Goal: Task Accomplishment & Management: Manage account settings

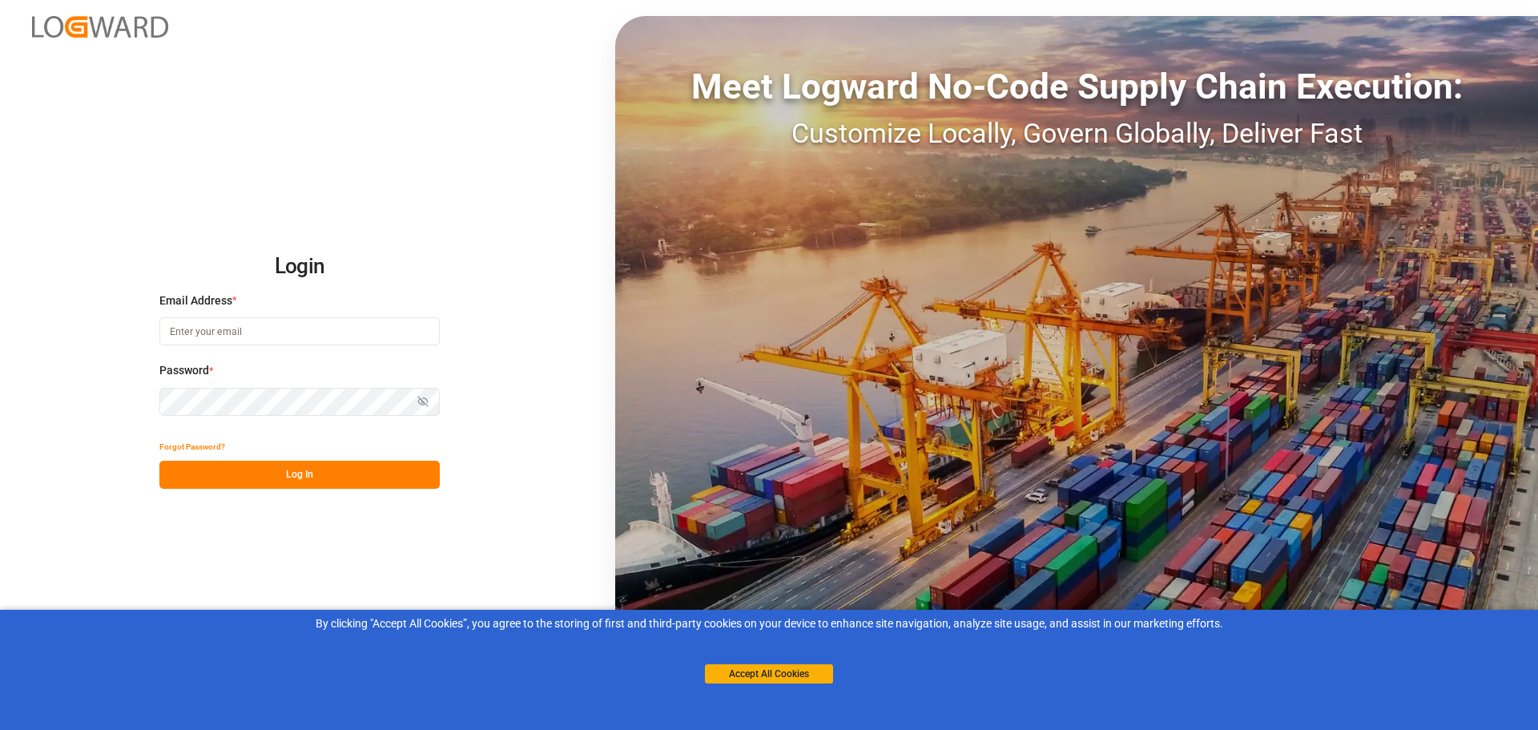
click at [219, 333] on input at bounding box center [299, 331] width 280 height 28
paste input "[PERSON_NAME][EMAIL_ADDRESS][DOMAIN_NAME]"
type input "[PERSON_NAME][EMAIL_ADDRESS][DOMAIN_NAME]"
click at [287, 472] on button "Log In" at bounding box center [299, 475] width 280 height 28
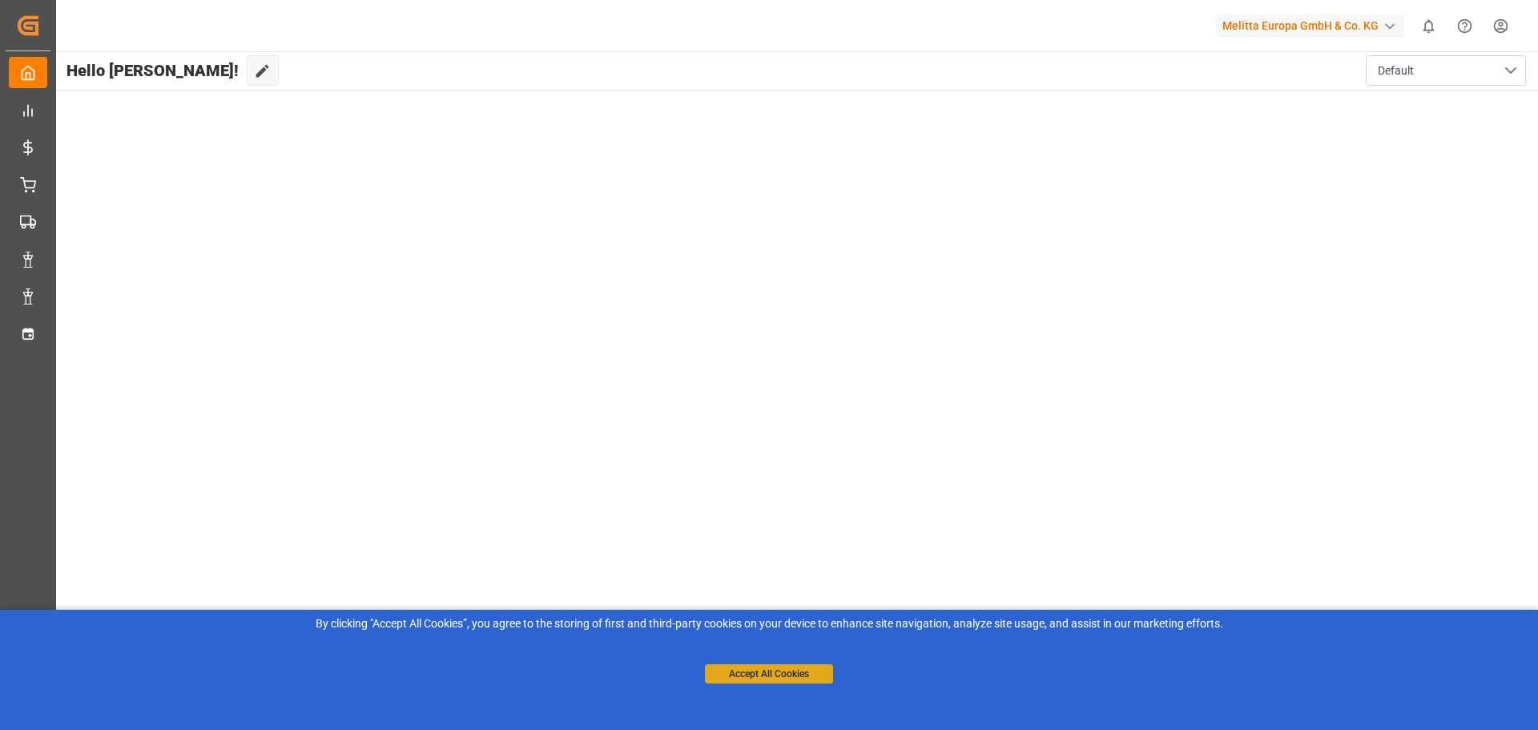
click at [783, 670] on button "Accept All Cookies" at bounding box center [769, 673] width 128 height 19
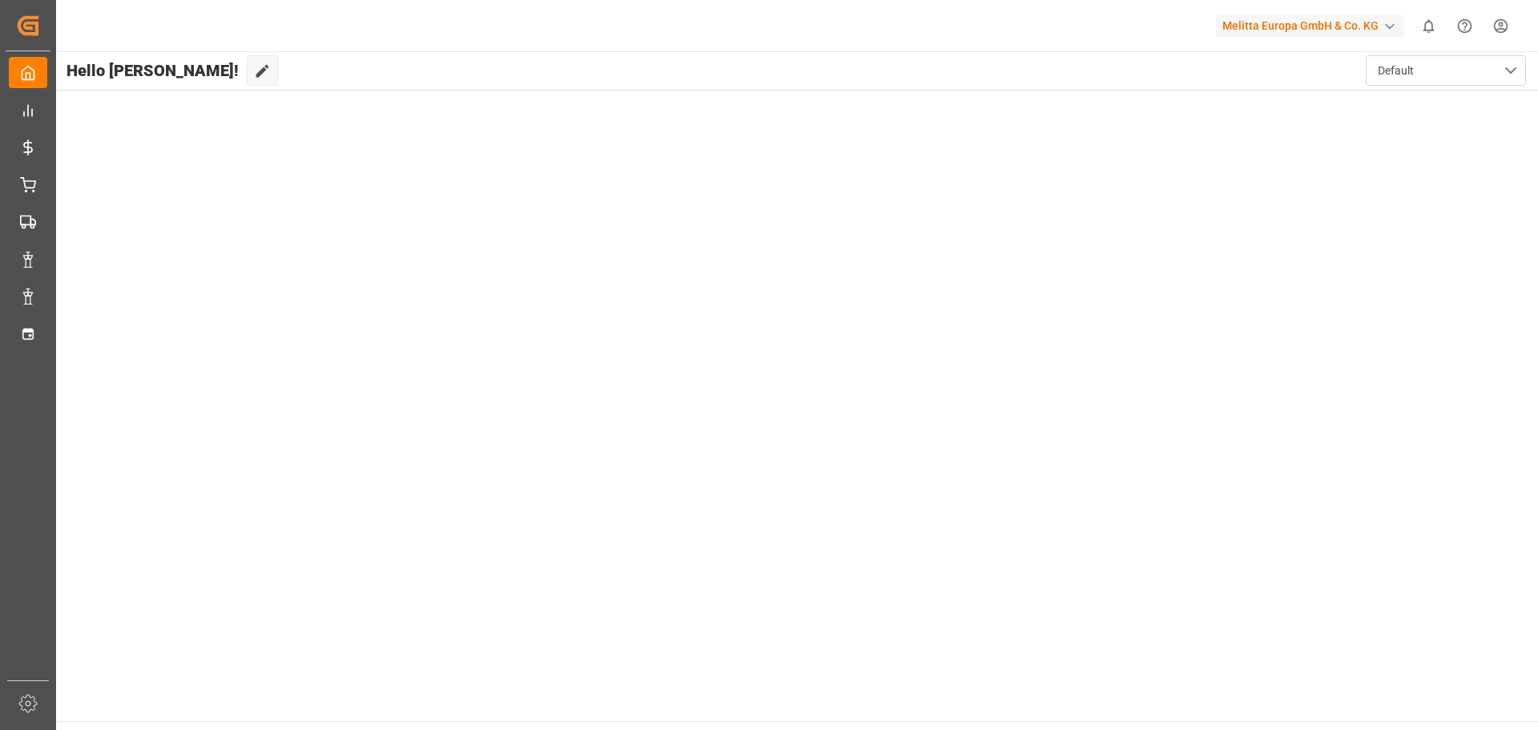
click at [1495, 25] on html "Created by potrace 1.15, written by [PERSON_NAME] [DATE]-[DATE] Created by potr…" at bounding box center [769, 365] width 1538 height 730
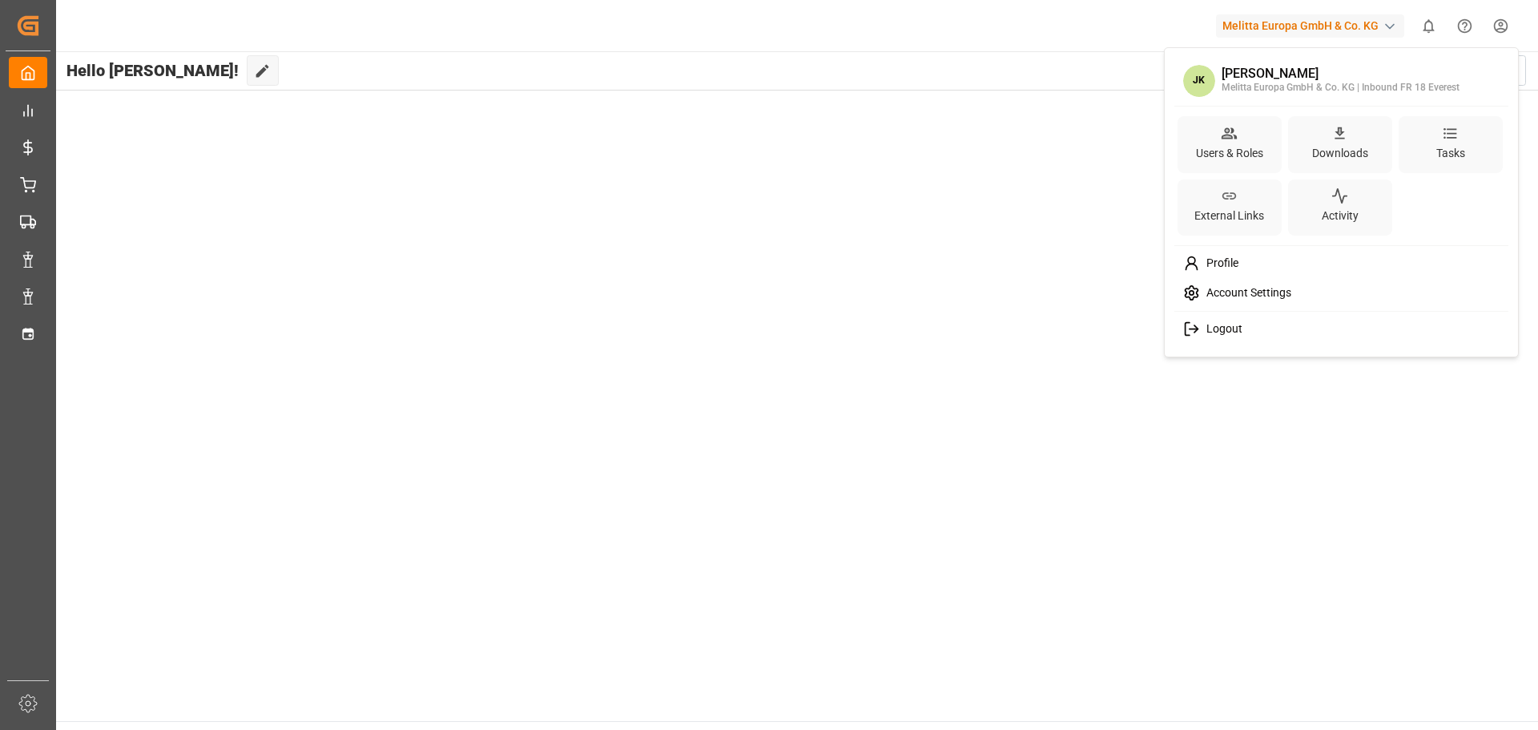
click at [952, 316] on html "Created by potrace 1.15, written by [PERSON_NAME] [DATE]-[DATE] Created by potr…" at bounding box center [769, 365] width 1538 height 730
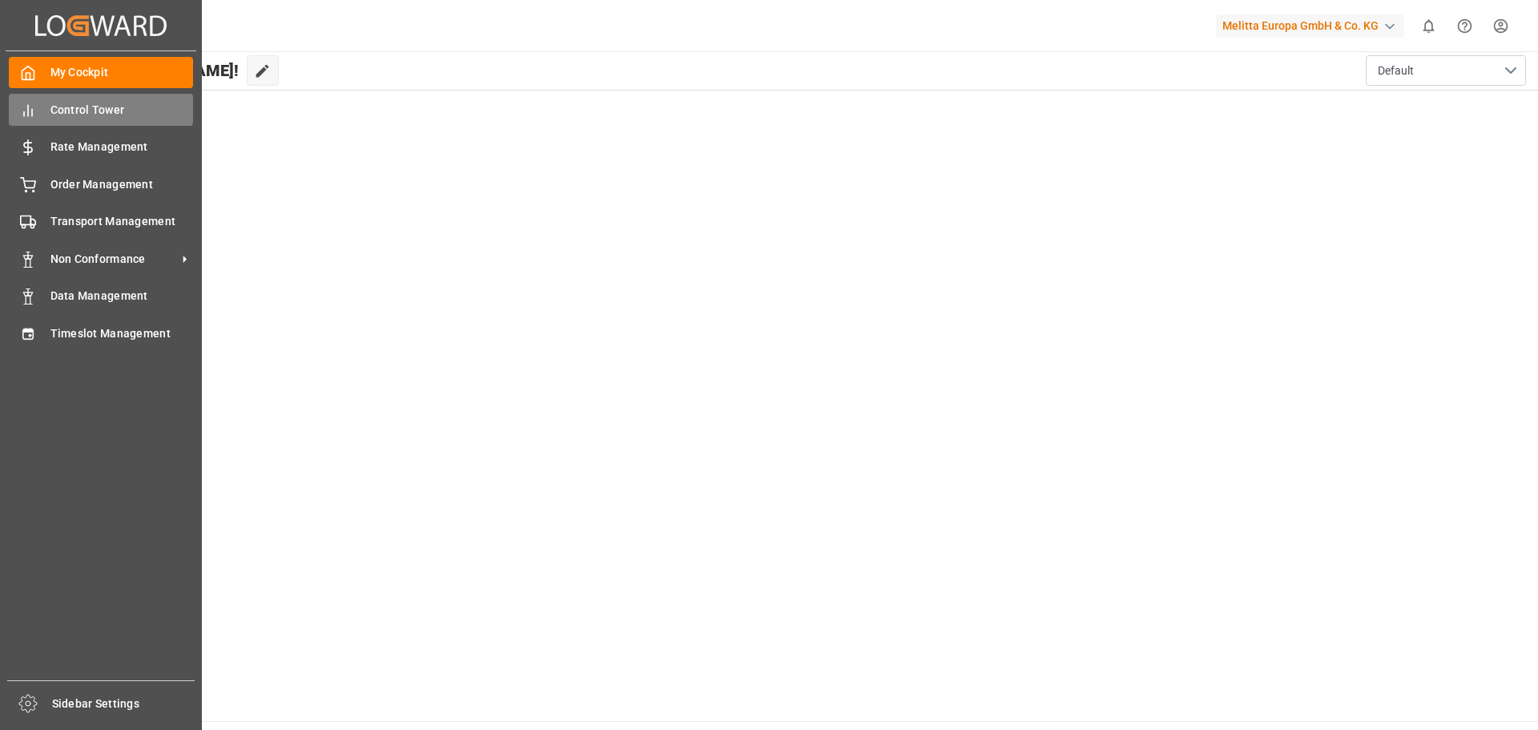
click at [95, 114] on span "Control Tower" at bounding box center [121, 110] width 143 height 17
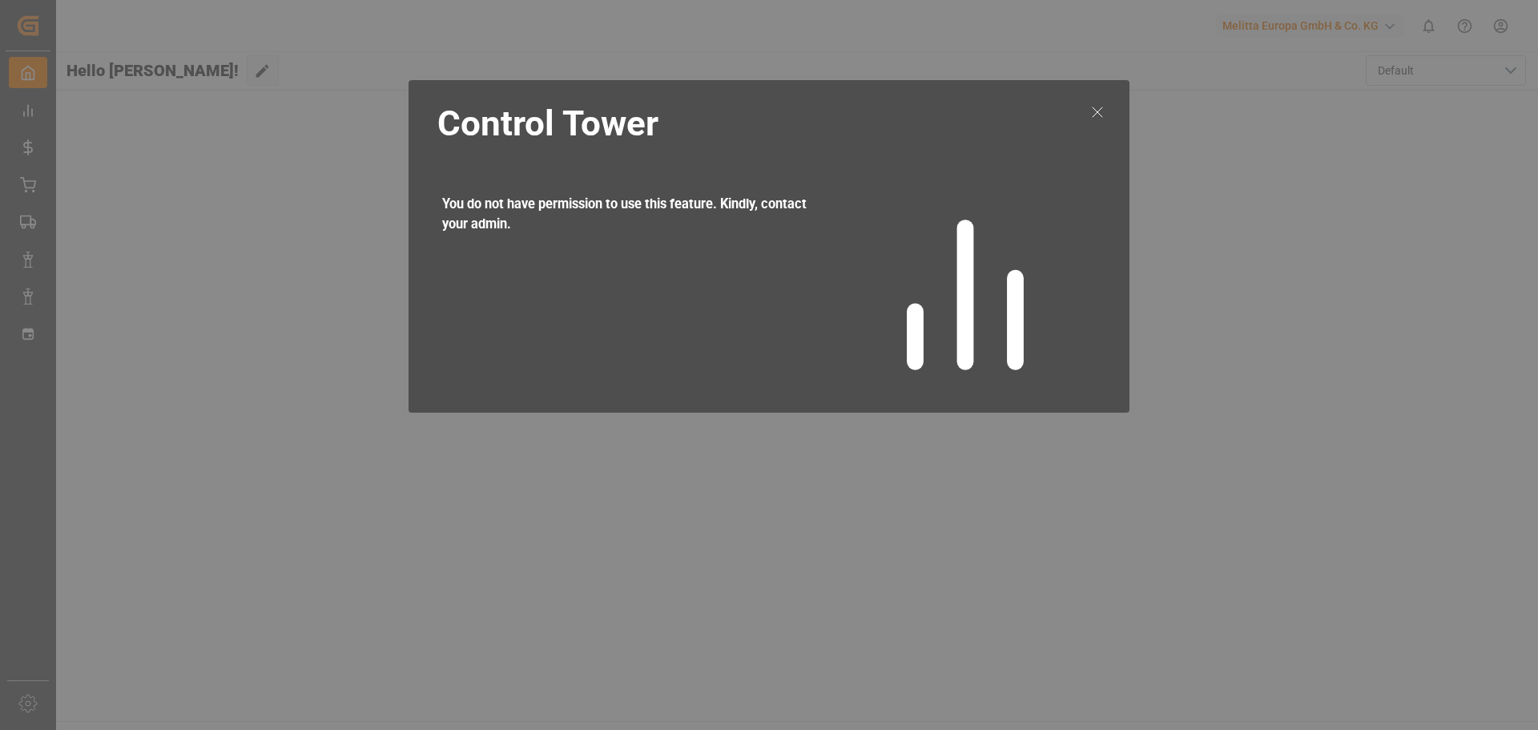
click at [1101, 114] on icon at bounding box center [1097, 112] width 19 height 19
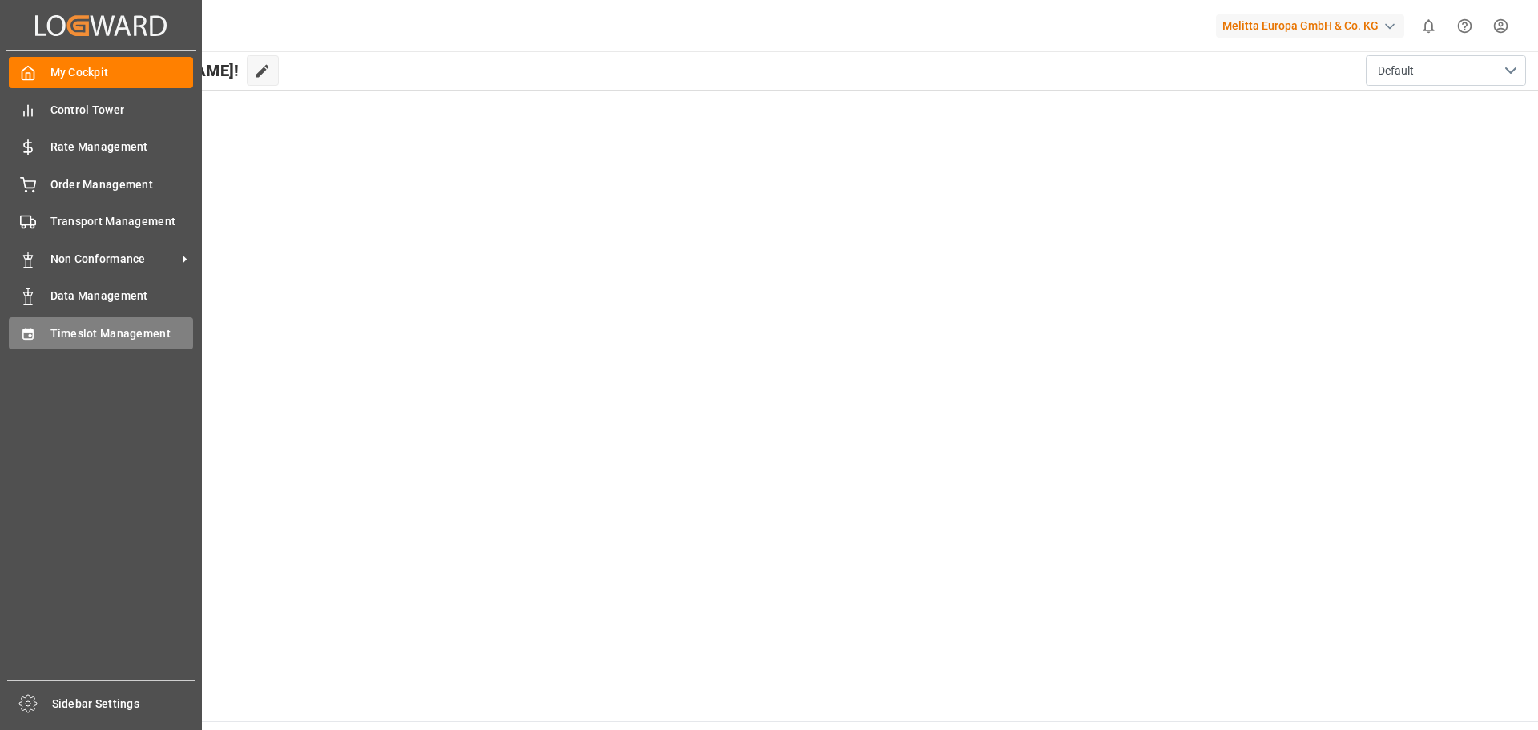
click at [22, 329] on icon at bounding box center [28, 334] width 16 height 16
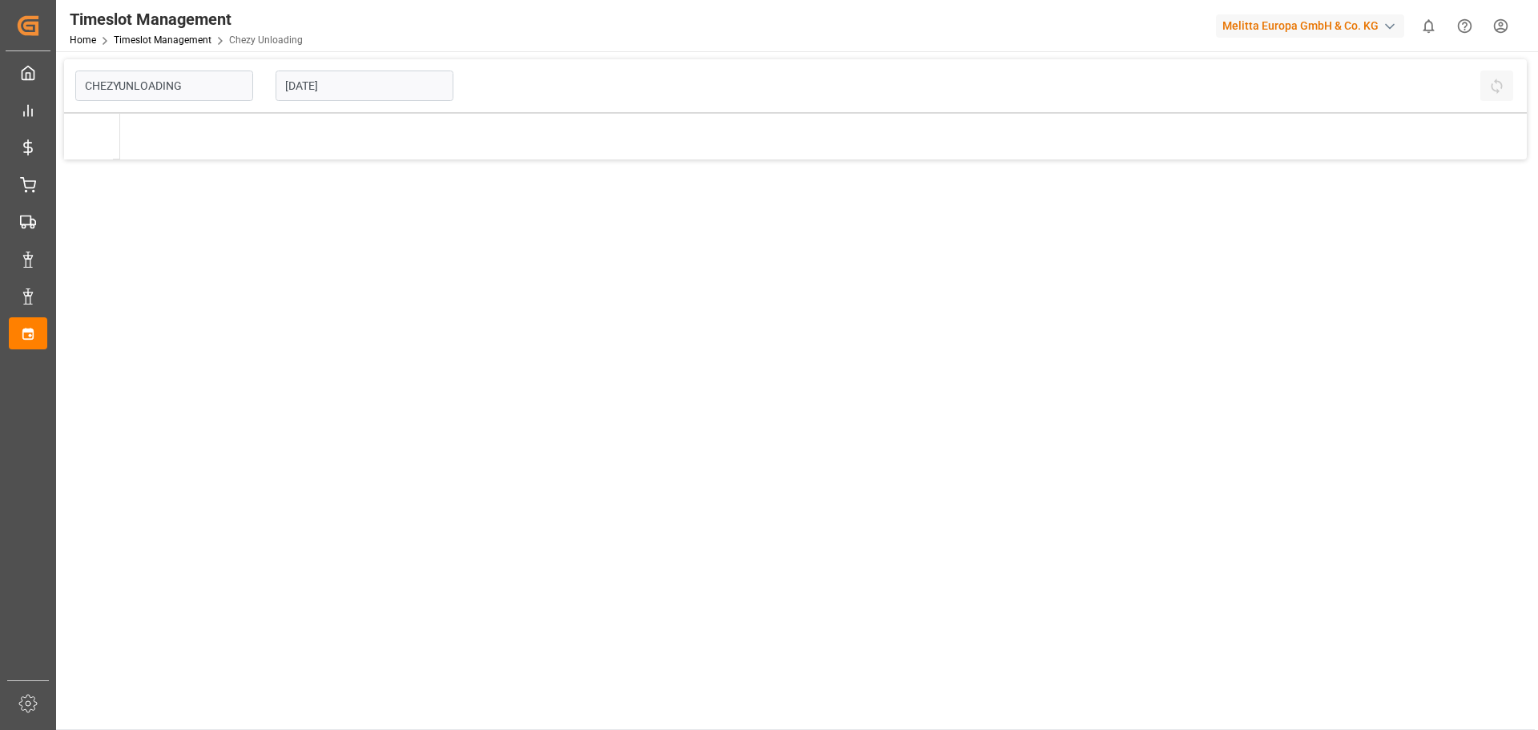
type input "Chezy Unloading"
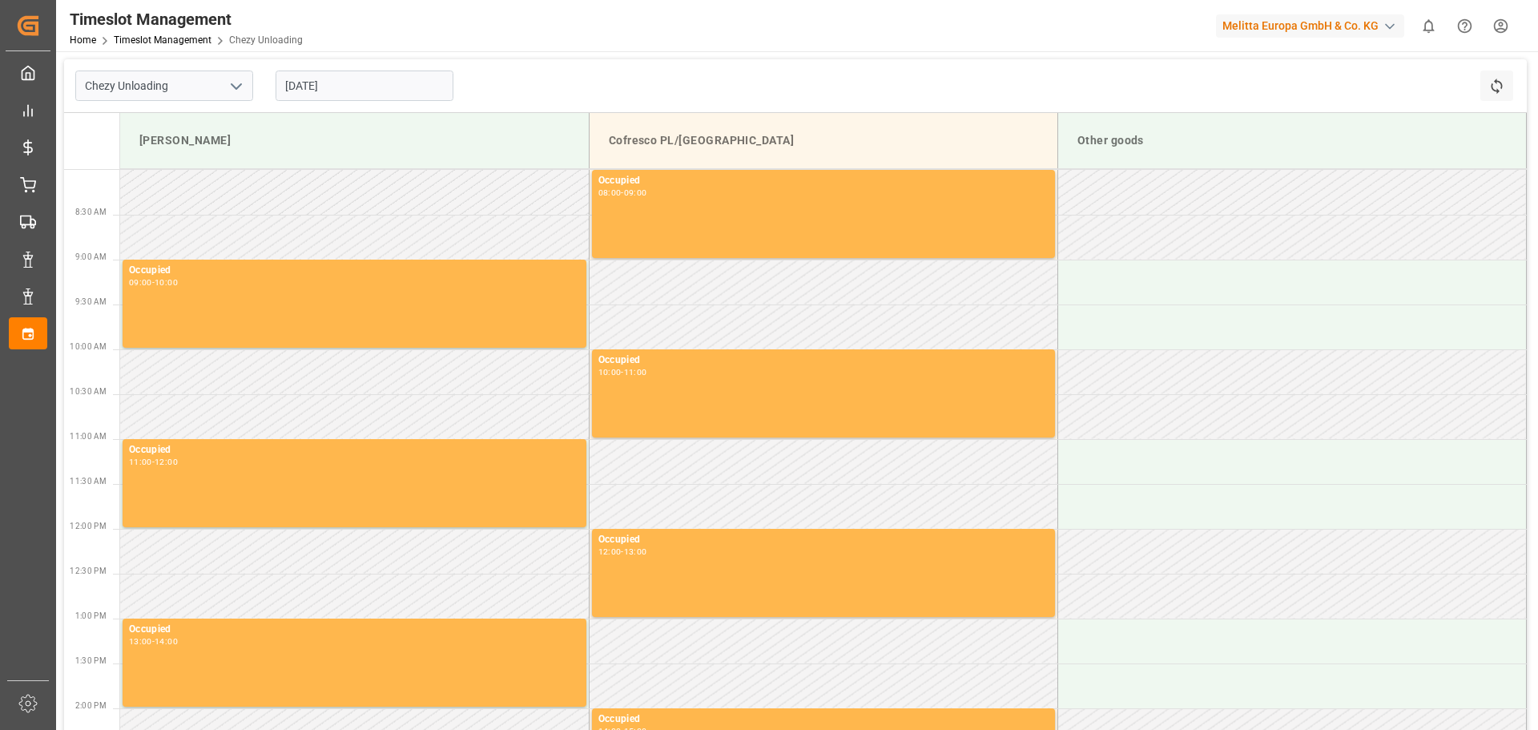
click at [242, 88] on icon "open menu" at bounding box center [236, 86] width 19 height 19
click at [242, 88] on icon "close menu" at bounding box center [236, 86] width 19 height 19
click at [235, 89] on icon "open menu" at bounding box center [236, 86] width 19 height 19
click at [146, 121] on div "Chezy Unloading" at bounding box center [164, 121] width 176 height 36
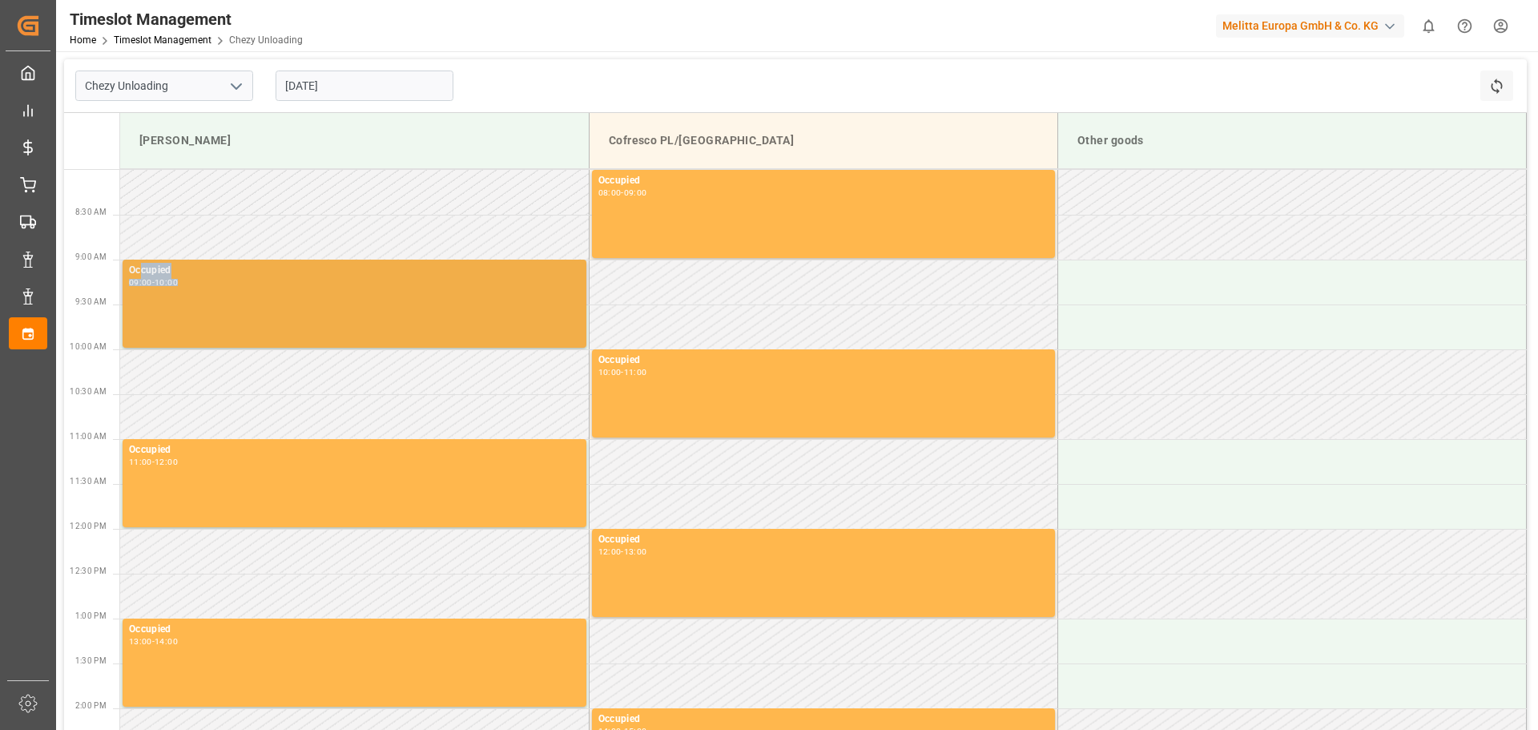
drag, startPoint x: 236, startPoint y: 285, endPoint x: 140, endPoint y: 272, distance: 96.2
click at [140, 272] on div "Occupied 09:00 - 10:00" at bounding box center [354, 304] width 451 height 82
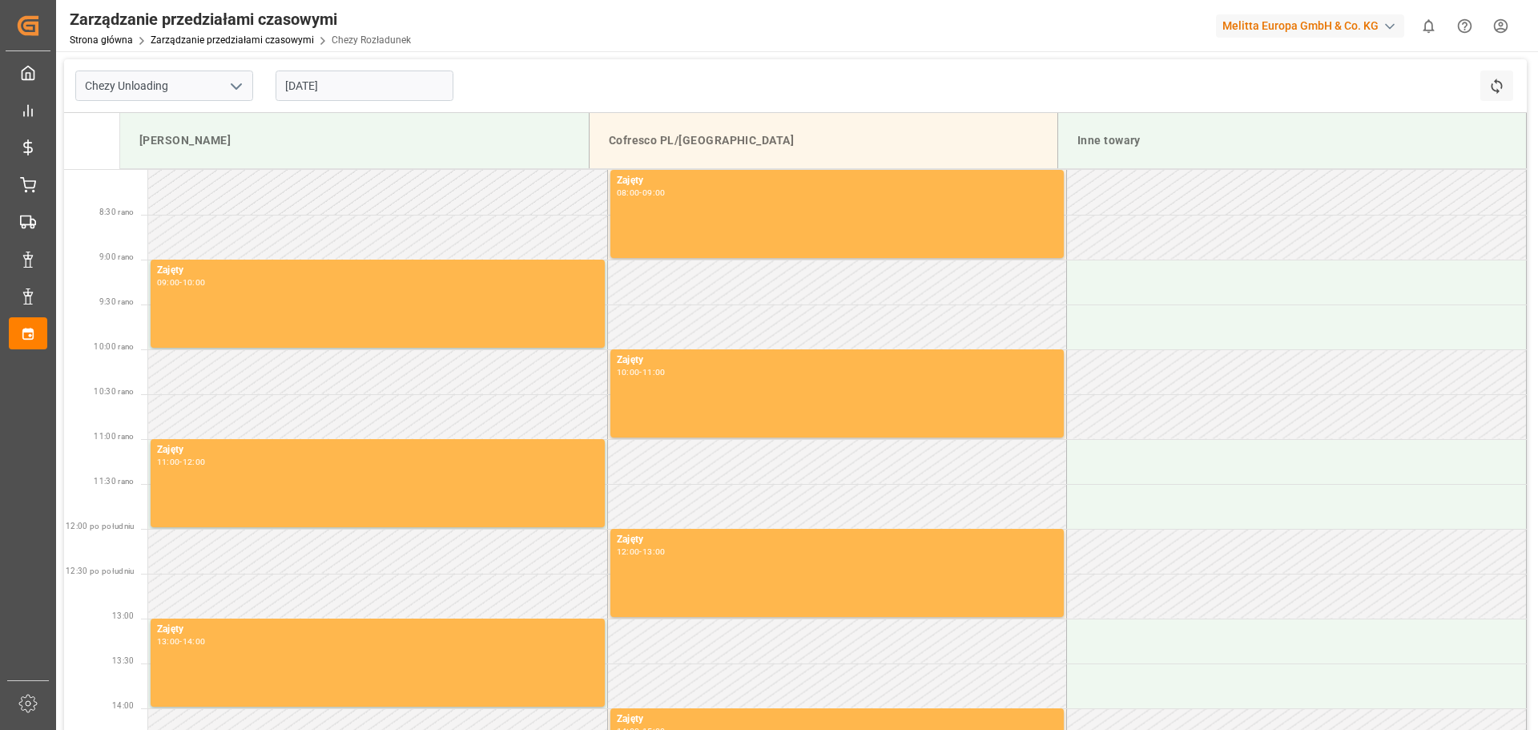
drag, startPoint x: 290, startPoint y: 383, endPoint x: 290, endPoint y: 405, distance: 21.6
click at [290, 383] on td at bounding box center [378, 371] width 460 height 45
click at [290, 417] on td at bounding box center [378, 416] width 460 height 45
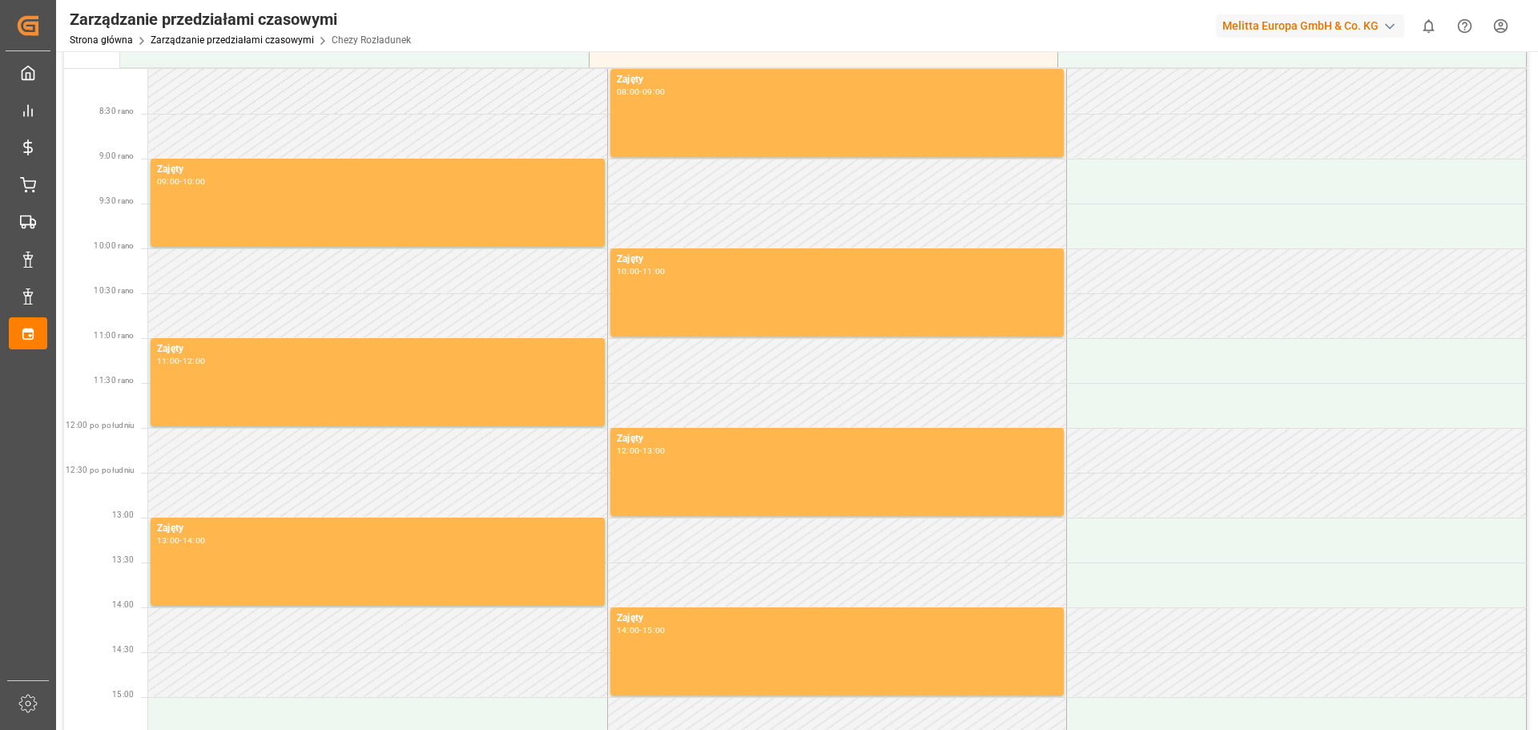
scroll to position [320, 0]
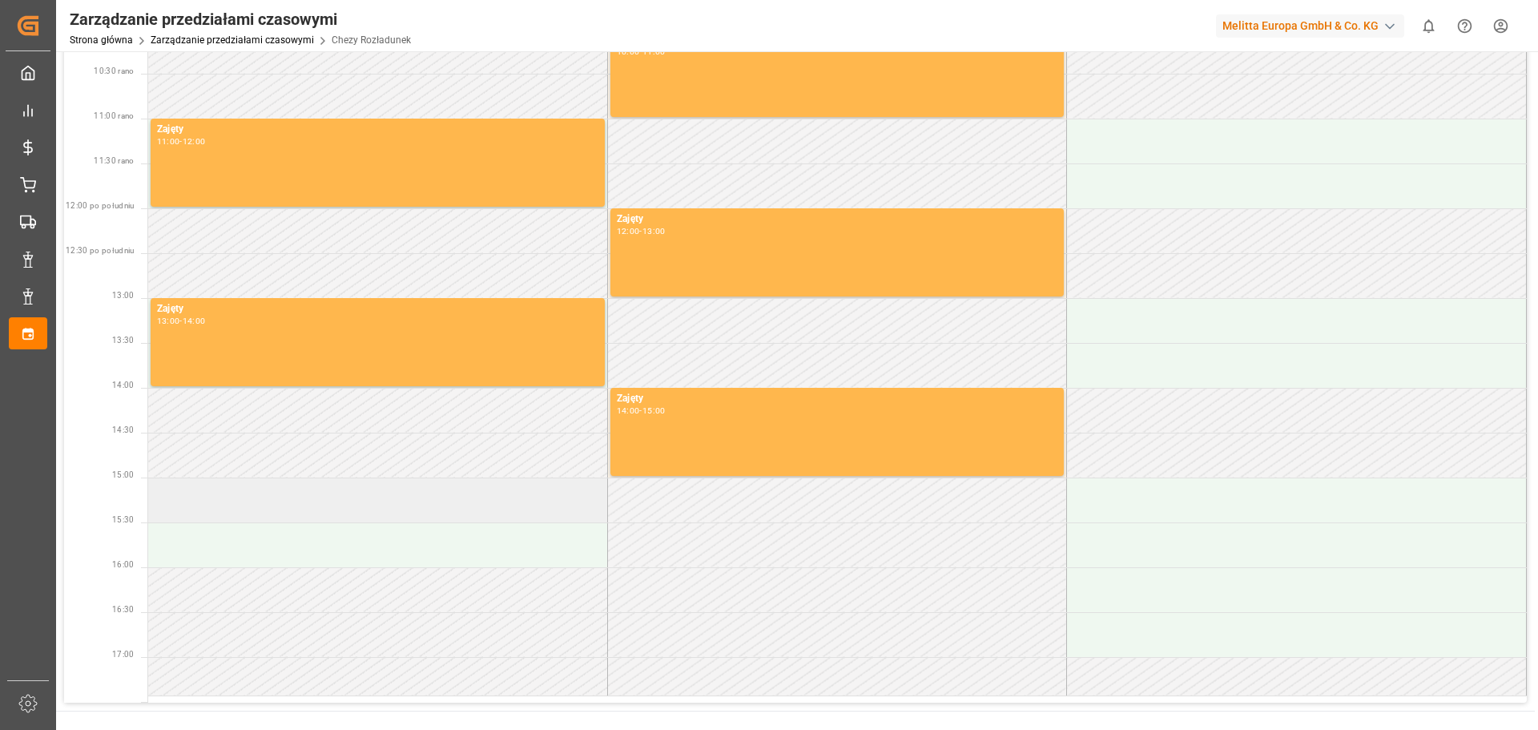
click at [260, 501] on td at bounding box center [378, 499] width 460 height 45
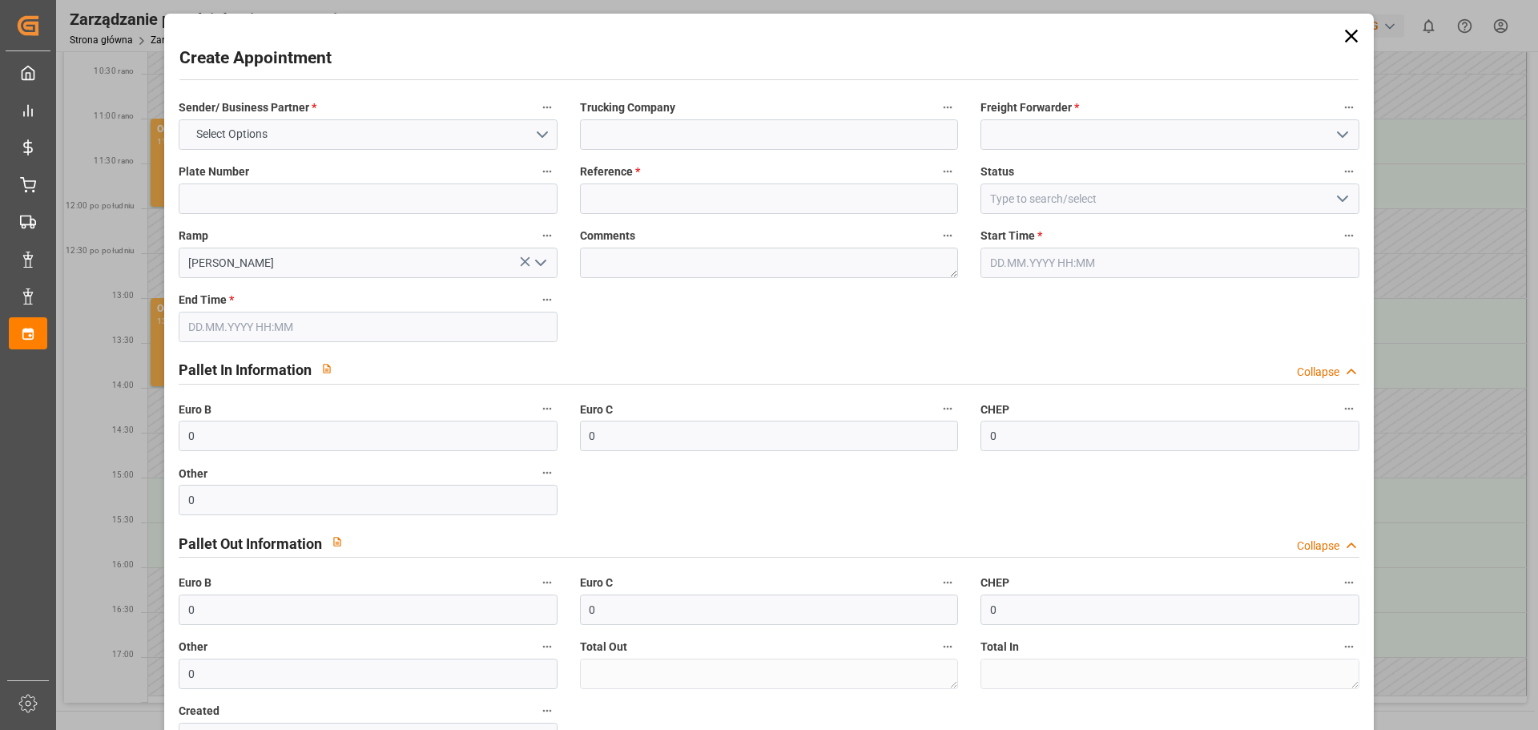
type input "[DATE] 15:00"
type input "[DATE] 16:00"
click at [1343, 36] on icon at bounding box center [1351, 36] width 22 height 22
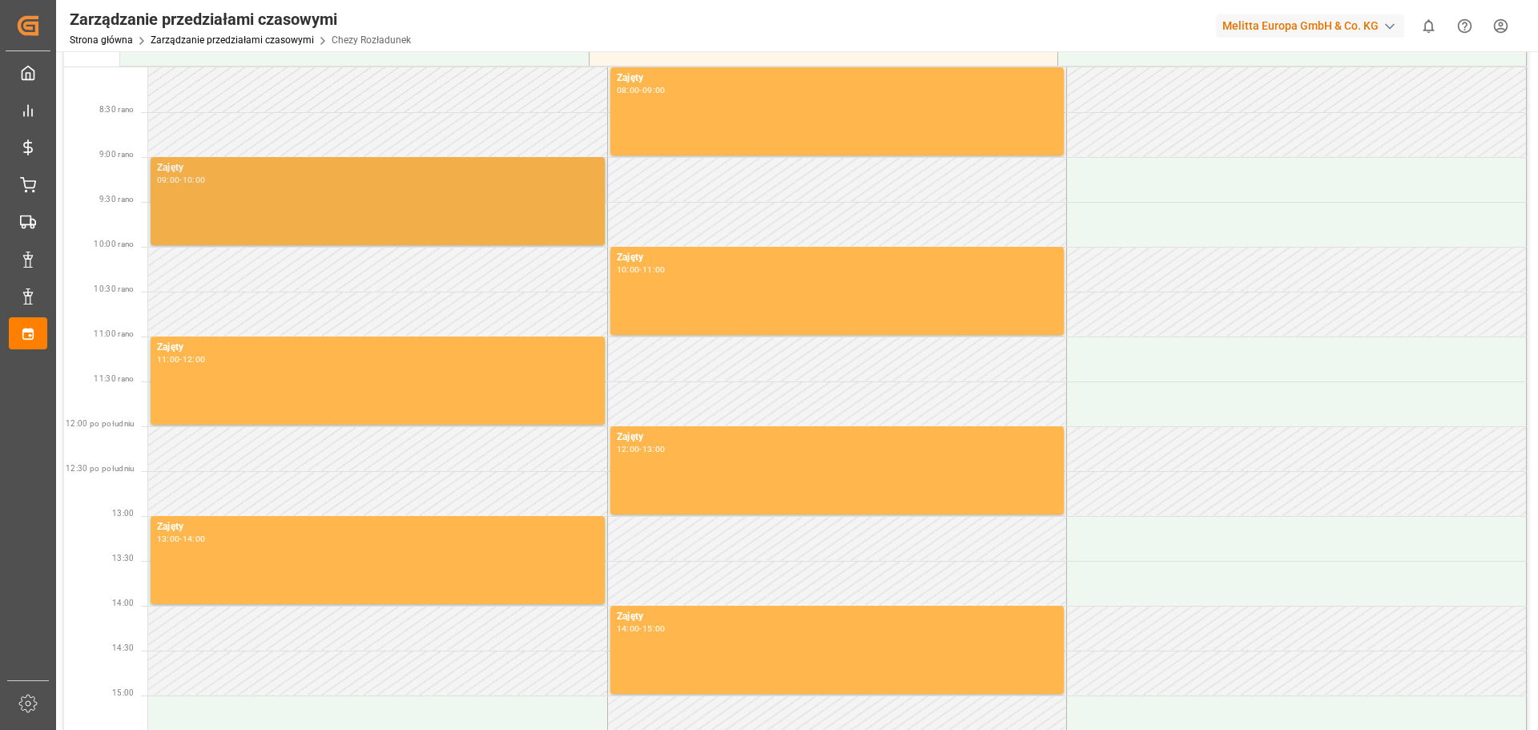
scroll to position [0, 0]
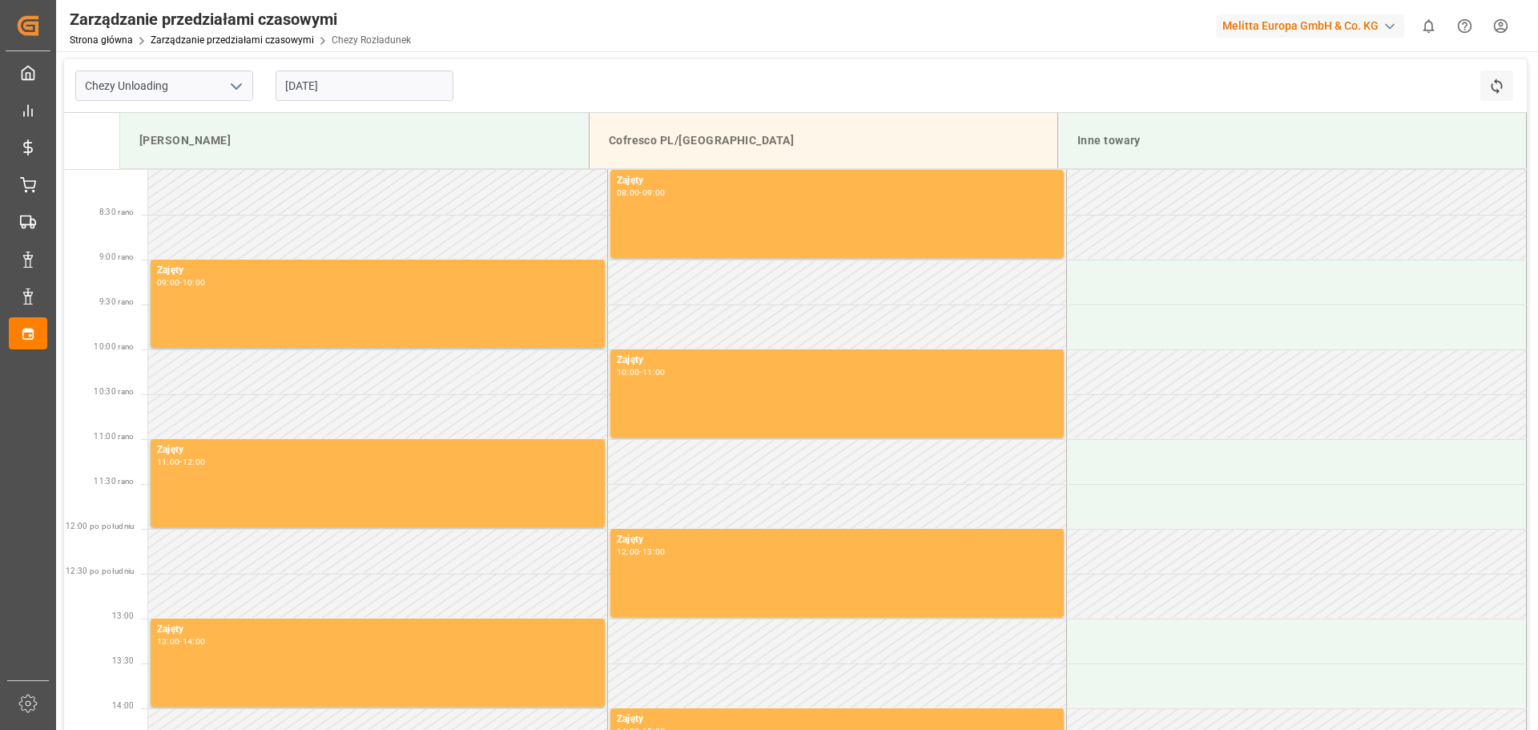
click at [364, 80] on input "[DATE]" at bounding box center [365, 85] width 178 height 30
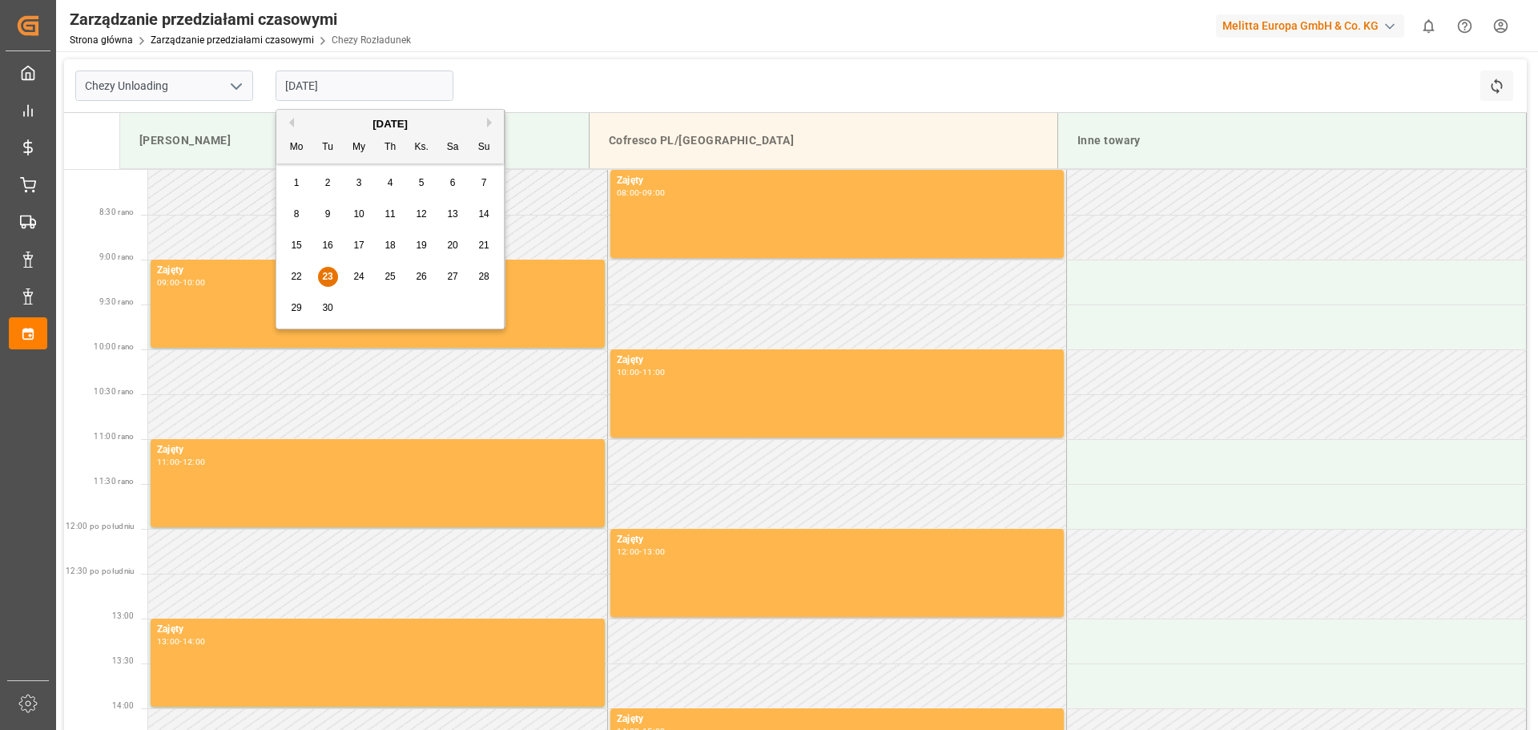
click at [364, 276] on font "24" at bounding box center [358, 276] width 10 height 11
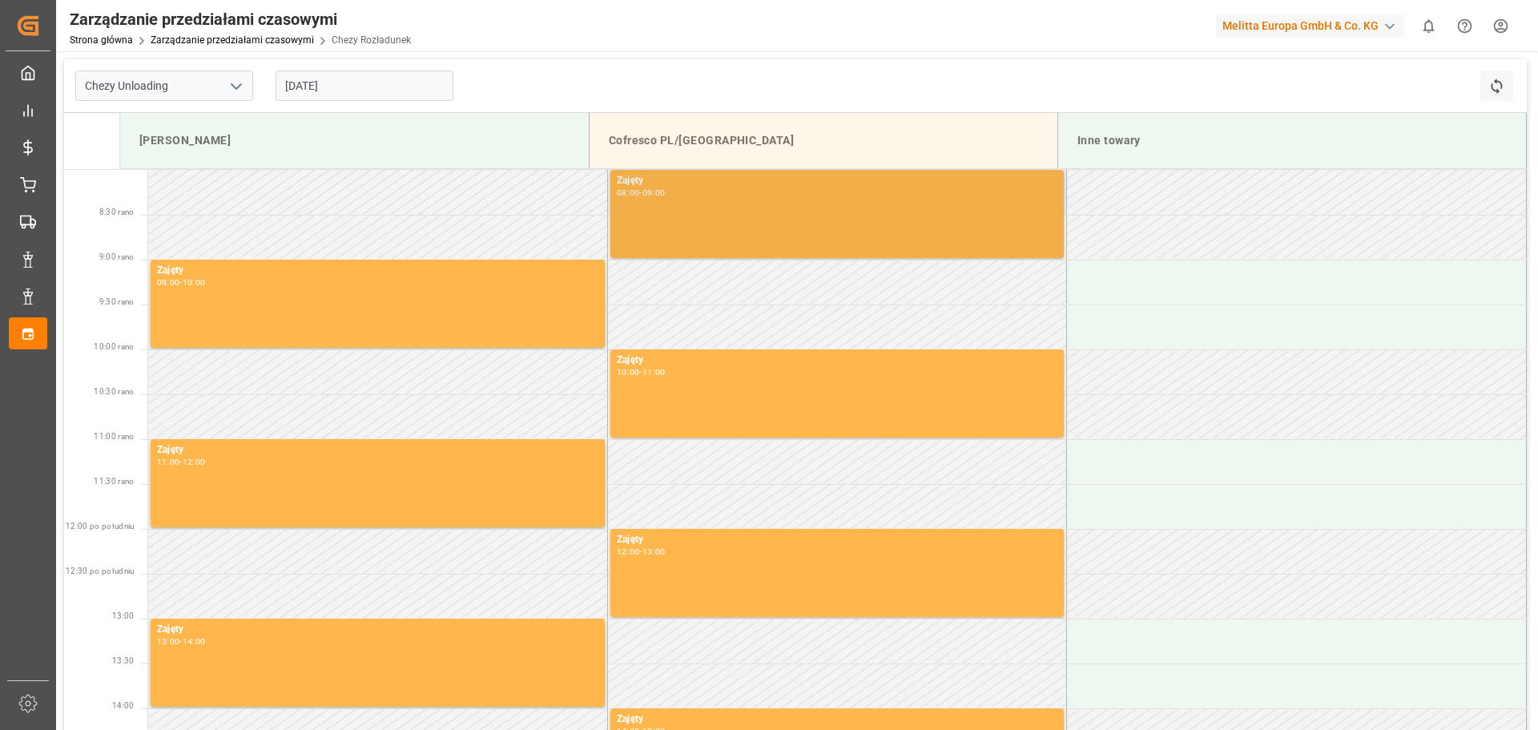
click at [684, 218] on div "Zajęty 08:00 - 09:00" at bounding box center [837, 214] width 441 height 82
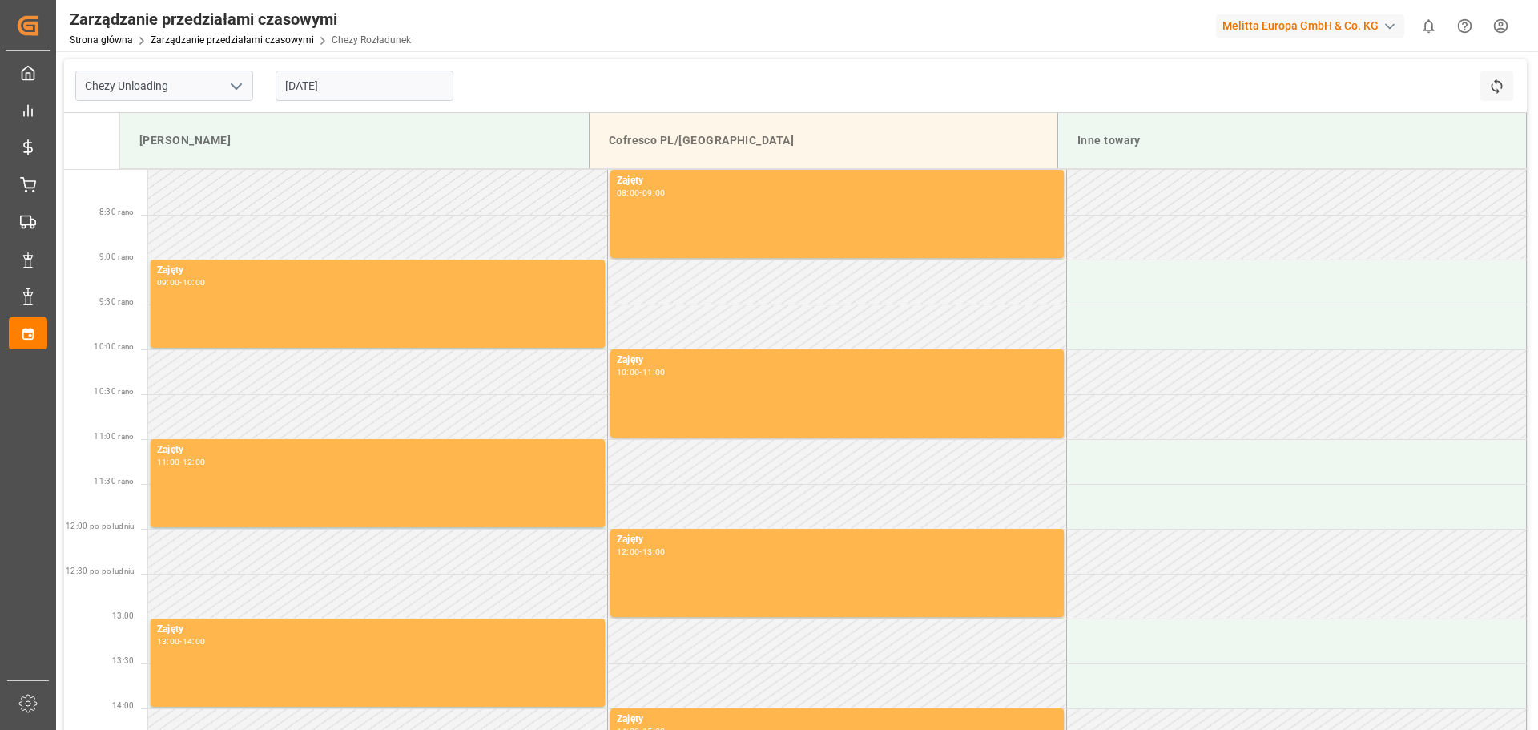
click at [385, 79] on input "[DATE]" at bounding box center [365, 85] width 178 height 30
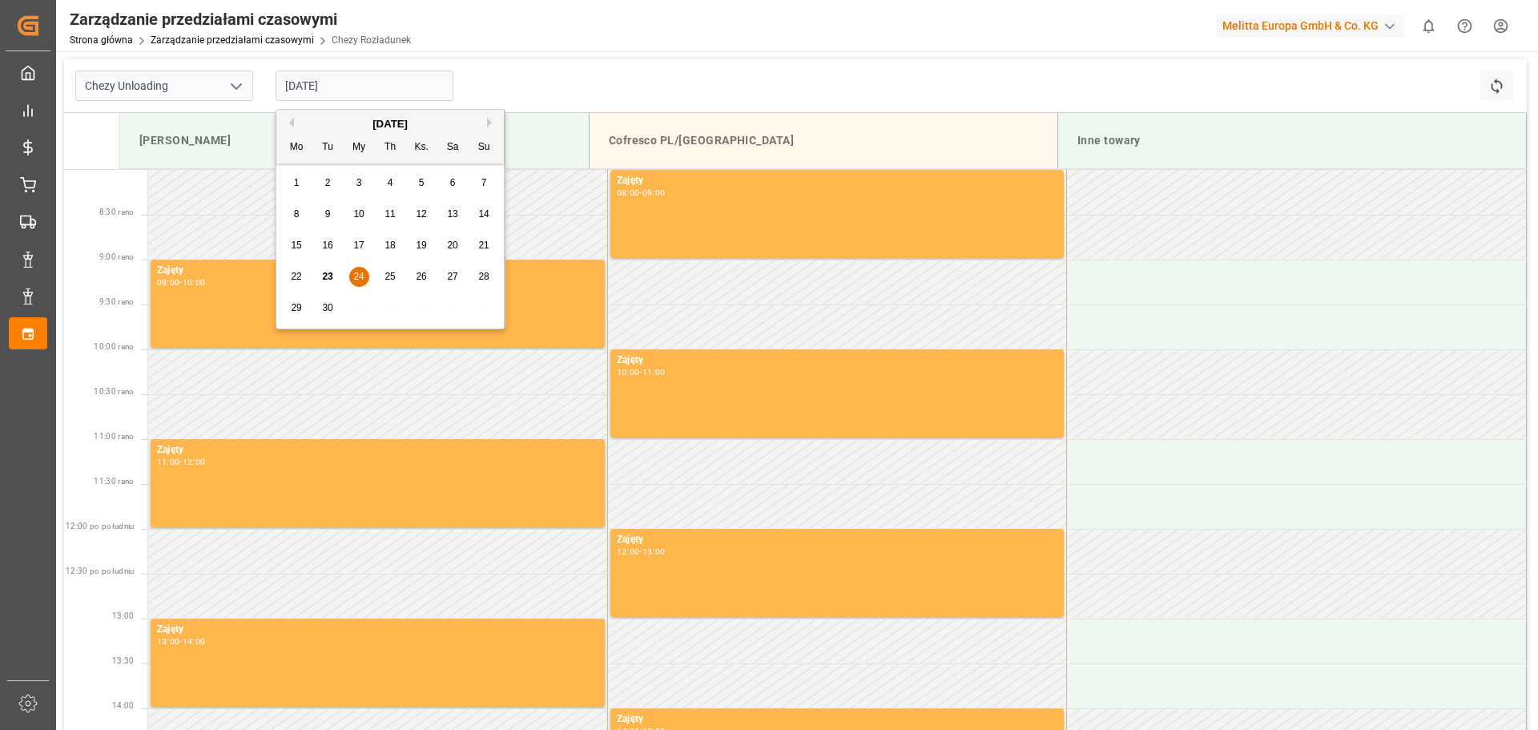
click at [390, 268] on div "25" at bounding box center [390, 277] width 20 height 19
type input "[DATE]"
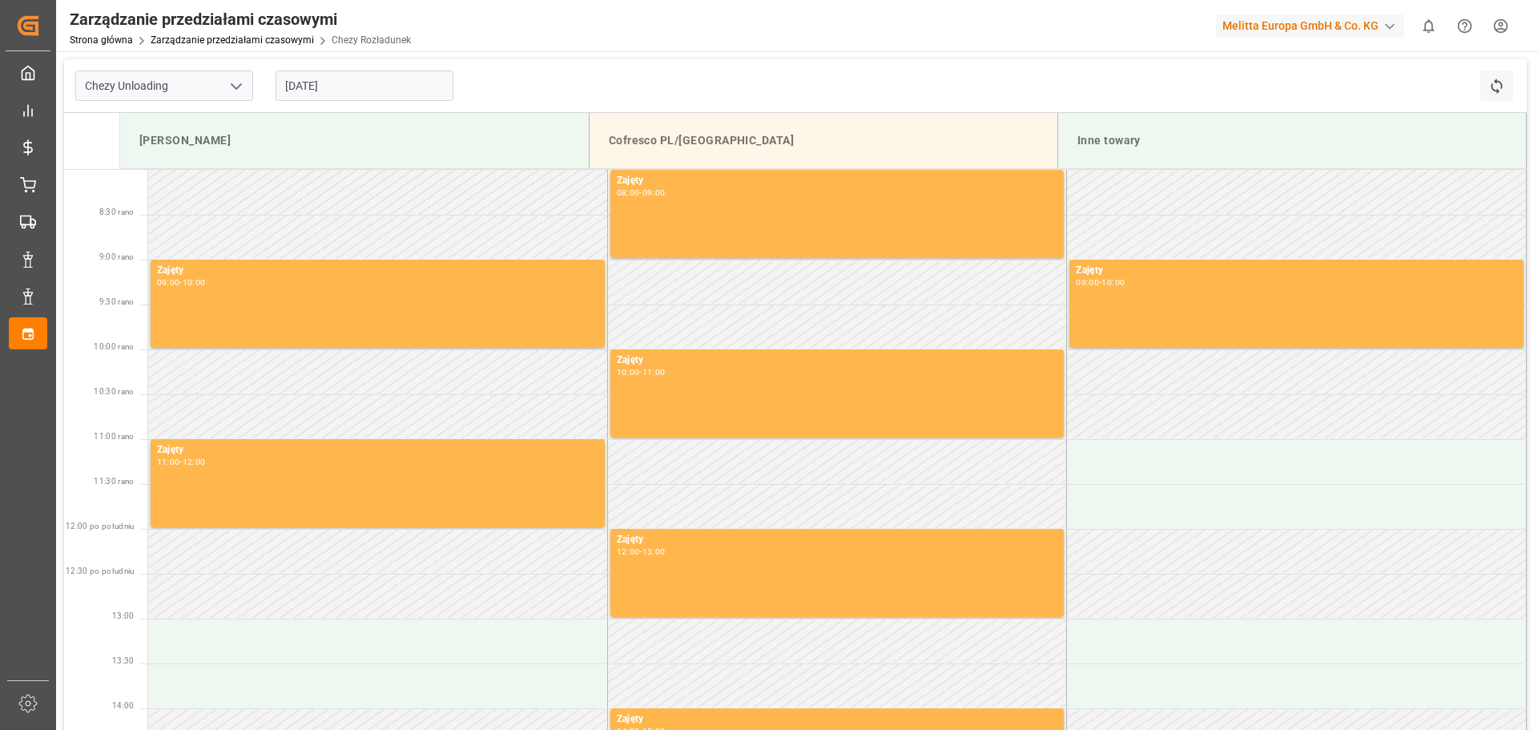
click at [1506, 24] on html "Created by potrace 1.15, written by [PERSON_NAME] [DATE]-[DATE] Created by potr…" at bounding box center [769, 365] width 1538 height 730
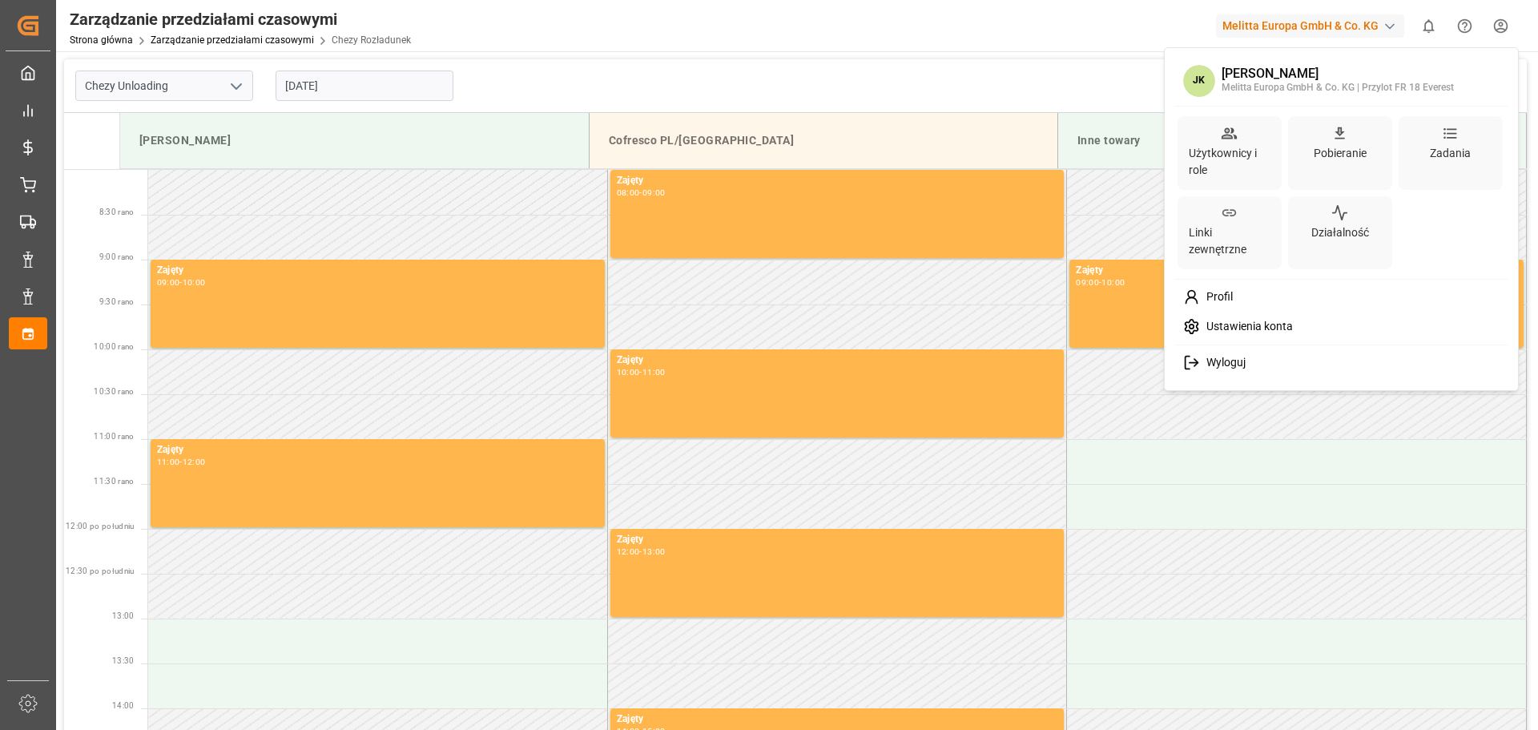
click at [1257, 567] on html "Created by potrace 1.15, written by [PERSON_NAME] [DATE]-[DATE] Created by potr…" at bounding box center [769, 365] width 1538 height 730
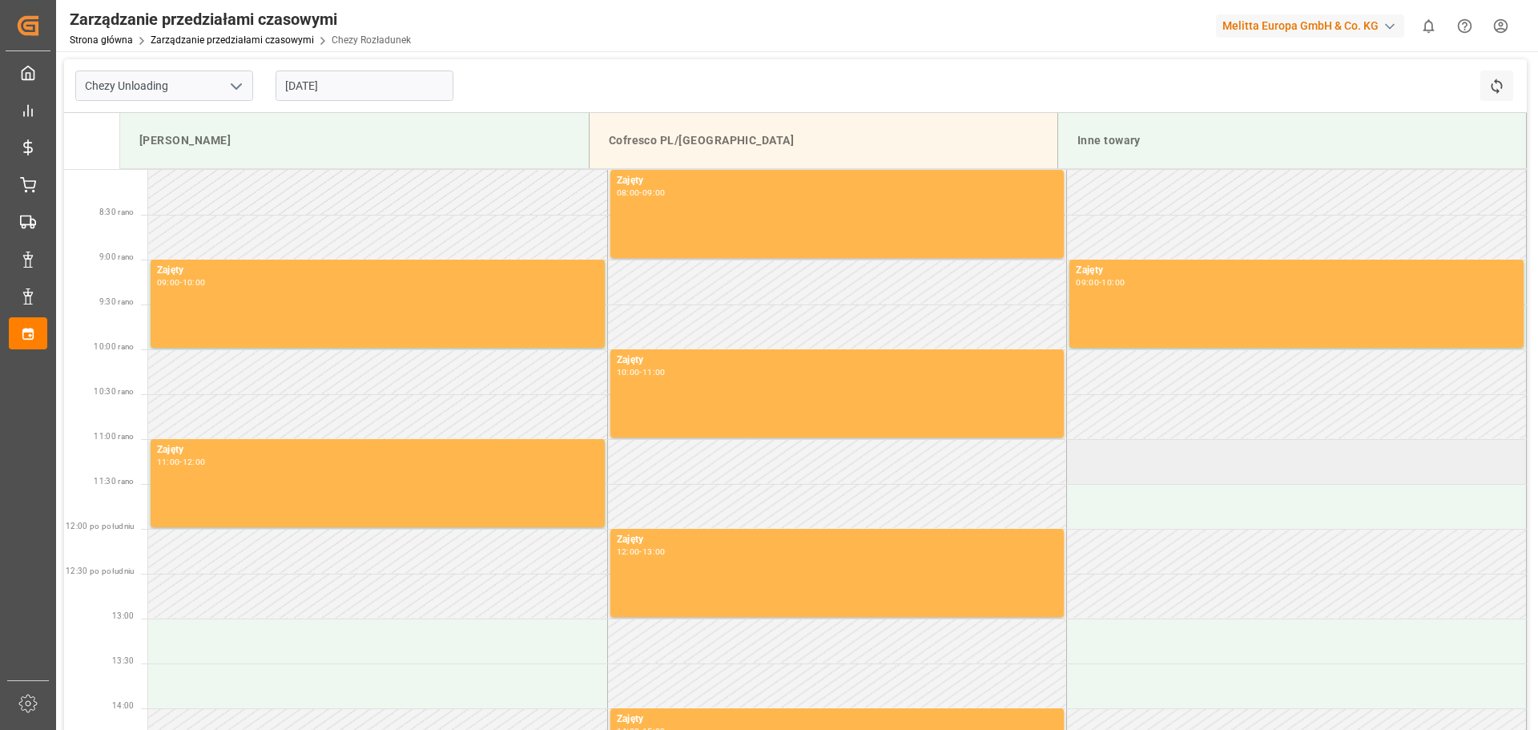
click at [1260, 469] on td at bounding box center [1297, 461] width 460 height 45
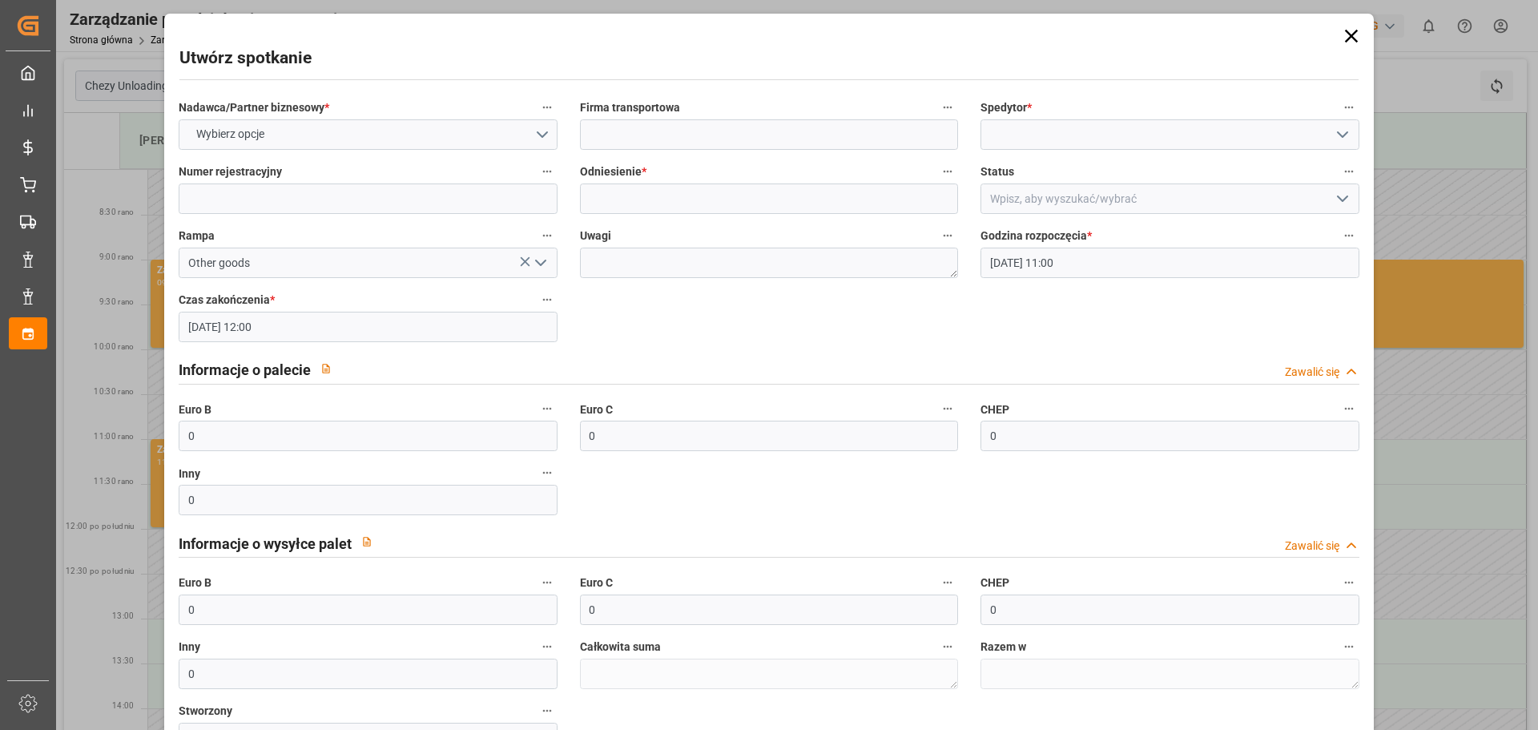
click at [1347, 34] on icon at bounding box center [1350, 36] width 13 height 13
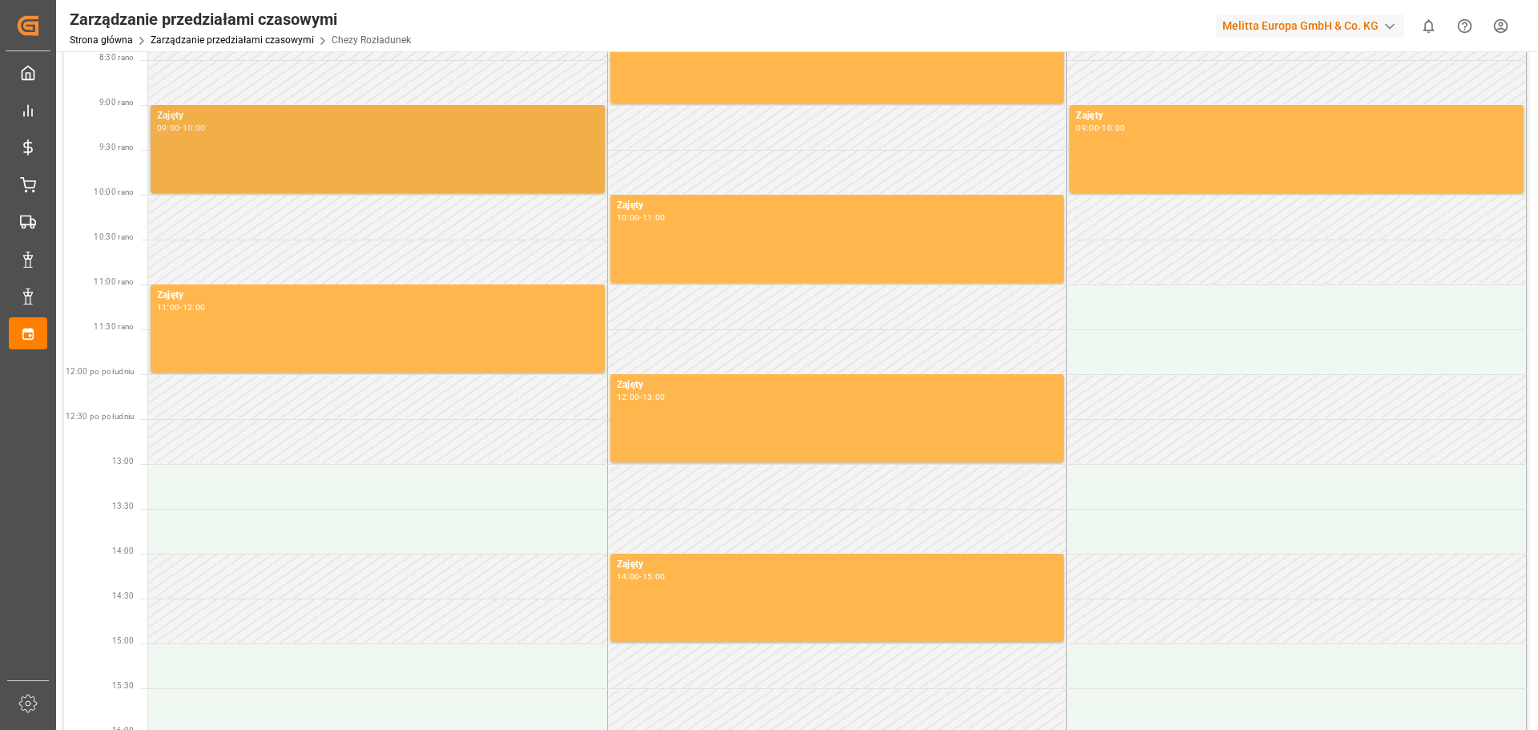
scroll to position [240, 0]
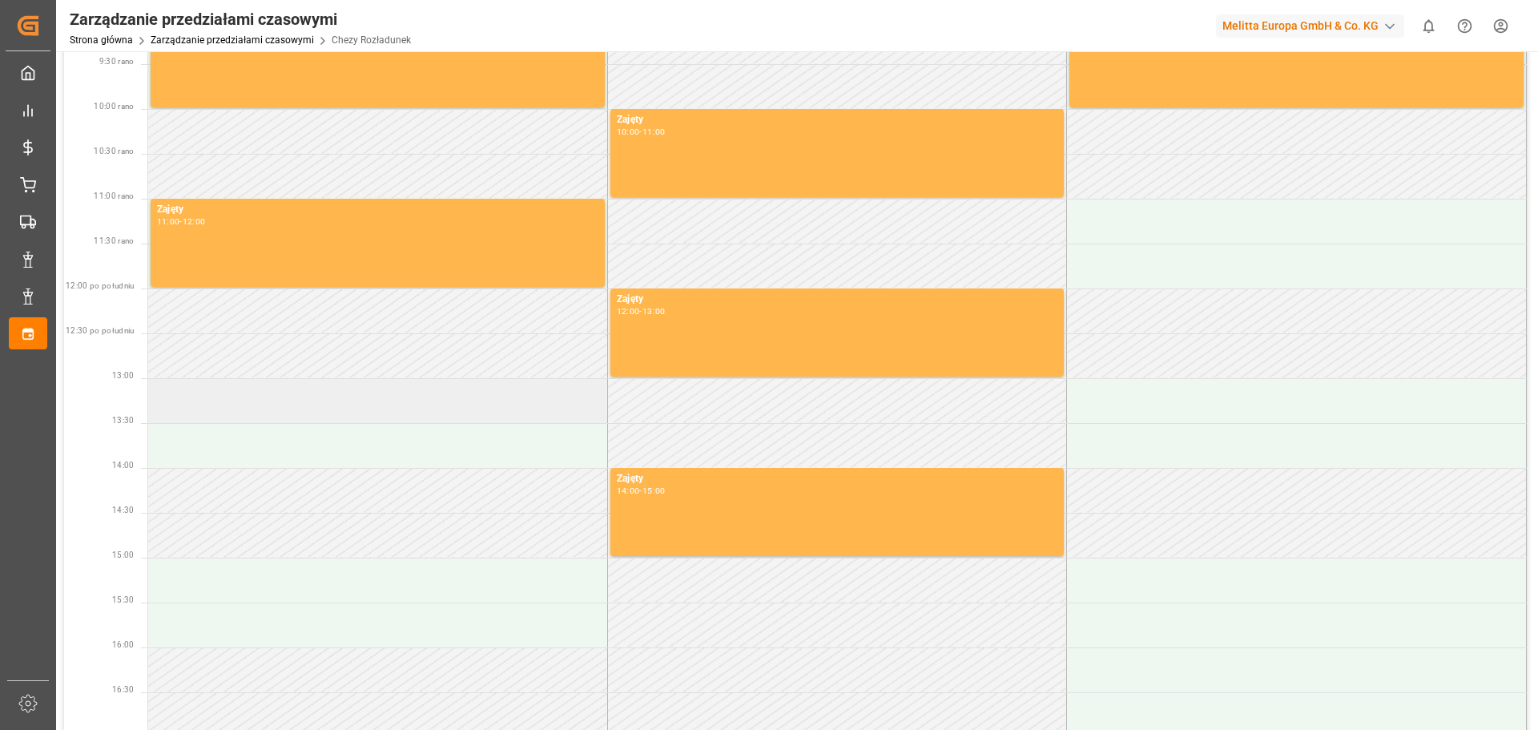
click at [209, 397] on td at bounding box center [378, 400] width 460 height 45
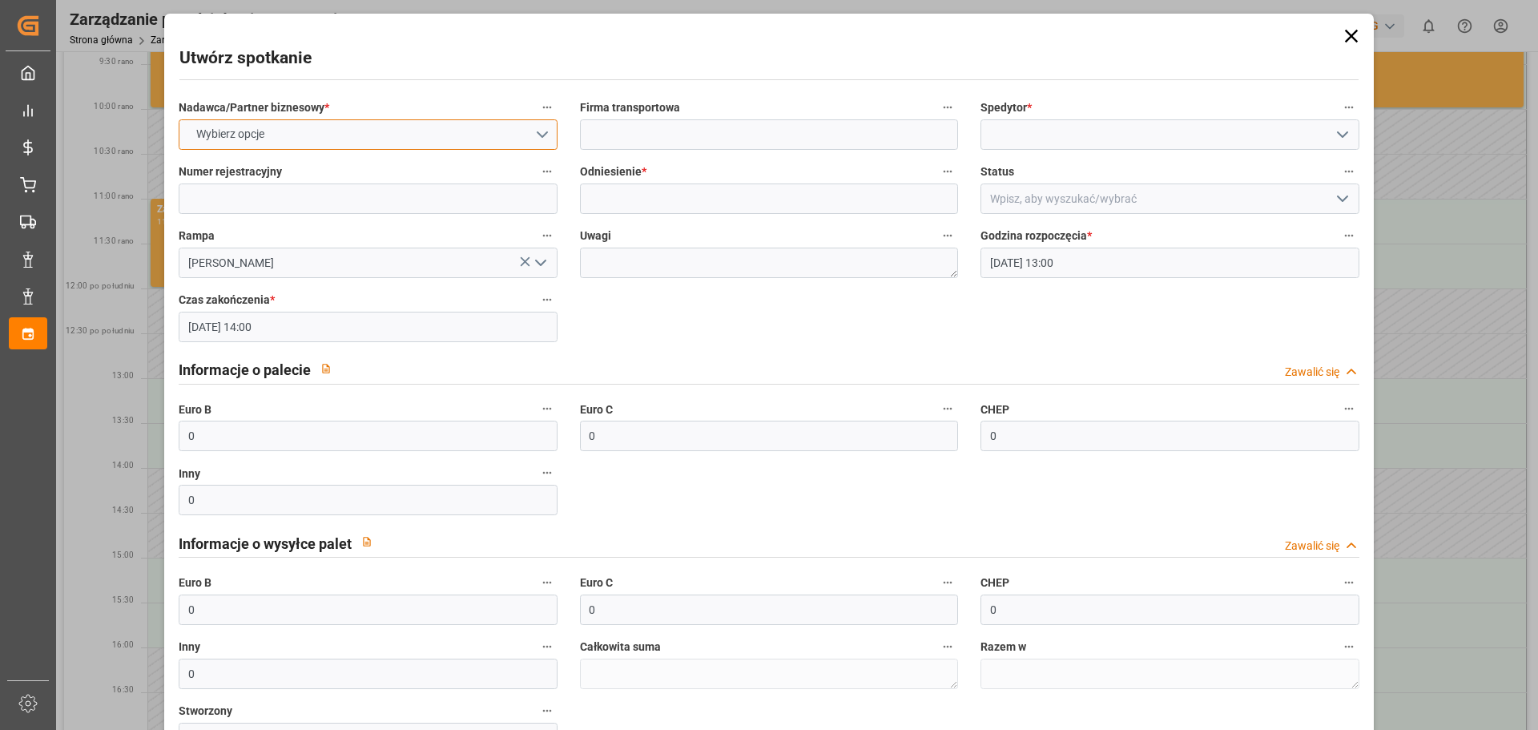
click at [539, 131] on button "Wybierz opcje" at bounding box center [368, 134] width 378 height 30
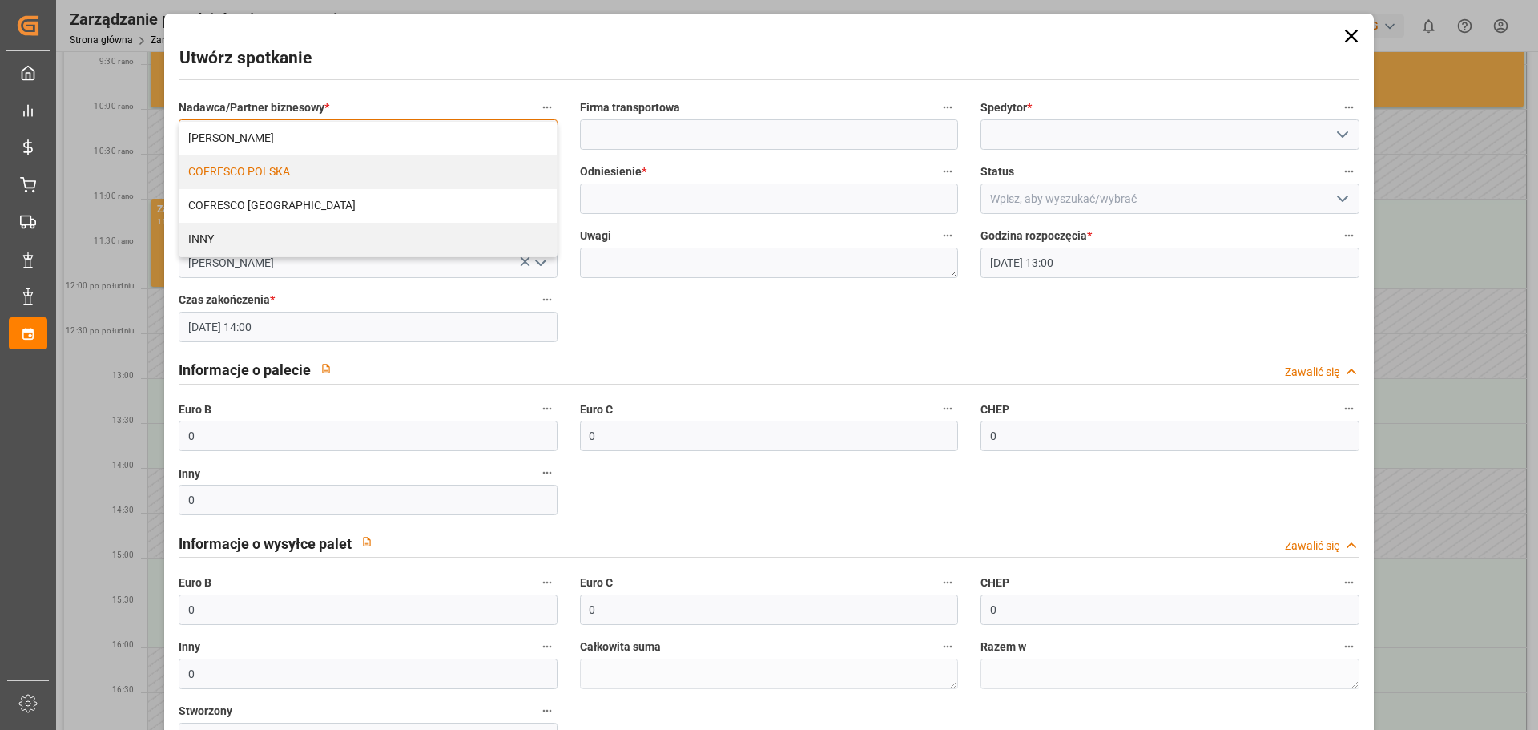
click at [266, 175] on font "COFRESCO POLSKA" at bounding box center [239, 171] width 102 height 13
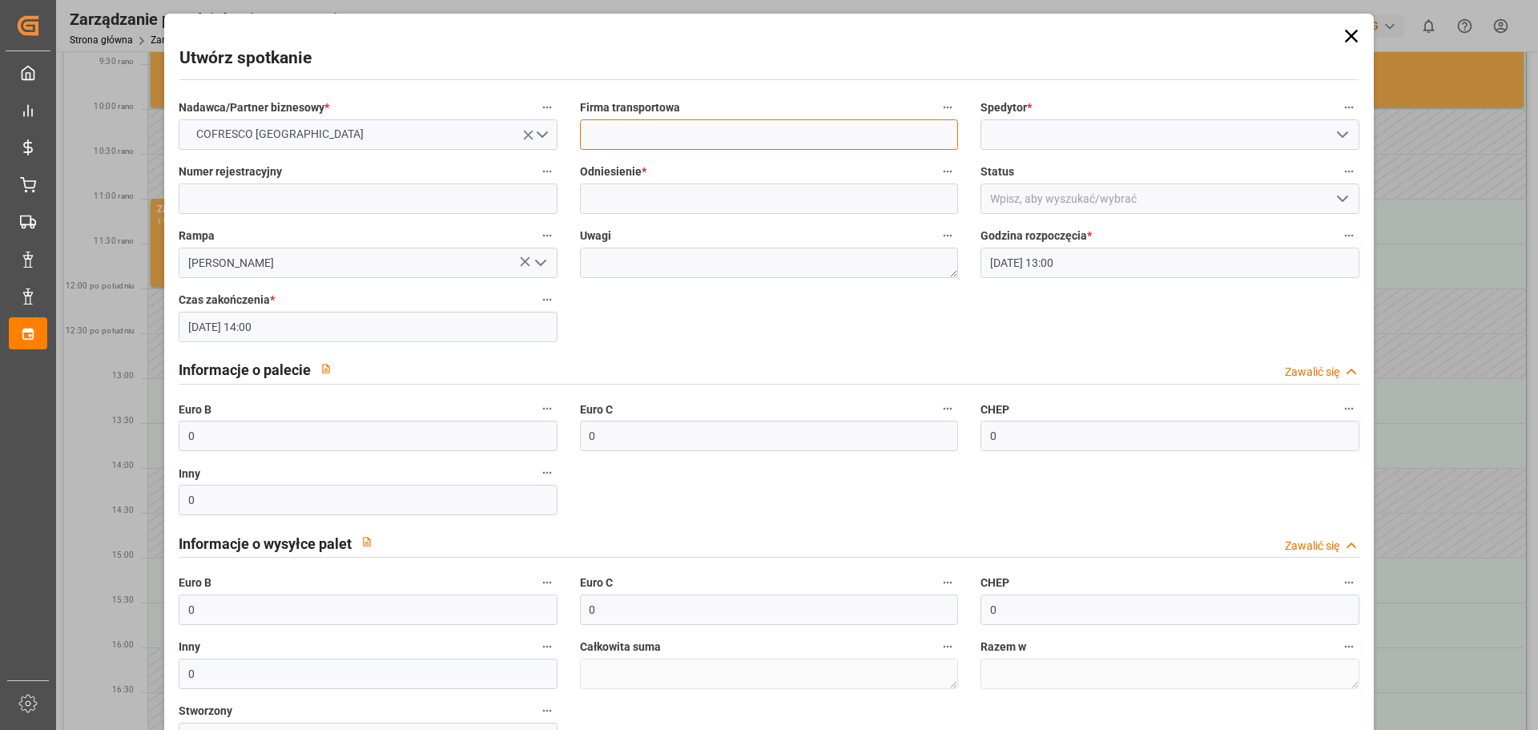
click at [695, 128] on input at bounding box center [769, 134] width 378 height 30
click at [1340, 132] on icon "otwórz menu" at bounding box center [1342, 134] width 19 height 19
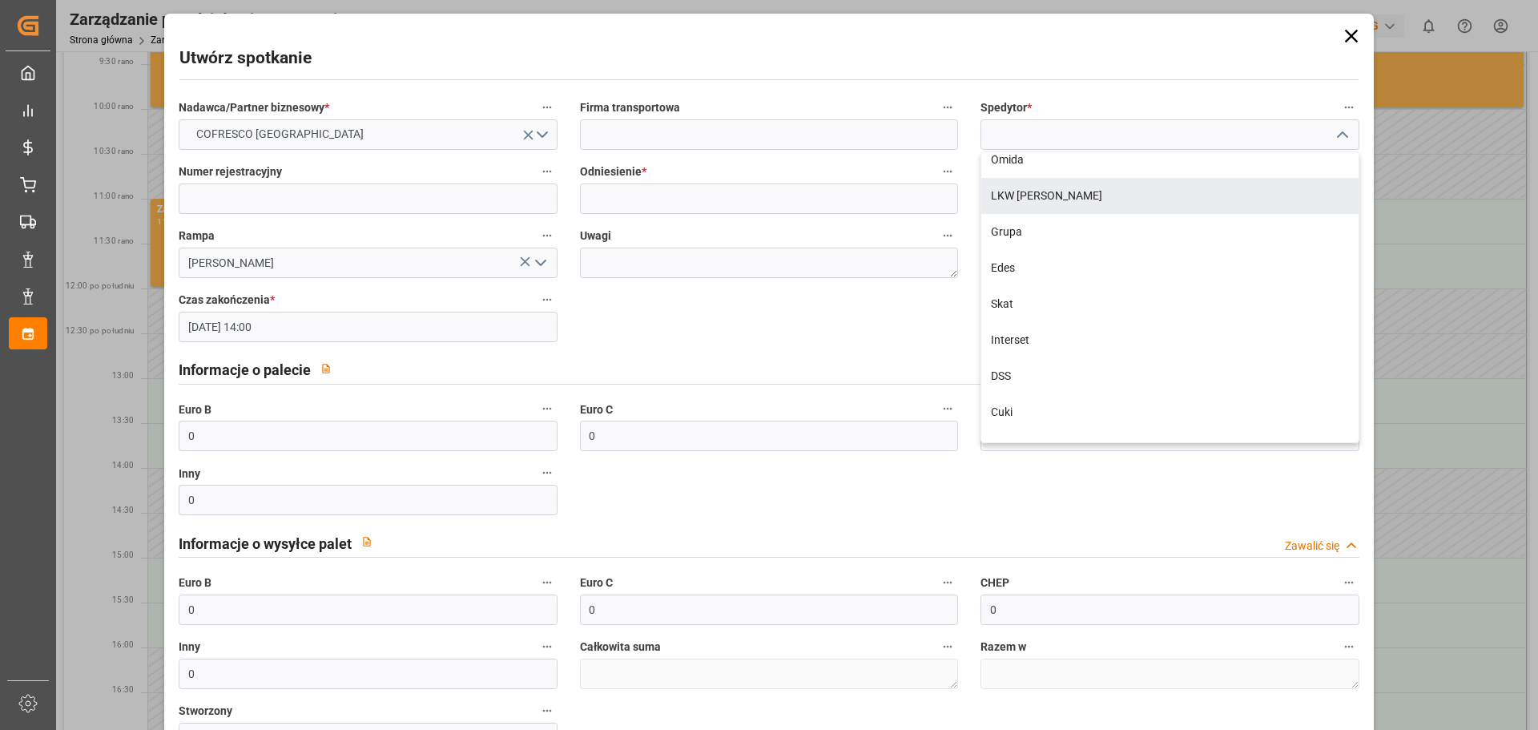
scroll to position [0, 0]
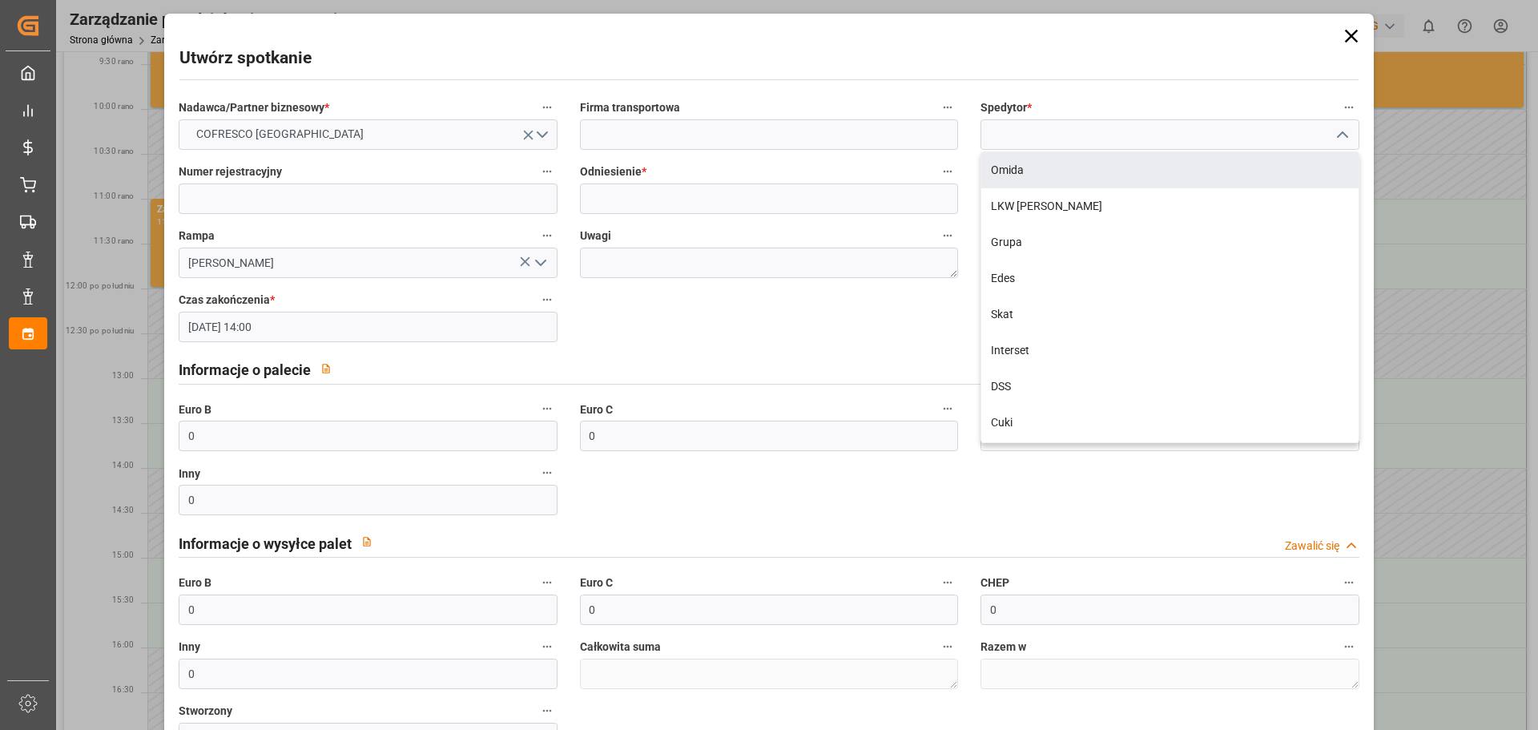
click at [1346, 38] on icon at bounding box center [1351, 36] width 22 height 22
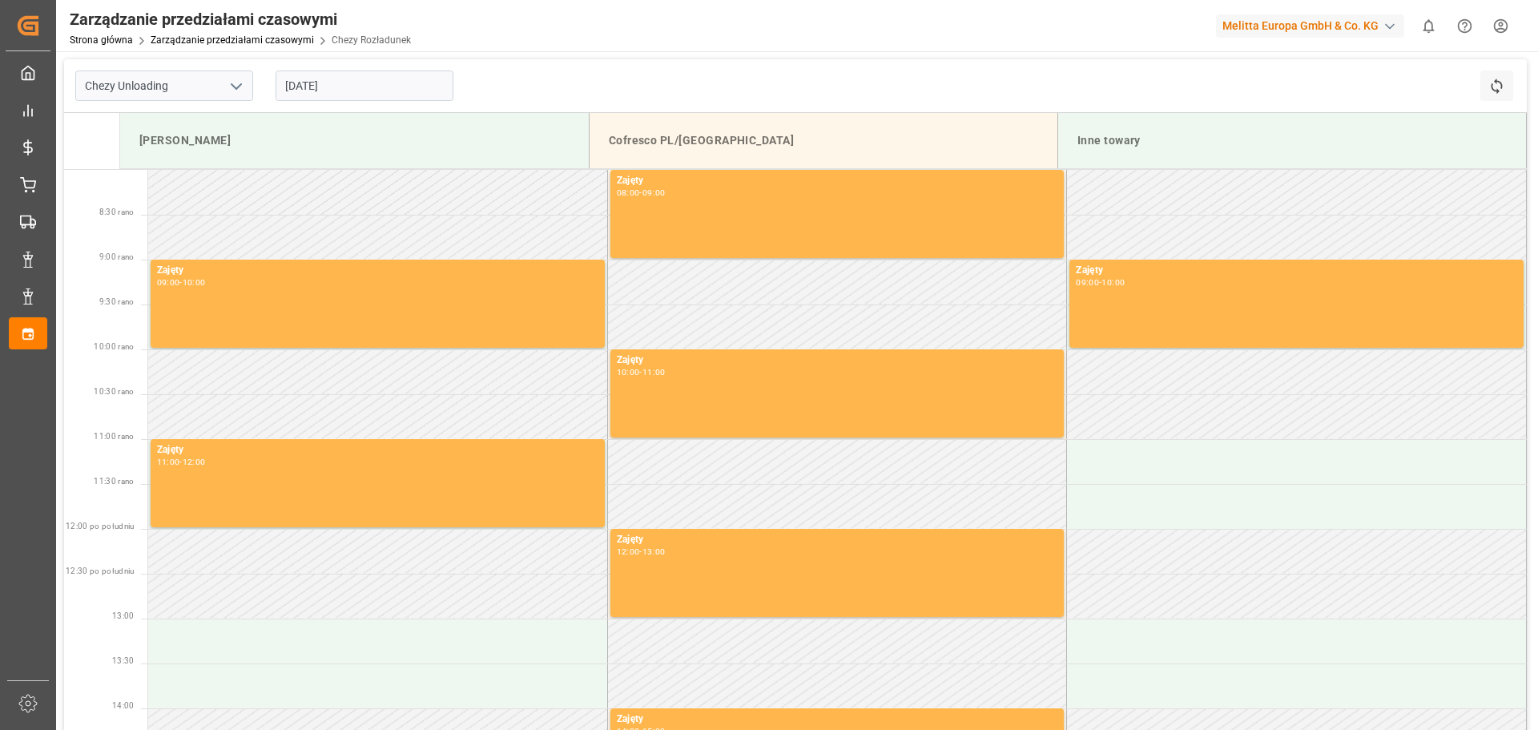
click at [360, 95] on input "[DATE]" at bounding box center [365, 85] width 178 height 30
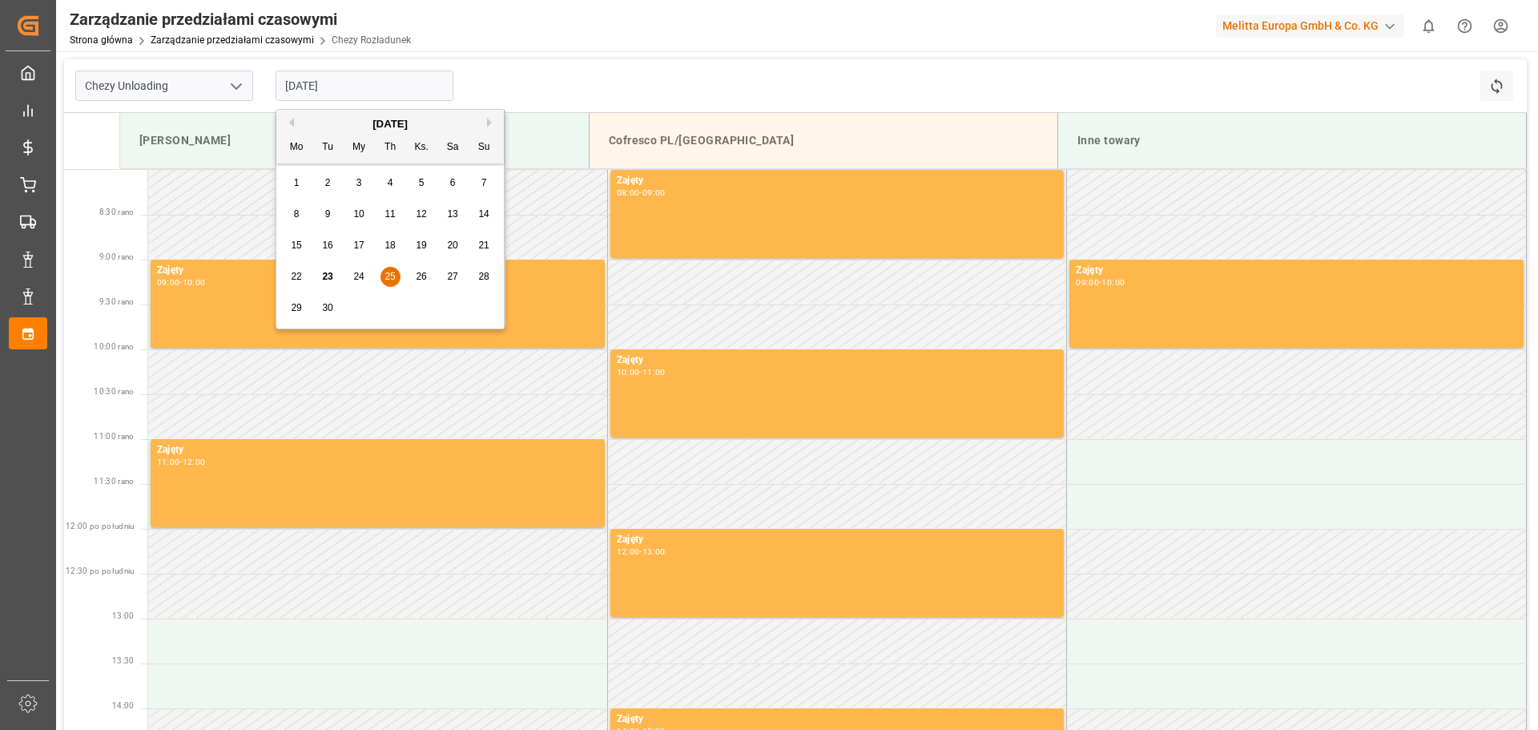
click at [327, 278] on font "23" at bounding box center [327, 276] width 10 height 11
type input "[DATE]"
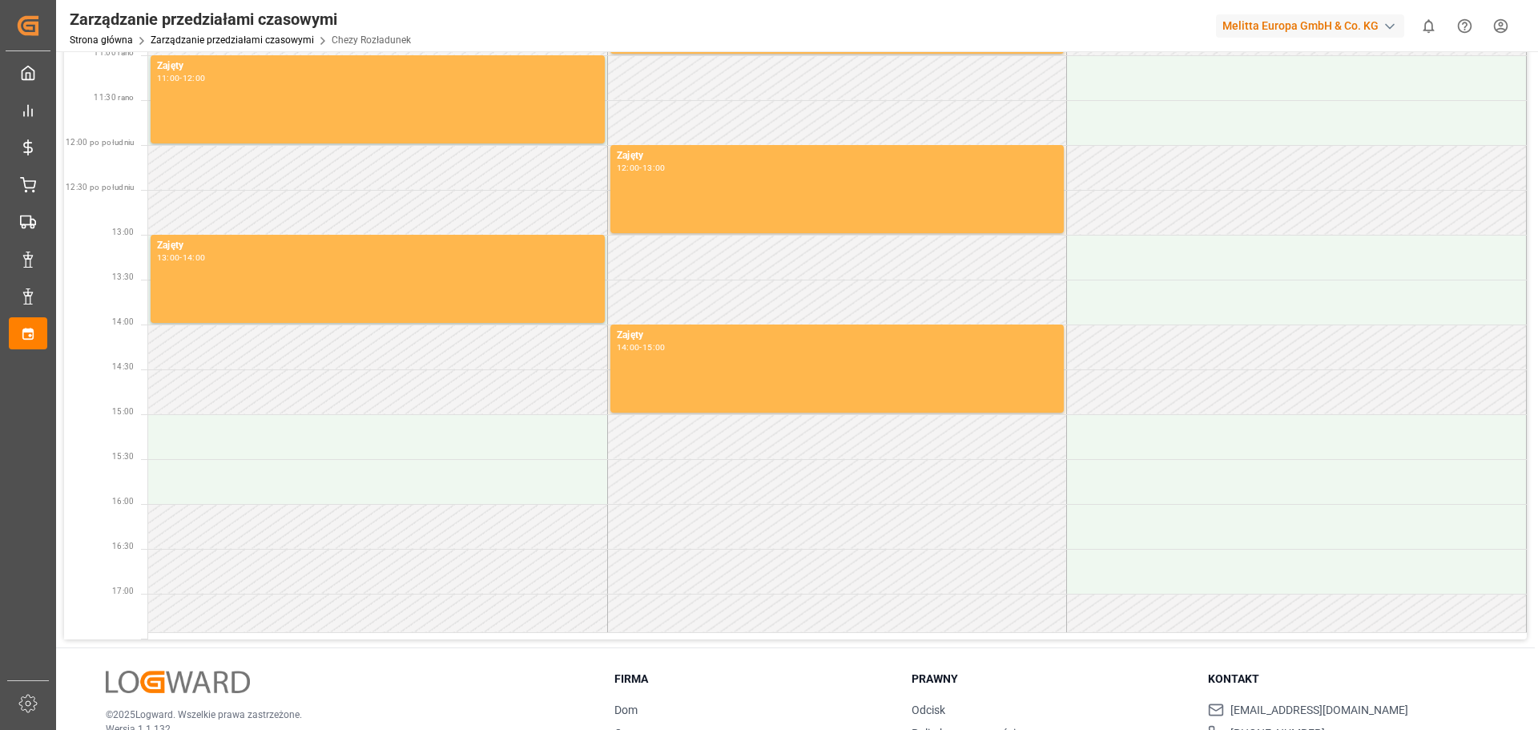
scroll to position [481, 0]
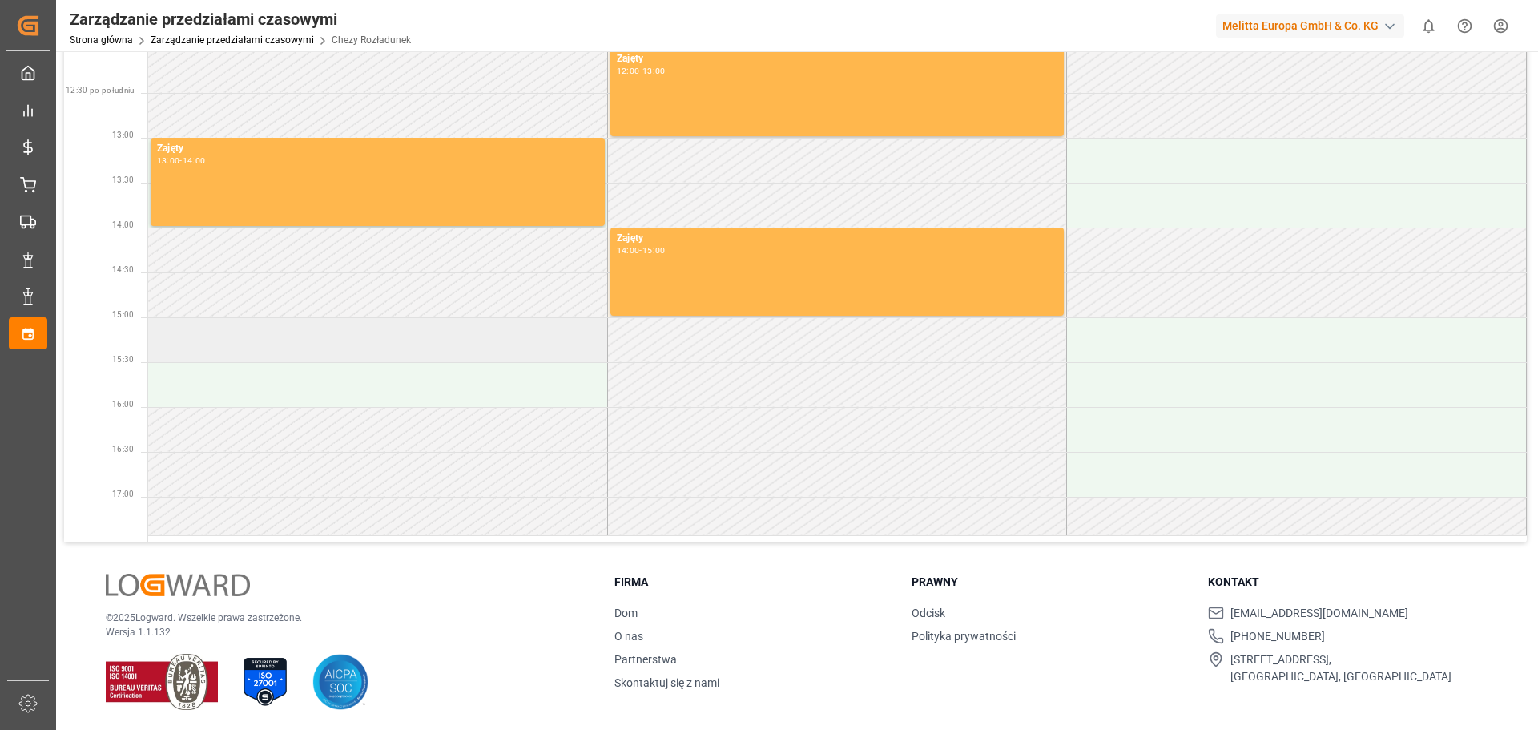
click at [210, 333] on td at bounding box center [378, 339] width 460 height 45
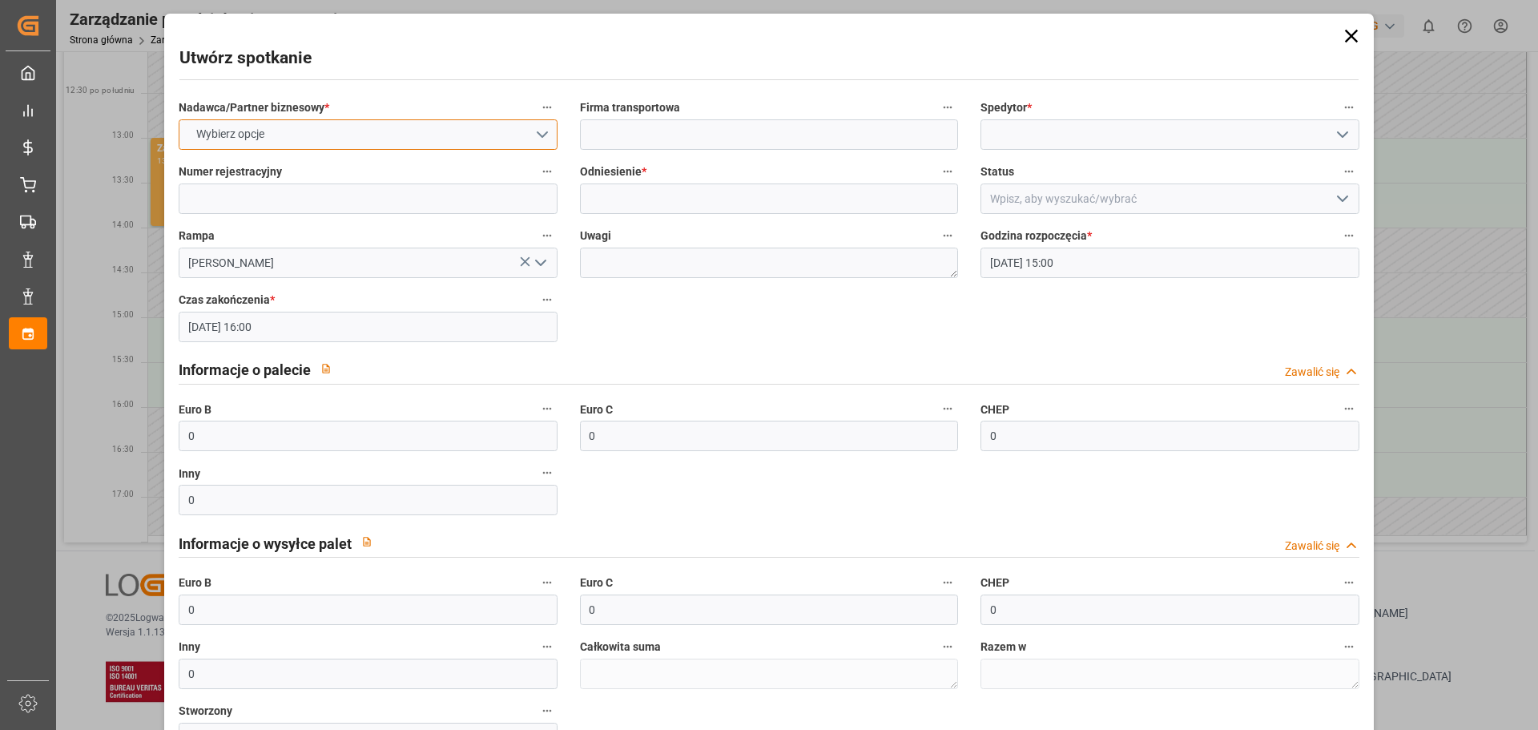
click at [527, 137] on button "Wybierz opcje" at bounding box center [368, 134] width 378 height 30
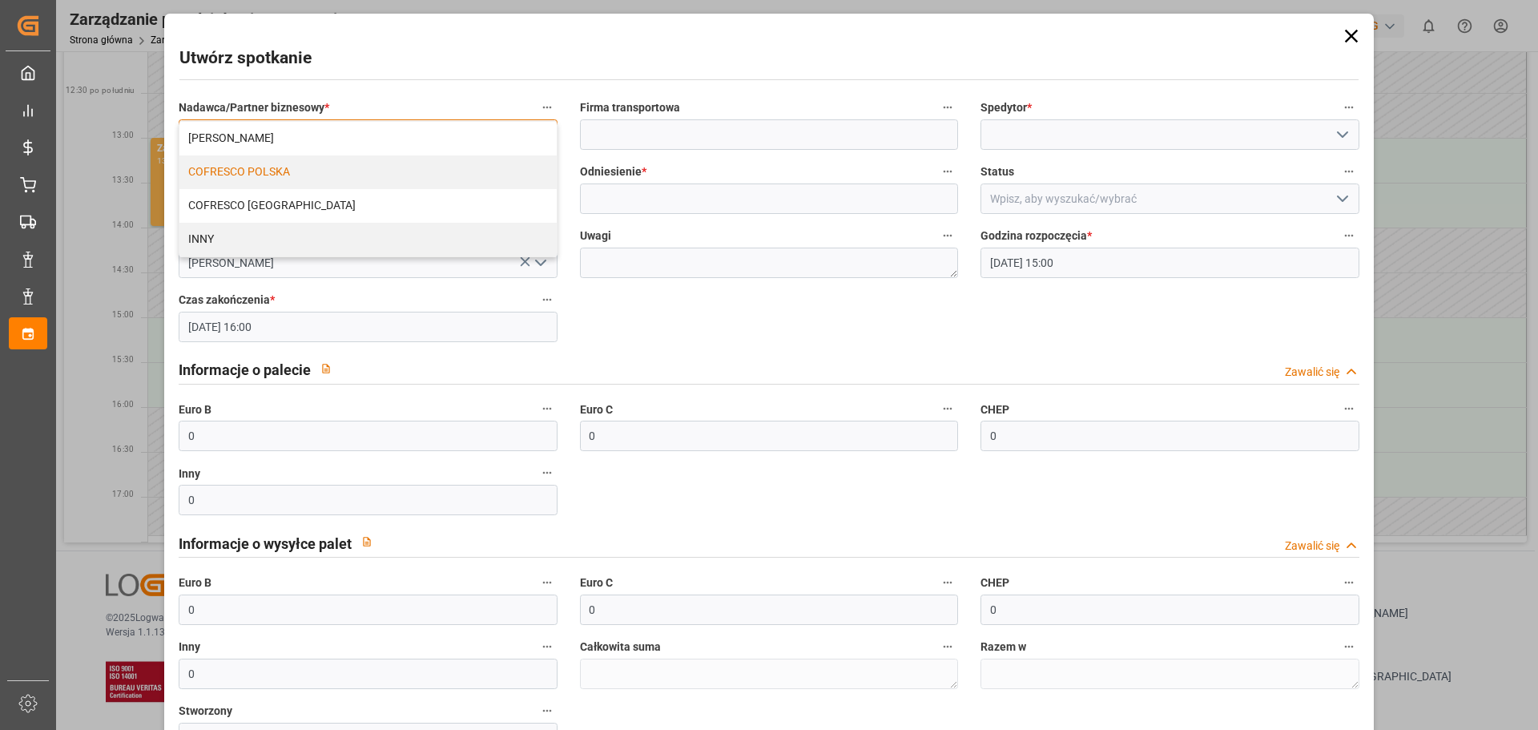
click at [264, 170] on font "COFRESCO POLSKA" at bounding box center [239, 171] width 102 height 13
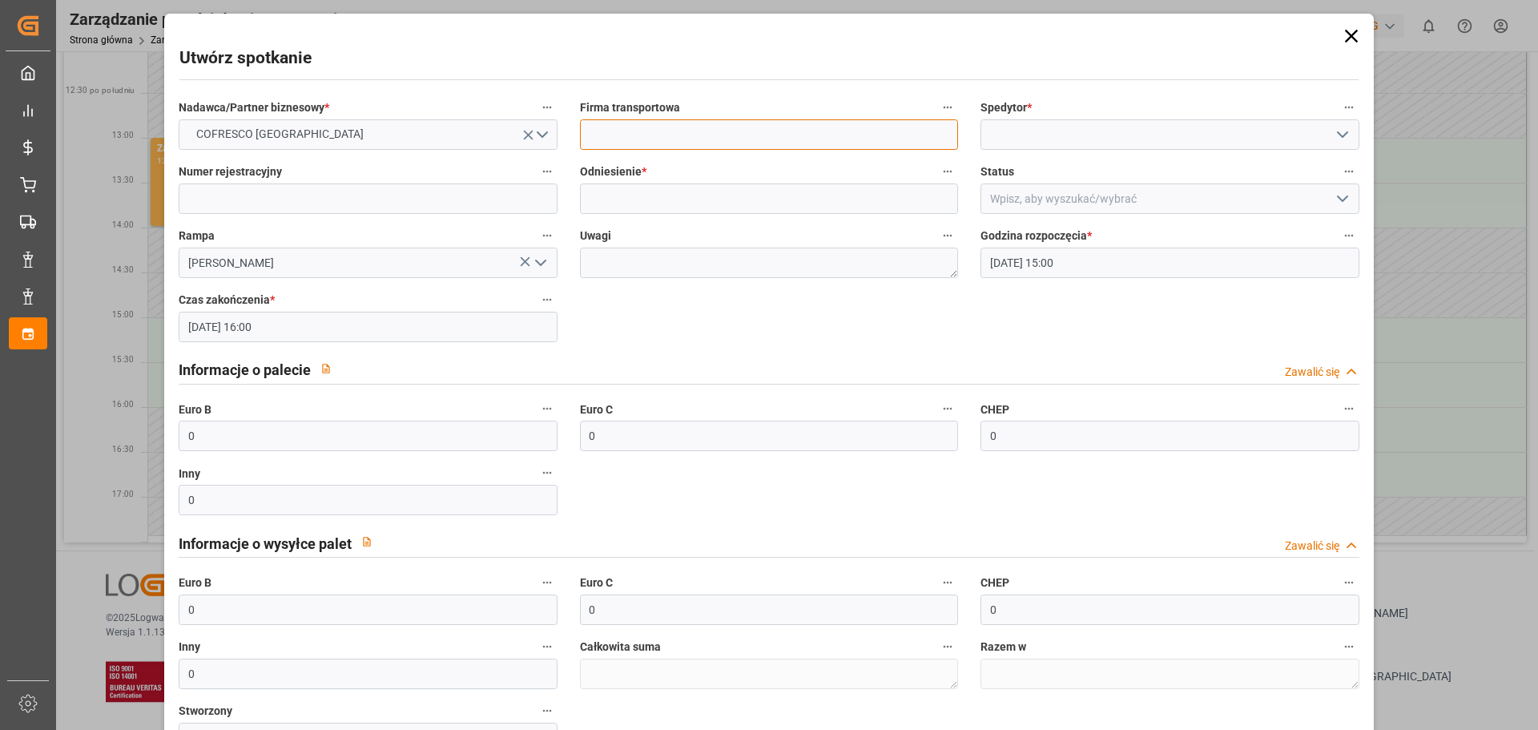
click at [621, 131] on input at bounding box center [769, 134] width 378 height 30
type input "Everest"
click at [1344, 34] on icon at bounding box center [1350, 36] width 13 height 13
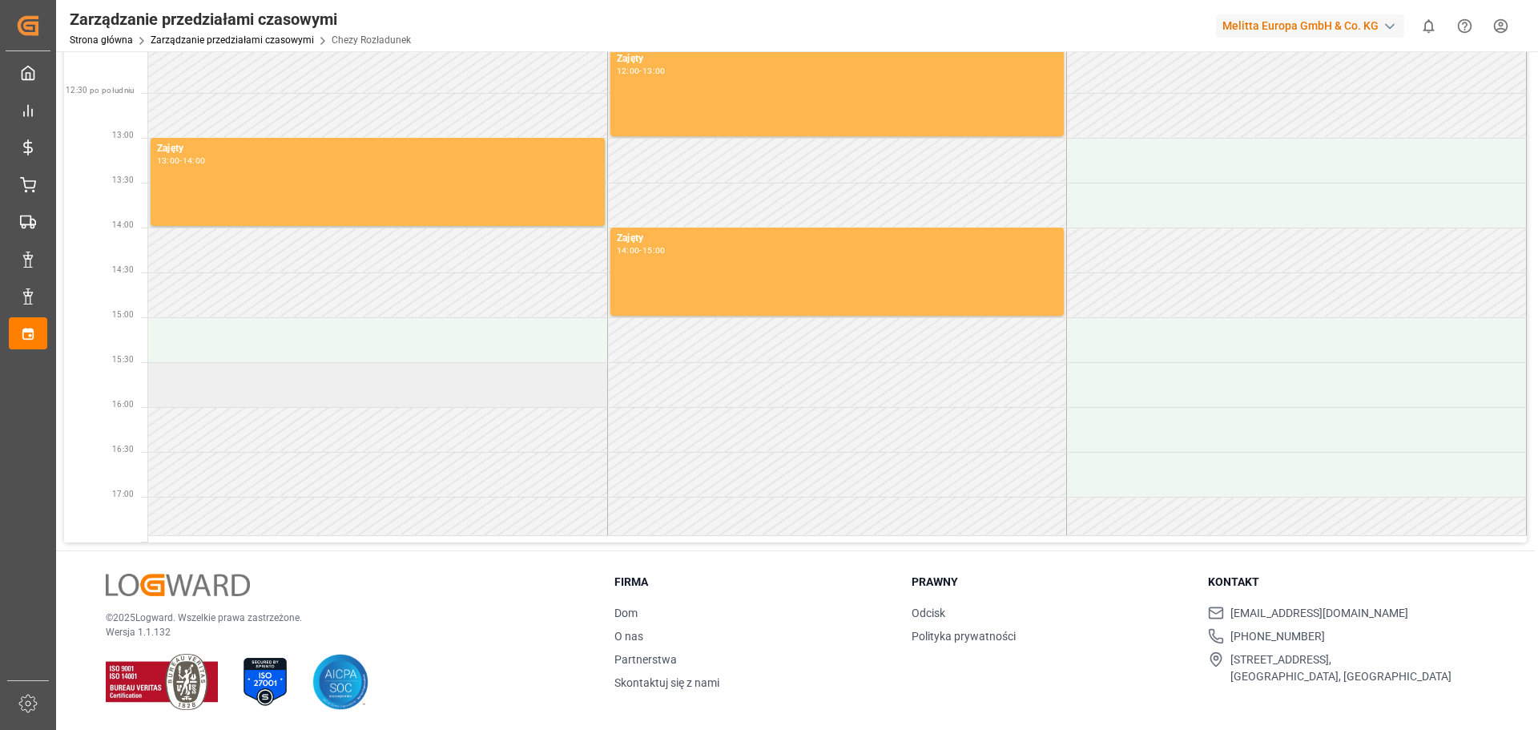
click at [223, 386] on td at bounding box center [378, 384] width 460 height 45
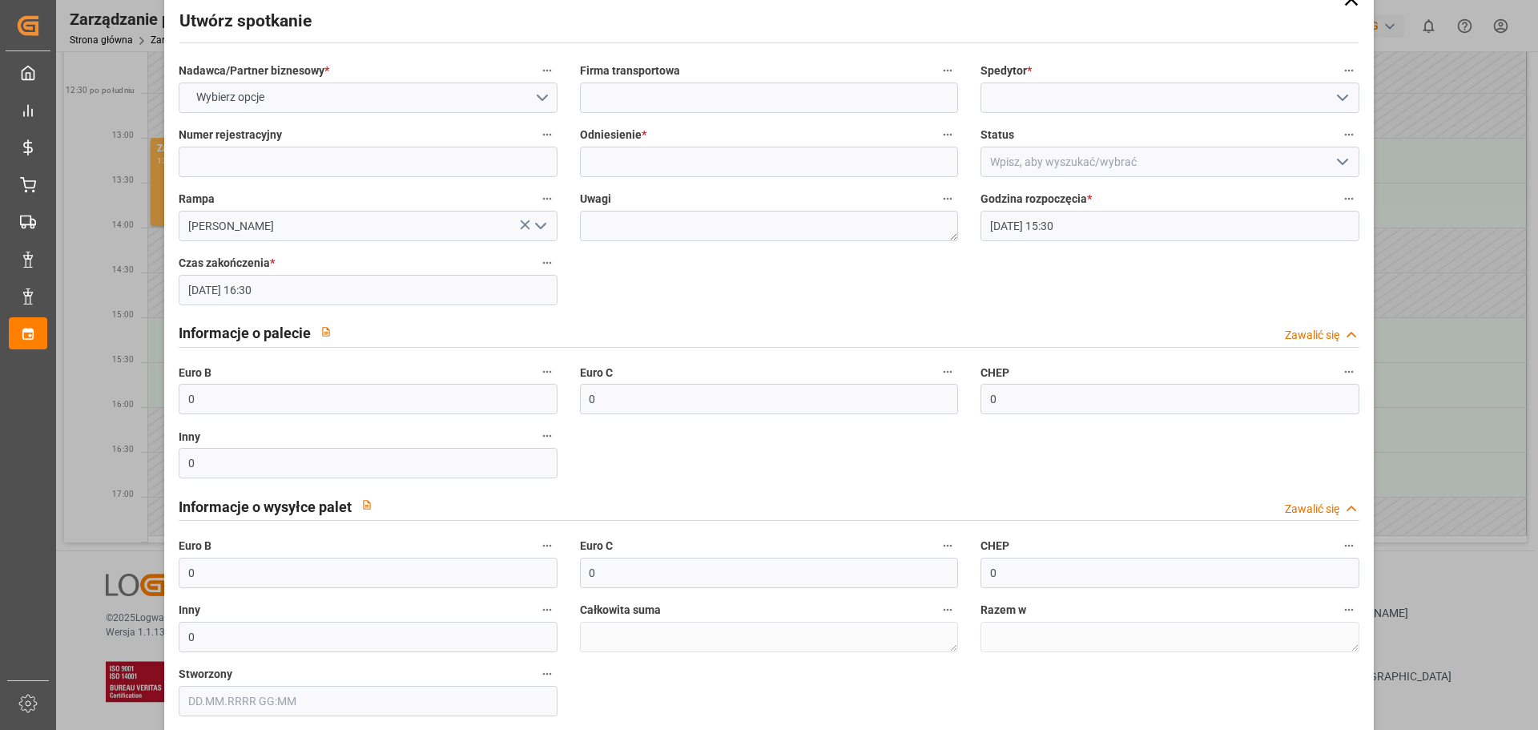
scroll to position [0, 0]
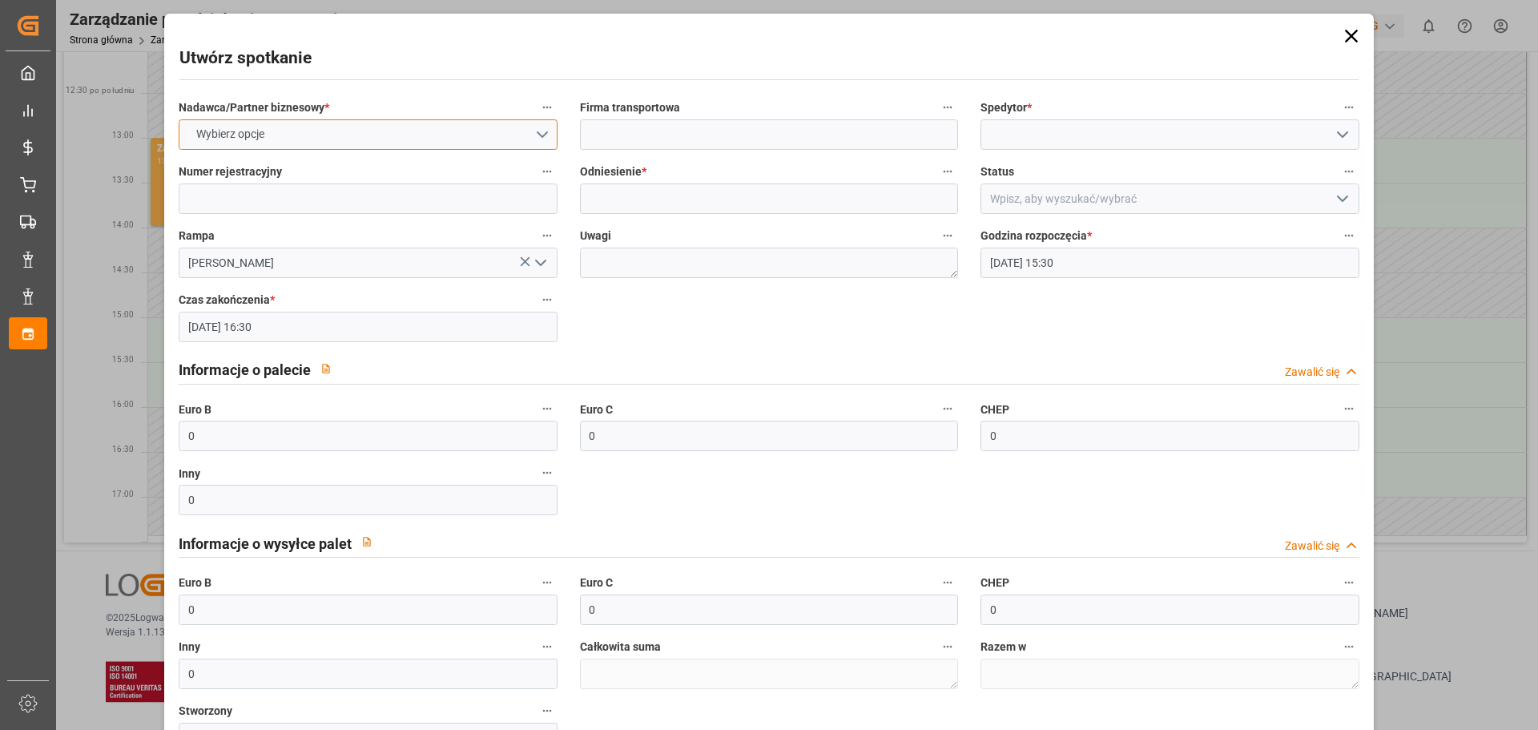
click at [308, 131] on button "Wybierz opcje" at bounding box center [368, 134] width 378 height 30
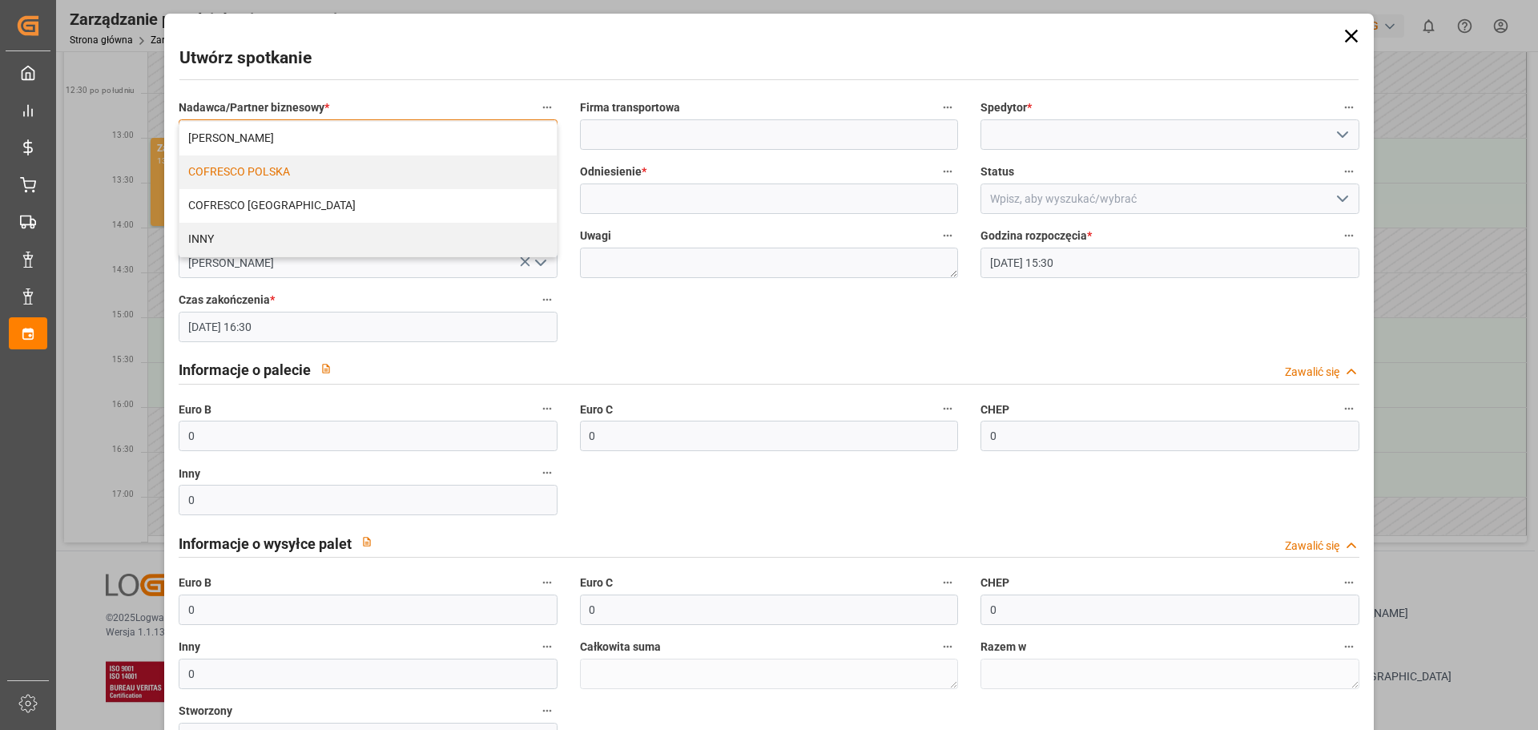
click at [240, 172] on font "COFRESCO POLSKA" at bounding box center [239, 171] width 102 height 13
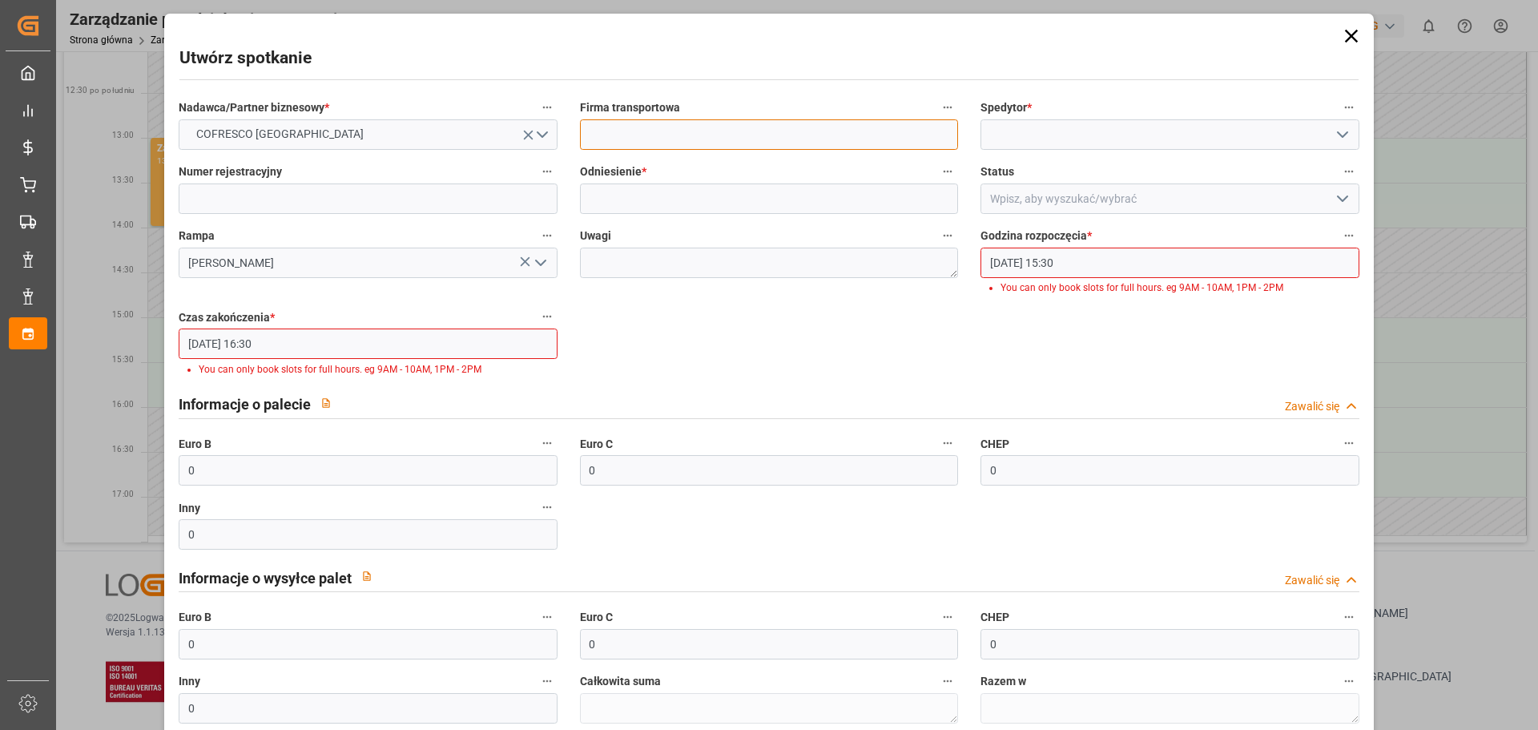
click at [682, 125] on input at bounding box center [769, 134] width 378 height 30
type input "E"
click at [725, 140] on input "E" at bounding box center [769, 134] width 378 height 30
type input "E"
click at [1343, 31] on icon at bounding box center [1351, 36] width 22 height 22
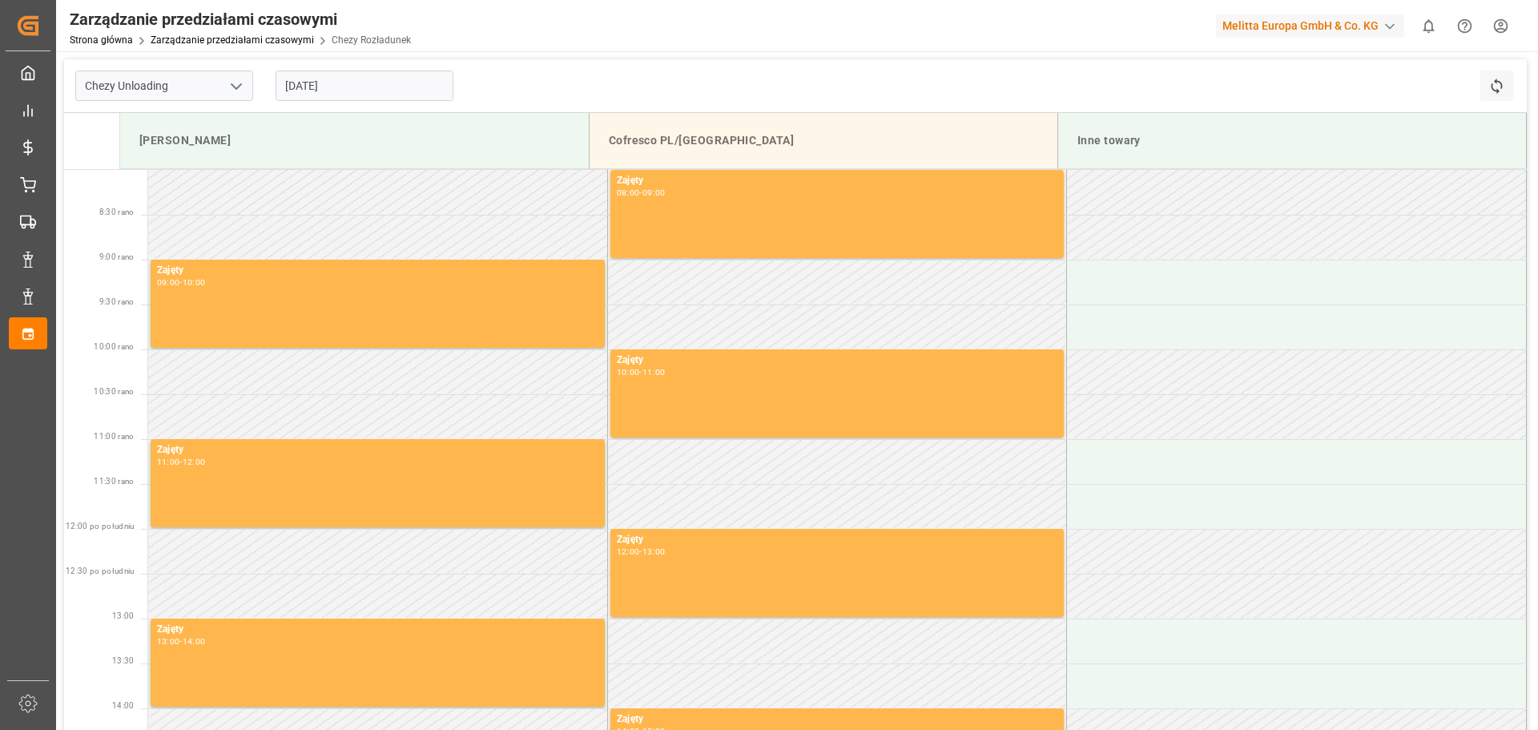
click at [379, 87] on input "[DATE]" at bounding box center [365, 85] width 178 height 30
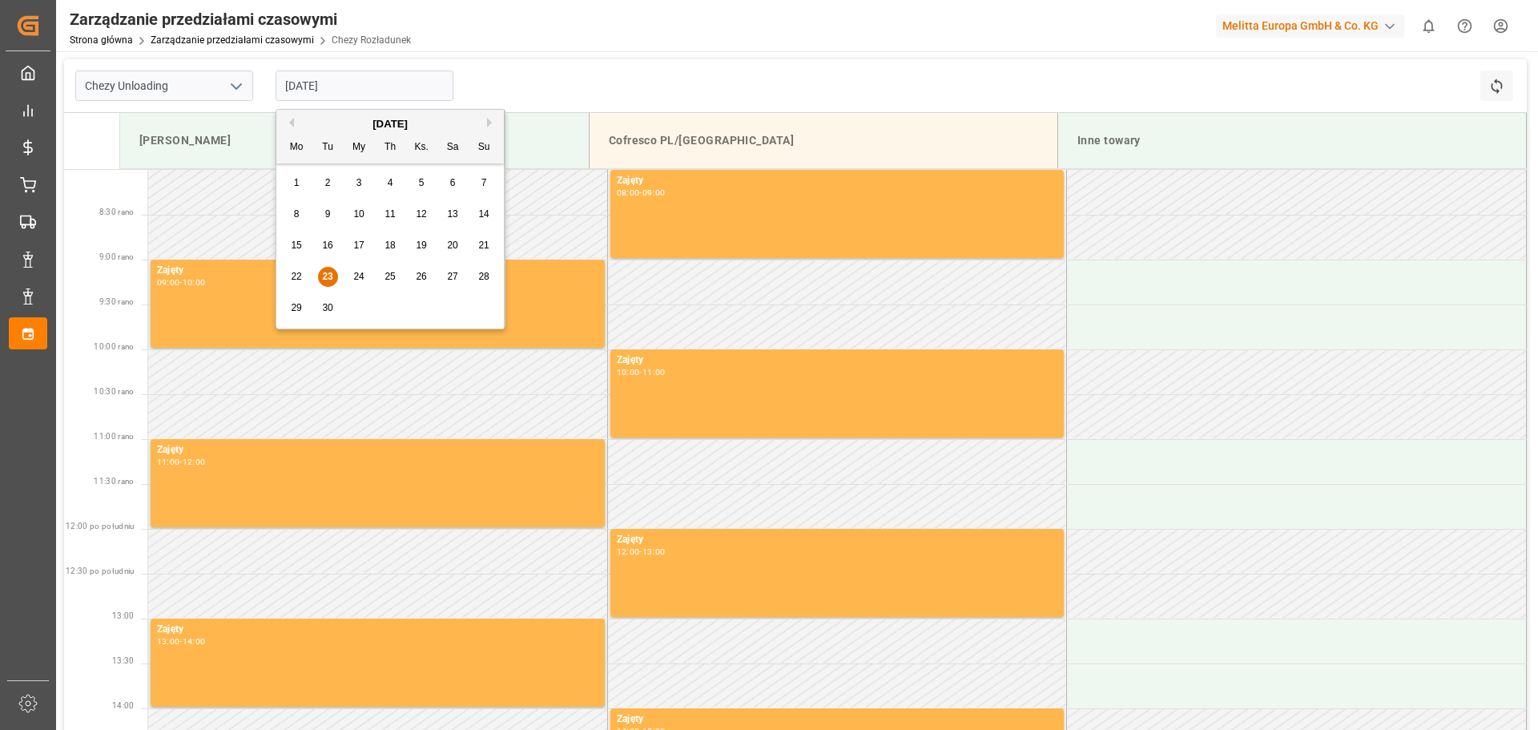
click at [357, 279] on font "24" at bounding box center [358, 276] width 10 height 11
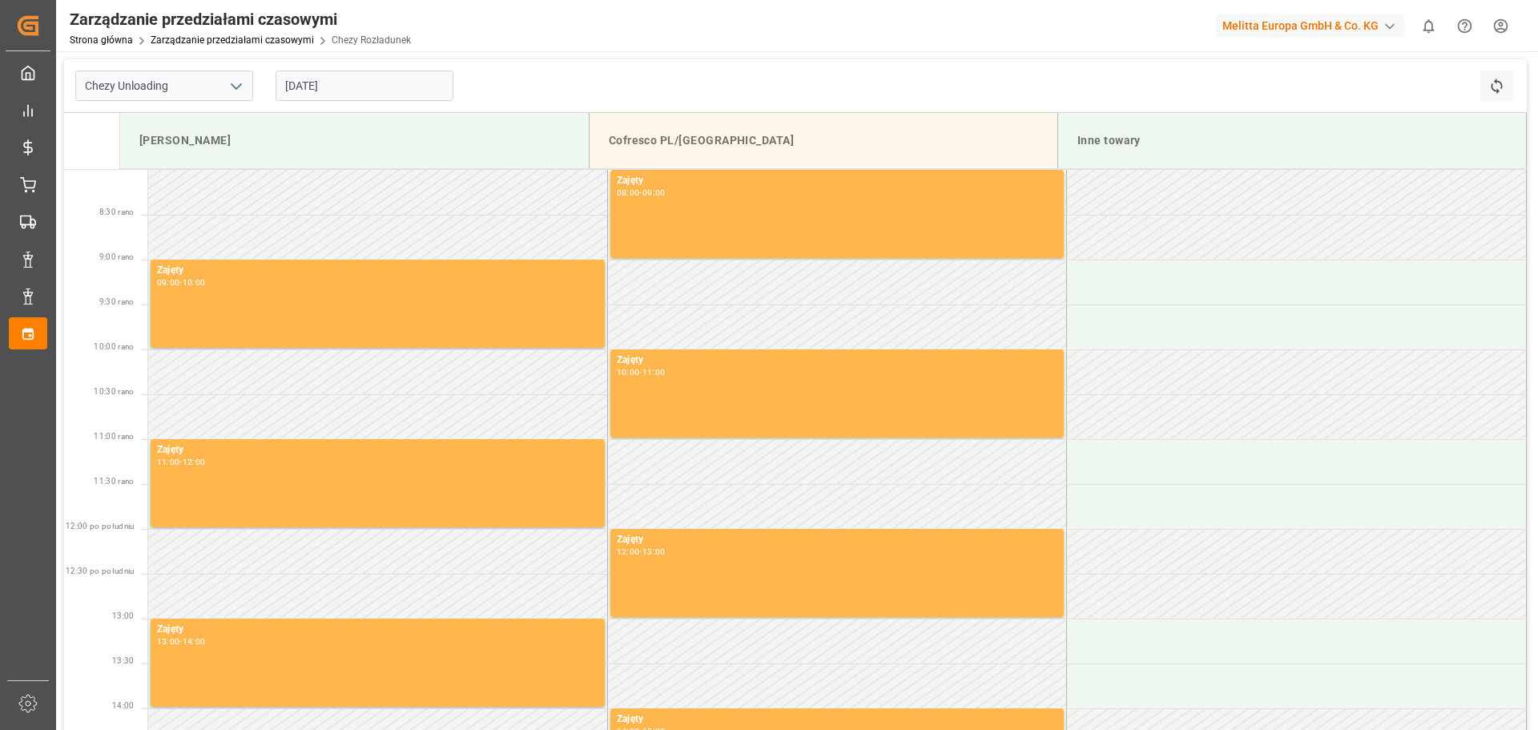
click at [360, 86] on input "[DATE]" at bounding box center [365, 85] width 178 height 30
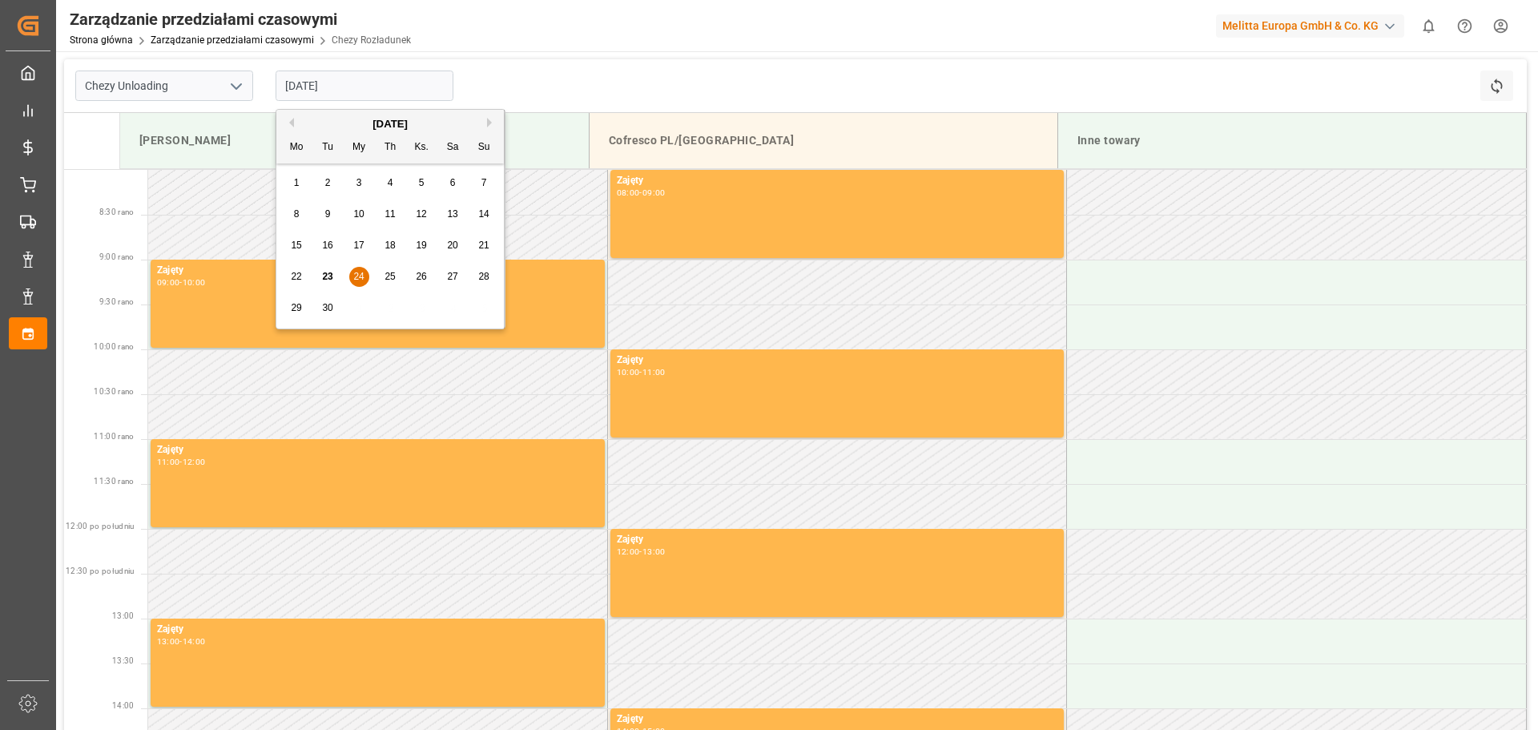
click at [390, 280] on font "25" at bounding box center [390, 276] width 10 height 11
type input "[DATE]"
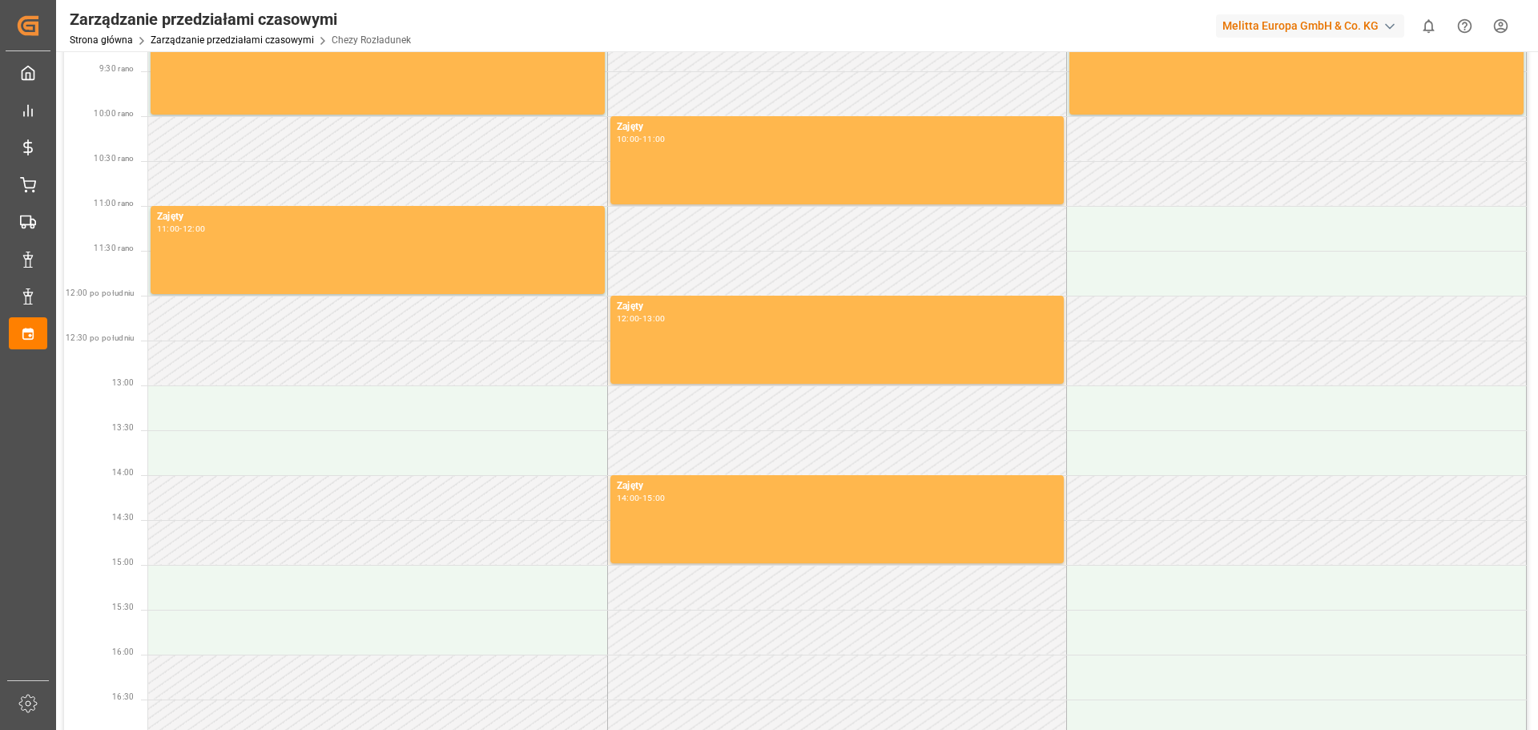
scroll to position [240, 0]
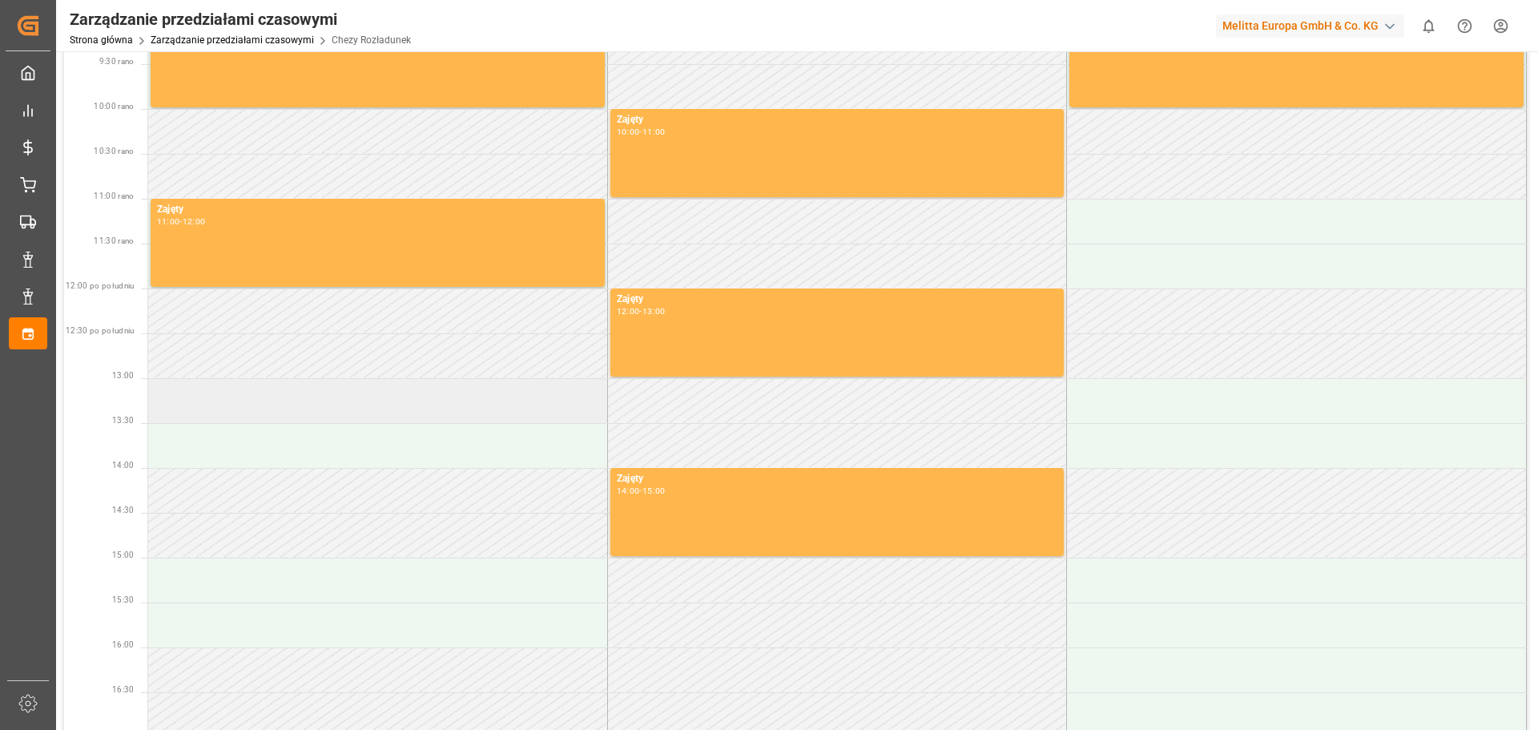
click at [308, 402] on td at bounding box center [378, 400] width 460 height 45
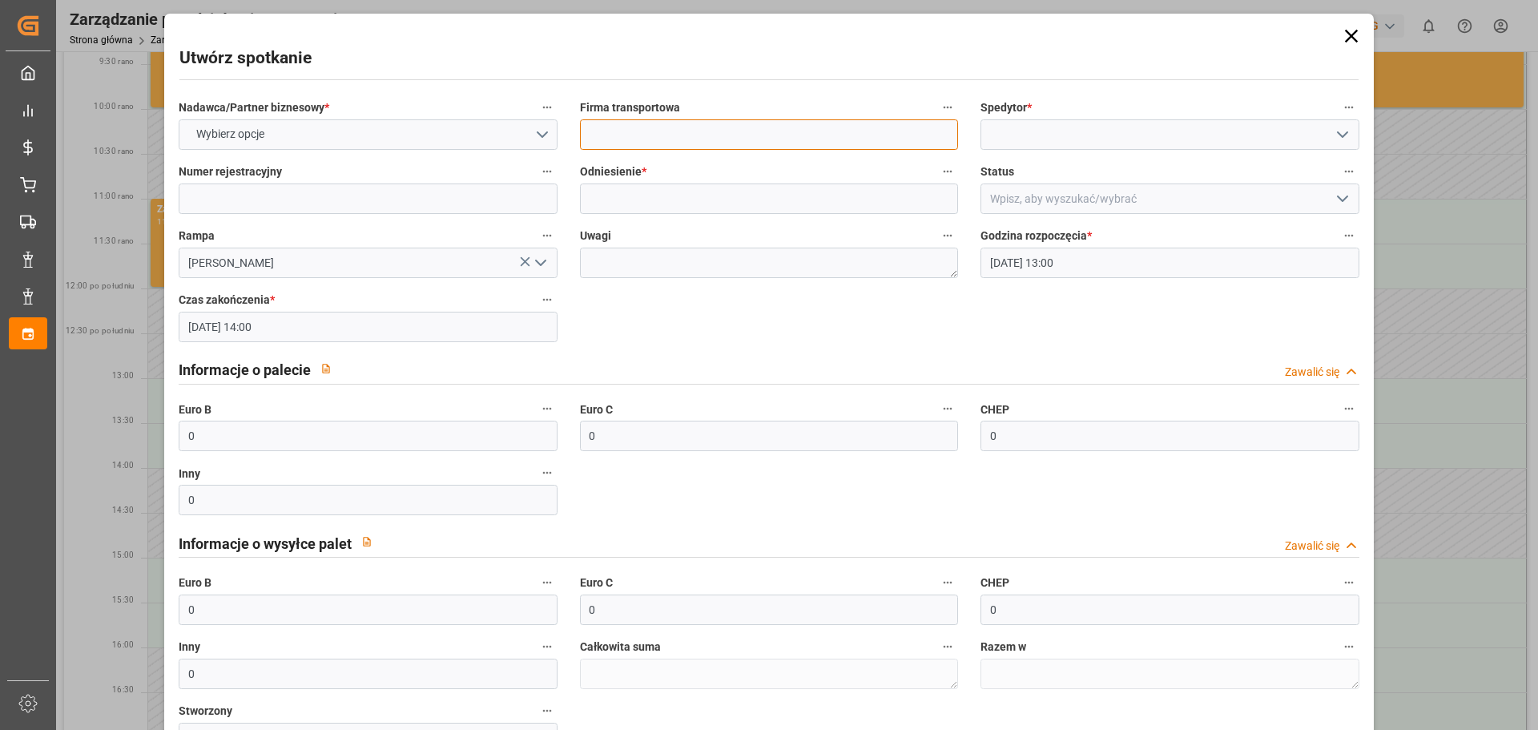
click at [652, 140] on input at bounding box center [769, 134] width 378 height 30
type input "EVEREST LOGISTICS SP. Z O. O."
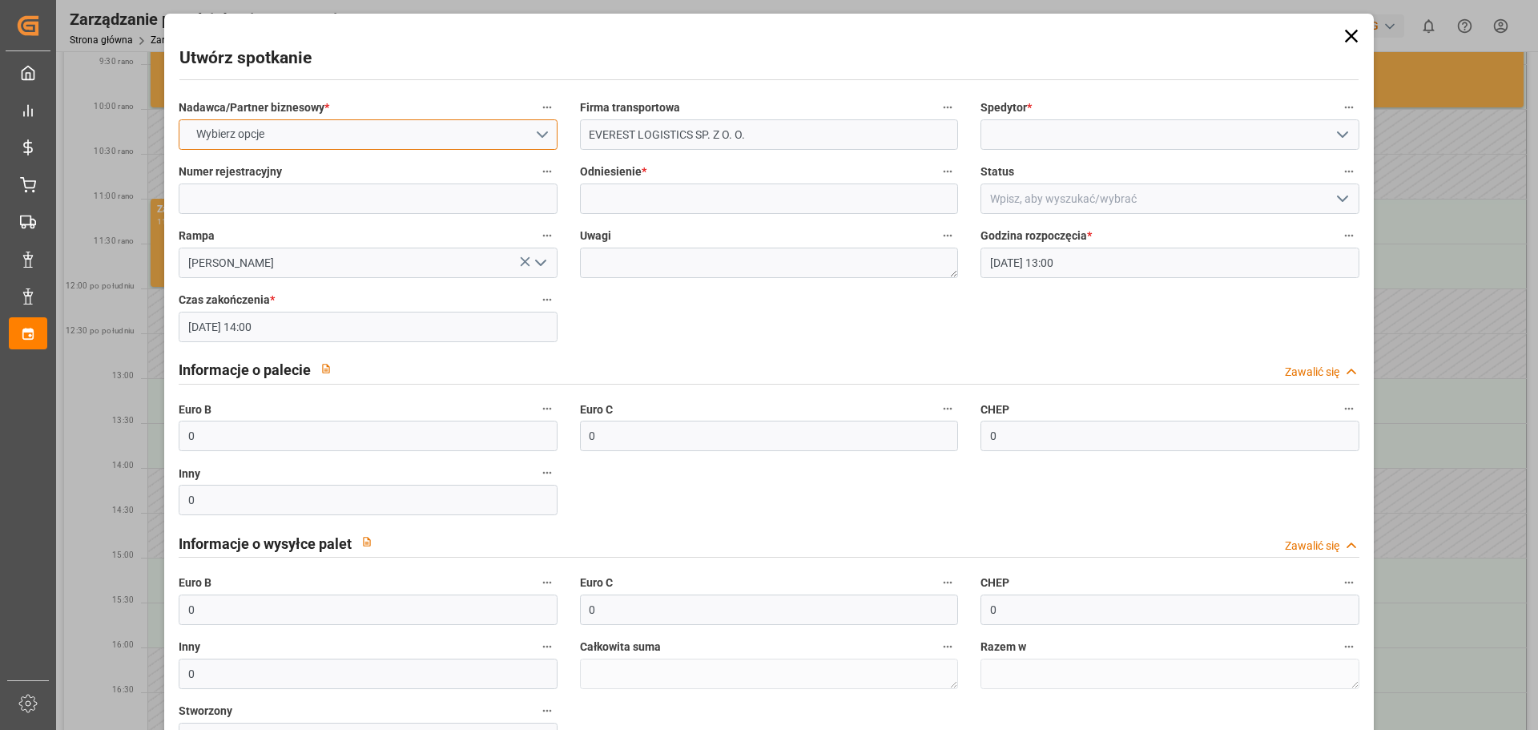
click at [280, 131] on button "Wybierz opcje" at bounding box center [368, 134] width 378 height 30
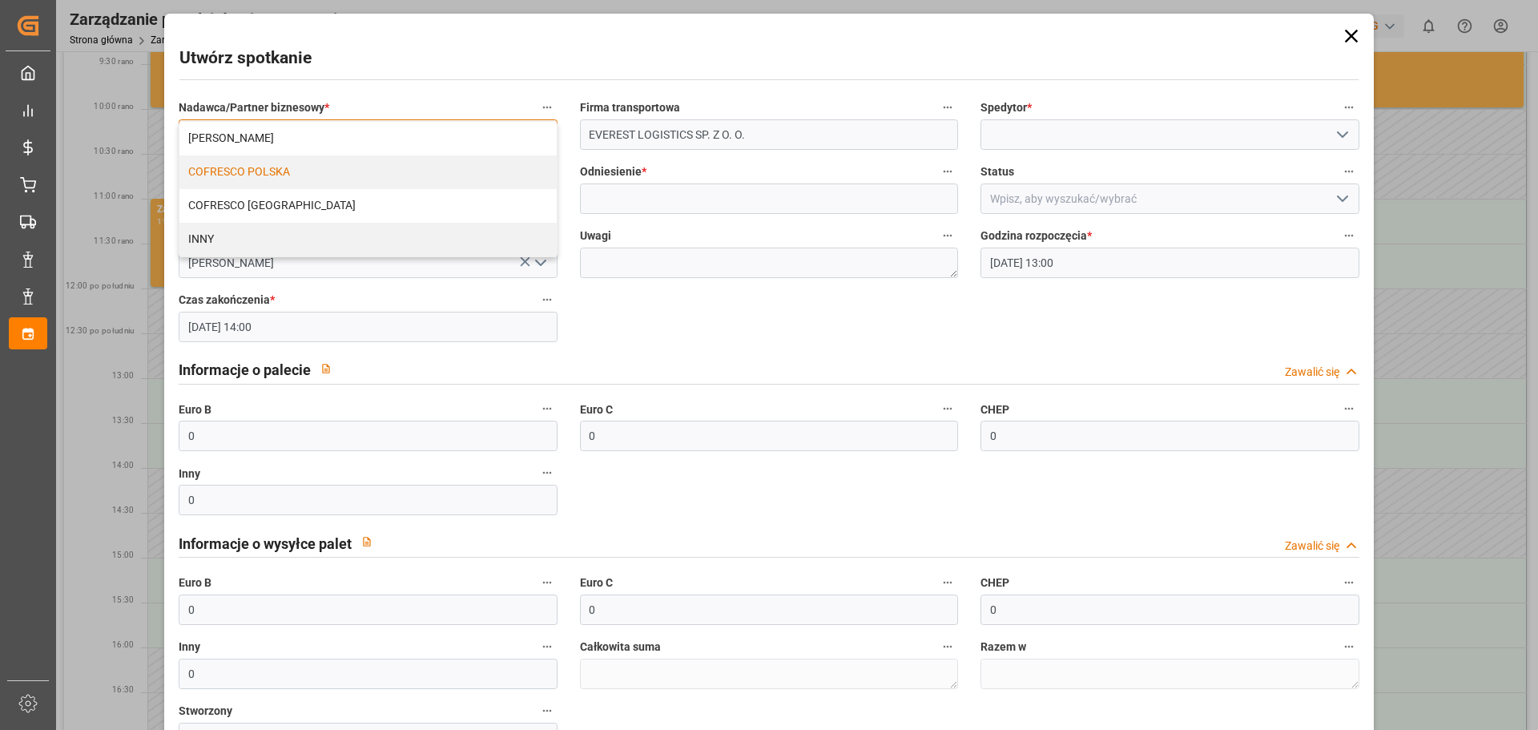
click at [249, 173] on font "COFRESCO POLSKA" at bounding box center [239, 171] width 102 height 13
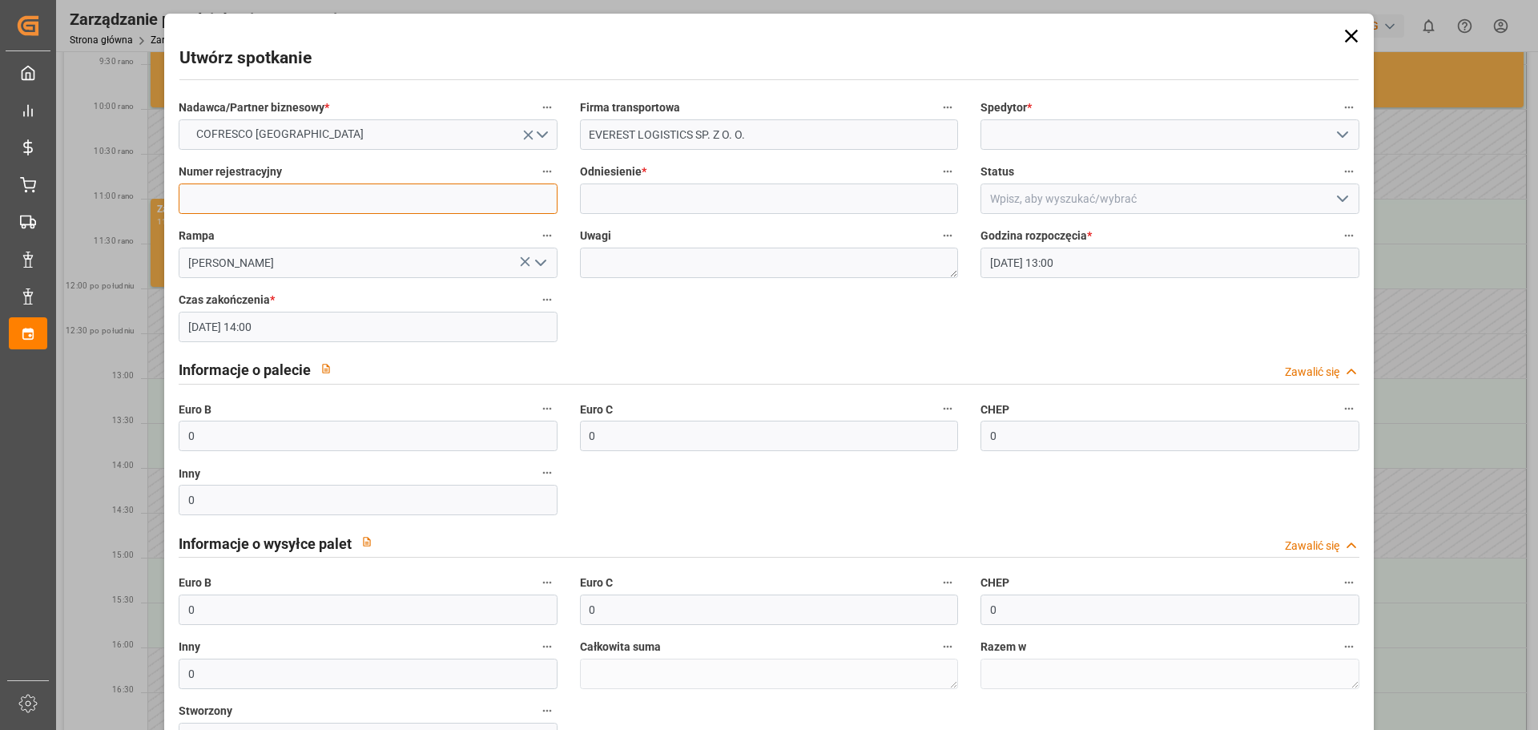
click at [243, 195] on input at bounding box center [368, 198] width 378 height 30
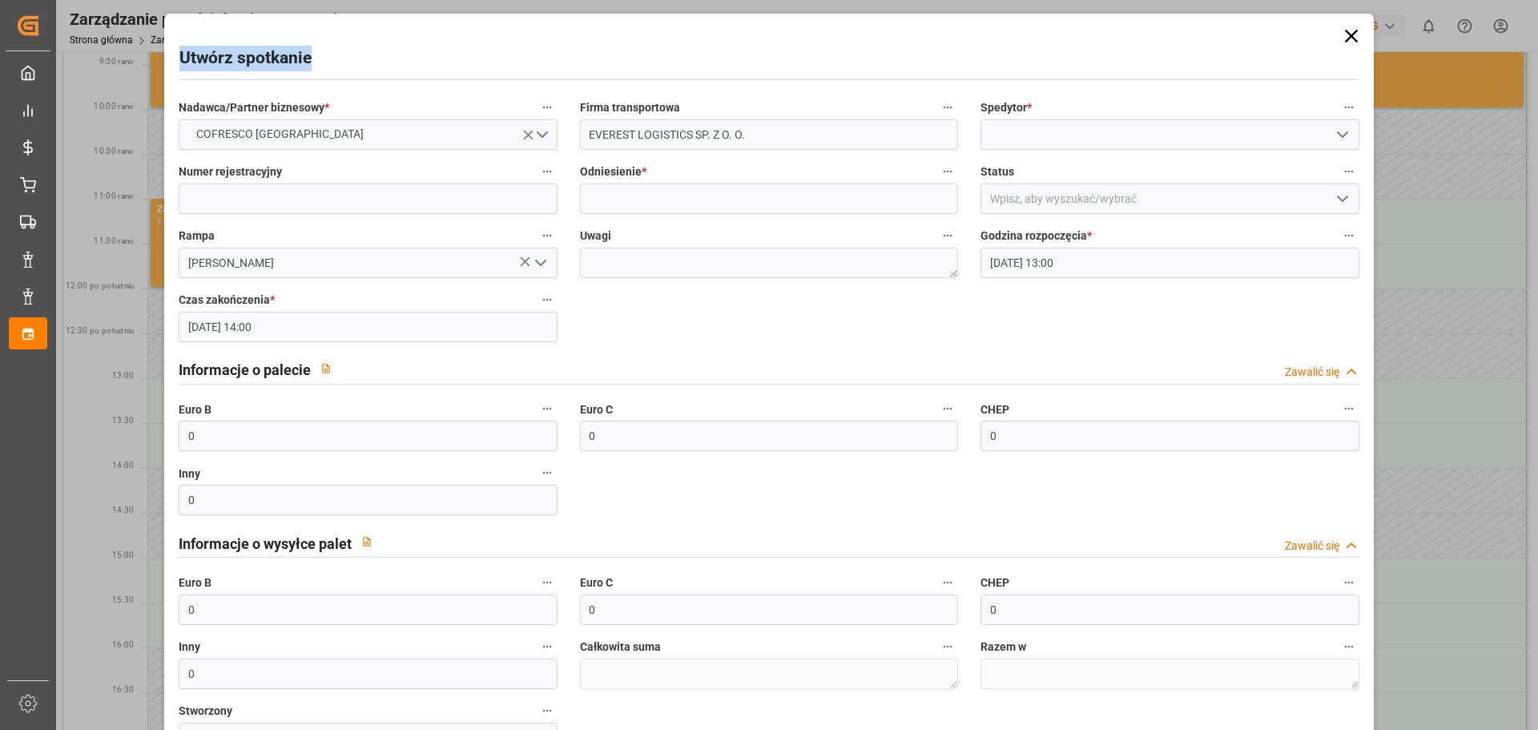
drag, startPoint x: 538, startPoint y: 36, endPoint x: 2309, endPoint y: -5, distance: 1771.6
click at [1537, 0] on html "Created by potrace 1.15, written by [PERSON_NAME] [DATE]-[DATE] Created by potr…" at bounding box center [769, 365] width 1538 height 730
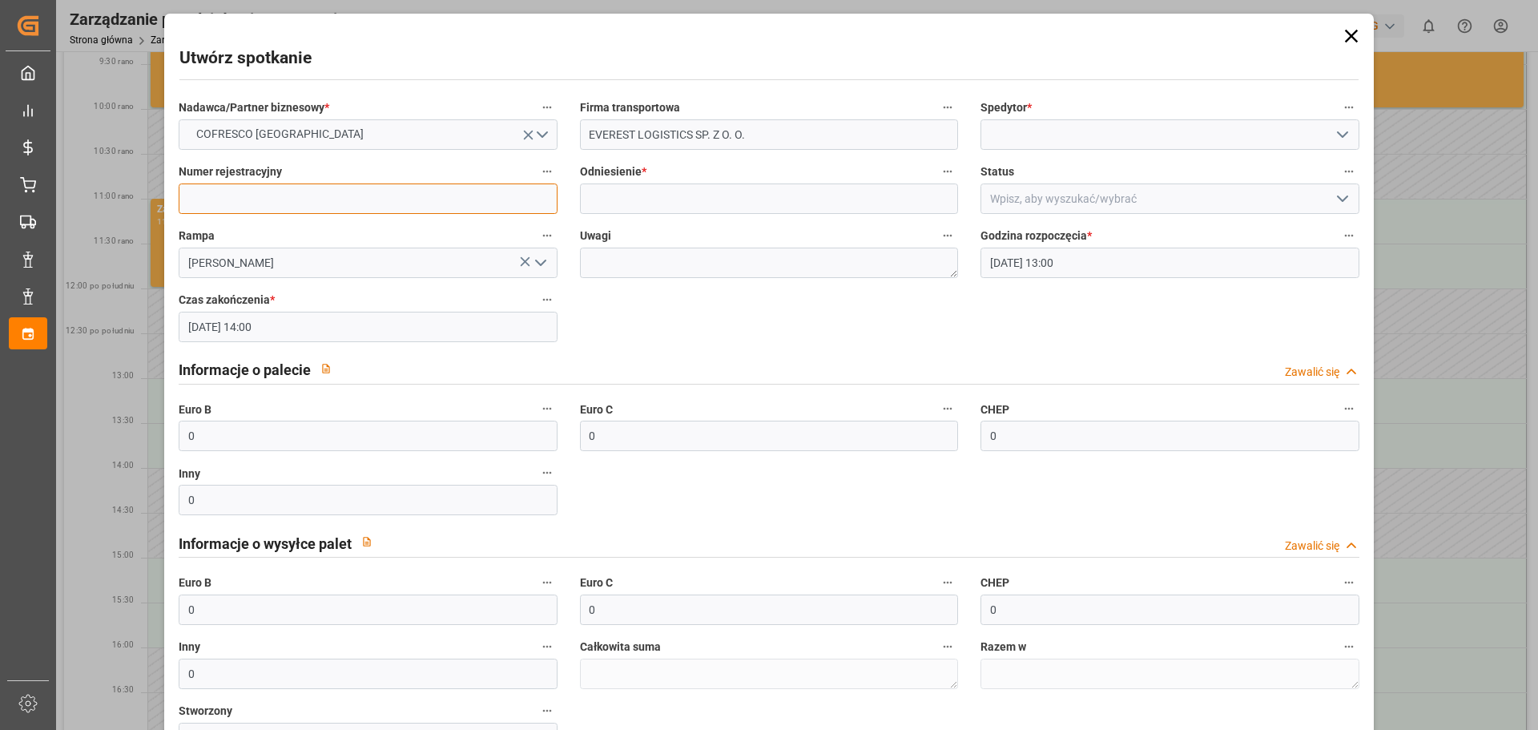
click at [268, 195] on input at bounding box center [368, 198] width 378 height 30
paste input "WSE2XW7"
type input "WSE2XW7"
click at [541, 264] on icon "otwórz menu" at bounding box center [540, 262] width 19 height 19
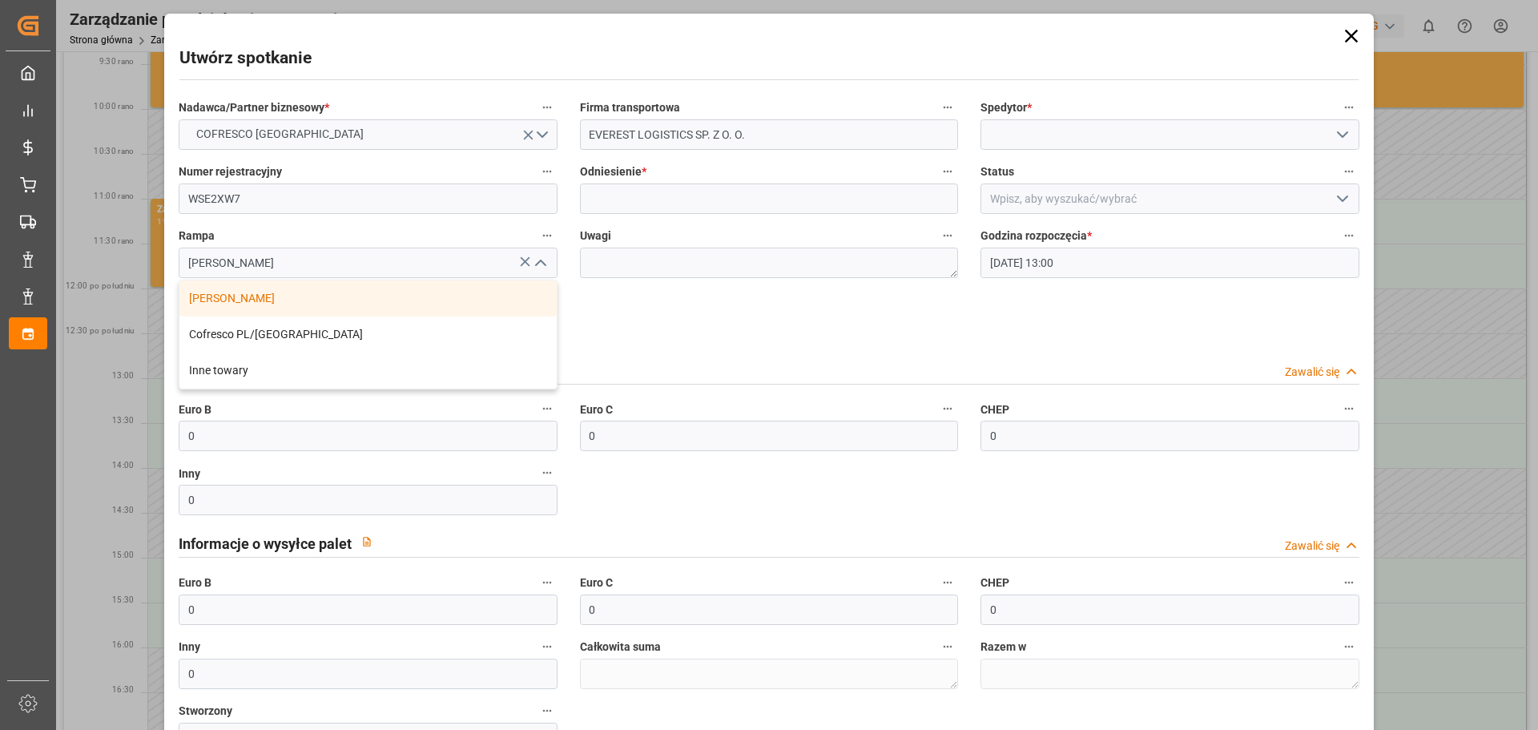
click at [541, 264] on icon "close menu" at bounding box center [540, 262] width 19 height 19
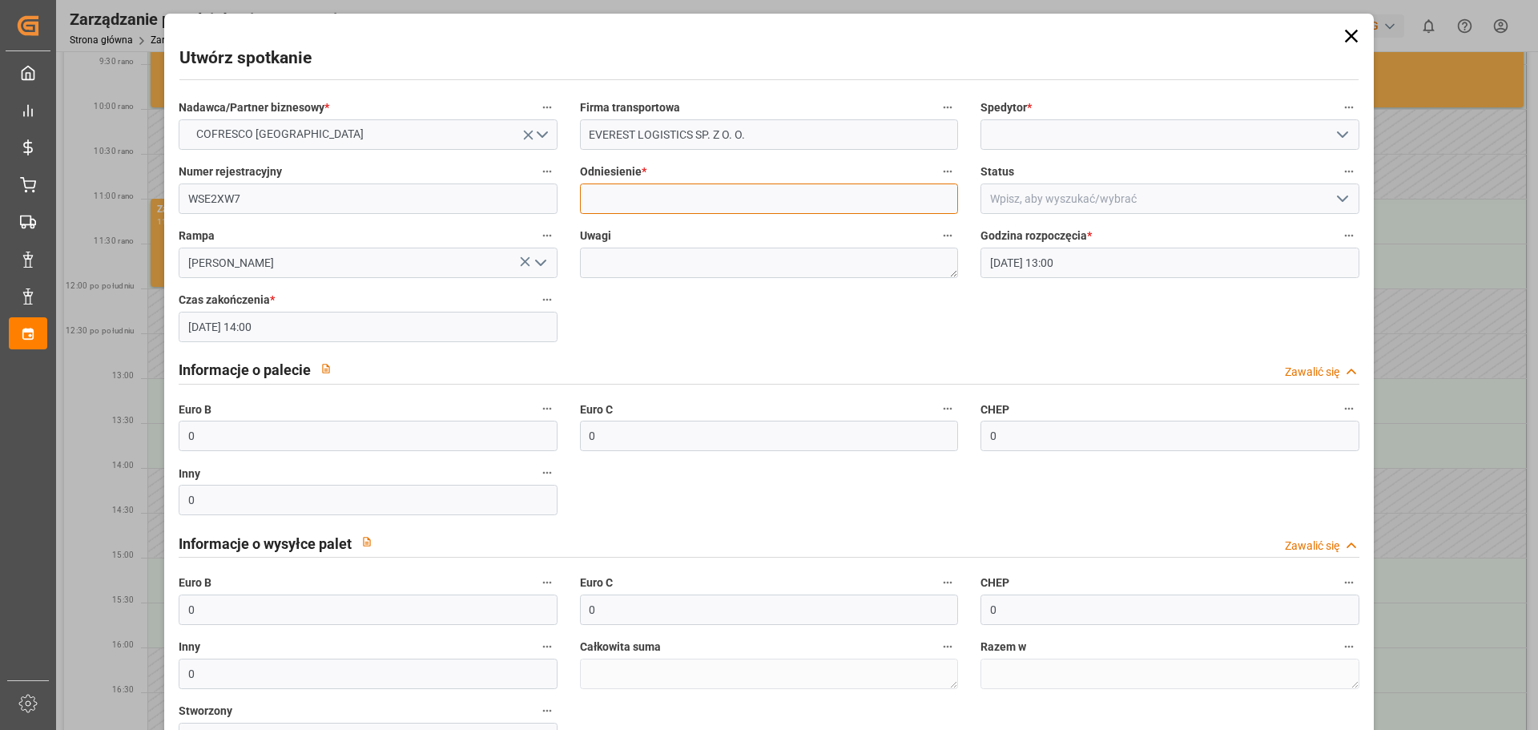
click at [653, 187] on input at bounding box center [769, 198] width 378 height 30
click at [949, 174] on icon "button" at bounding box center [947, 171] width 13 height 13
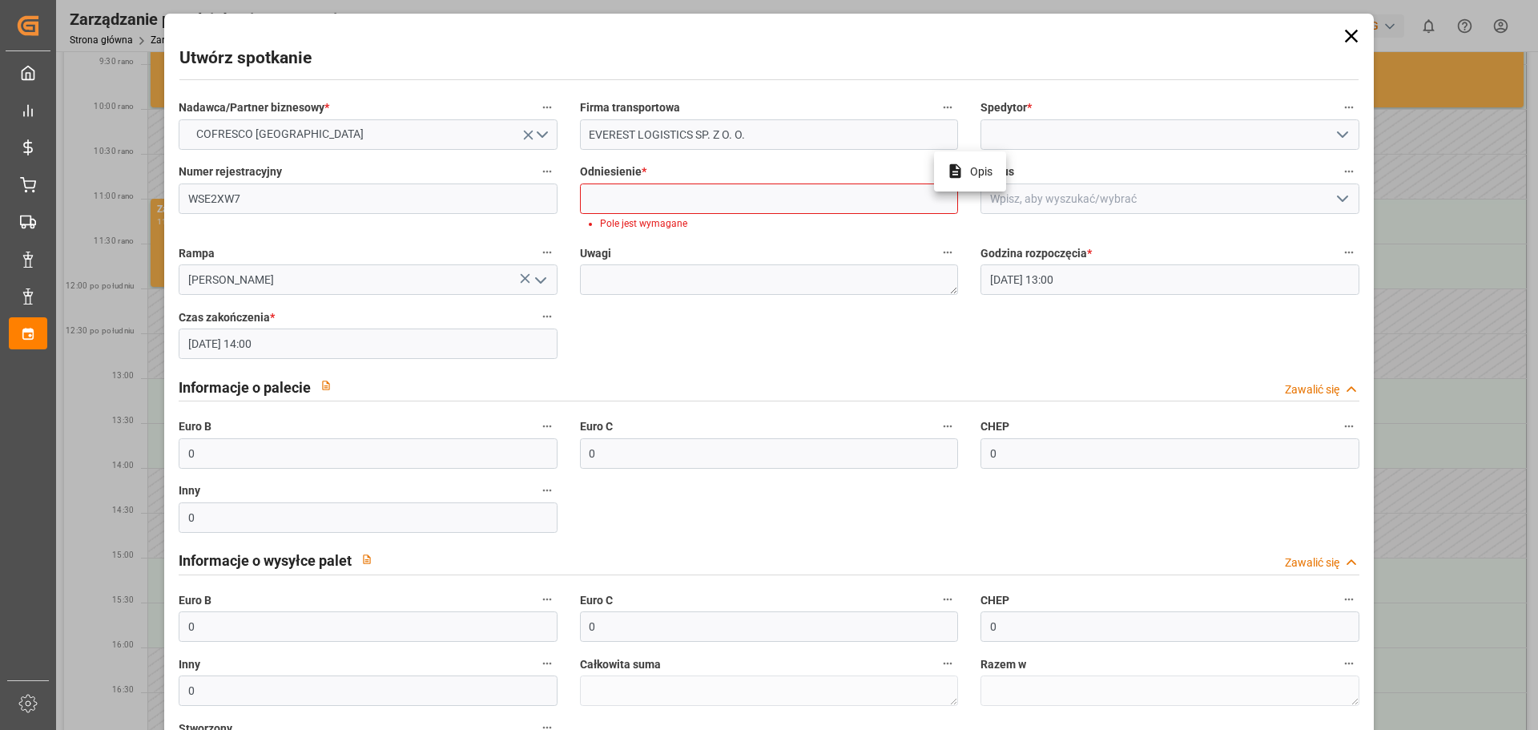
click at [965, 173] on li "Opis" at bounding box center [970, 171] width 72 height 27
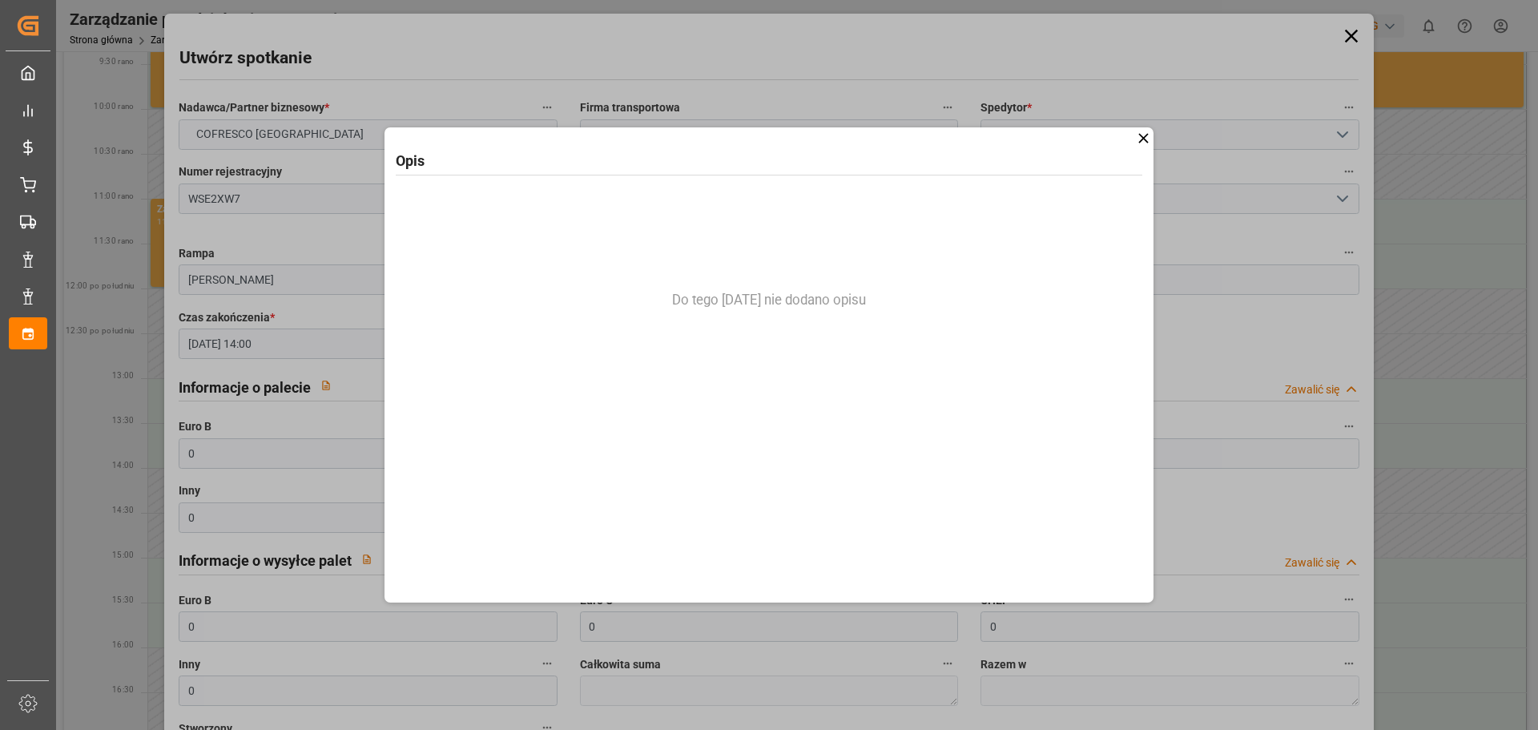
drag, startPoint x: 1137, startPoint y: 136, endPoint x: 1178, endPoint y: 133, distance: 41.0
click at [1141, 135] on icon at bounding box center [1143, 138] width 17 height 17
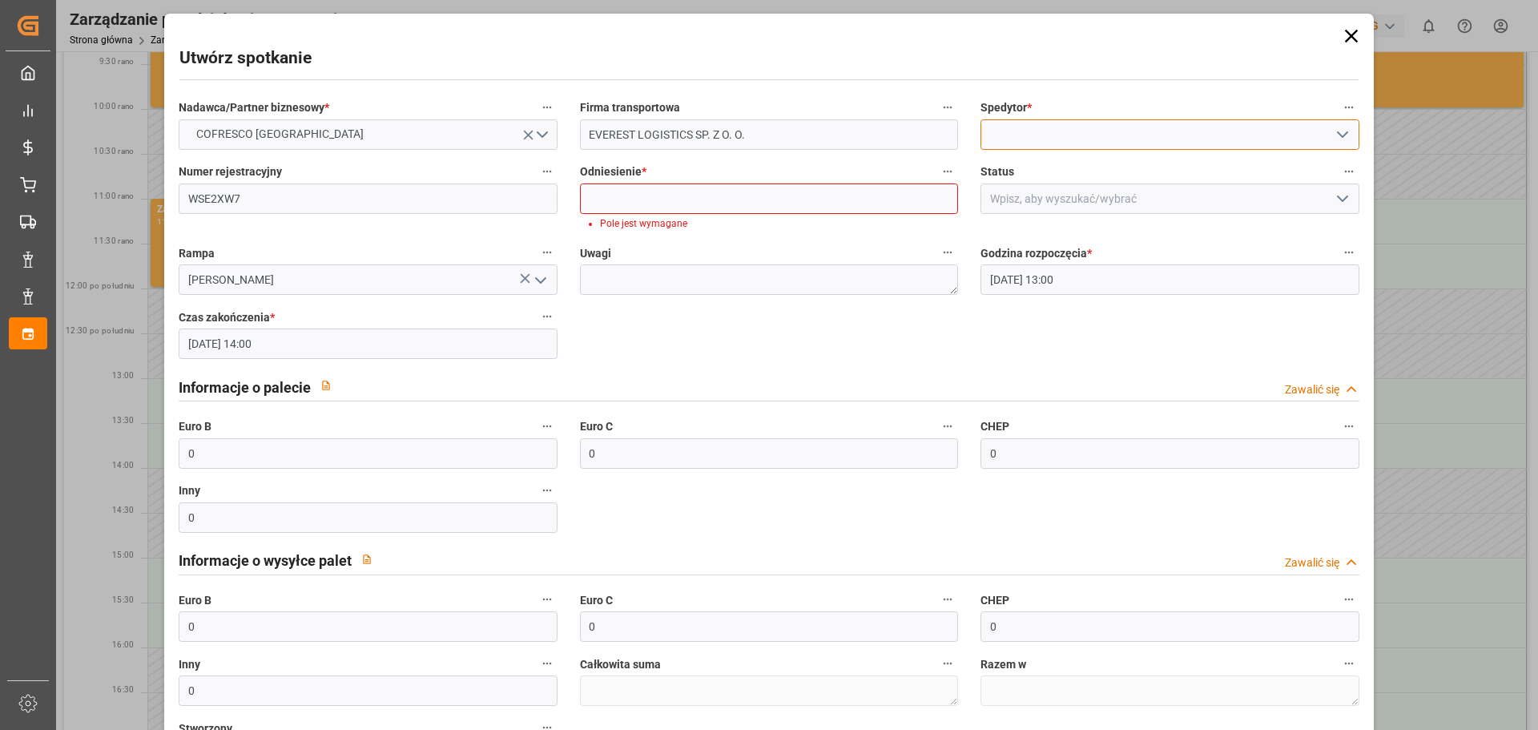
click at [1178, 133] on input at bounding box center [1169, 134] width 378 height 30
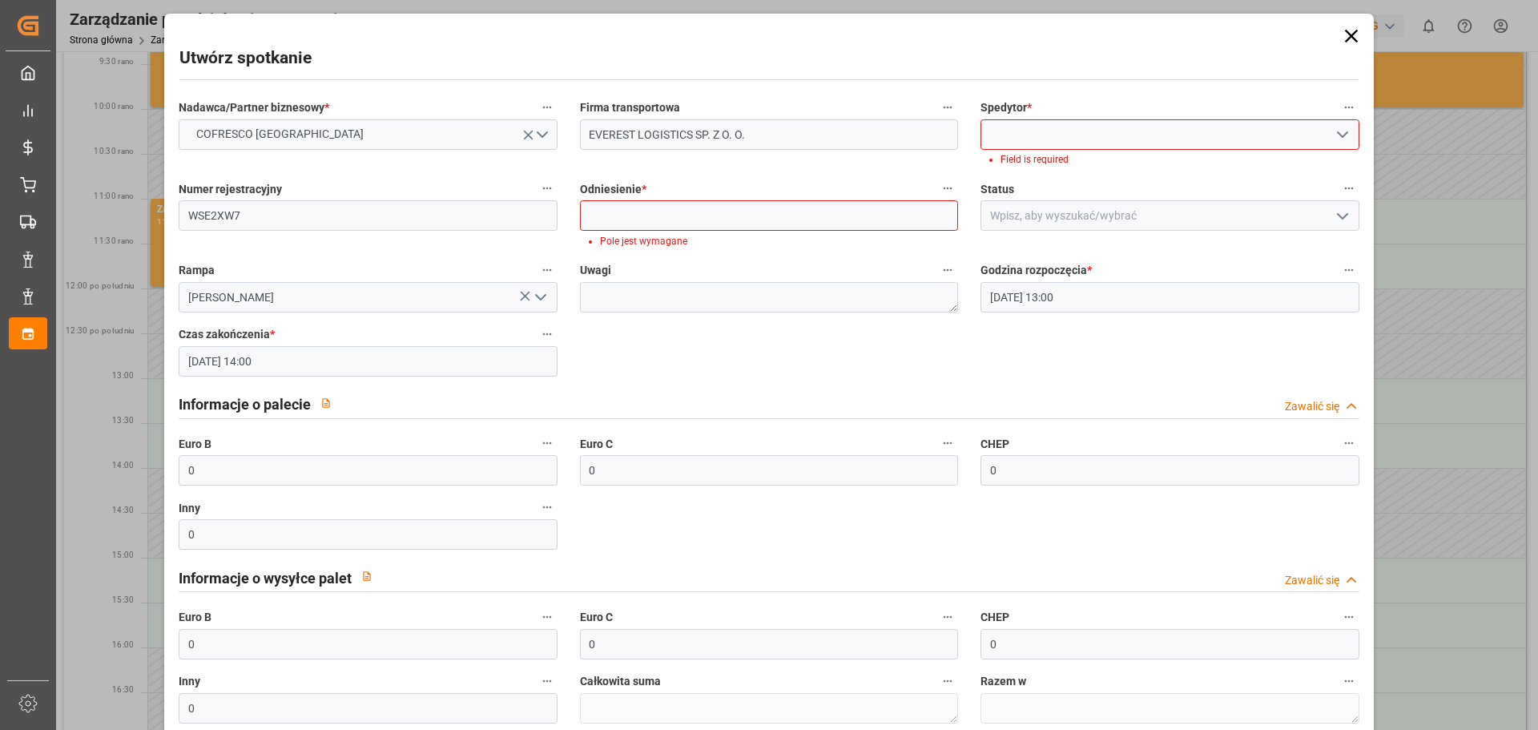
click at [1337, 135] on icon "otwórz menu" at bounding box center [1342, 134] width 19 height 19
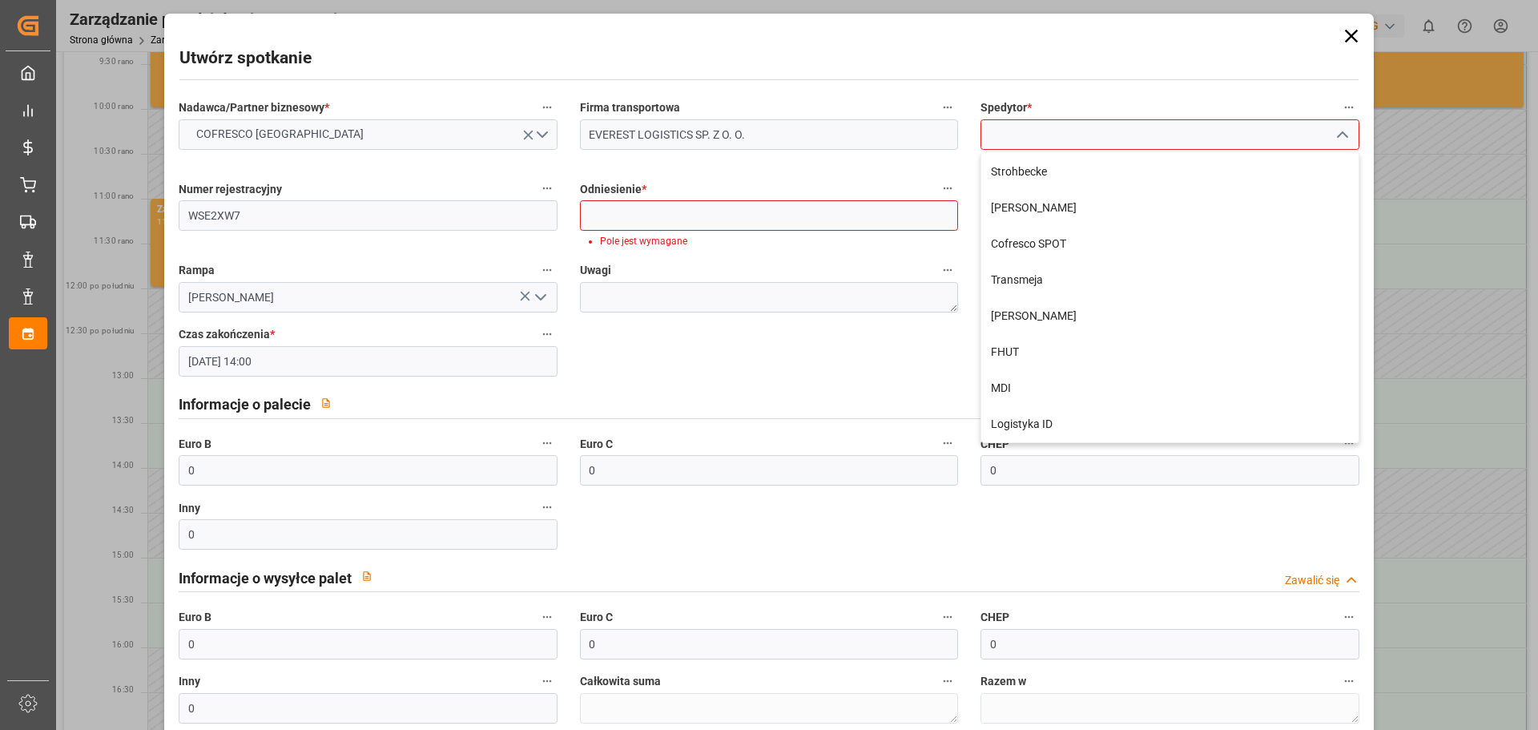
scroll to position [80, 0]
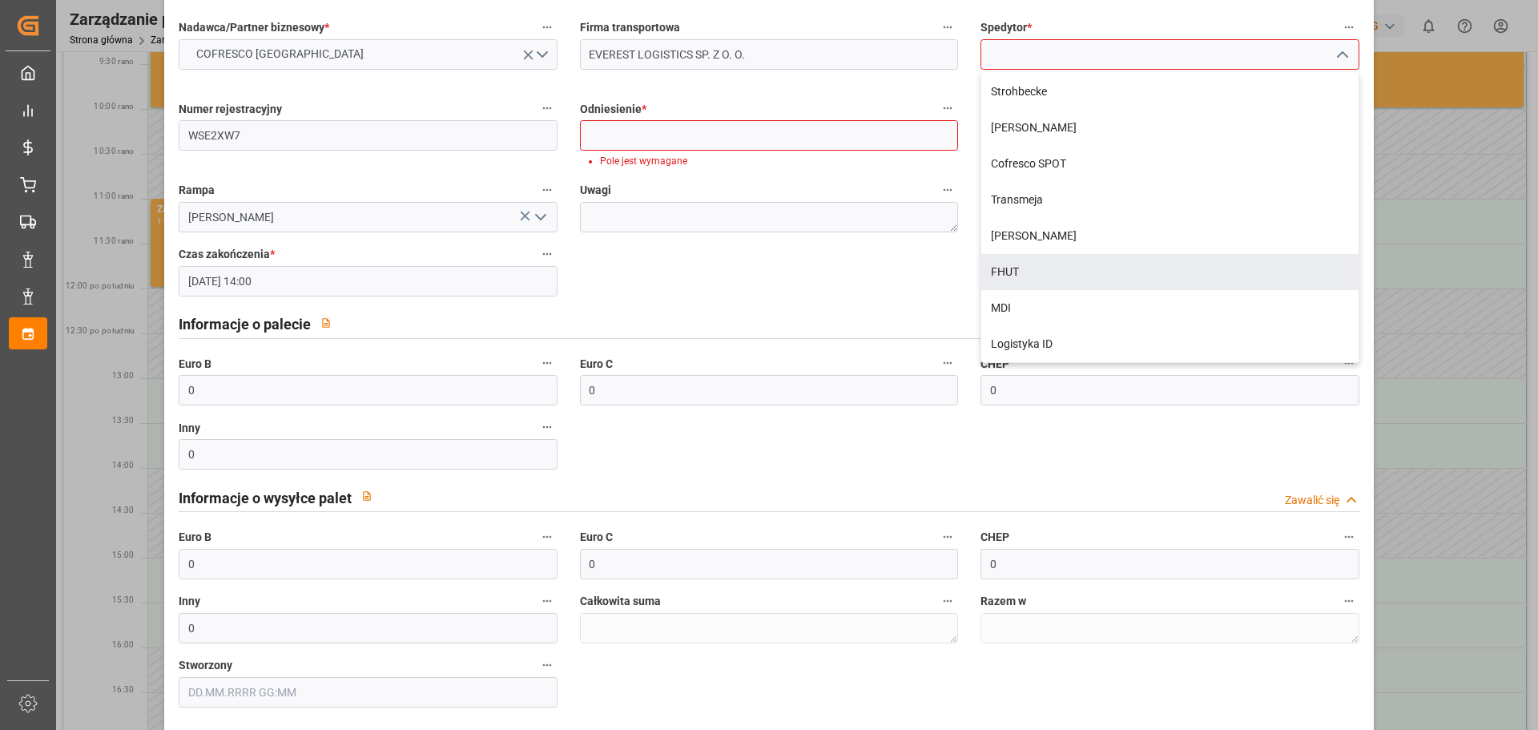
click at [834, 266] on div "Nadawca/Partner biznesowy * COFRESCO [GEOGRAPHIC_DATA] Firma transportowa EVERE…" at bounding box center [768, 362] width 1202 height 702
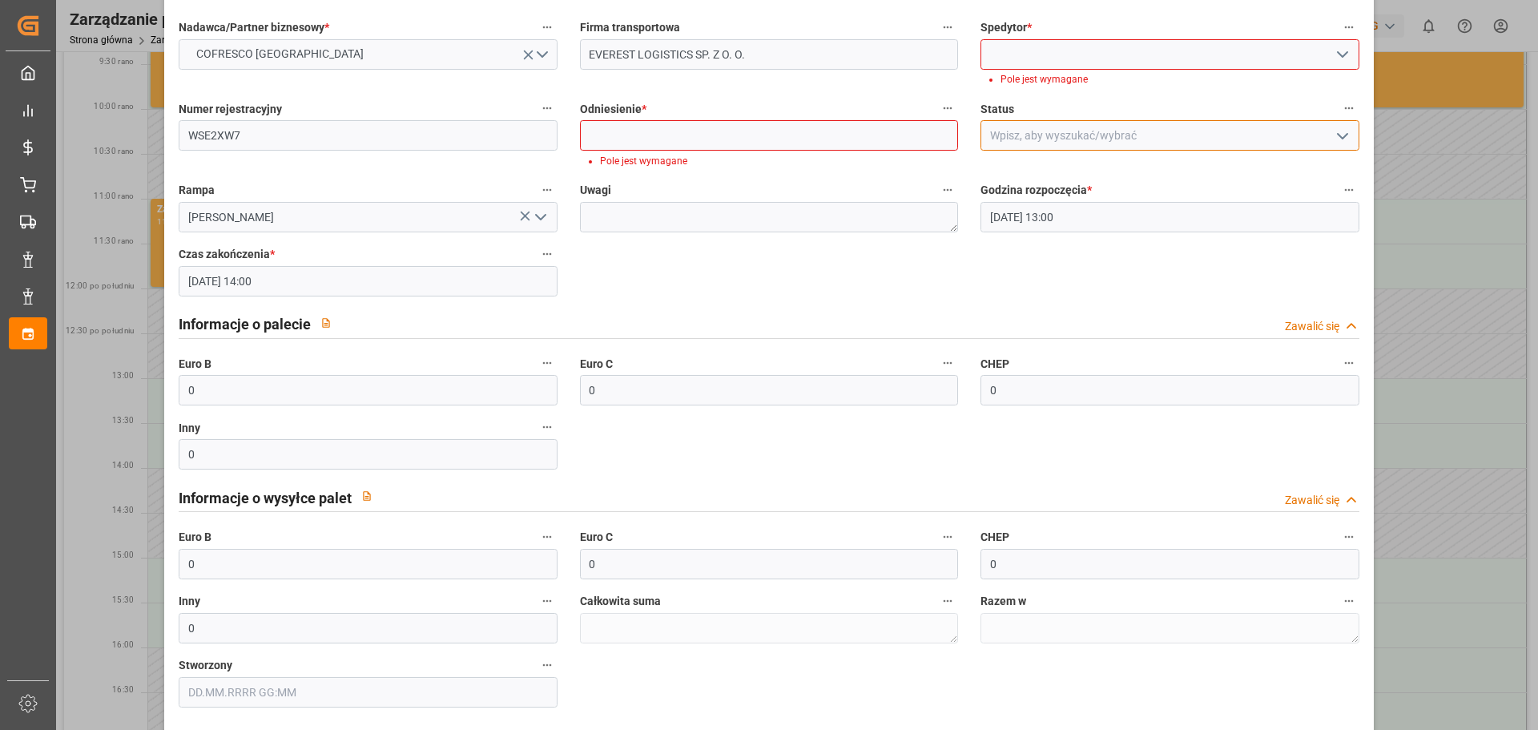
click at [1016, 135] on input at bounding box center [1169, 135] width 378 height 30
click at [1340, 135] on polyline "otwórz menu" at bounding box center [1343, 136] width 10 height 5
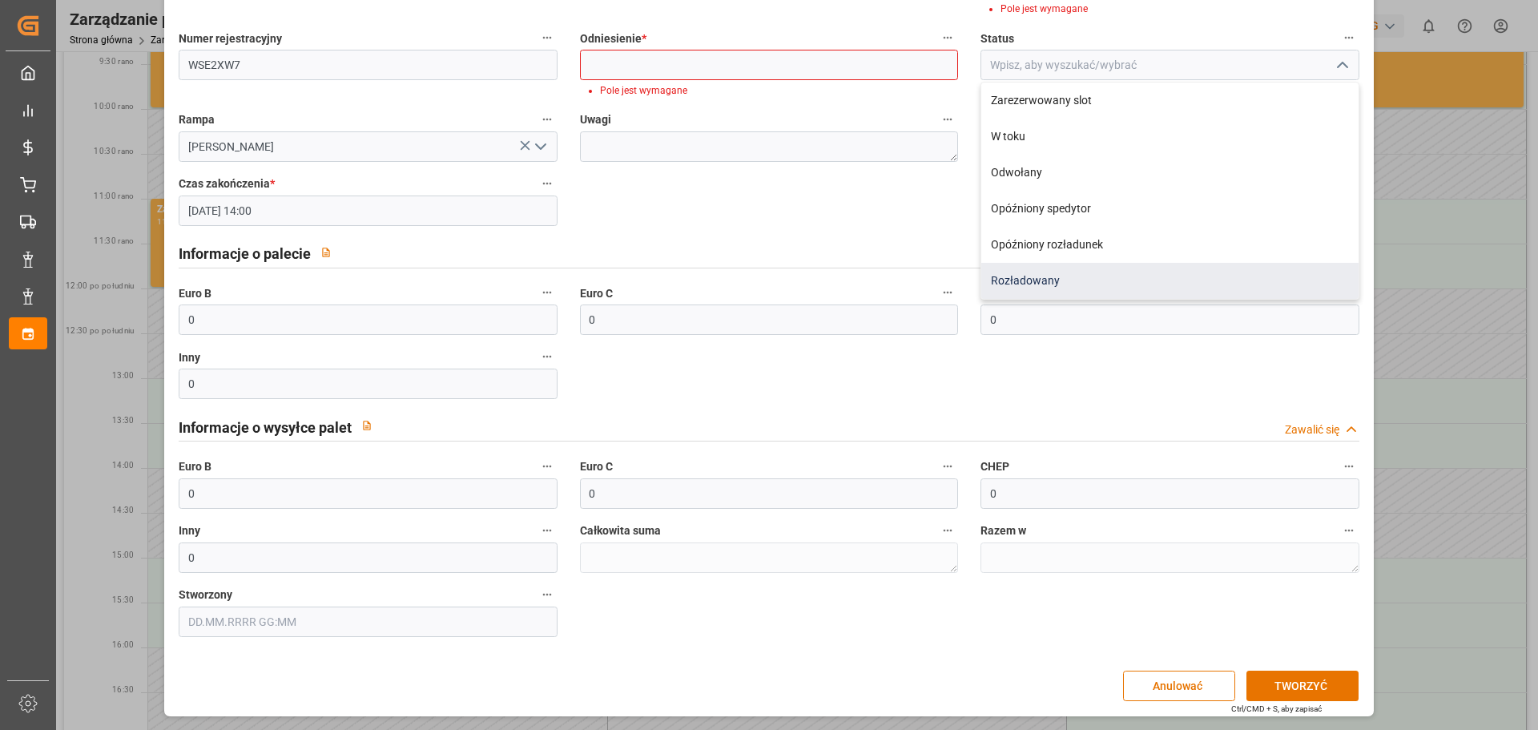
scroll to position [0, 0]
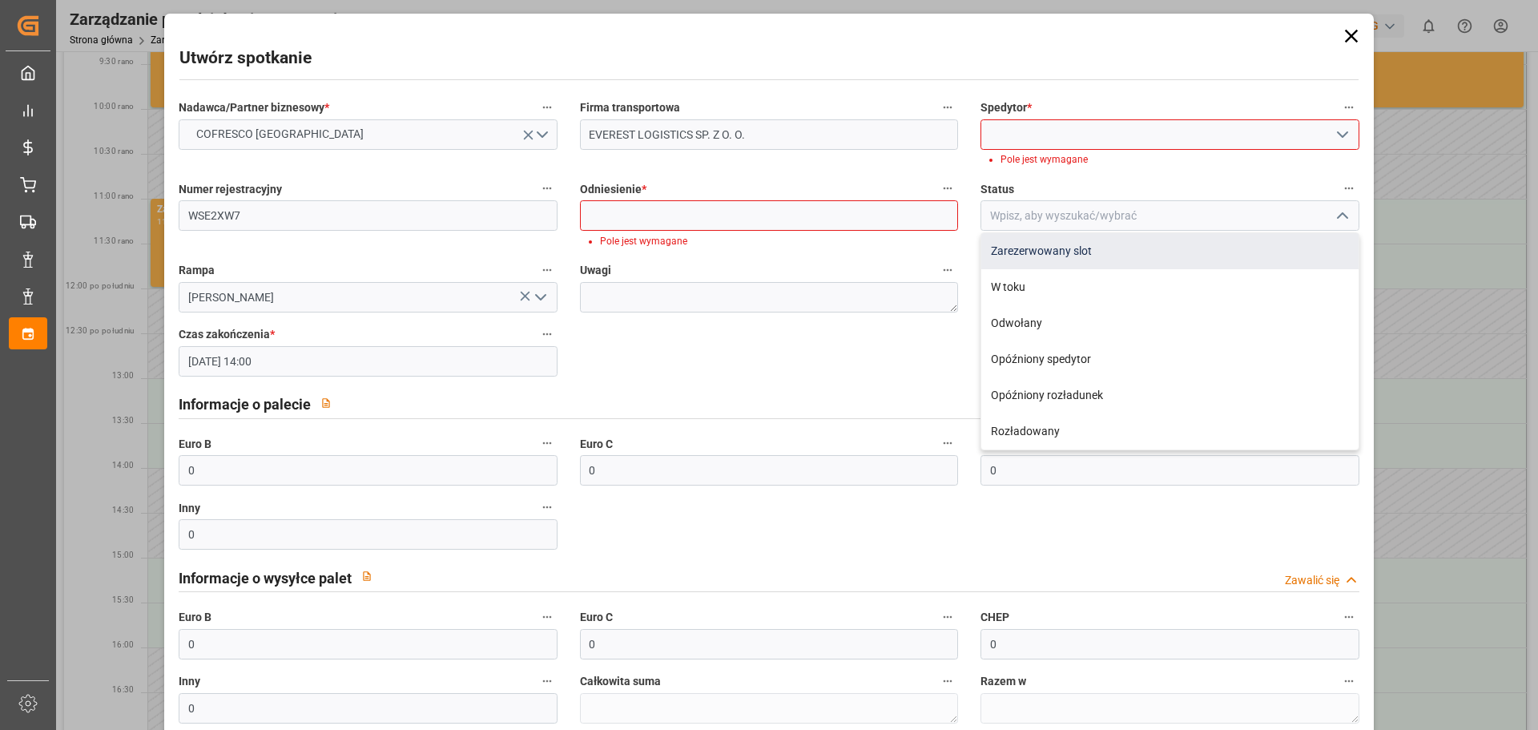
click at [1065, 248] on font "Zarezerwowany slot" at bounding box center [1041, 250] width 101 height 13
type input "Slot Booked"
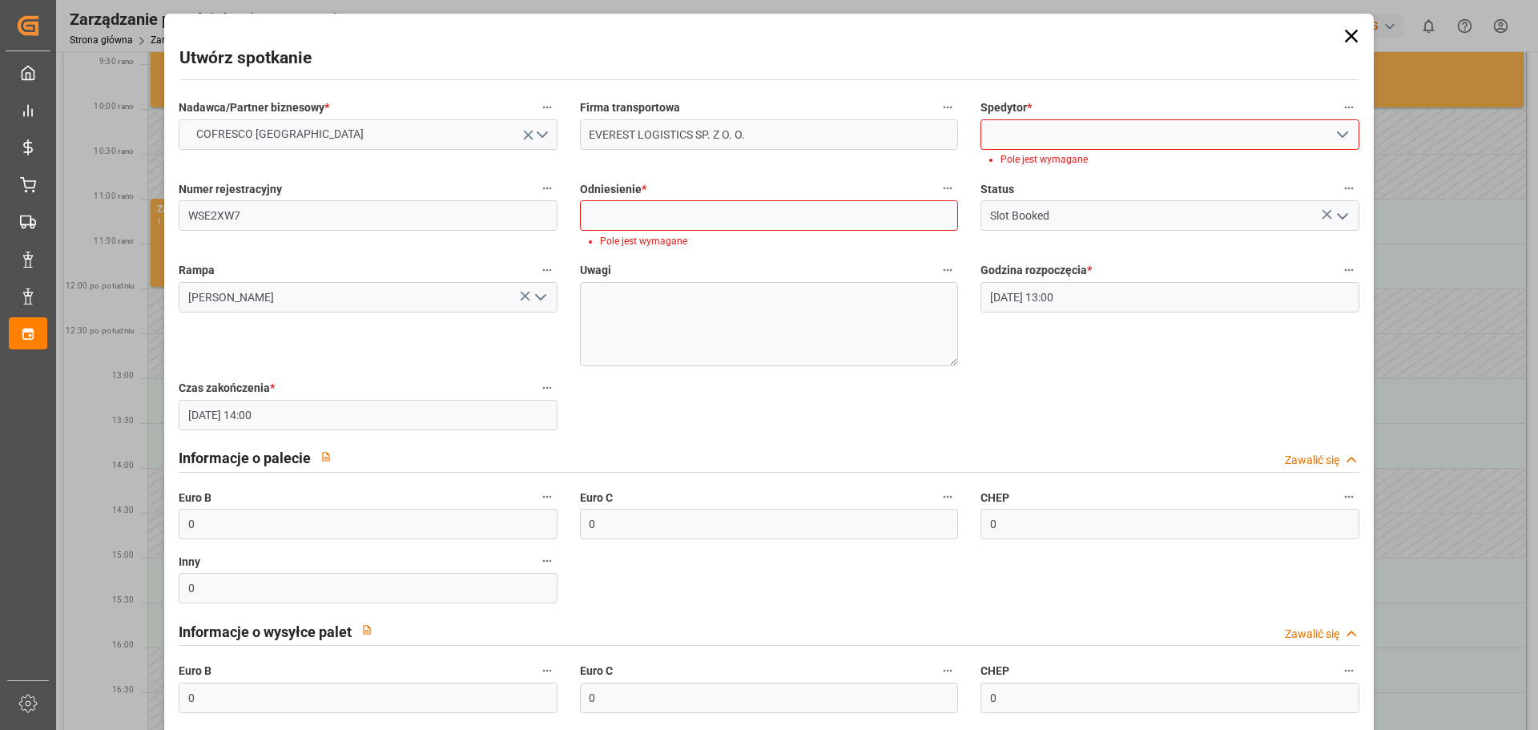
drag, startPoint x: 950, startPoint y: 309, endPoint x: 956, endPoint y: 363, distance: 54.1
click at [956, 363] on div "Uwagi" at bounding box center [769, 313] width 401 height 118
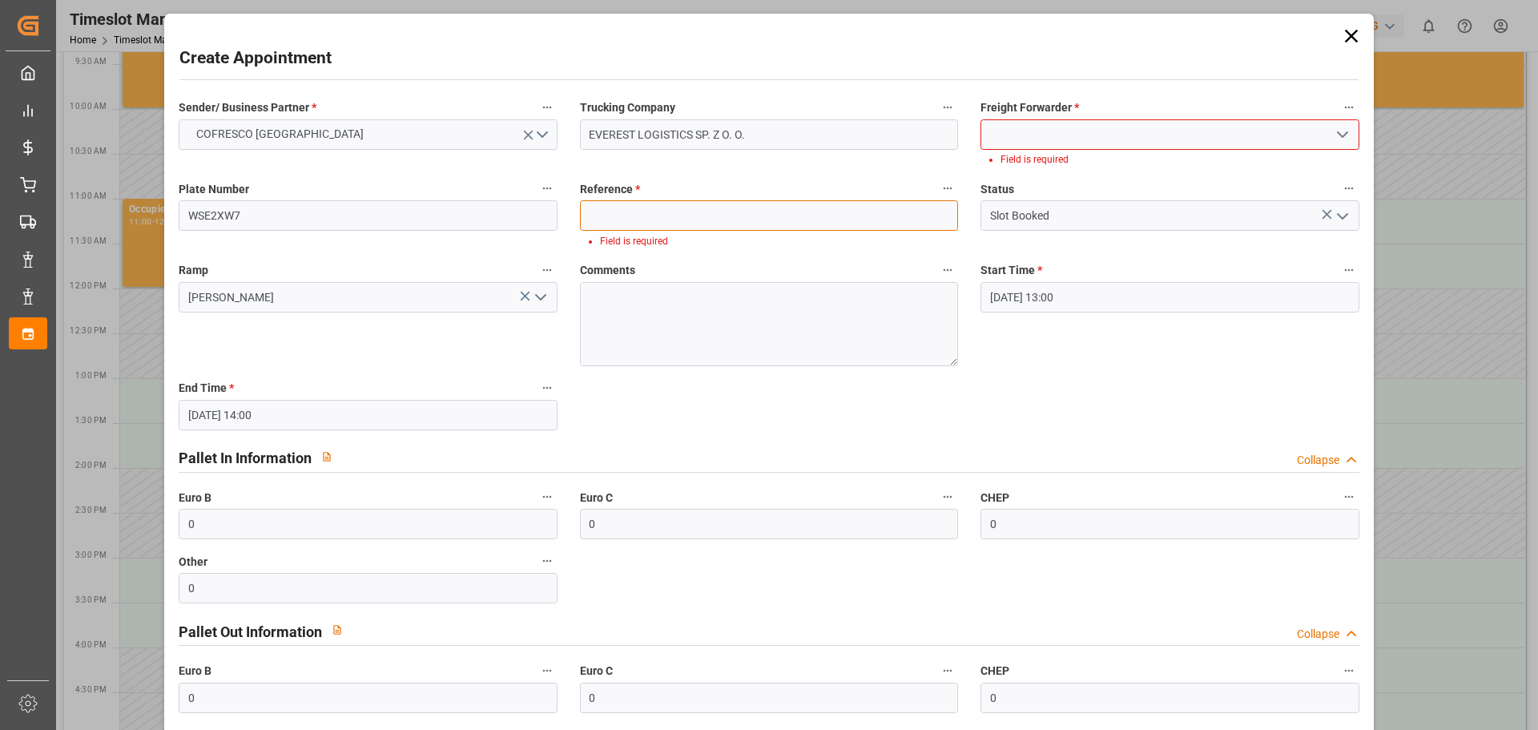
drag, startPoint x: 661, startPoint y: 220, endPoint x: 664, endPoint y: 212, distance: 8.6
click at [663, 216] on input at bounding box center [769, 215] width 378 height 30
paste input "62042385 // 489445"
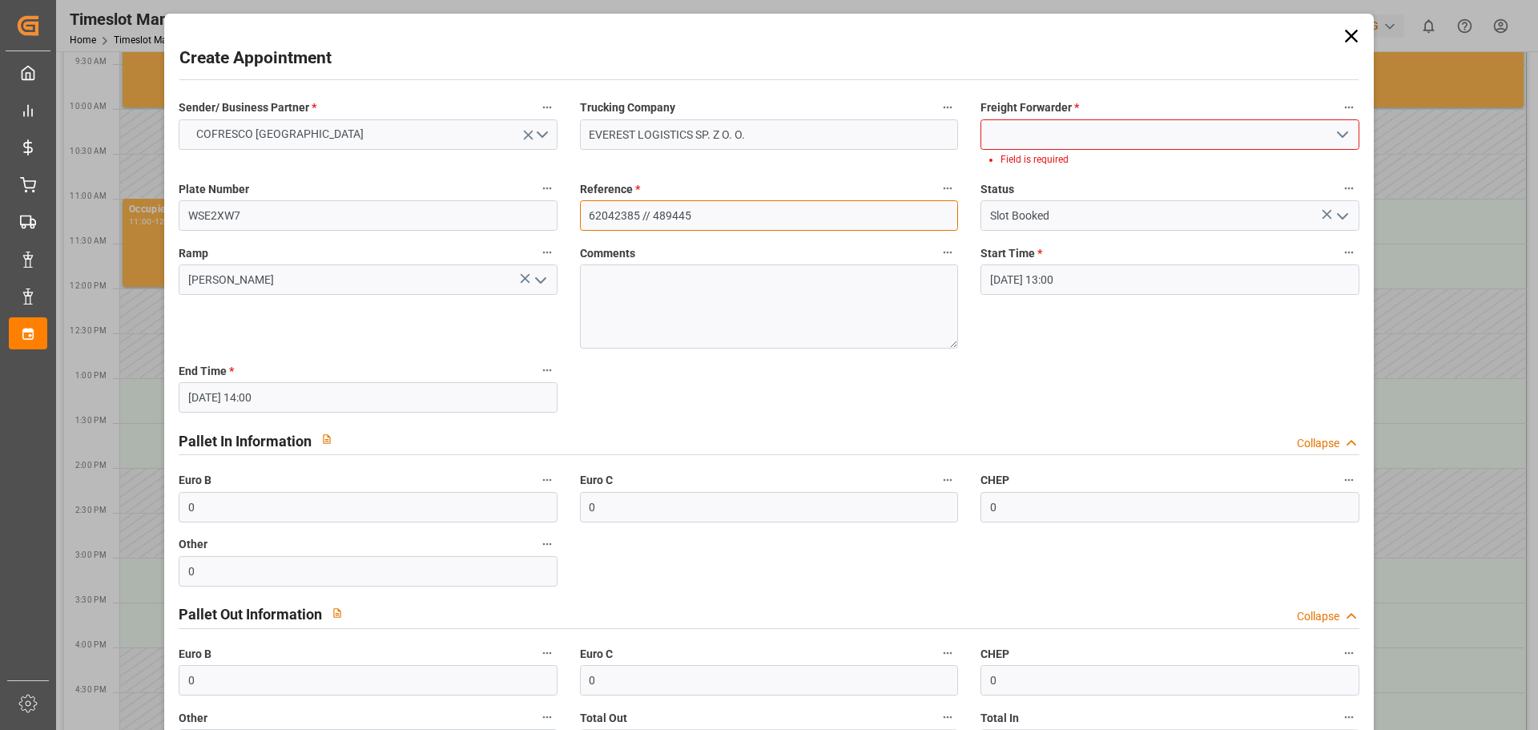
click at [650, 215] on input "62042385 // 489445" at bounding box center [769, 215] width 378 height 30
click at [717, 205] on input "62042385 /489445" at bounding box center [769, 215] width 378 height 30
type input "62042385 /489445"
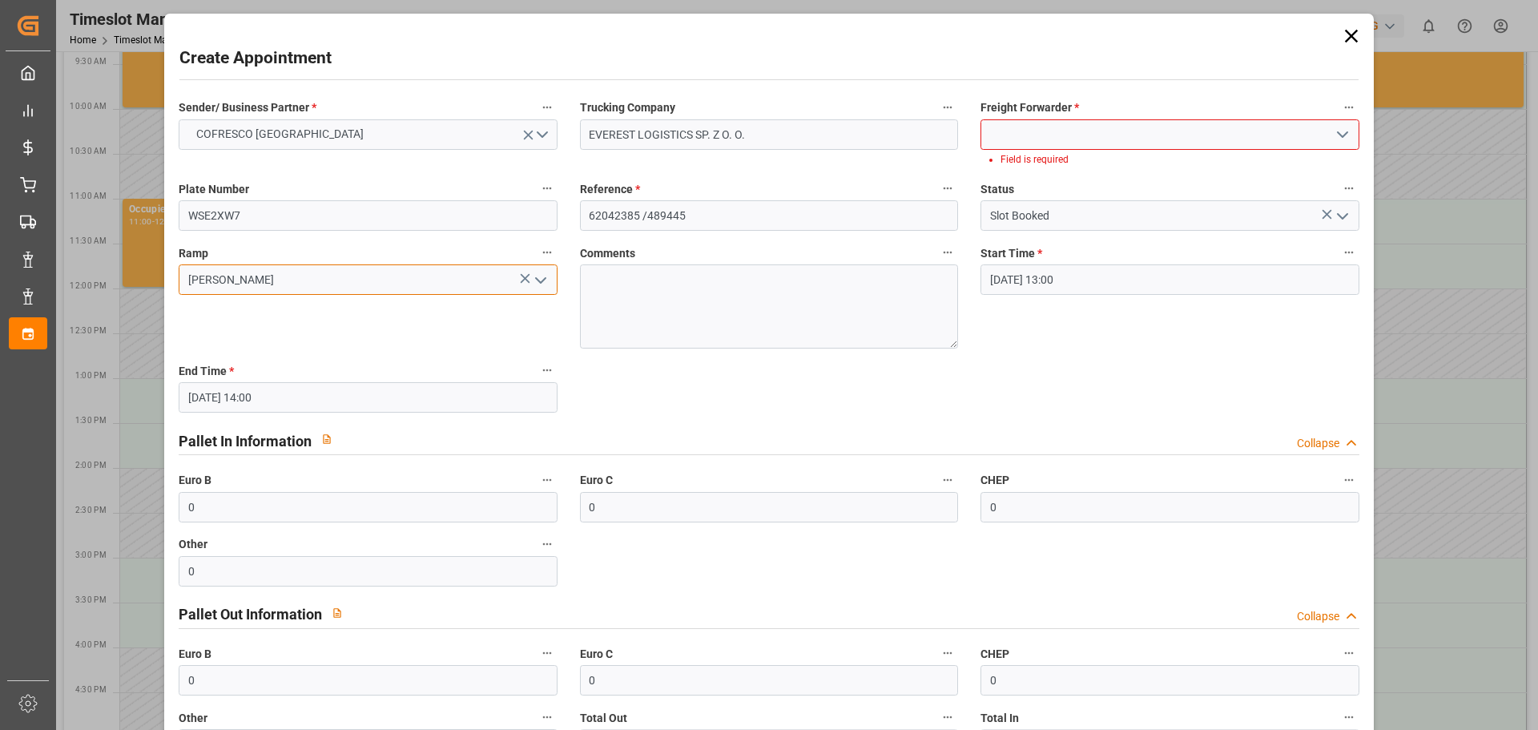
click at [345, 274] on input "[PERSON_NAME]" at bounding box center [368, 279] width 378 height 30
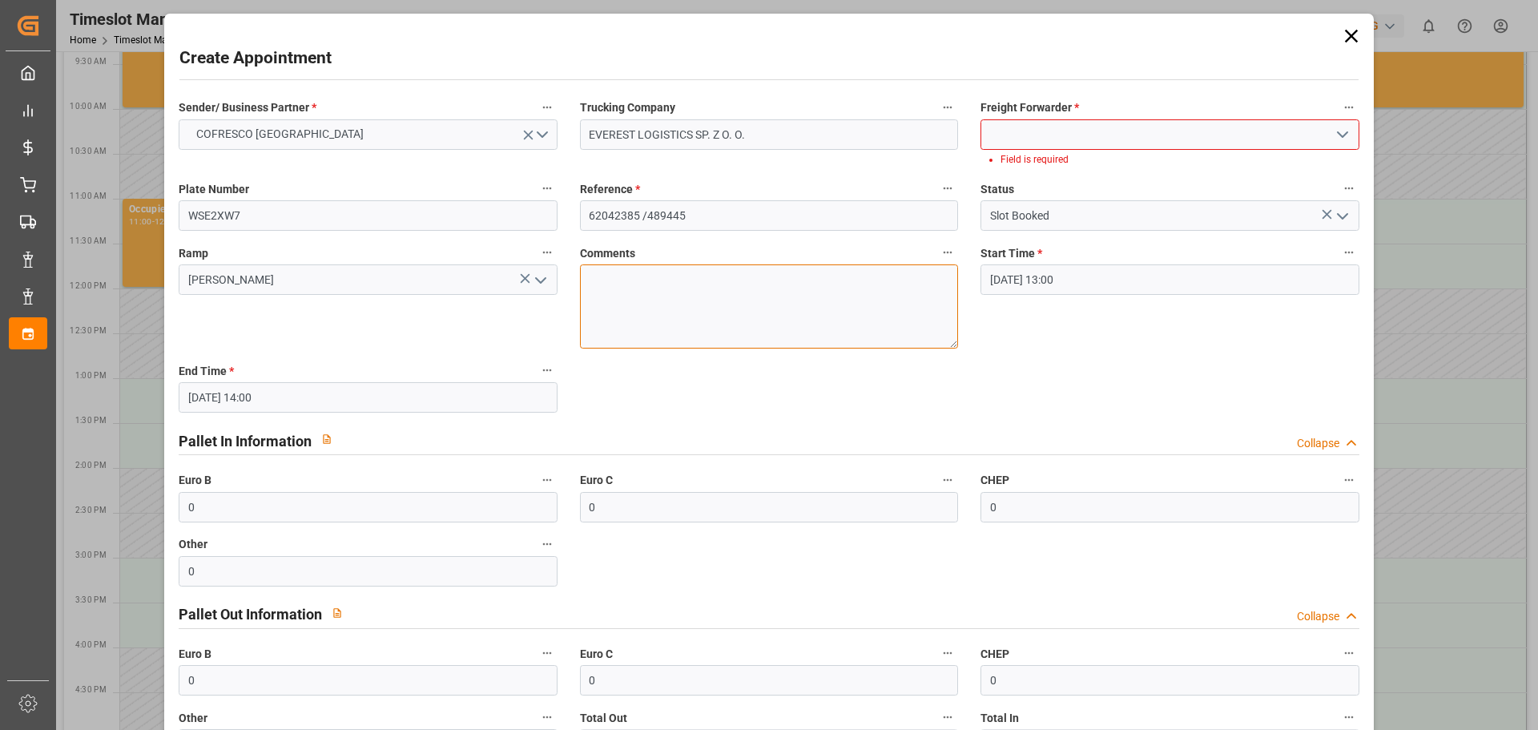
click at [694, 292] on textarea at bounding box center [769, 306] width 378 height 84
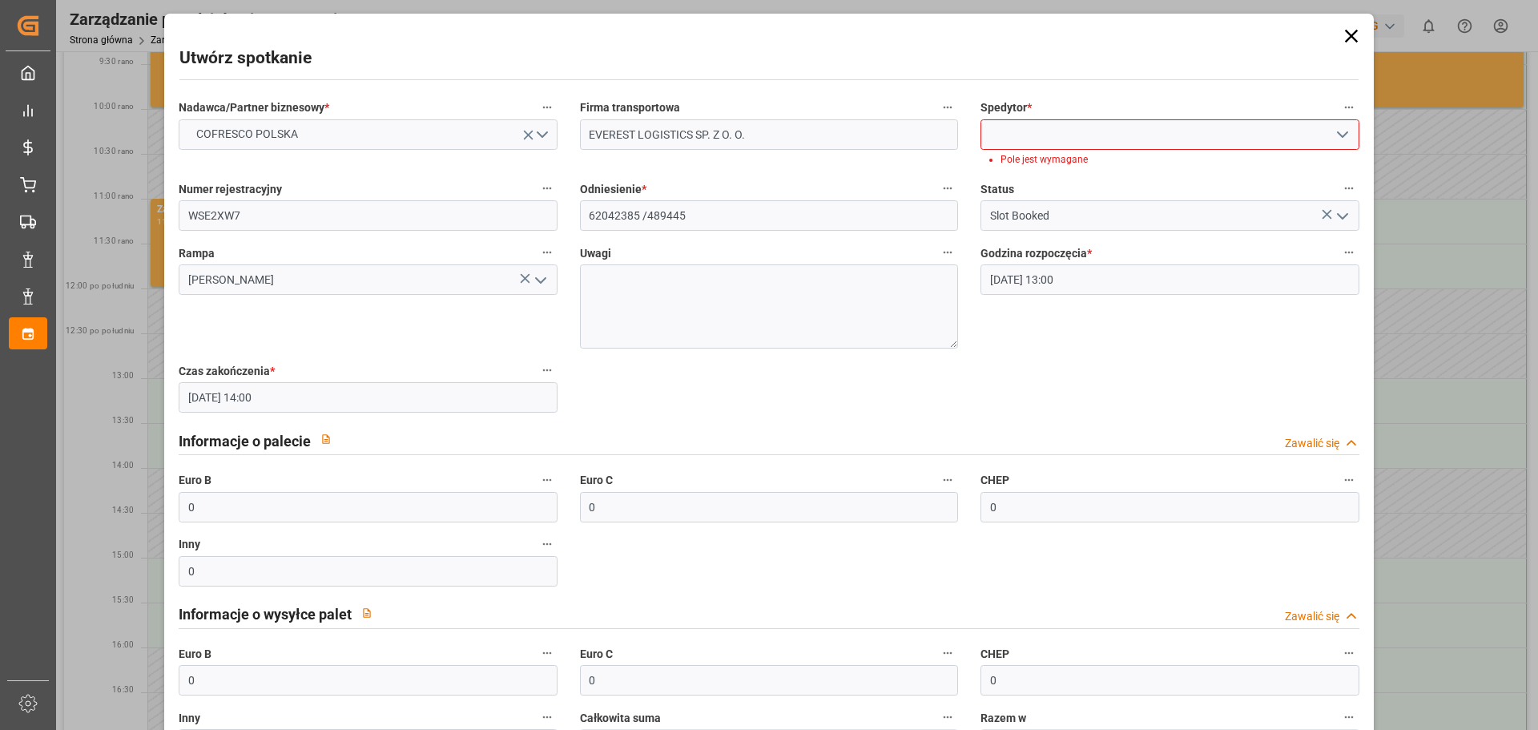
click at [1023, 131] on input at bounding box center [1169, 134] width 378 height 30
drag, startPoint x: 1086, startPoint y: 130, endPoint x: 1099, endPoint y: 136, distance: 14.3
click at [1087, 129] on input at bounding box center [1169, 134] width 378 height 30
type input "EVE"
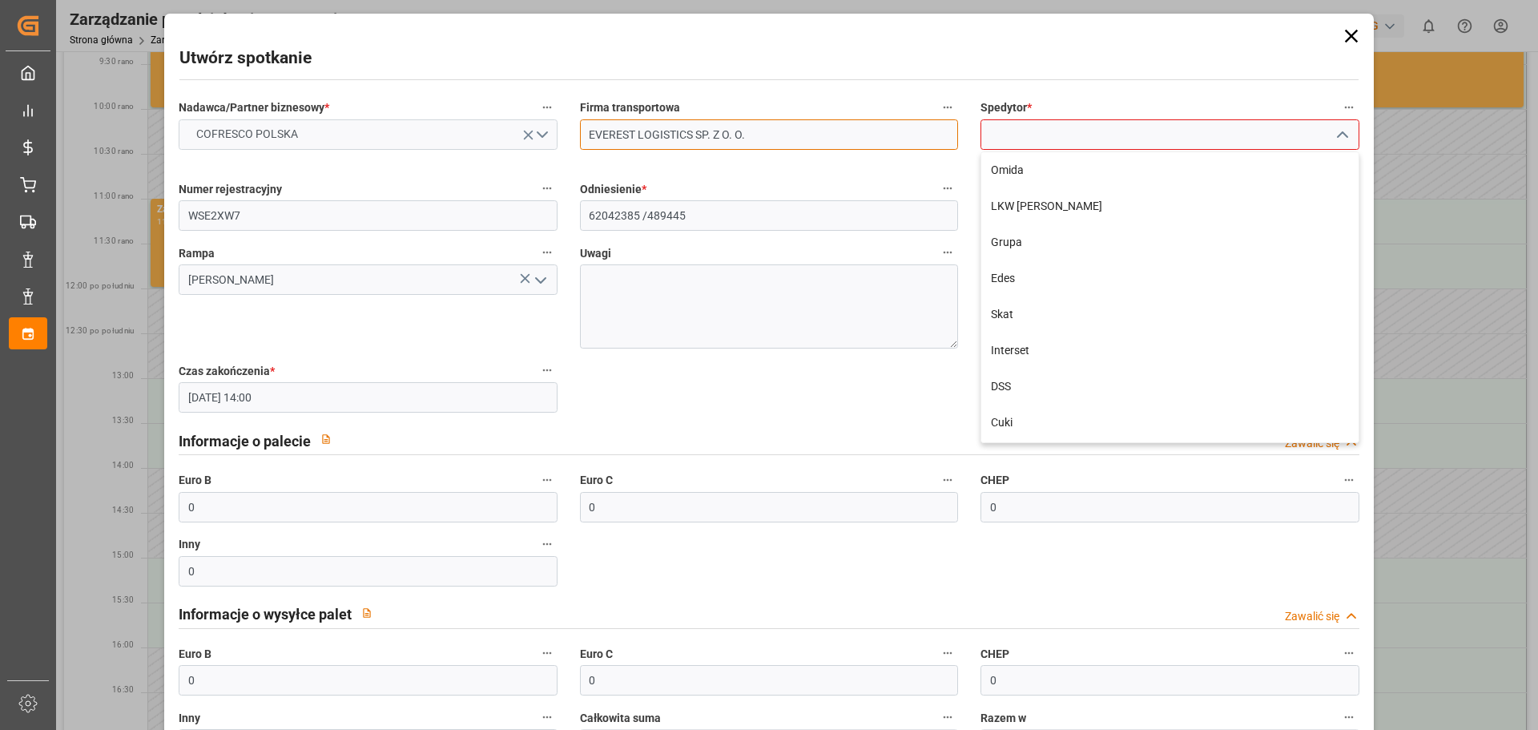
drag, startPoint x: 758, startPoint y: 132, endPoint x: 555, endPoint y: 132, distance: 202.7
click at [555, 132] on div "Nadawca/Partner biznesowy * COFRESCO POLSKA Firma transportowa EVEREST LOGISTIC…" at bounding box center [768, 460] width 1202 height 739
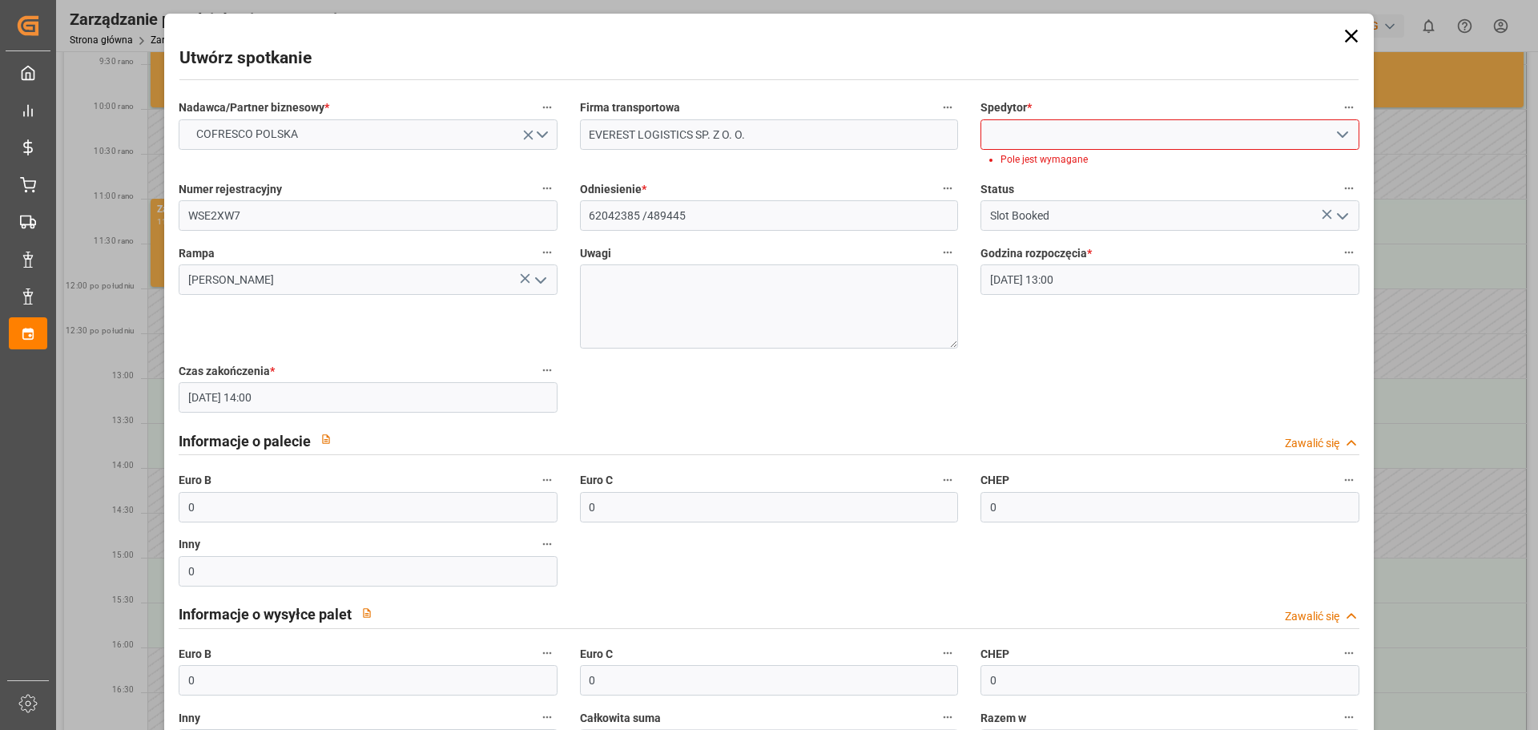
click at [1145, 139] on input at bounding box center [1169, 134] width 378 height 30
paste input "EVEREST LOGISTICS SP. Z O. O."
type input "EVEREST LOGISTICS SP. Z O. O."
click at [1098, 188] on div "Nadawca/Partner biznesowy * COFRESCO POLSKA Firma transportowa EVEREST LOGISTIC…" at bounding box center [768, 460] width 1202 height 739
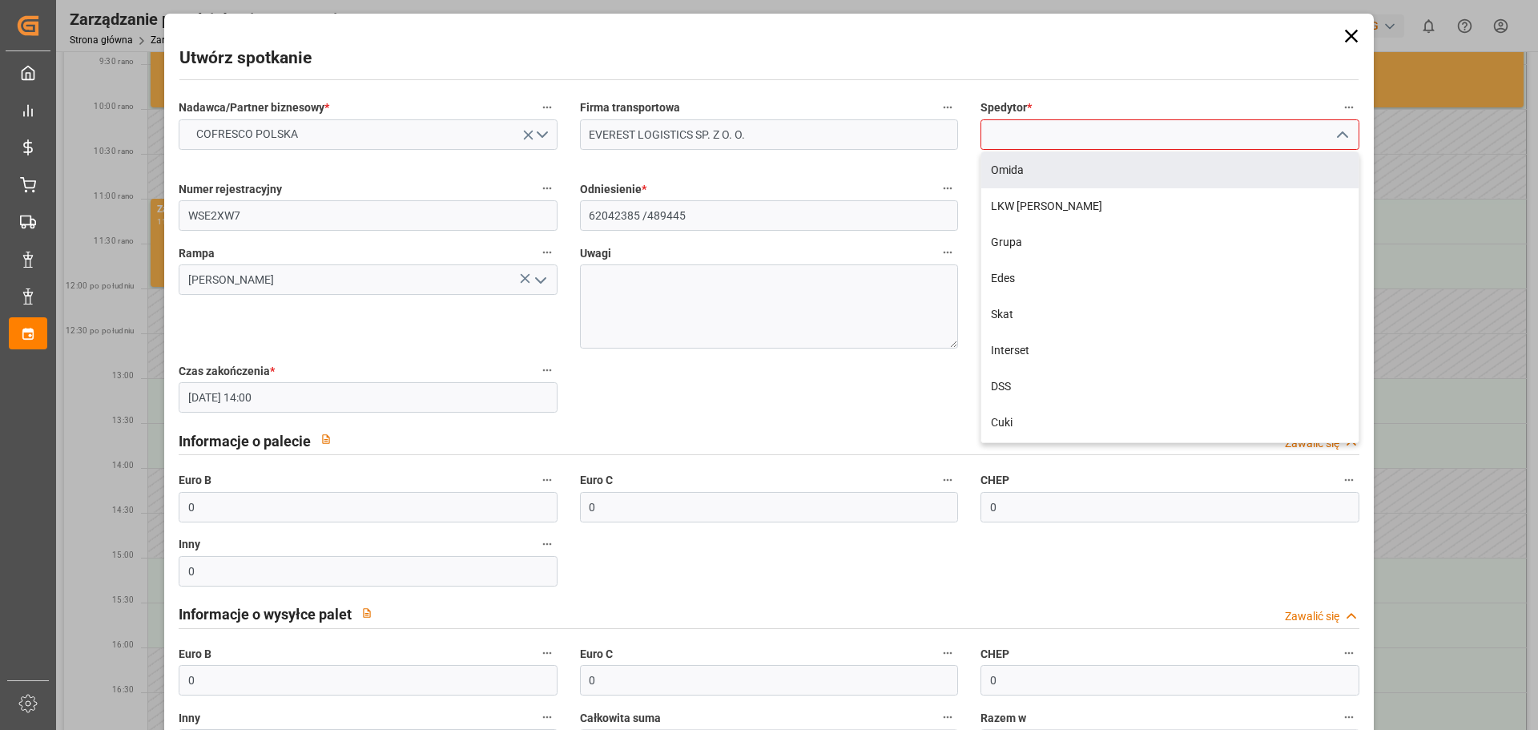
click at [1094, 139] on input at bounding box center [1169, 134] width 378 height 30
paste input "EVEREST LOGISTICS SP. Z O. O."
type input "EVEREST LOGISTICS SP. Z O. O."
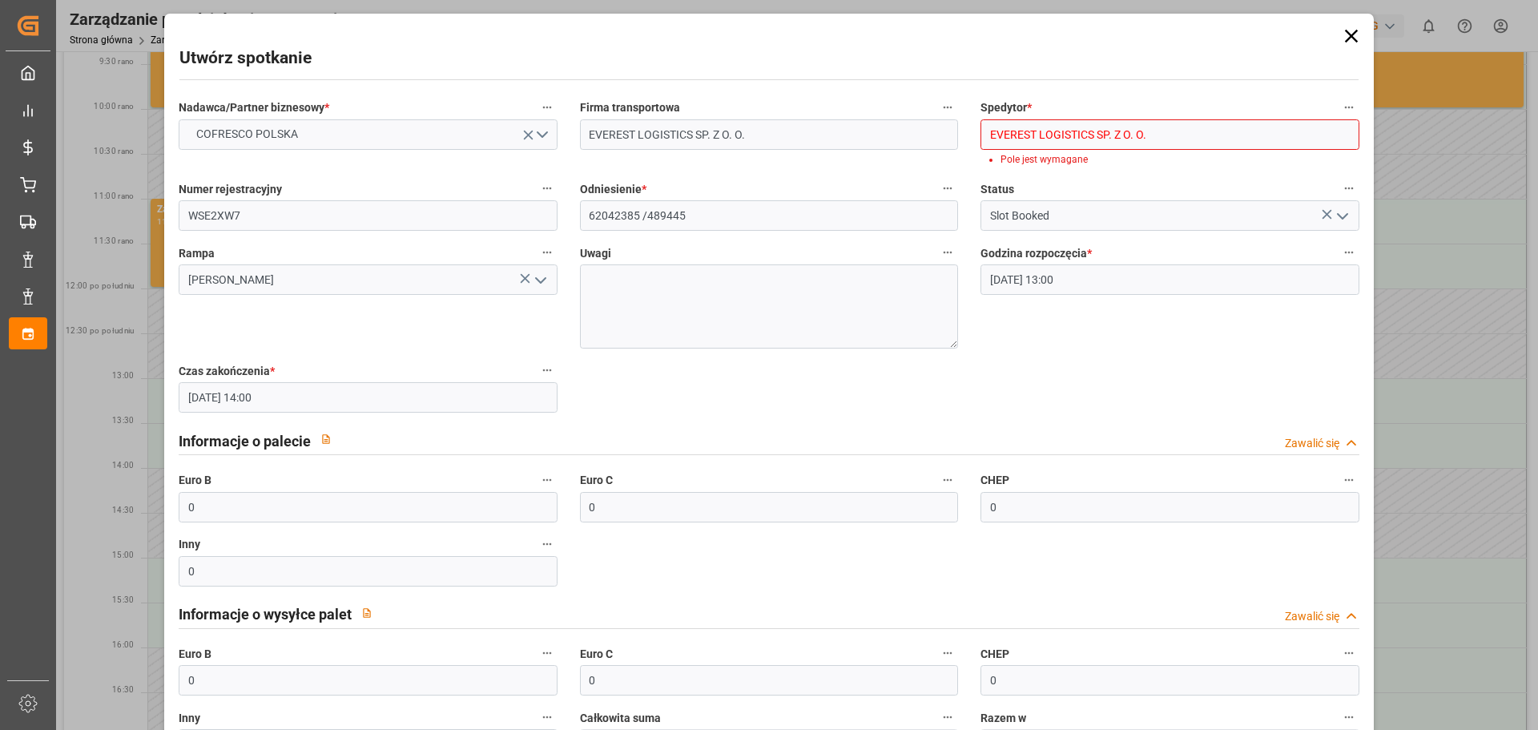
click at [1175, 139] on input "EVEREST LOGISTICS SP. Z O. O." at bounding box center [1169, 134] width 378 height 30
drag, startPoint x: 1177, startPoint y: 138, endPoint x: 837, endPoint y: 146, distance: 339.7
click at [837, 146] on div "Nadawca/Partner biznesowy * COFRESCO POLSKA Firma transportowa EVEREST LOGISTIC…" at bounding box center [768, 460] width 1202 height 739
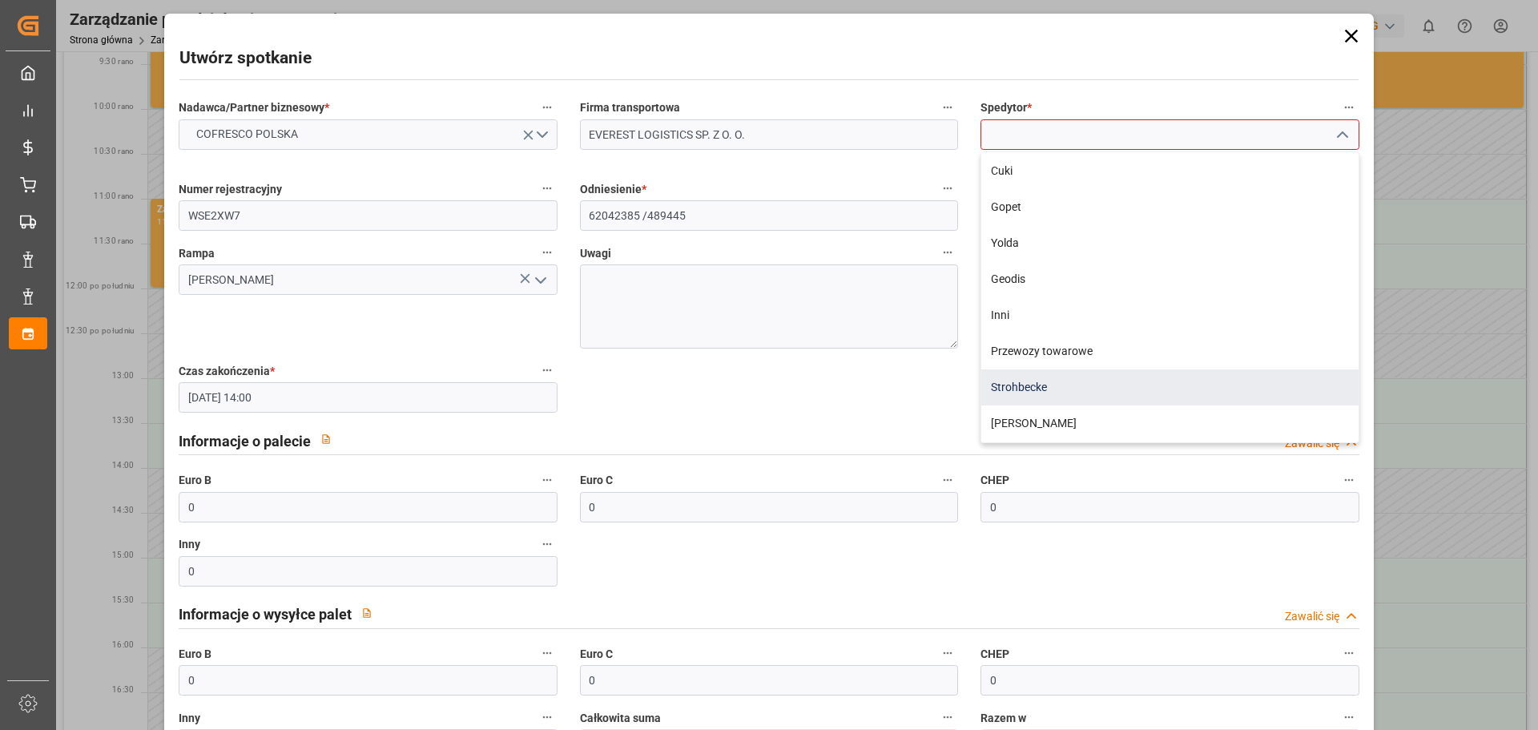
scroll to position [227, 0]
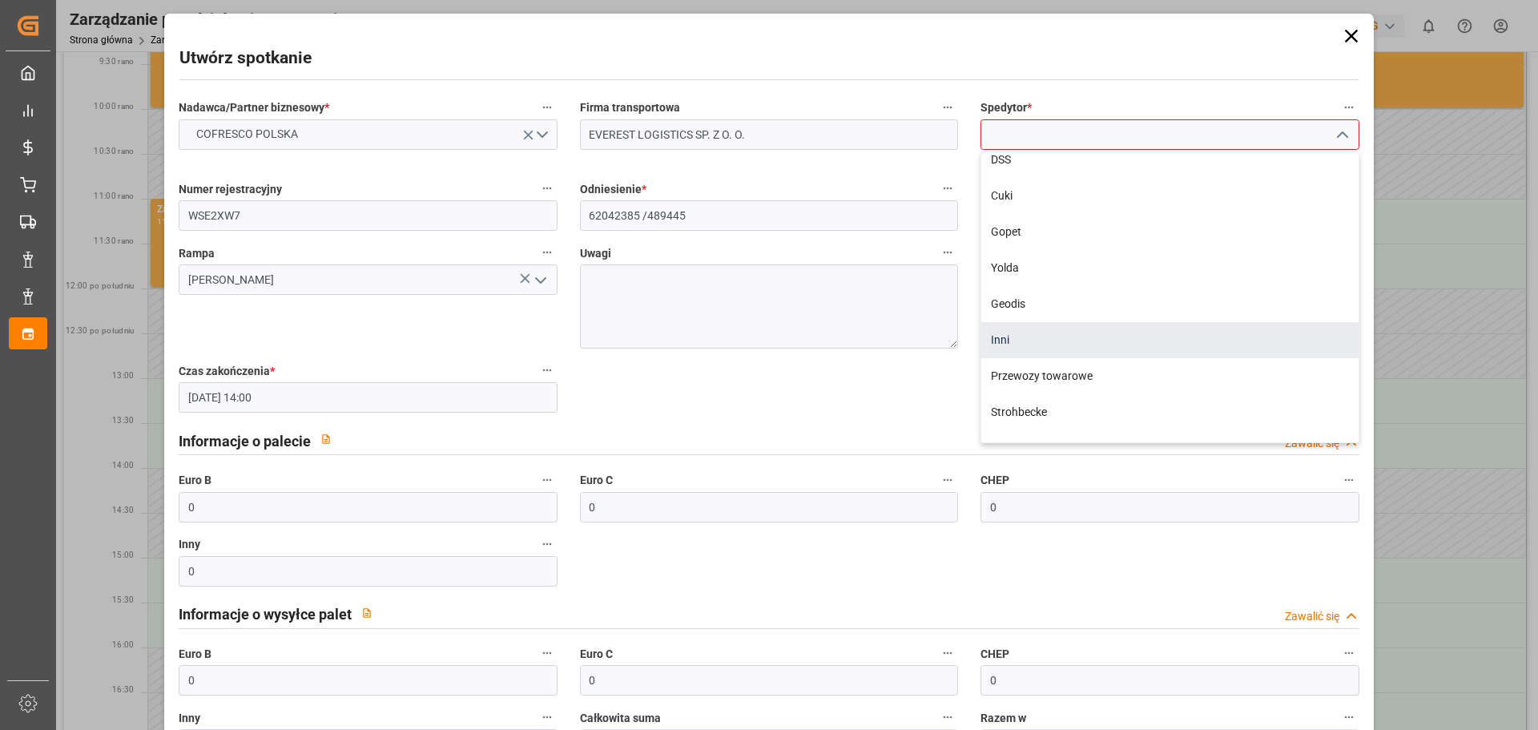
click at [1017, 344] on div "Inni" at bounding box center [1169, 340] width 376 height 36
type input "Others"
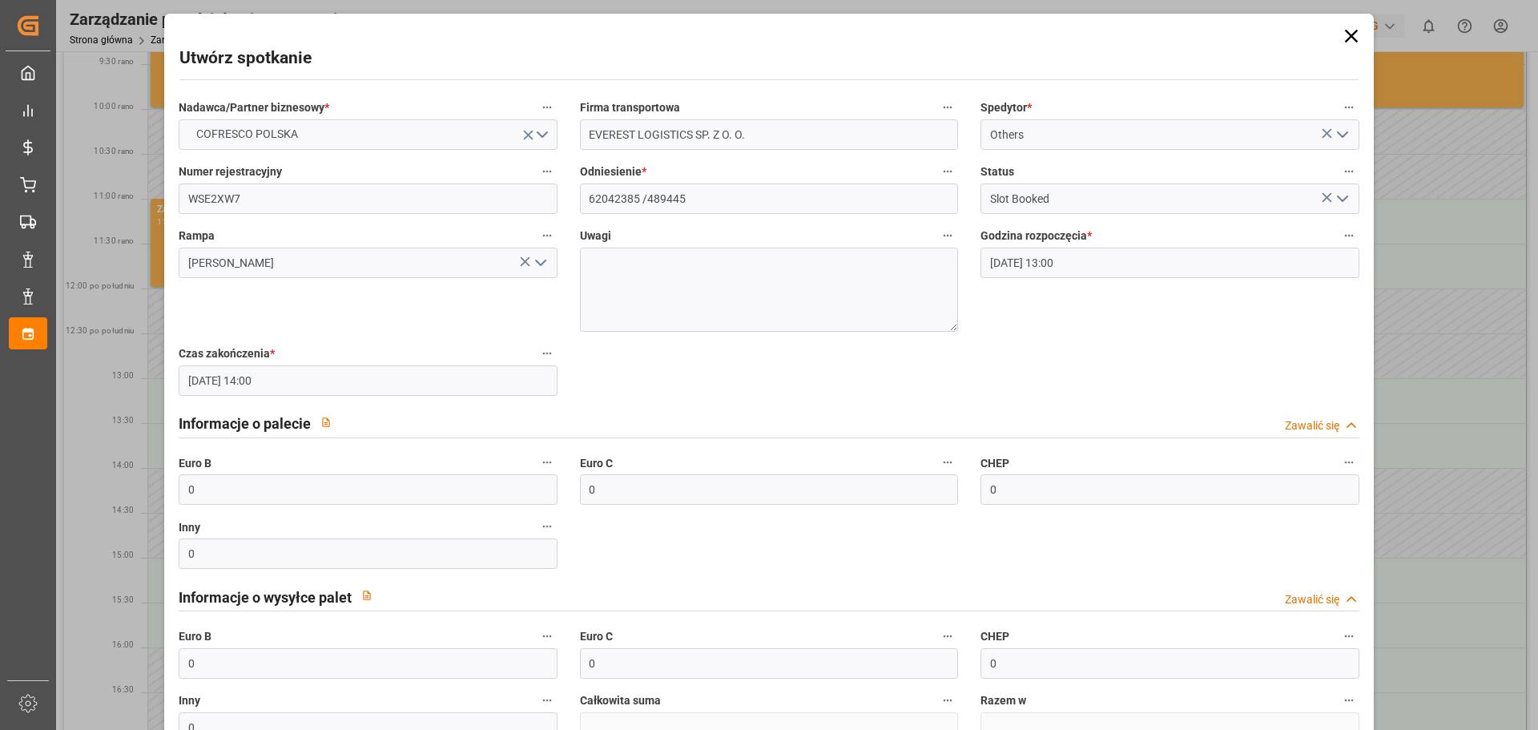
click at [1121, 91] on div "Spedytor * Others" at bounding box center [1169, 123] width 401 height 64
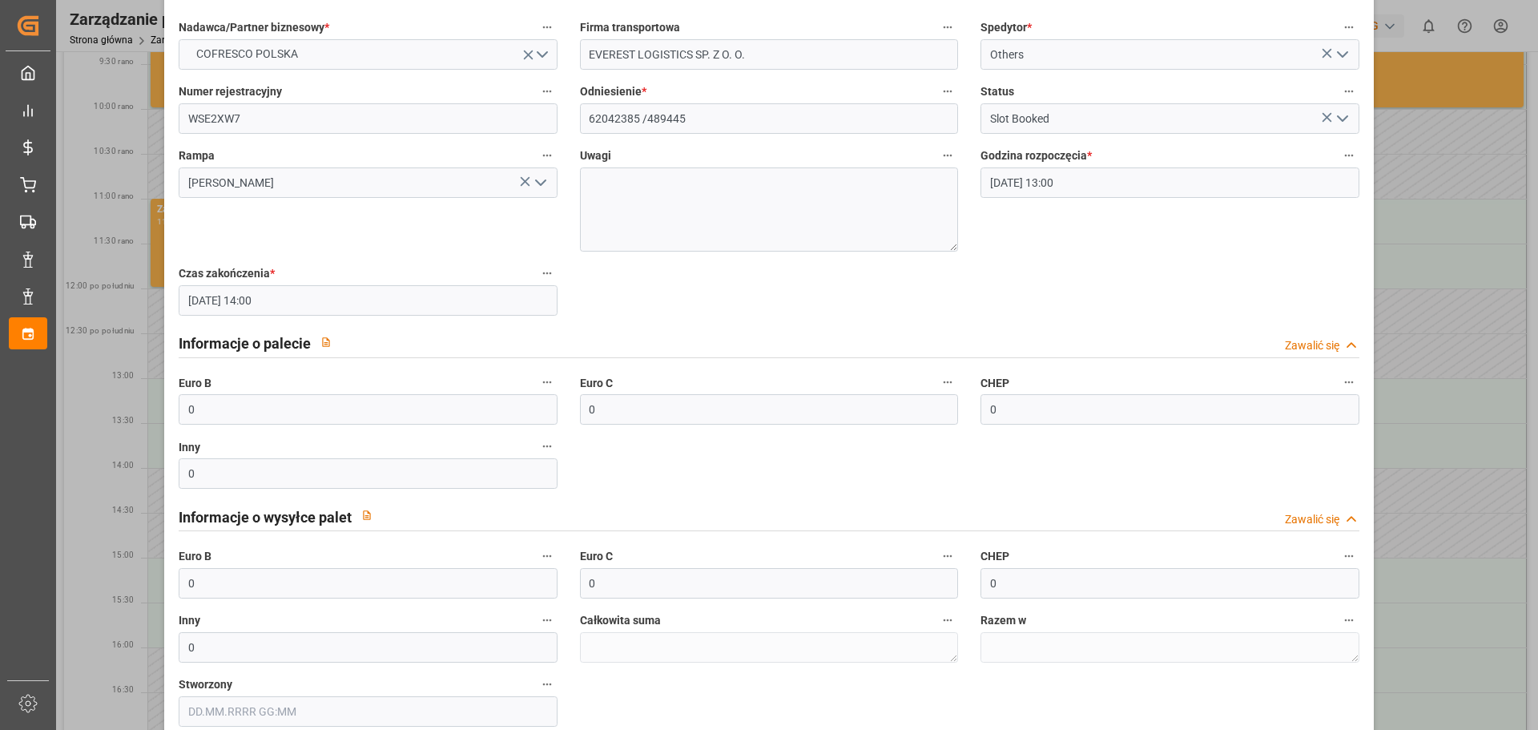
scroll to position [170, 0]
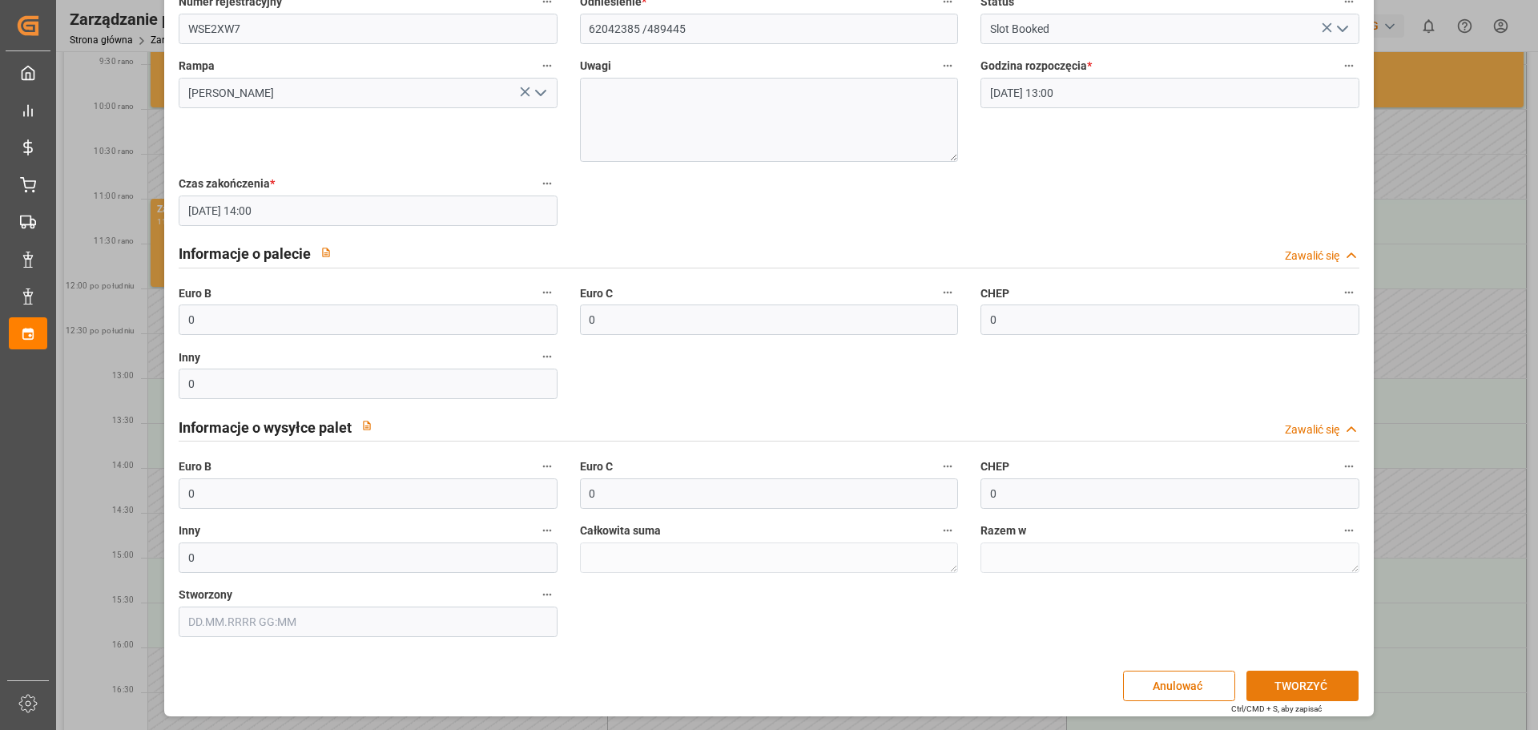
click at [1331, 691] on button "TWORZYĆ" at bounding box center [1302, 685] width 112 height 30
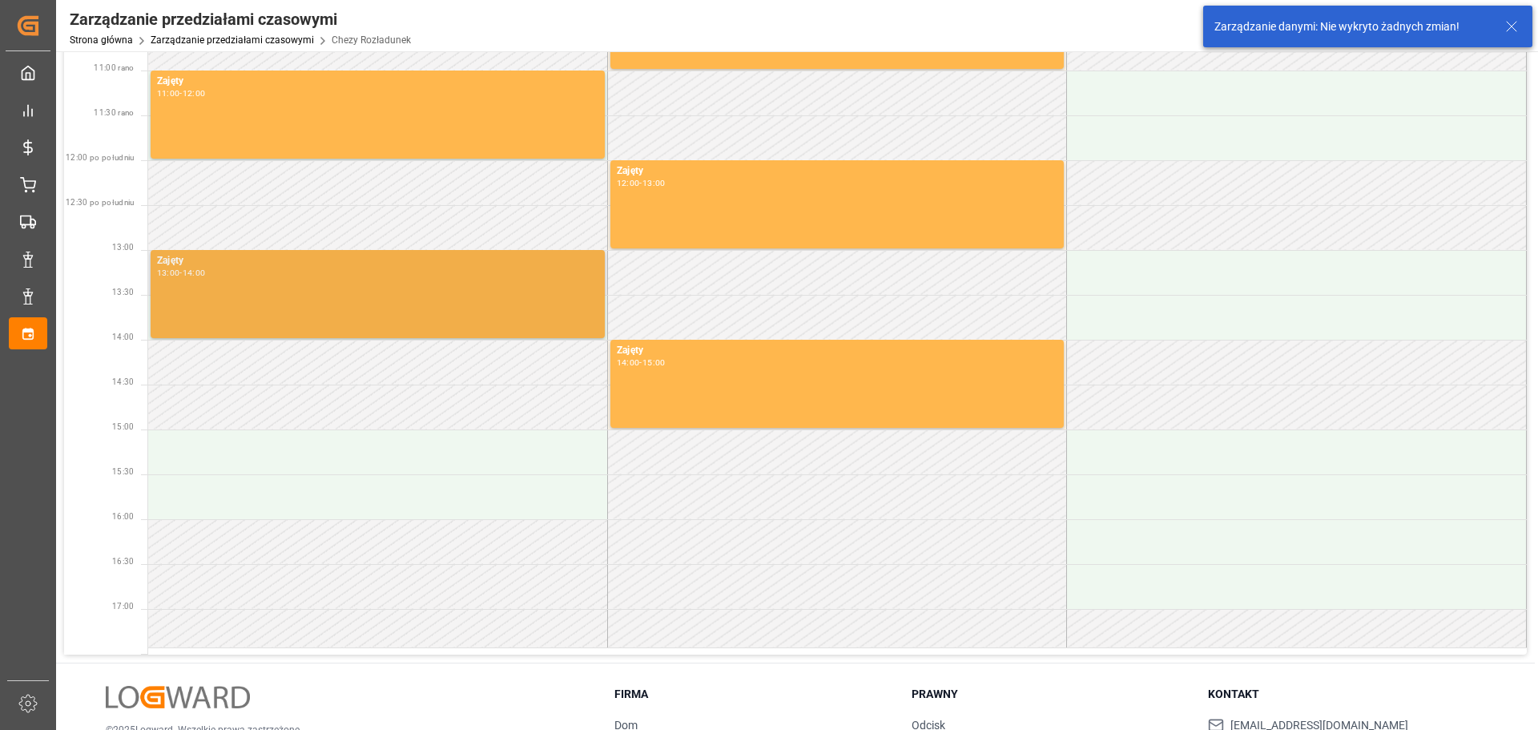
scroll to position [401, 0]
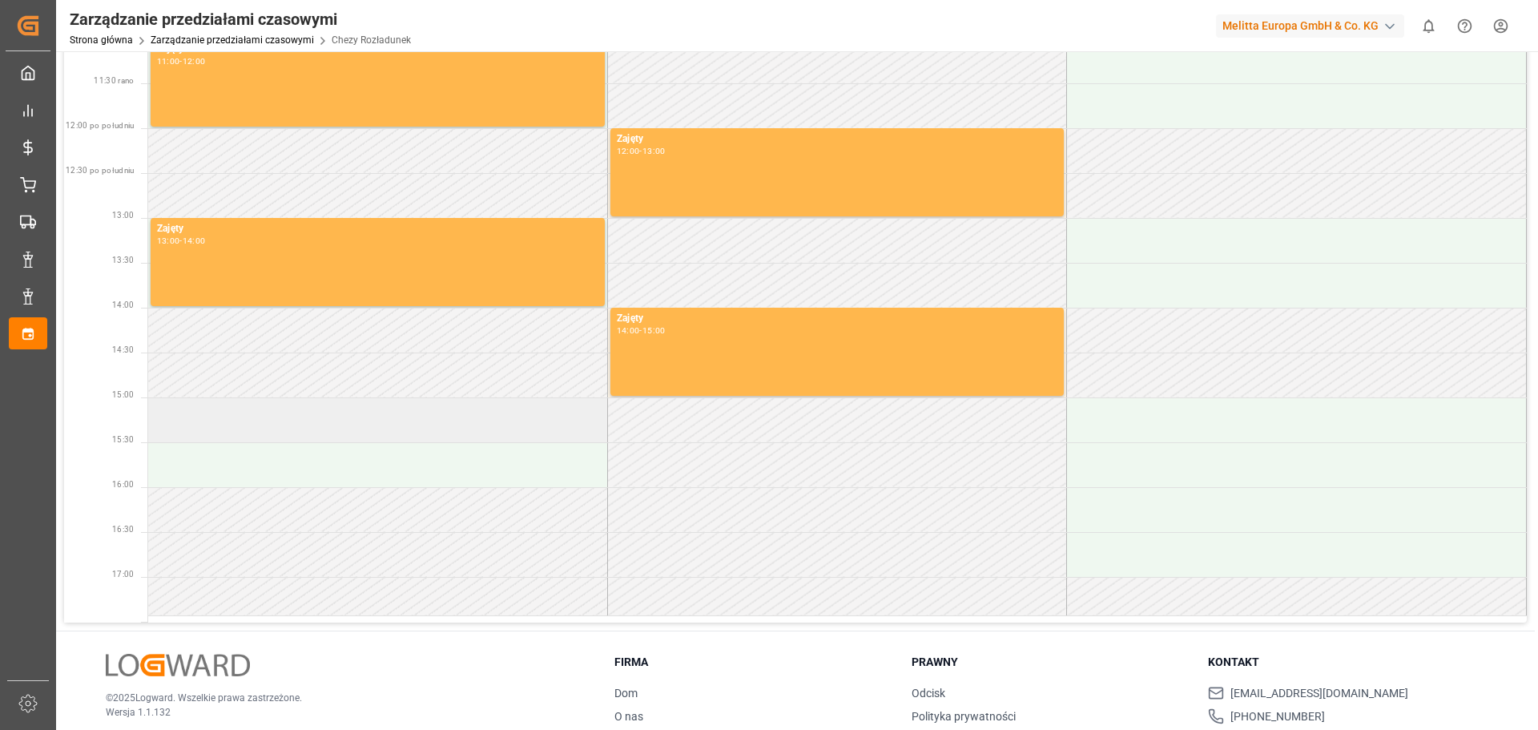
click at [348, 419] on td at bounding box center [378, 419] width 460 height 45
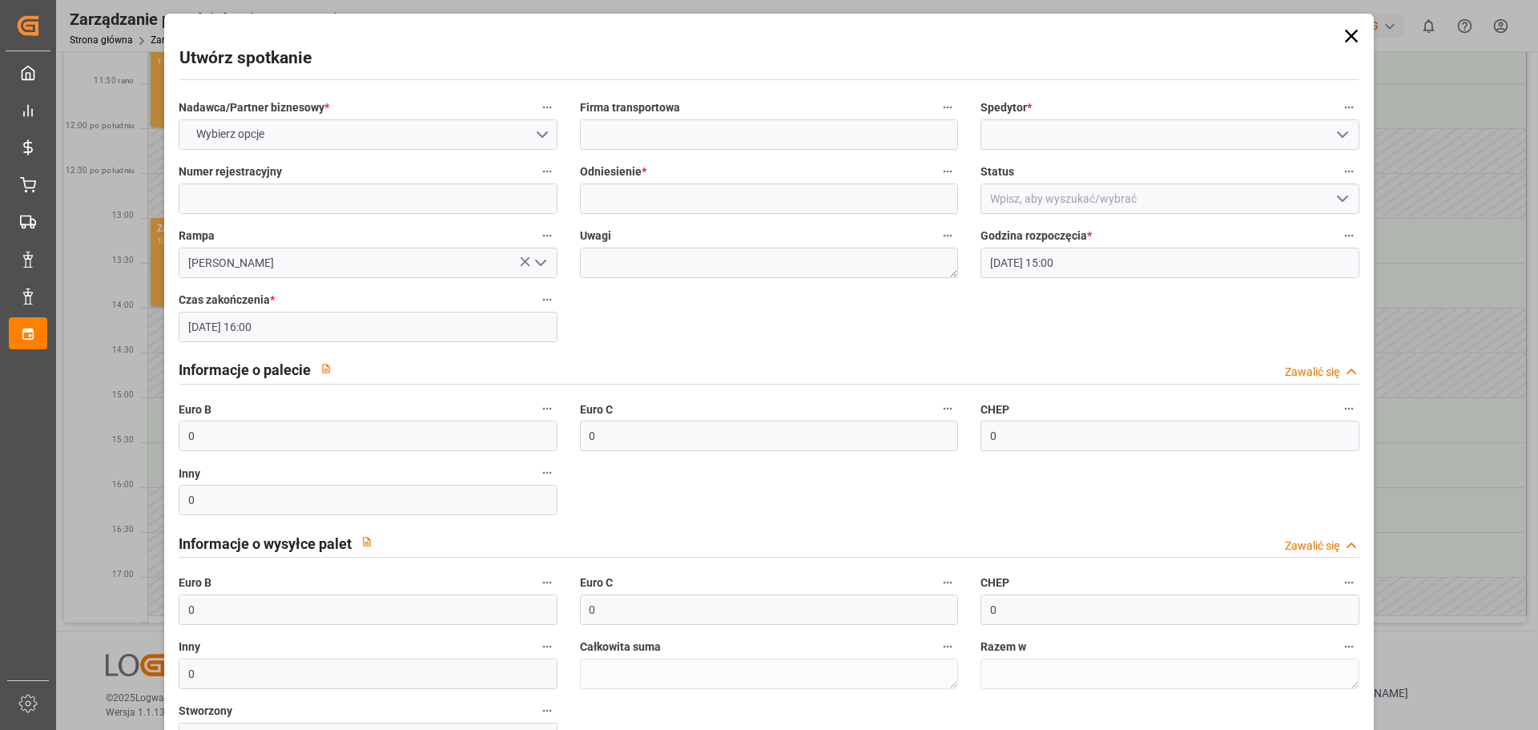
drag, startPoint x: 1351, startPoint y: 38, endPoint x: 615, endPoint y: 136, distance: 742.6
click at [1351, 38] on icon at bounding box center [1351, 36] width 22 height 22
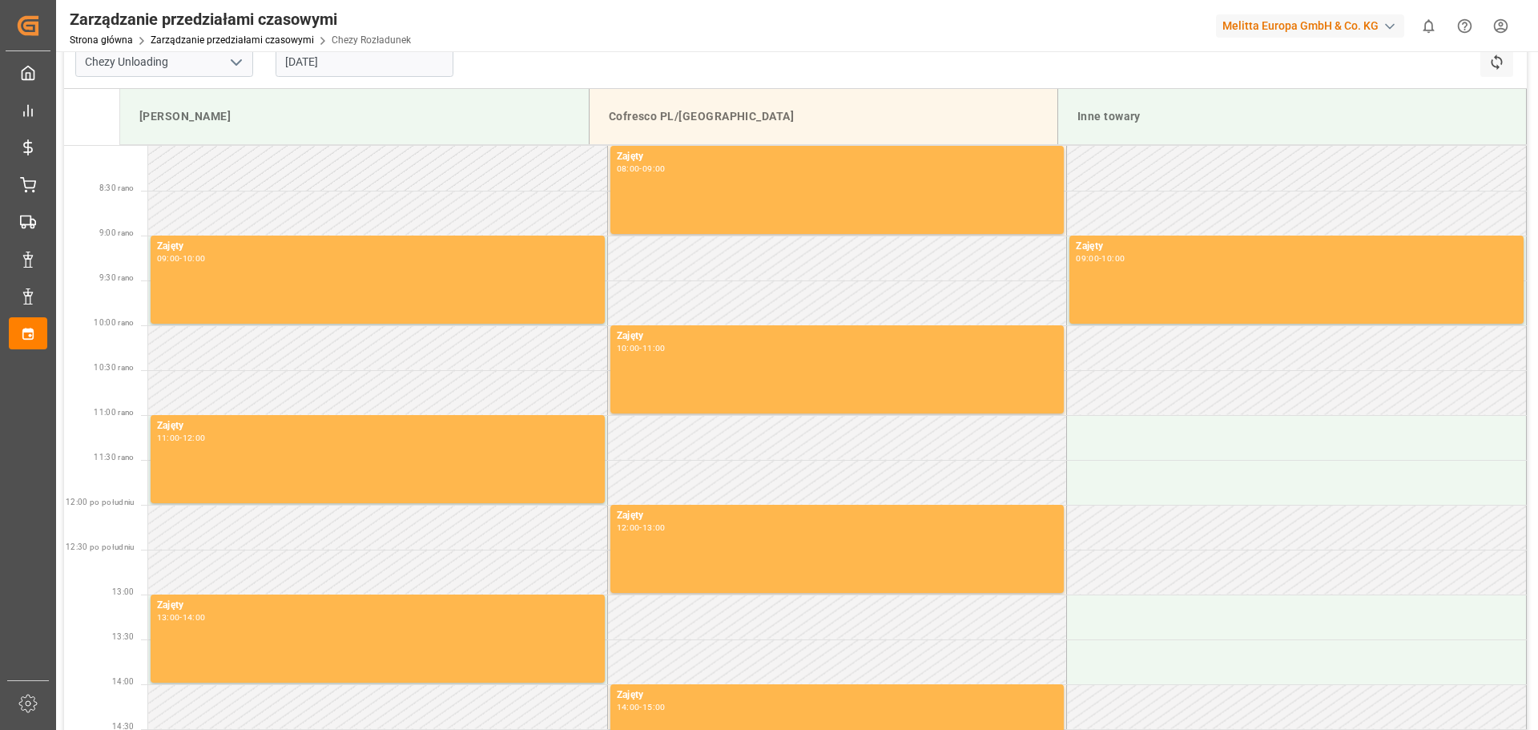
scroll to position [0, 0]
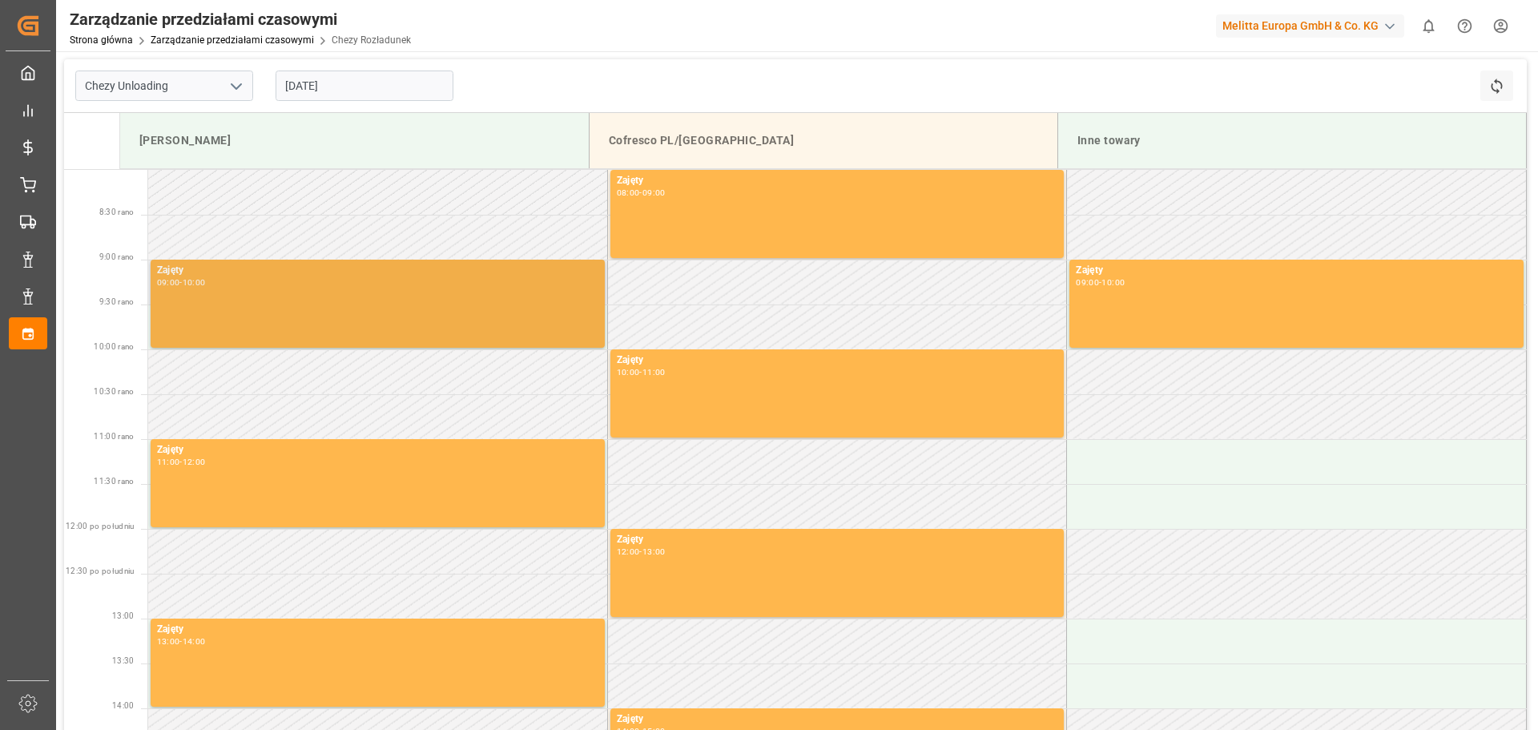
click at [331, 313] on div "Zajęty 09:00 - 10:00" at bounding box center [377, 304] width 441 height 82
click at [335, 309] on div "Zajęty 09:00 - 10:00" at bounding box center [377, 304] width 441 height 82
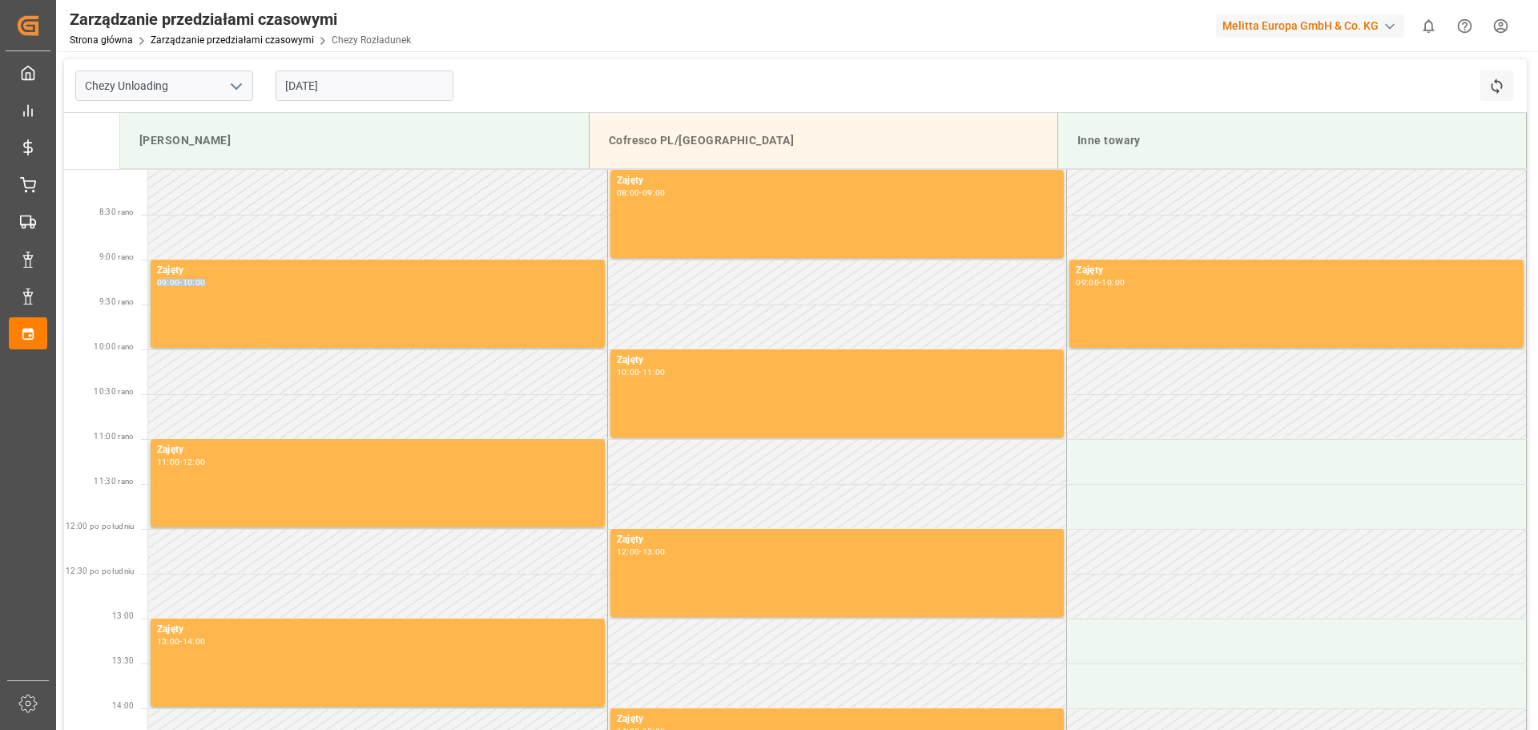
click at [373, 80] on input "[DATE]" at bounding box center [365, 85] width 178 height 30
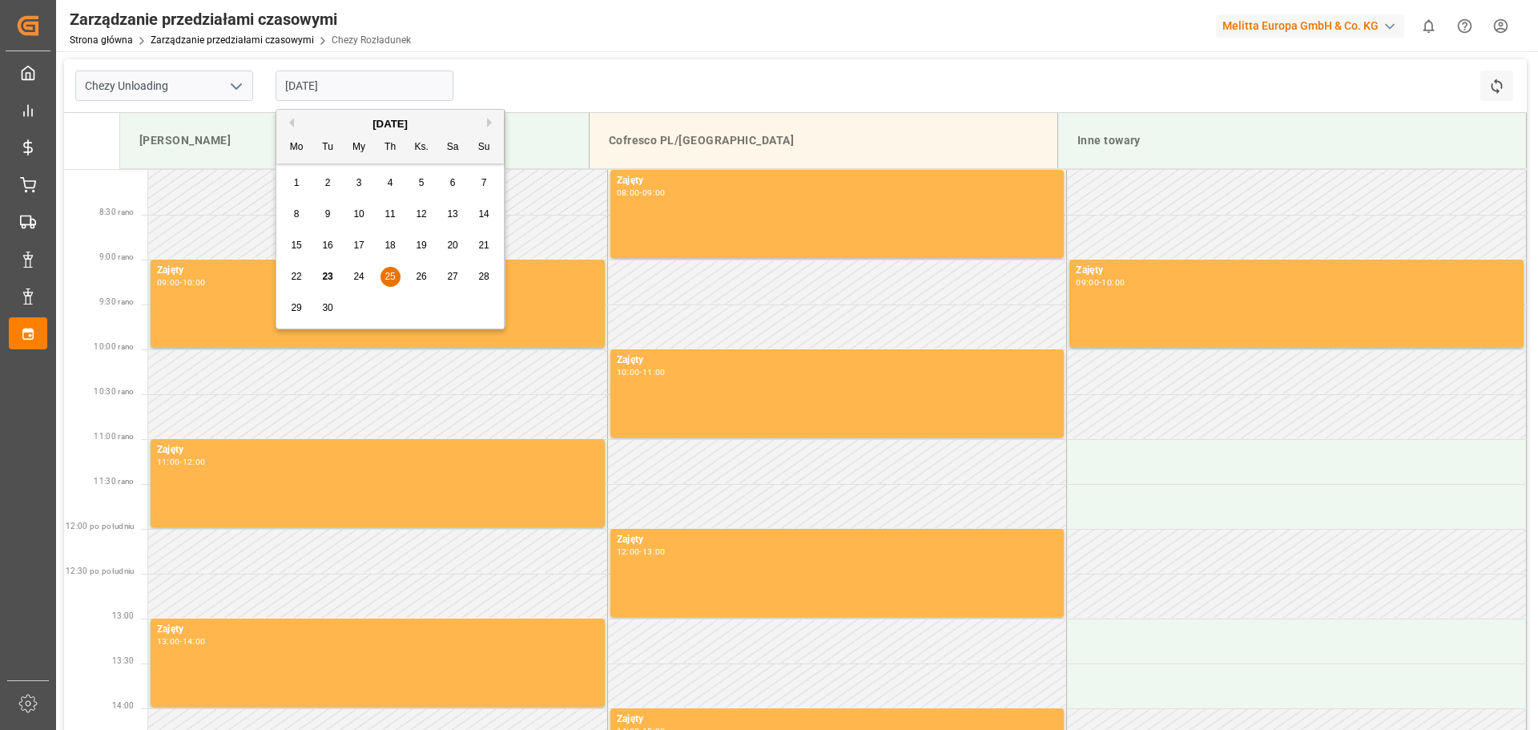
click at [426, 272] on font "26" at bounding box center [421, 276] width 10 height 11
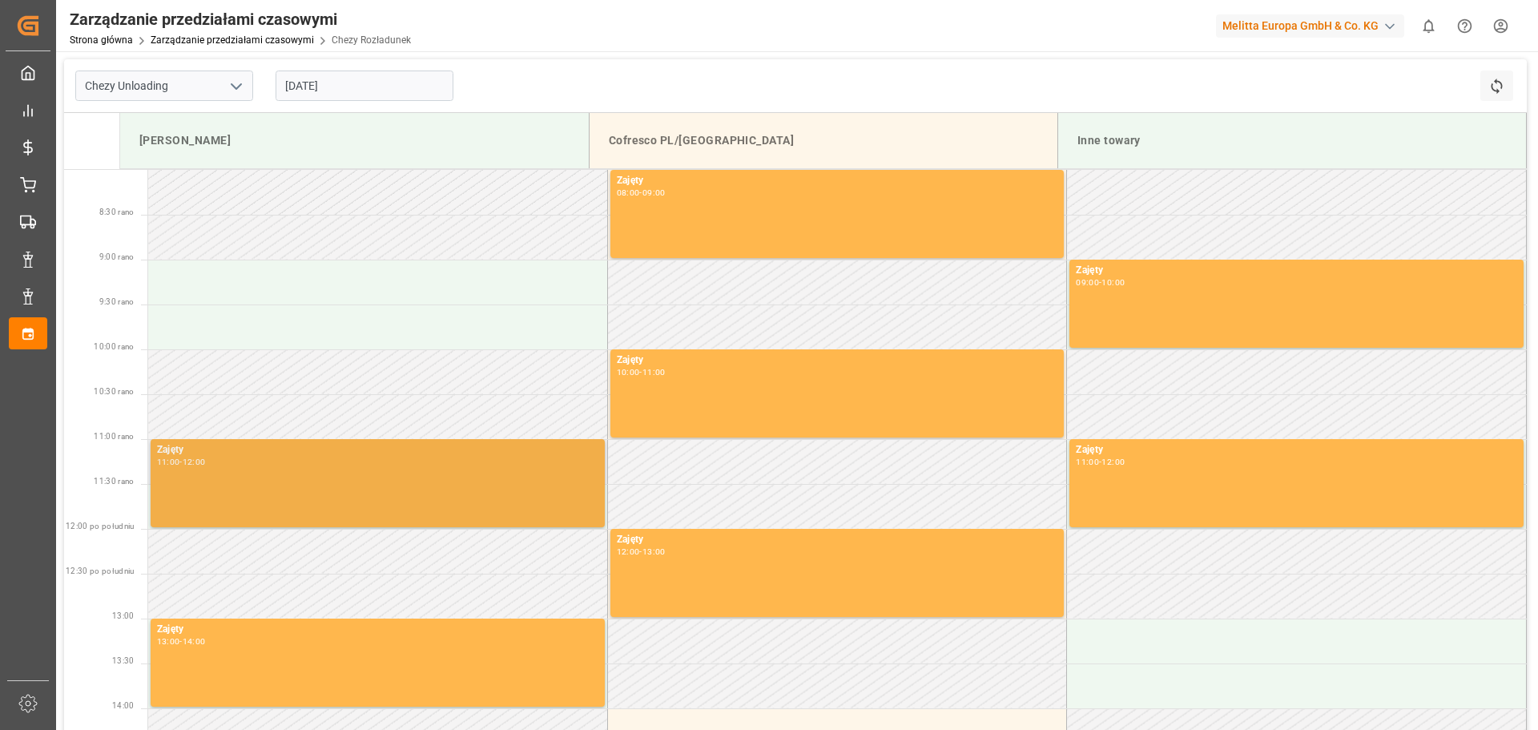
click at [300, 473] on div "Zajęty 11:00 - 12:00" at bounding box center [377, 483] width 441 height 82
drag, startPoint x: 300, startPoint y: 473, endPoint x: 308, endPoint y: 471, distance: 8.4
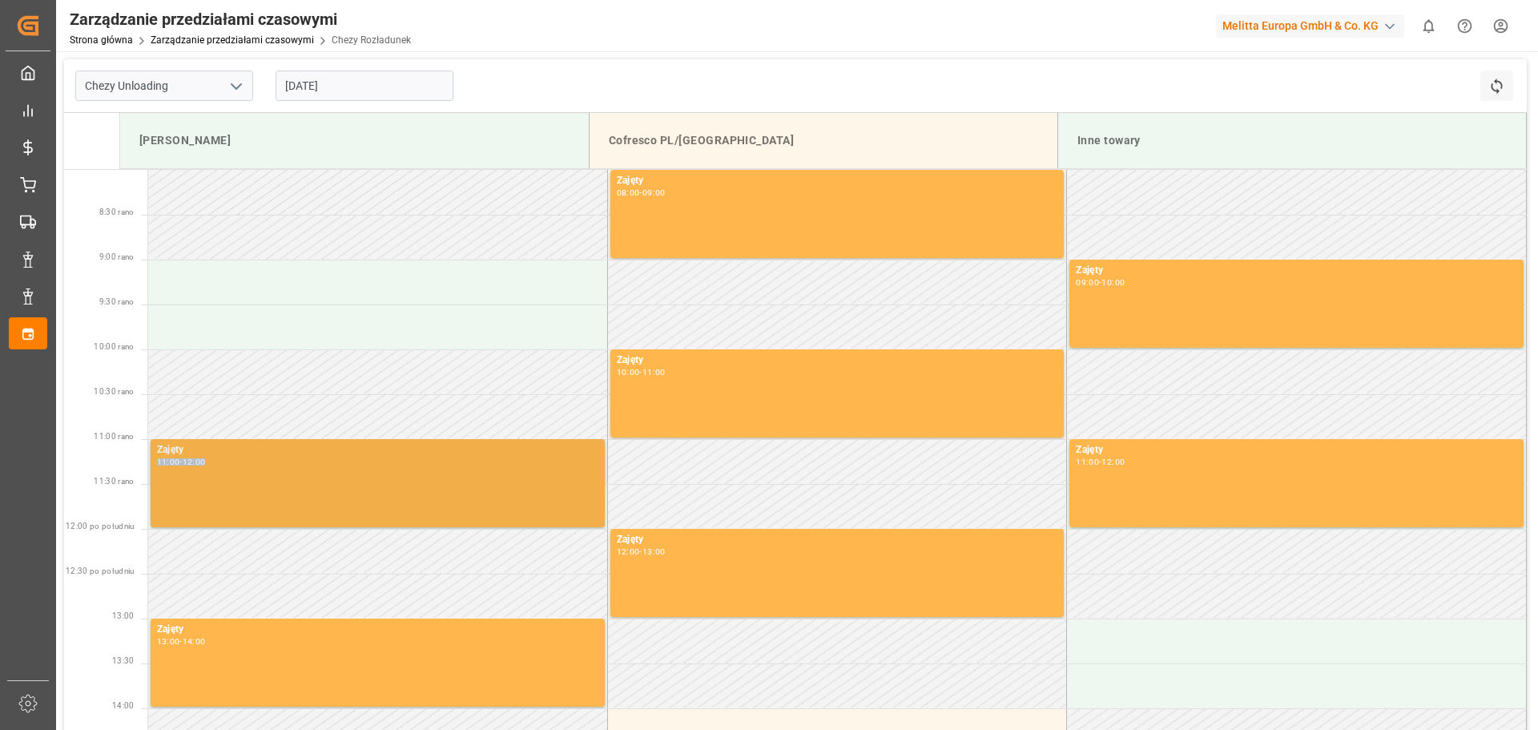
click at [308, 471] on div "Zajęty 11:00 - 12:00" at bounding box center [377, 483] width 441 height 82
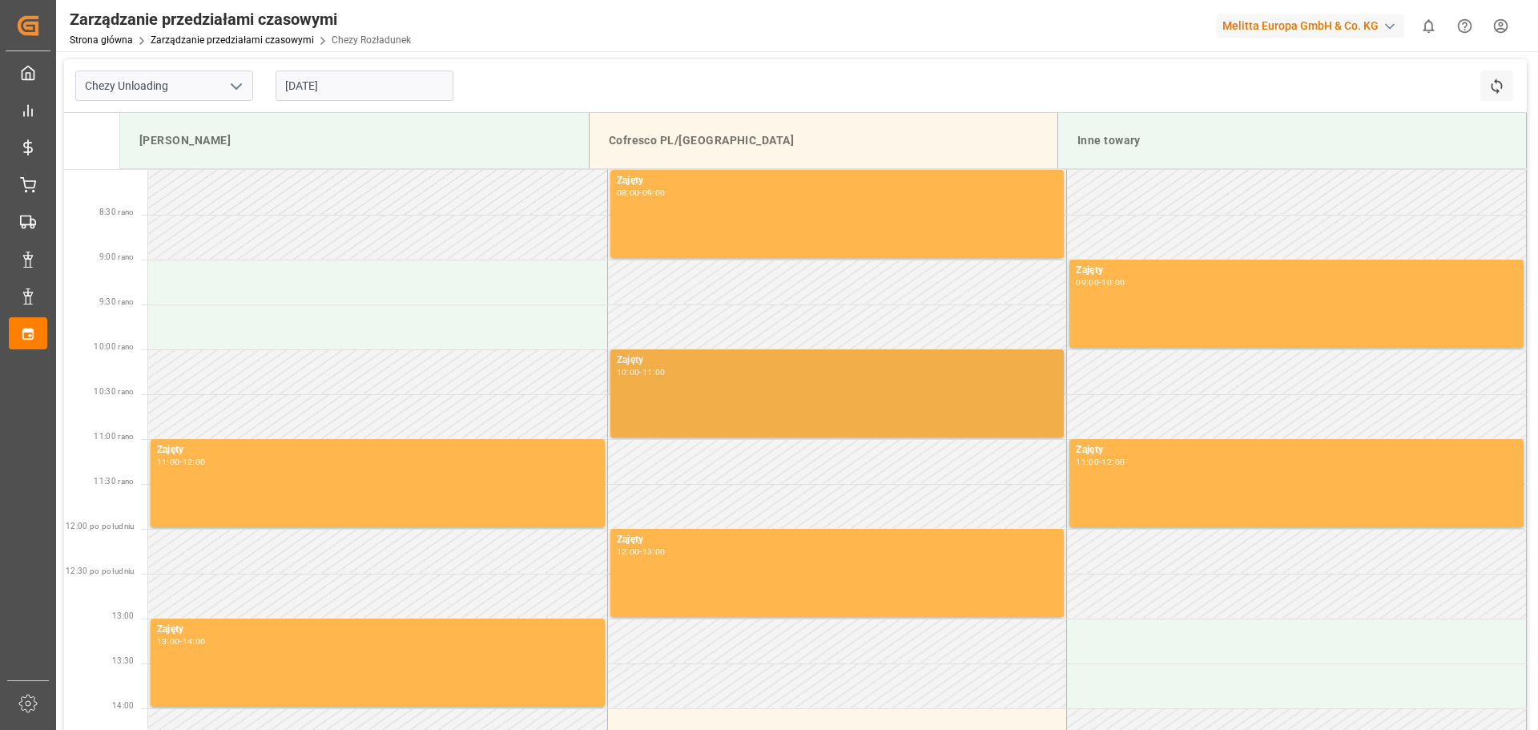
click at [682, 396] on div "Zajęty 10:00 - 11:00" at bounding box center [837, 393] width 441 height 82
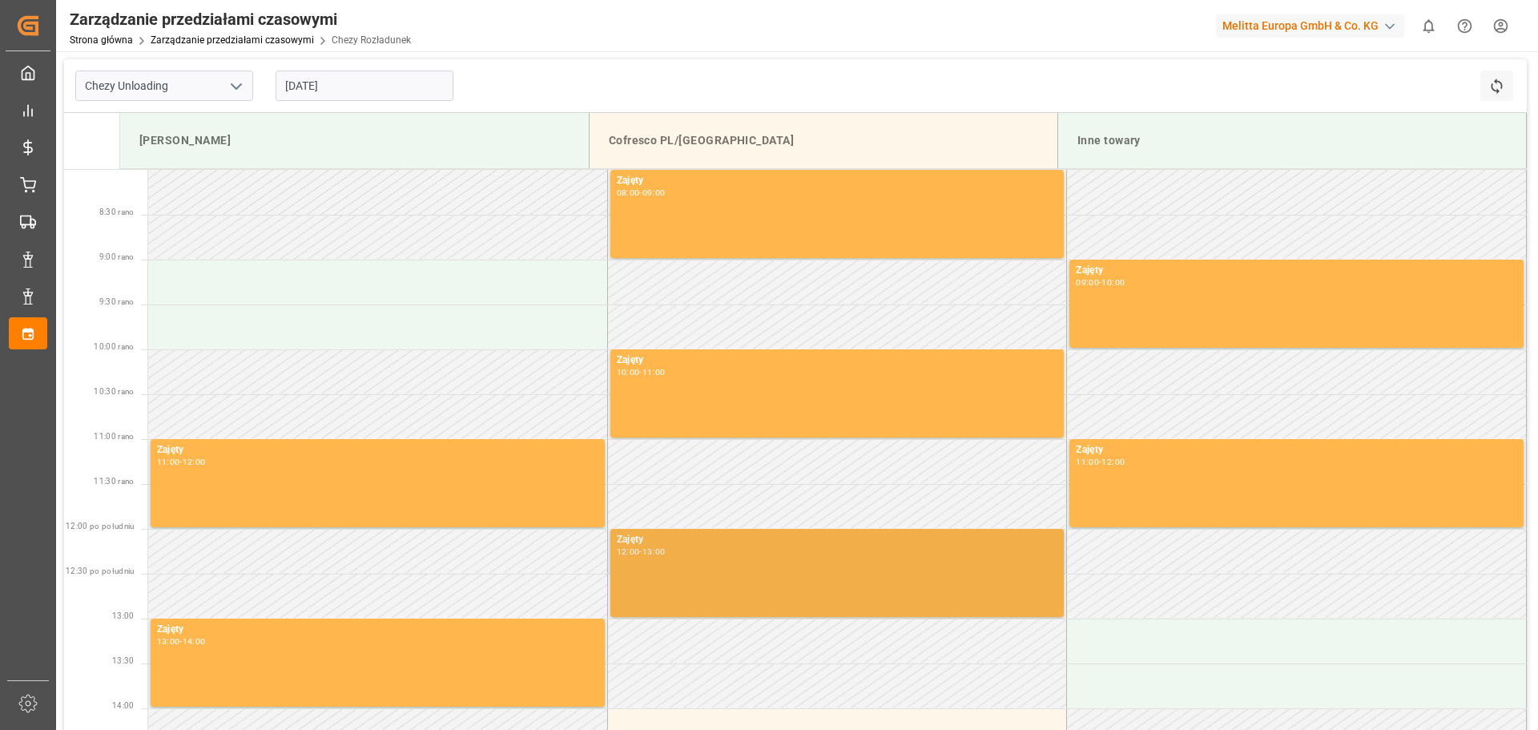
click at [727, 591] on div "Zajęty 12:00 - 13:00" at bounding box center [837, 573] width 441 height 82
click at [727, 590] on div "Zajęty 12:00 - 13:00" at bounding box center [837, 573] width 441 height 82
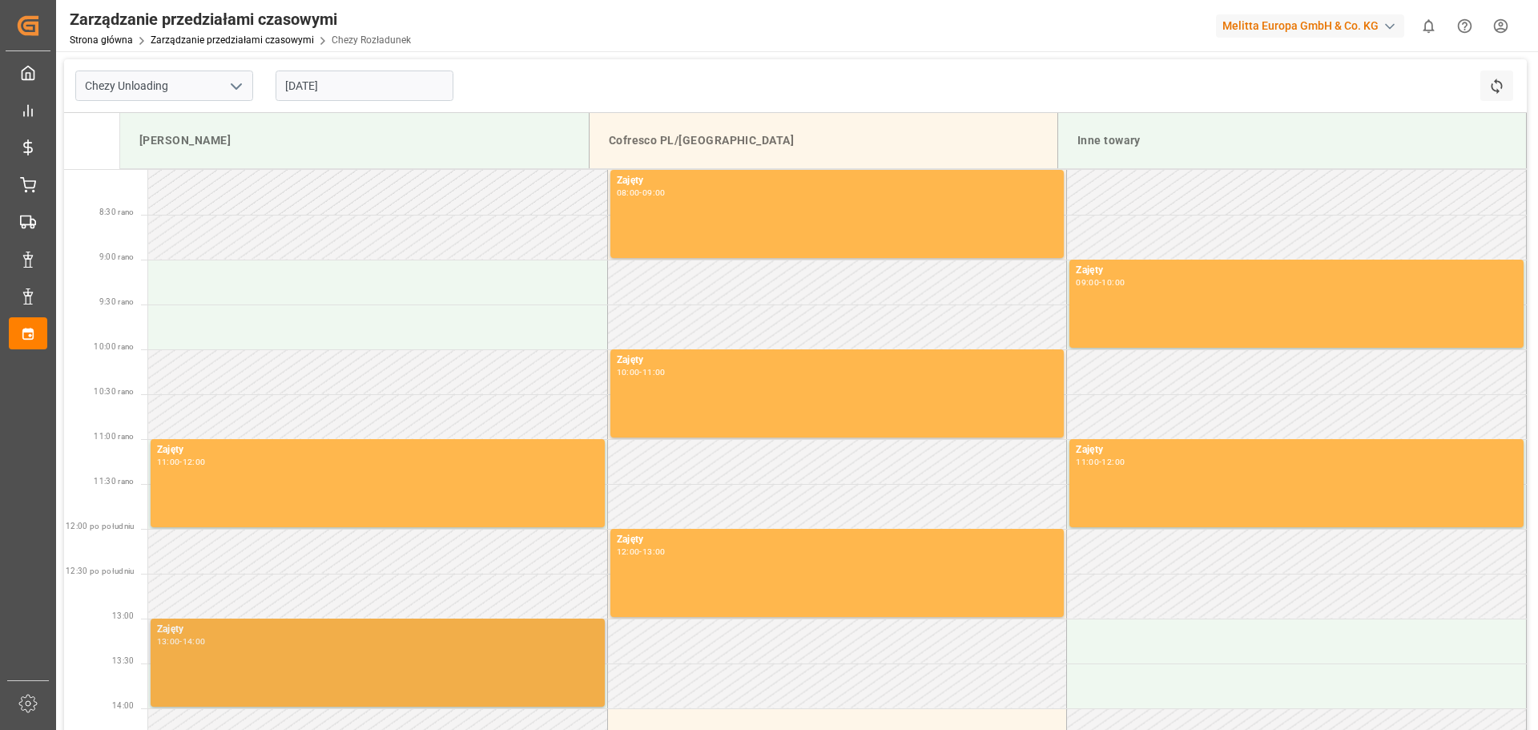
click at [548, 670] on div "Zajęty 13:00 - 14:00" at bounding box center [377, 663] width 441 height 82
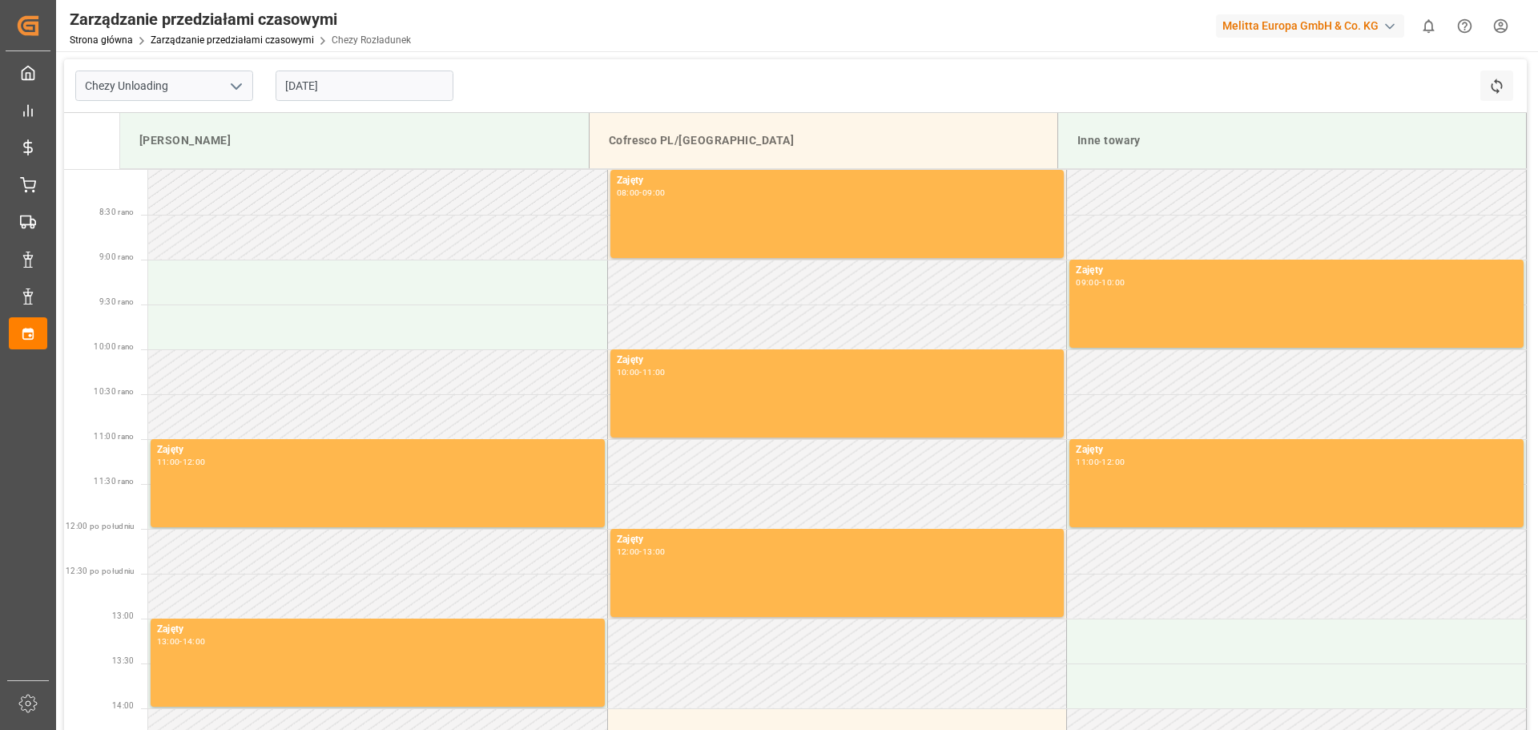
drag, startPoint x: 548, startPoint y: 670, endPoint x: 743, endPoint y: 473, distance: 277.0
click at [551, 662] on div "Zajęty 13:00 - 14:00" at bounding box center [377, 663] width 441 height 82
click at [431, 91] on input "[DATE]" at bounding box center [365, 85] width 178 height 30
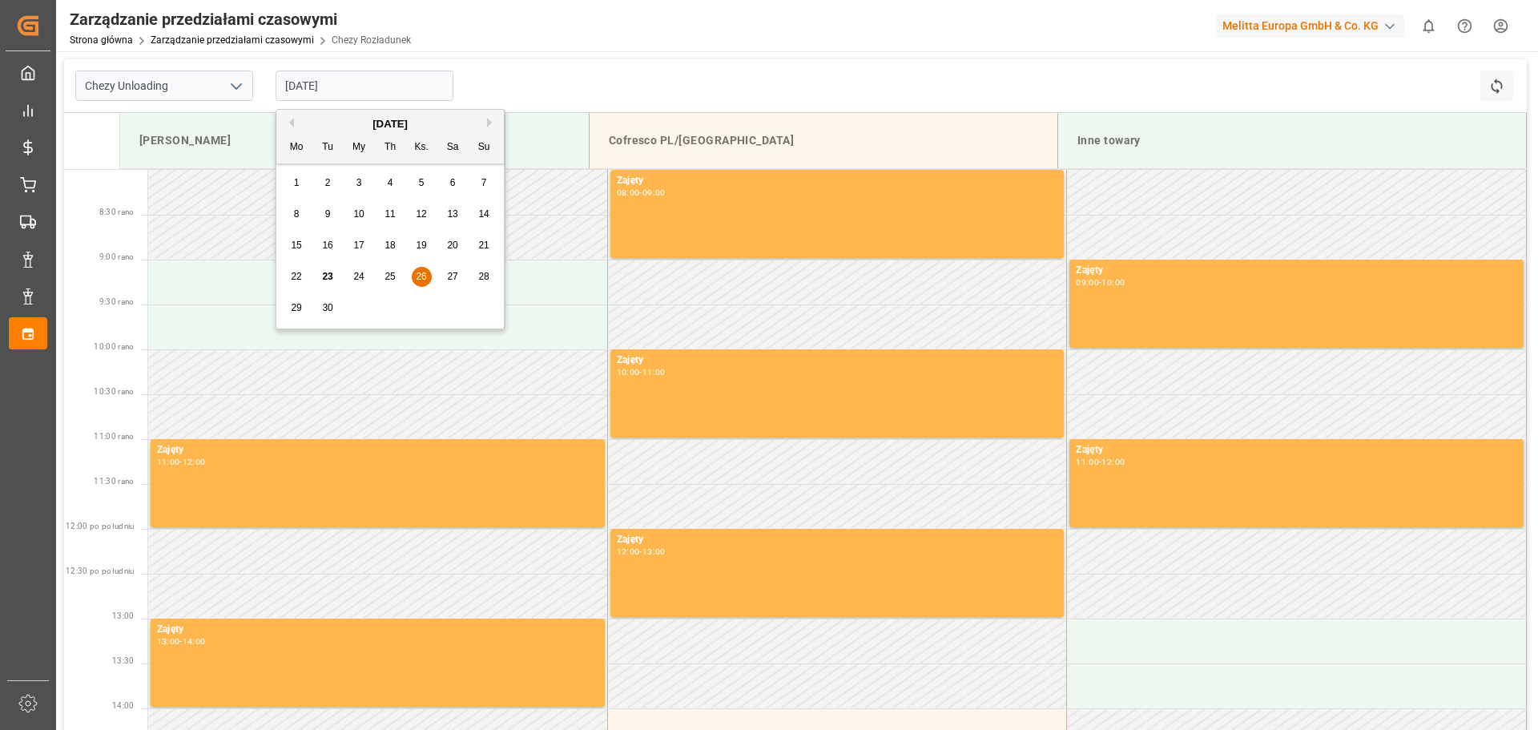
click at [334, 308] on div "30" at bounding box center [328, 308] width 20 height 19
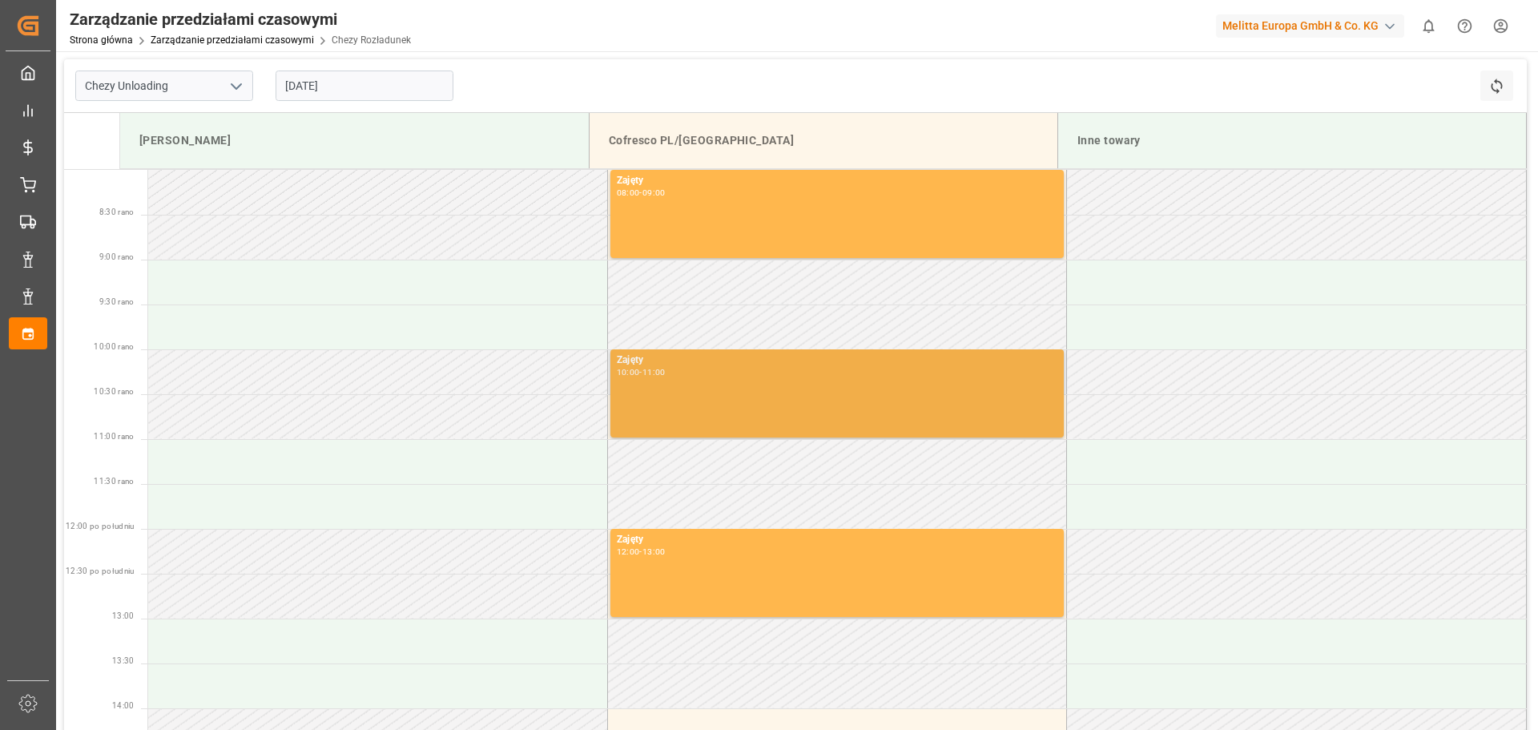
click at [855, 417] on div "Zajęty 10:00 - 11:00" at bounding box center [837, 393] width 441 height 82
click at [855, 416] on div "Zajęty 10:00 - 11:00" at bounding box center [837, 393] width 441 height 82
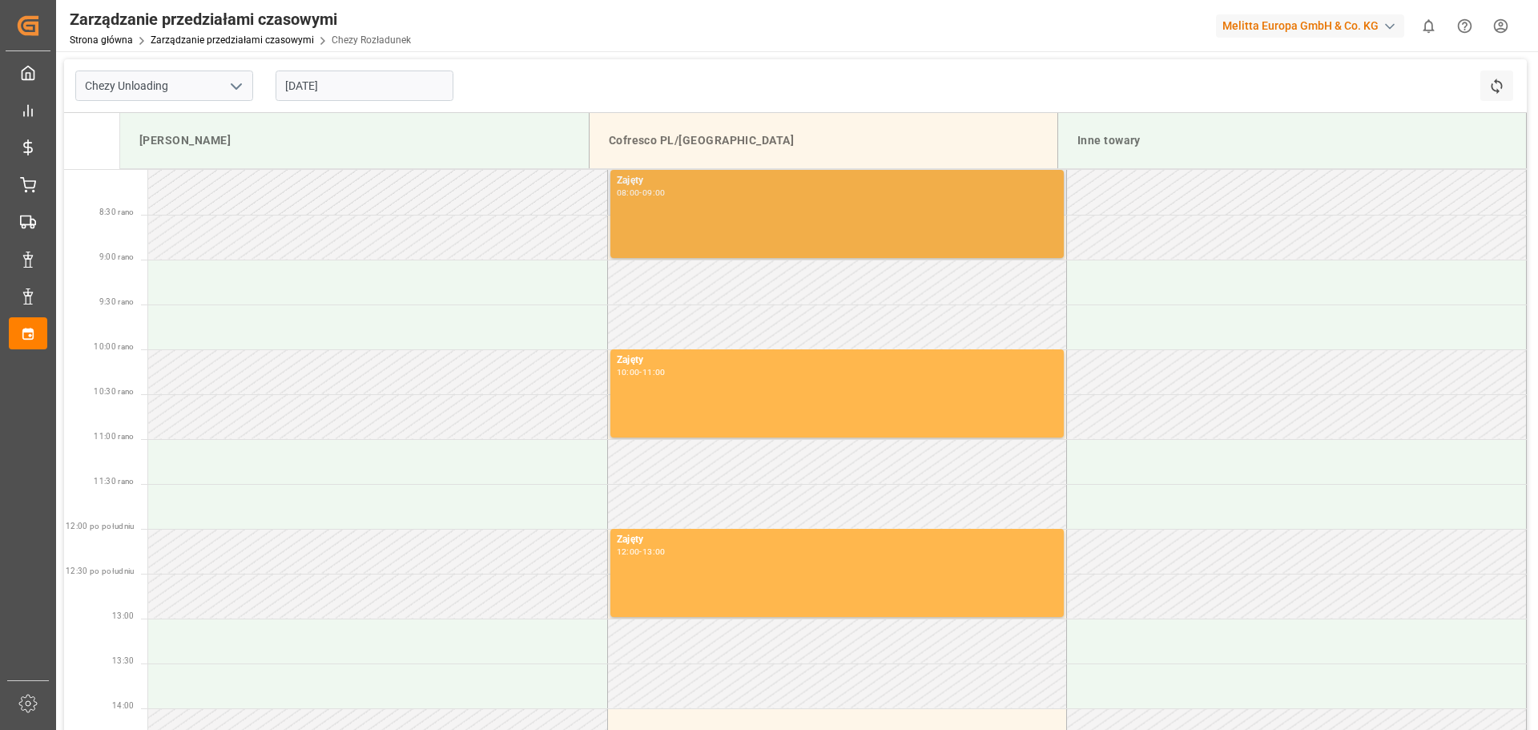
click at [832, 254] on div "Zajęty 08:00 - 09:00" at bounding box center [837, 214] width 441 height 82
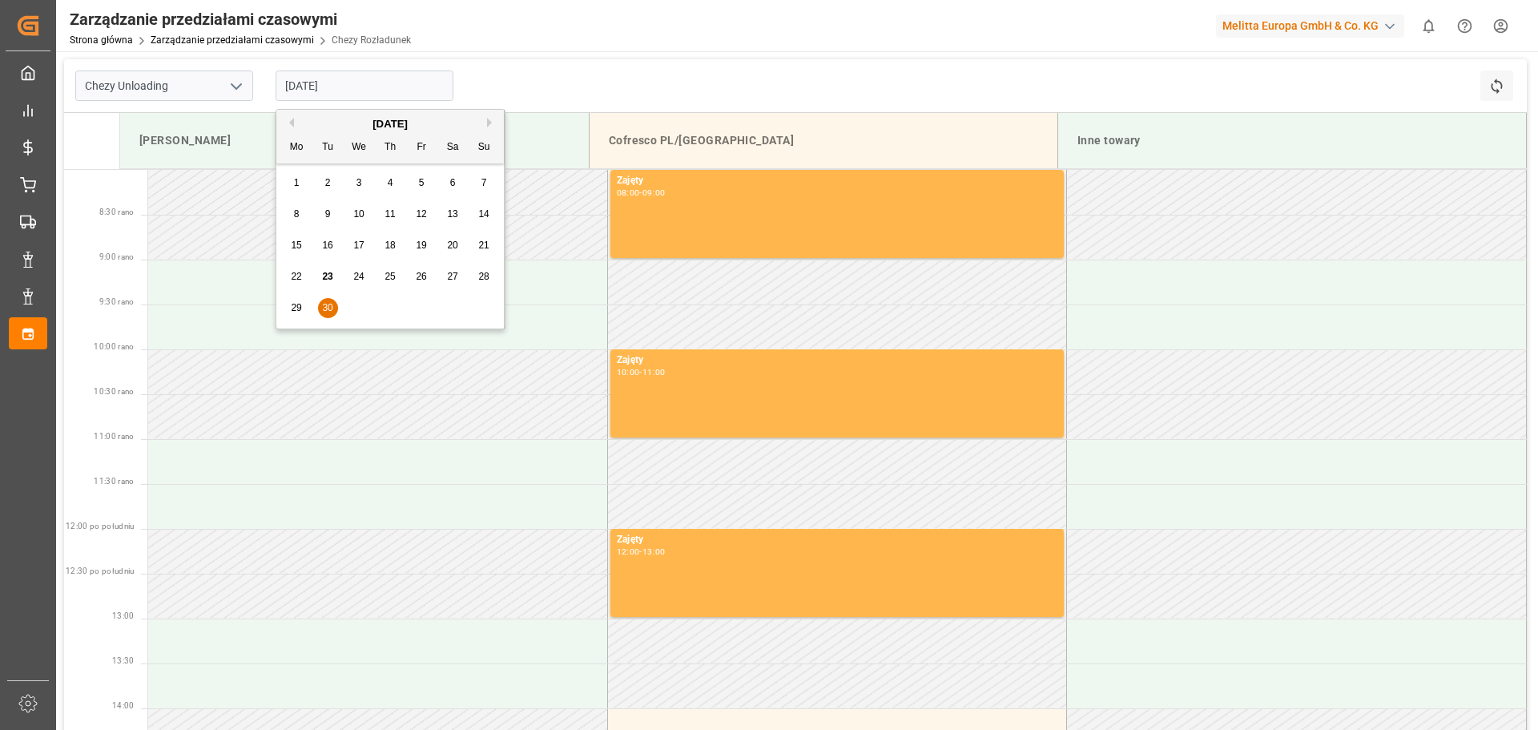
click at [349, 95] on input "[DATE]" at bounding box center [365, 85] width 178 height 30
click at [360, 274] on font "24" at bounding box center [358, 276] width 10 height 11
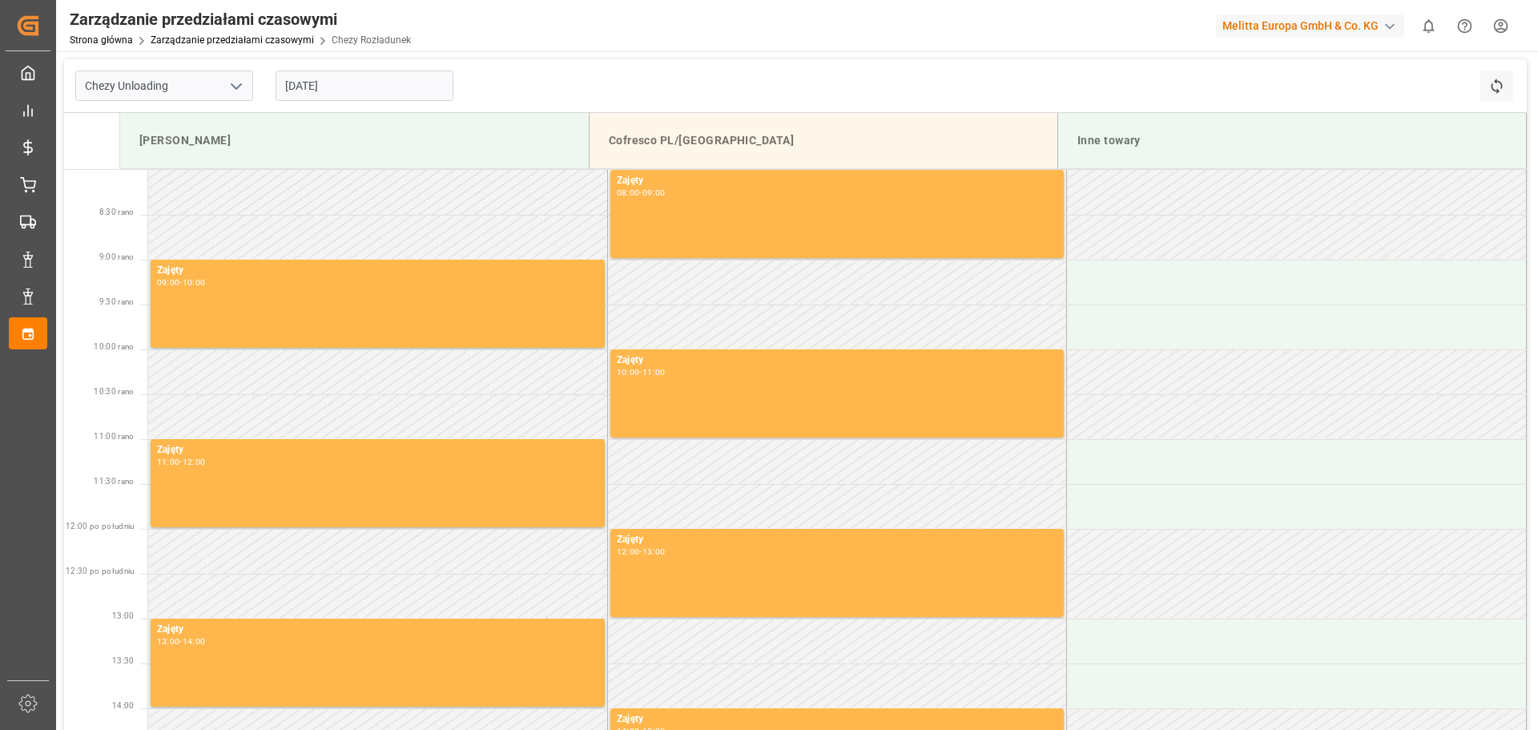
click at [332, 87] on input "[DATE]" at bounding box center [365, 85] width 178 height 30
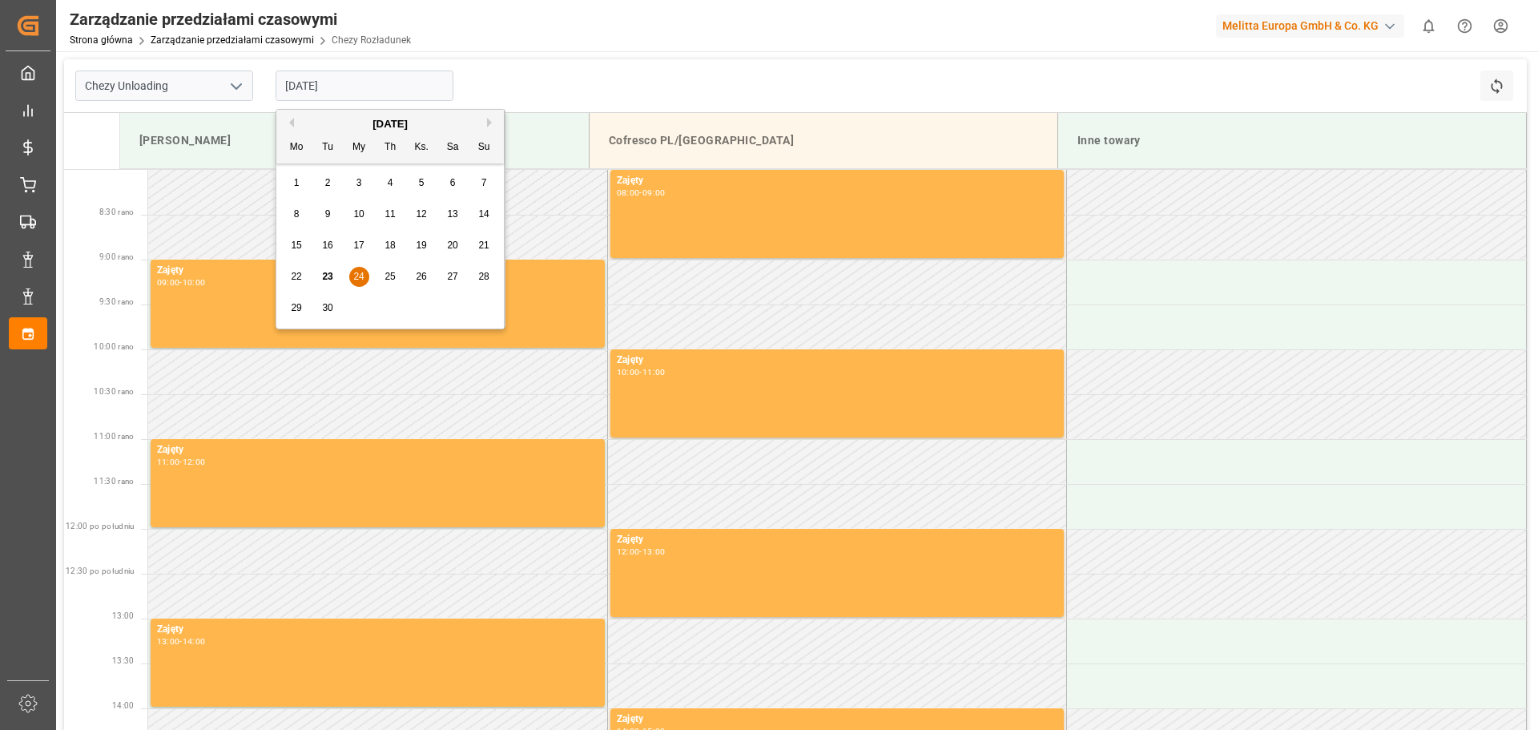
click at [385, 274] on font "25" at bounding box center [390, 276] width 10 height 11
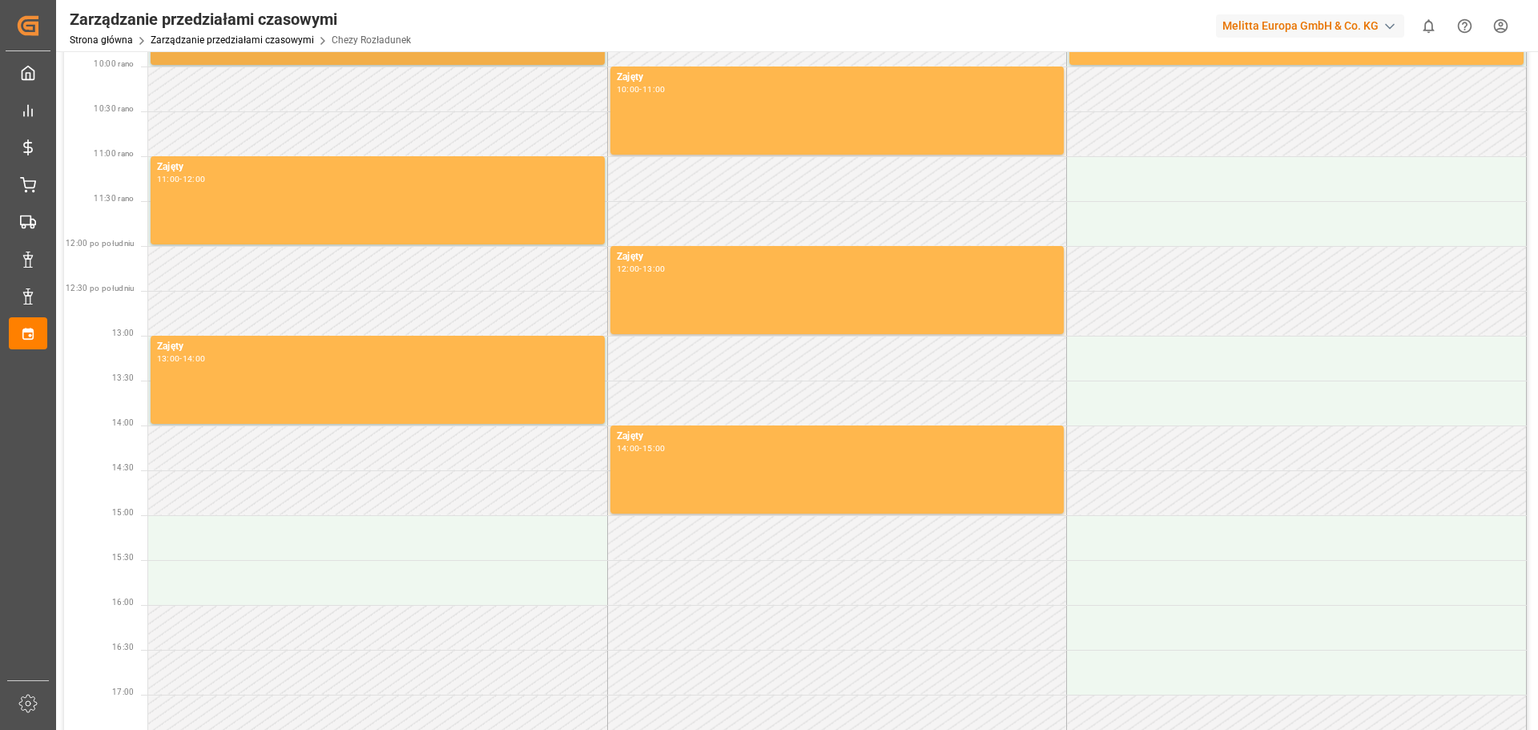
scroll to position [483, 0]
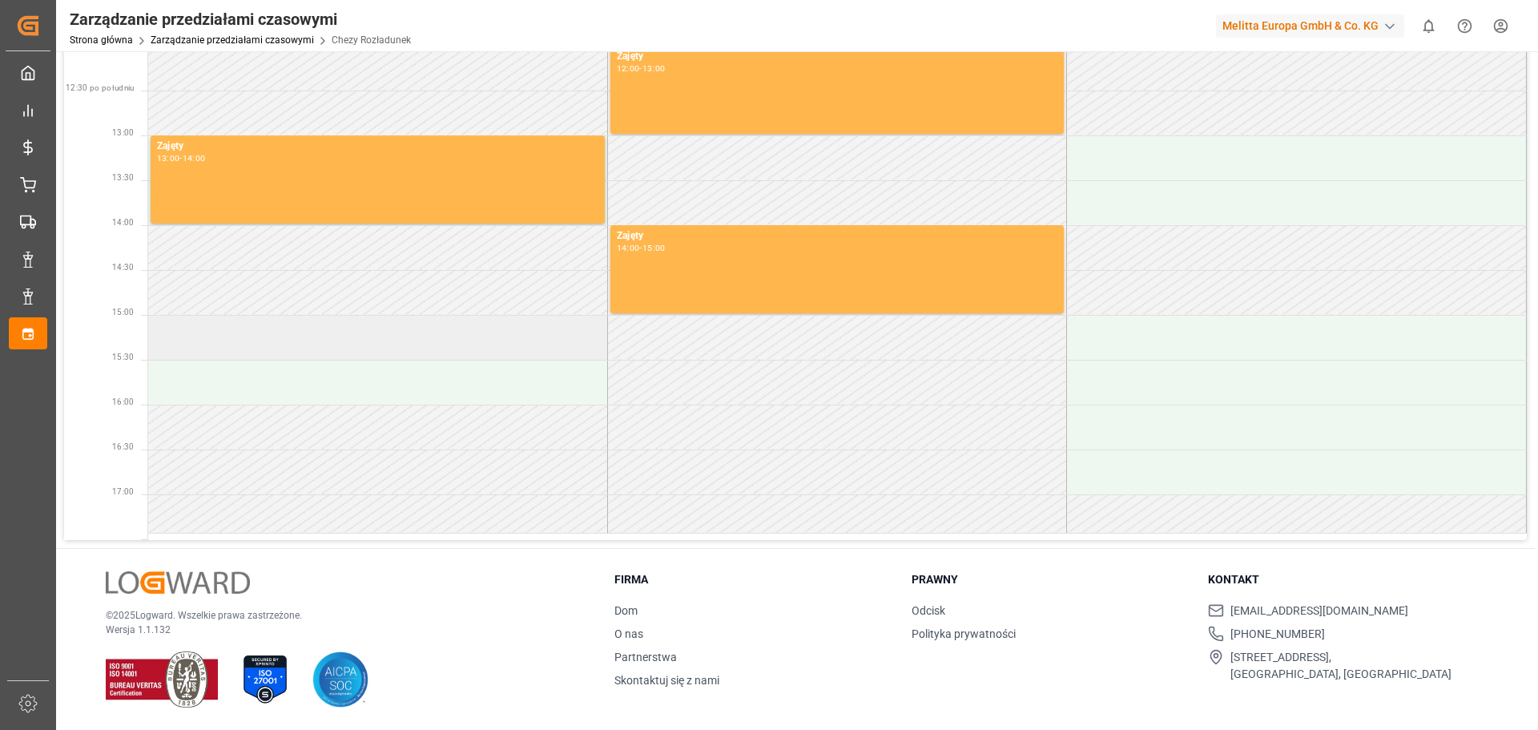
click at [376, 336] on td at bounding box center [378, 337] width 460 height 45
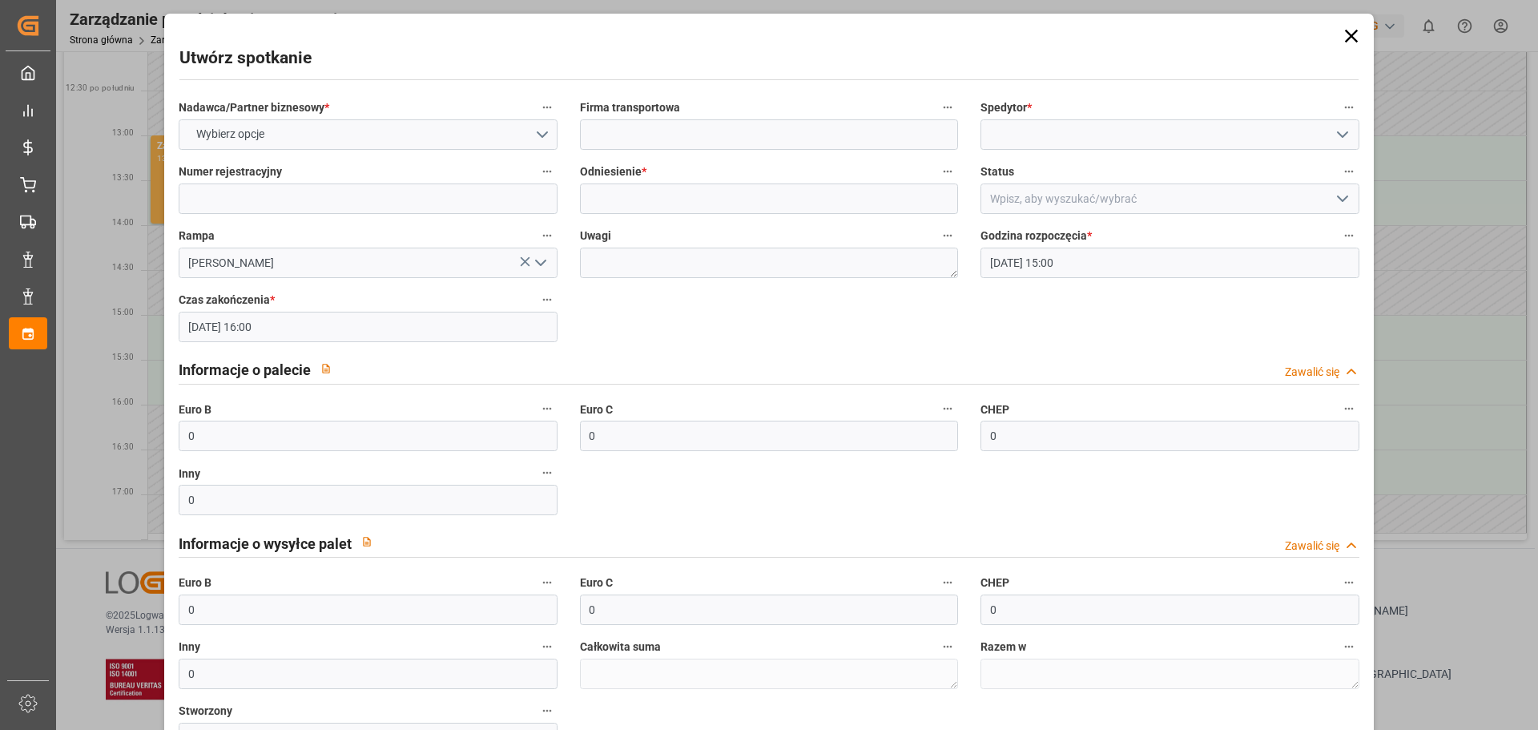
click at [1344, 34] on icon at bounding box center [1350, 36] width 13 height 13
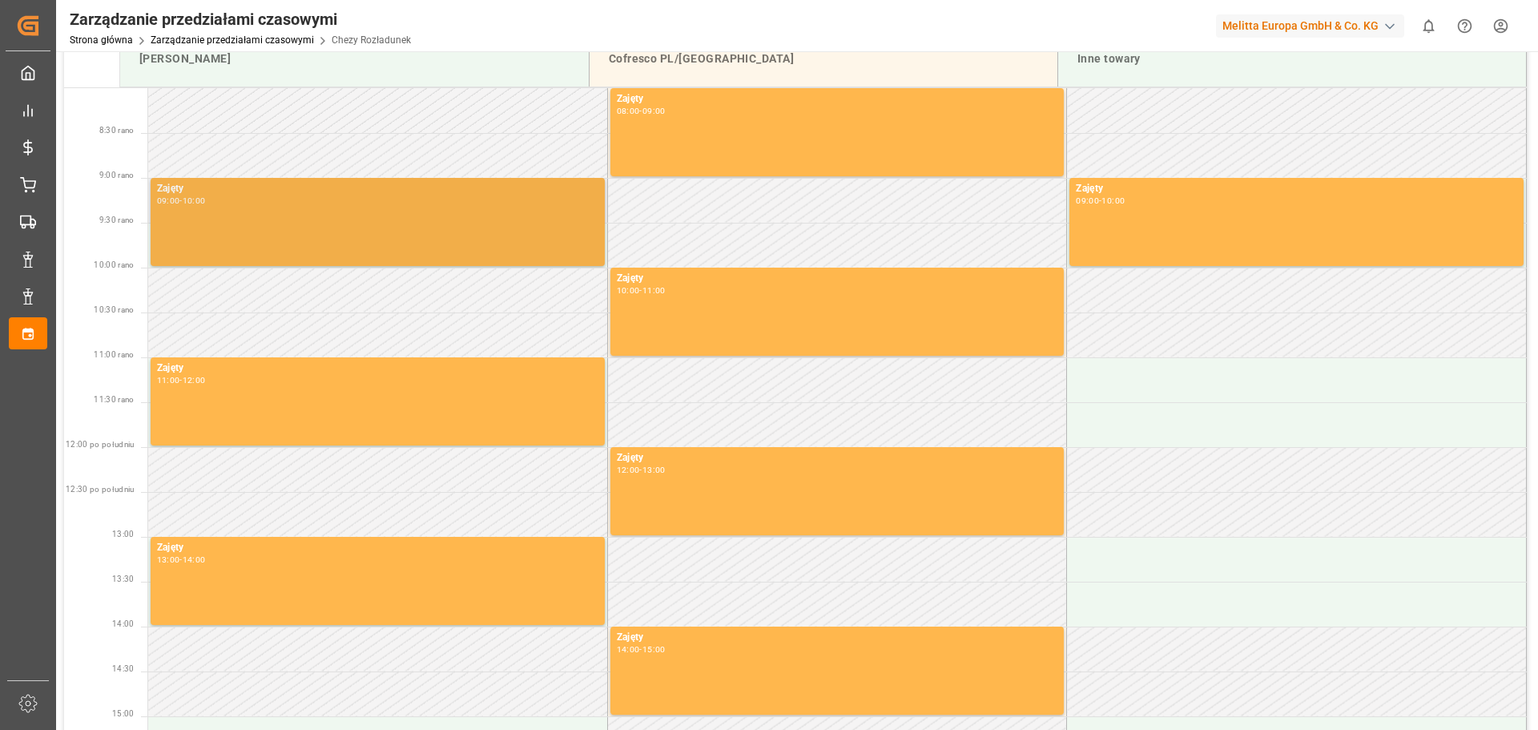
scroll to position [0, 0]
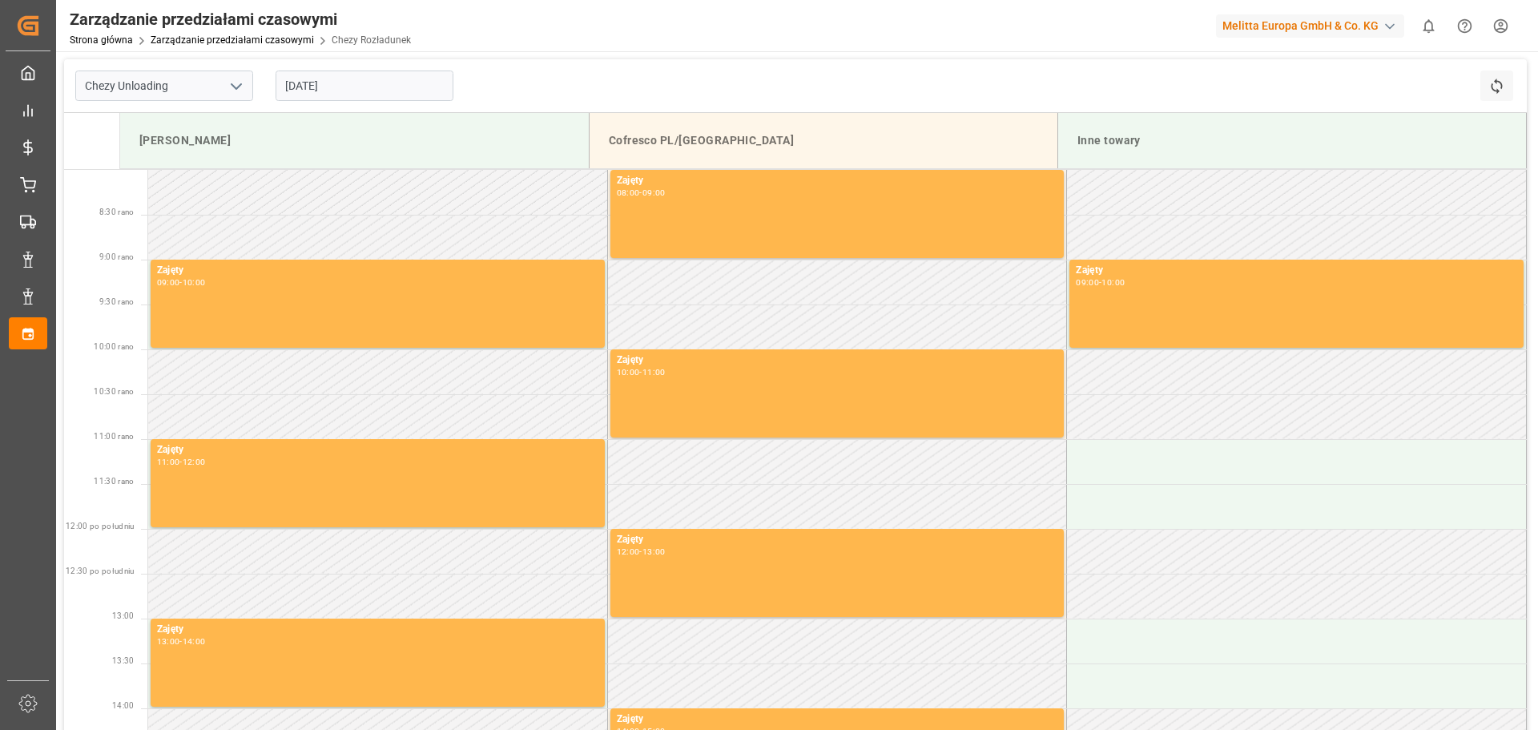
click at [340, 88] on input "[DATE]" at bounding box center [365, 85] width 178 height 30
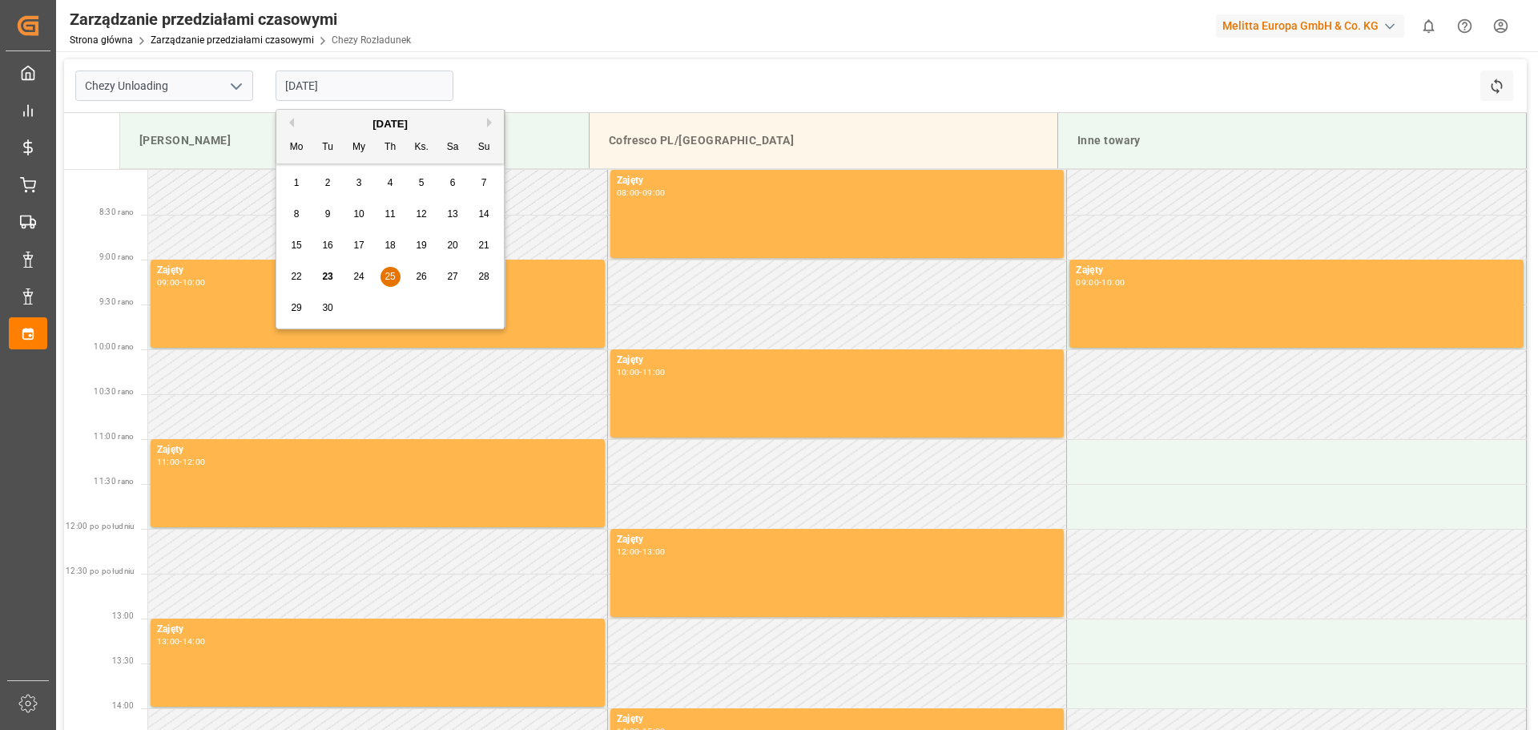
click at [367, 279] on div "24" at bounding box center [359, 277] width 20 height 19
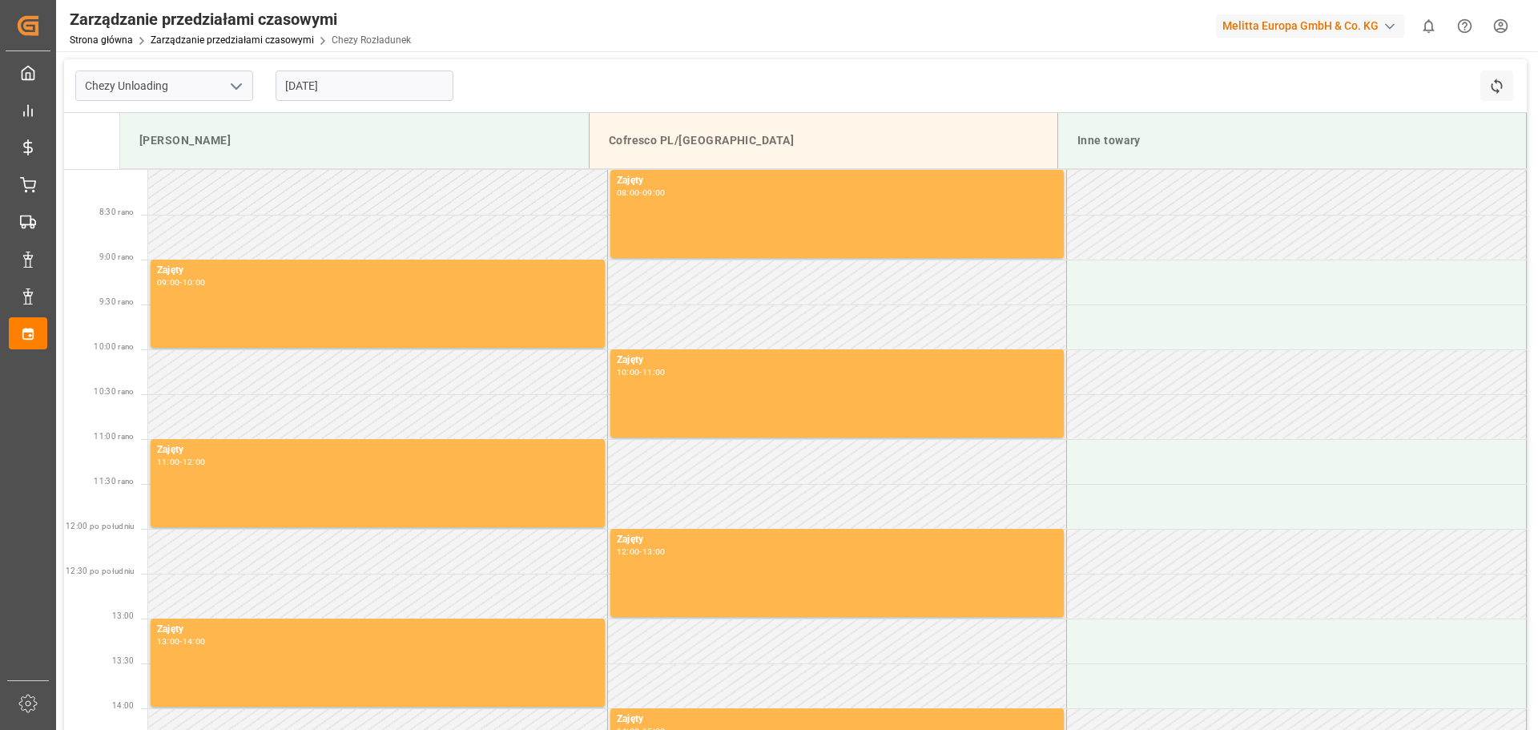
click at [404, 91] on input "[DATE]" at bounding box center [365, 85] width 178 height 30
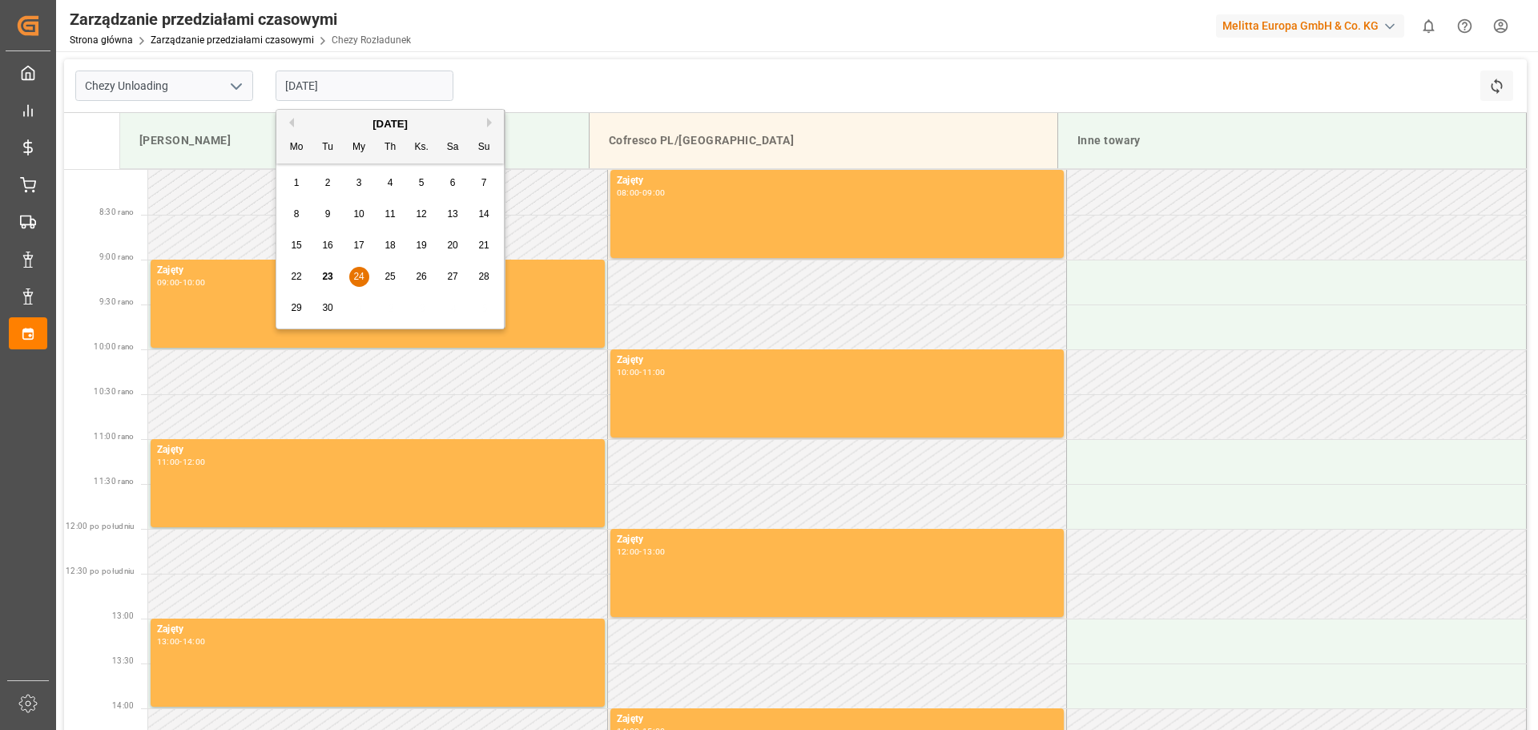
click at [393, 280] on font "25" at bounding box center [390, 276] width 10 height 11
type input "[DATE]"
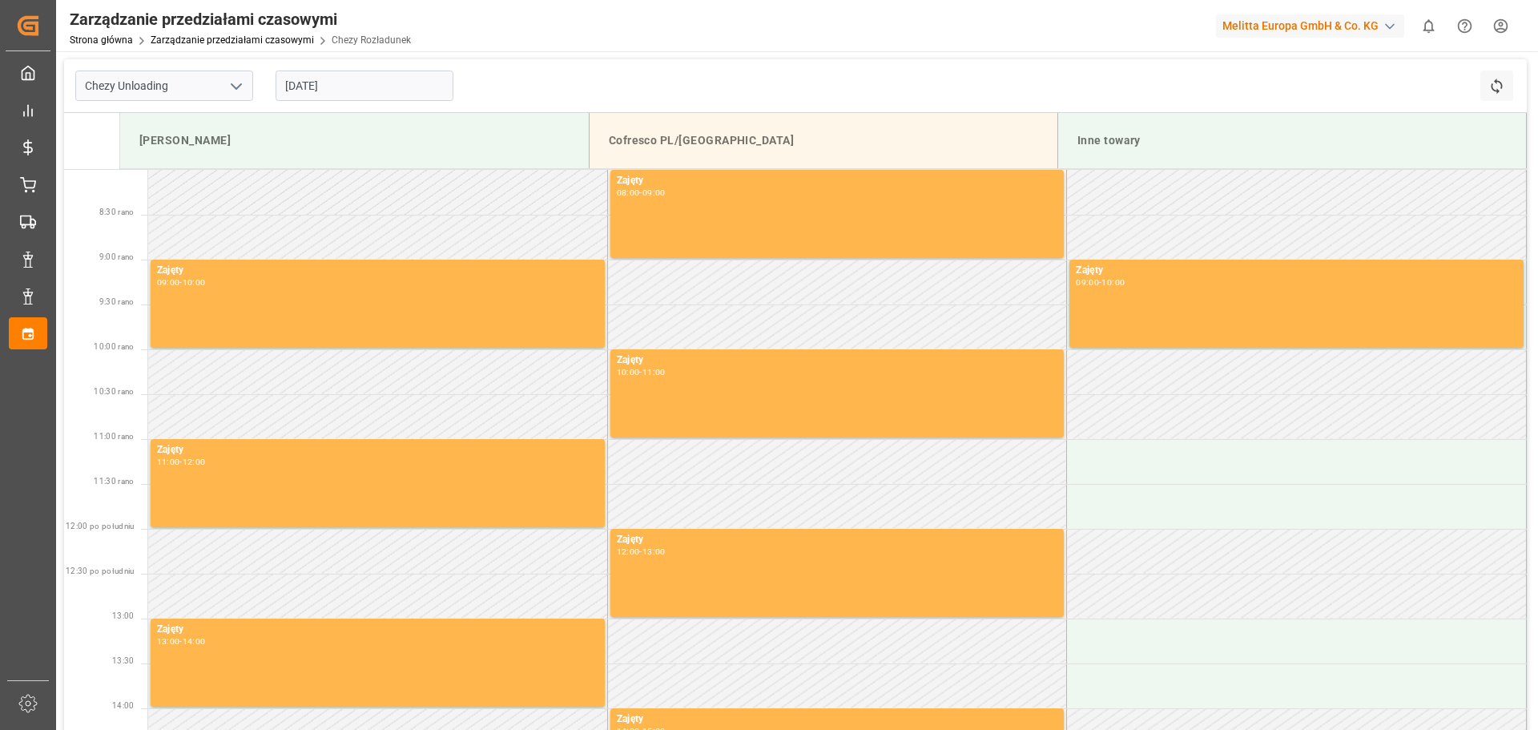
scroll to position [483, 0]
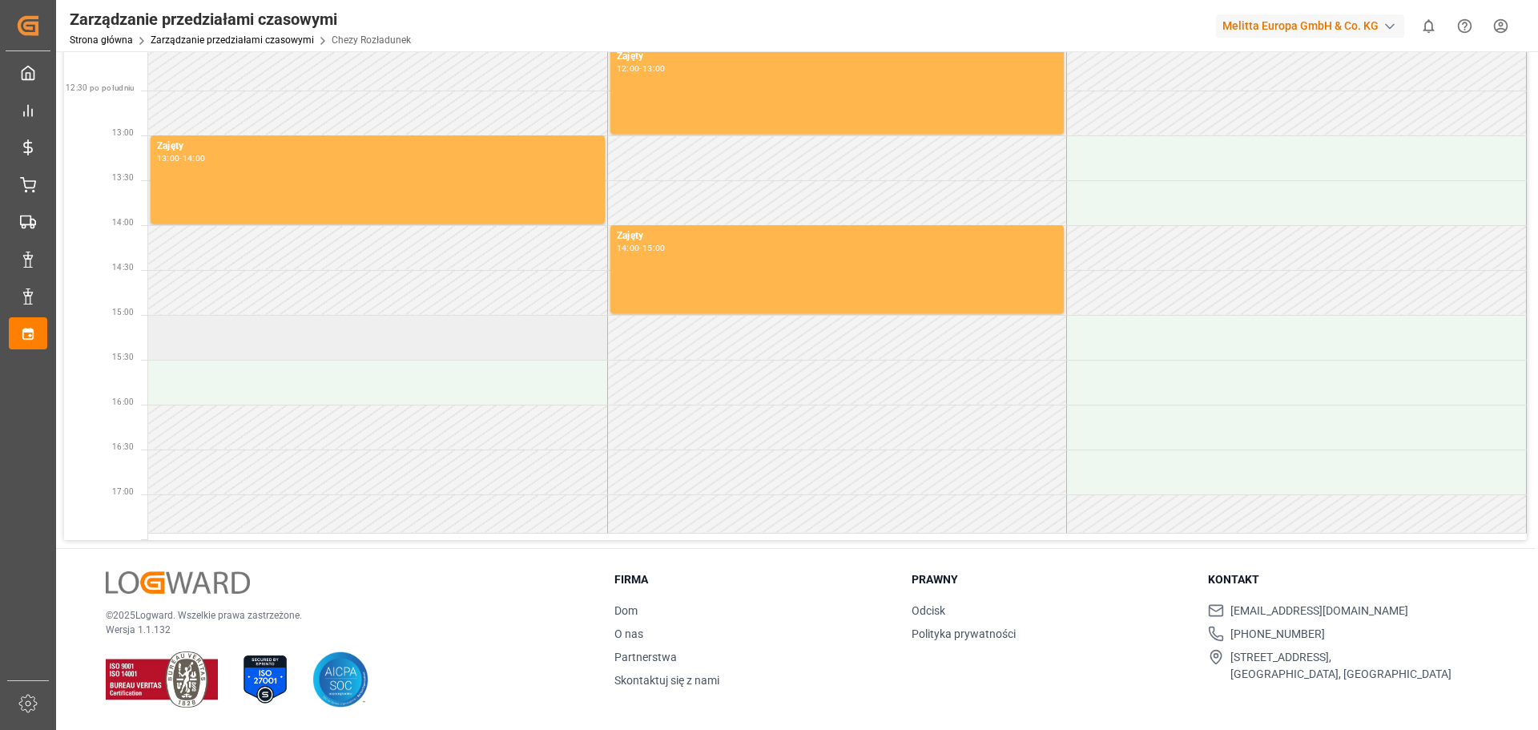
click at [369, 338] on td at bounding box center [378, 337] width 460 height 45
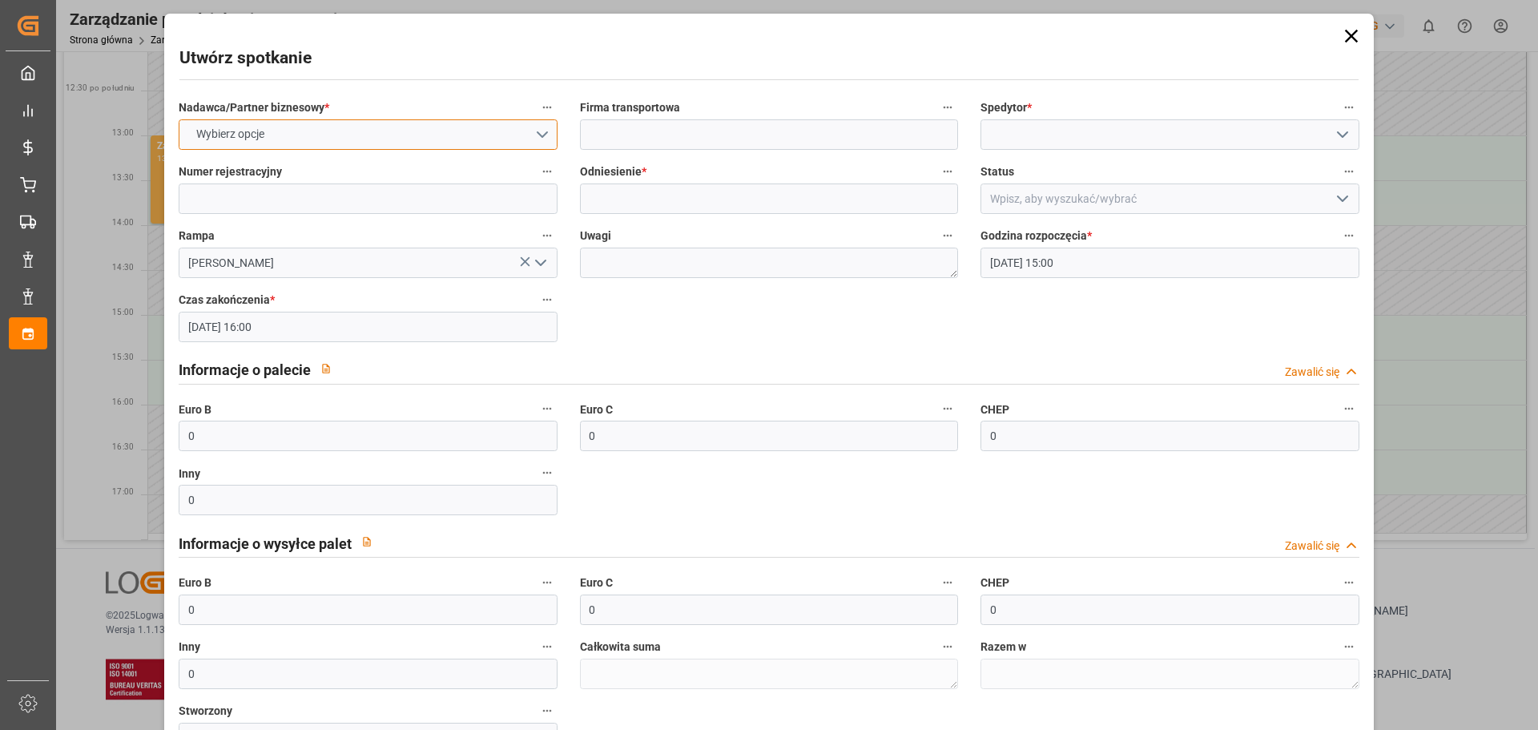
click at [348, 143] on button "Wybierz opcje" at bounding box center [368, 134] width 378 height 30
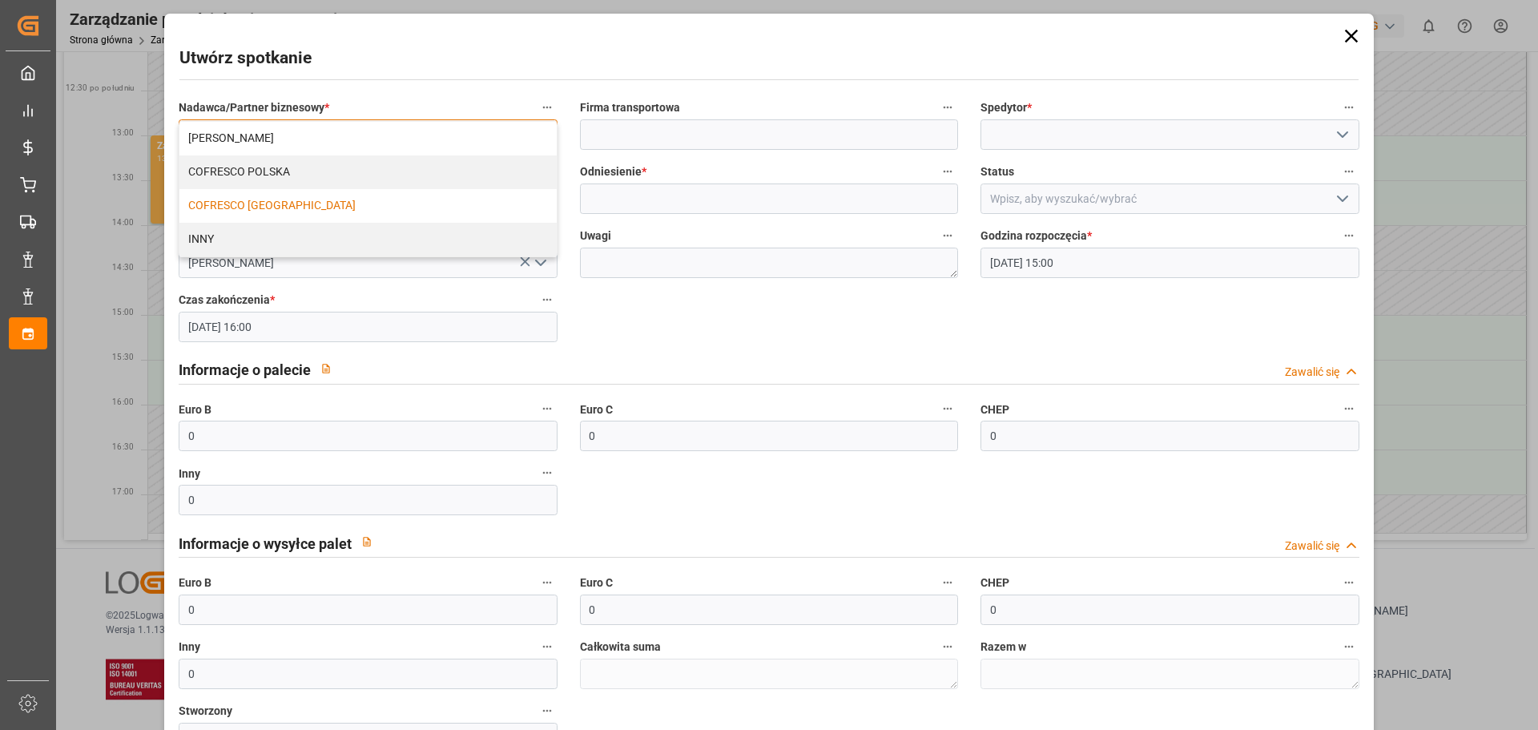
click at [240, 201] on font "COFRESCO [GEOGRAPHIC_DATA]" at bounding box center [271, 205] width 167 height 13
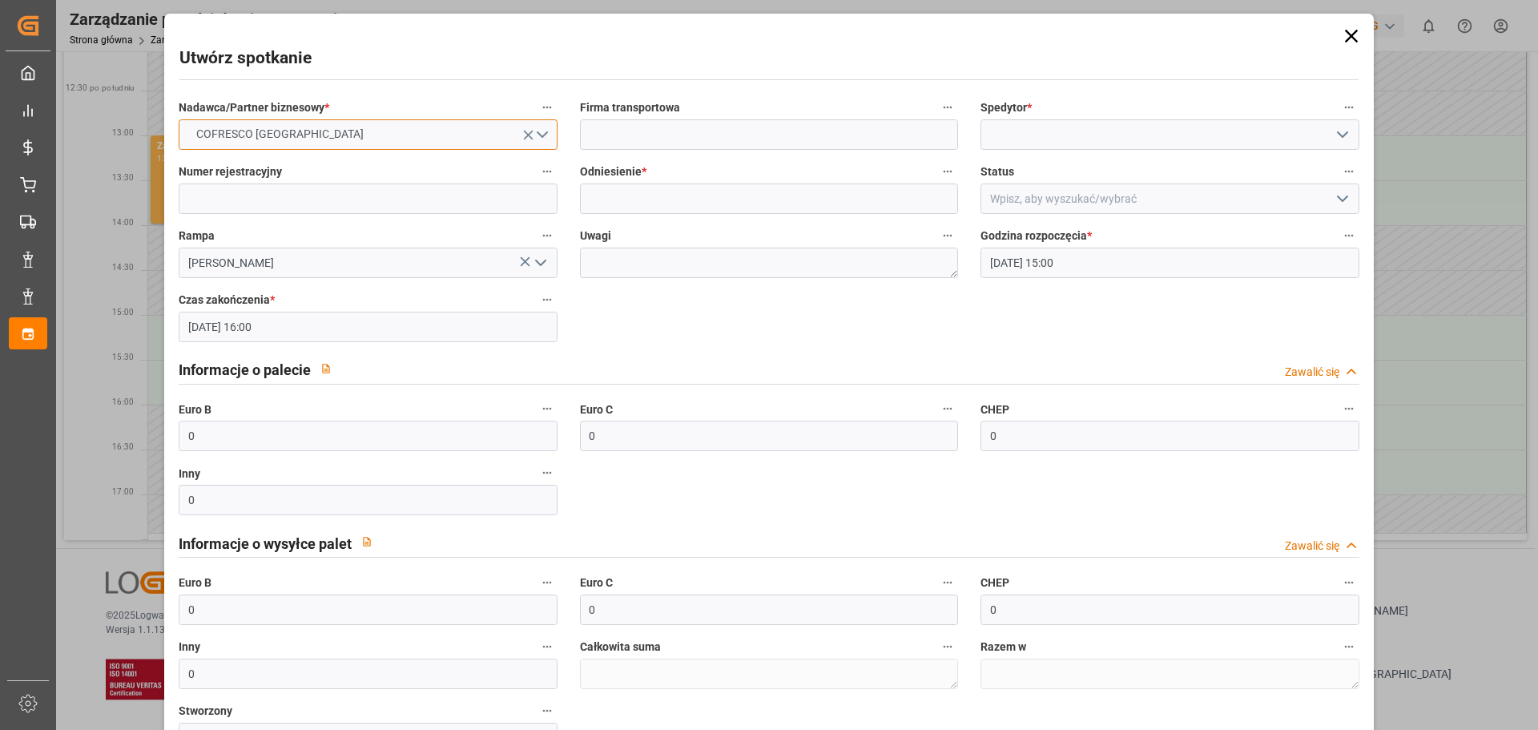
click at [260, 132] on span "COFRESCO [GEOGRAPHIC_DATA]" at bounding box center [279, 134] width 183 height 17
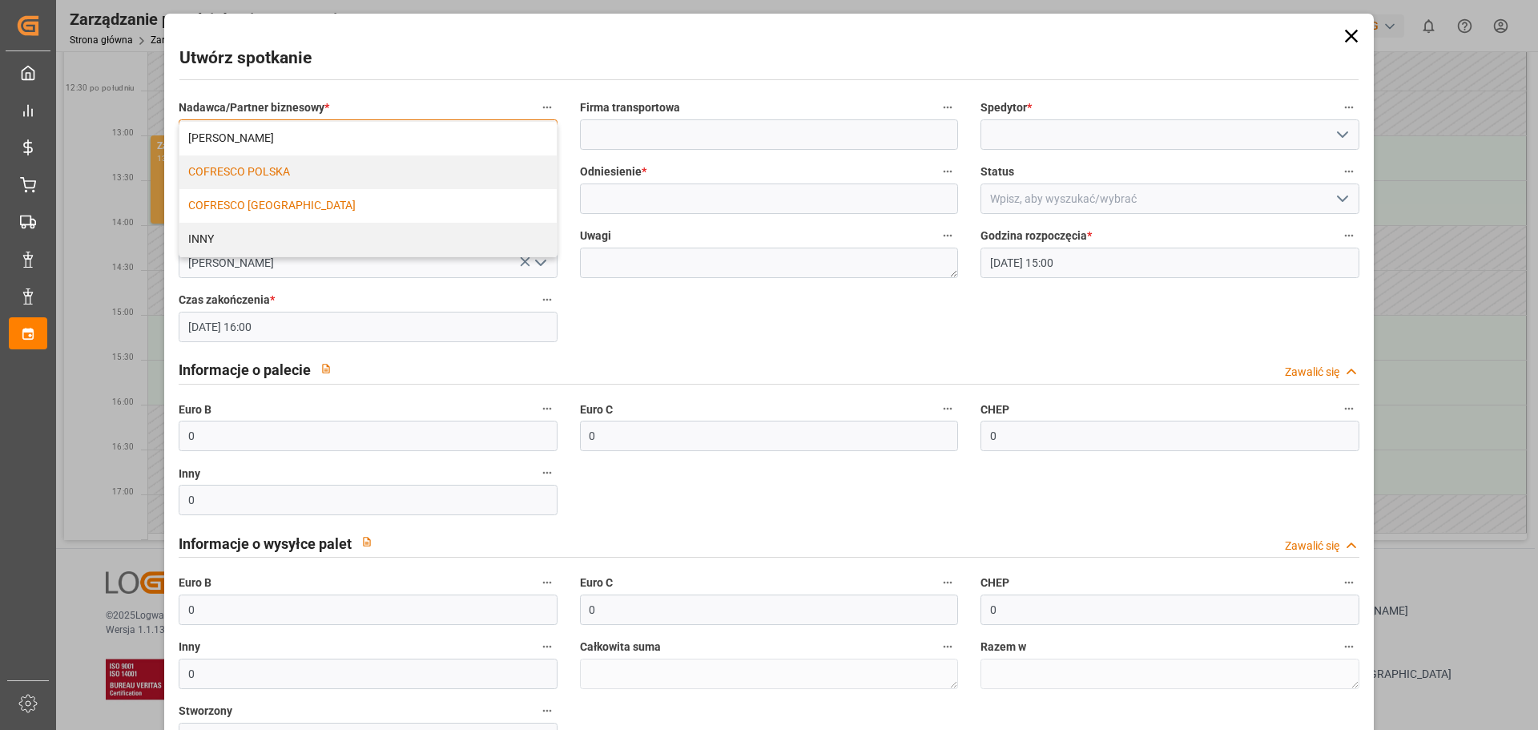
click at [264, 172] on font "COFRESCO POLSKA" at bounding box center [239, 171] width 102 height 13
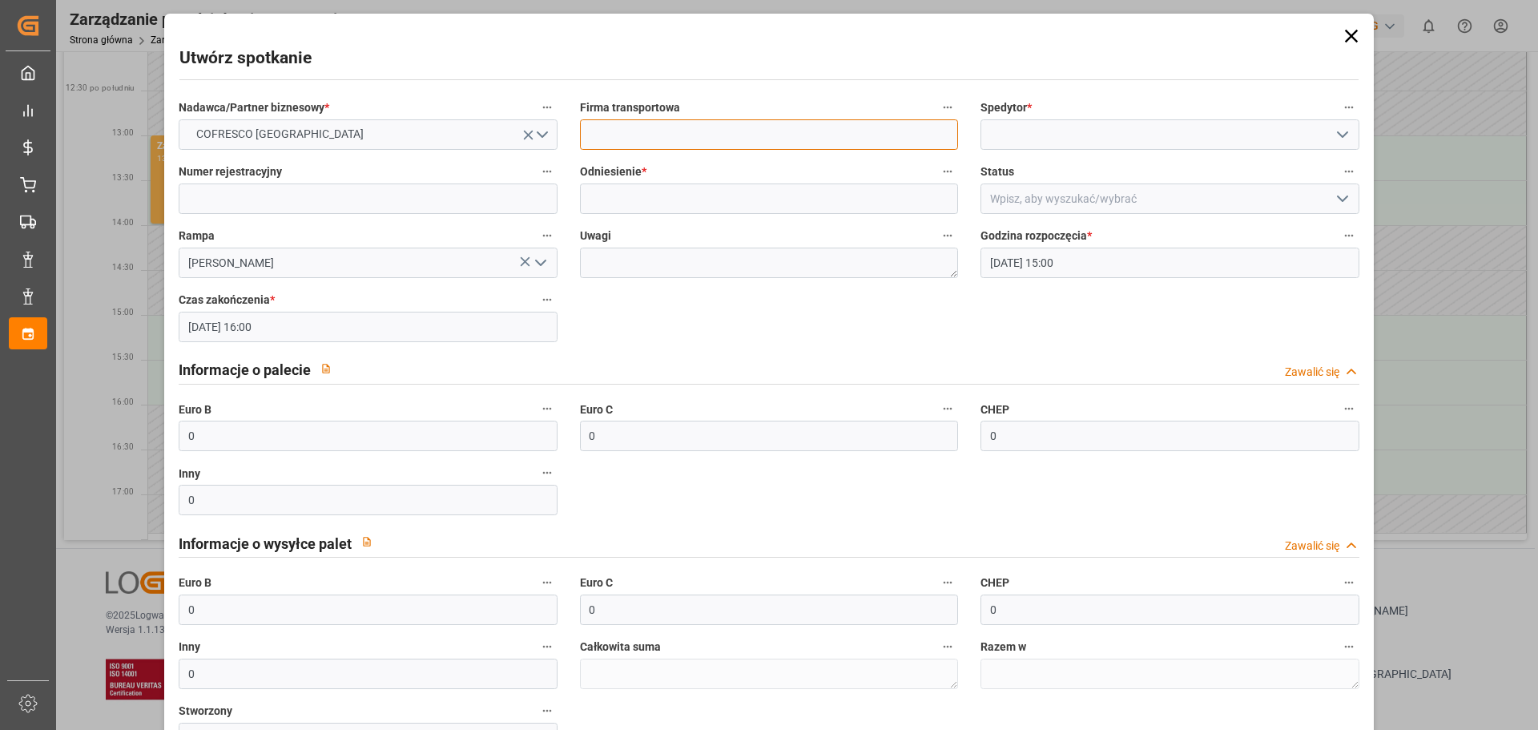
click at [650, 139] on input at bounding box center [769, 134] width 378 height 30
type input "EVEREST LOGISTICS SP. Z O. O."
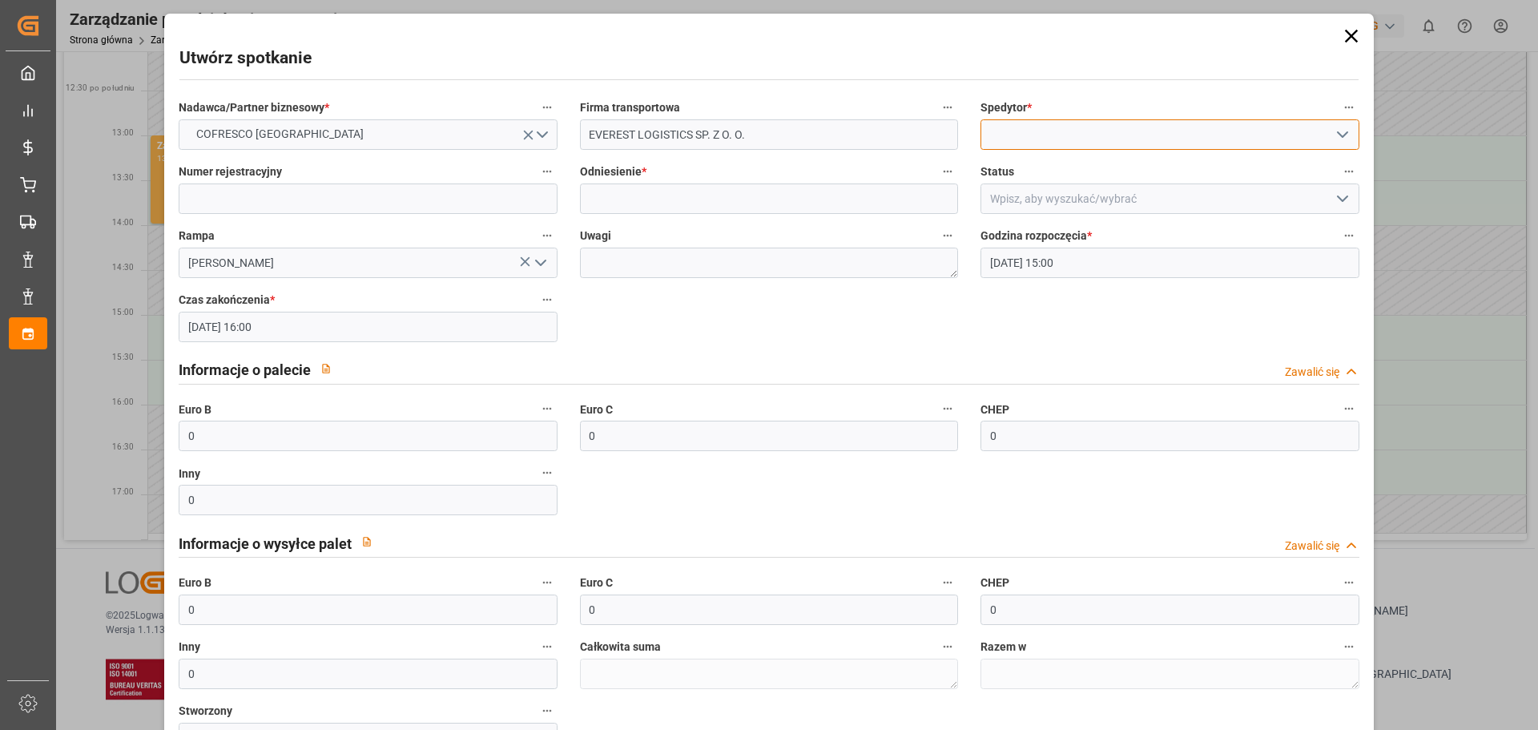
click at [1033, 125] on input at bounding box center [1169, 134] width 378 height 30
click at [1124, 133] on input at bounding box center [1169, 134] width 378 height 30
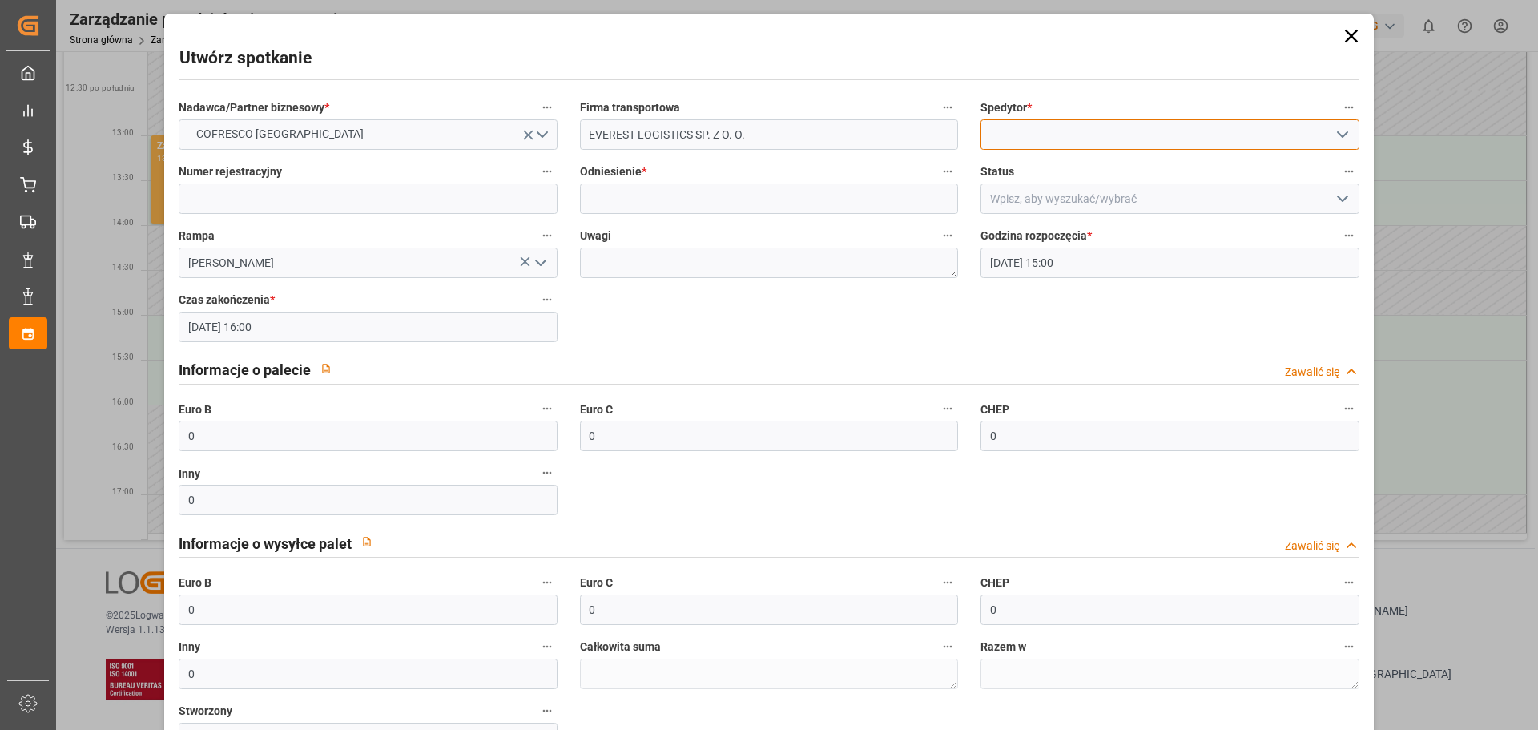
click at [1124, 133] on input at bounding box center [1169, 134] width 378 height 30
click at [1345, 107] on icon "button" at bounding box center [1349, 107] width 13 height 13
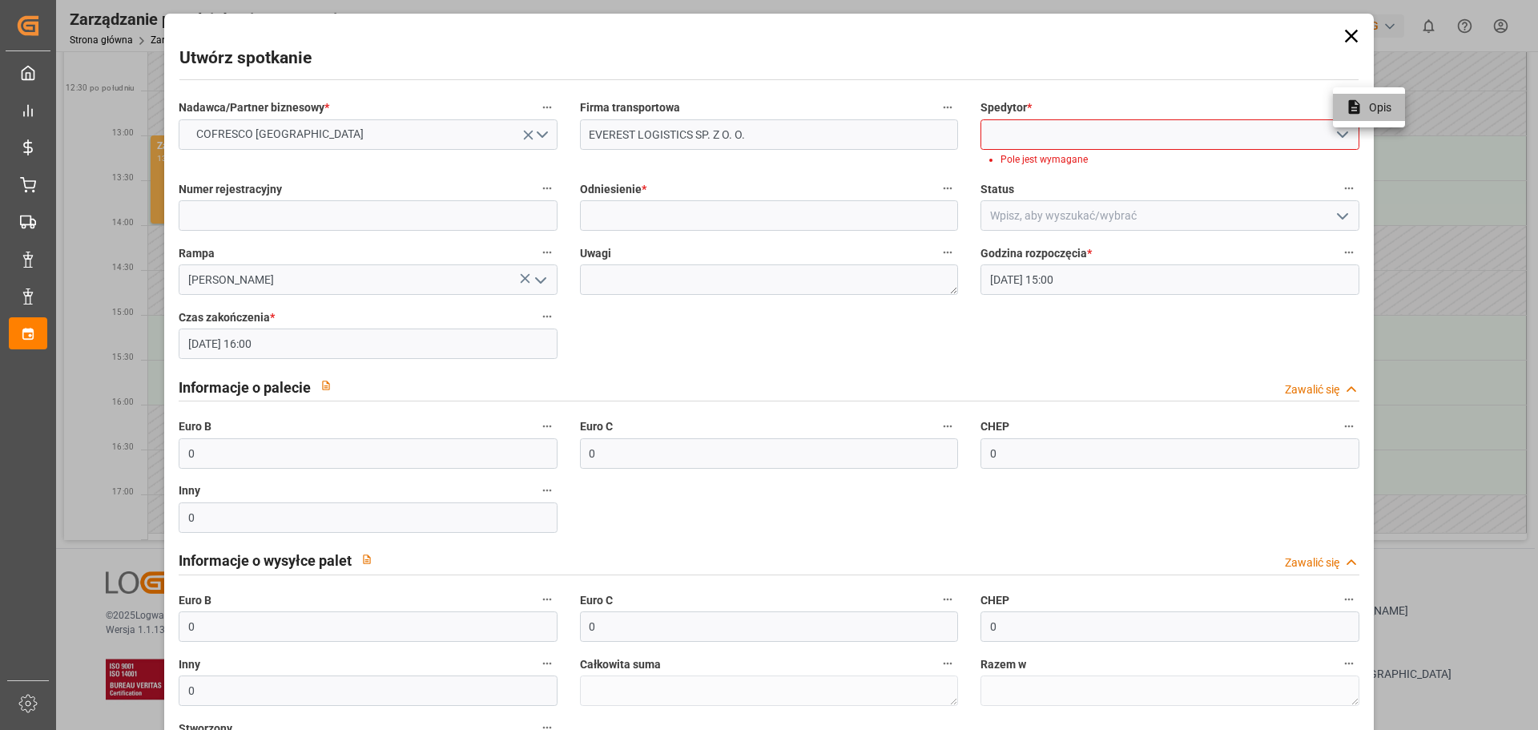
click at [1345, 107] on li "Opis" at bounding box center [1369, 107] width 72 height 27
click at [1341, 131] on icon "otwórz menu" at bounding box center [1342, 134] width 19 height 19
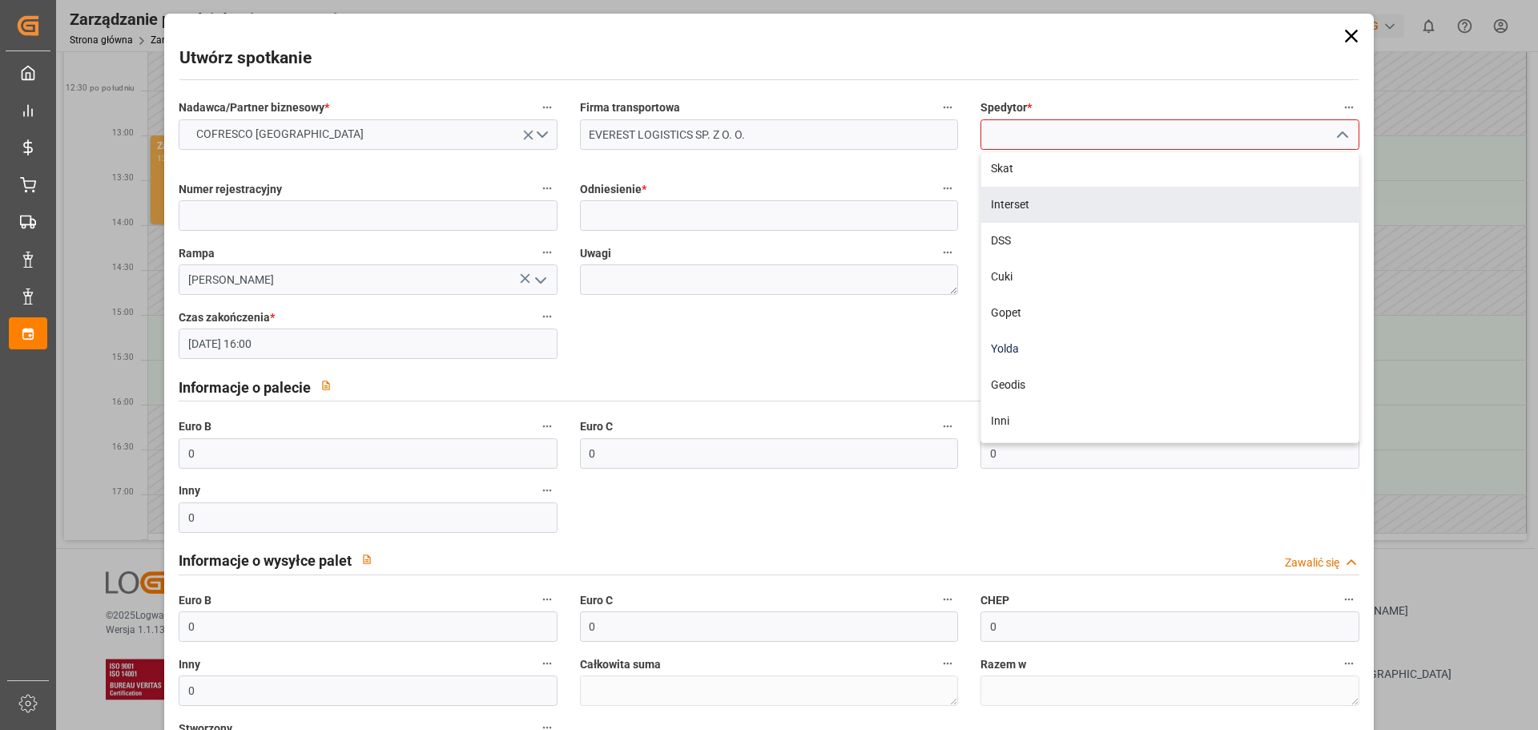
scroll to position [160, 0]
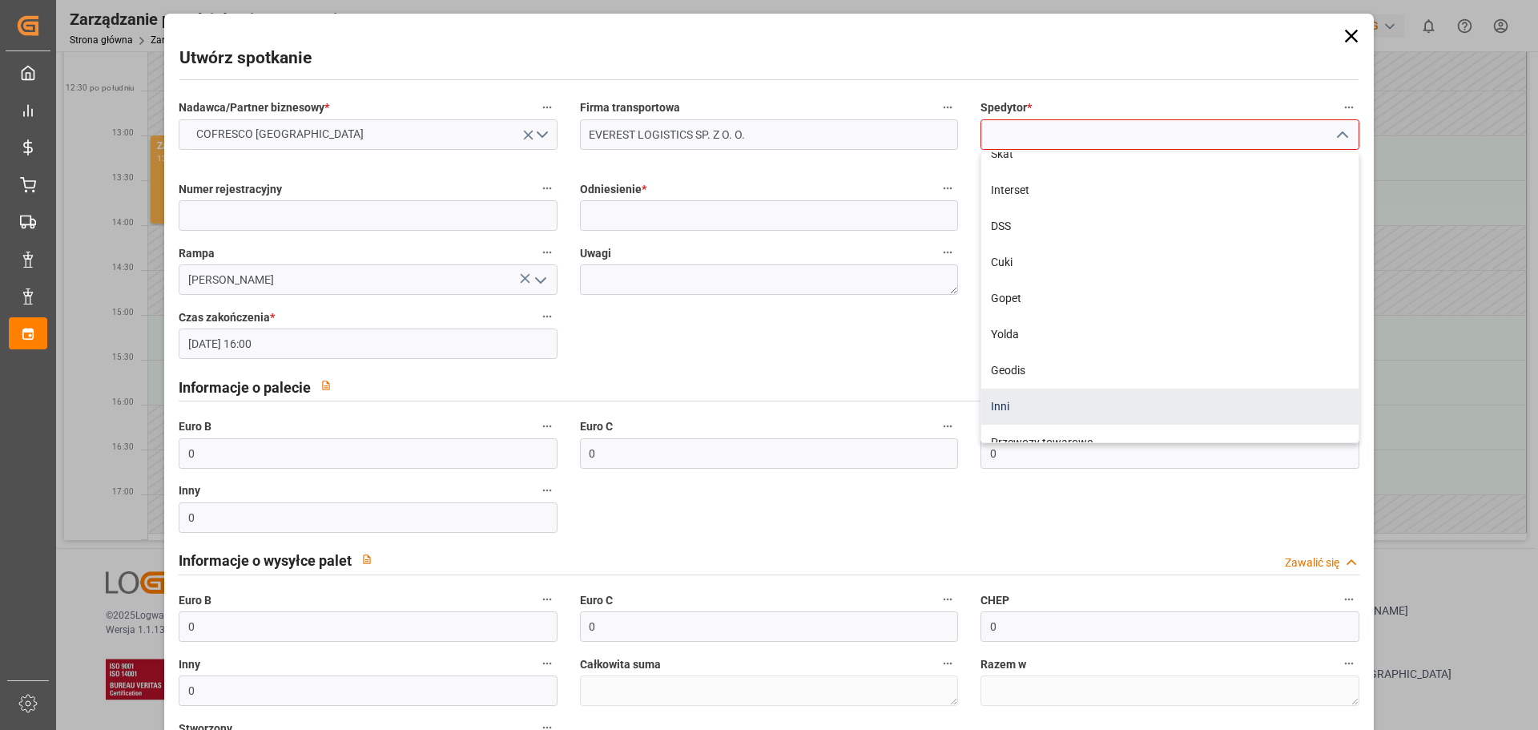
click at [1021, 401] on div "Inni" at bounding box center [1169, 407] width 376 height 36
type input "Others"
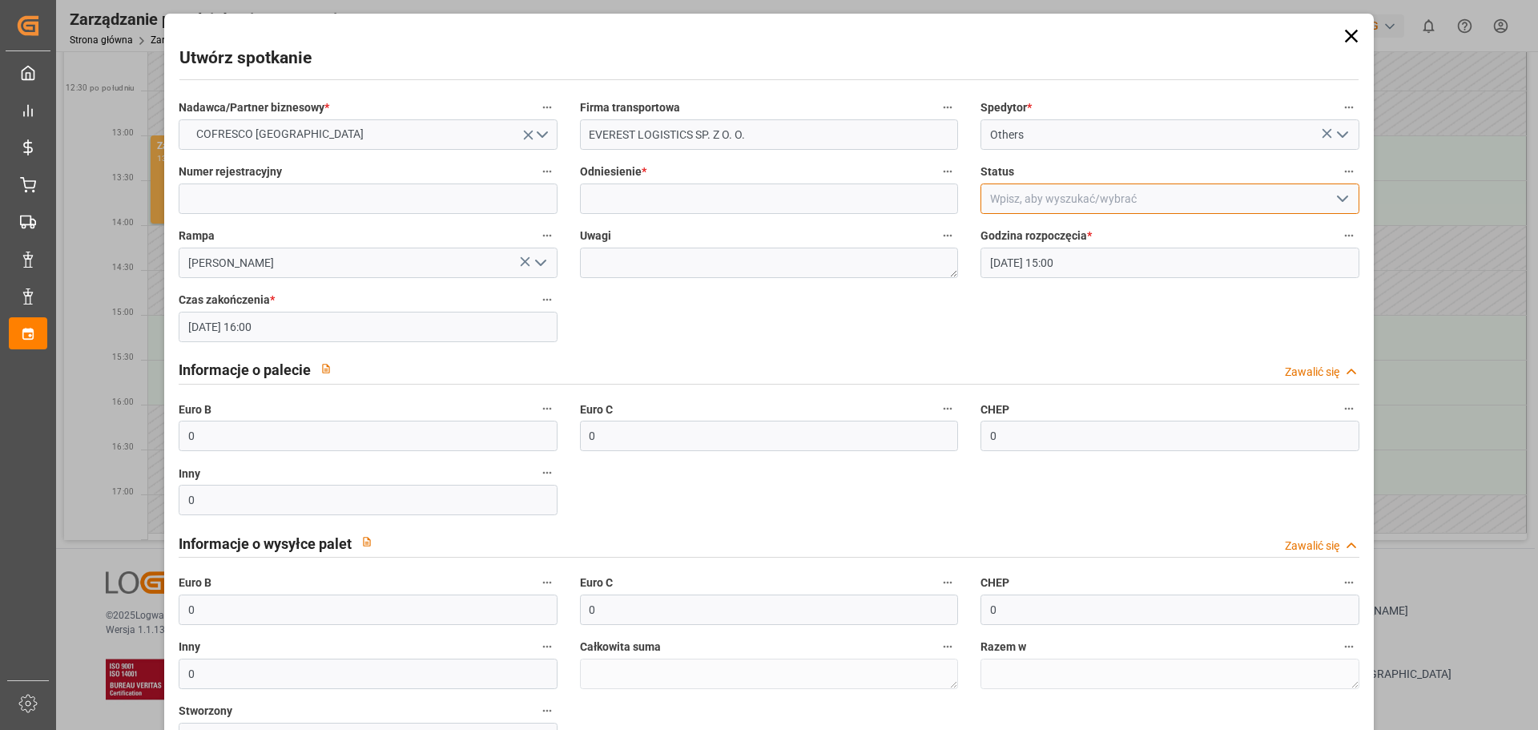
click at [1032, 195] on input at bounding box center [1169, 198] width 378 height 30
drag, startPoint x: 1196, startPoint y: 203, endPoint x: 1307, endPoint y: 202, distance: 110.6
click at [1197, 203] on input at bounding box center [1169, 198] width 378 height 30
click at [1335, 202] on icon "otwórz menu" at bounding box center [1342, 198] width 19 height 19
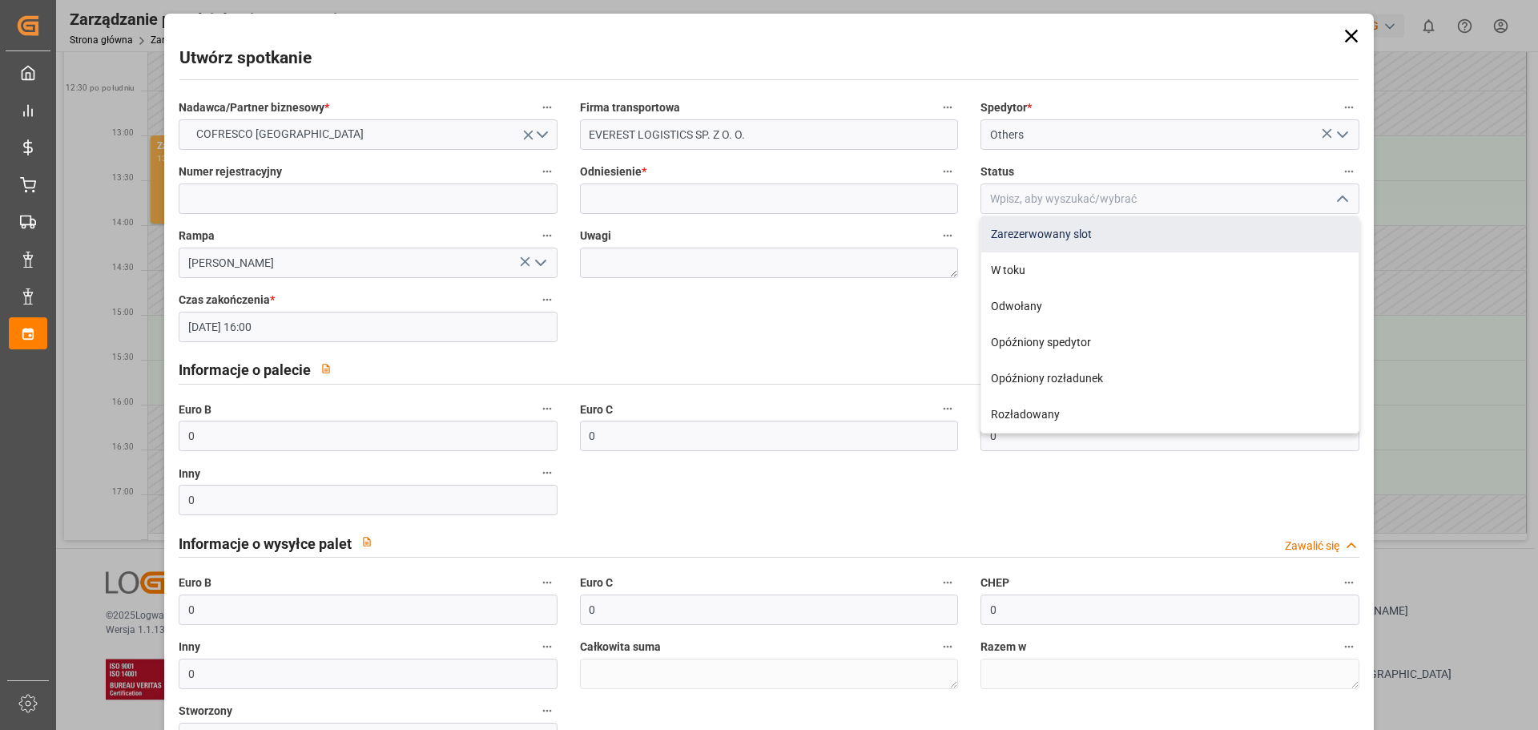
click at [1080, 238] on font "Zarezerwowany slot" at bounding box center [1041, 233] width 101 height 13
type input "Slot Booked"
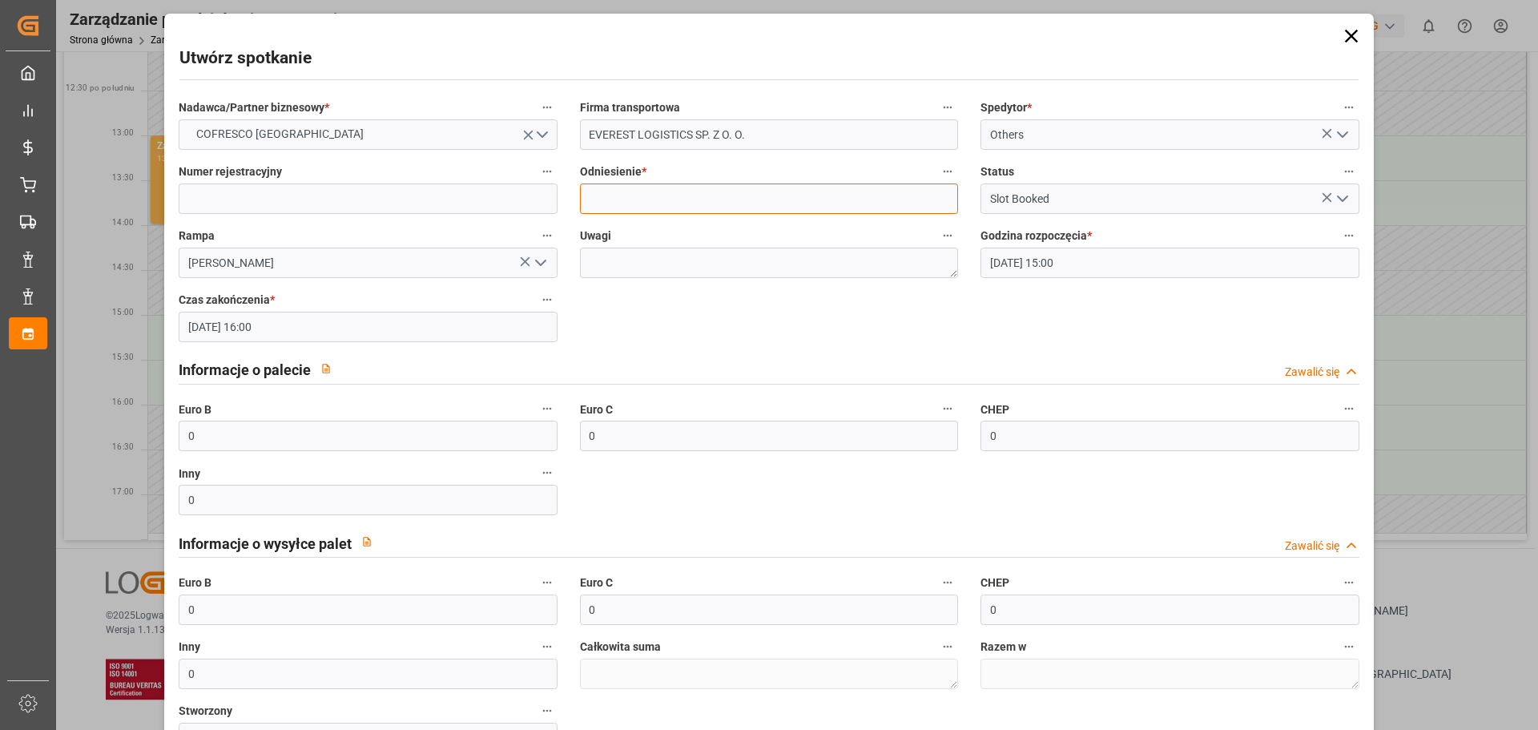
click at [670, 198] on input at bounding box center [769, 198] width 378 height 30
type input "62042385 /489445"
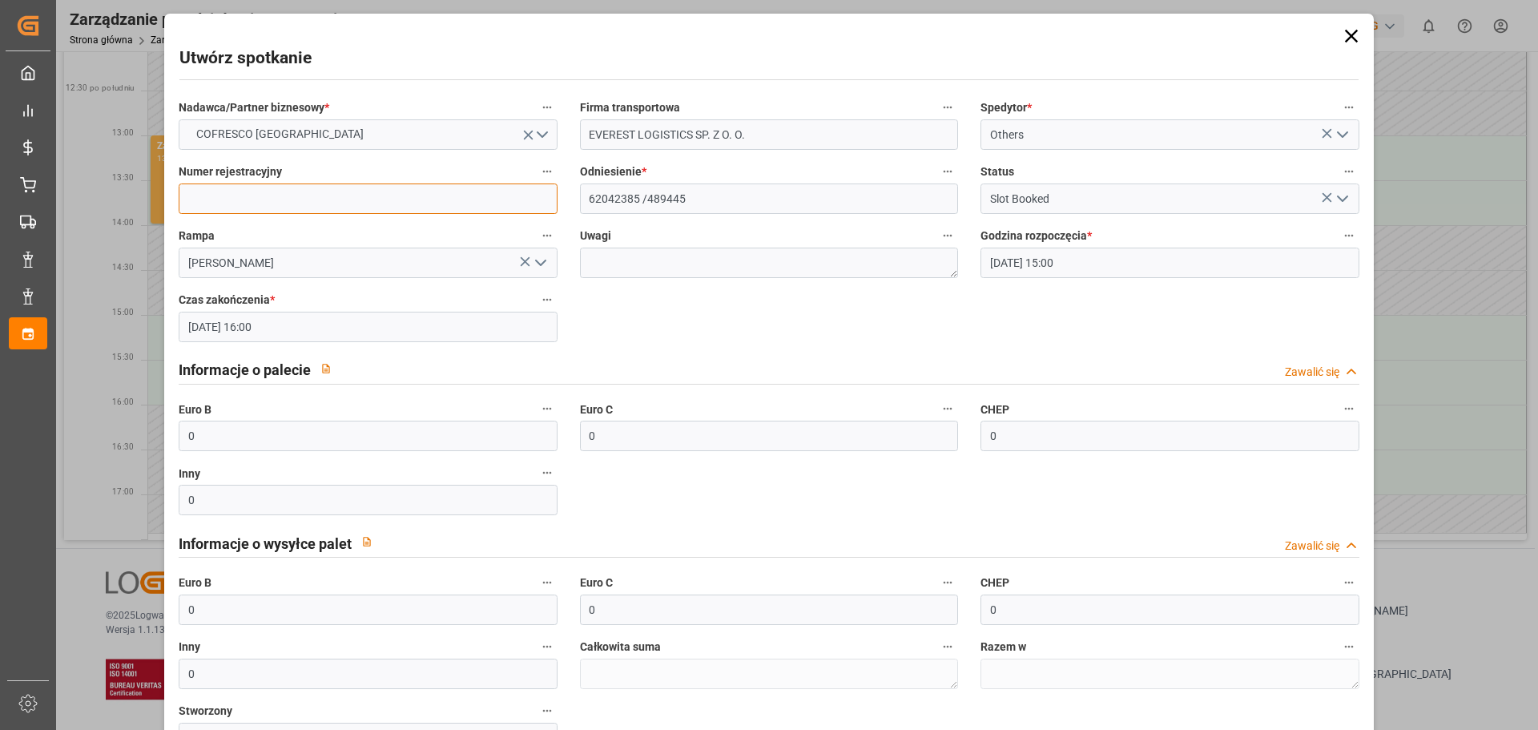
click at [432, 201] on input at bounding box center [368, 198] width 378 height 30
type input "WSE2XW7"
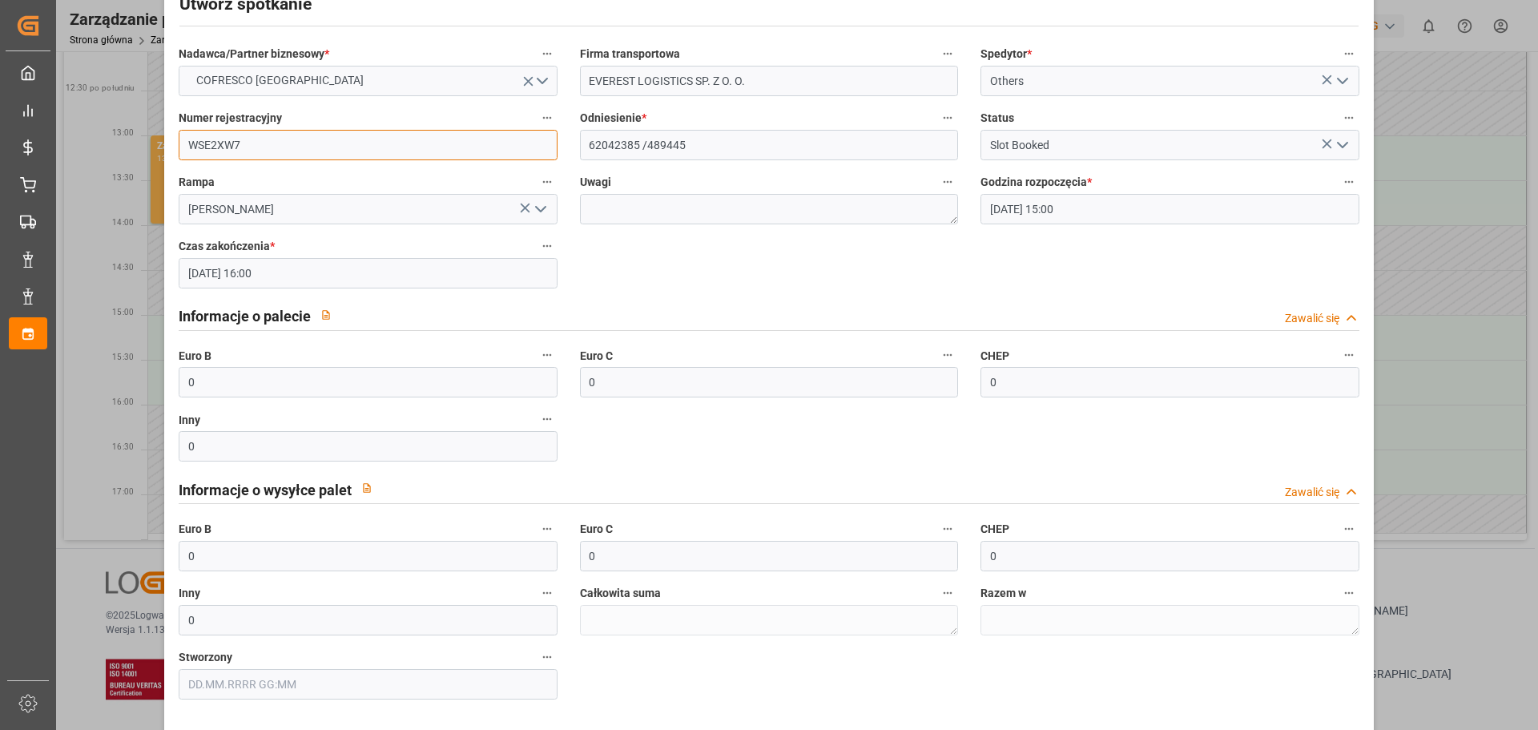
scroll to position [116, 0]
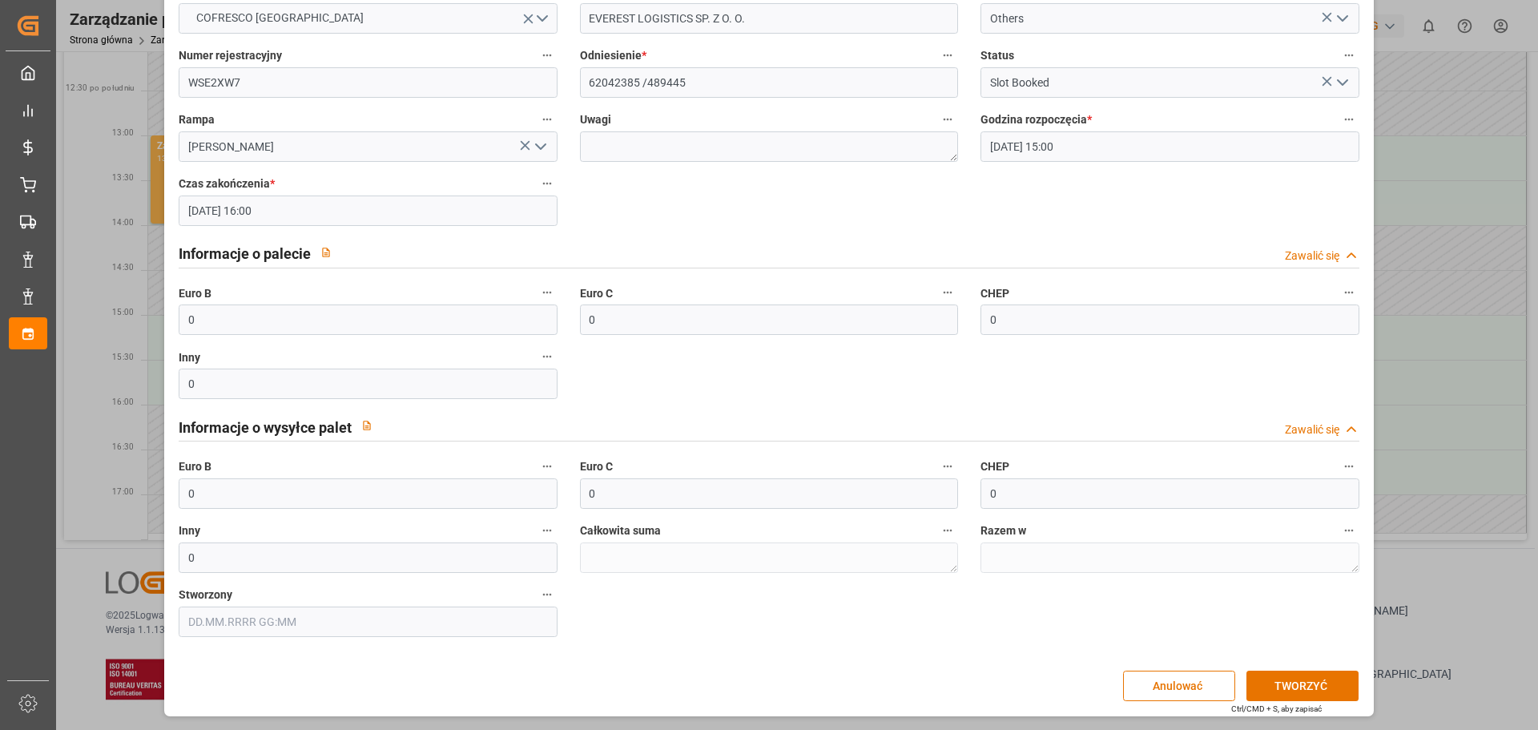
click at [248, 300] on label "Euro B" at bounding box center [368, 293] width 378 height 22
click at [537, 300] on button "Euro B" at bounding box center [547, 292] width 21 height 21
click at [236, 319] on div at bounding box center [769, 365] width 1538 height 730
click at [190, 323] on input "0" at bounding box center [368, 319] width 378 height 30
drag, startPoint x: 207, startPoint y: 322, endPoint x: 152, endPoint y: 322, distance: 54.5
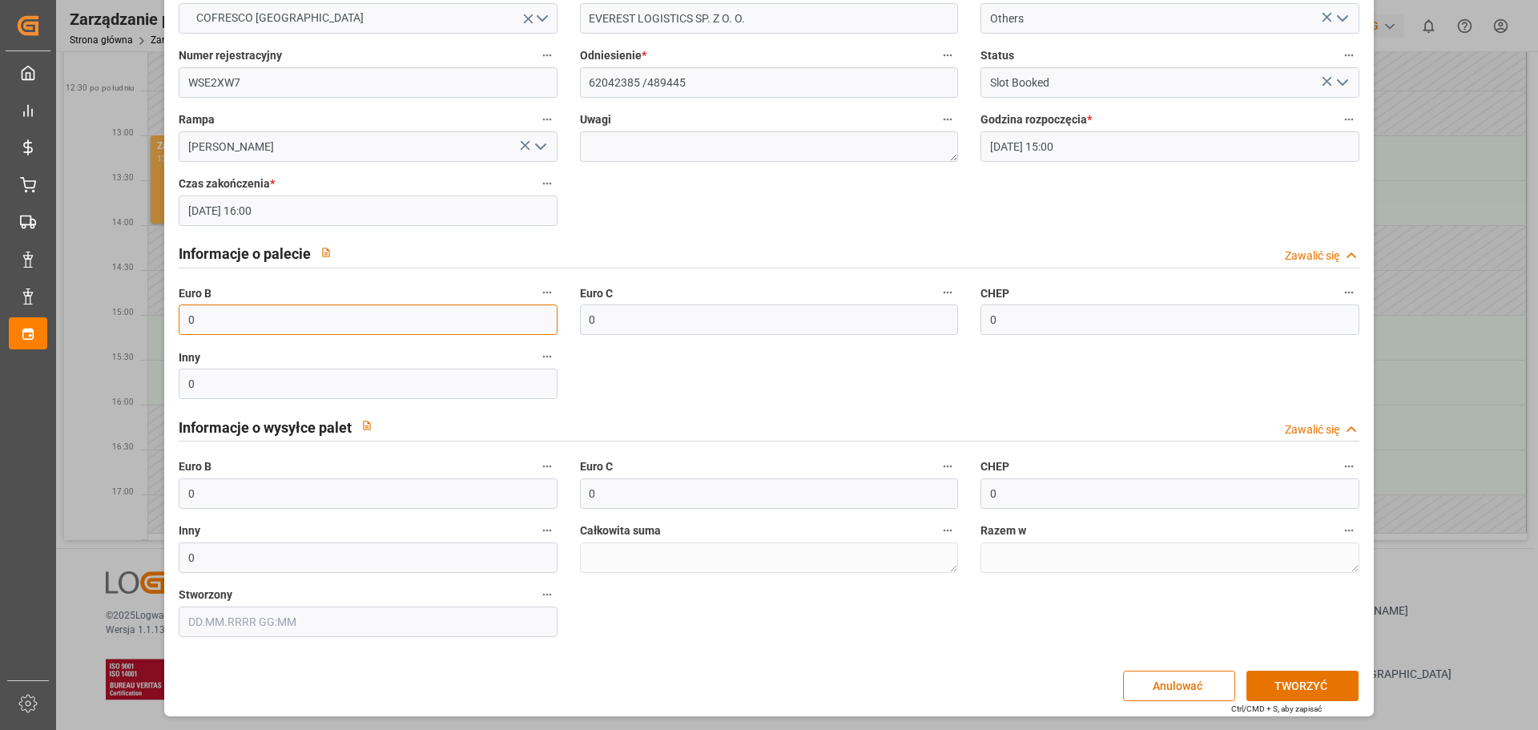
click at [152, 322] on div "Utwórz spotkanie Nadawca/Partner biznesowy * COFRESCO [GEOGRAPHIC_DATA] Firma t…" at bounding box center [769, 365] width 1538 height 730
type input "33"
click at [1327, 688] on button "TWORZYĆ" at bounding box center [1302, 685] width 112 height 30
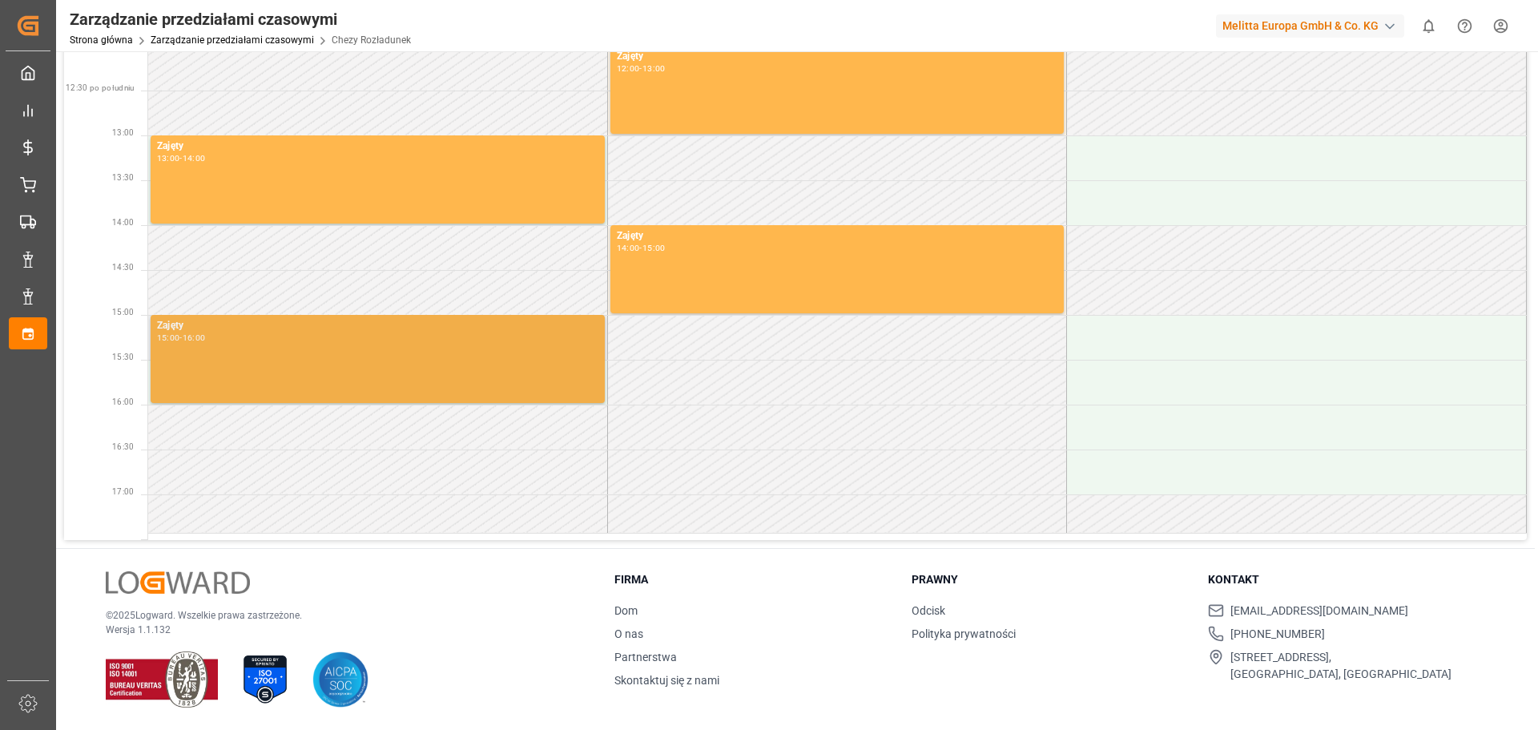
click at [407, 332] on div "Zajęty" at bounding box center [377, 326] width 441 height 16
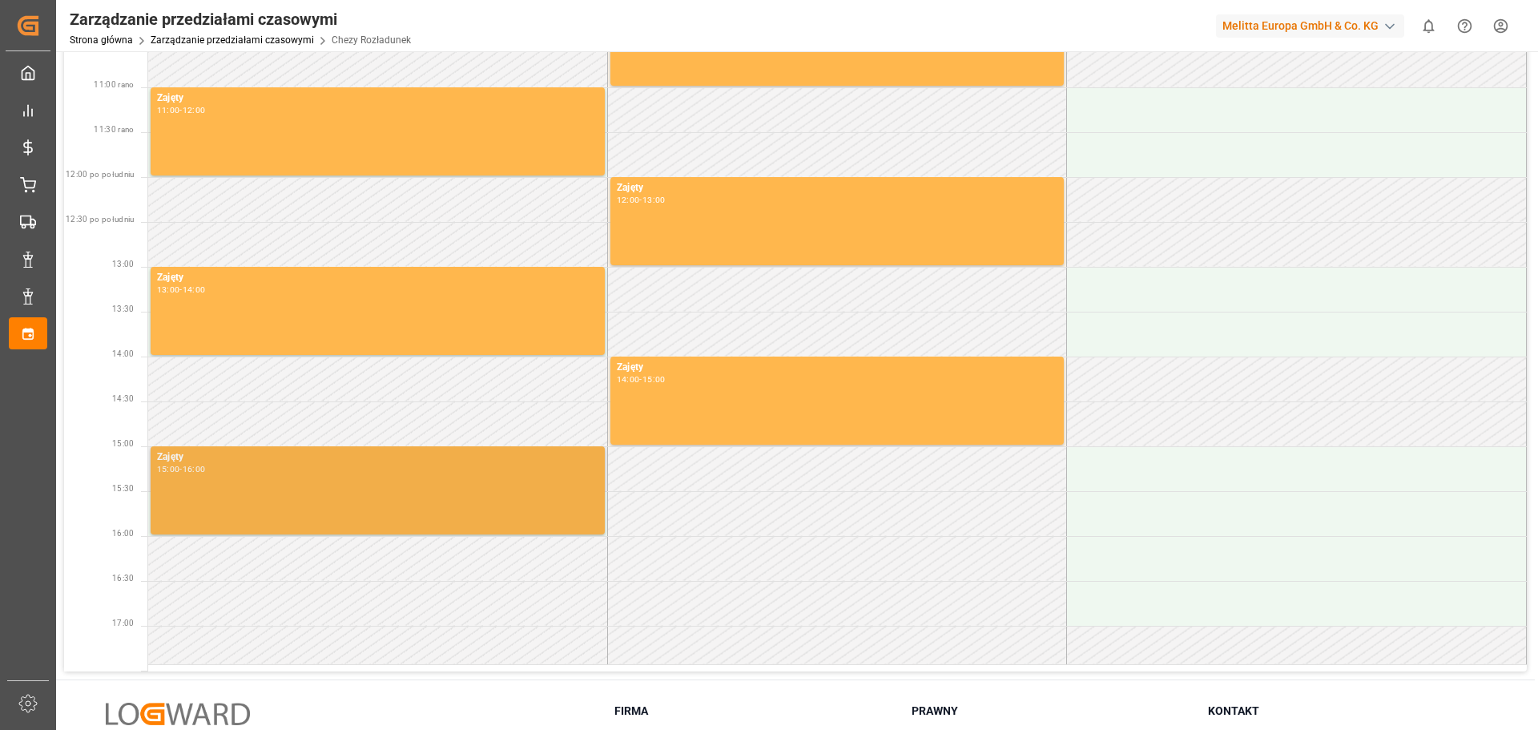
scroll to position [483, 0]
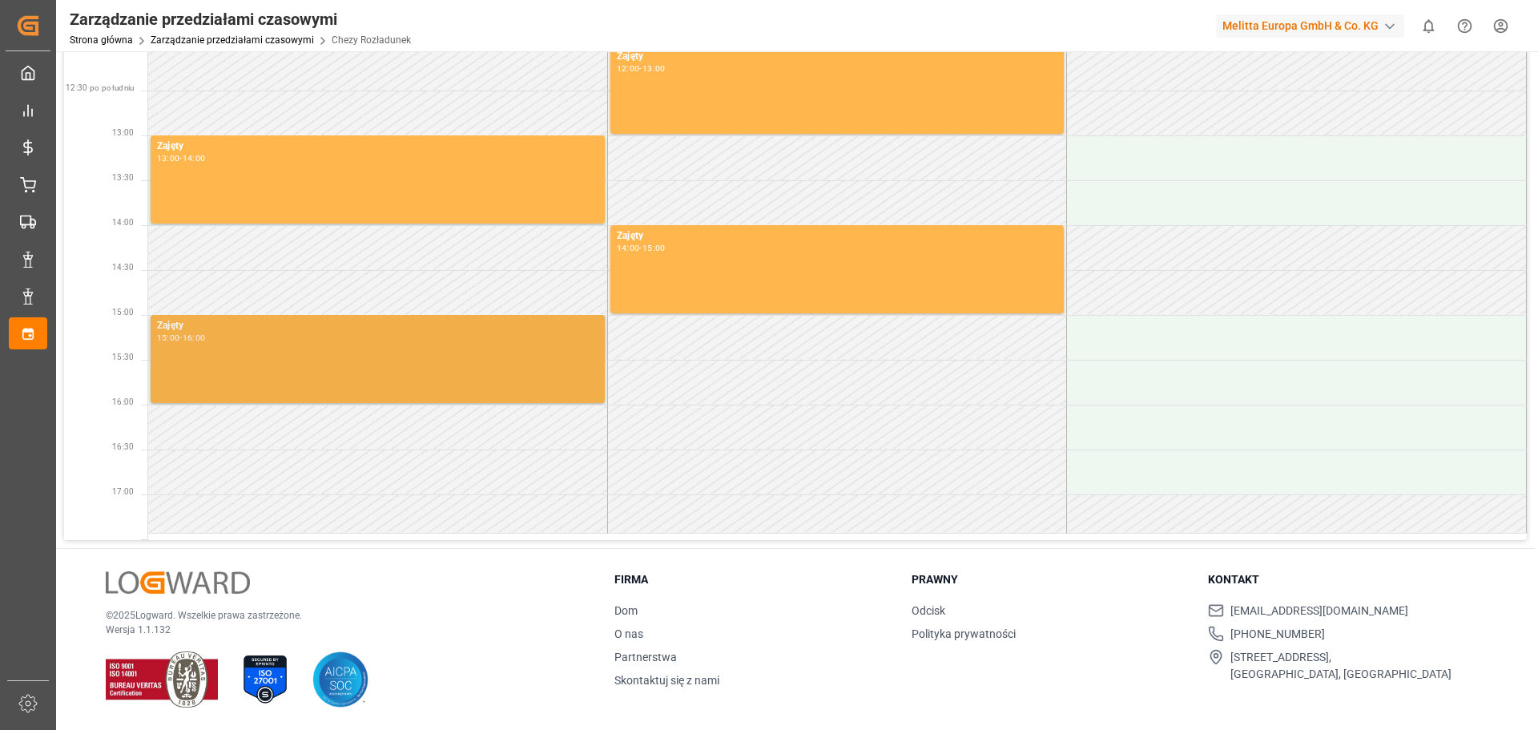
click at [256, 343] on div "Zajęty 15:00 - 16:00" at bounding box center [377, 359] width 441 height 82
drag, startPoint x: 256, startPoint y: 343, endPoint x: 228, endPoint y: 341, distance: 27.3
click at [230, 341] on div "15:00 - 16:00" at bounding box center [377, 338] width 441 height 9
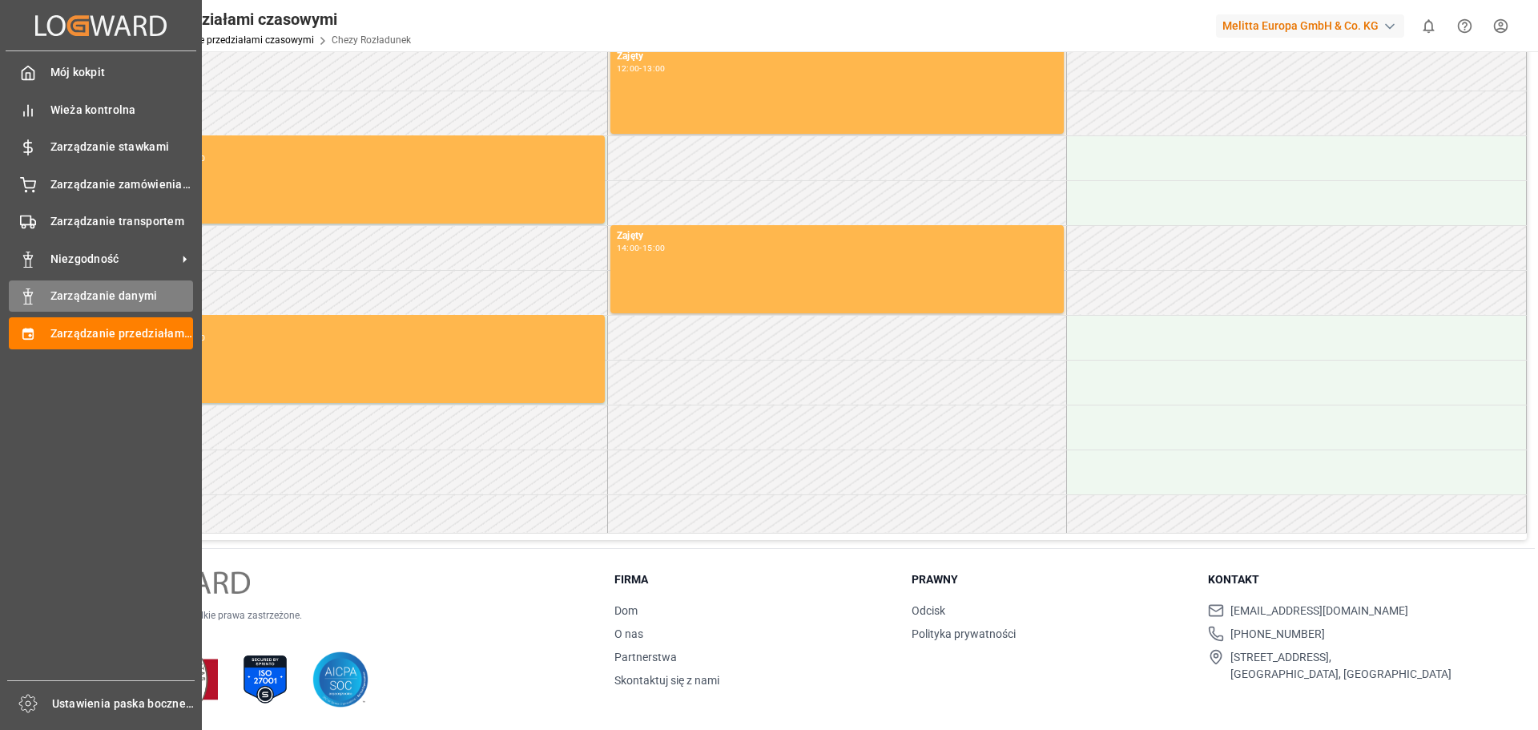
click at [28, 304] on icon at bounding box center [28, 296] width 16 height 16
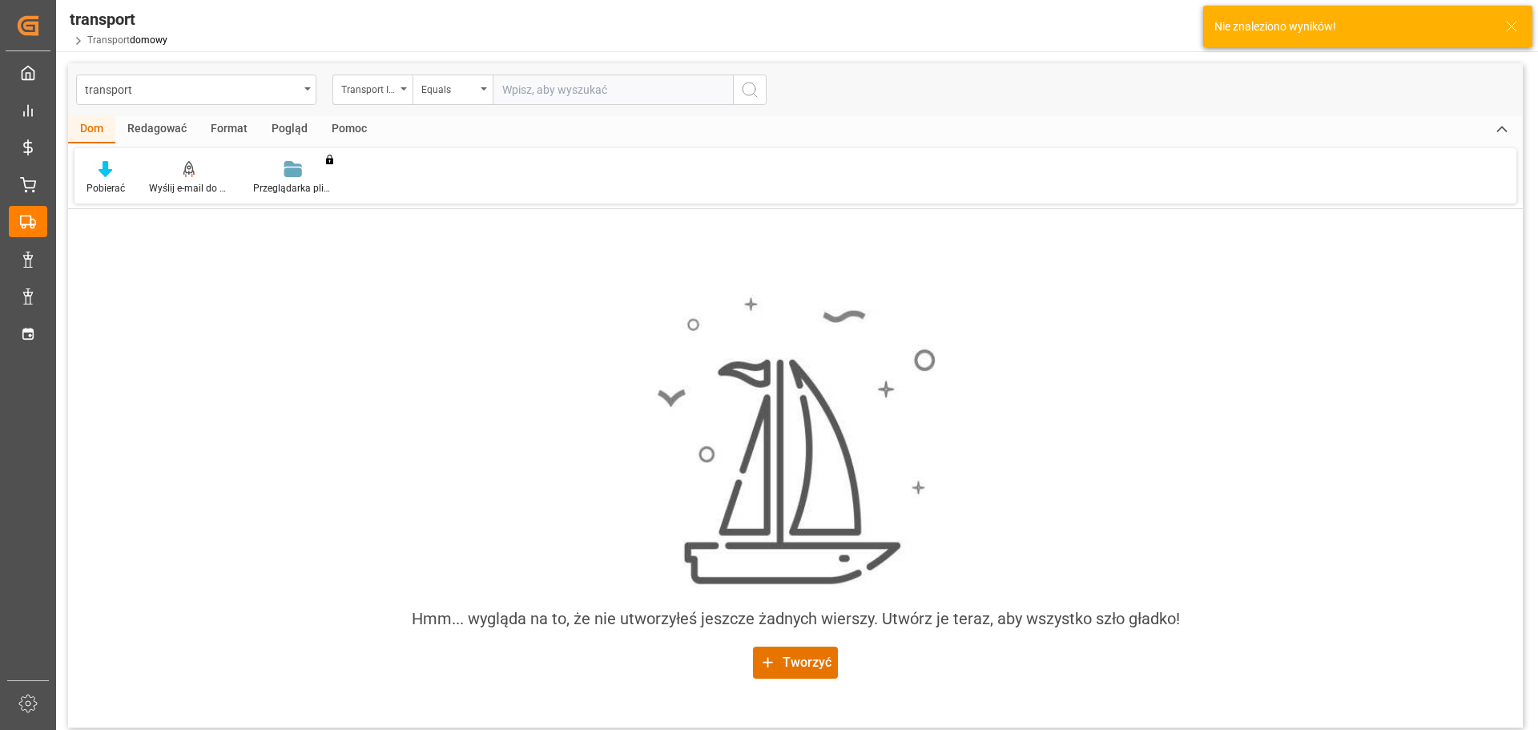
click at [167, 139] on div "Redagować" at bounding box center [156, 129] width 83 height 27
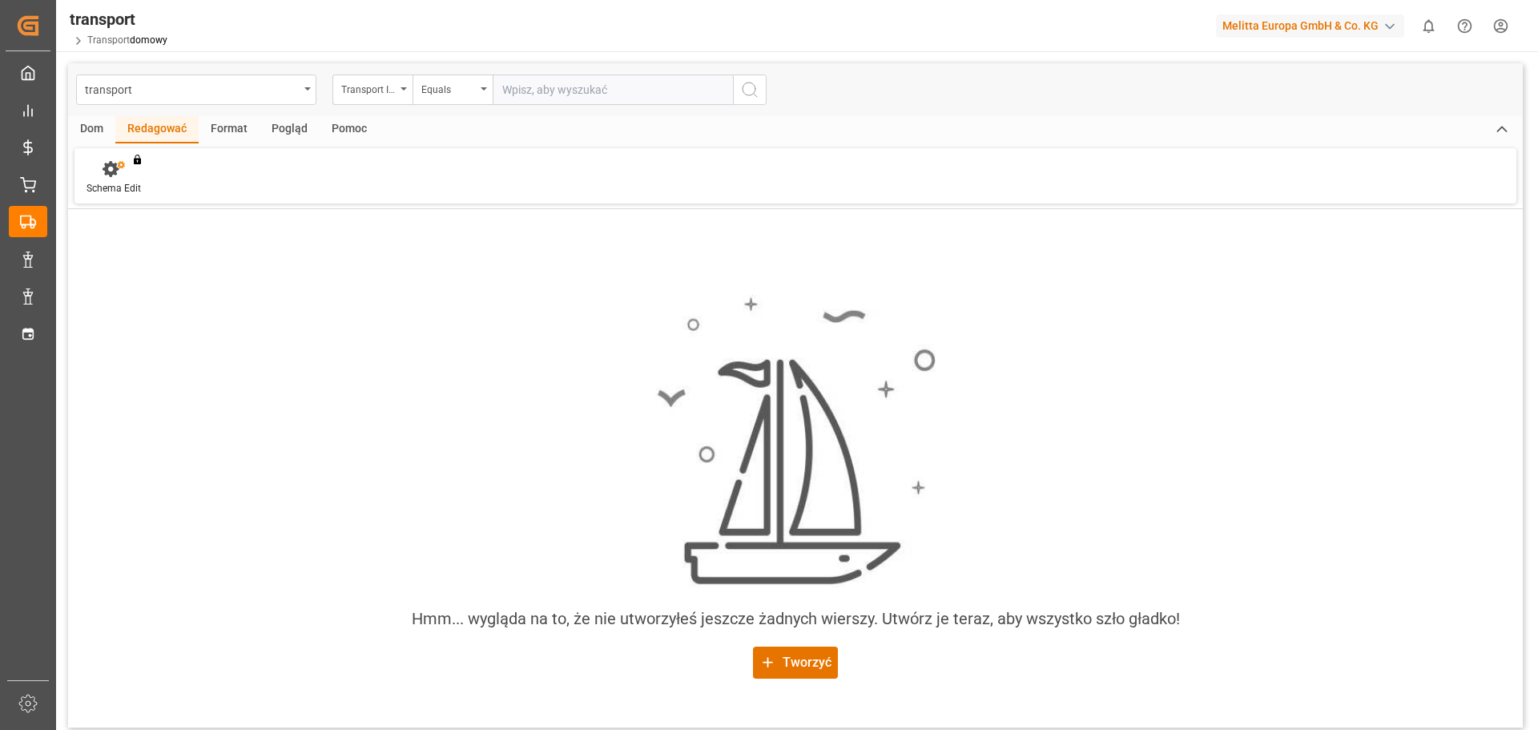
click at [216, 129] on font "Format" at bounding box center [229, 128] width 37 height 13
click at [272, 127] on font "Pogląd" at bounding box center [290, 128] width 36 height 13
click at [345, 127] on font "Pomoc" at bounding box center [349, 128] width 35 height 13
click at [311, 89] on div "transport" at bounding box center [196, 89] width 240 height 30
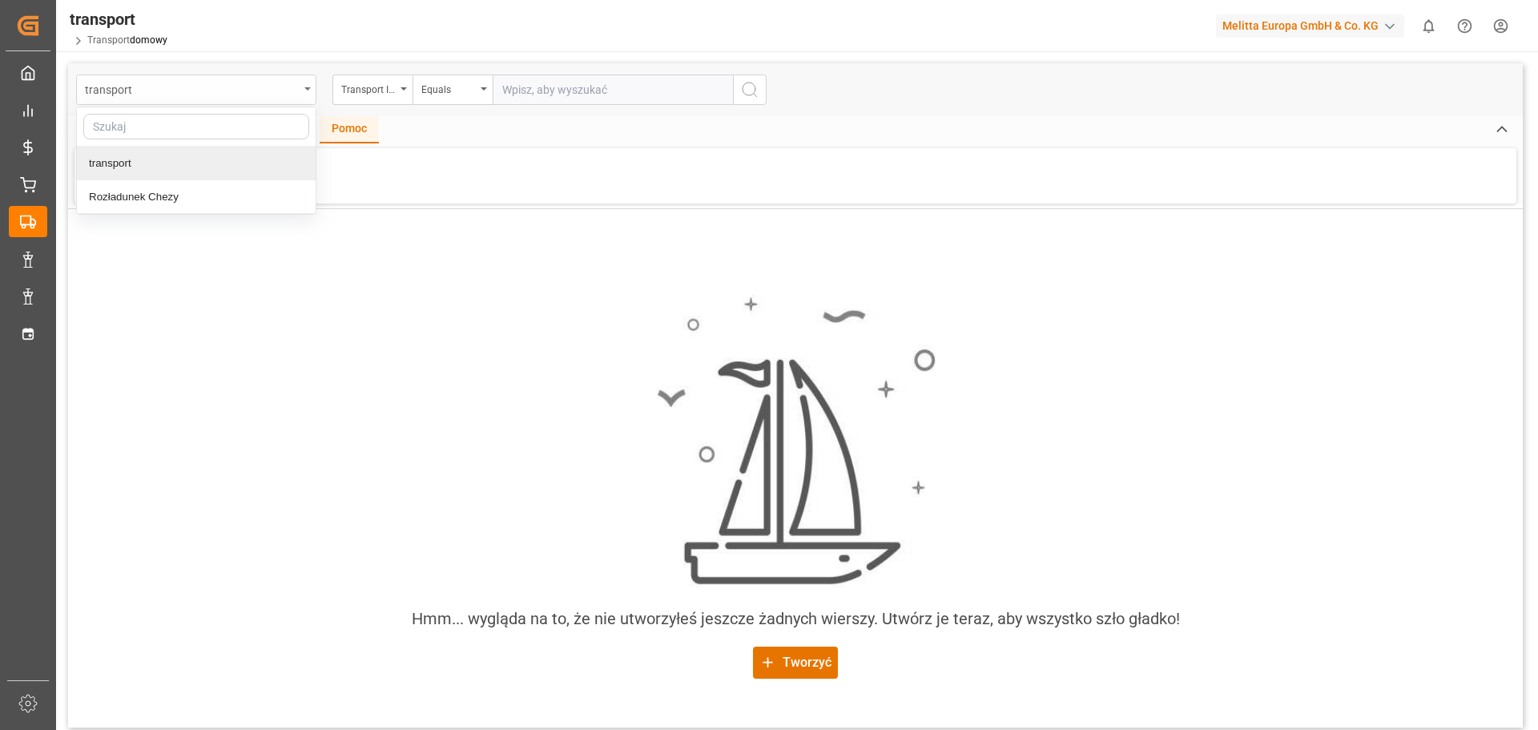
click at [311, 89] on div "transport" at bounding box center [196, 89] width 240 height 30
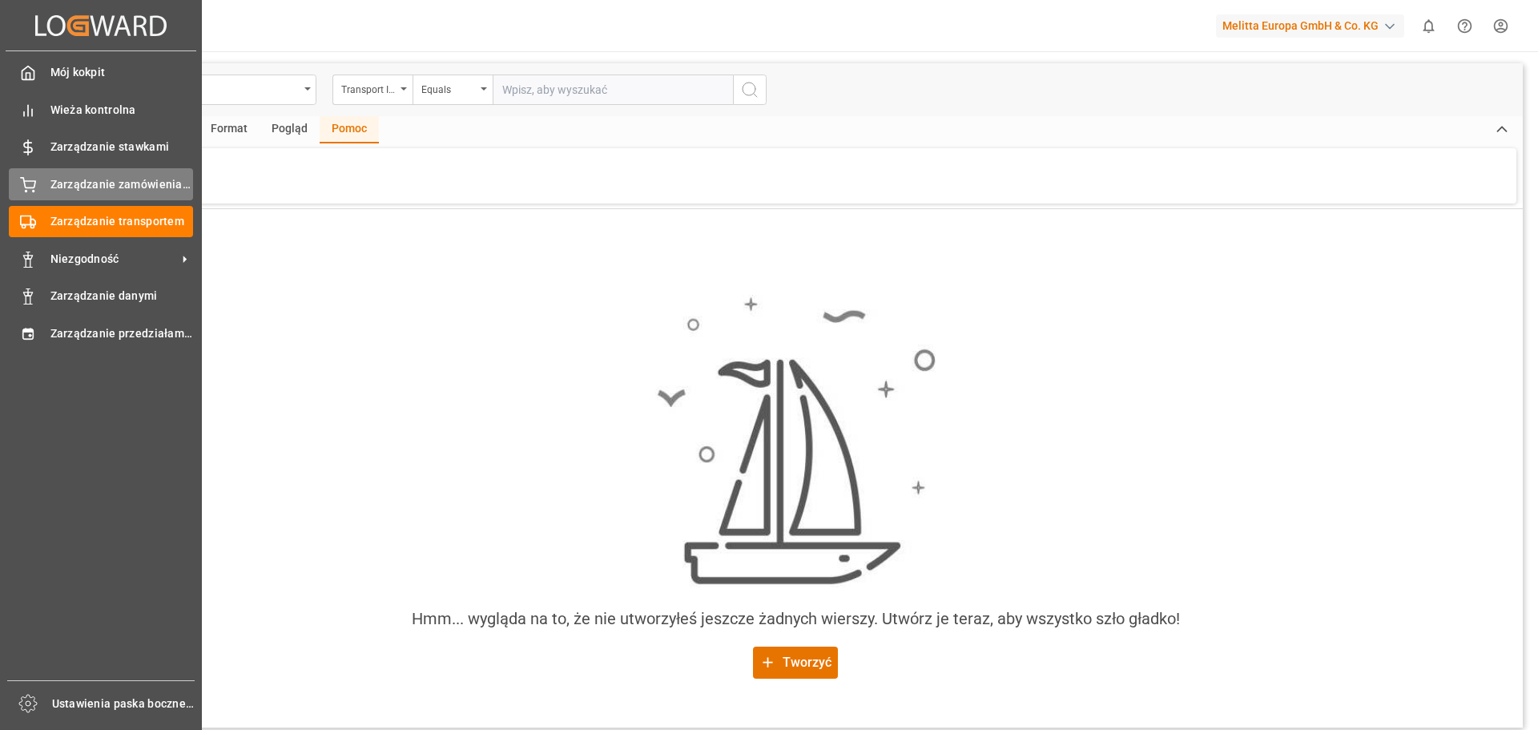
click at [31, 183] on icon at bounding box center [28, 185] width 16 height 16
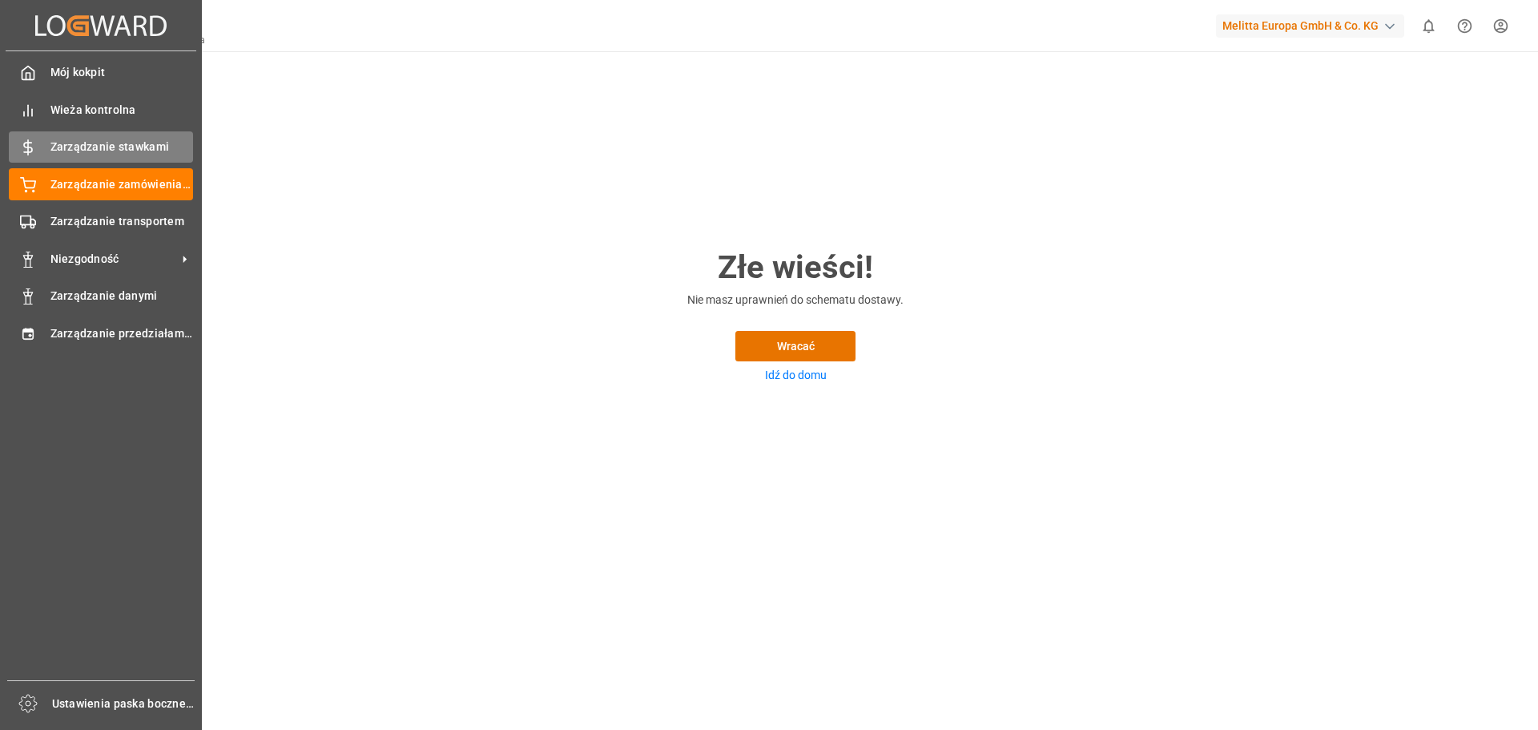
click at [62, 148] on font "Zarządzanie stawkami" at bounding box center [109, 146] width 119 height 13
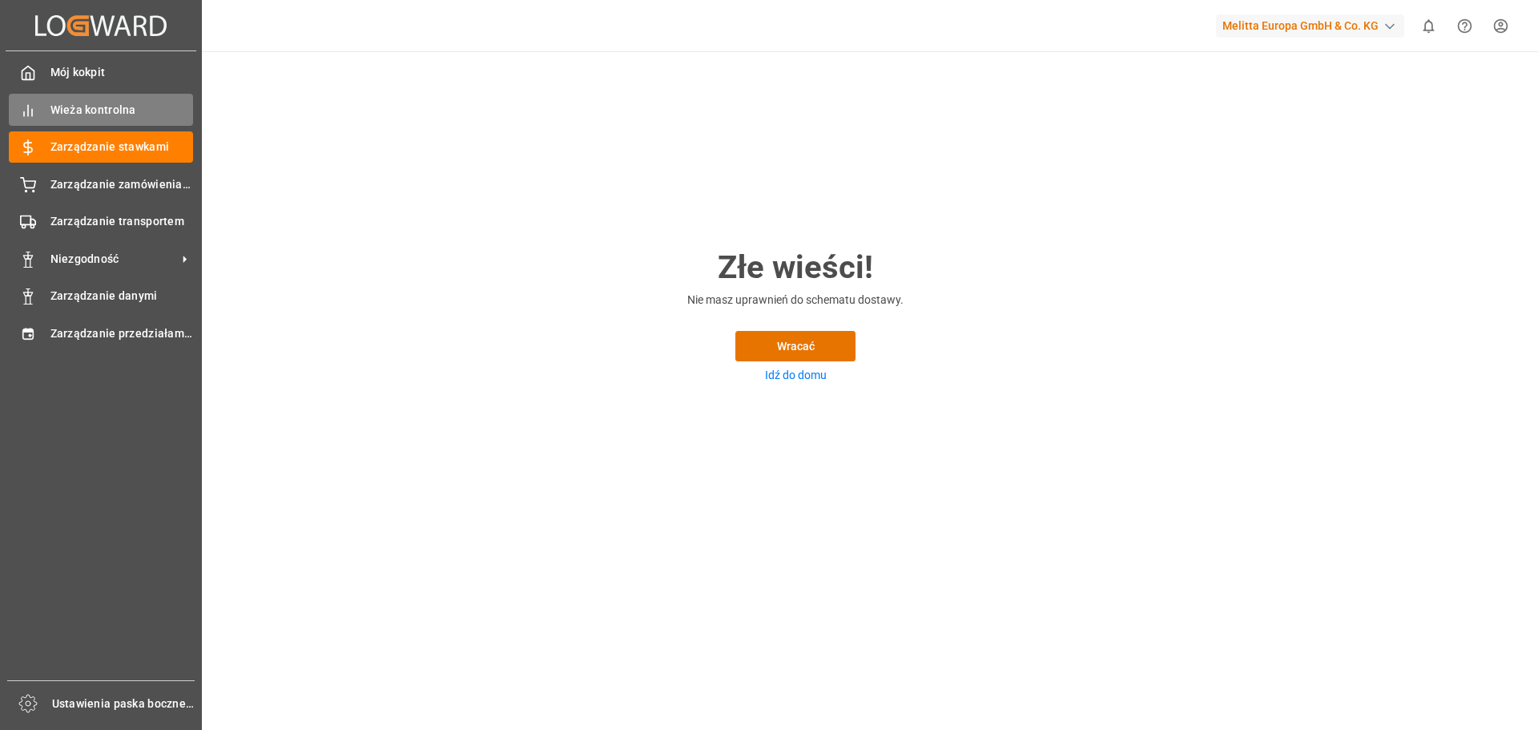
click at [70, 111] on font "Wieża kontrolna" at bounding box center [93, 109] width 86 height 13
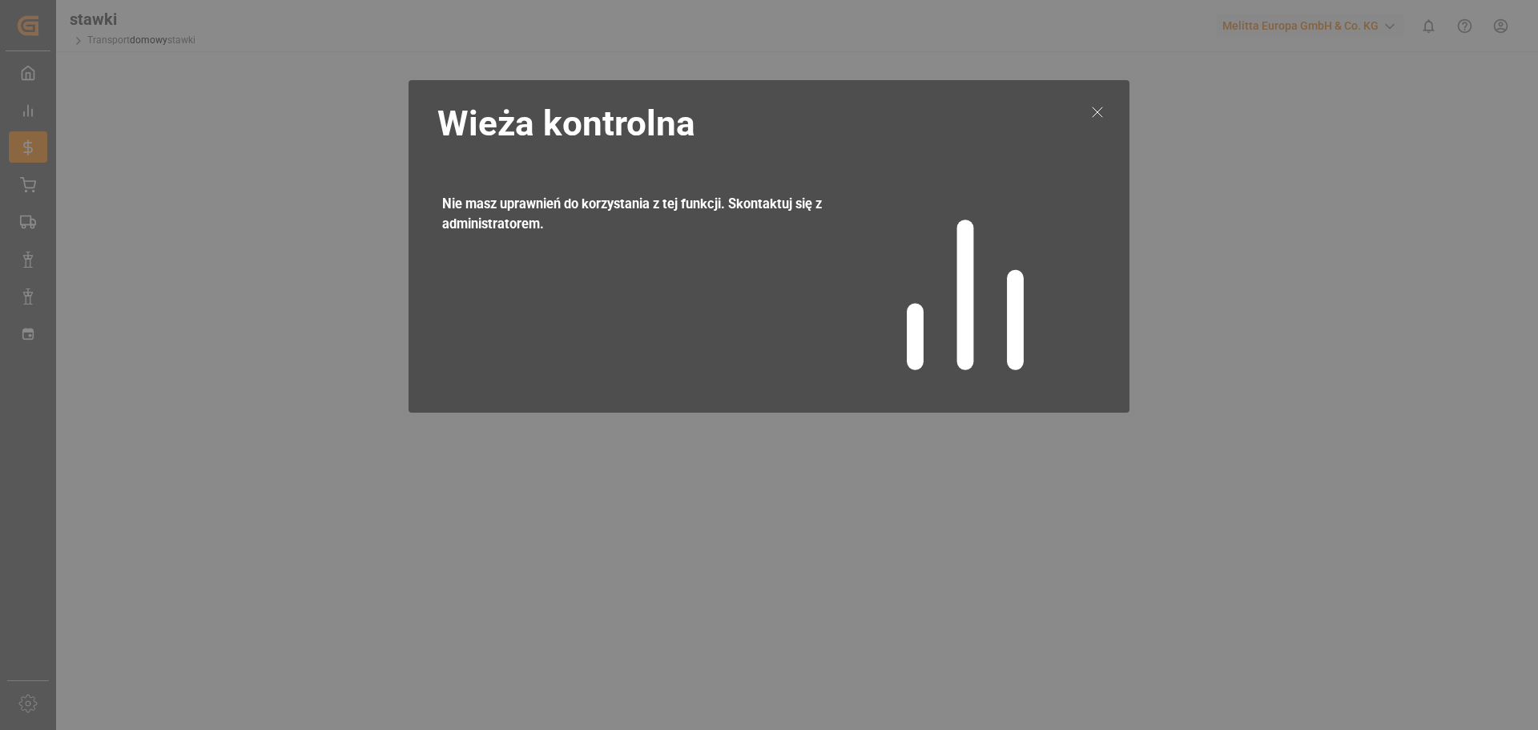
click at [1092, 114] on icon at bounding box center [1097, 112] width 19 height 19
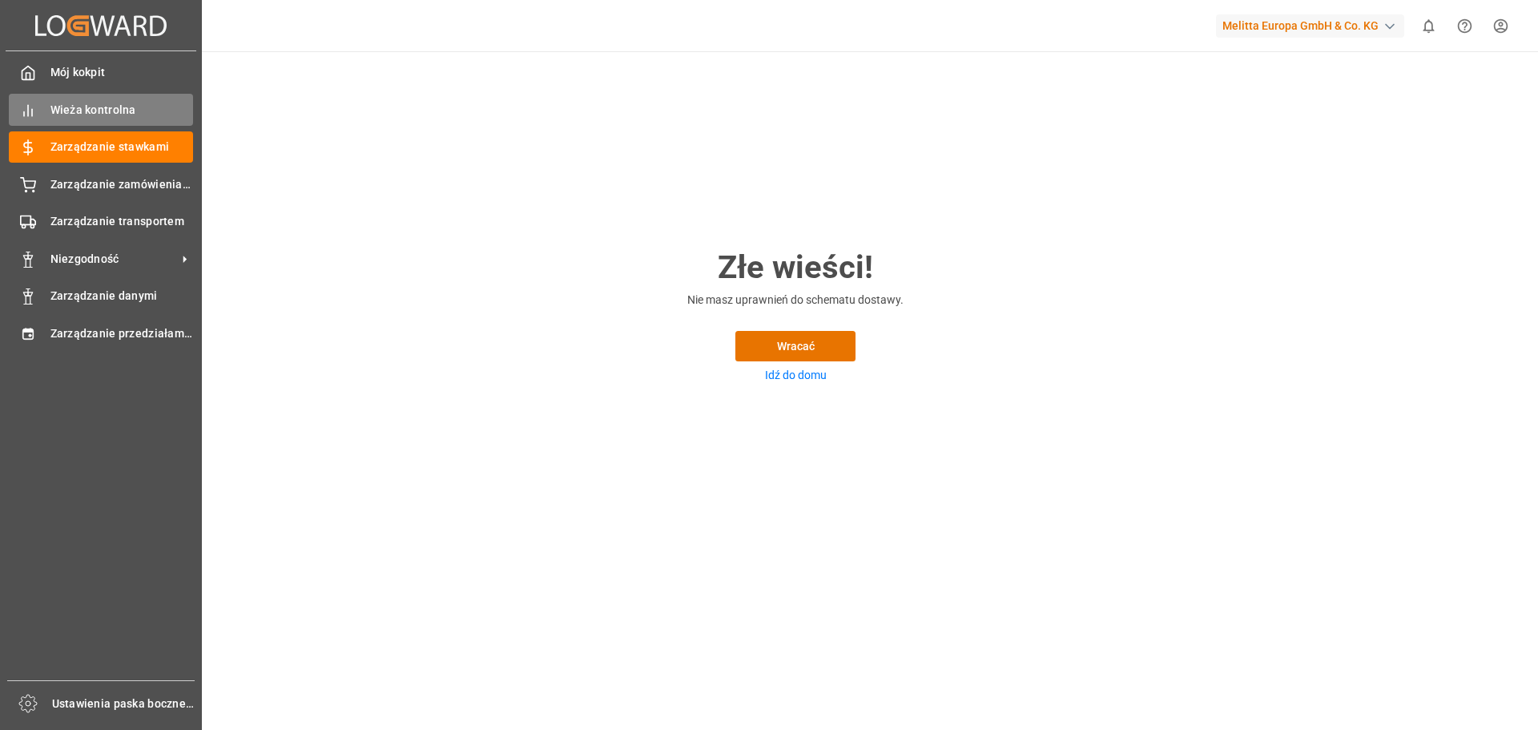
click at [38, 104] on div "Wieża kontrolna Wieża kontrolna" at bounding box center [101, 109] width 184 height 31
click at [54, 71] on font "Mój kokpit" at bounding box center [77, 72] width 55 height 13
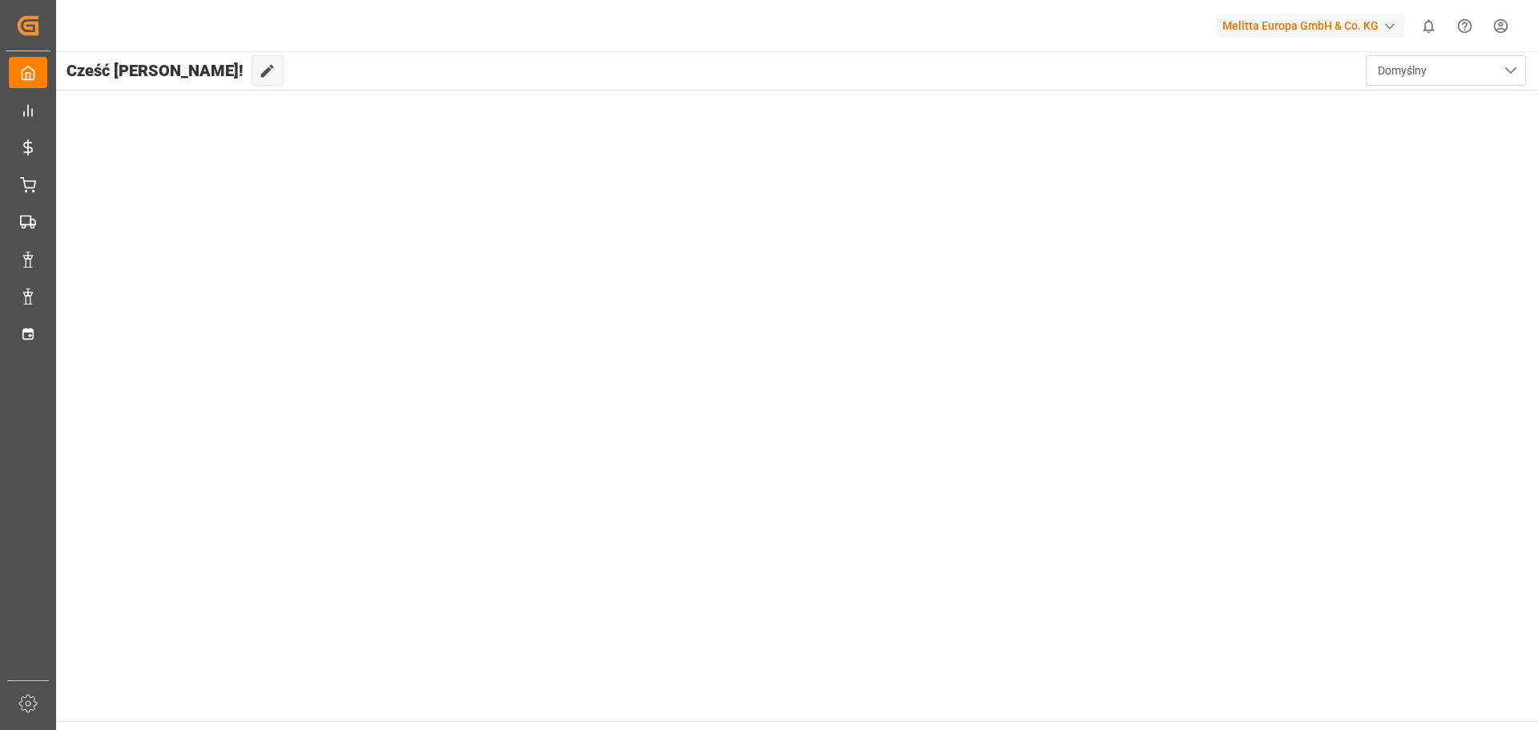
click at [1425, 70] on font "Domyślny" at bounding box center [1402, 70] width 49 height 13
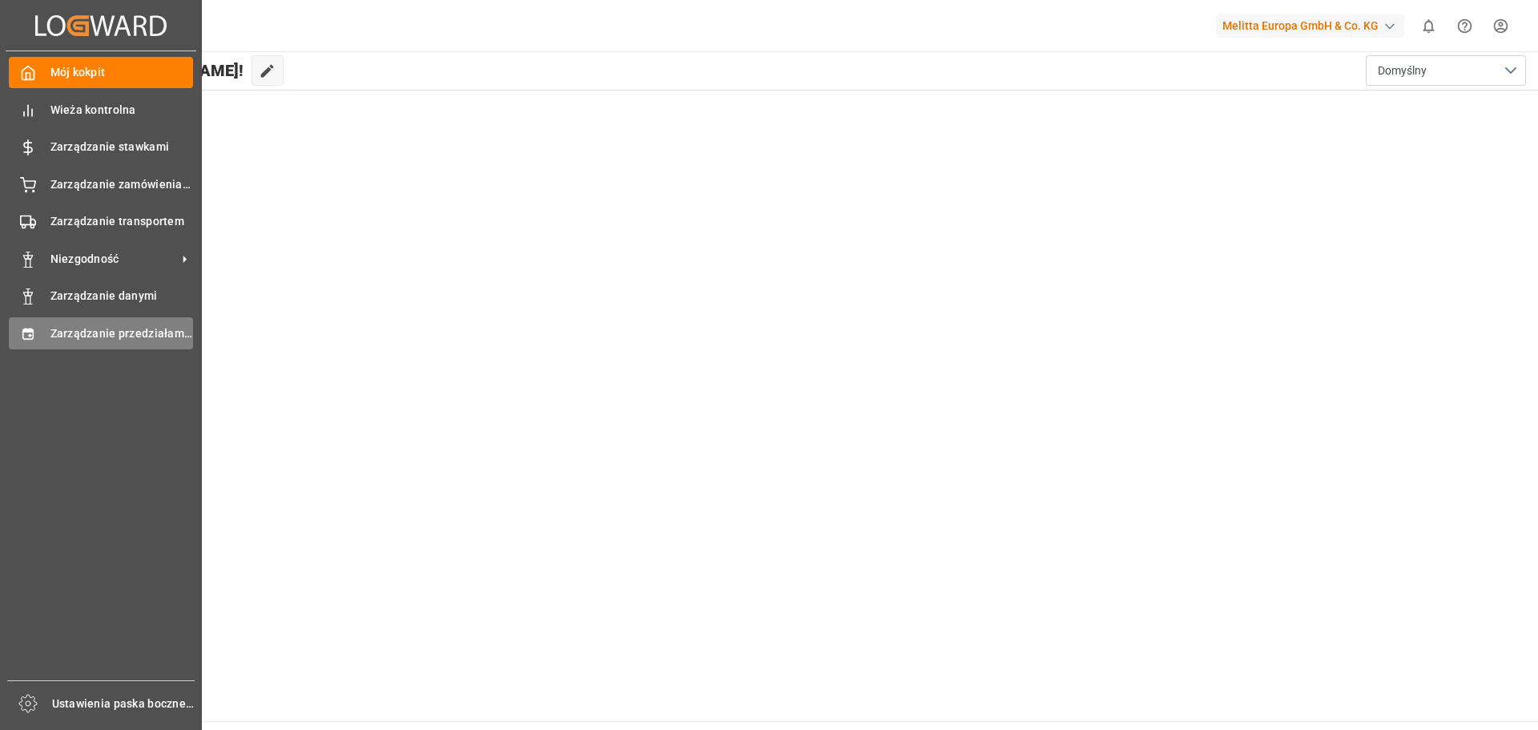
click at [90, 333] on font "Zarządzanie przedziałami czasowymi" at bounding box center [149, 333] width 199 height 13
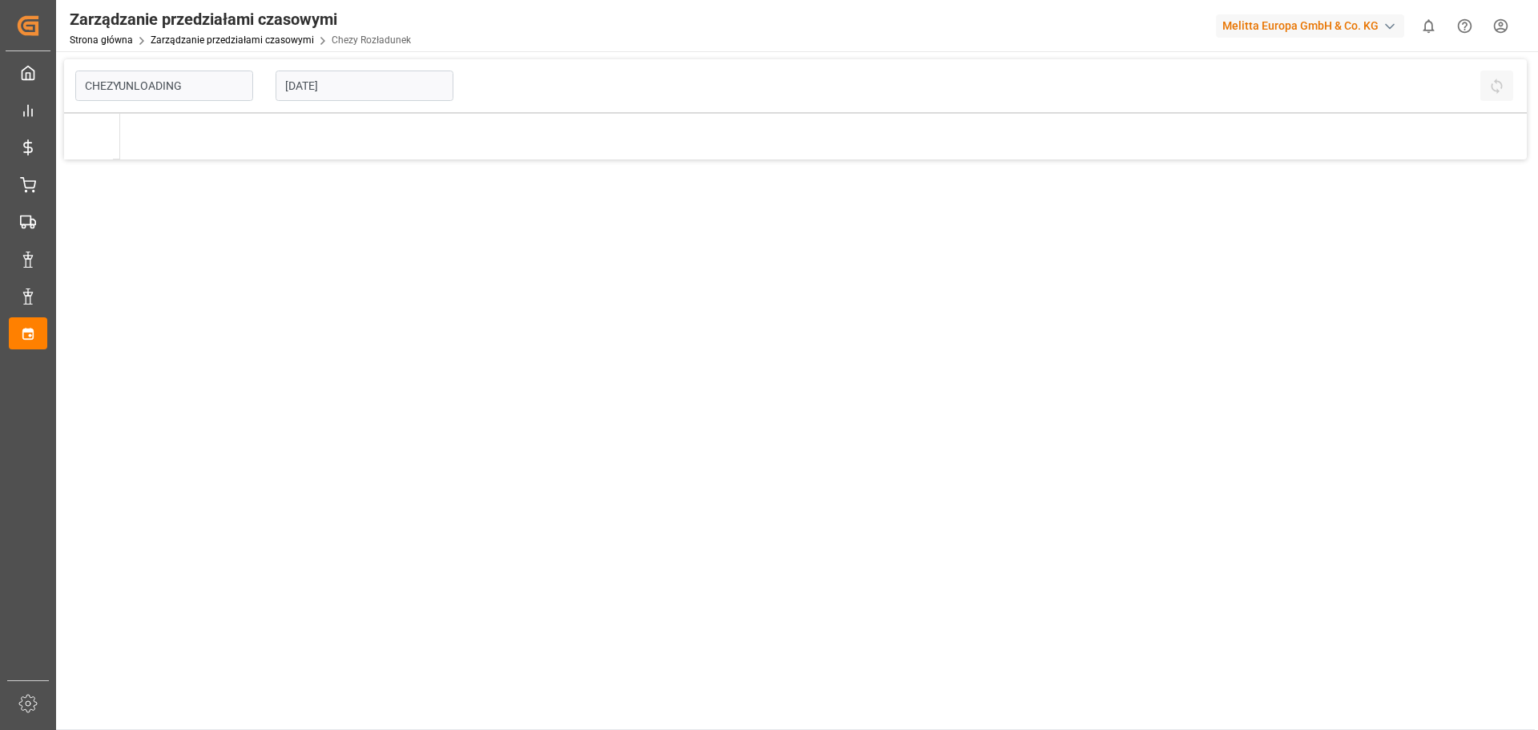
type input "Chezy Unloading"
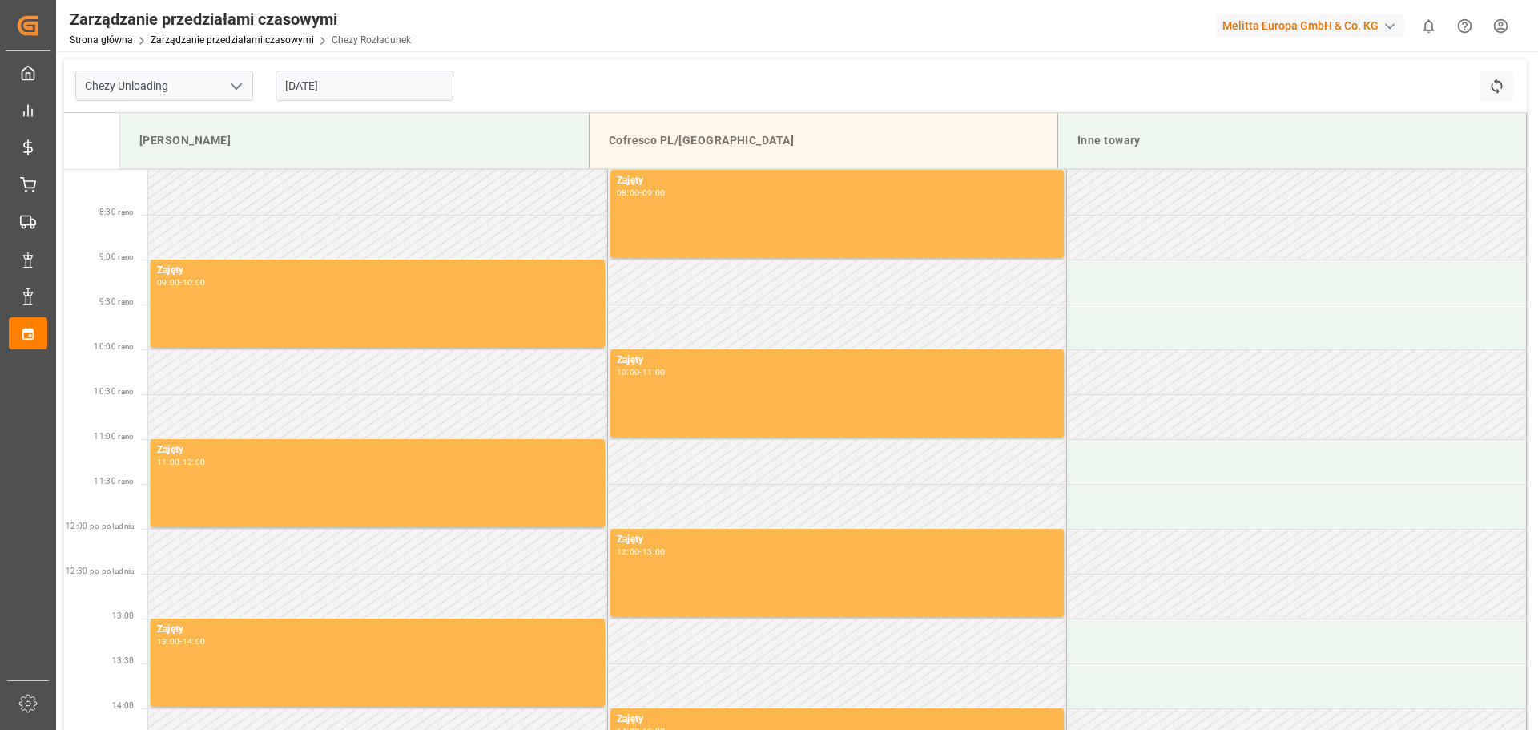
click at [321, 87] on input "[DATE]" at bounding box center [365, 85] width 178 height 30
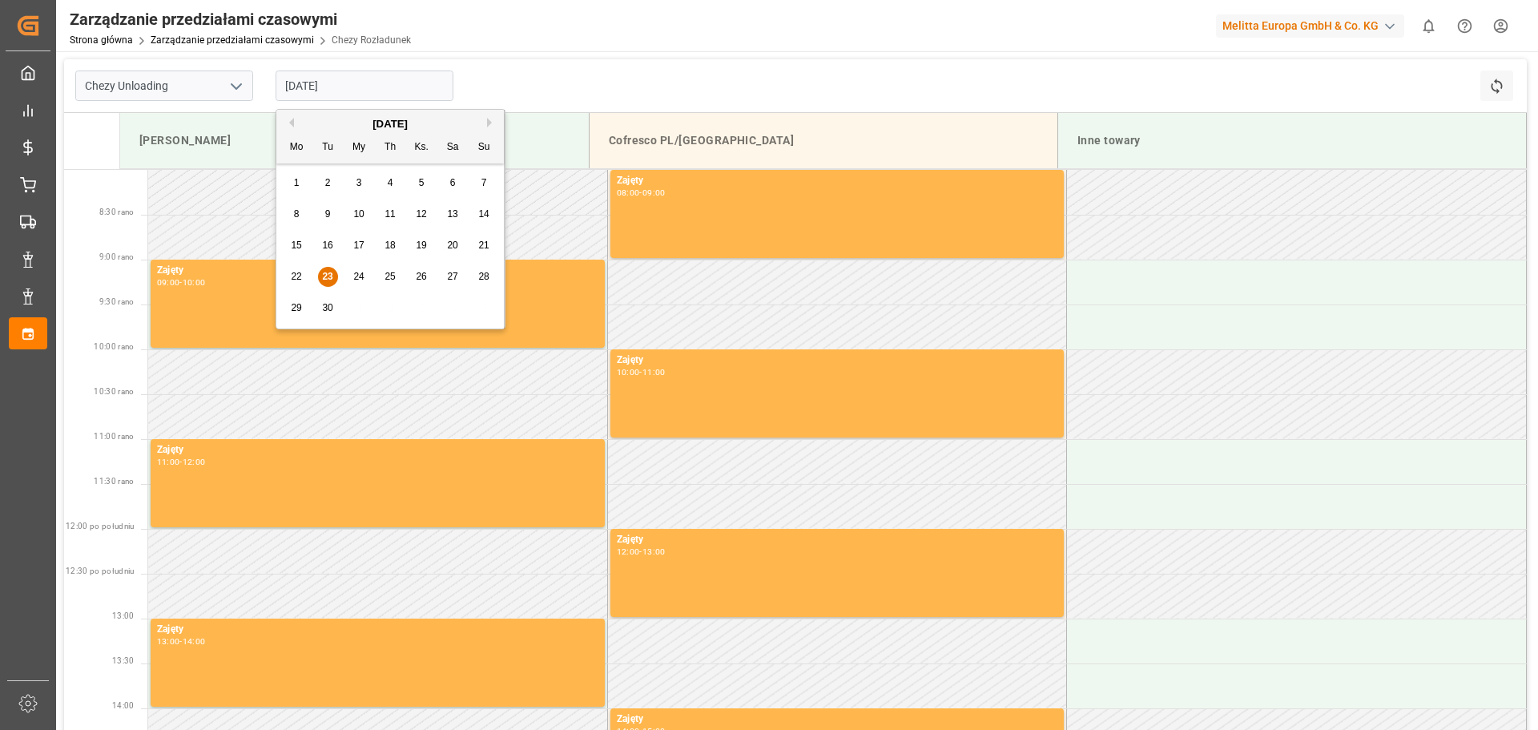
click at [392, 278] on font "25" at bounding box center [390, 276] width 10 height 11
type input "[DATE]"
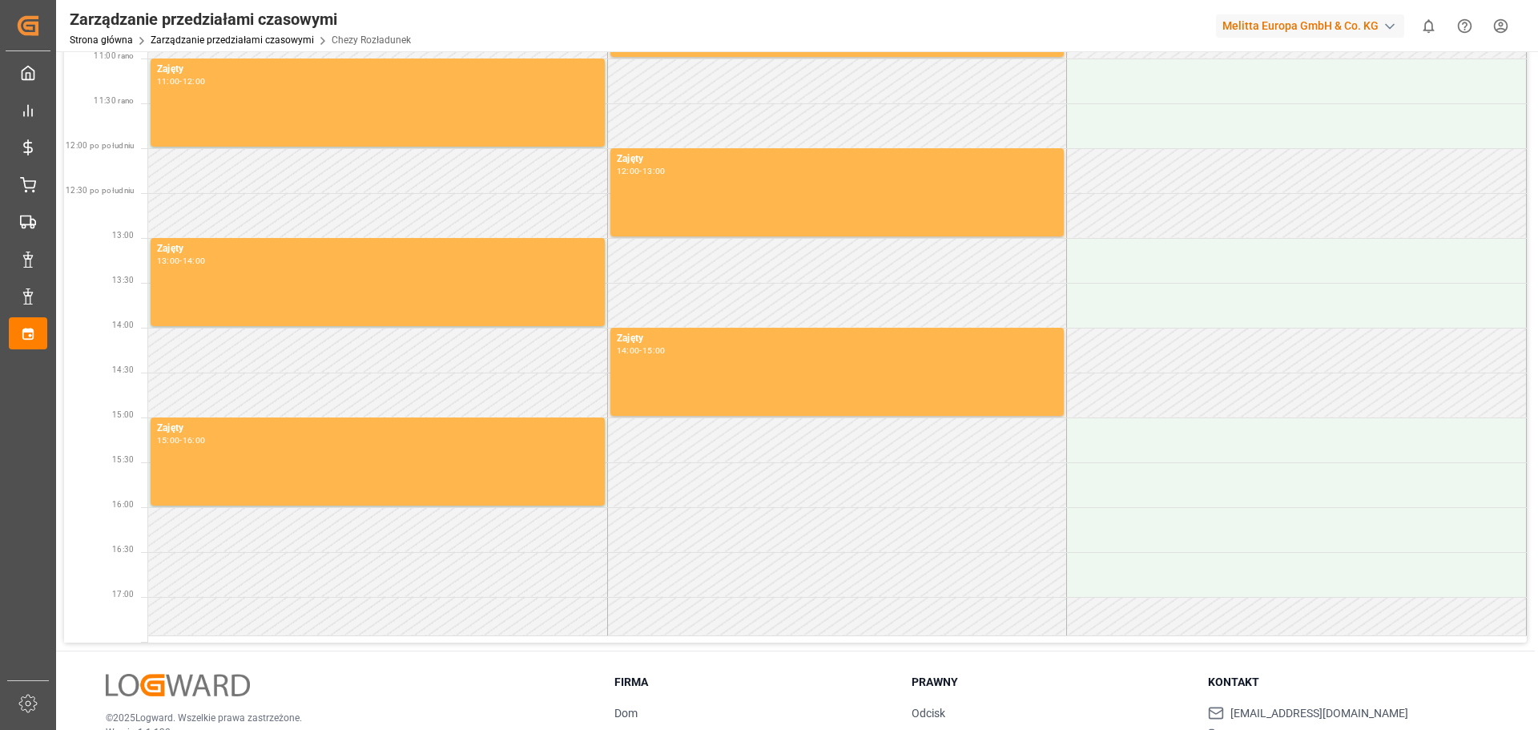
scroll to position [481, 0]
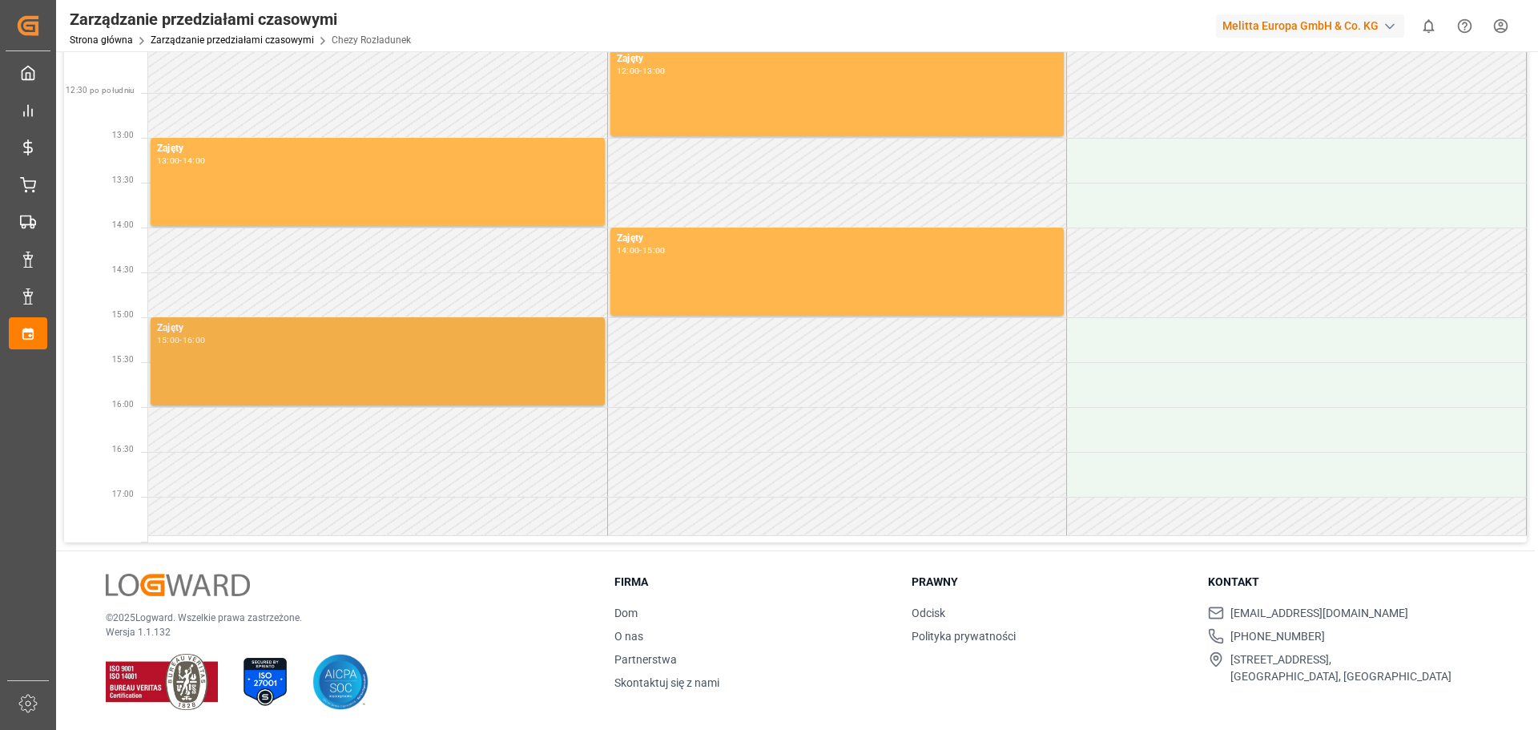
click at [423, 371] on div "Zajęty 15:00 - 16:00" at bounding box center [377, 361] width 441 height 82
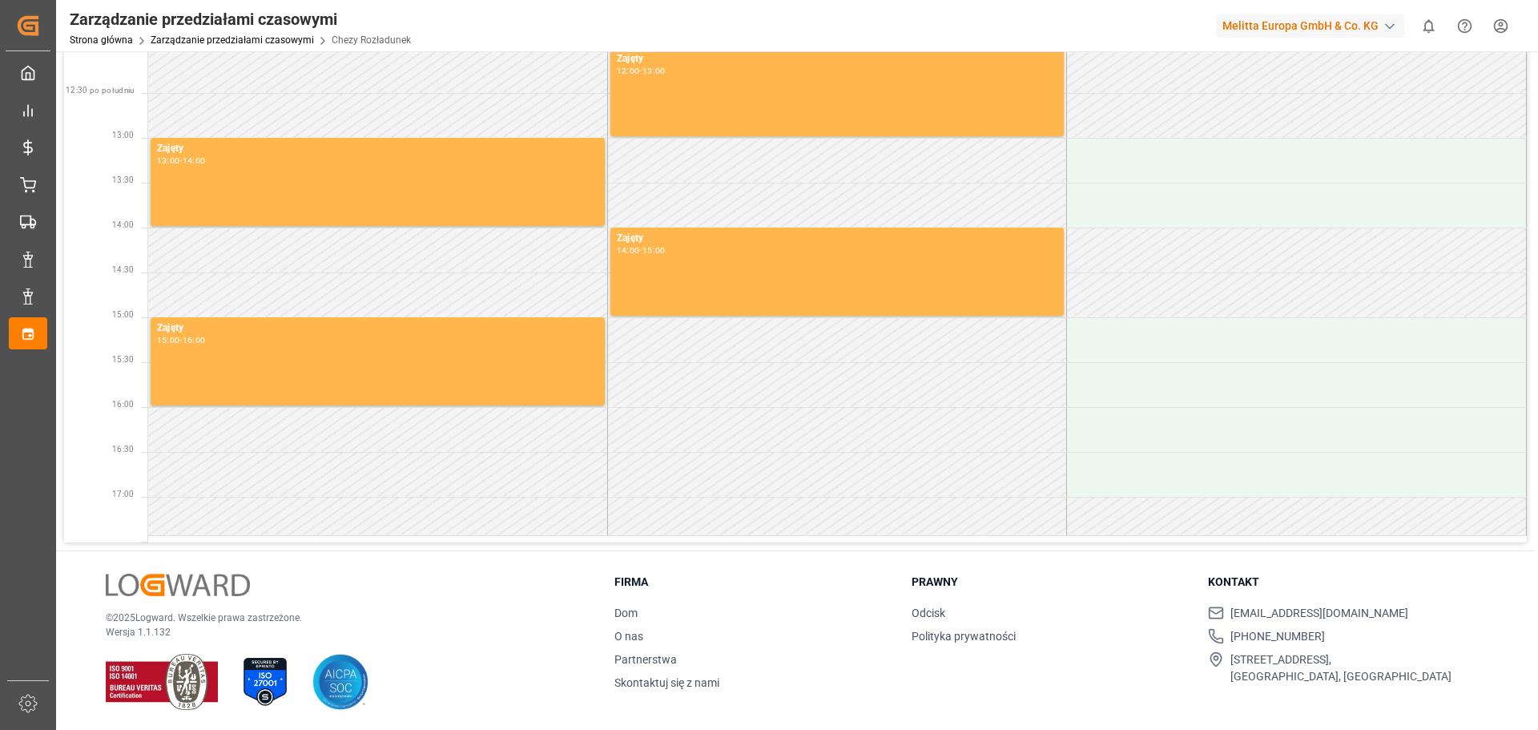
click at [1496, 30] on html "Created by potrace 1.15, written by [PERSON_NAME] [DATE]-[DATE] Created by potr…" at bounding box center [769, 365] width 1538 height 730
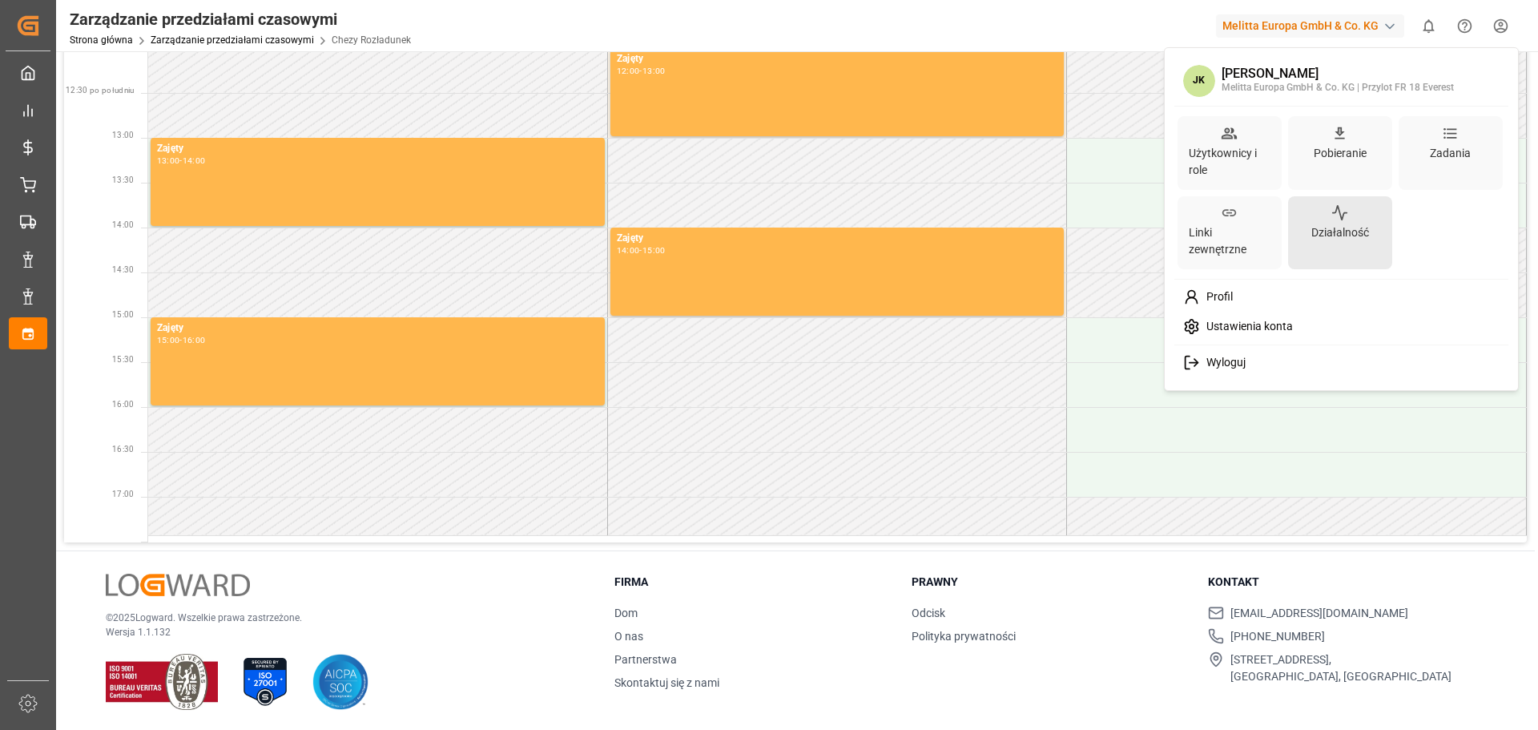
click at [1340, 235] on font "Działalność" at bounding box center [1340, 232] width 58 height 13
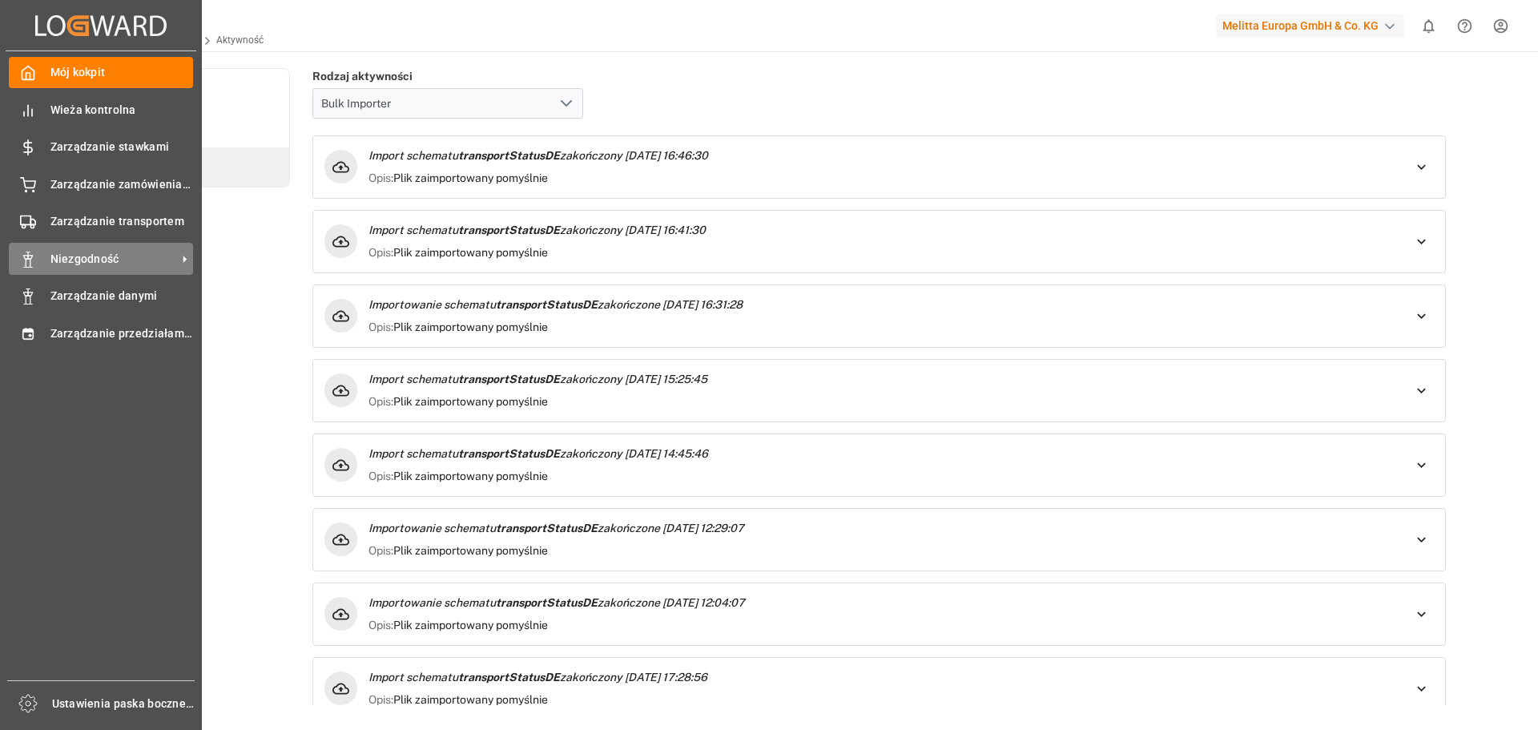
click at [85, 272] on div "Niezgodność Niezgodność" at bounding box center [101, 258] width 184 height 31
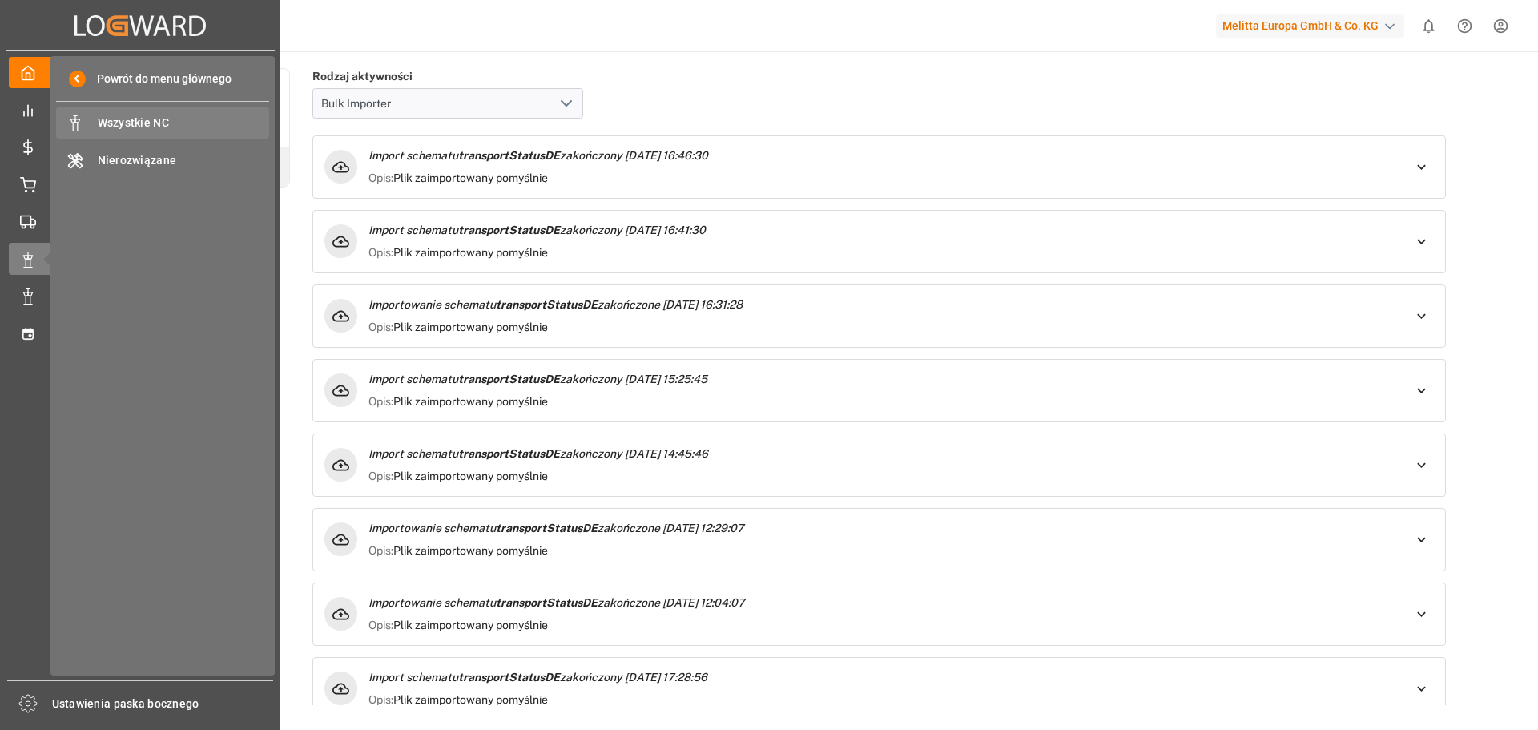
click at [164, 119] on font "Wszystkie NC" at bounding box center [133, 122] width 71 height 13
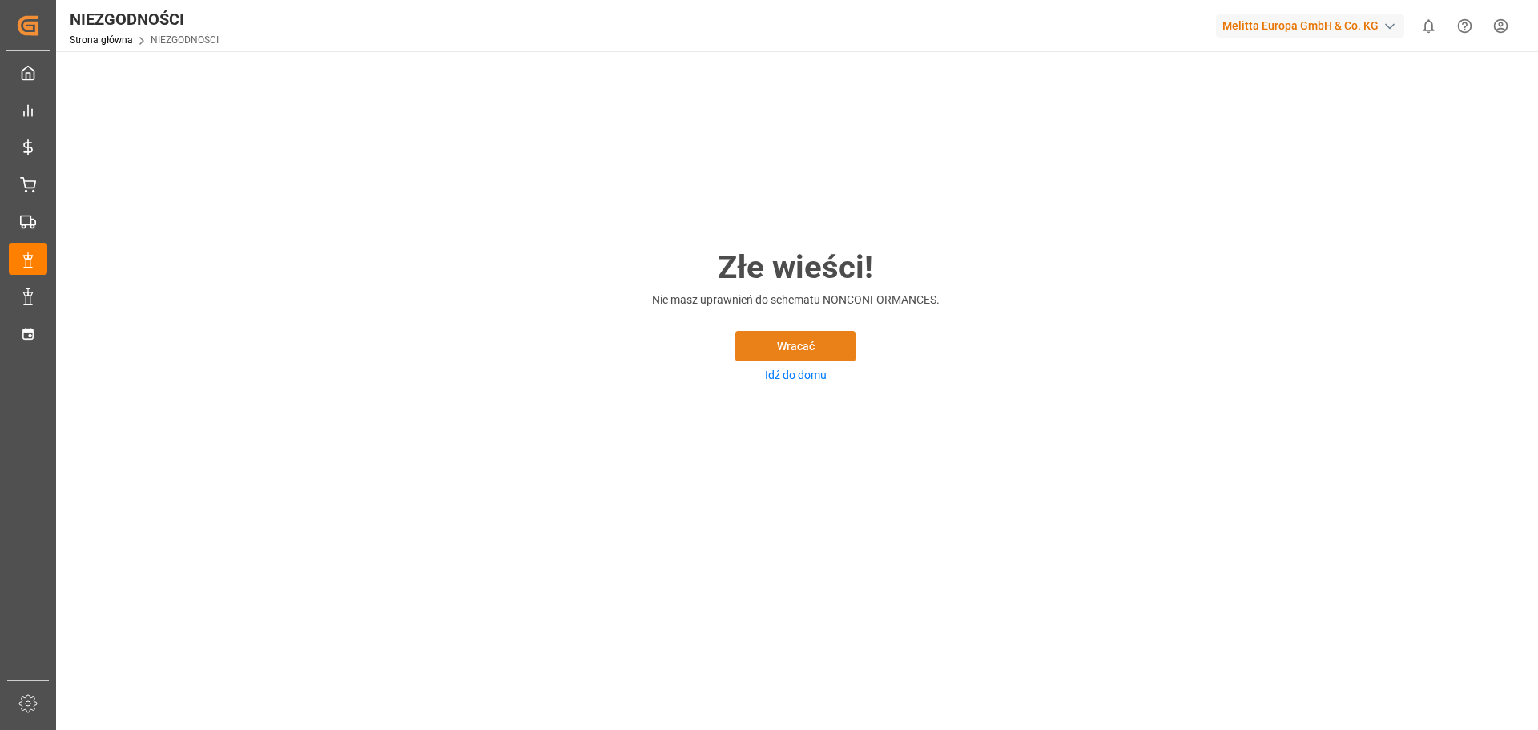
click at [832, 349] on button "Wracać" at bounding box center [795, 346] width 120 height 30
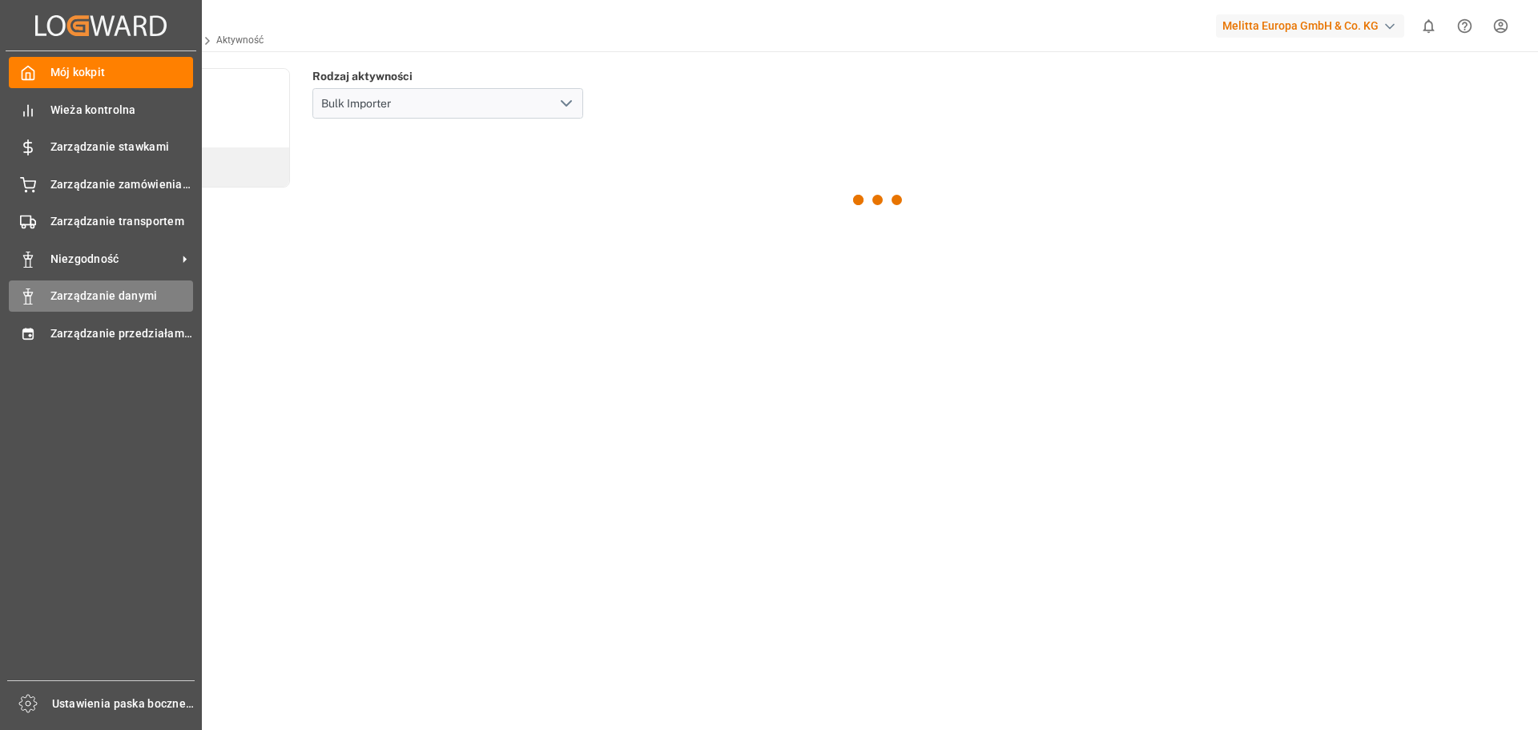
click at [106, 296] on font "Zarządzanie danymi" at bounding box center [103, 295] width 107 height 13
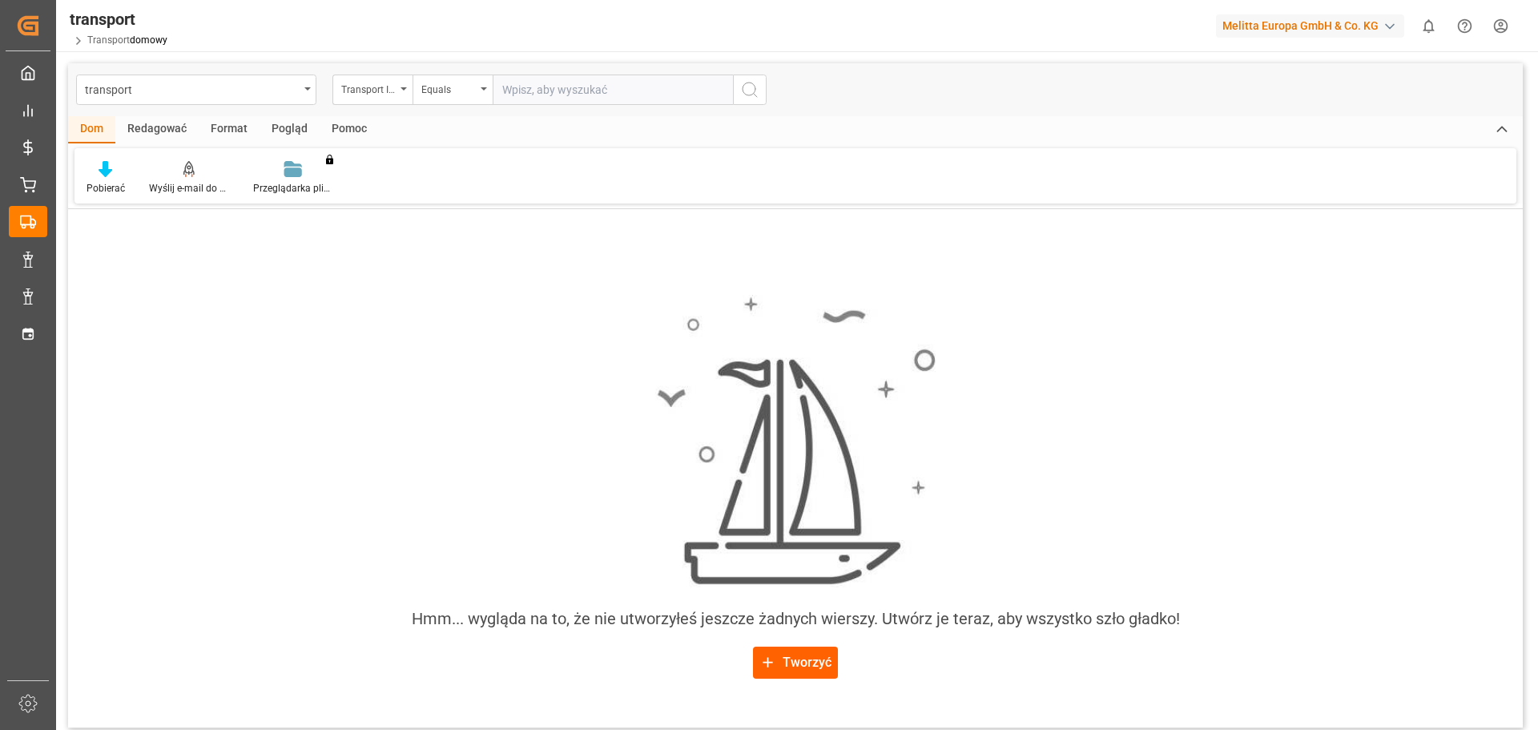
click at [802, 662] on font "Tworzyć" at bounding box center [807, 661] width 49 height 15
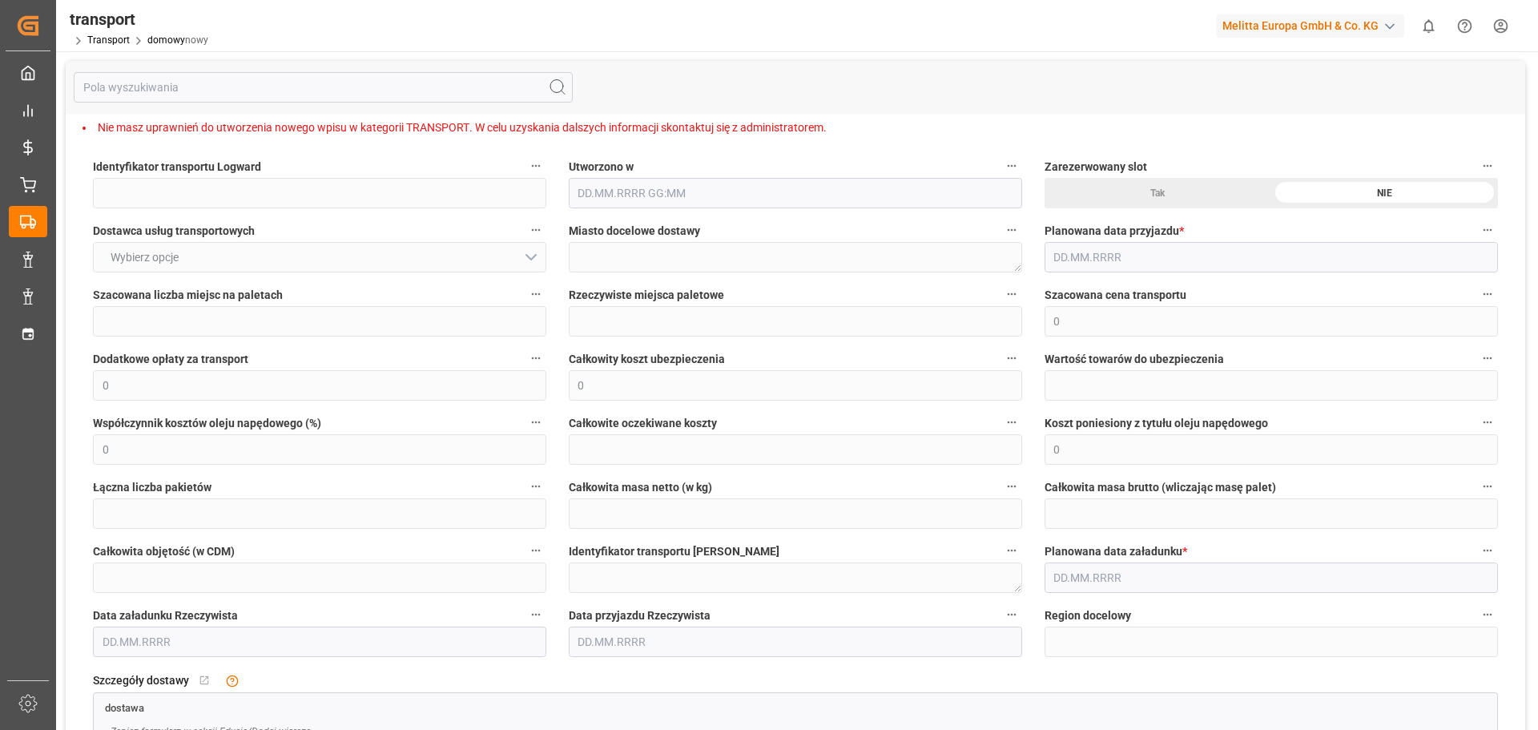
click at [1501, 27] on html "Created by potrace 1.15, written by [PERSON_NAME] [DATE]-[DATE] Created by potr…" at bounding box center [769, 365] width 1538 height 730
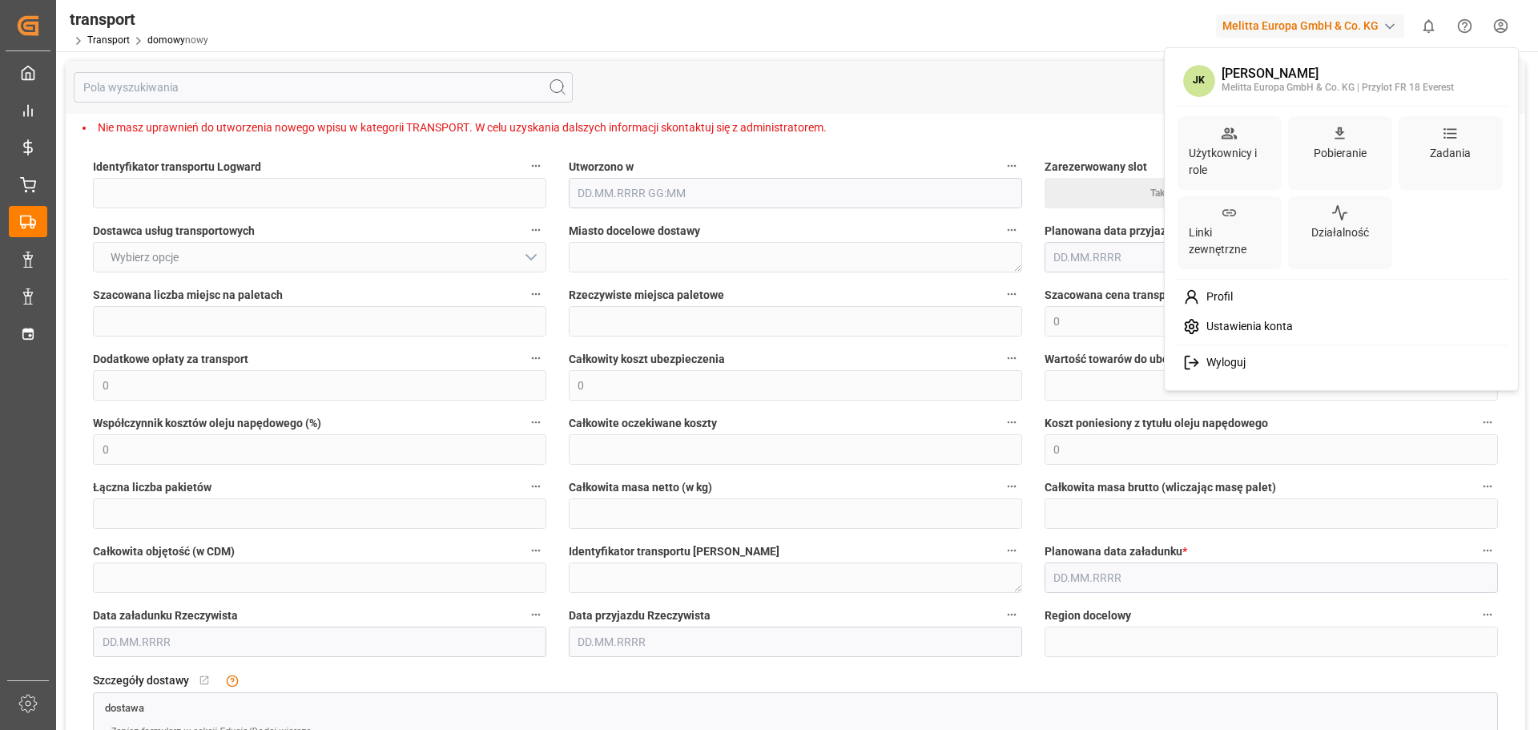
click at [1209, 298] on font "Profil" at bounding box center [1219, 296] width 26 height 13
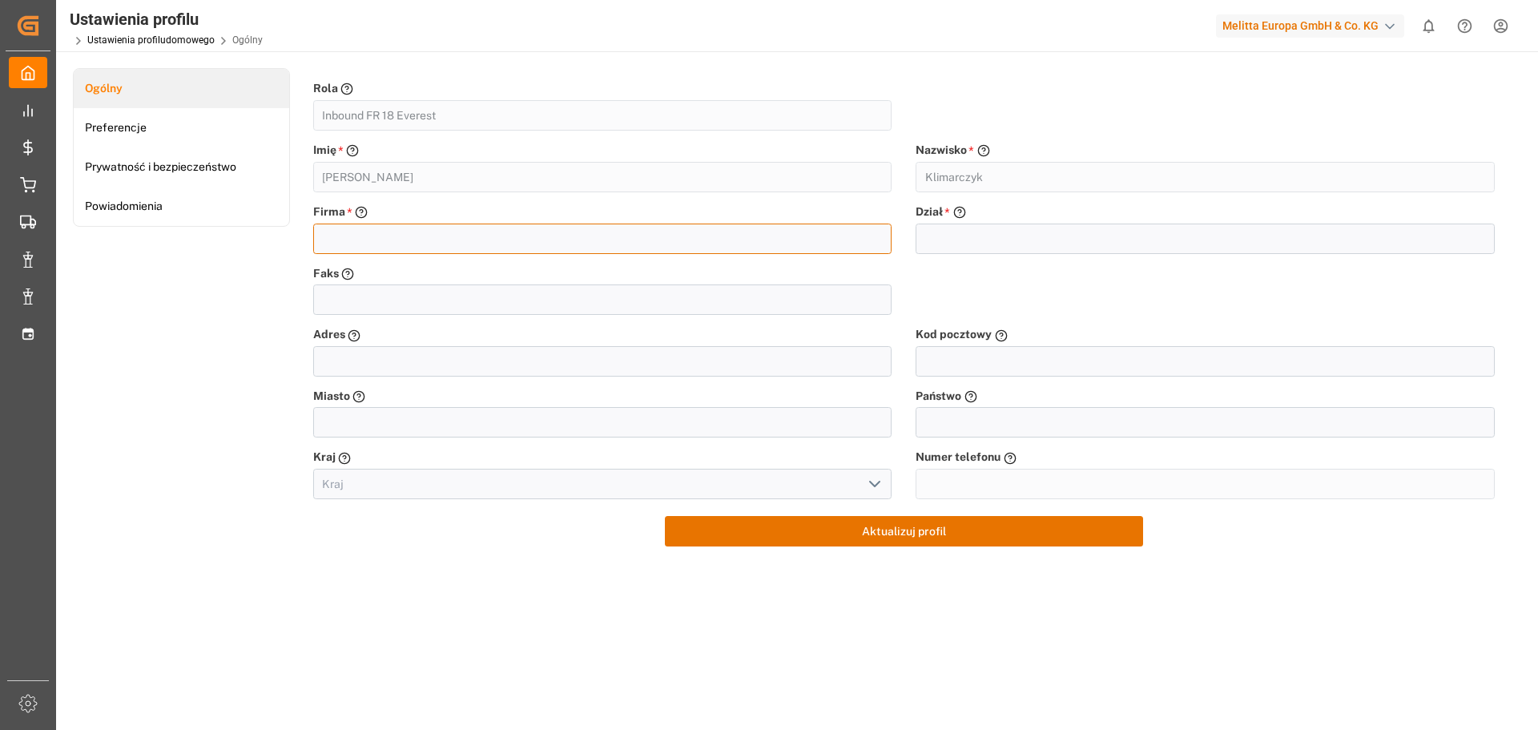
click at [386, 244] on input "text" at bounding box center [602, 238] width 579 height 30
type input "EVEREST LOGISTICS Sp z o.o."
type input "GORZEWO 25A, 25 A"
type input "09-200"
type input "SIERPC"
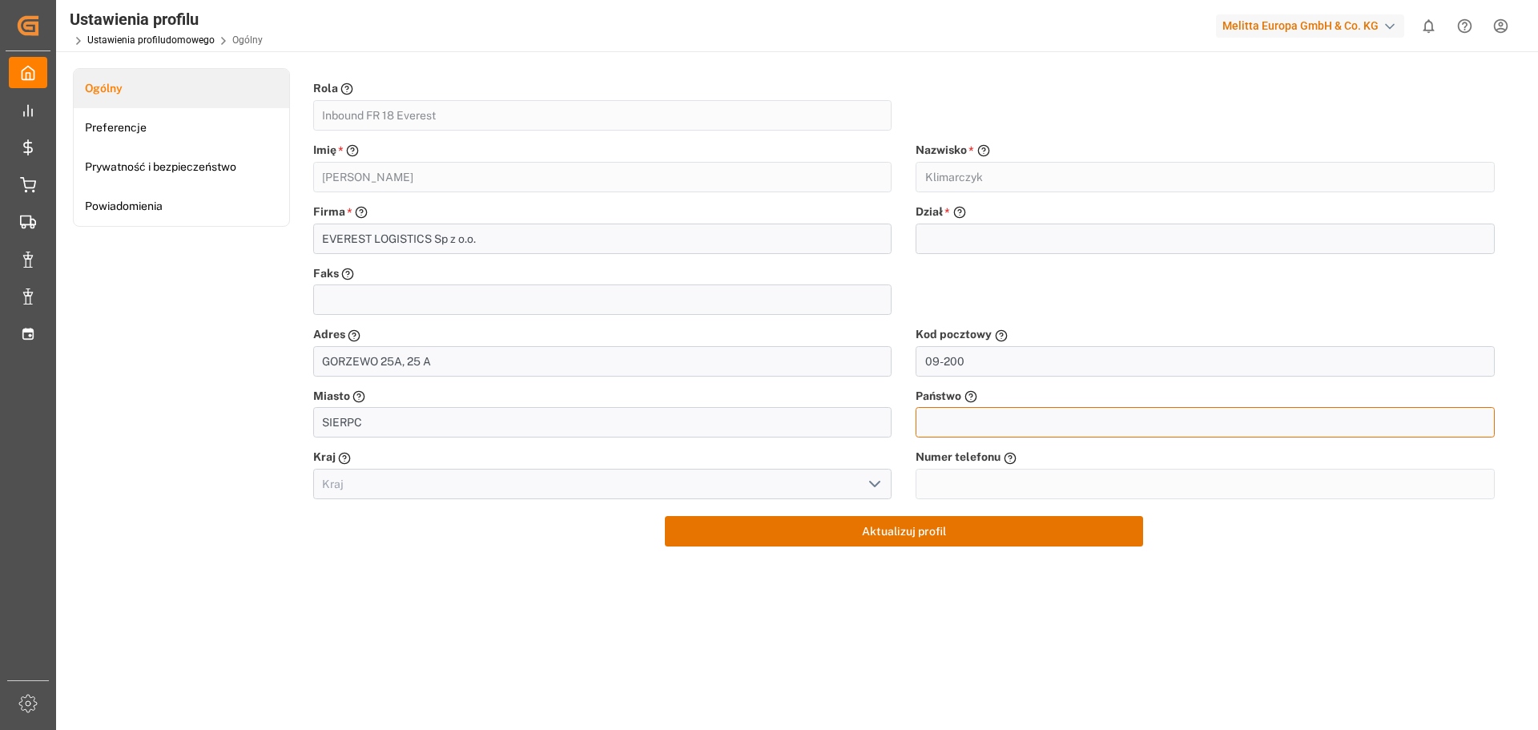
type input "Polska"
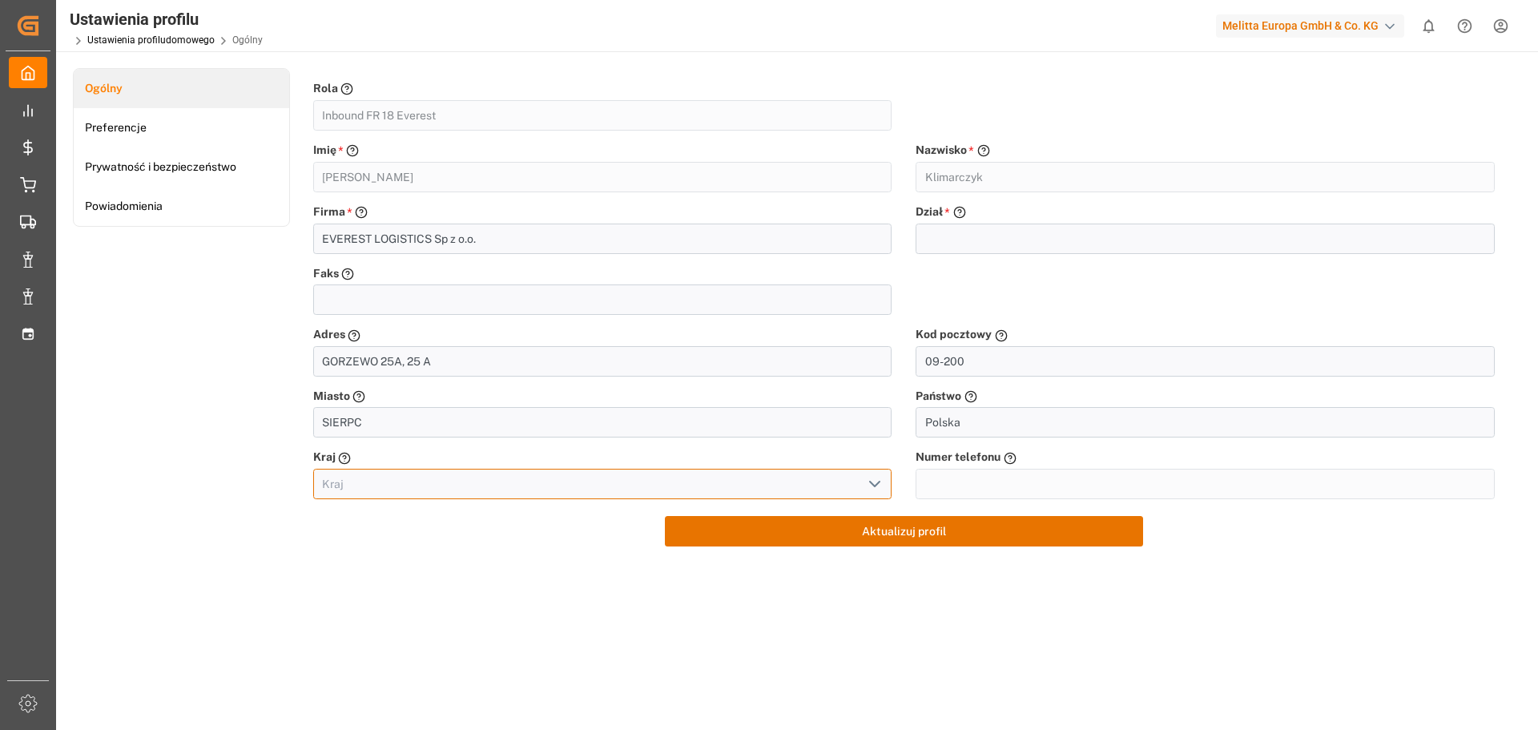
type input "Polska"
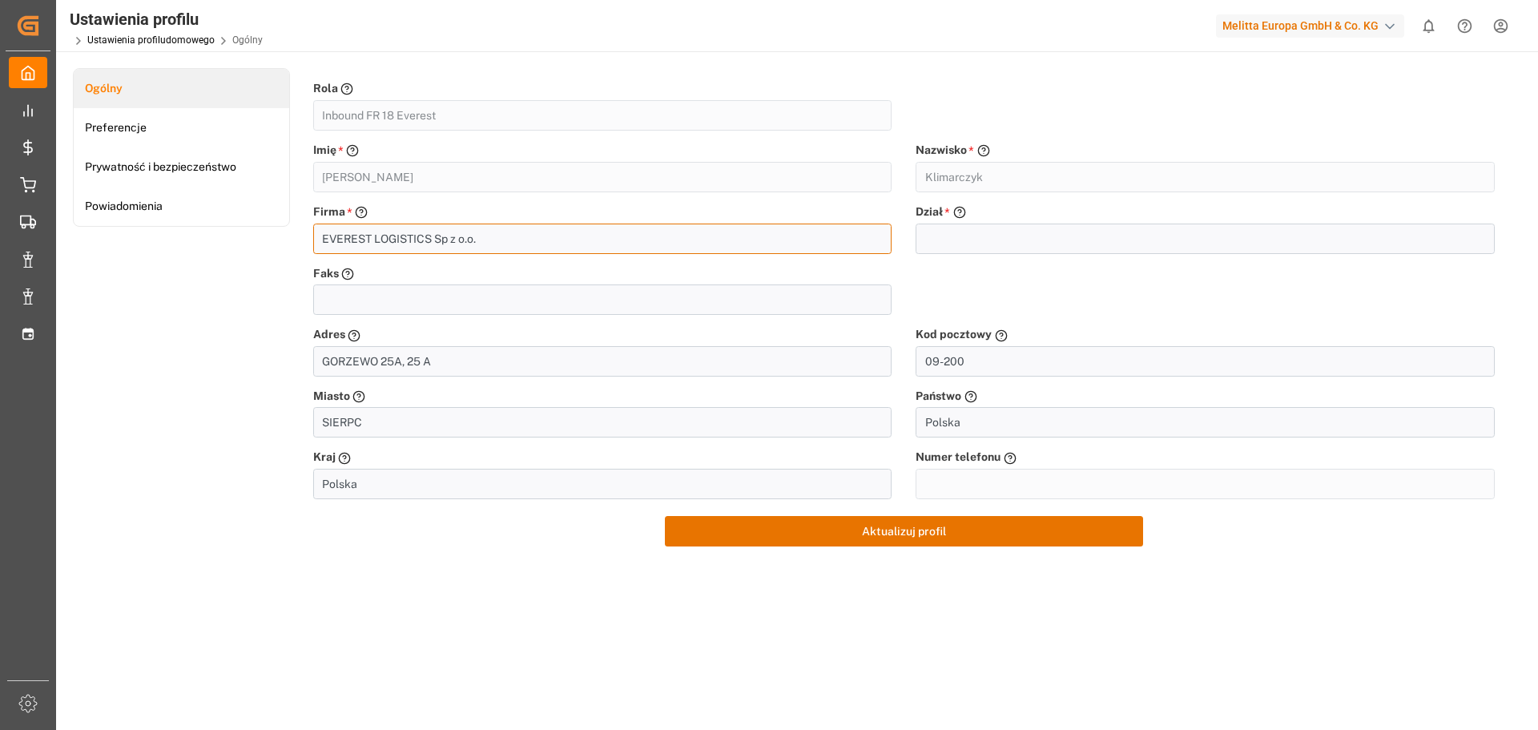
drag, startPoint x: 450, startPoint y: 242, endPoint x: 485, endPoint y: 240, distance: 35.3
click at [451, 241] on input "EVEREST LOGISTICS Sp z o.o." at bounding box center [602, 238] width 579 height 30
click at [512, 237] on input "EVEREST LOGISTICS Sp z o.o." at bounding box center [602, 238] width 579 height 30
drag, startPoint x: 496, startPoint y: 240, endPoint x: 457, endPoint y: 238, distance: 39.3
click at [455, 238] on input "EVEREST LOGISTICS Sp z o.o." at bounding box center [602, 238] width 579 height 30
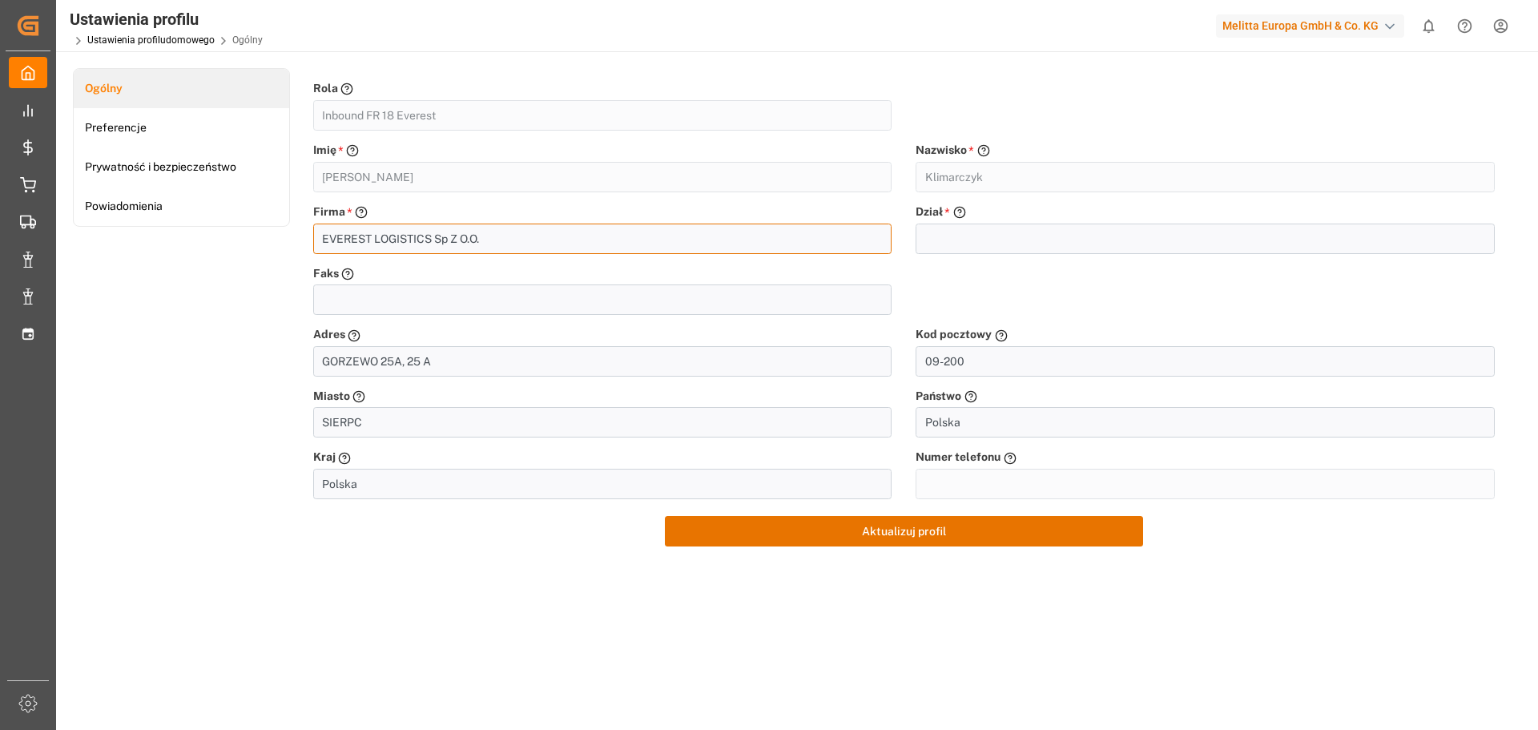
type input "EVEREST LOGISTICS Sp Z O.O."
click at [624, 278] on div "Faks Proszę podać numer faksu firmowego" at bounding box center [602, 275] width 579 height 20
click at [602, 297] on input "tel" at bounding box center [602, 299] width 579 height 30
click at [1014, 237] on input "text" at bounding box center [1205, 238] width 579 height 30
type input "l"
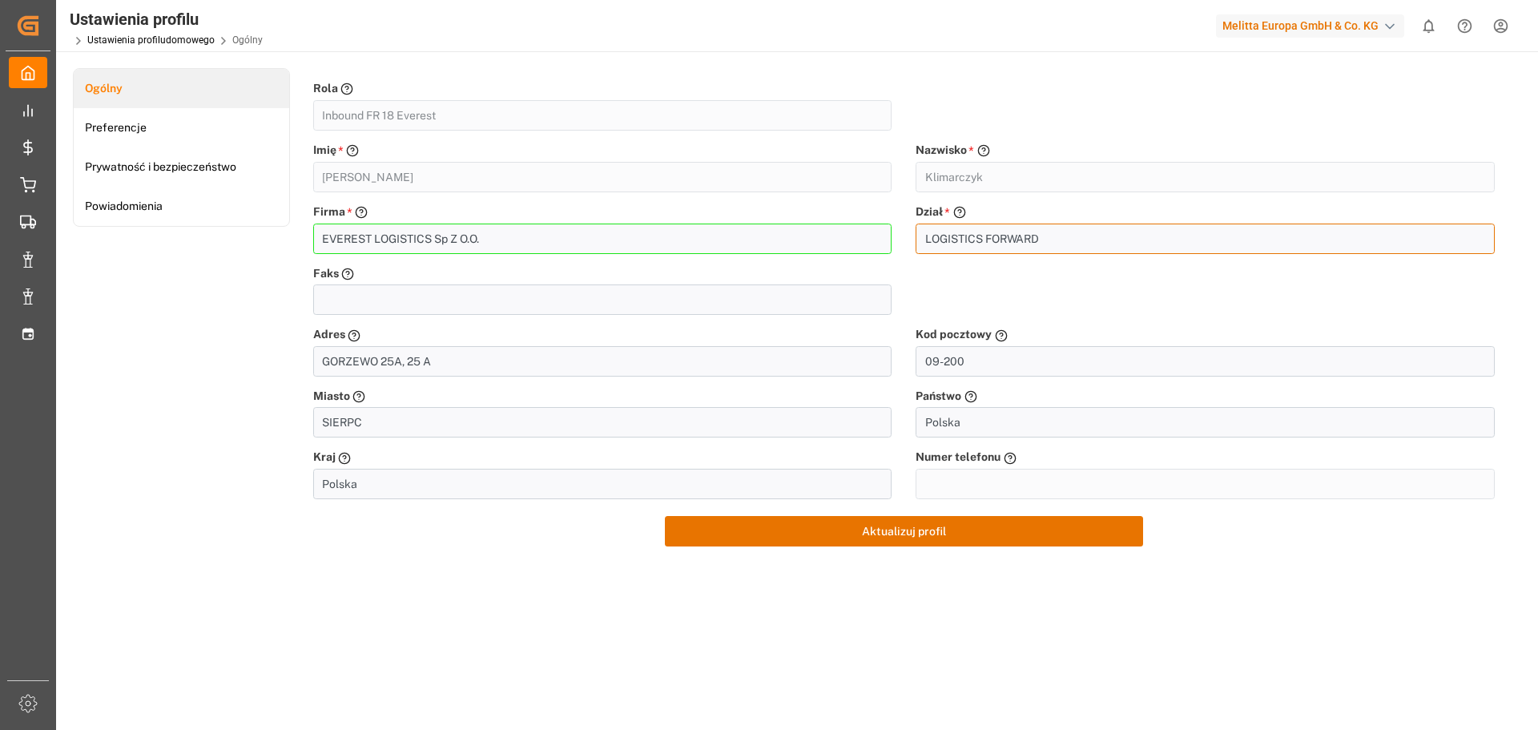
type input "LOGISTICS FORWARD"
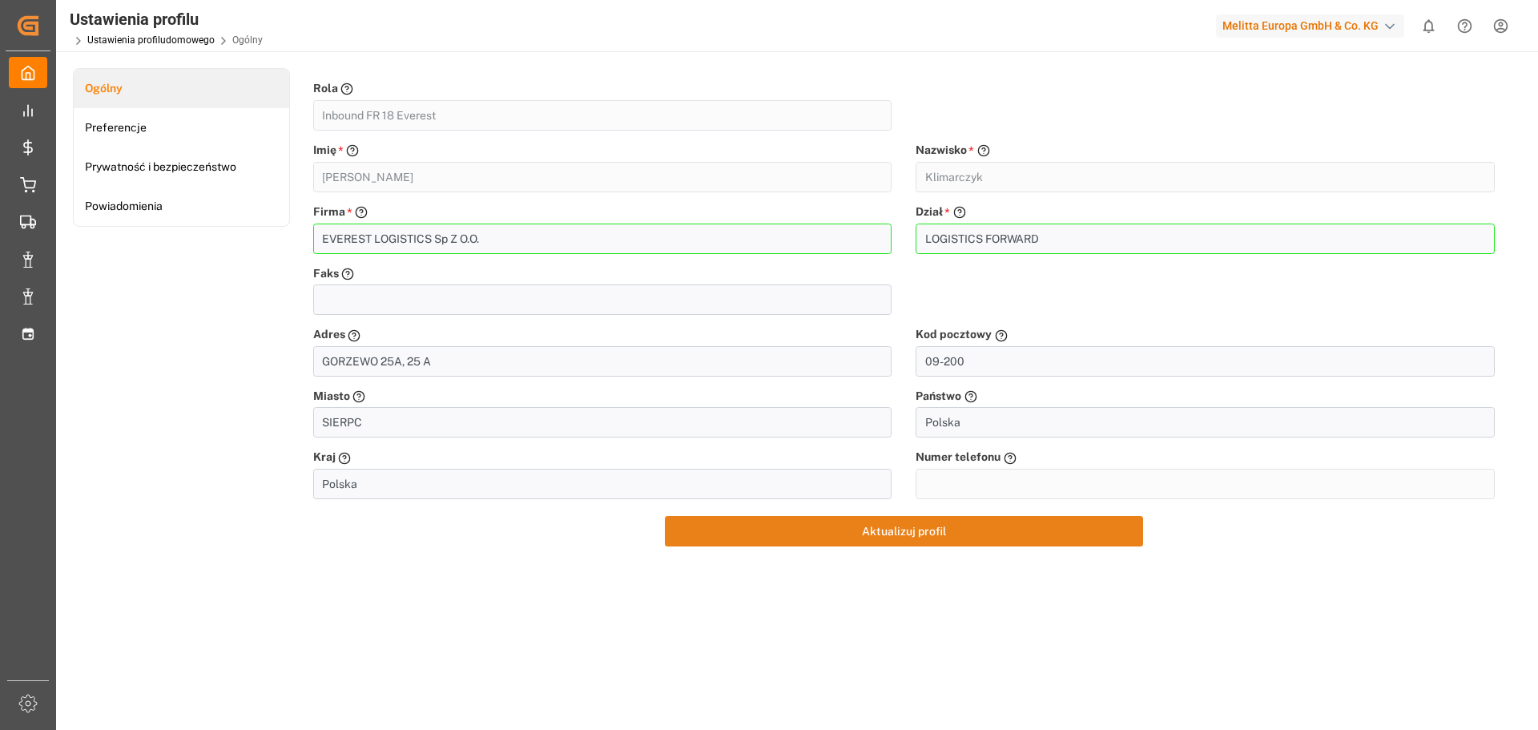
click at [954, 534] on button "Aktualizuj profil" at bounding box center [904, 531] width 478 height 30
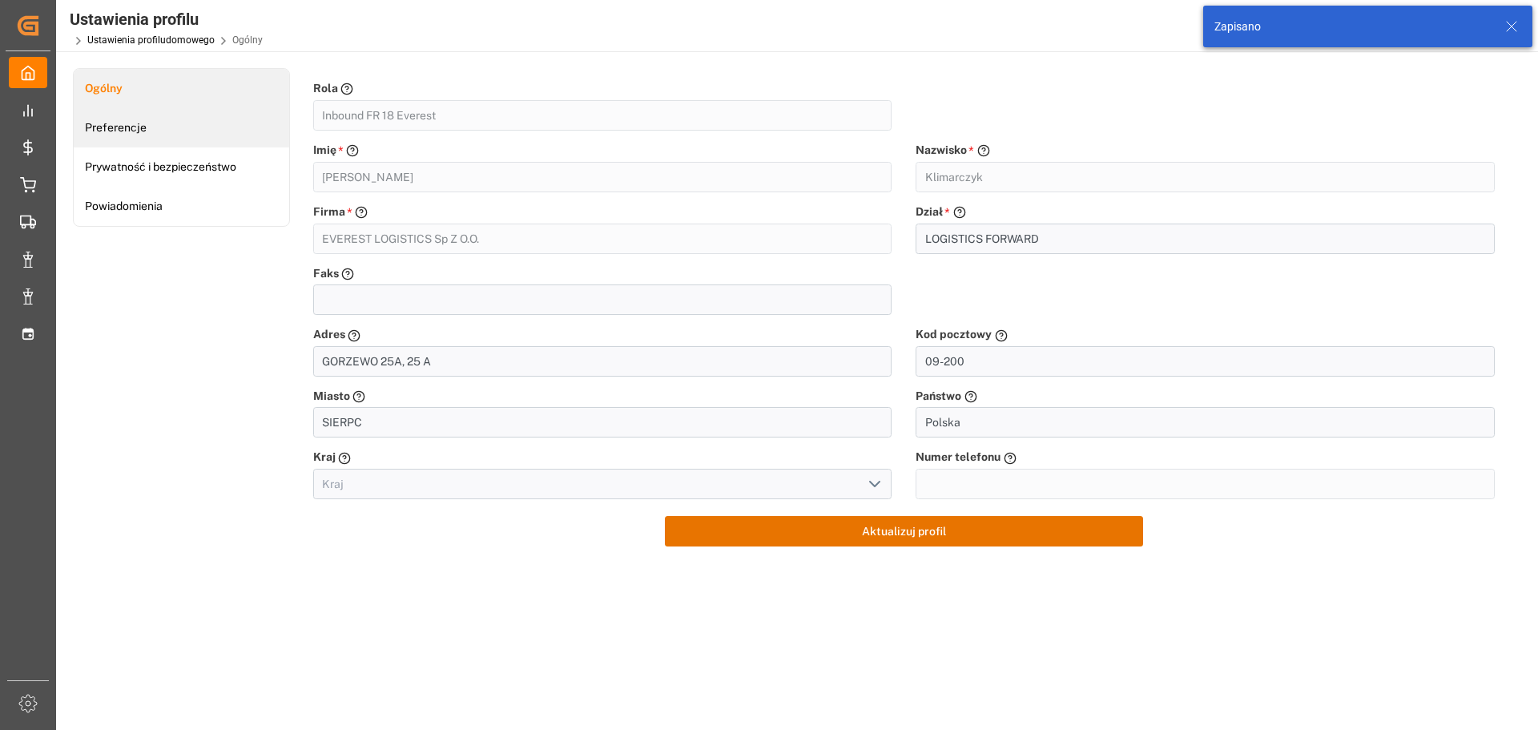
click at [146, 132] on link "Preferencje" at bounding box center [181, 127] width 215 height 39
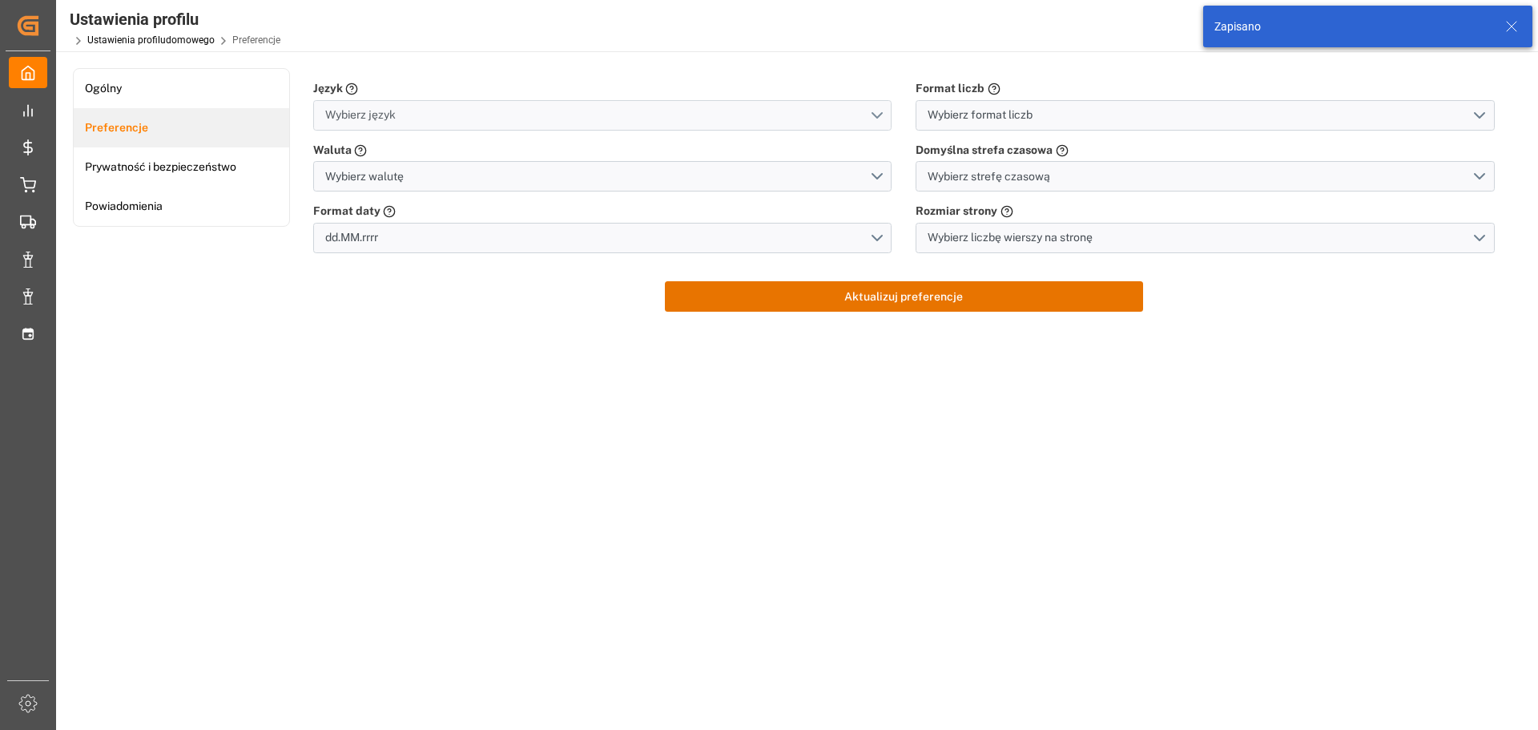
click at [376, 116] on font "Wybierz język" at bounding box center [360, 114] width 70 height 13
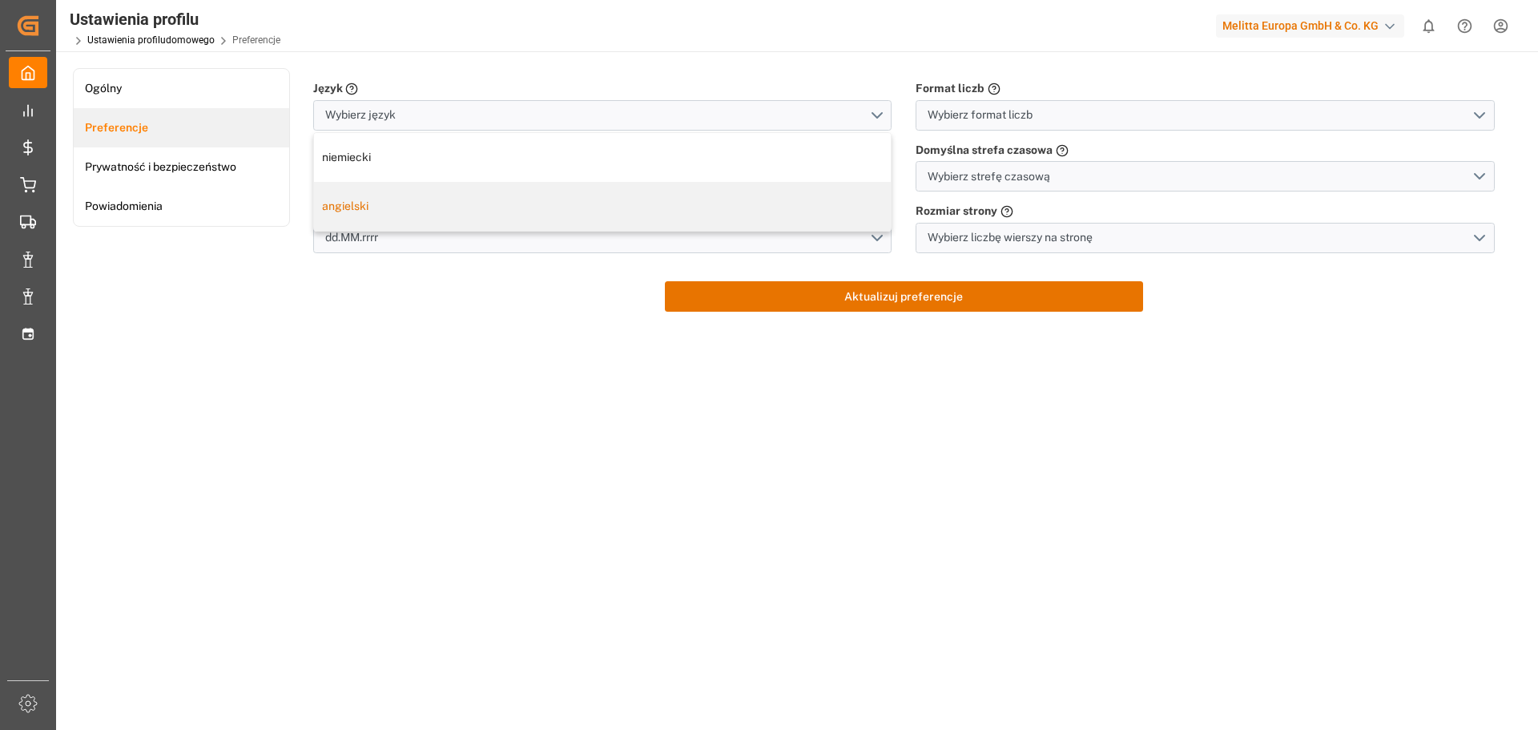
click at [364, 208] on font "angielski" at bounding box center [345, 205] width 46 height 13
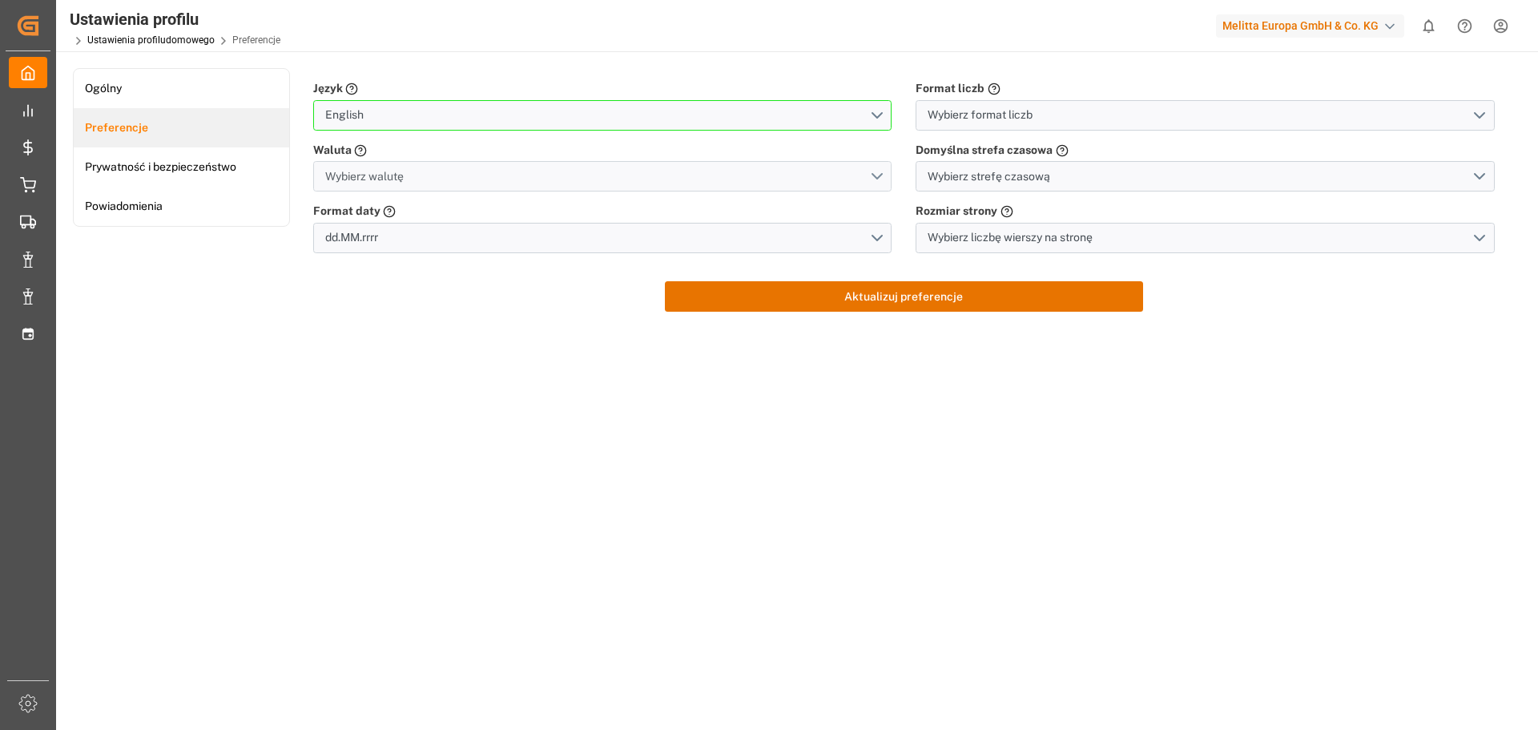
click at [376, 177] on font "Wybierz walutę" at bounding box center [364, 176] width 79 height 13
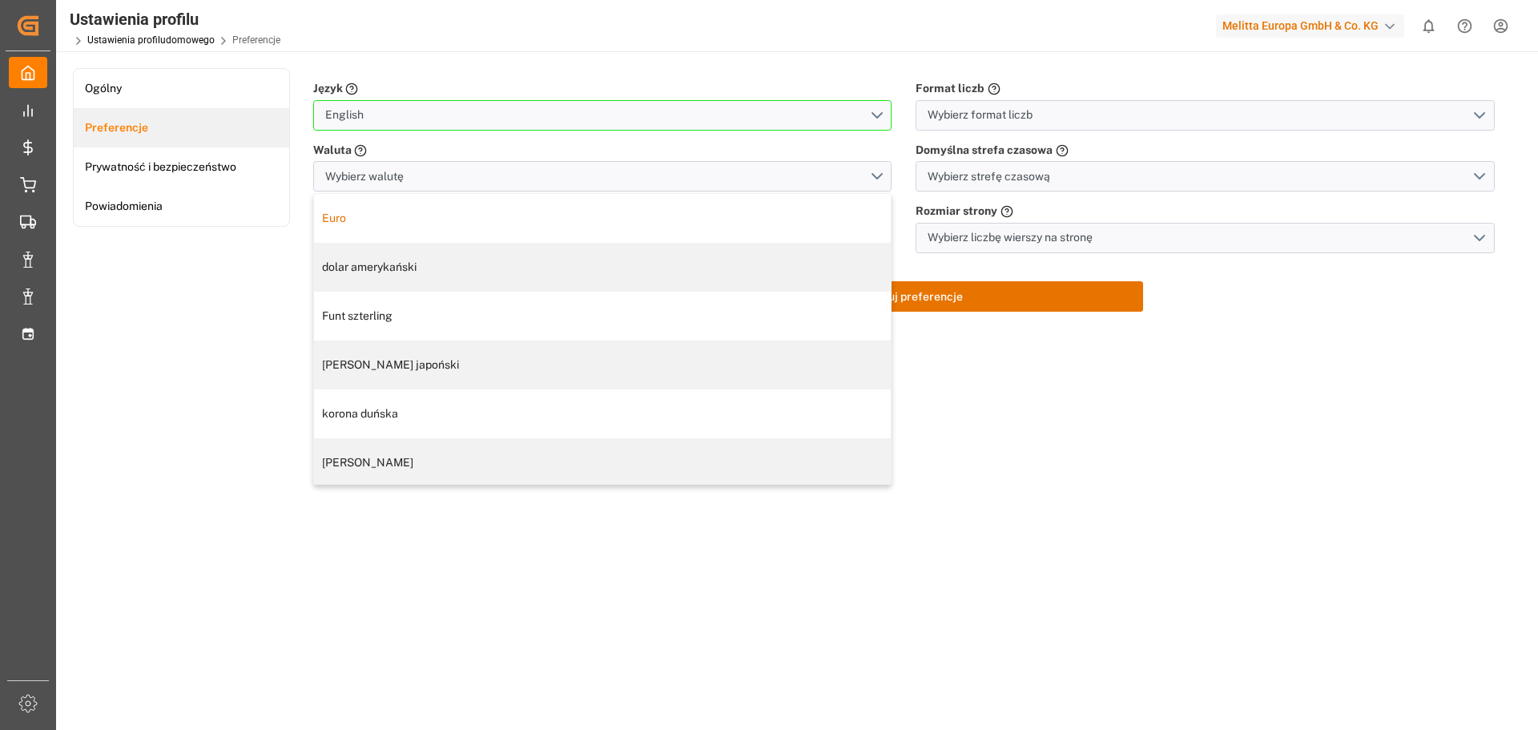
click at [368, 218] on div "Euro" at bounding box center [602, 218] width 561 height 17
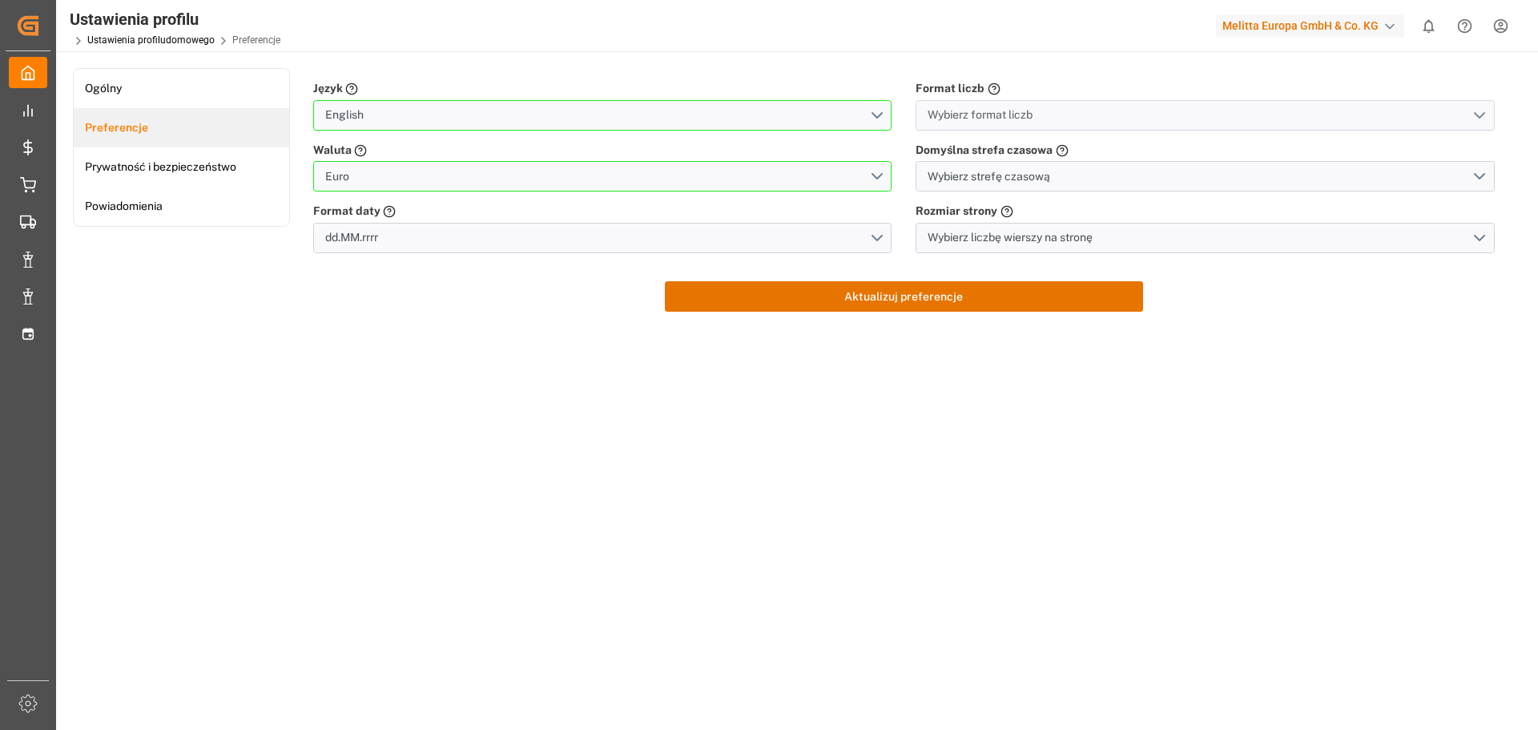
click at [965, 120] on font "Wybierz format liczb" at bounding box center [980, 114] width 105 height 13
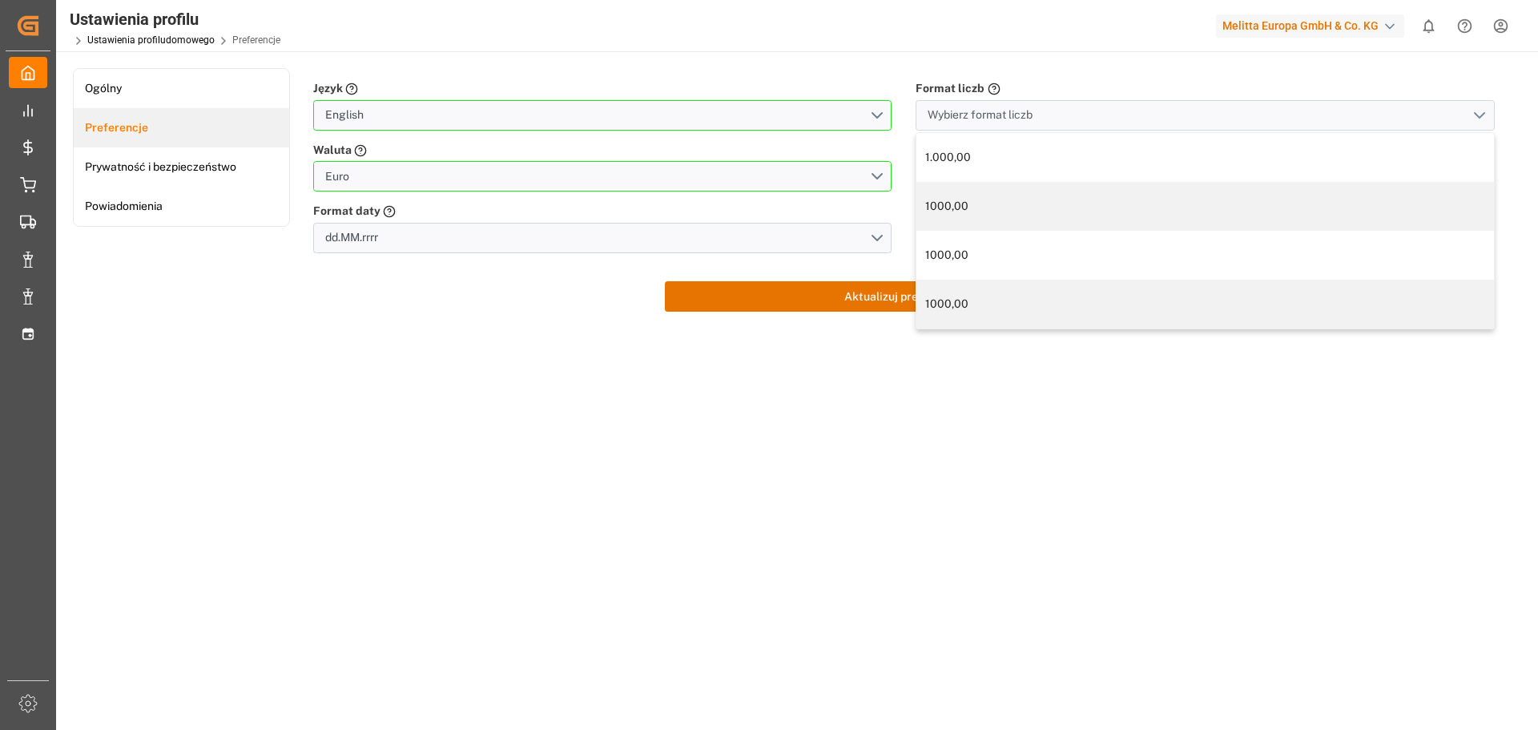
click at [965, 120] on font "Wybierz format liczb" at bounding box center [980, 114] width 105 height 13
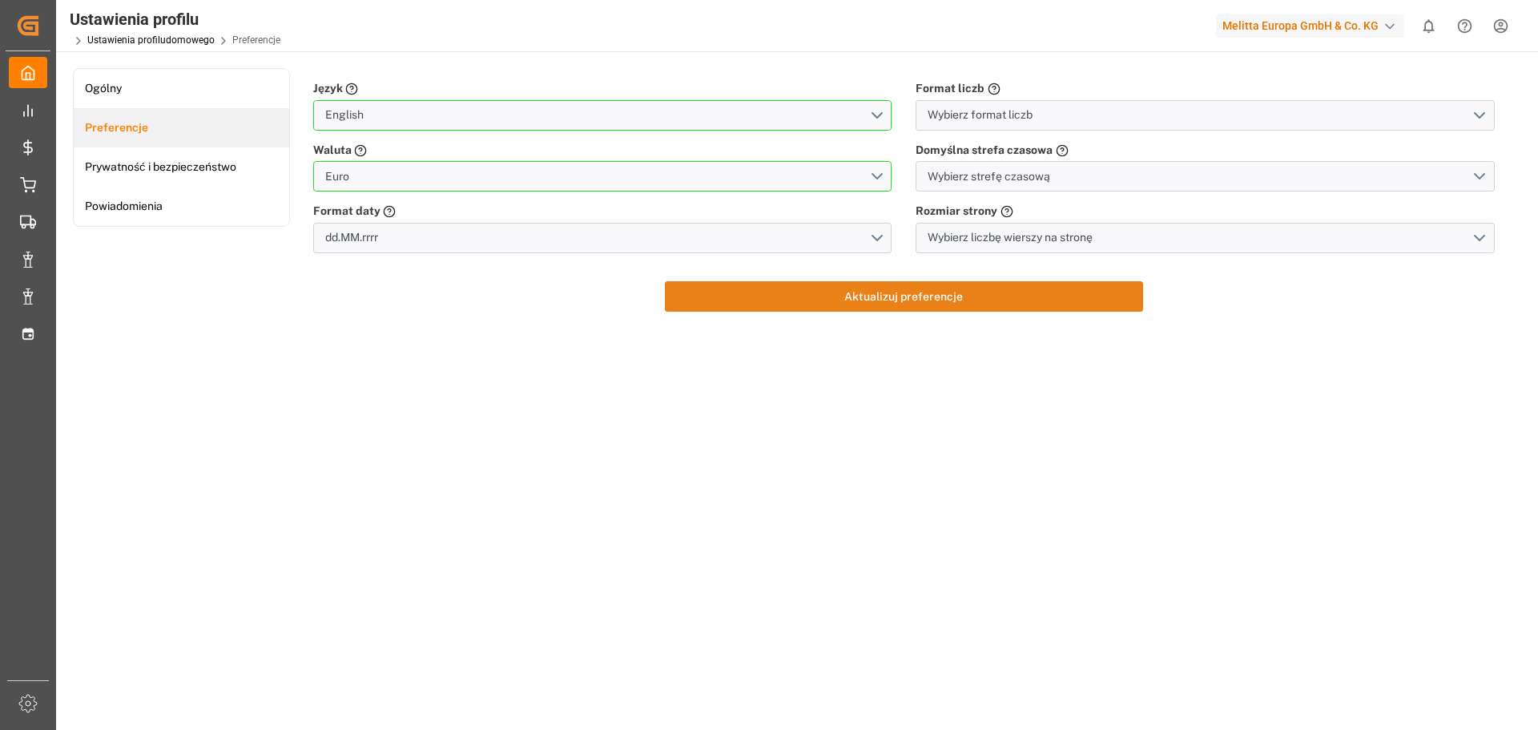
click at [956, 303] on button "Aktualizuj preferencje" at bounding box center [904, 296] width 478 height 30
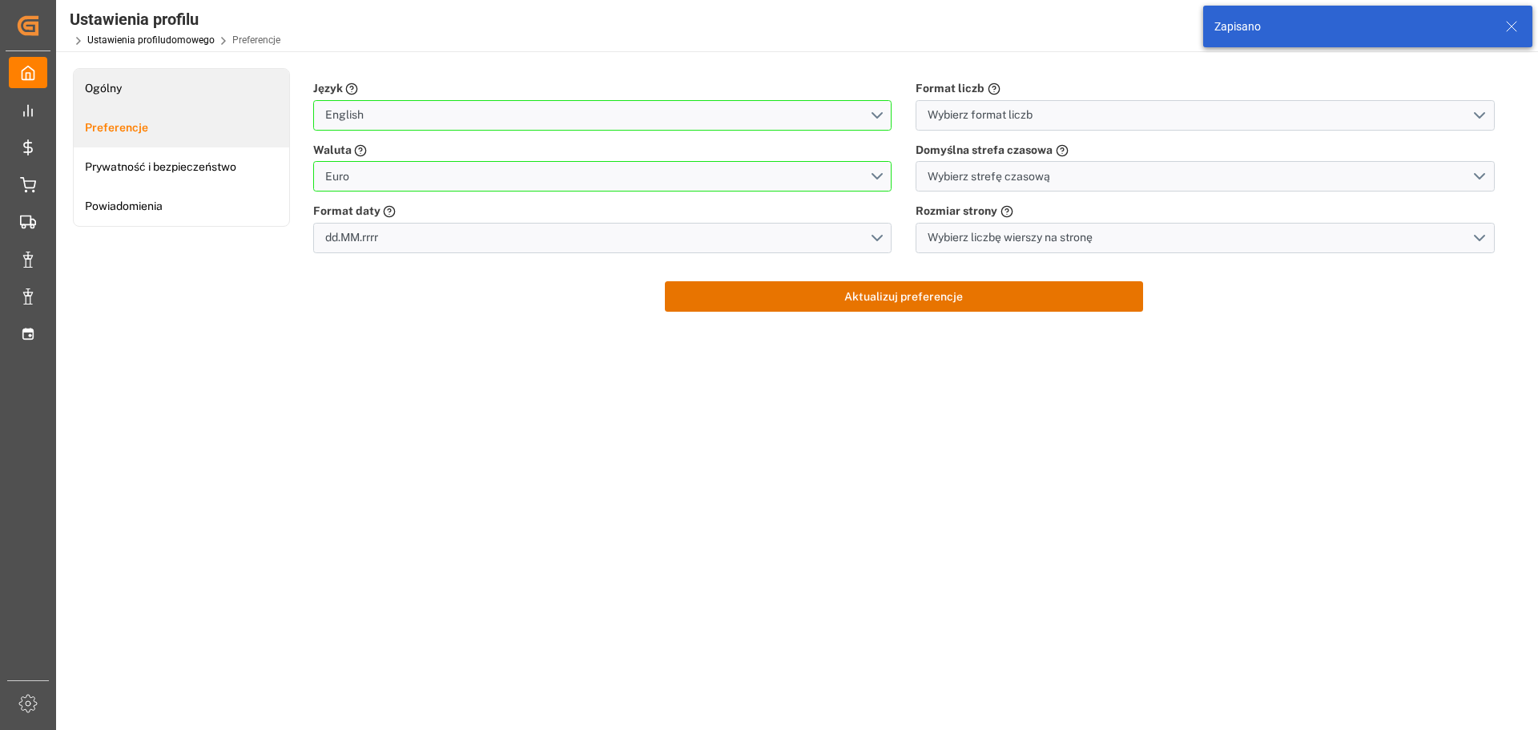
click at [123, 87] on link "Ogólny" at bounding box center [181, 88] width 215 height 39
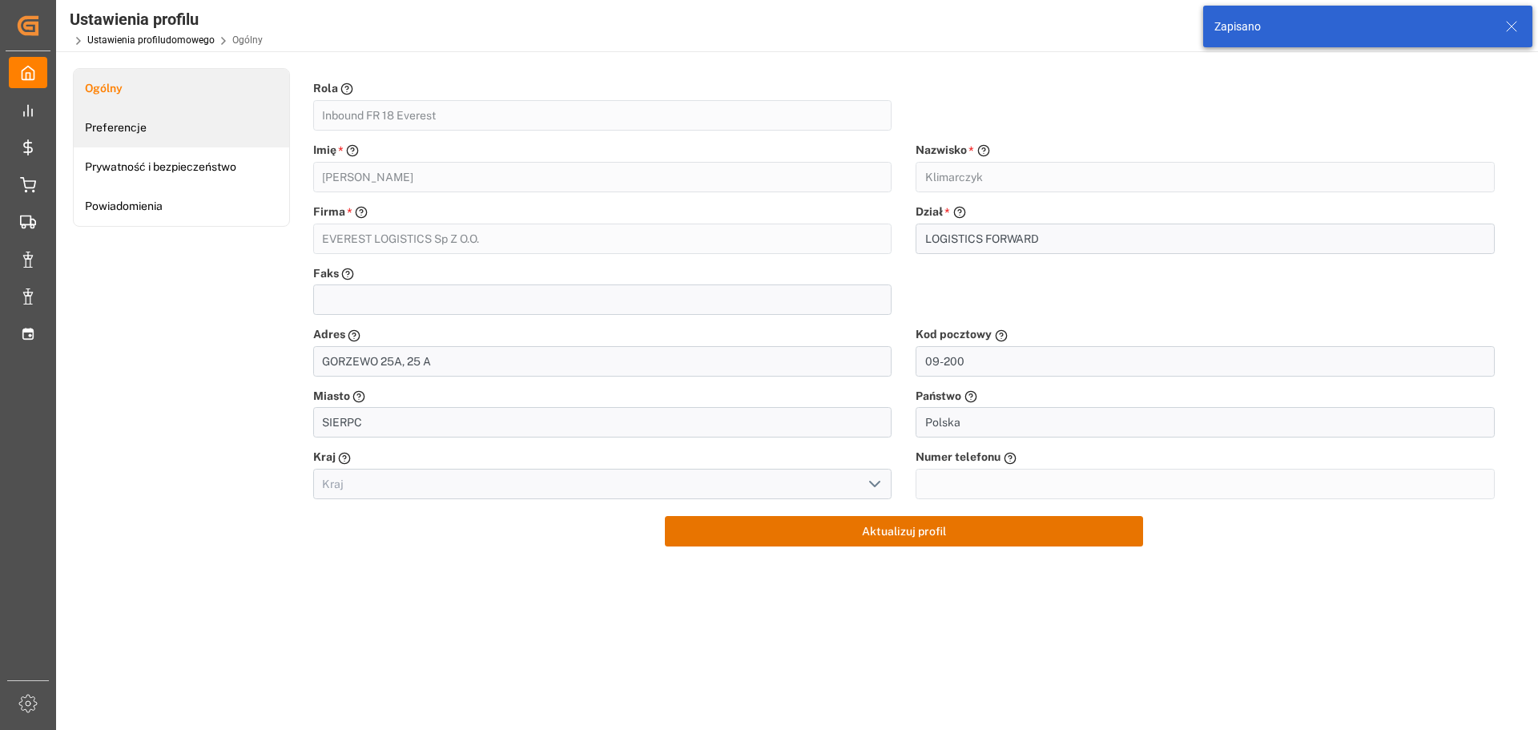
click at [108, 129] on font "Preferencje" at bounding box center [116, 127] width 62 height 13
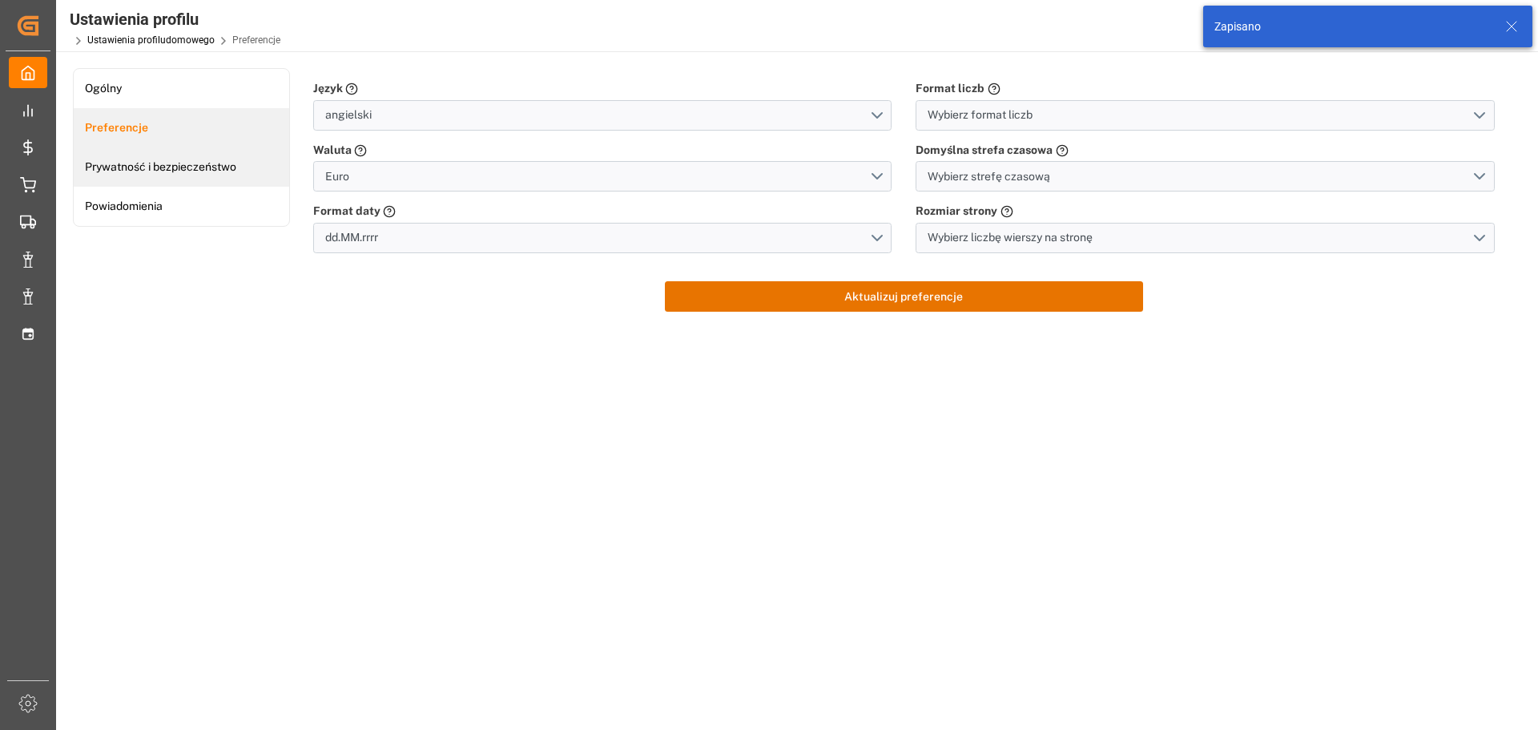
click at [112, 159] on link "Prywatność i bezpieczeństwo" at bounding box center [181, 166] width 215 height 39
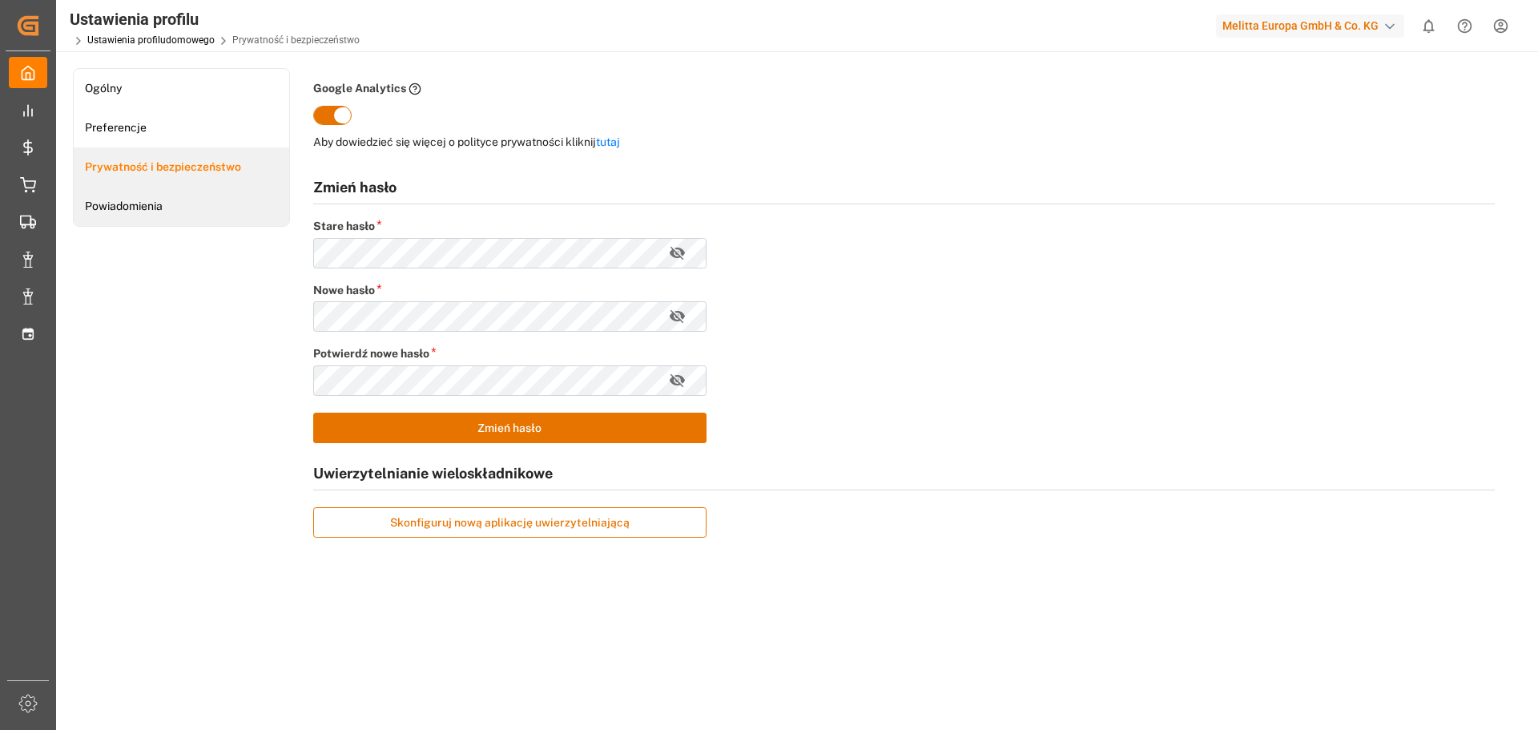
click at [126, 209] on font "Powiadomienia" at bounding box center [124, 205] width 78 height 13
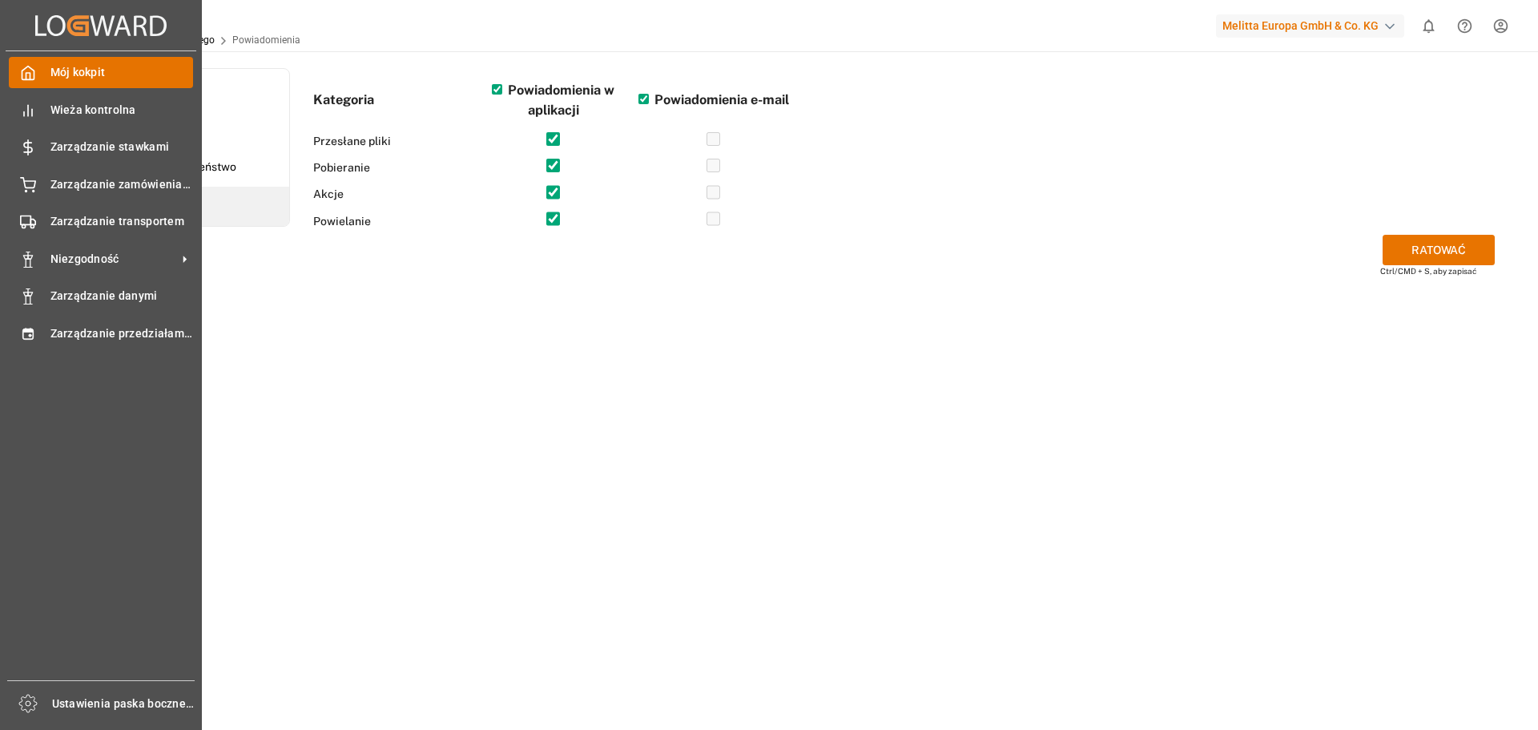
click at [54, 66] on font "Mój kokpit" at bounding box center [77, 72] width 55 height 13
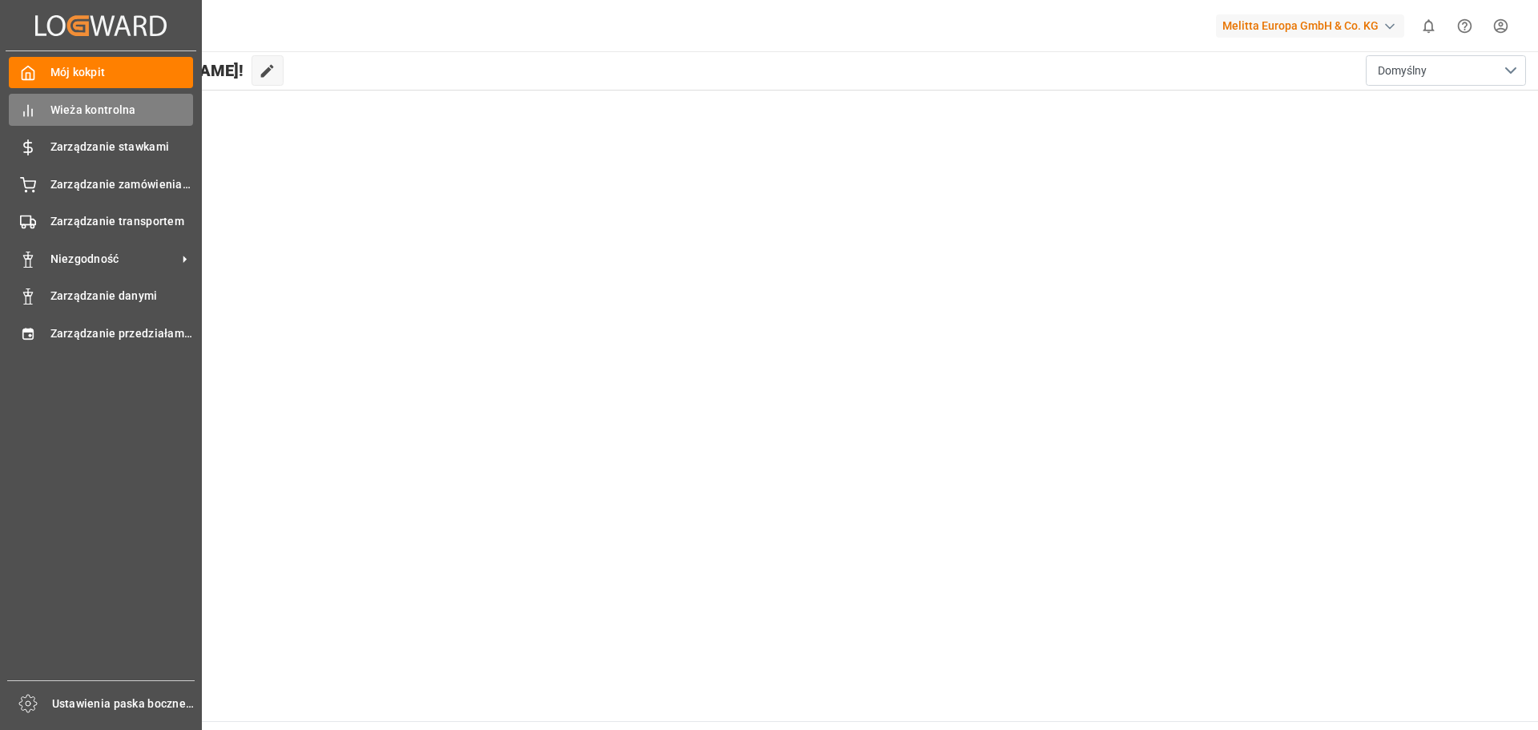
click at [55, 107] on font "Wieża kontrolna" at bounding box center [93, 109] width 86 height 13
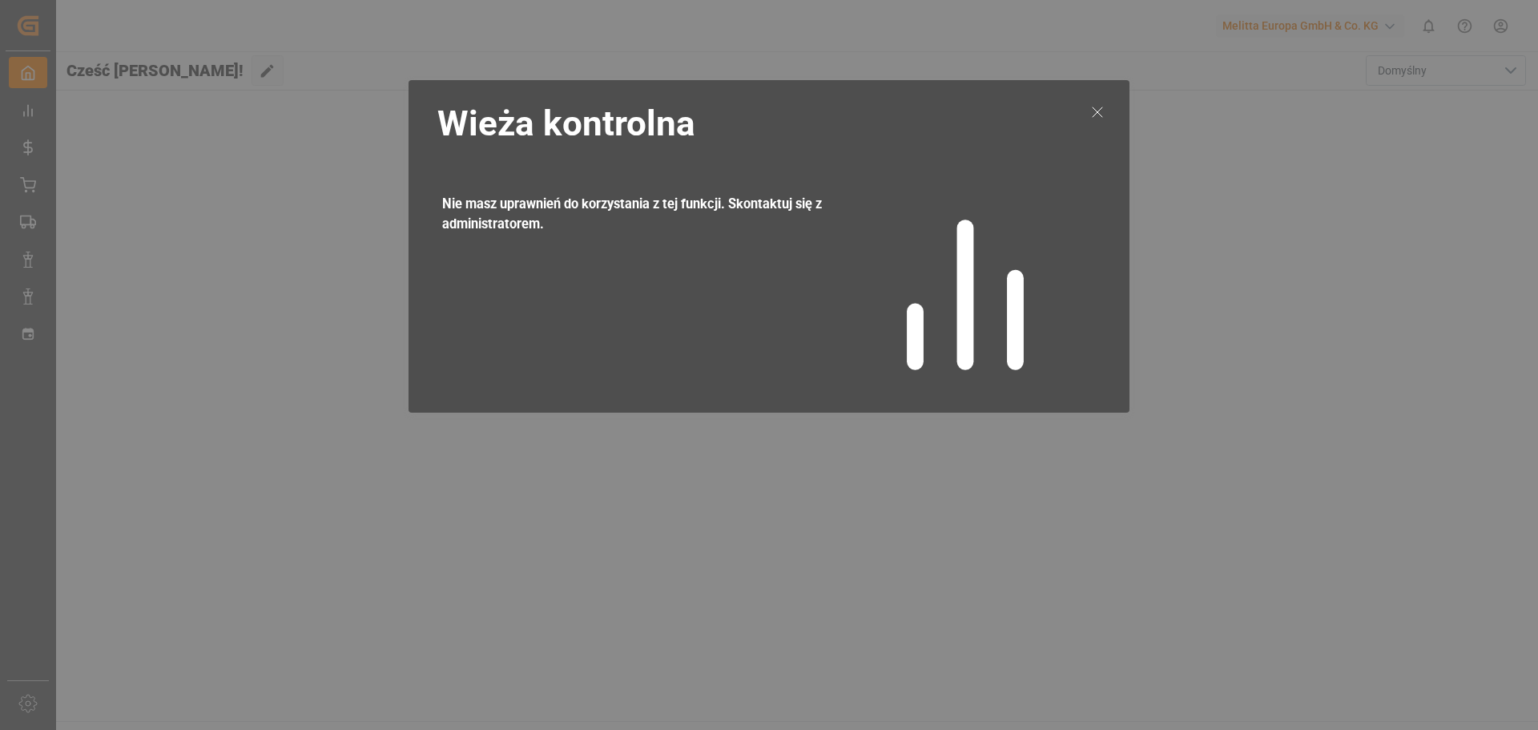
click at [965, 324] on line at bounding box center [965, 295] width 0 height 134
drag, startPoint x: 988, startPoint y: 322, endPoint x: 803, endPoint y: 164, distance: 242.6
click at [976, 302] on icon at bounding box center [965, 295] width 200 height 200
click at [803, 161] on h1 "Wieża kontrolna" at bounding box center [737, 123] width 633 height 87
click at [683, 207] on font "Nie masz uprawnień do korzystania z tej funkcji. Skontaktuj się z administrator…" at bounding box center [632, 213] width 380 height 35
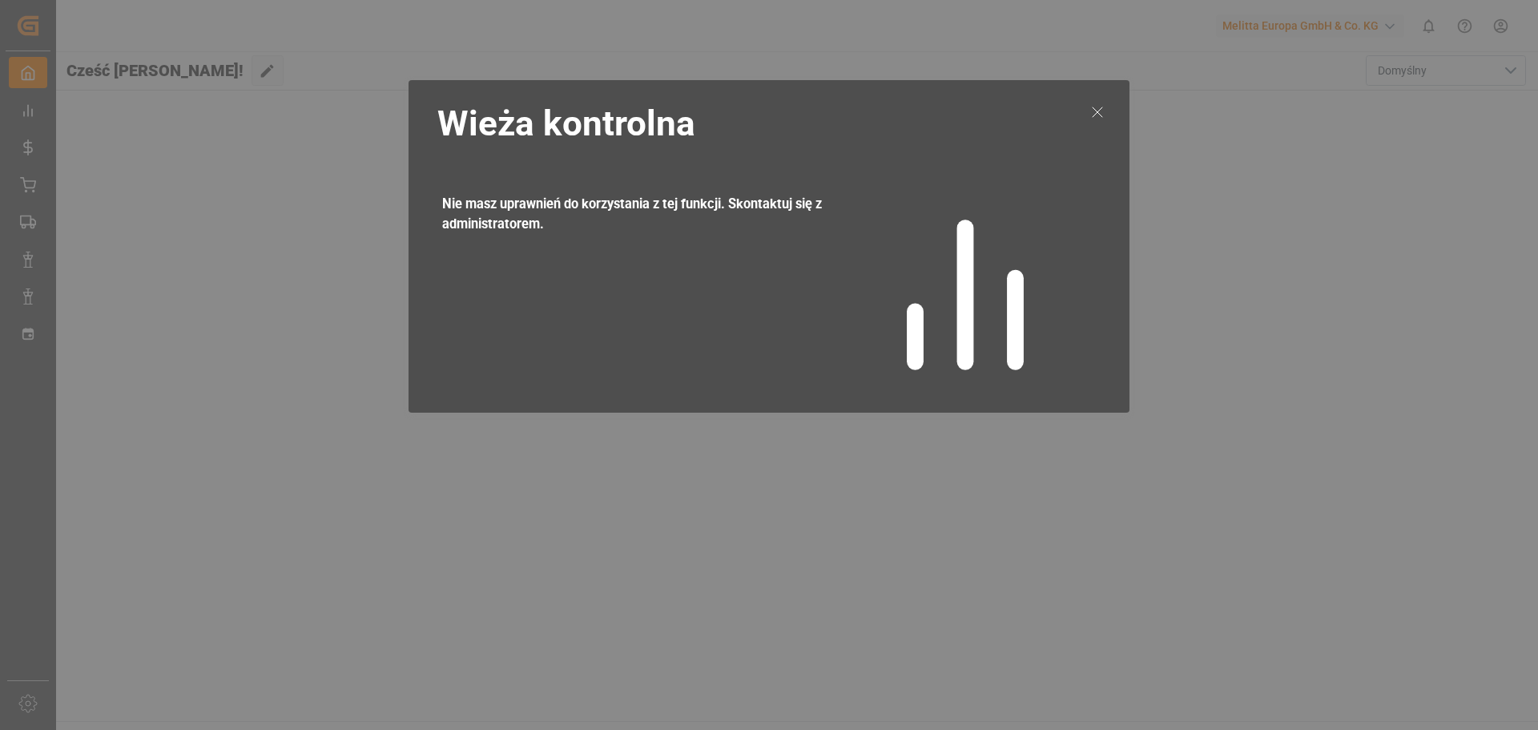
click at [1097, 104] on icon at bounding box center [1097, 112] width 19 height 19
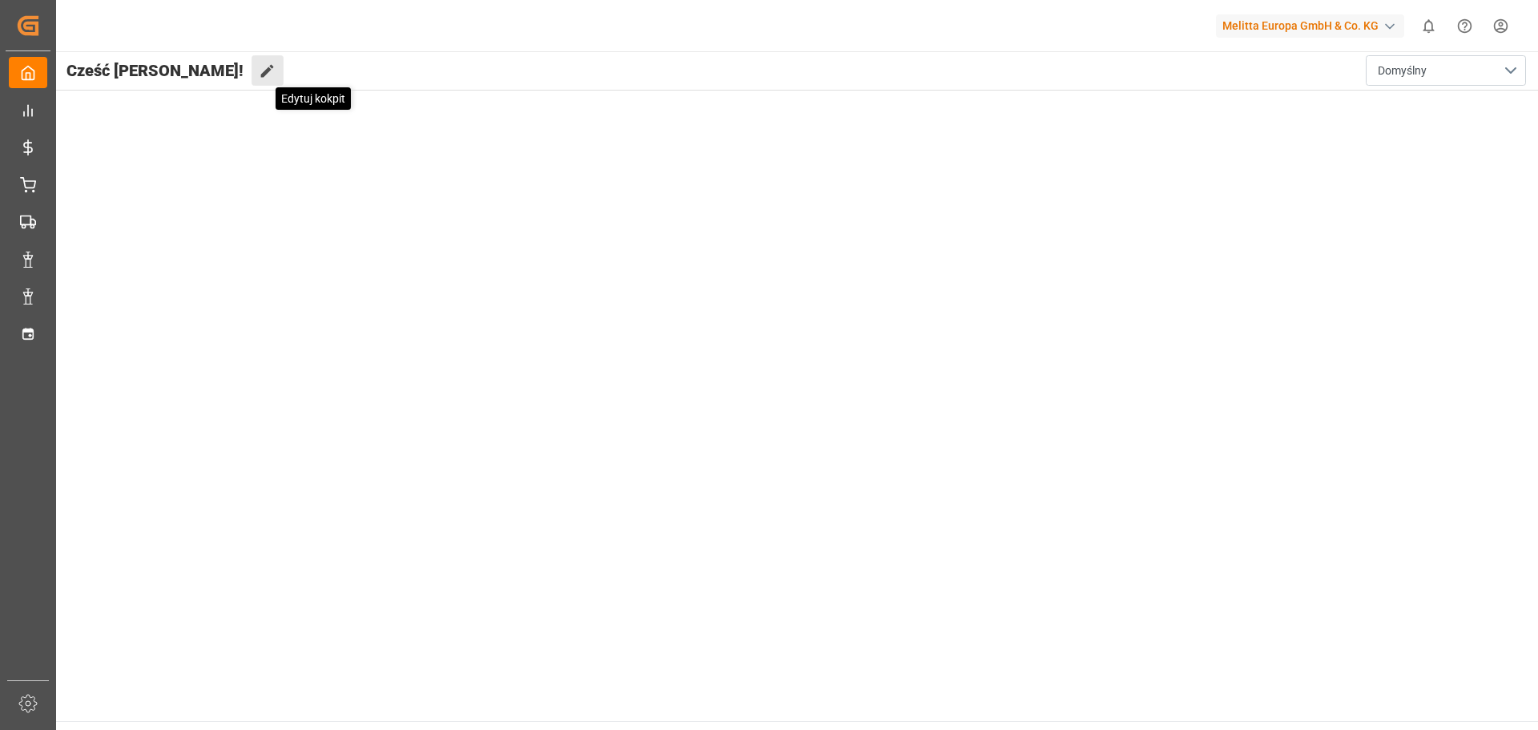
click at [259, 70] on icon at bounding box center [267, 70] width 17 height 17
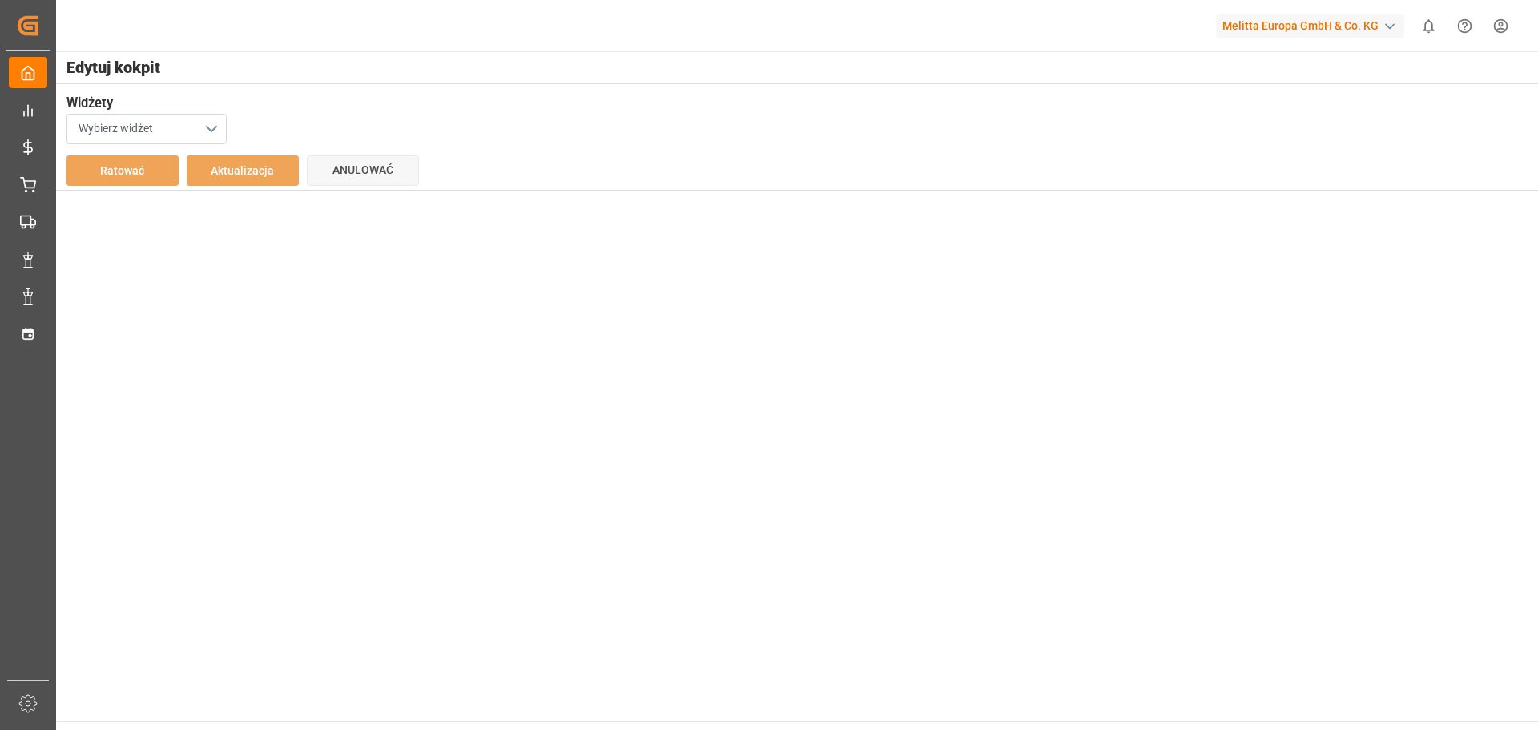
click at [205, 127] on button "Wybierz widżet" at bounding box center [146, 129] width 160 height 30
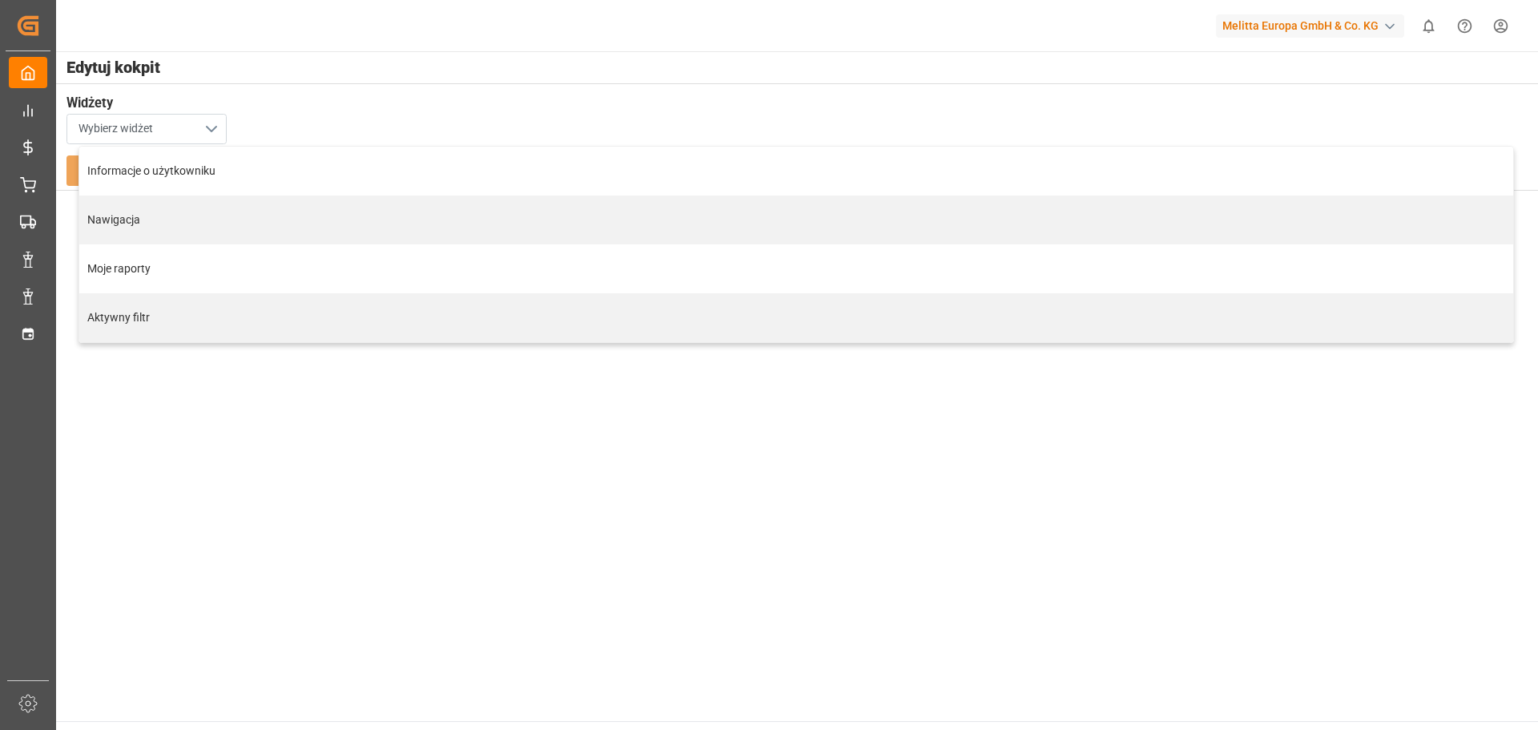
click at [205, 127] on button "Wybierz widżet" at bounding box center [146, 129] width 160 height 30
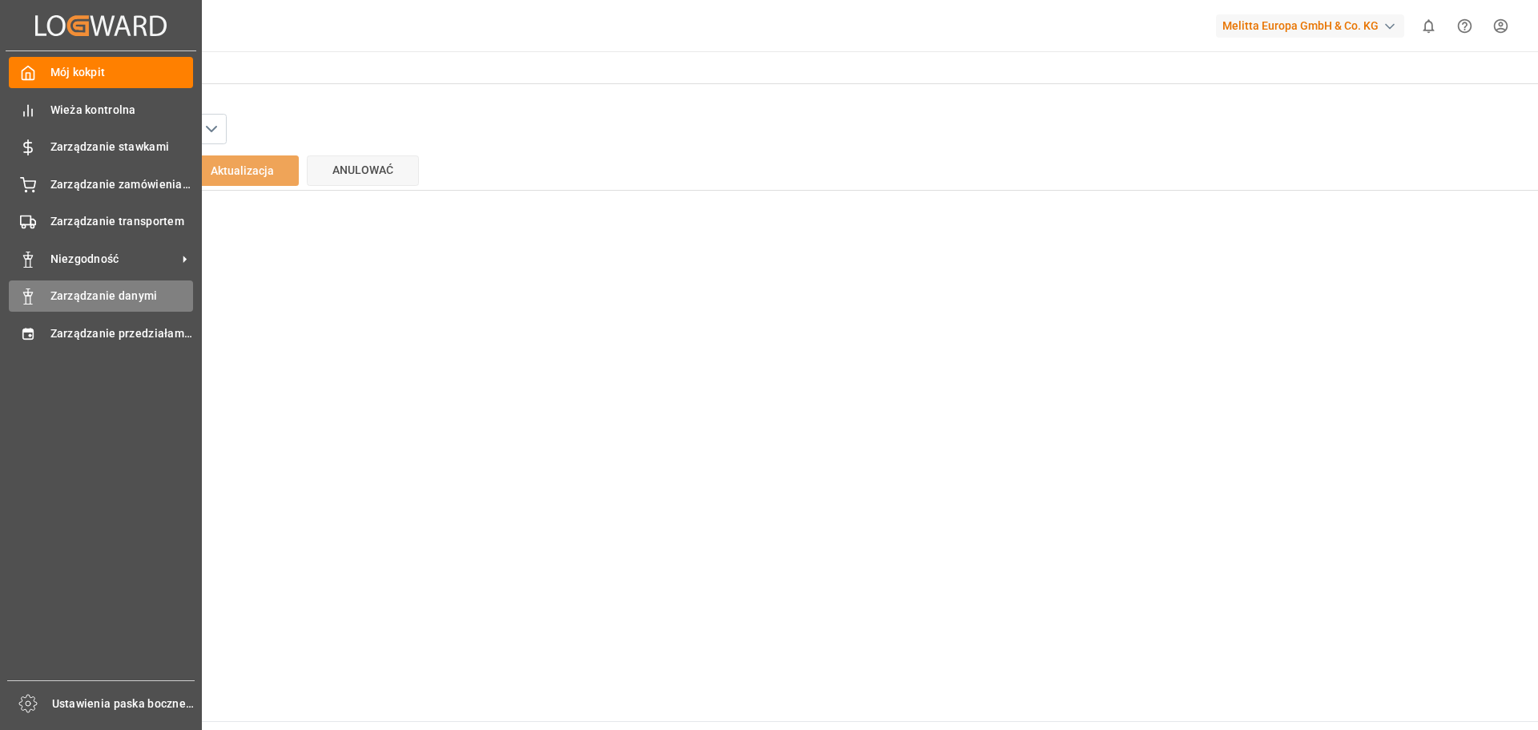
click at [107, 296] on font "Zarządzanie danymi" at bounding box center [103, 295] width 107 height 13
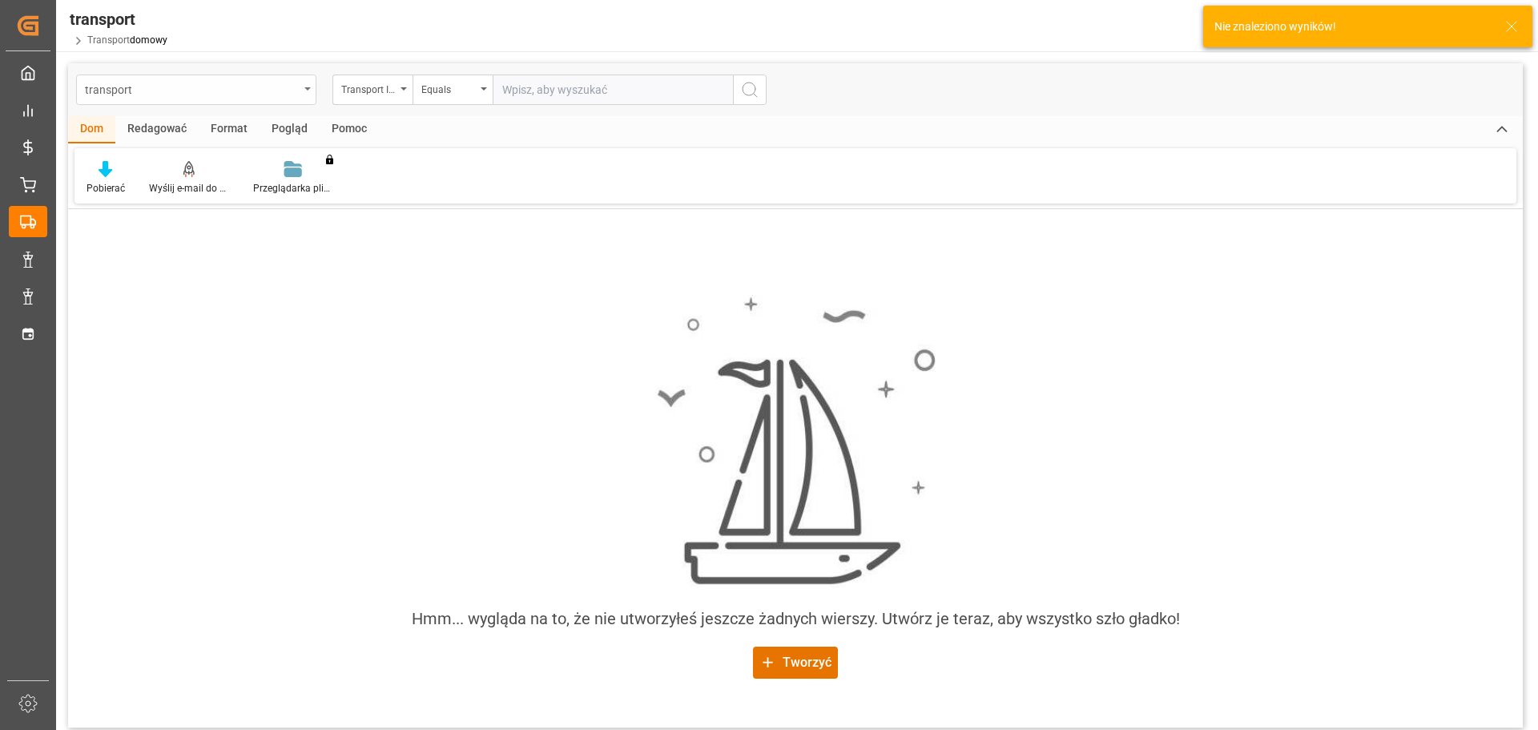
click at [164, 89] on div "transport" at bounding box center [192, 89] width 214 height 20
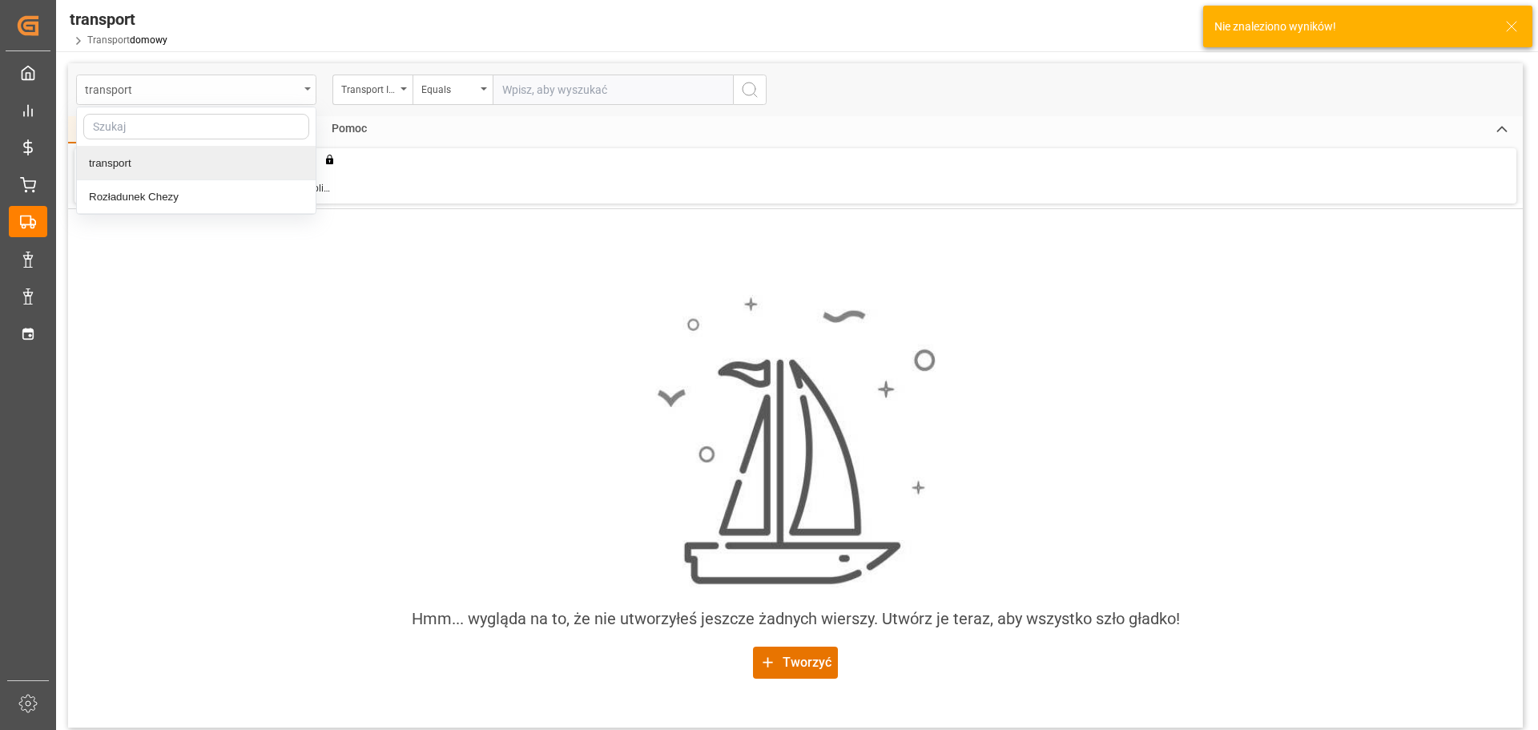
click at [164, 89] on div "transport" at bounding box center [192, 89] width 214 height 20
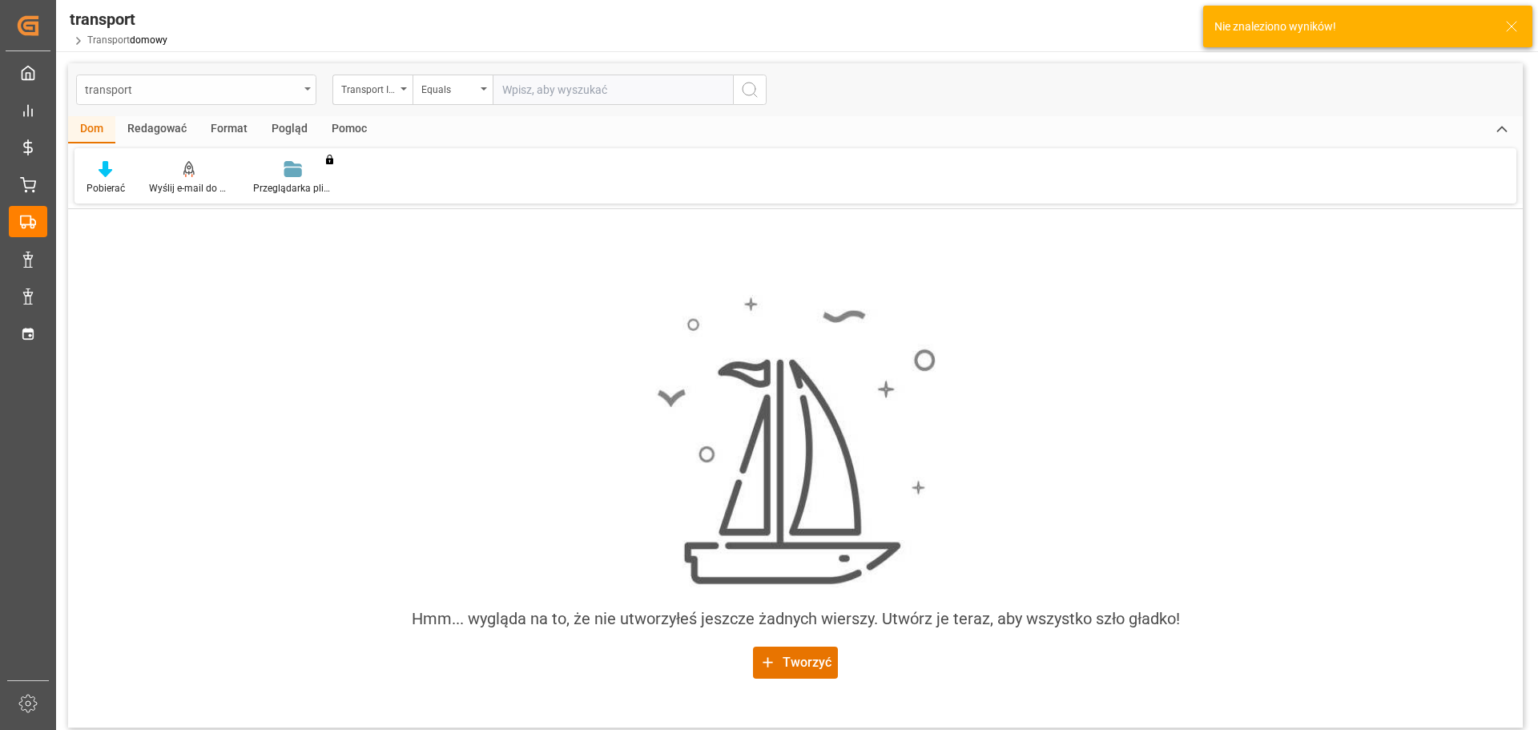
click at [164, 89] on div "transport" at bounding box center [192, 89] width 214 height 20
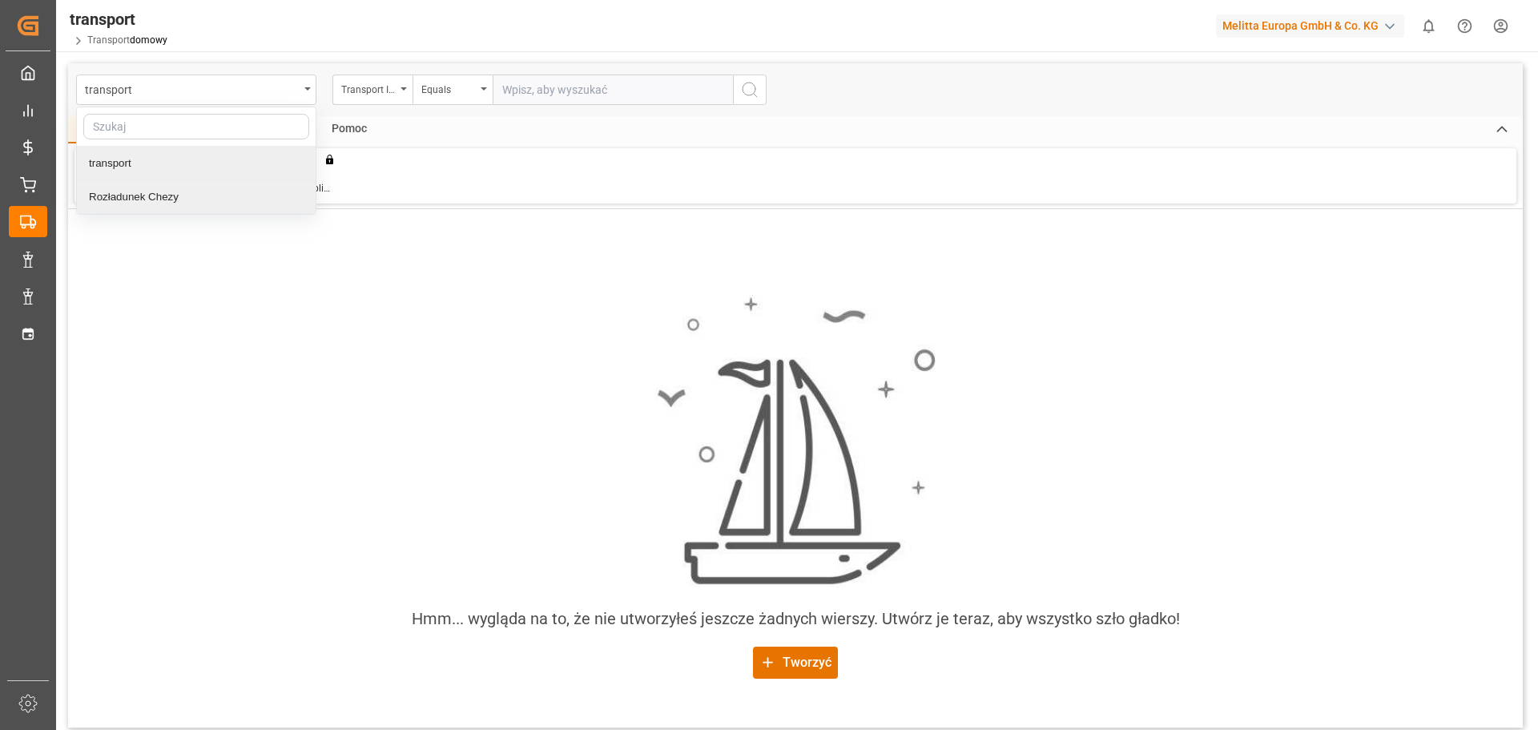
click at [160, 195] on font "Rozładunek Chezy" at bounding box center [134, 197] width 90 height 12
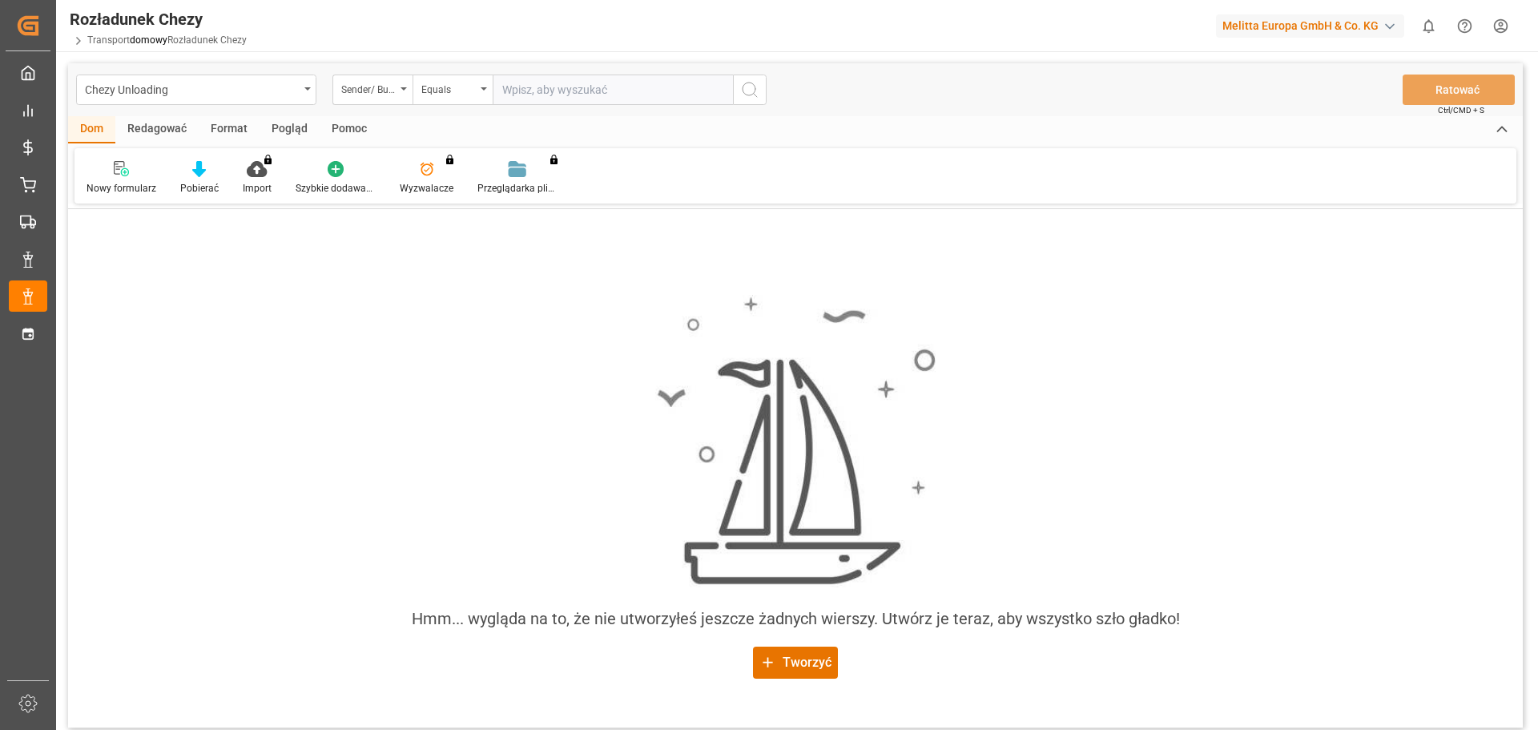
click at [1508, 28] on html "Created by potrace 1.15, written by [PERSON_NAME] [DATE]-[DATE] Created by potr…" at bounding box center [769, 365] width 1538 height 730
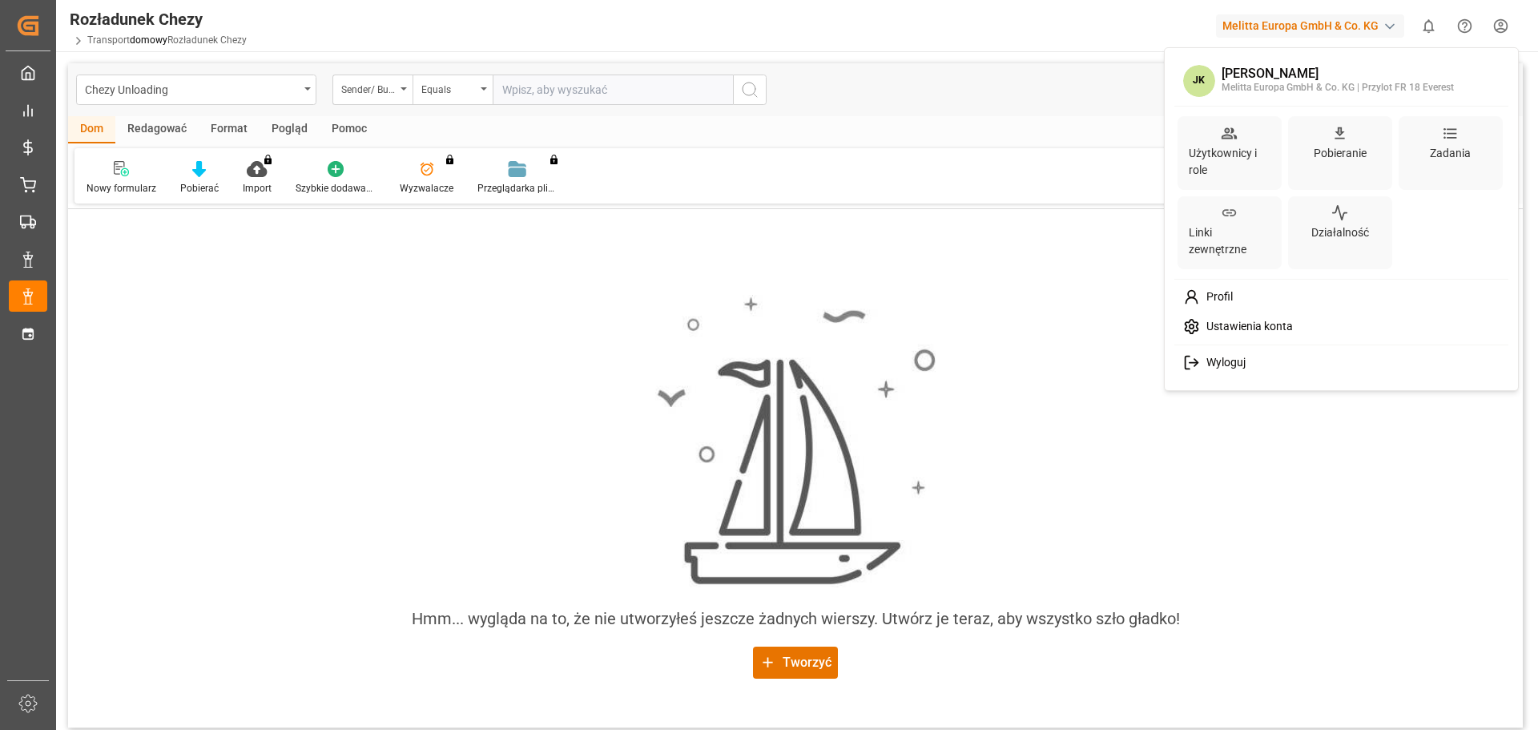
click at [1225, 363] on font "Wyloguj" at bounding box center [1225, 362] width 39 height 13
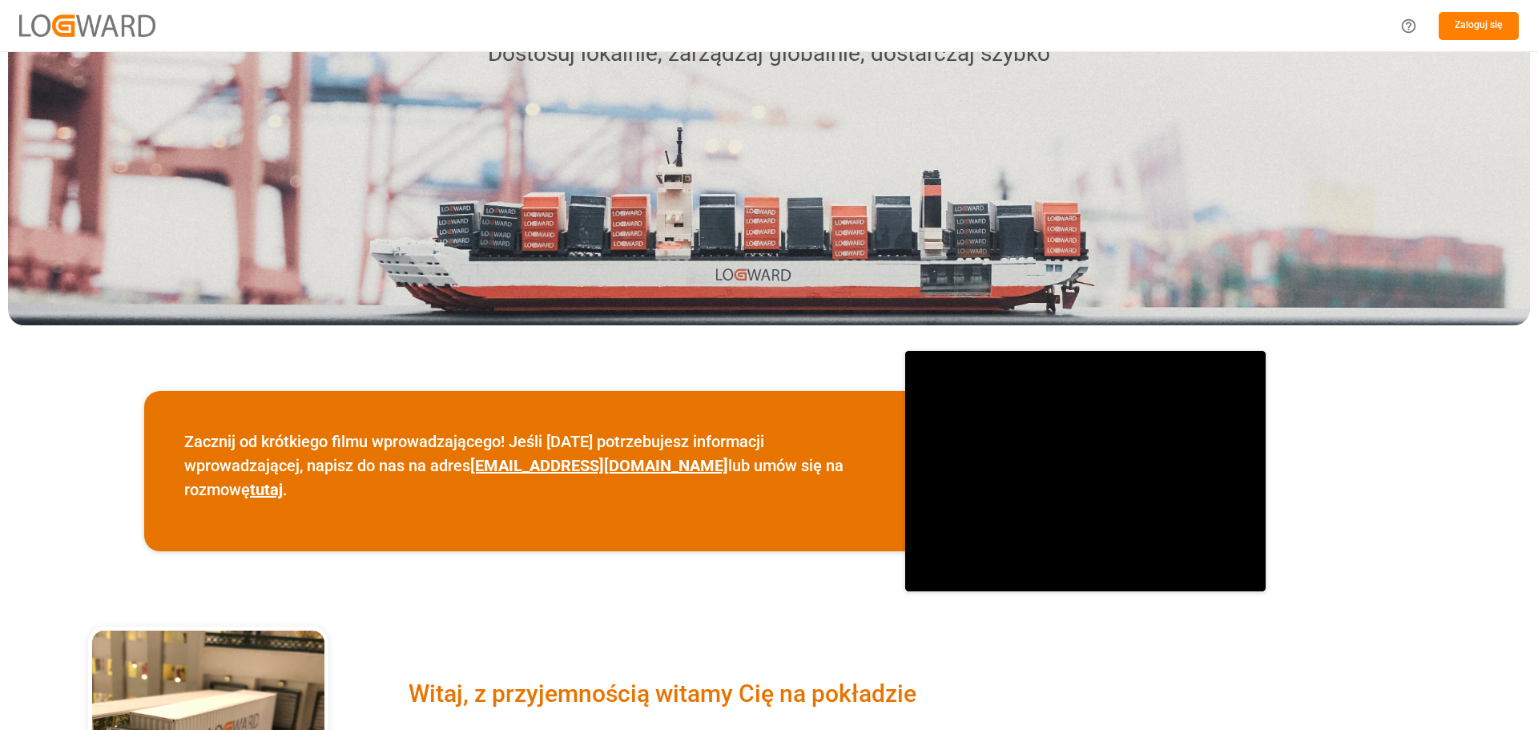
scroll to position [108, 0]
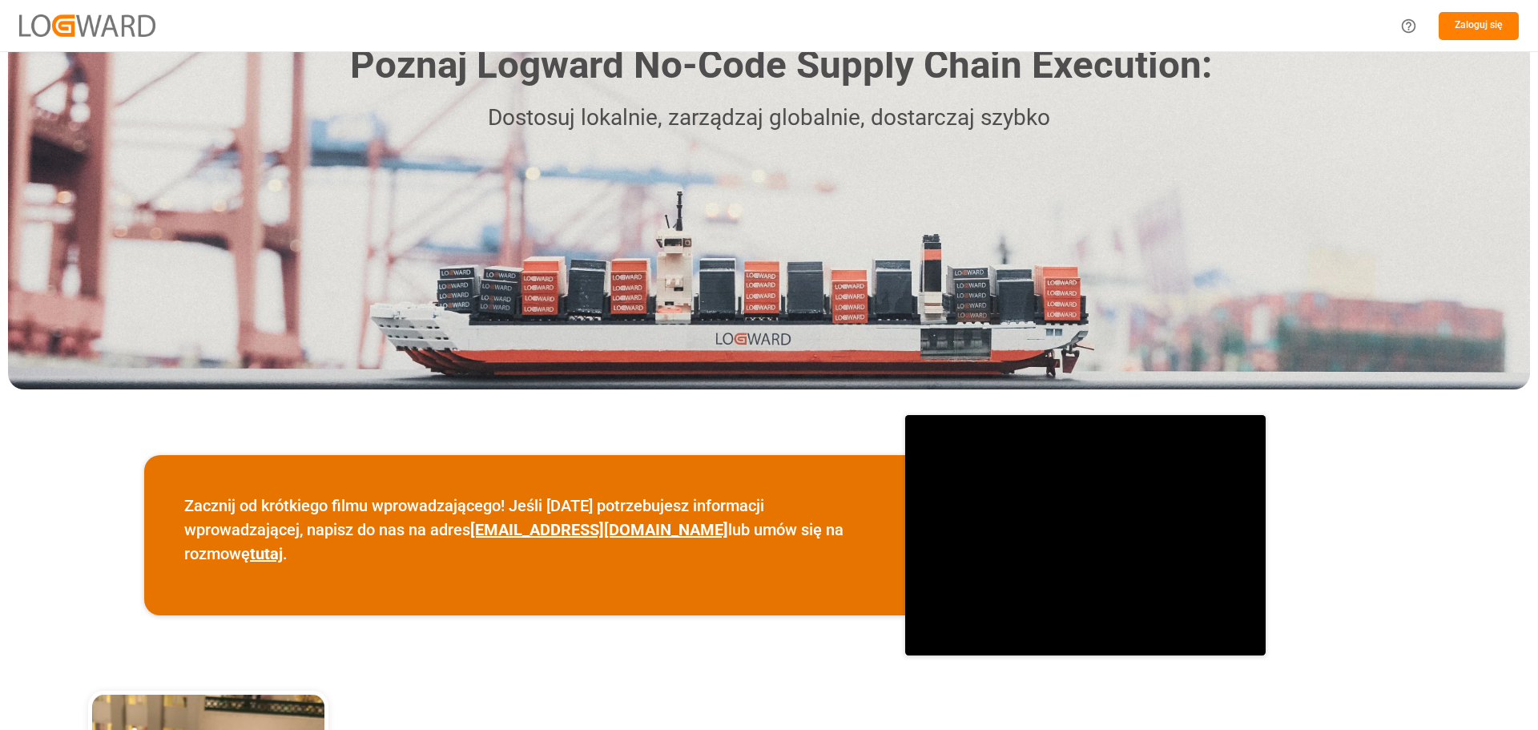
click at [1480, 21] on font "Zaloguj się" at bounding box center [1479, 24] width 48 height 11
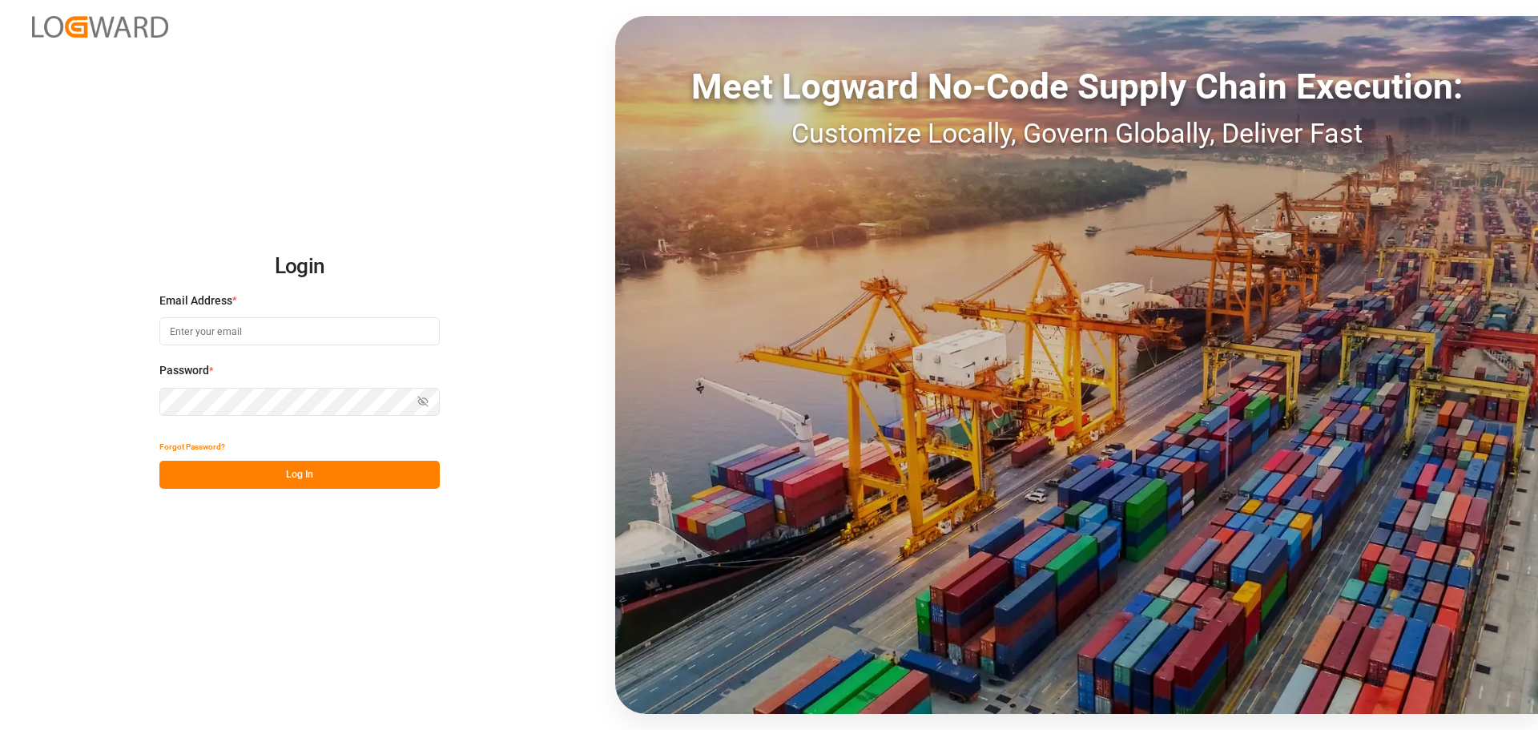
type input "[PERSON_NAME][EMAIL_ADDRESS][DOMAIN_NAME]"
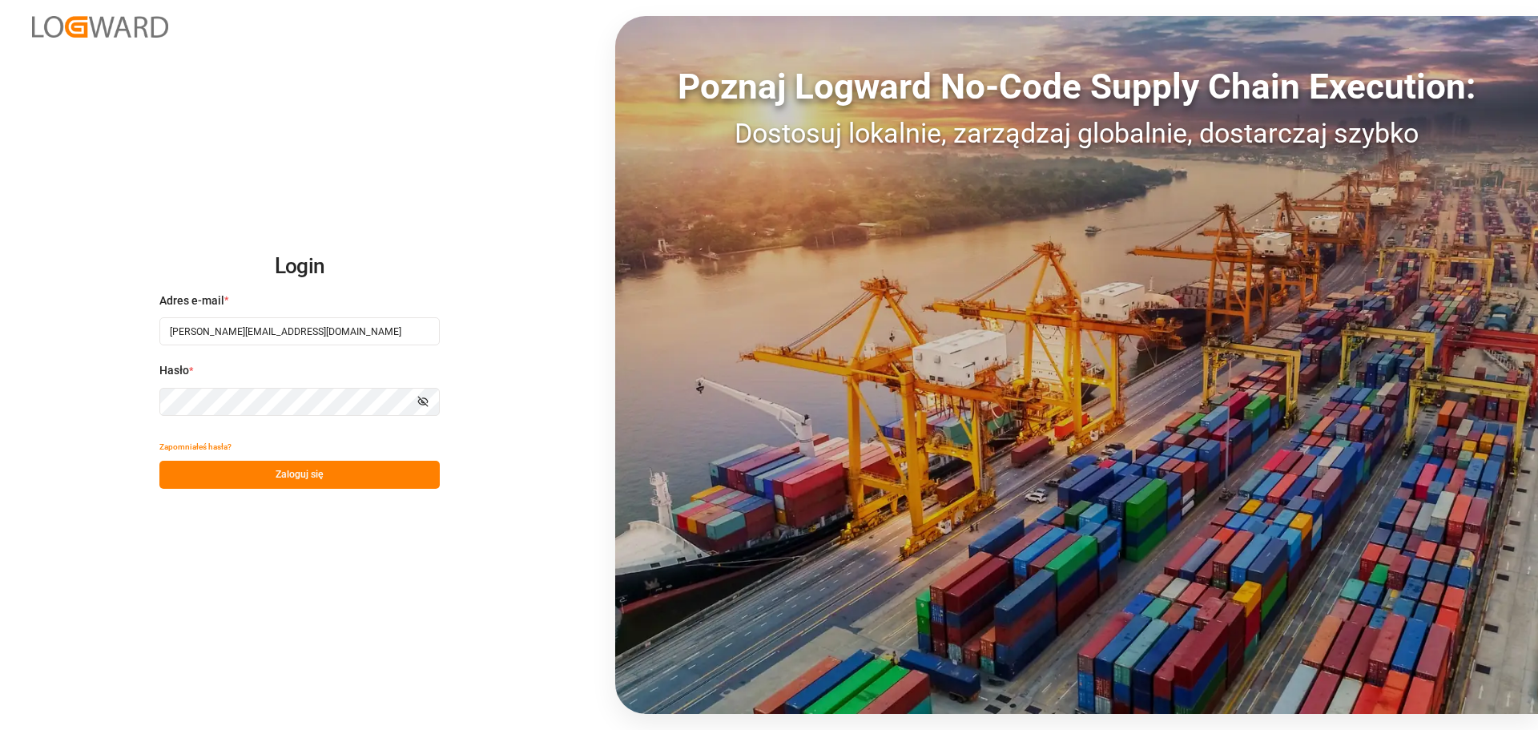
click at [254, 471] on button "Zaloguj się" at bounding box center [299, 475] width 280 height 28
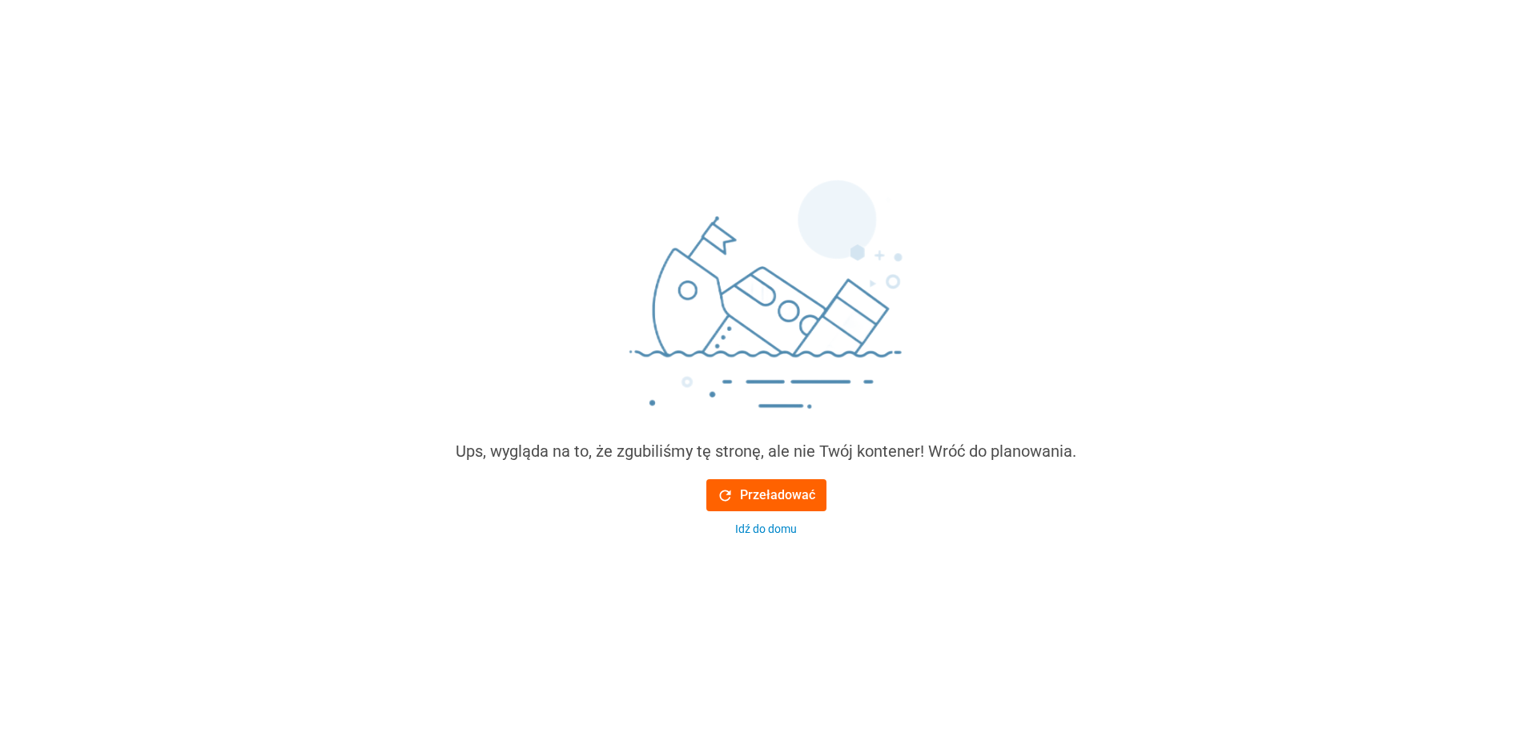
click at [783, 493] on font "Przeładować" at bounding box center [777, 494] width 75 height 15
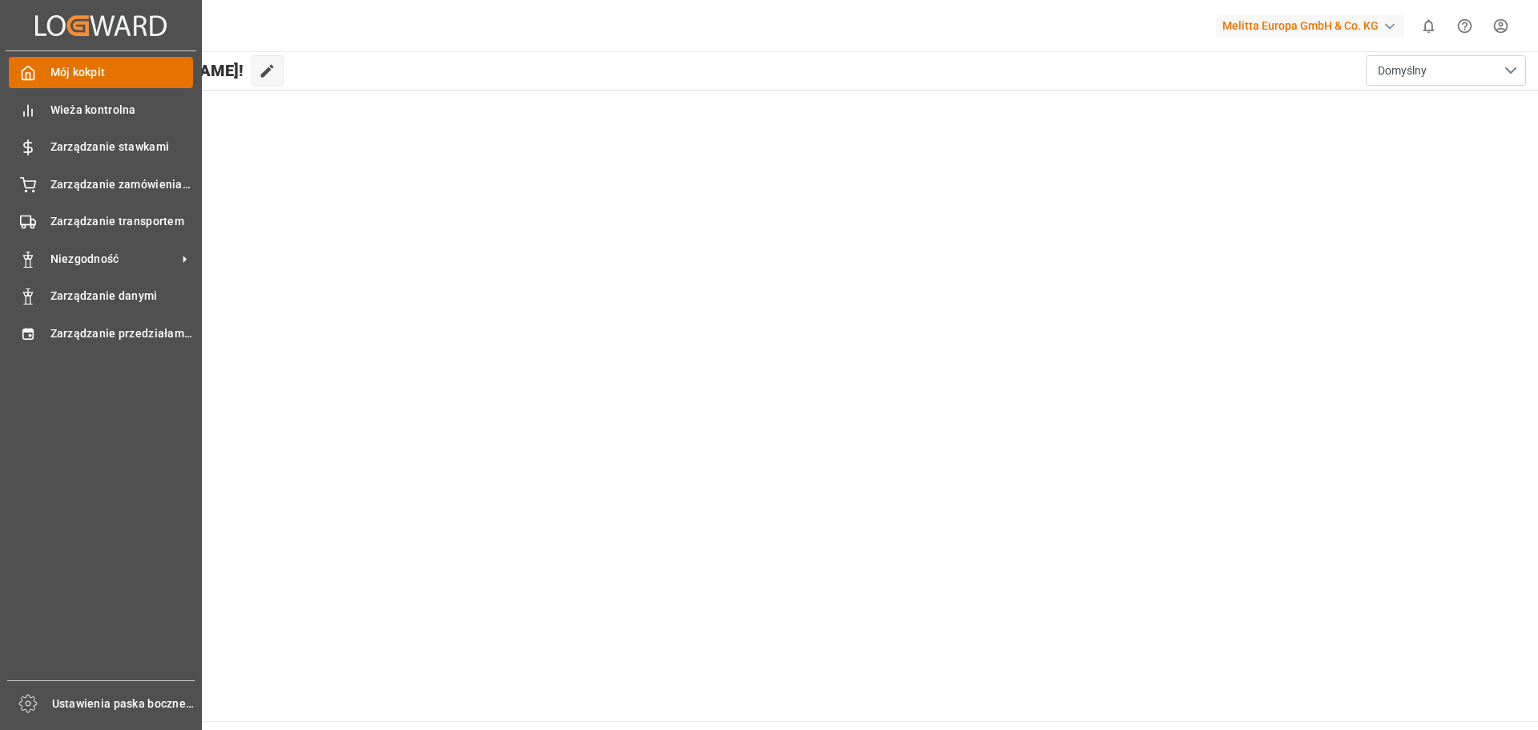
drag, startPoint x: 54, startPoint y: 75, endPoint x: 171, endPoint y: 62, distance: 116.9
click at [54, 75] on font "Mój kokpit" at bounding box center [77, 72] width 55 height 13
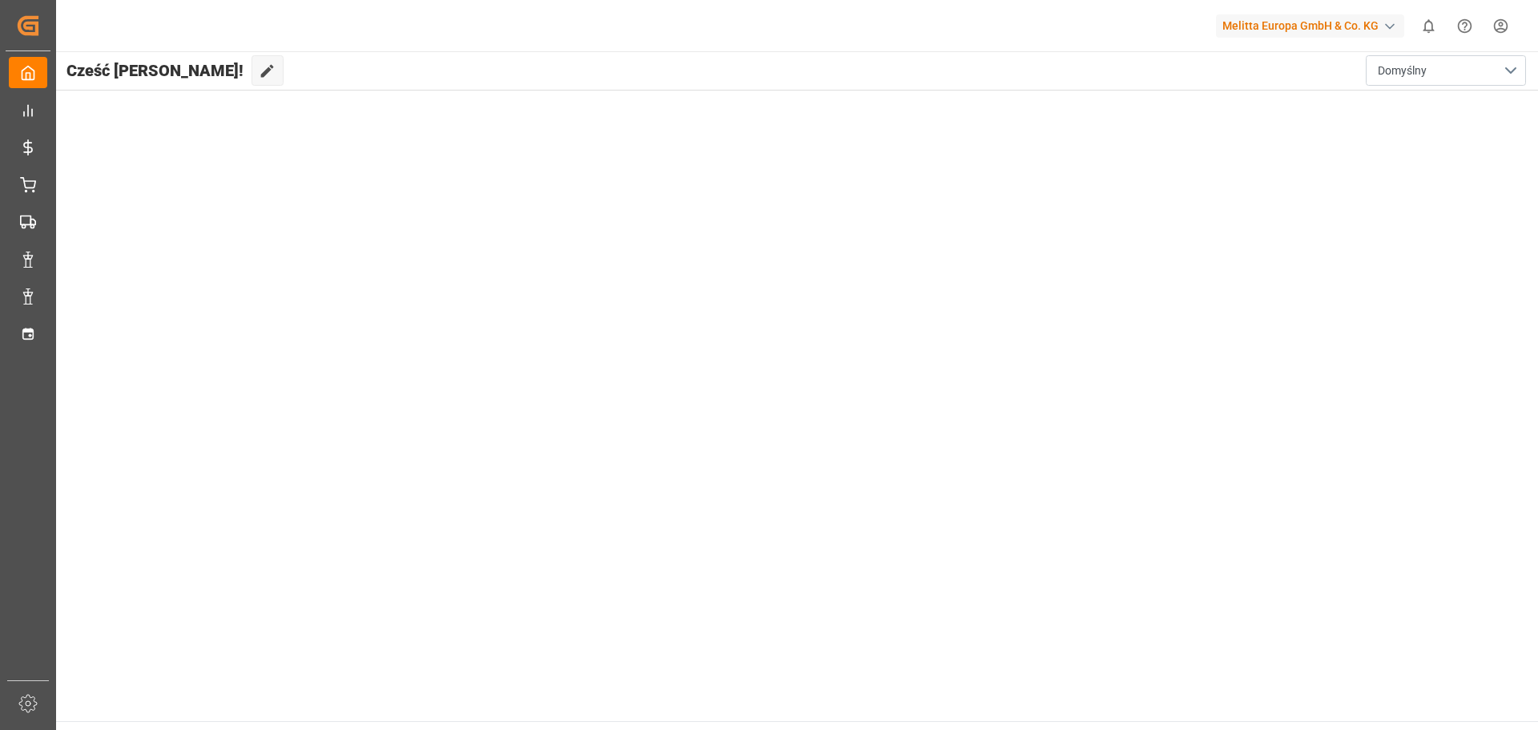
click at [1502, 34] on html "Created by potrace 1.15, written by Peter Selinger 2001-2017 Created by potrace…" at bounding box center [769, 365] width 1538 height 730
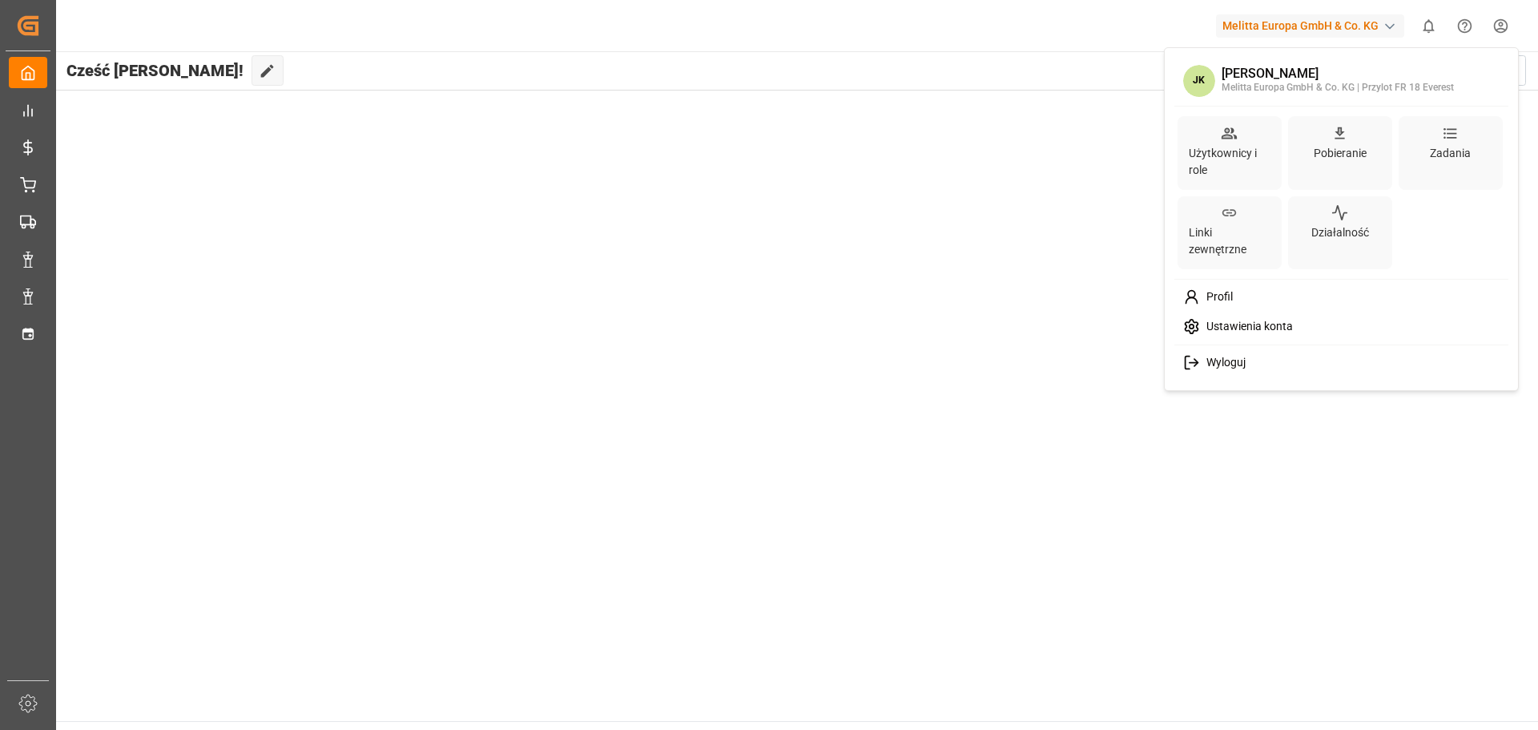
click at [1242, 332] on font "Ustawienia konta" at bounding box center [1249, 326] width 87 height 13
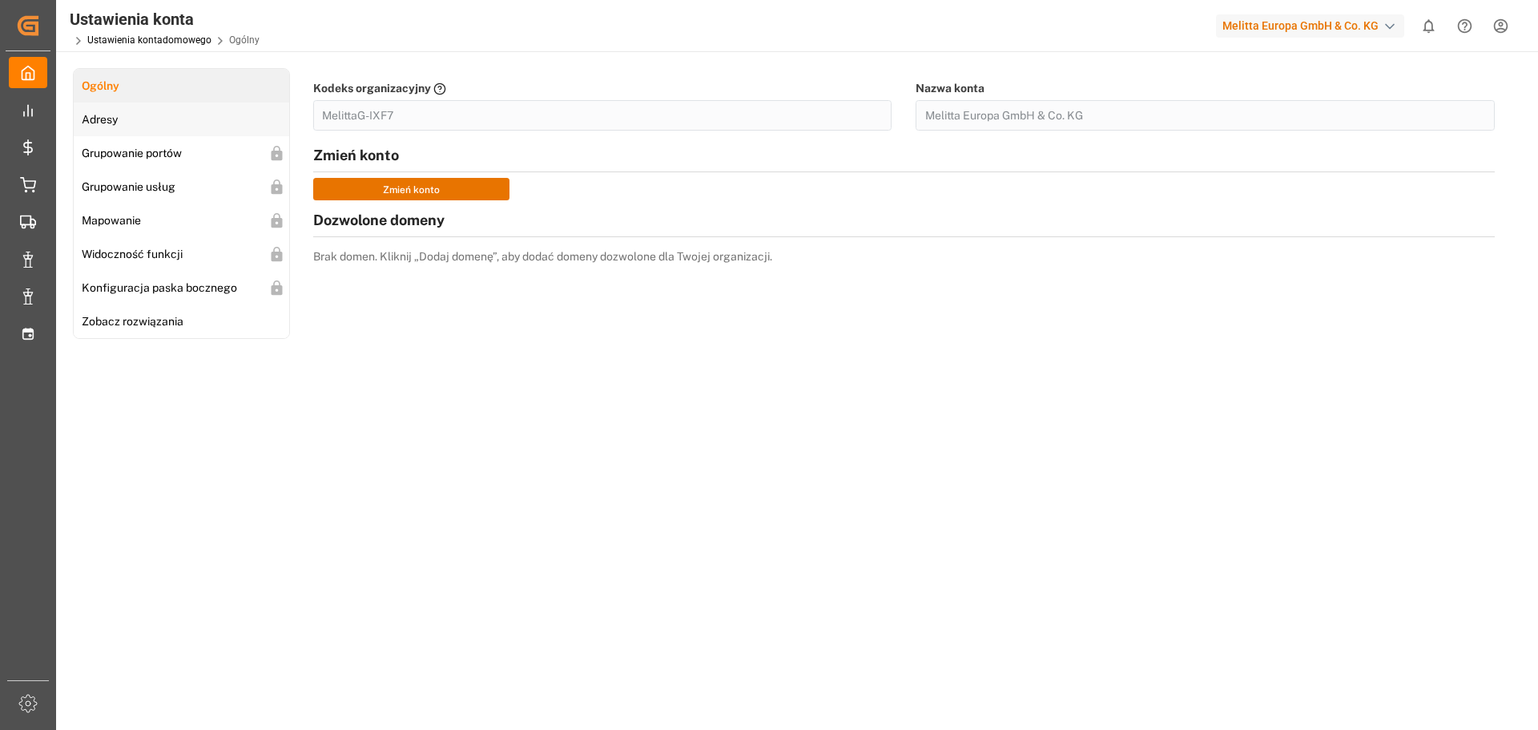
click at [134, 127] on link "Adresy" at bounding box center [181, 120] width 215 height 34
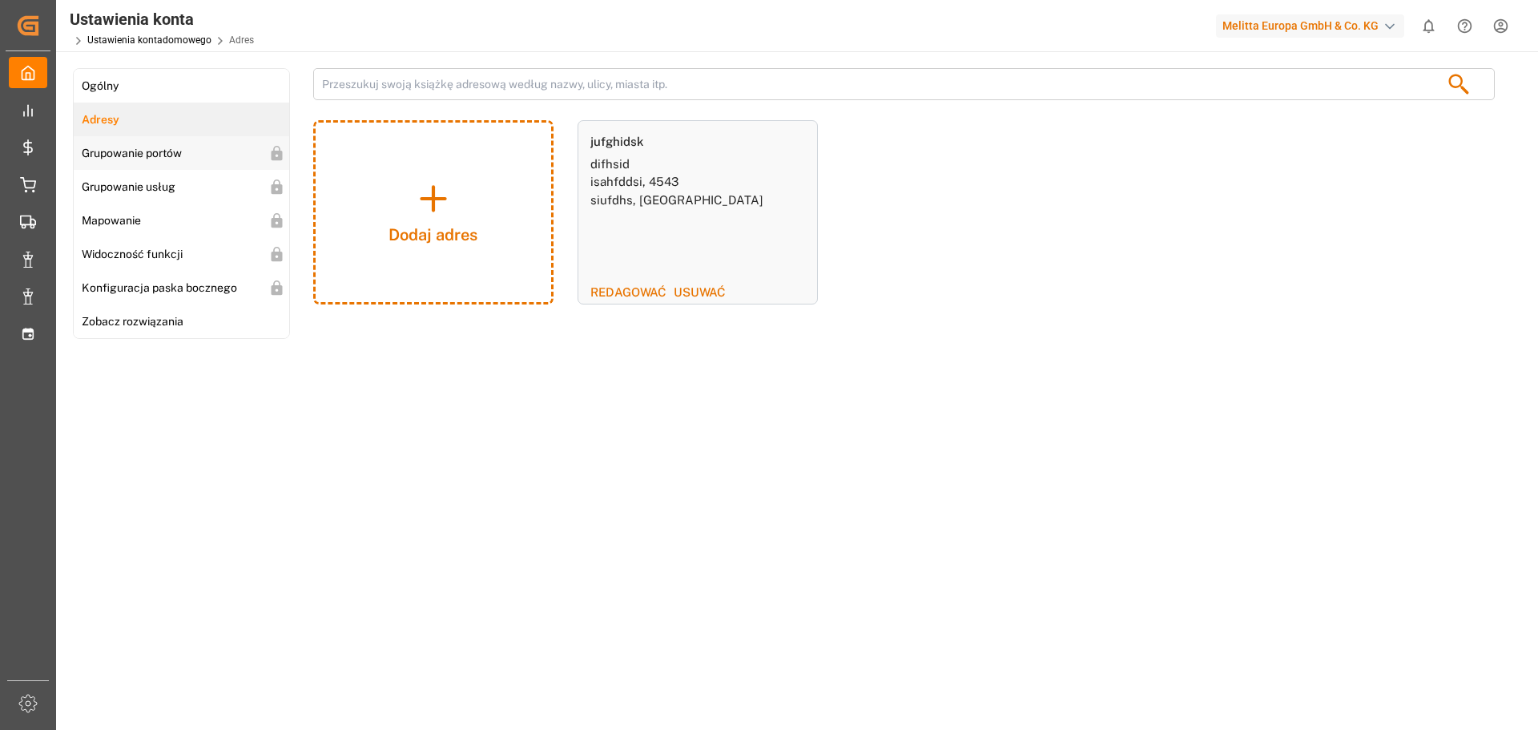
click at [137, 158] on font "Grupowanie portów" at bounding box center [132, 153] width 100 height 13
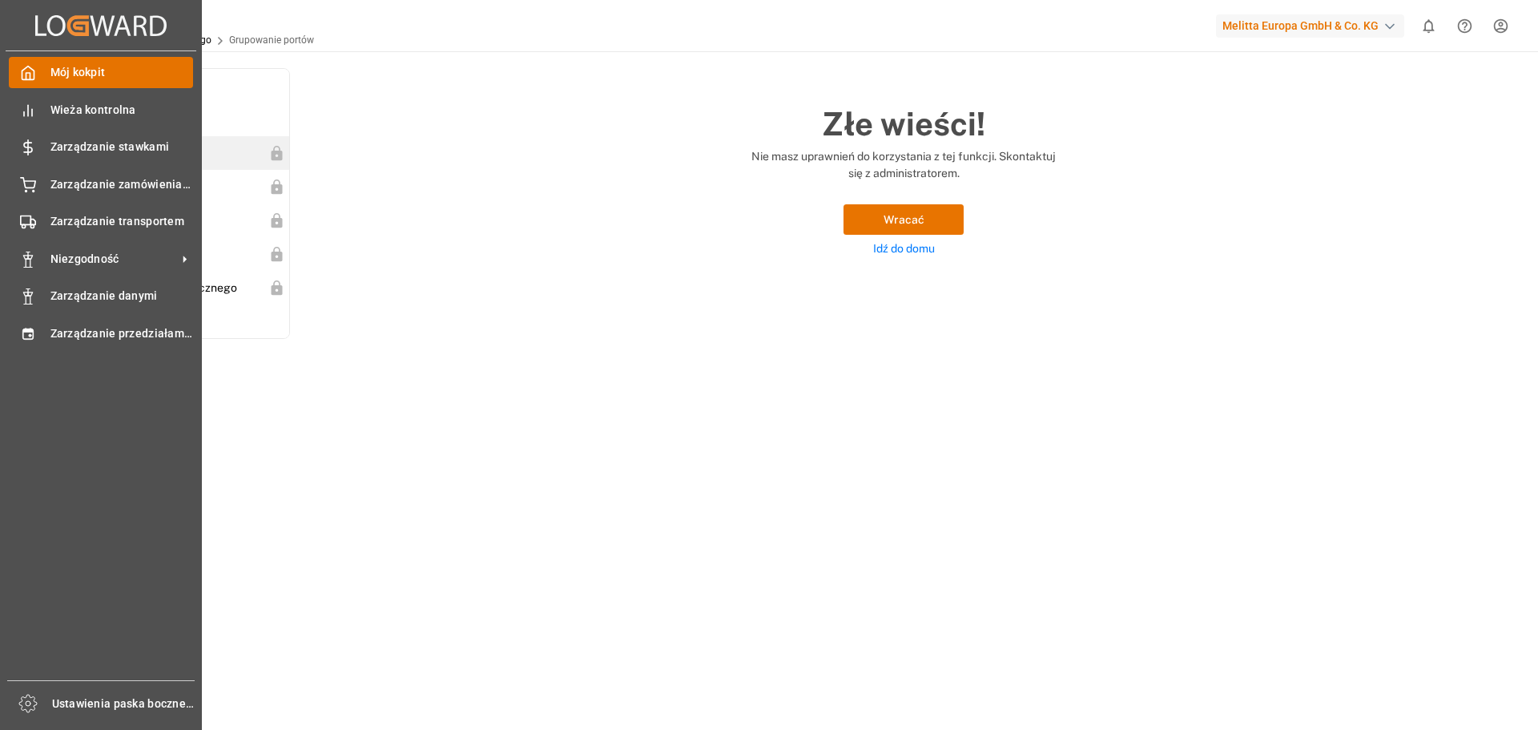
click at [39, 72] on div "Mój kokpit Mój kokpit" at bounding box center [101, 72] width 184 height 31
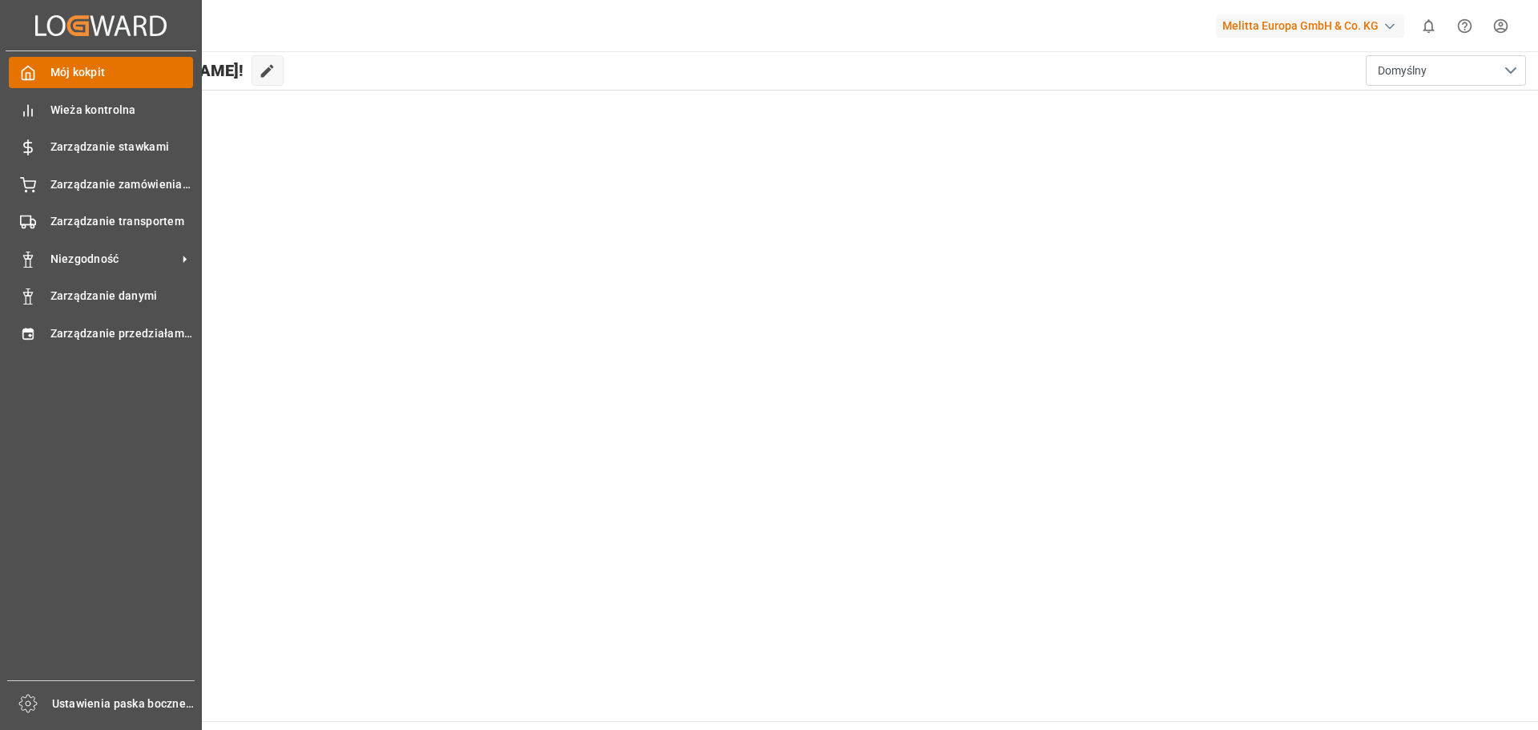
click at [79, 73] on font "Mój kokpit" at bounding box center [77, 72] width 55 height 13
click at [116, 72] on span "Mój kokpit" at bounding box center [121, 72] width 143 height 17
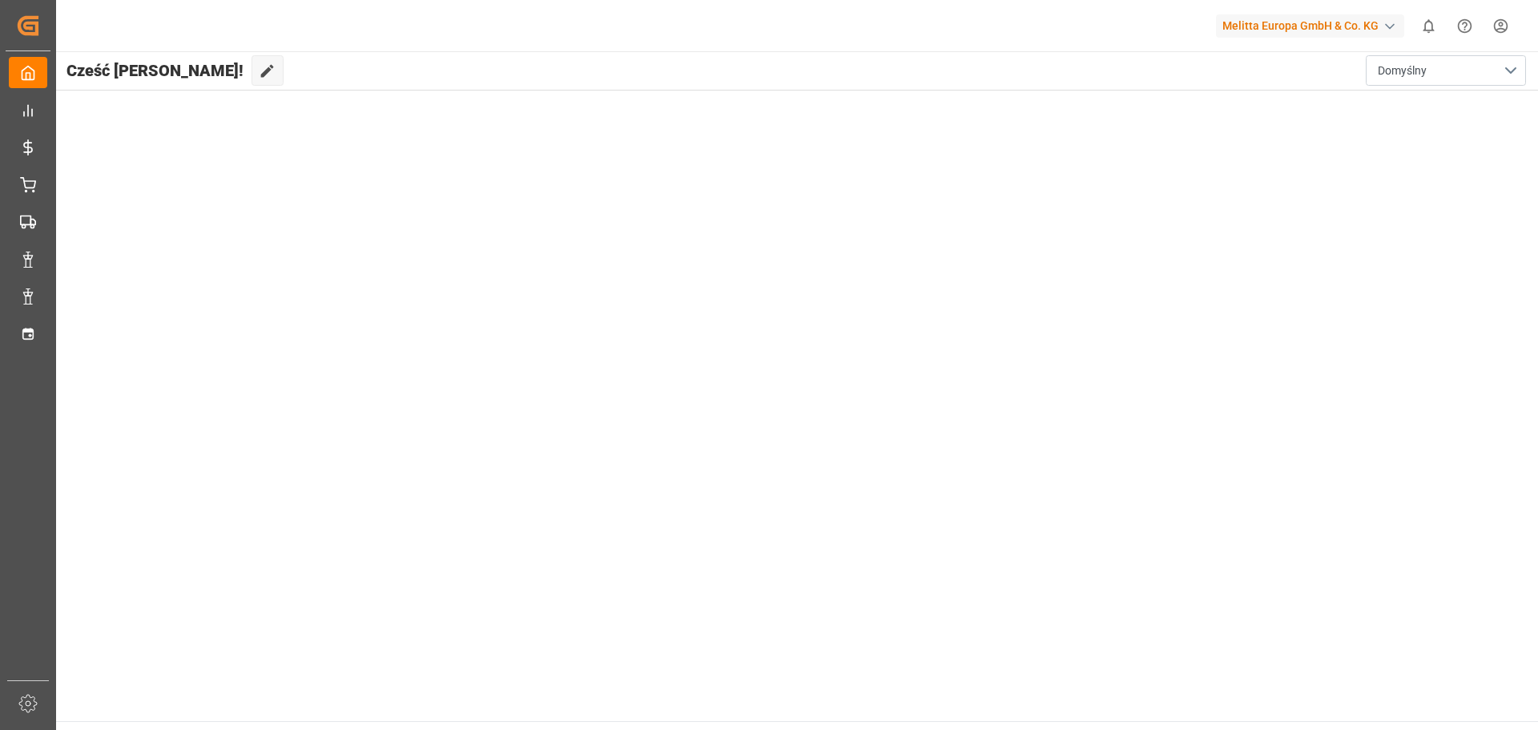
click at [119, 67] on font "Cześć [PERSON_NAME]!" at bounding box center [154, 70] width 177 height 19
click at [259, 75] on icon at bounding box center [267, 70] width 17 height 17
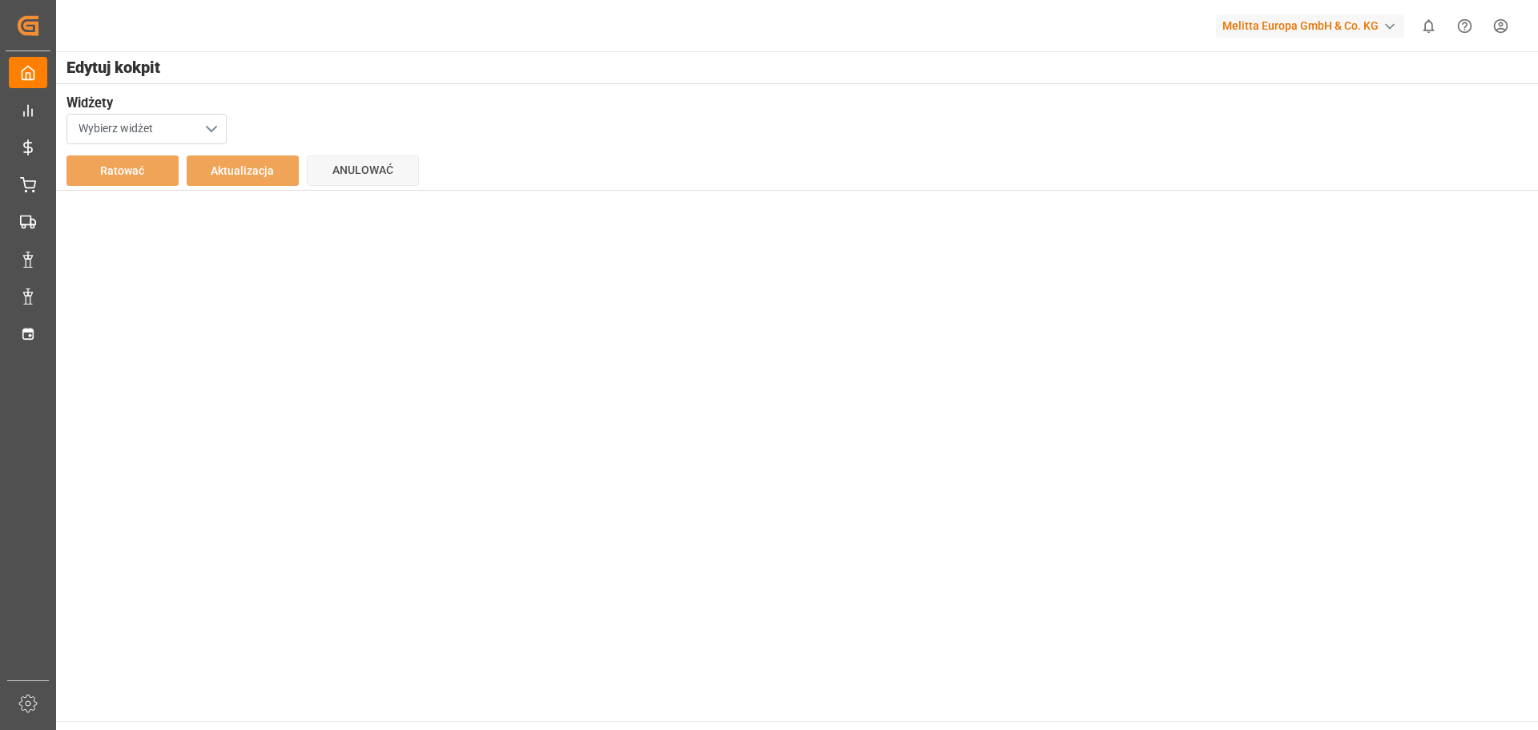
click at [151, 131] on font "Wybierz widżet" at bounding box center [116, 128] width 74 height 13
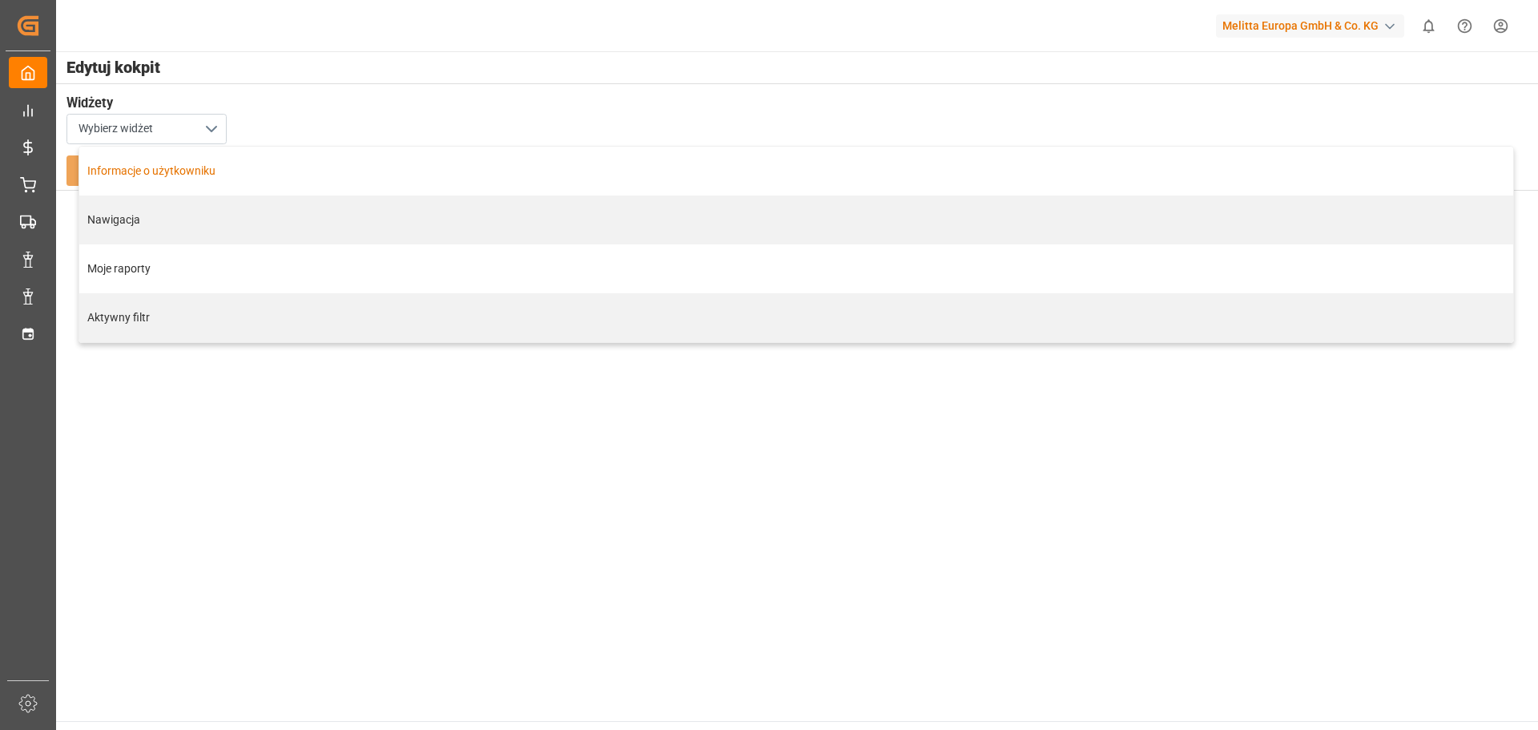
click at [156, 171] on font "Informacje o użytkowniku" at bounding box center [151, 170] width 128 height 13
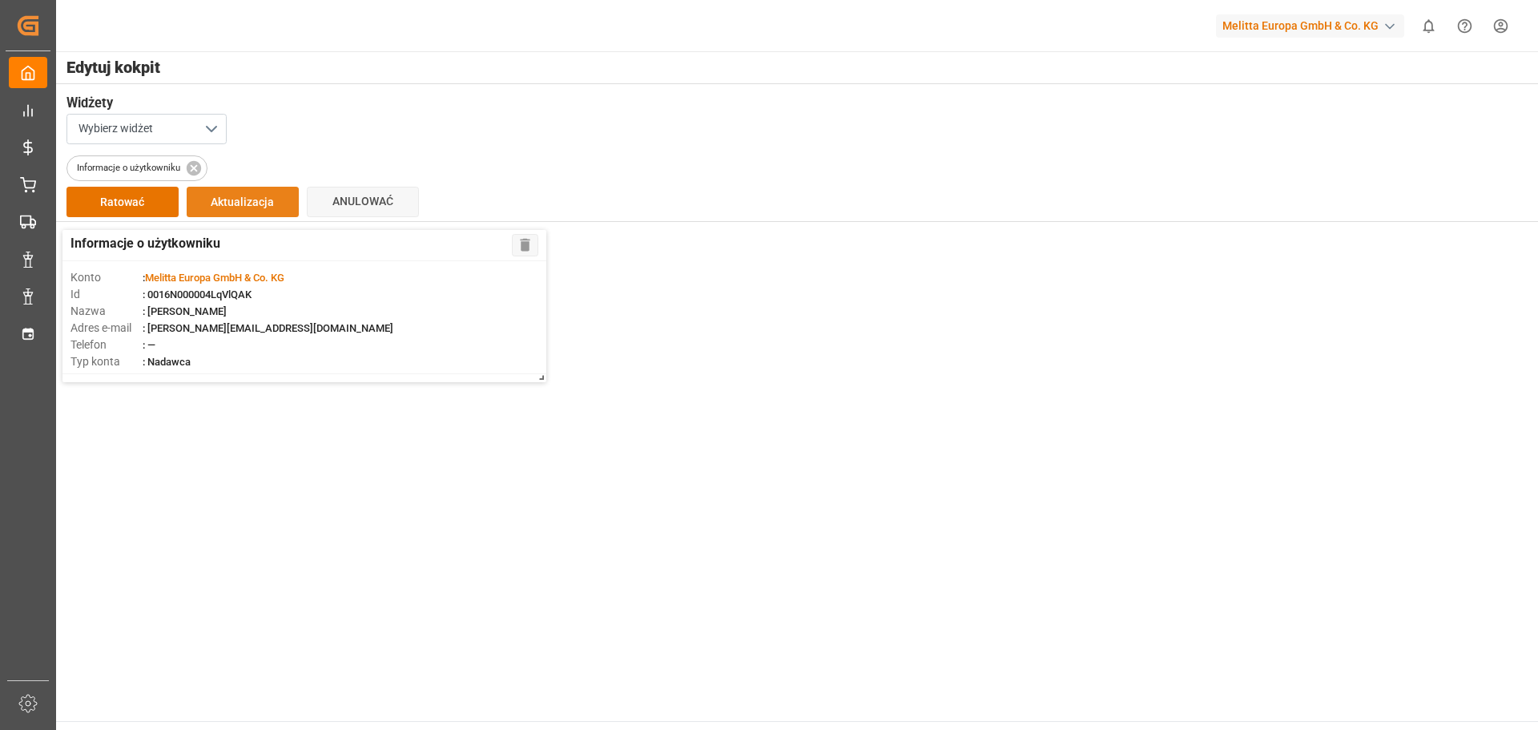
click at [240, 203] on font "Aktualizacja" at bounding box center [242, 201] width 63 height 13
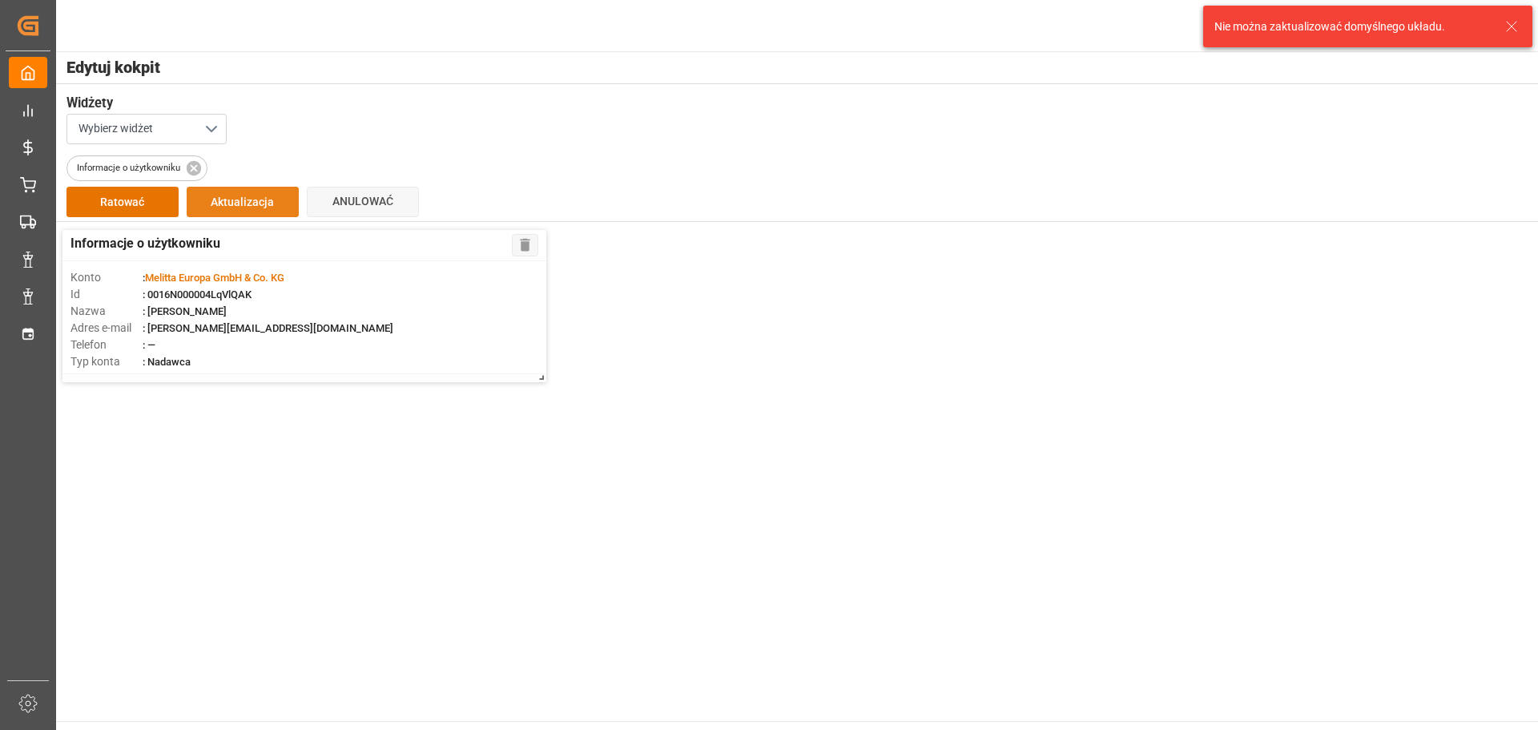
click at [240, 203] on font "Aktualizacja" at bounding box center [242, 201] width 63 height 13
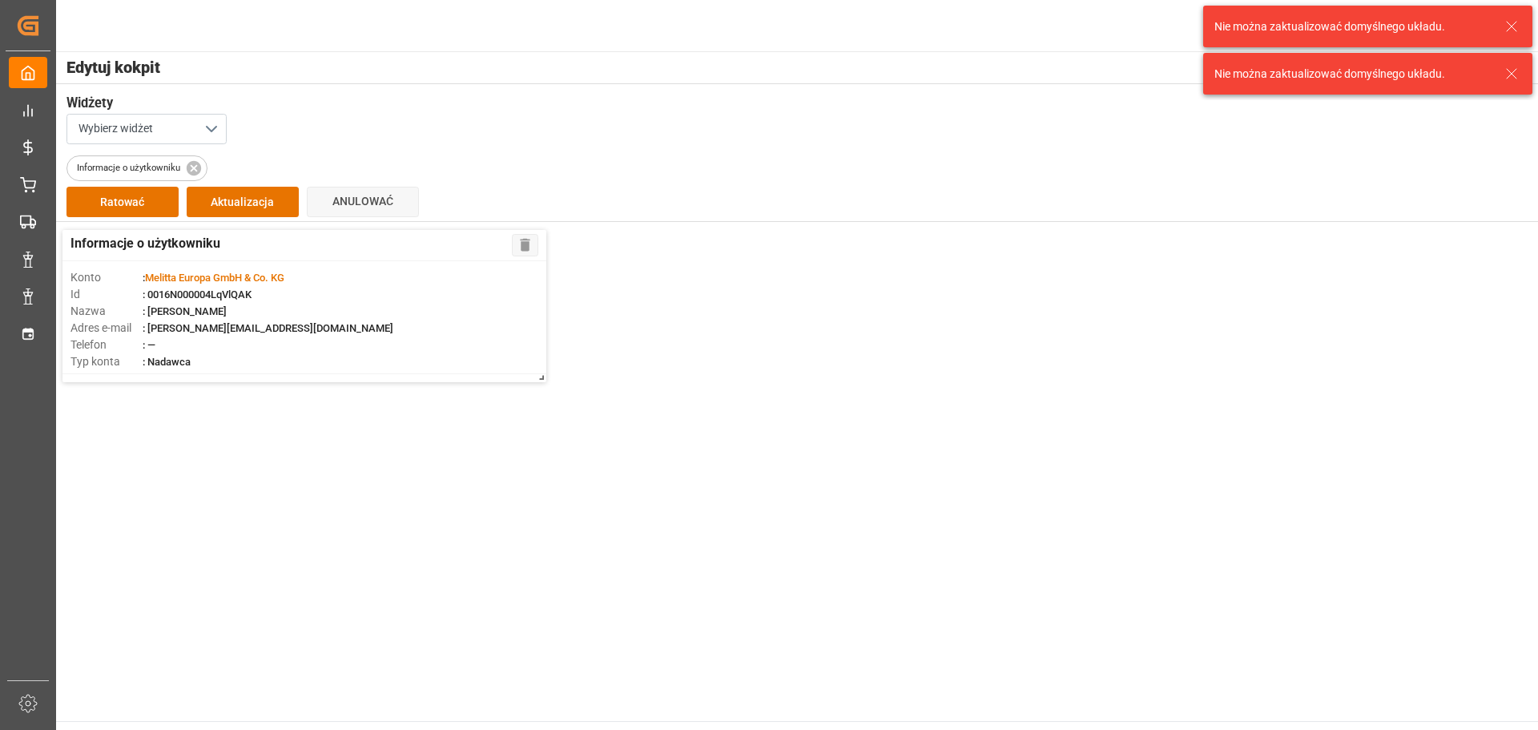
click at [706, 274] on div "Informacje o użytkowniku Usuwać Konto : Melitta Europa GmbH & Co. KG Id : 0016N…" at bounding box center [796, 306] width 1484 height 168
click at [1449, 344] on div "Informacje o użytkowniku Usuwać Konto : Melitta Europa GmbH & Co. KG Id : 0016N…" at bounding box center [796, 306] width 1484 height 168
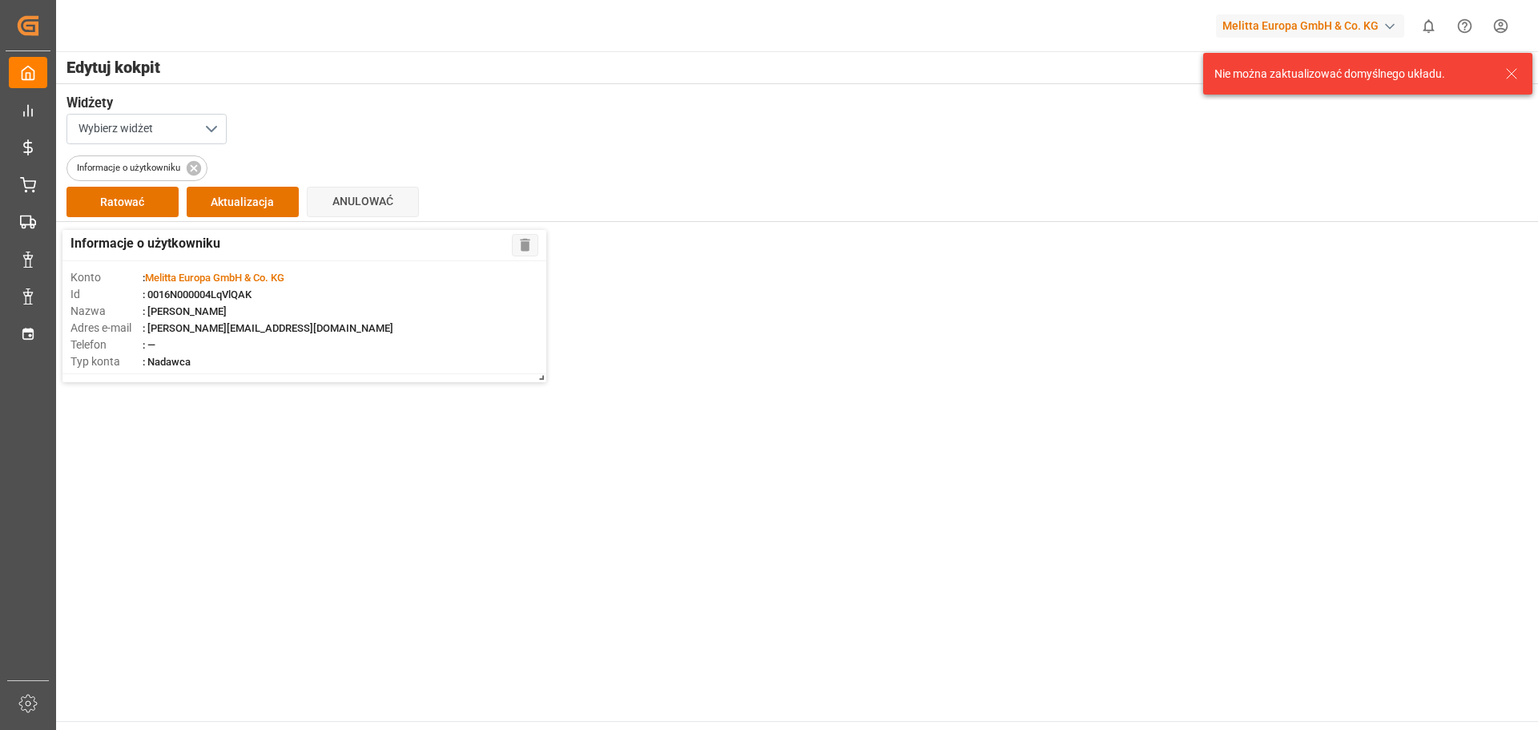
click at [1517, 73] on icon at bounding box center [1511, 73] width 19 height 19
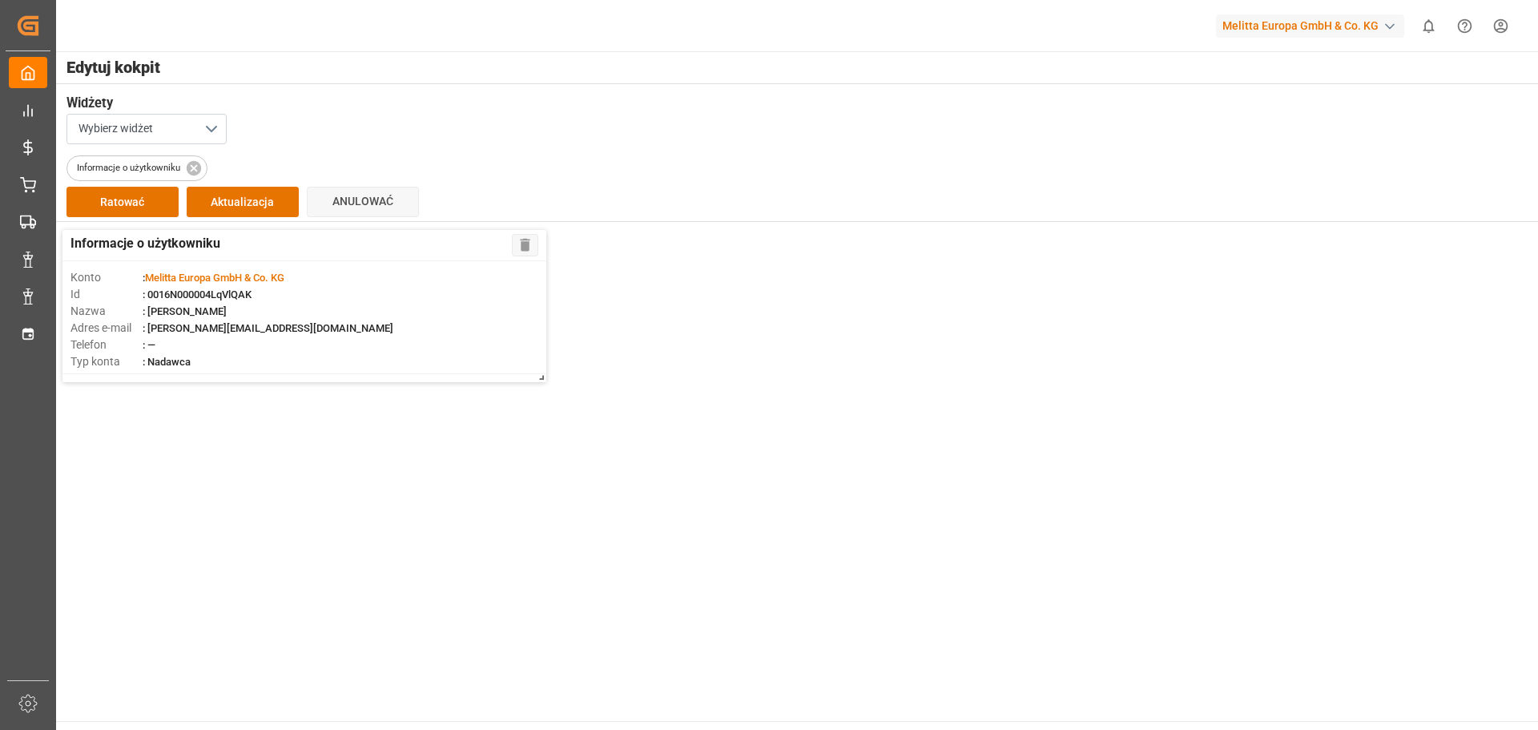
click at [1501, 18] on html "Created by potrace 1.15, written by Peter Selinger 2001-2017 Created by potrace…" at bounding box center [769, 365] width 1538 height 730
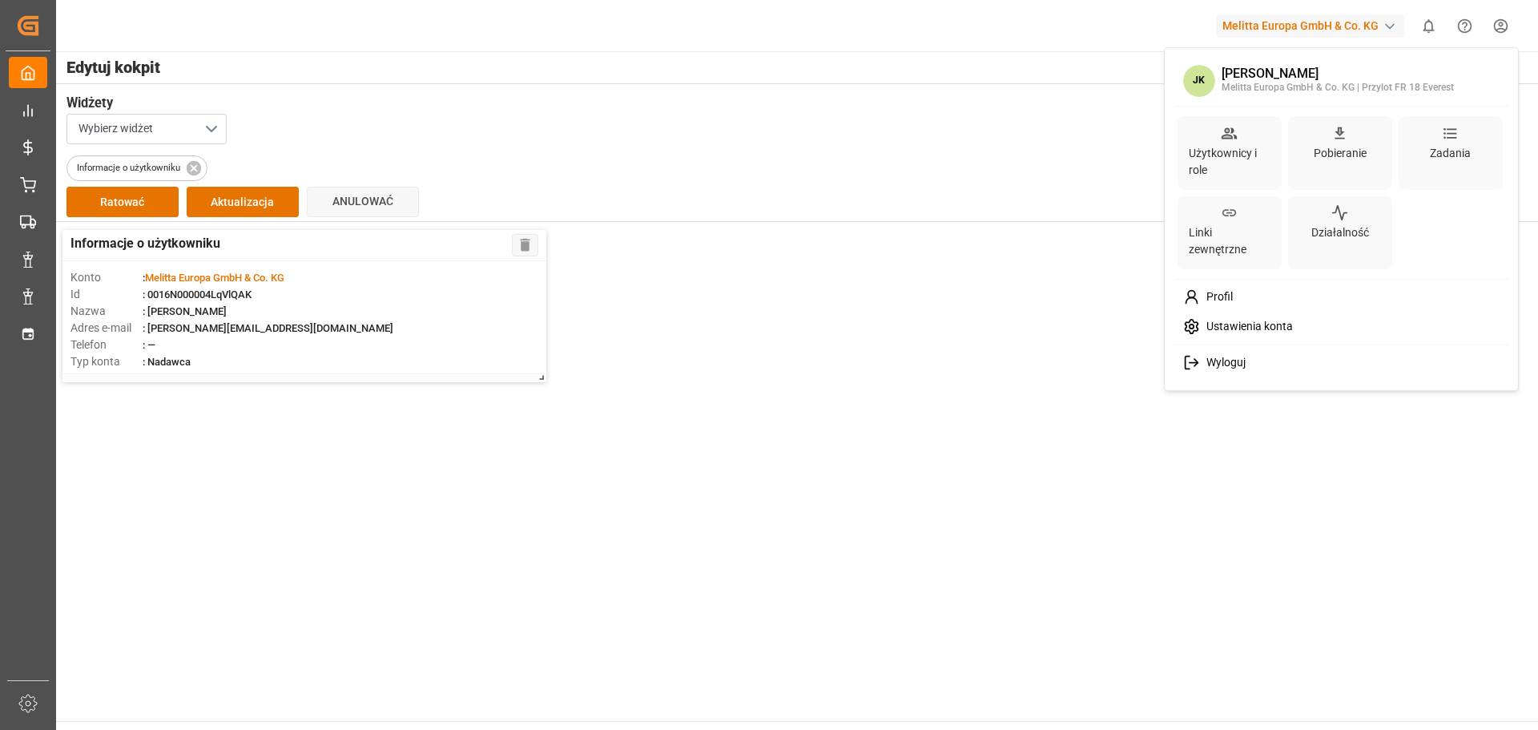
click at [1228, 300] on font "Profil" at bounding box center [1219, 296] width 26 height 13
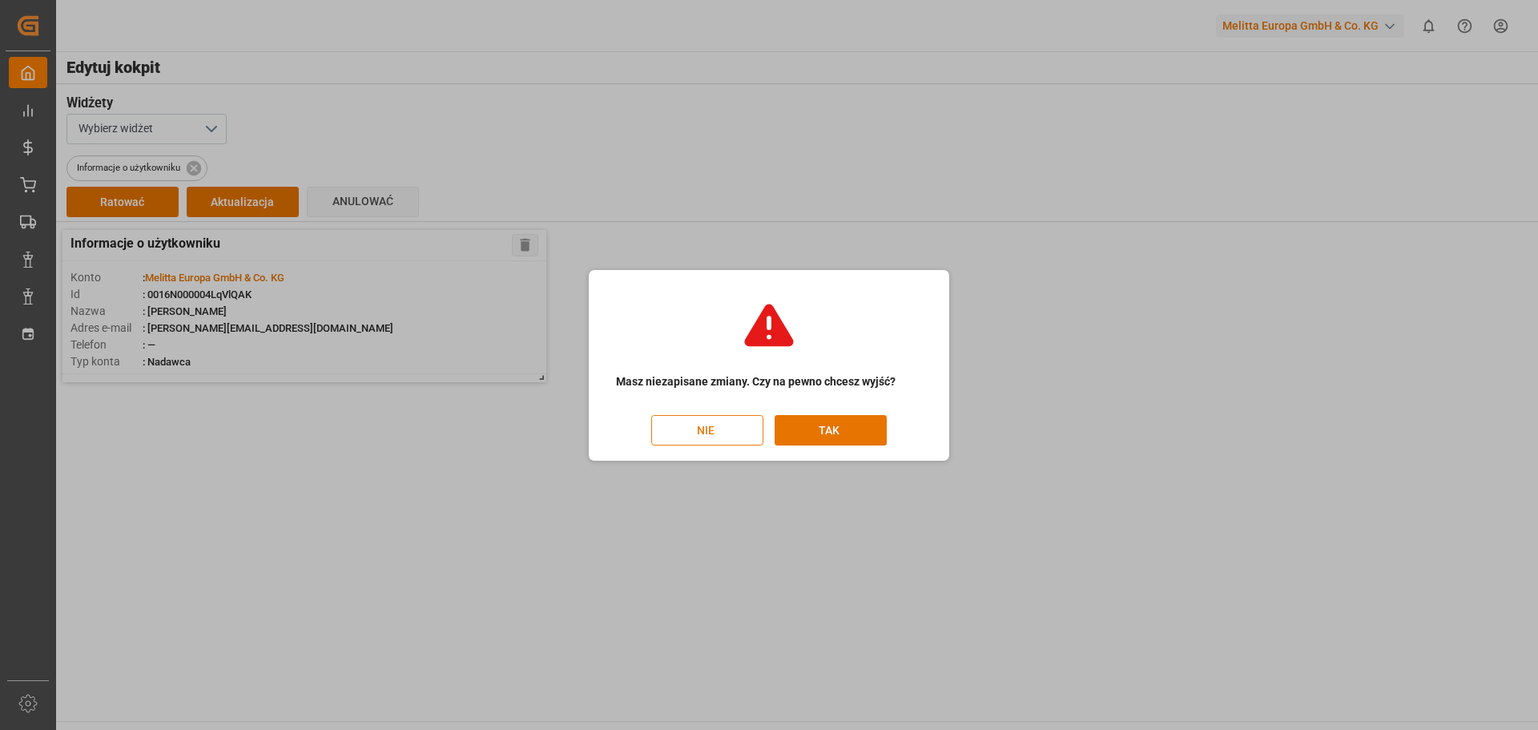
click at [727, 429] on button "NIE" at bounding box center [707, 430] width 112 height 30
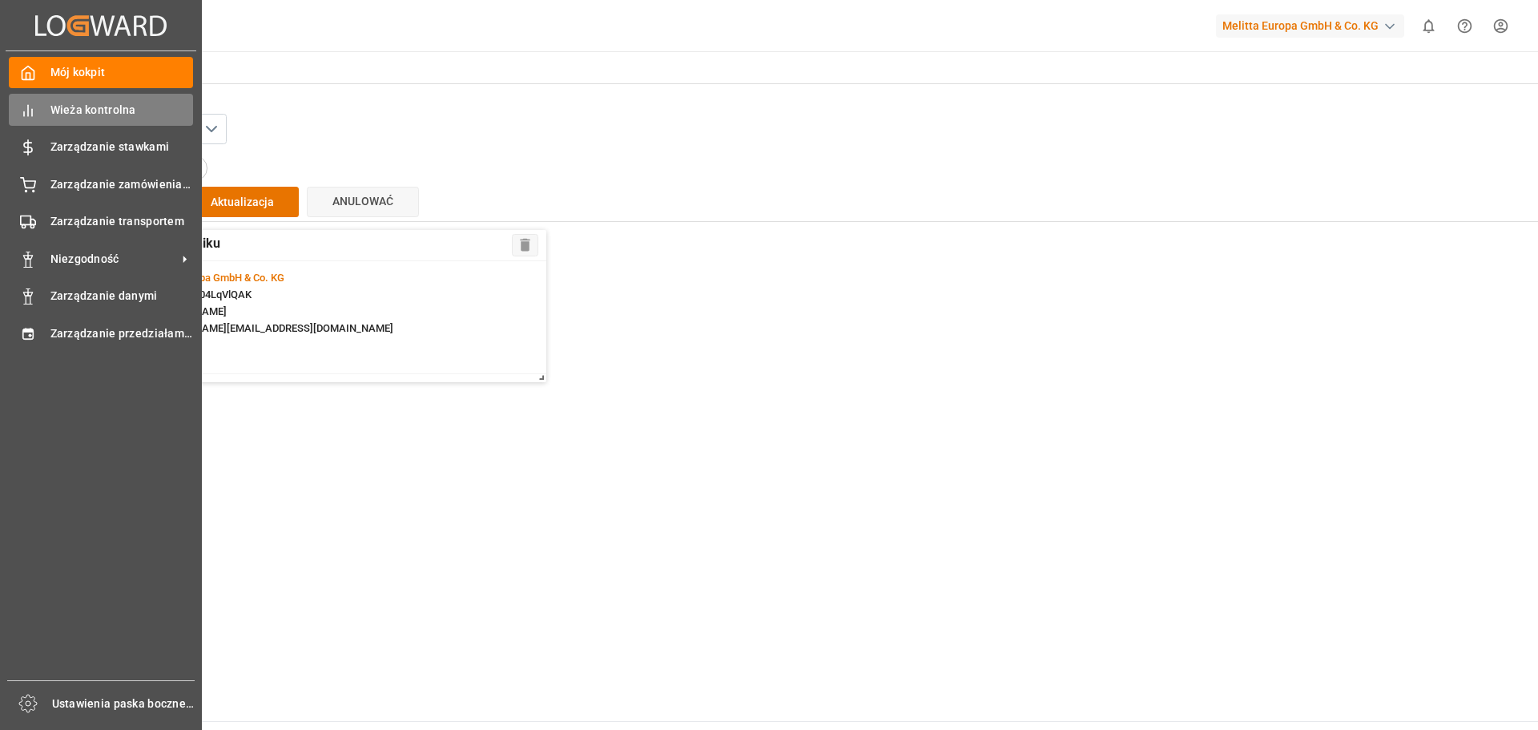
click at [57, 107] on font "Wieża kontrolna" at bounding box center [93, 109] width 86 height 13
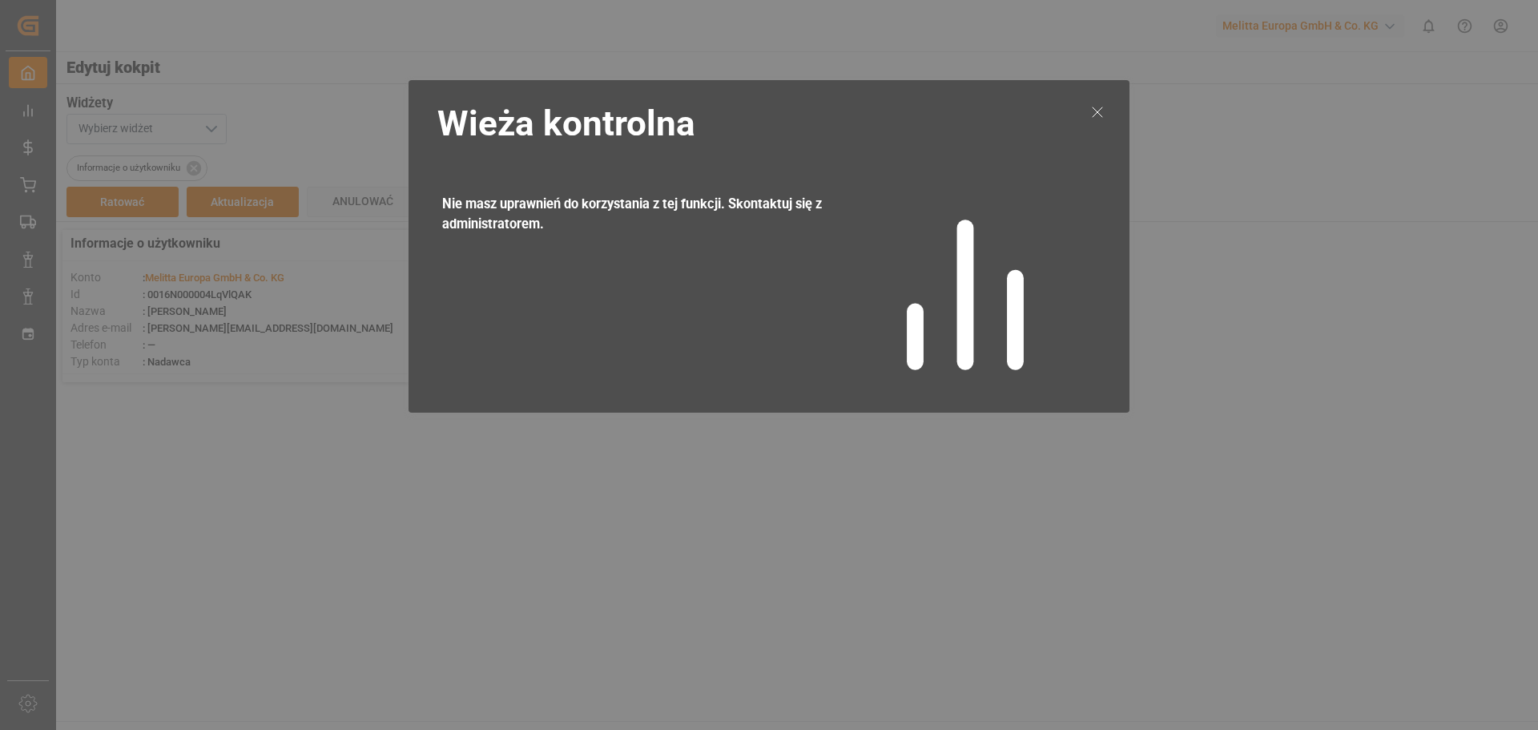
drag, startPoint x: 1088, startPoint y: 108, endPoint x: 1248, endPoint y: 74, distance: 163.9
click at [1089, 108] on div at bounding box center [1097, 246] width 30 height 299
click at [1104, 113] on icon at bounding box center [1097, 112] width 19 height 19
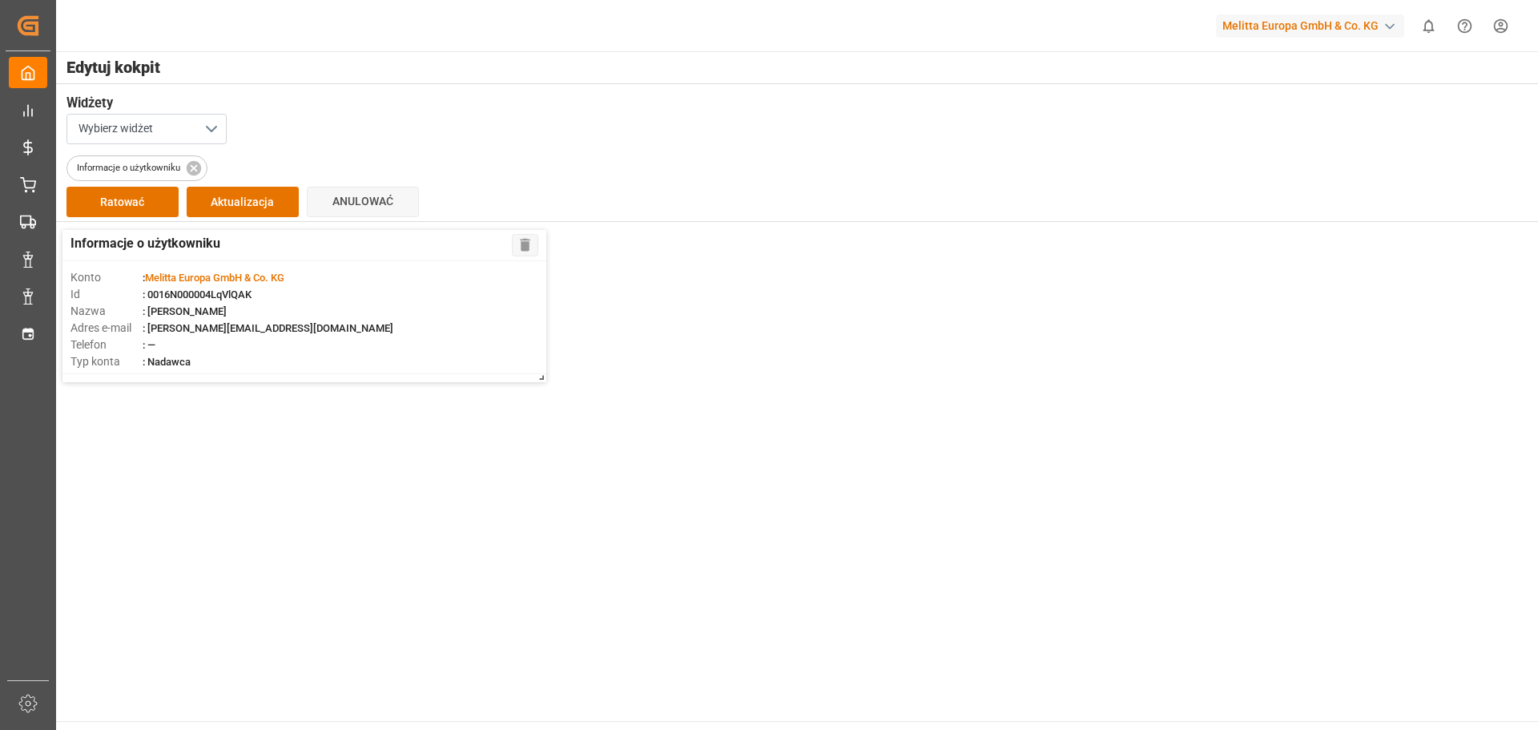
click at [1506, 28] on html "Created by potrace 1.15, written by Peter Selinger 2001-2017 Created by potrace…" at bounding box center [769, 365] width 1538 height 730
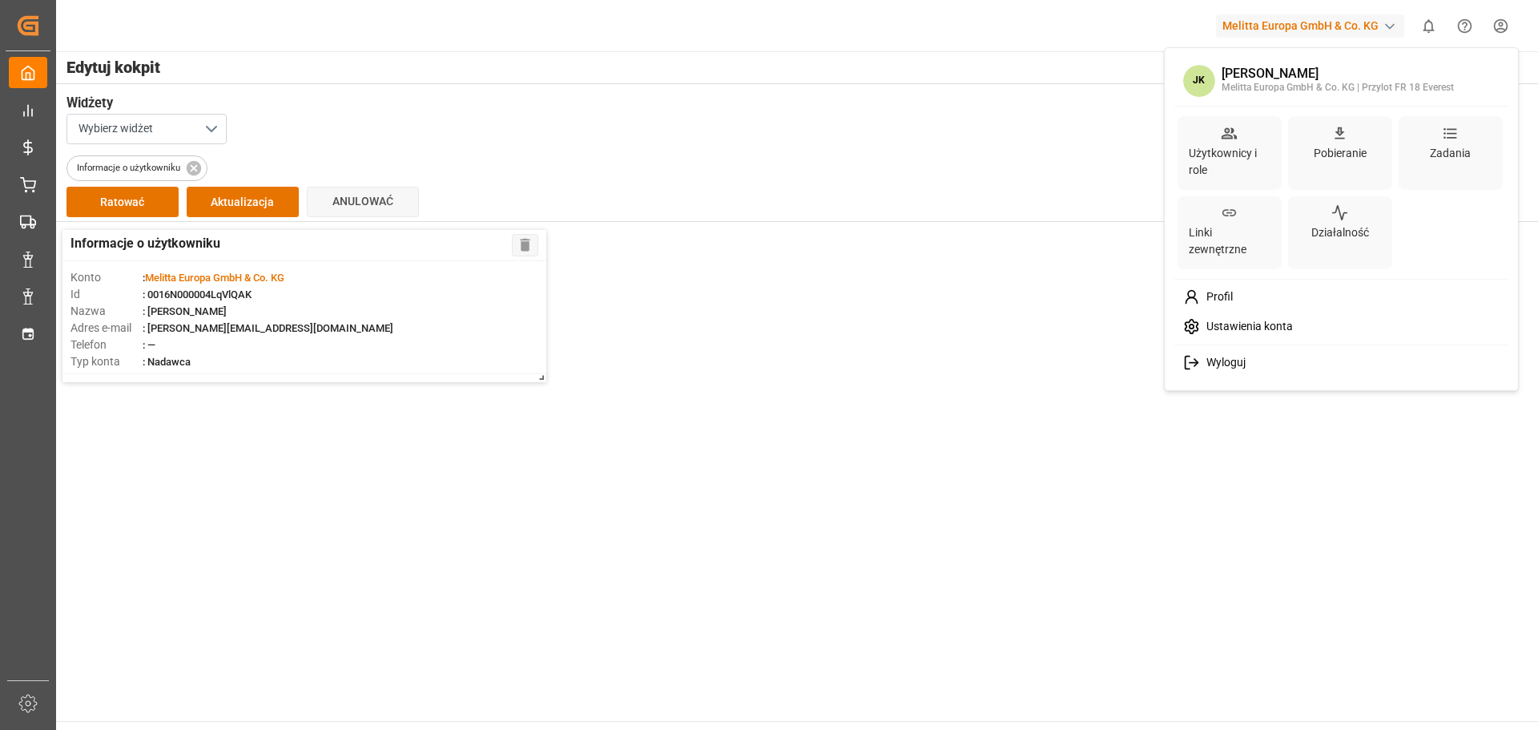
click at [1226, 299] on font "Profil" at bounding box center [1219, 296] width 26 height 13
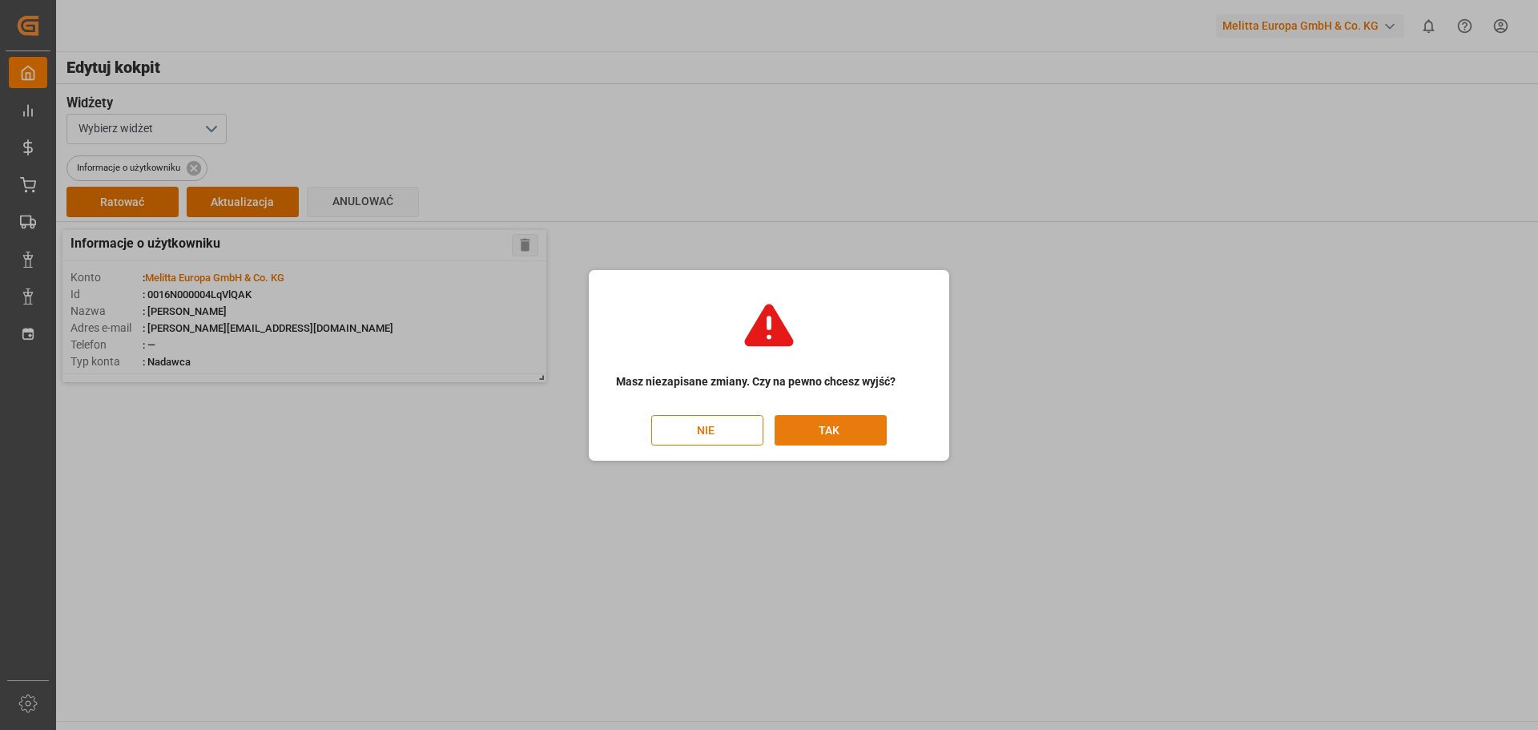
click at [826, 424] on font "TAK" at bounding box center [829, 429] width 21 height 13
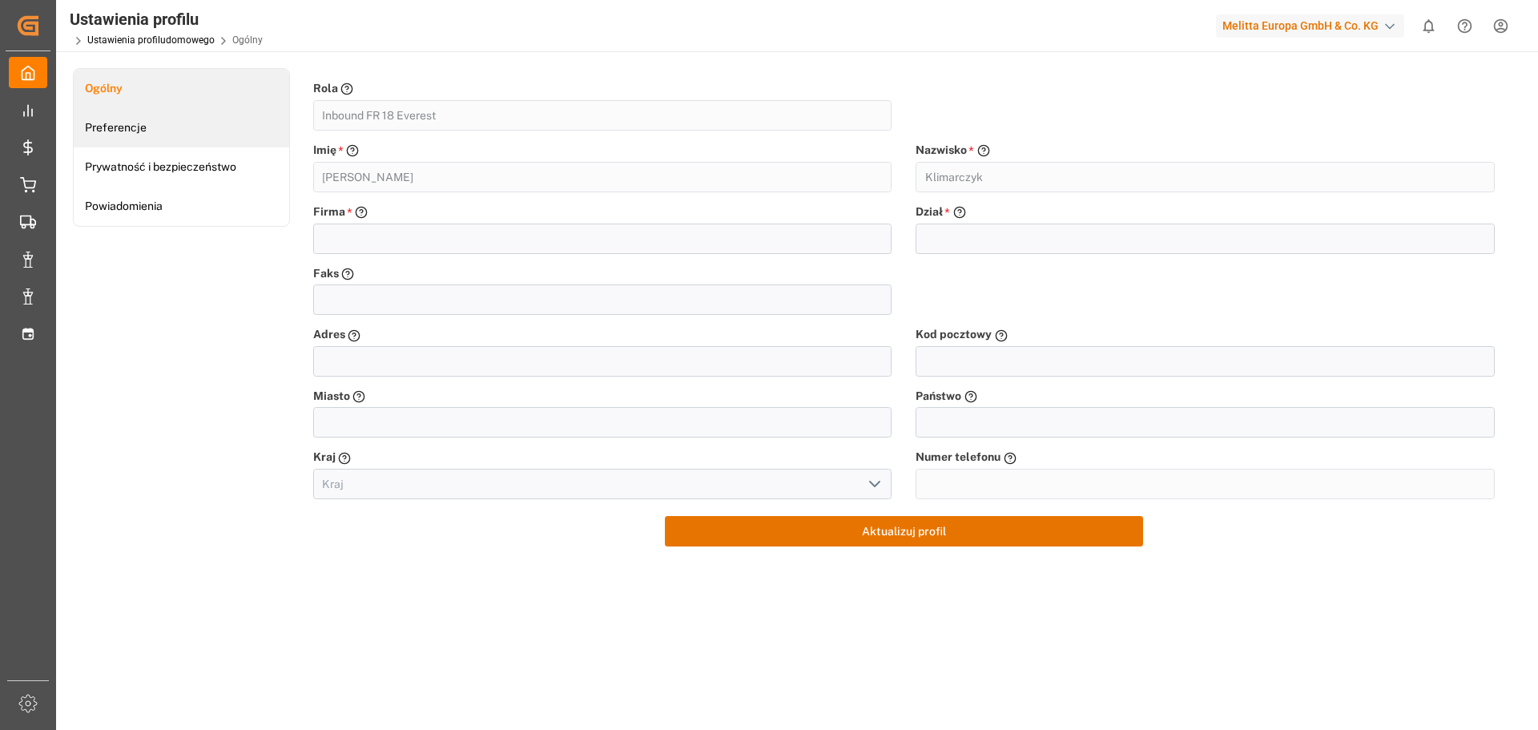
click at [139, 135] on link "Preferencje" at bounding box center [181, 127] width 215 height 39
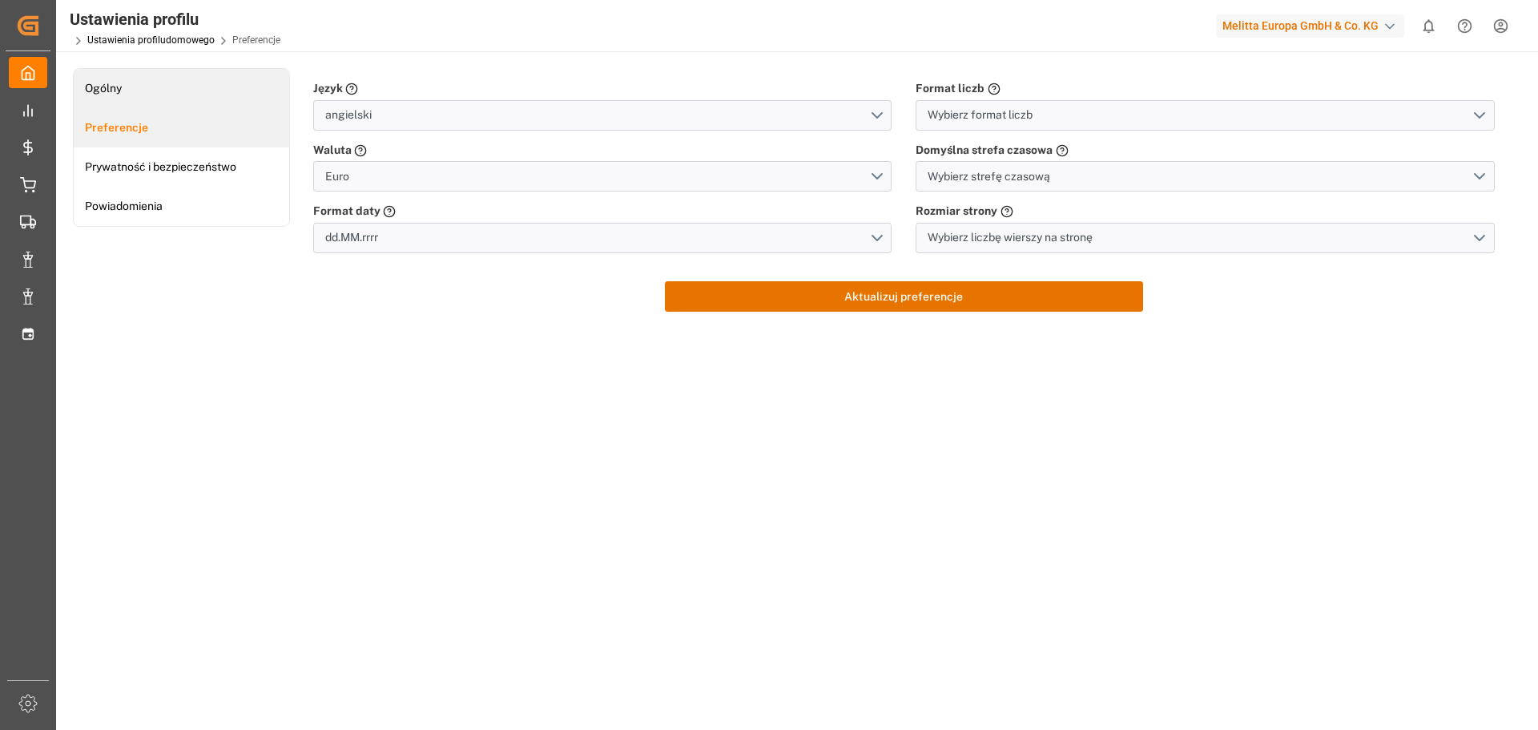
click at [132, 97] on link "Ogólny" at bounding box center [181, 88] width 215 height 39
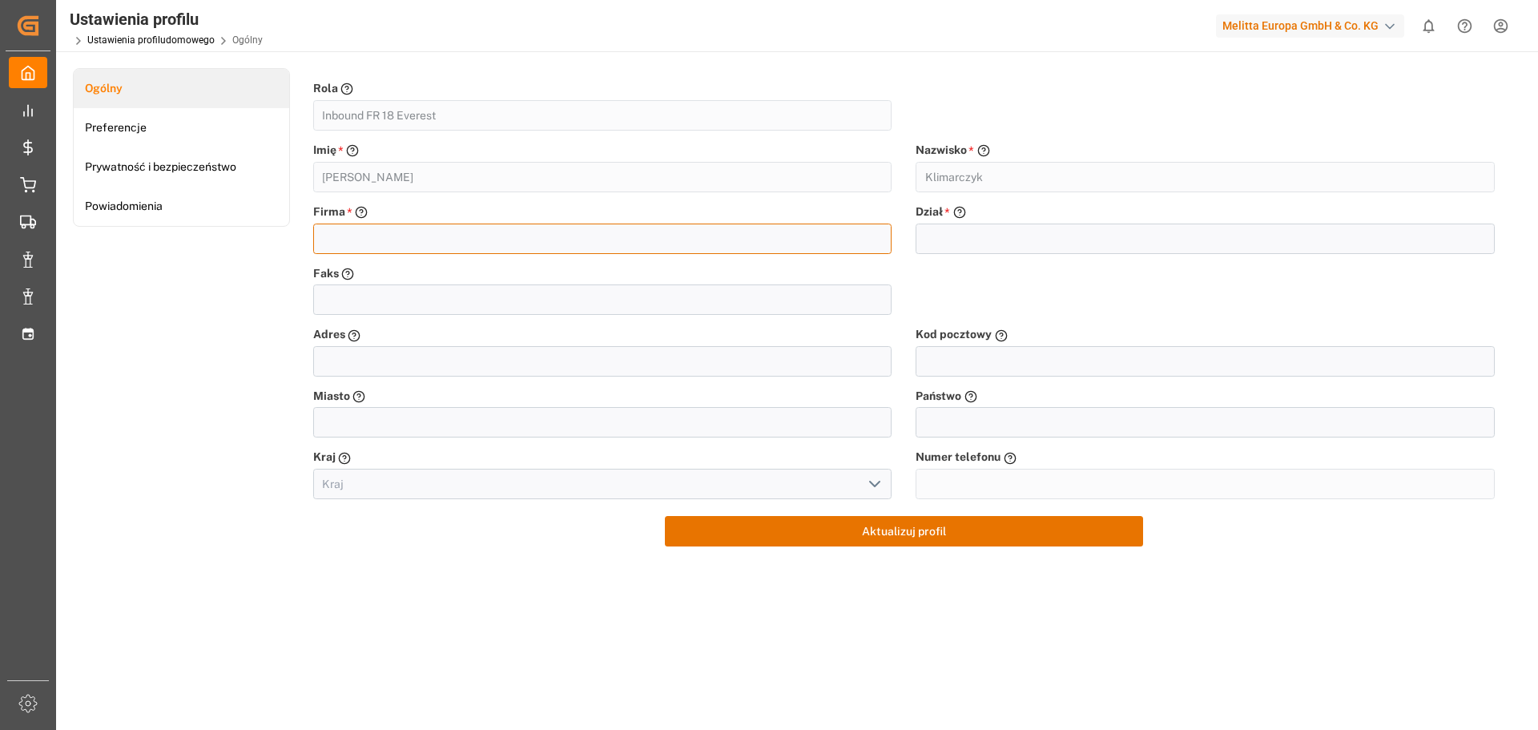
click at [355, 240] on input "text" at bounding box center [602, 238] width 579 height 30
type input "EVEREST LOGISTICS Sp z o.o."
type input "GORZEWO 25A, 25 A"
type input "09-200"
type input "SIERPC"
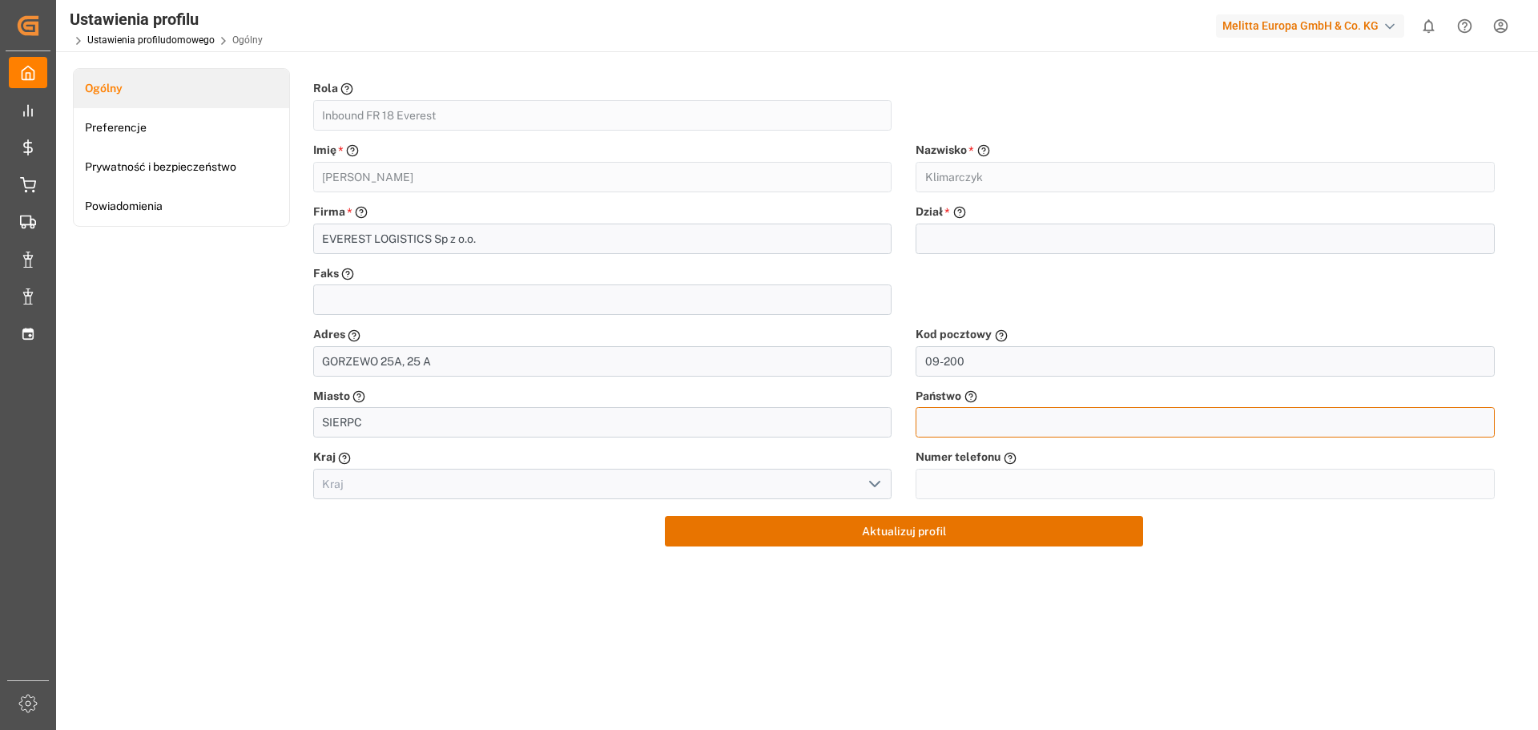
type input "Polska"
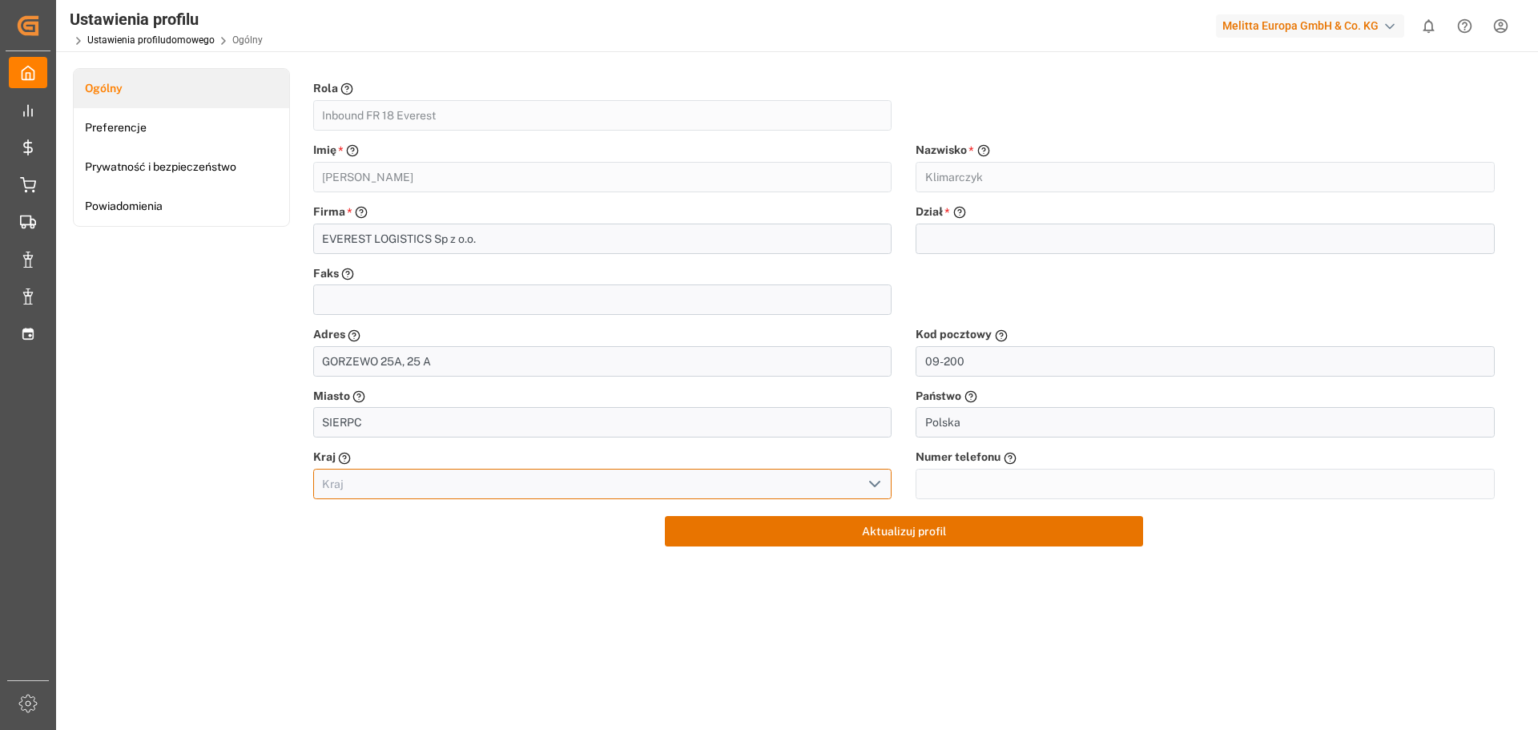
type input "Polska"
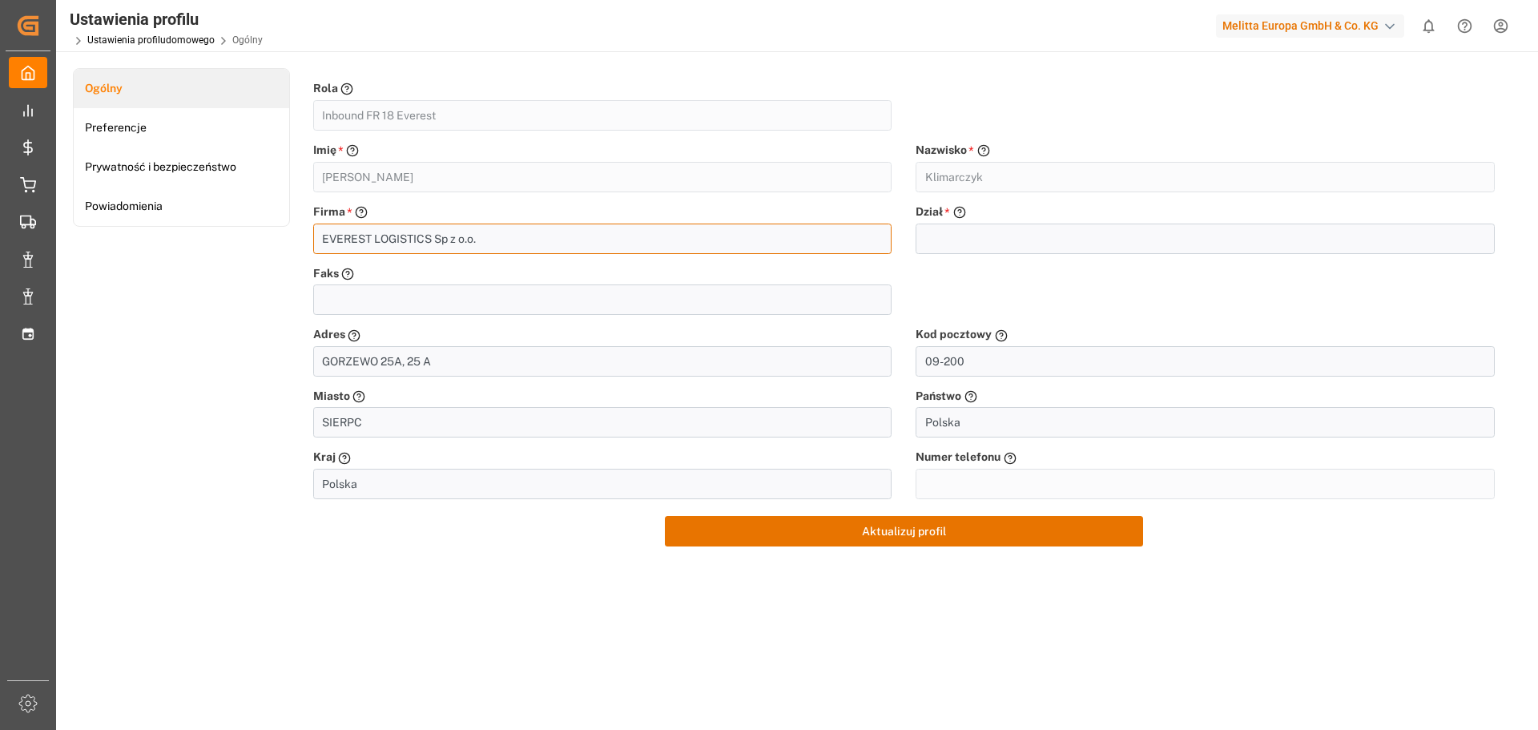
drag, startPoint x: 474, startPoint y: 238, endPoint x: 453, endPoint y: 238, distance: 21.6
click at [453, 238] on input "EVEREST LOGISTICS Sp z o.o." at bounding box center [602, 238] width 579 height 30
drag, startPoint x: 462, startPoint y: 238, endPoint x: 505, endPoint y: 237, distance: 43.3
click at [464, 237] on input "EVEREST LOGISTICS Sp Z.O.O." at bounding box center [602, 238] width 579 height 30
type input "EVEREST LOGISTICS Sp Z O.O."
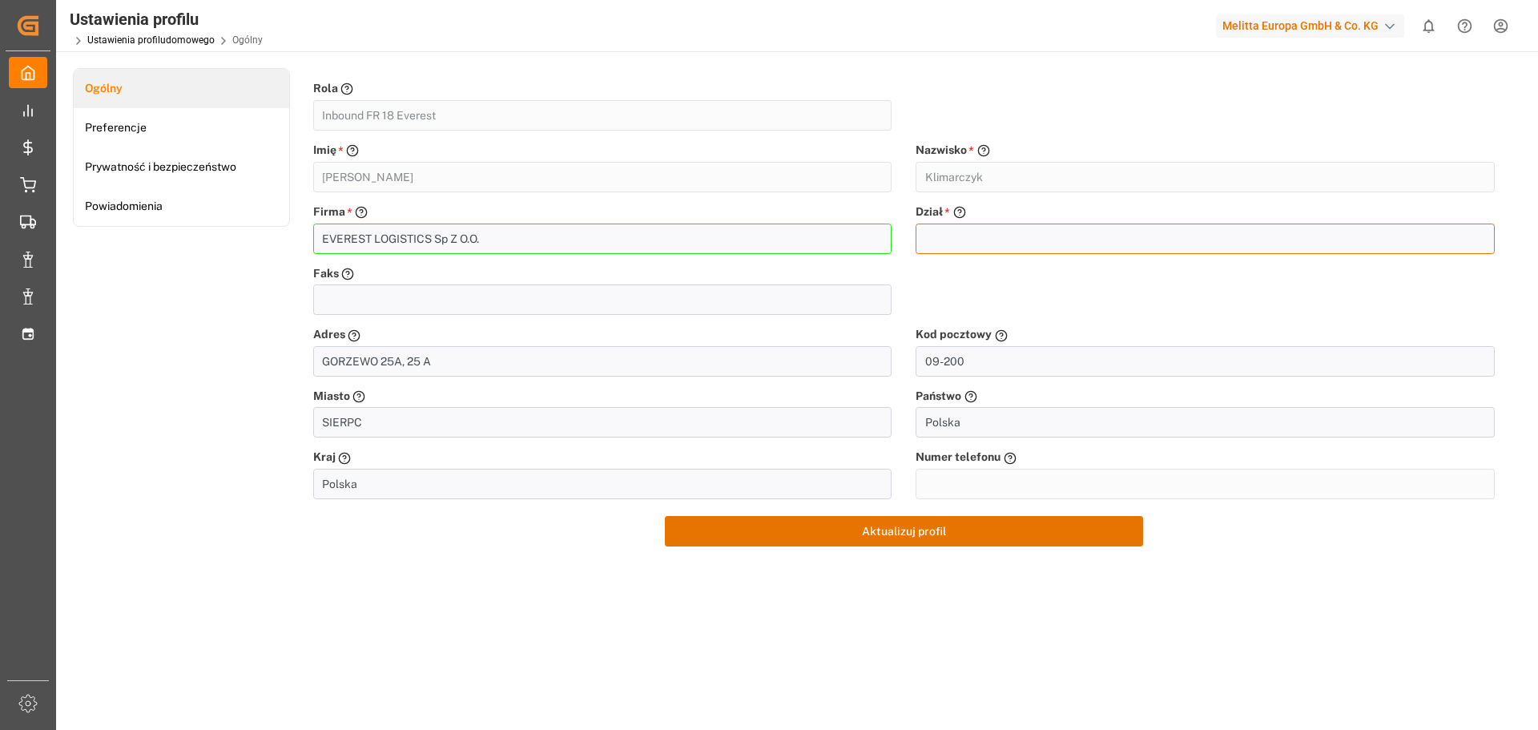
click at [967, 236] on input "text" at bounding box center [1205, 238] width 579 height 30
type input "l"
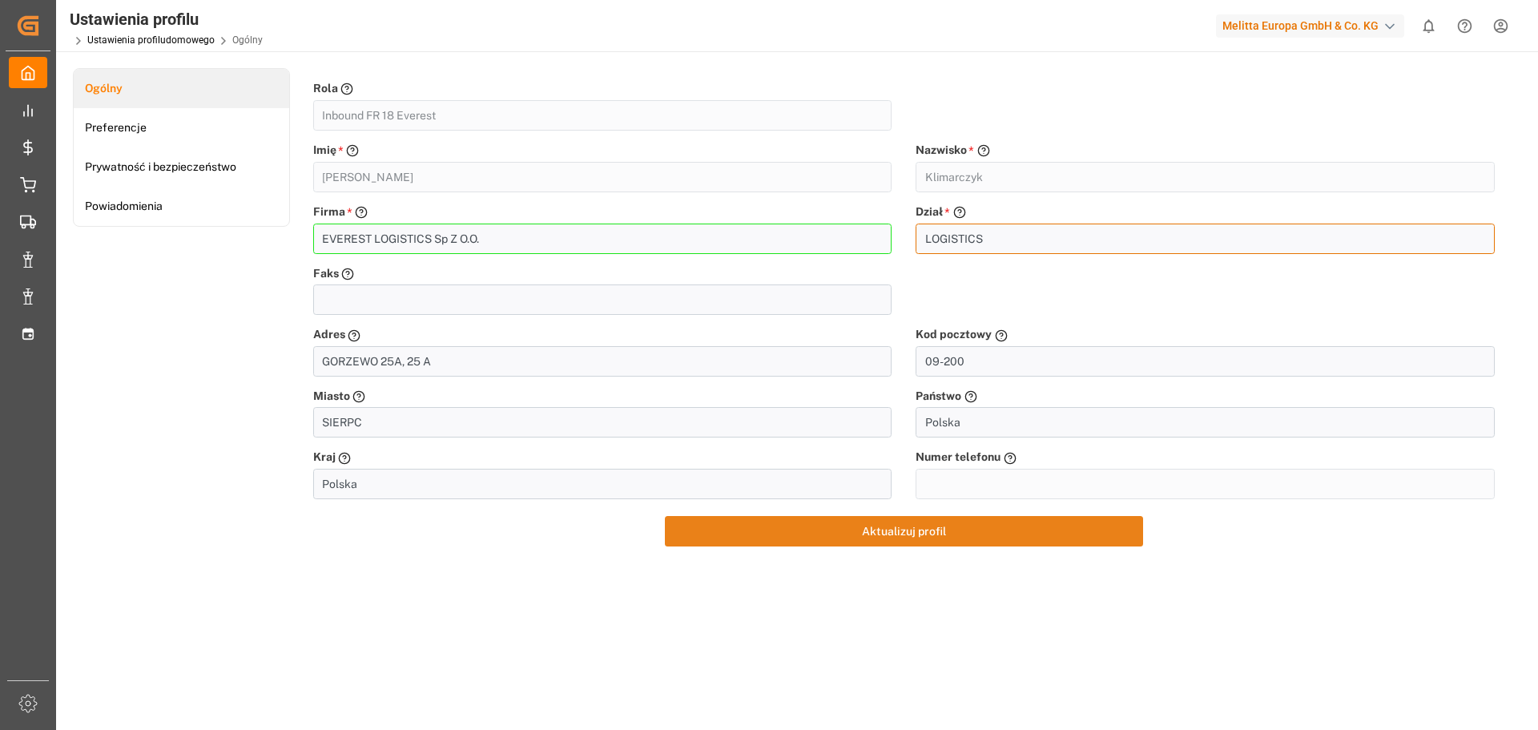
type input "LOGISTICS"
click at [948, 525] on button "Aktualizuj profil" at bounding box center [904, 531] width 478 height 30
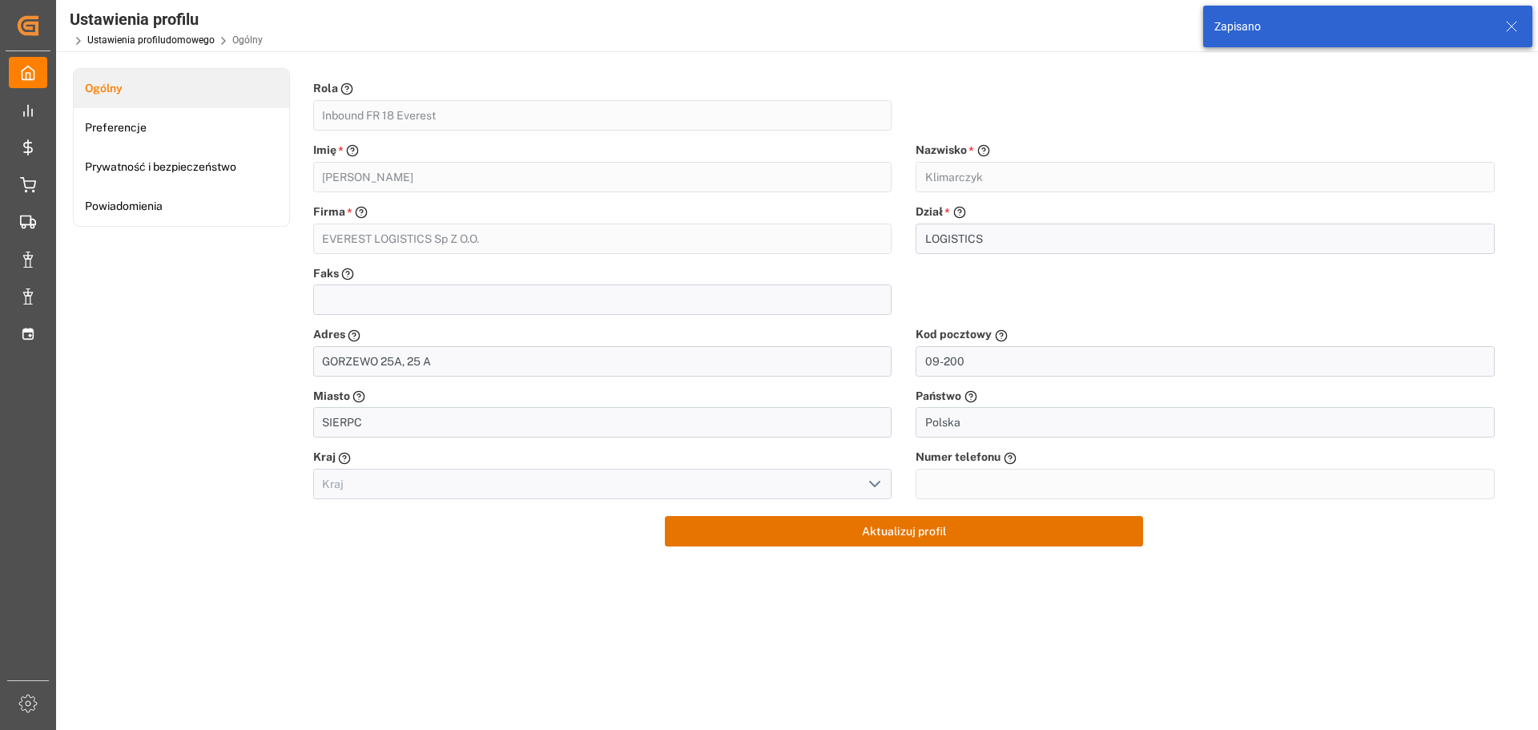
click at [1517, 22] on icon at bounding box center [1511, 26] width 19 height 19
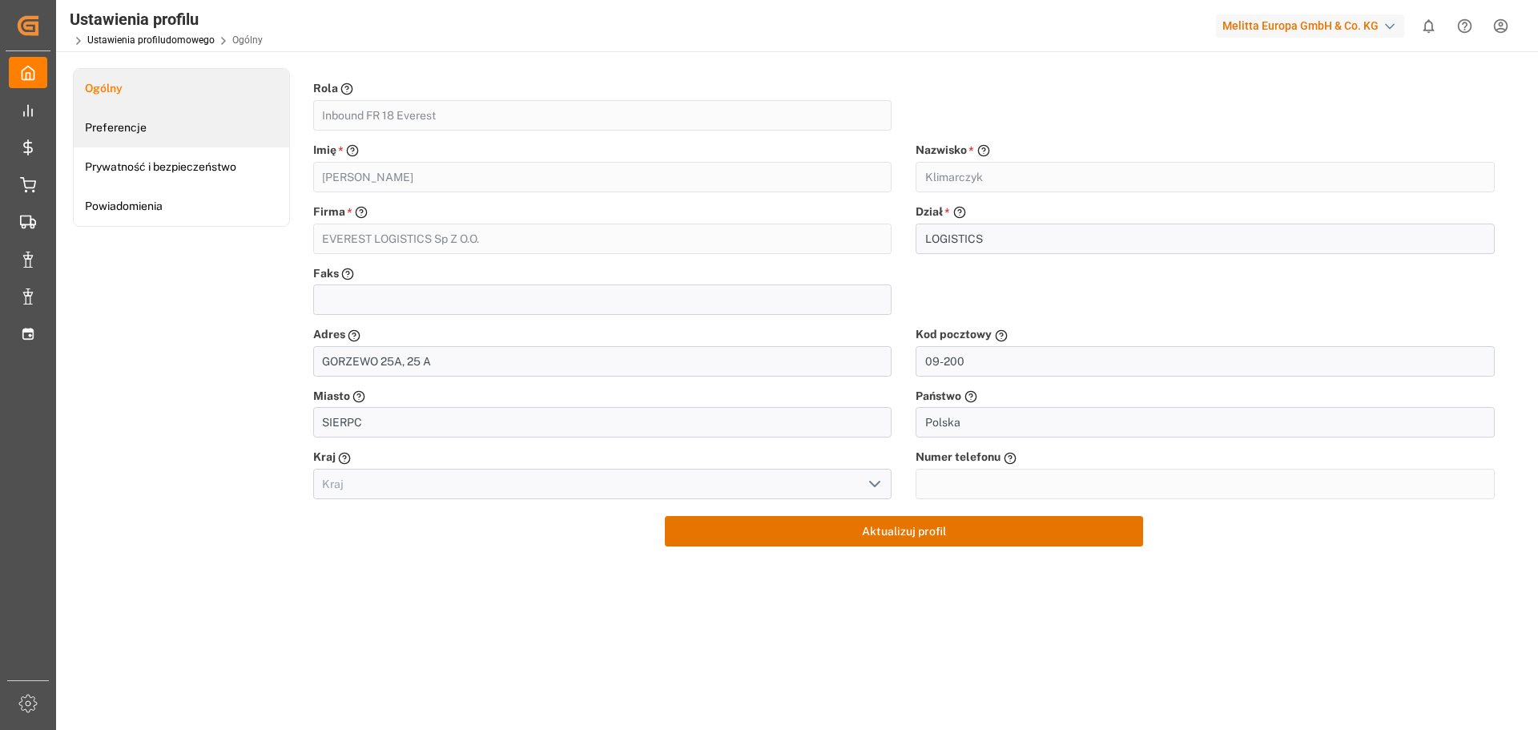
click at [126, 129] on font "Preferencje" at bounding box center [116, 127] width 62 height 13
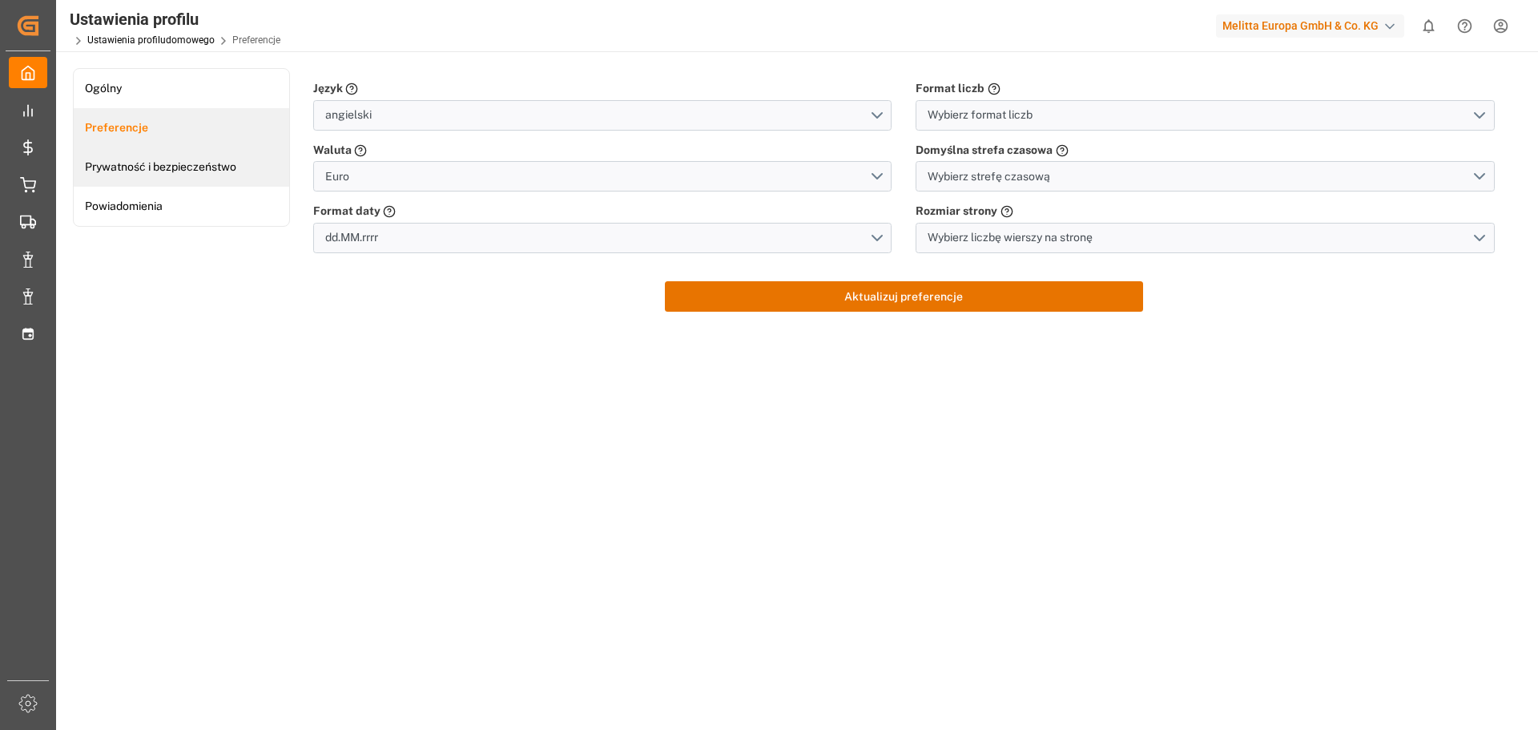
click at [127, 159] on link "Prywatność i bezpieczeństwo" at bounding box center [181, 166] width 215 height 39
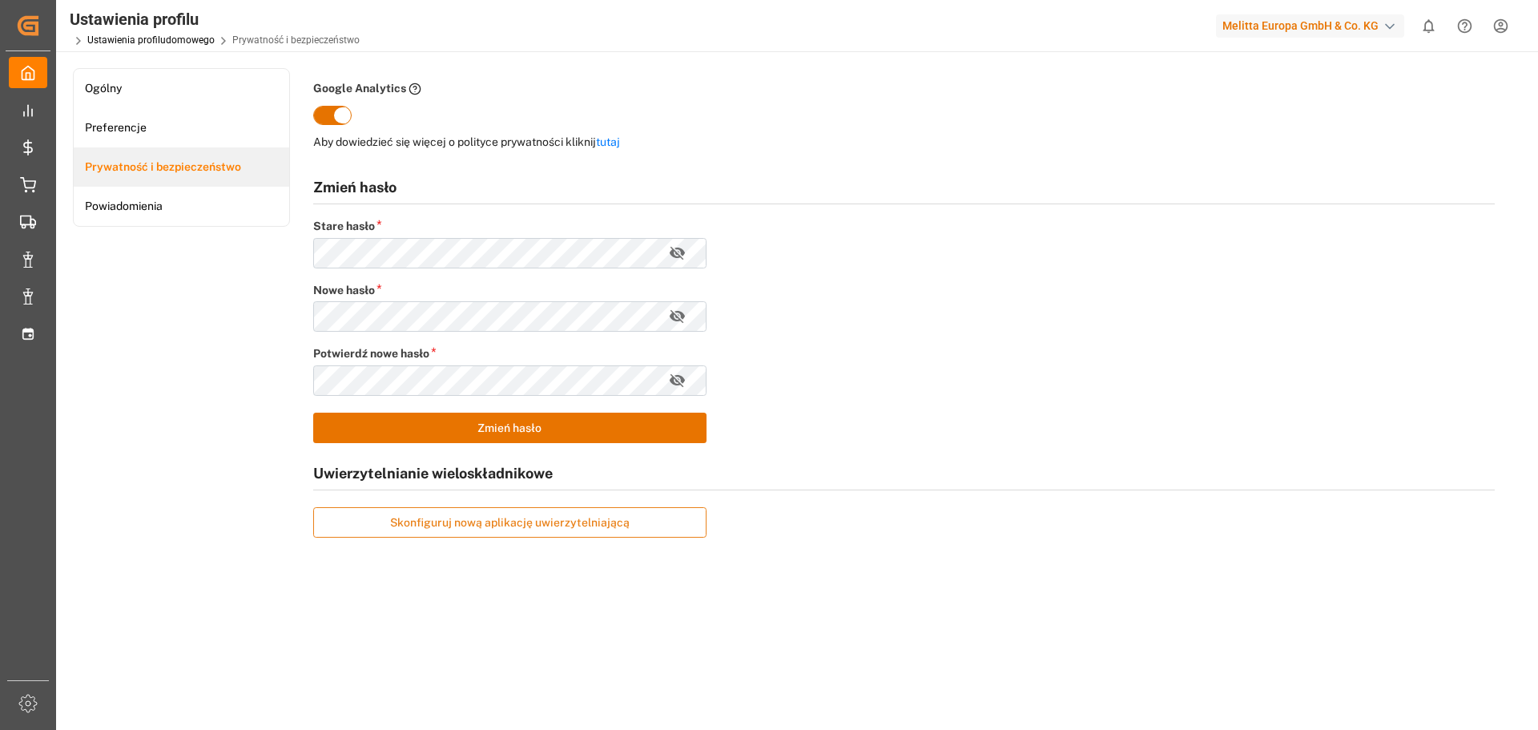
click at [462, 524] on font "Skonfiguruj nową aplikację uwierzytelniającą" at bounding box center [510, 522] width 240 height 13
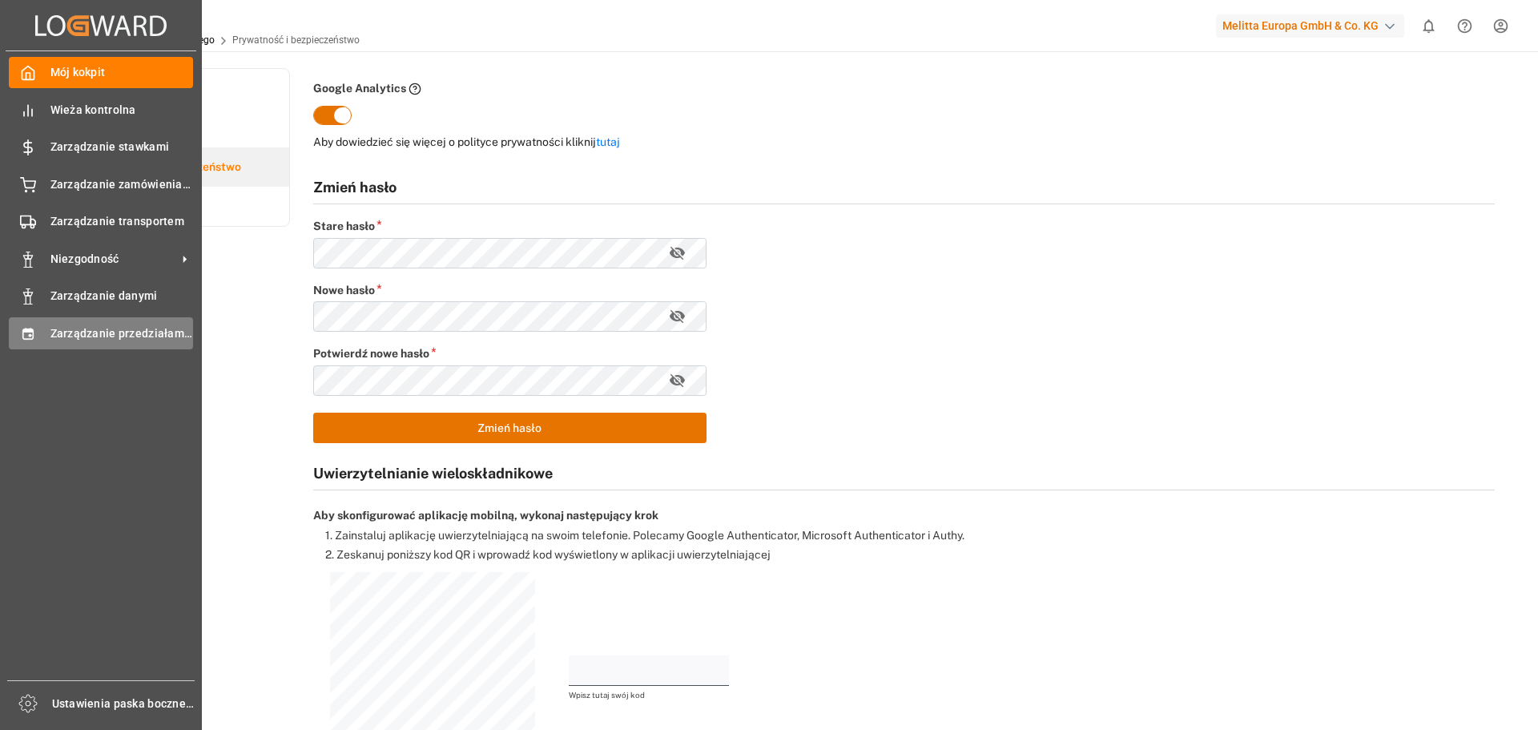
click at [81, 328] on font "Zarządzanie przedziałami czasowymi" at bounding box center [149, 333] width 199 height 13
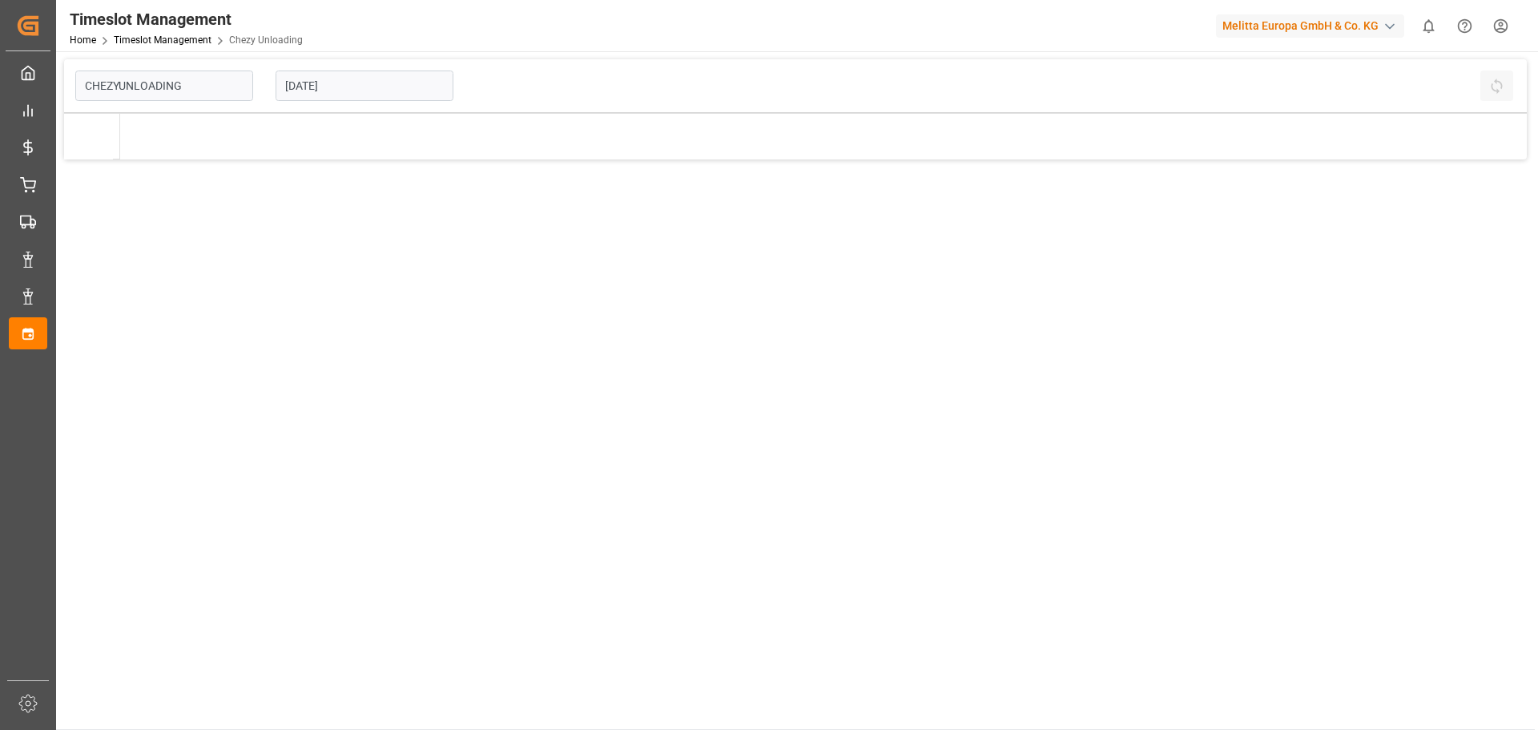
type input "Chezy Unloading"
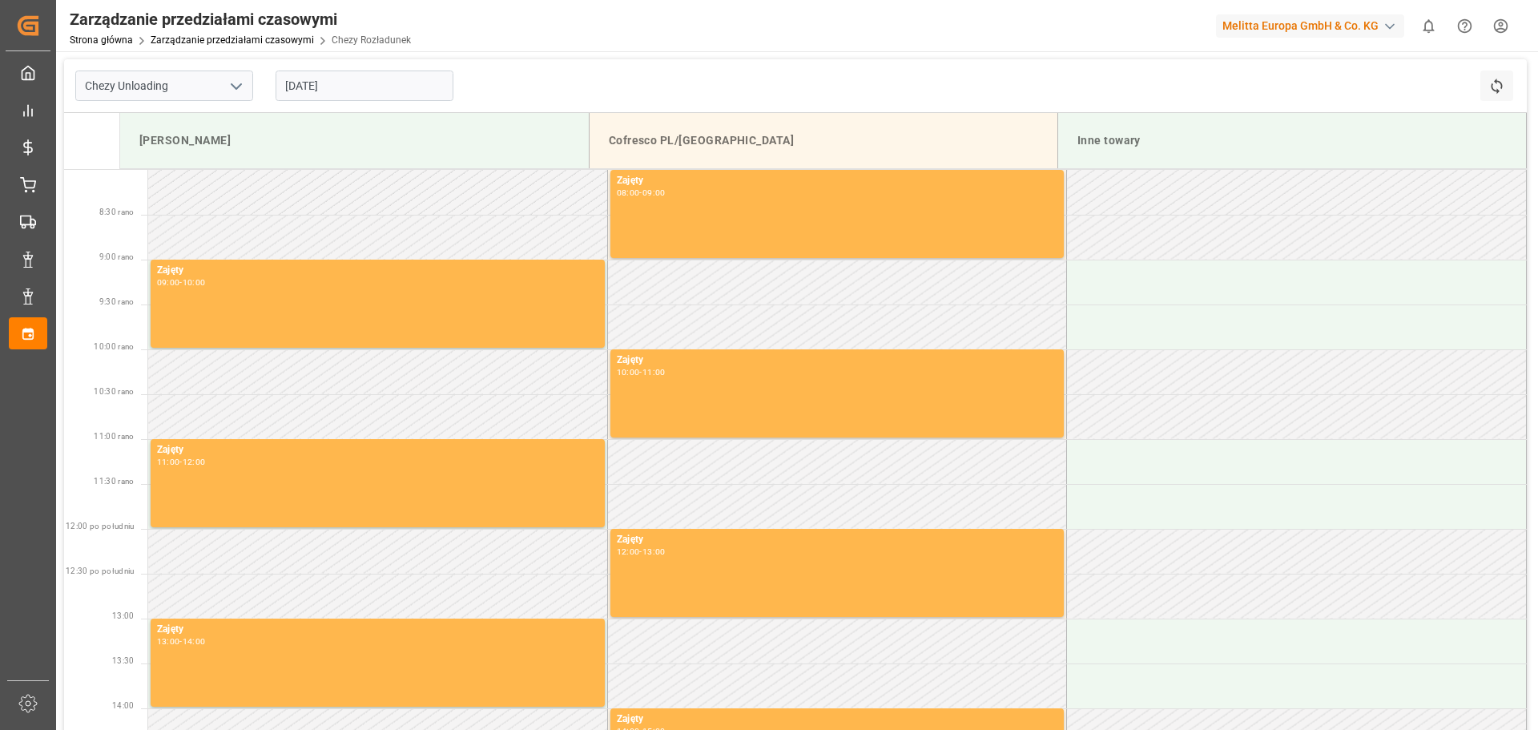
click at [359, 83] on input "[DATE]" at bounding box center [365, 85] width 178 height 30
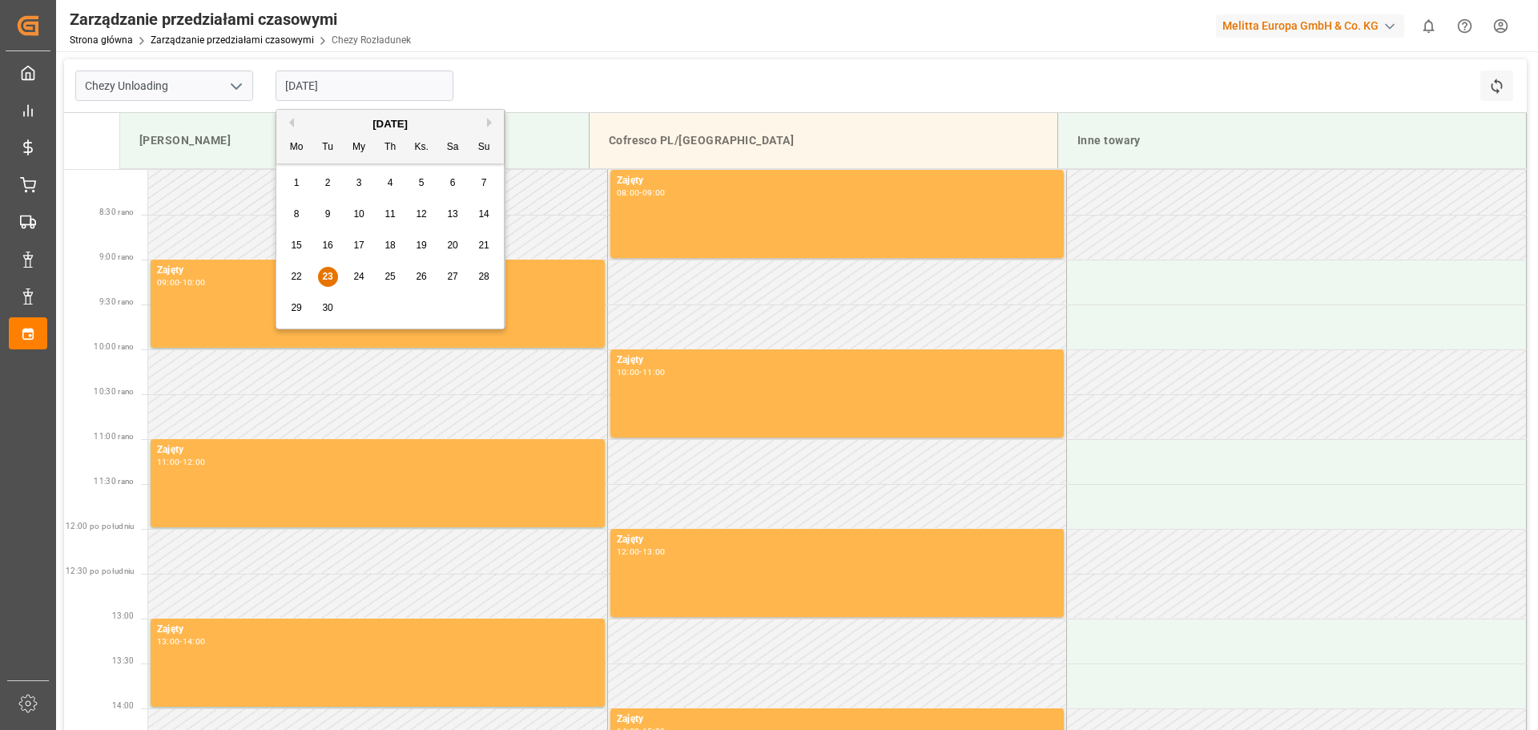
click at [360, 280] on font "24" at bounding box center [358, 276] width 10 height 11
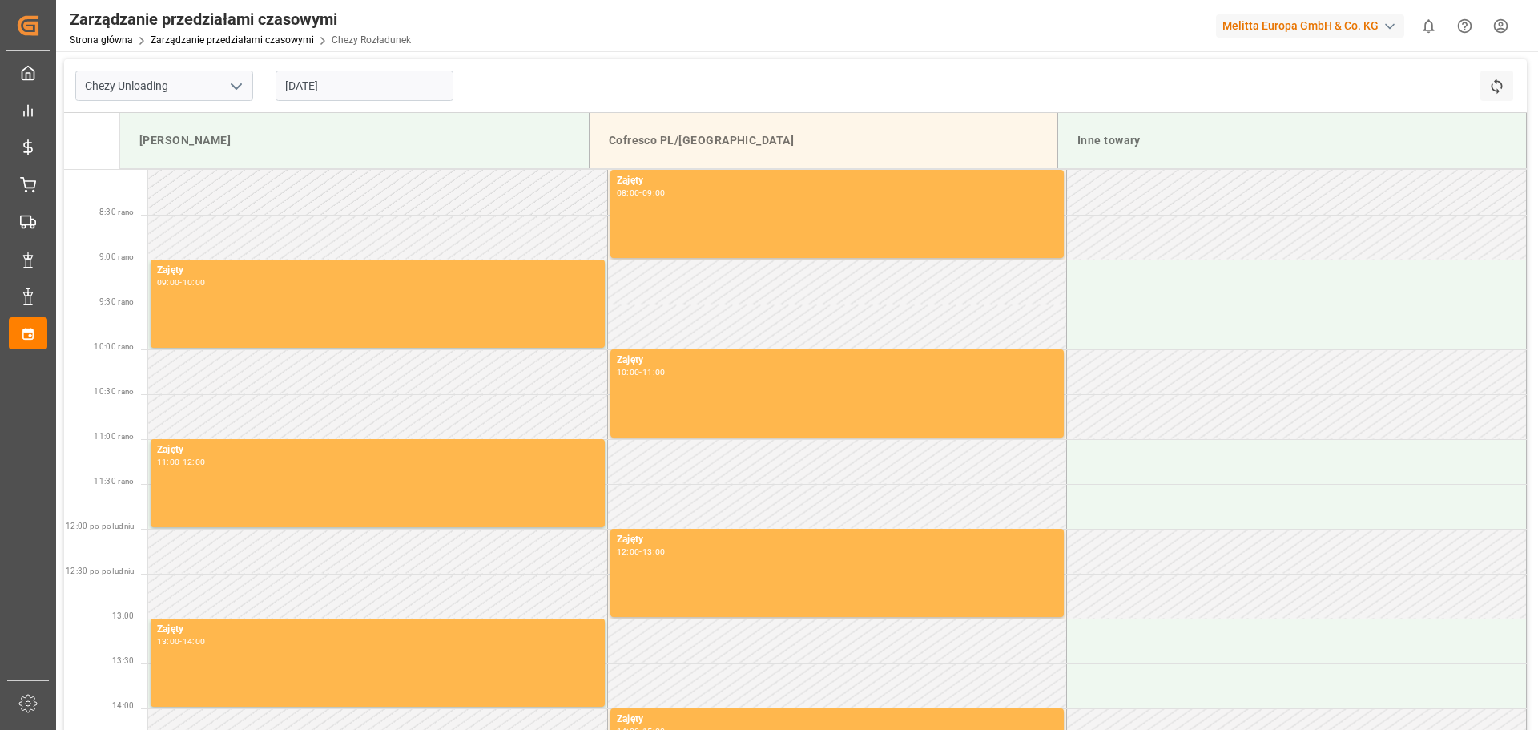
click at [235, 87] on polyline "otwórz menu" at bounding box center [237, 86] width 10 height 5
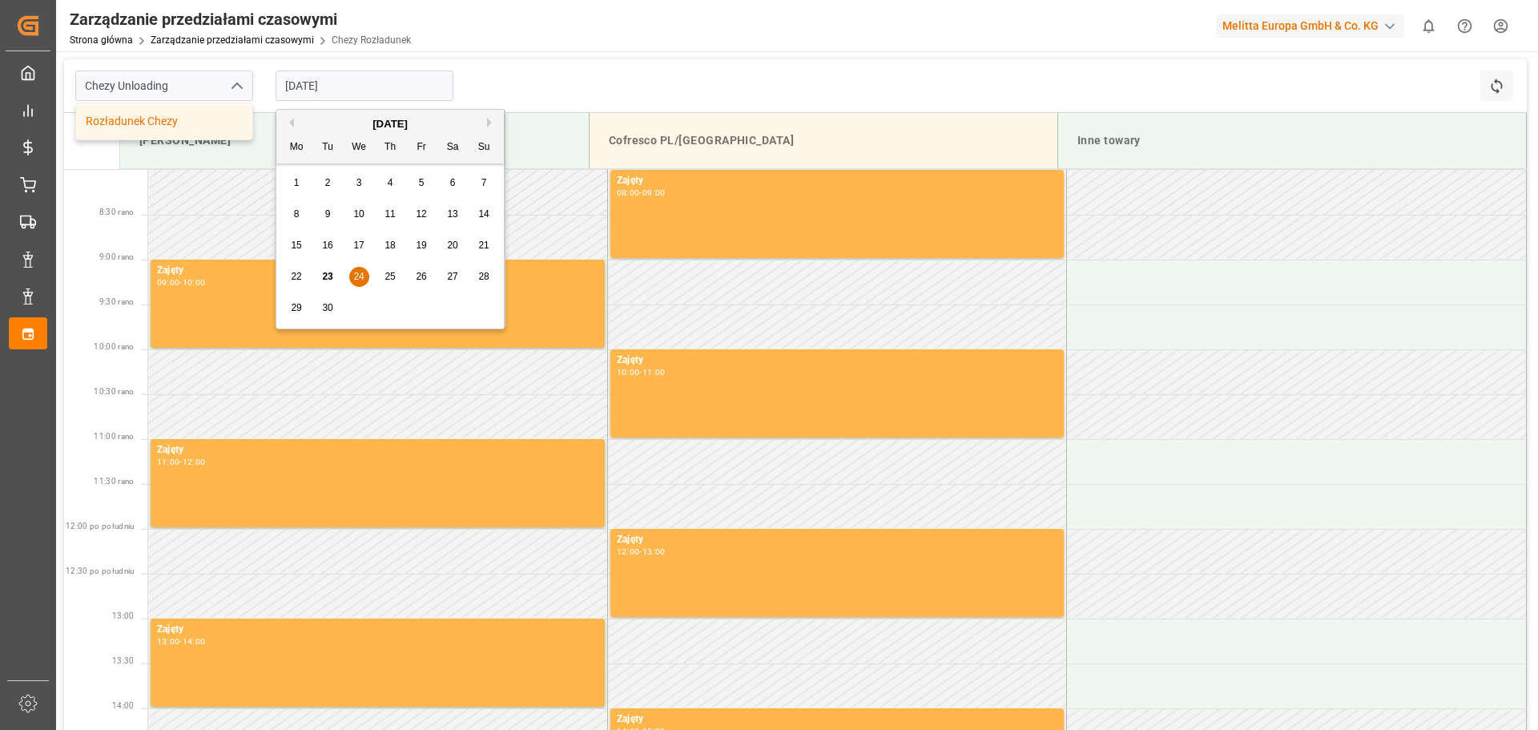
click at [397, 92] on input "[DATE]" at bounding box center [365, 85] width 178 height 30
click at [394, 276] on font "25" at bounding box center [390, 276] width 10 height 11
type input "[DATE]"
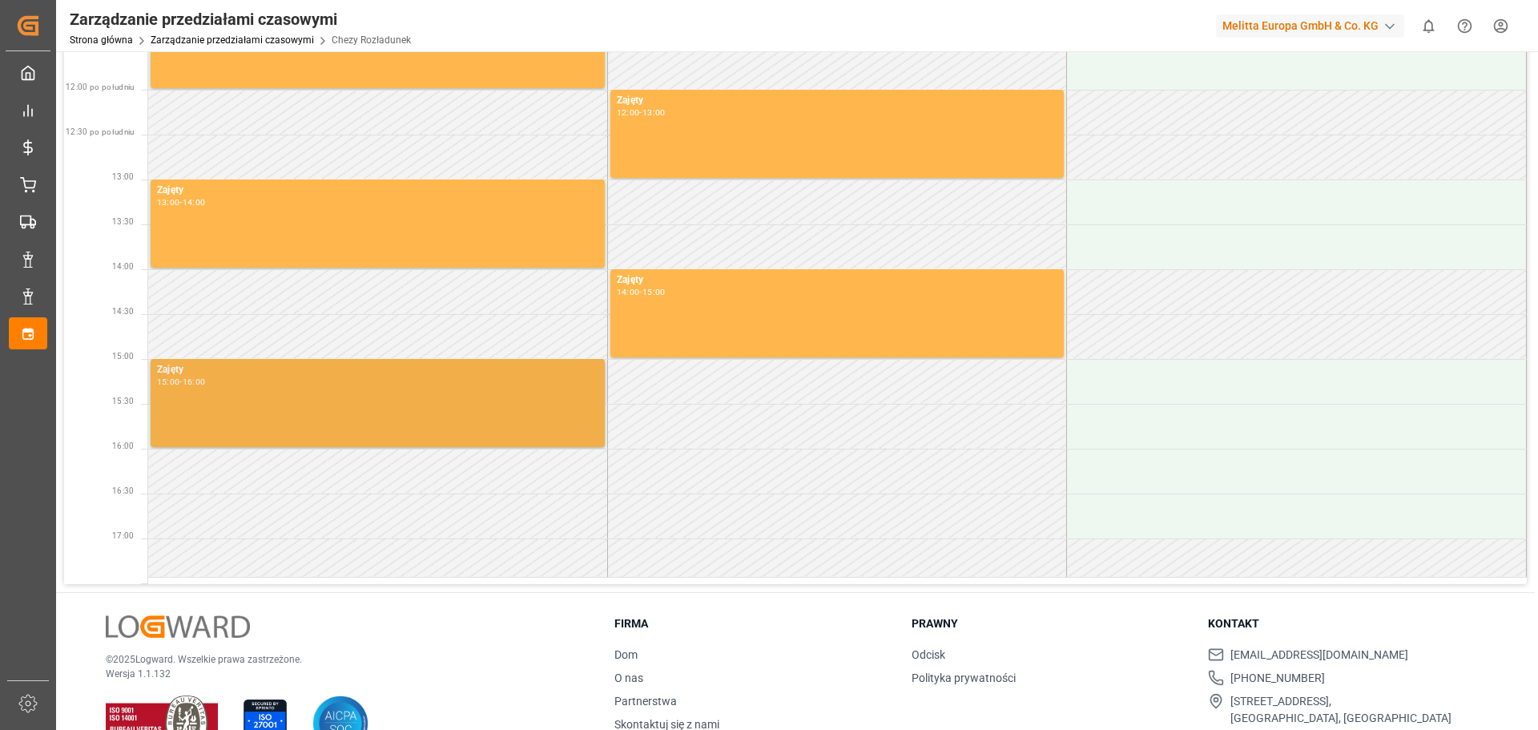
scroll to position [483, 0]
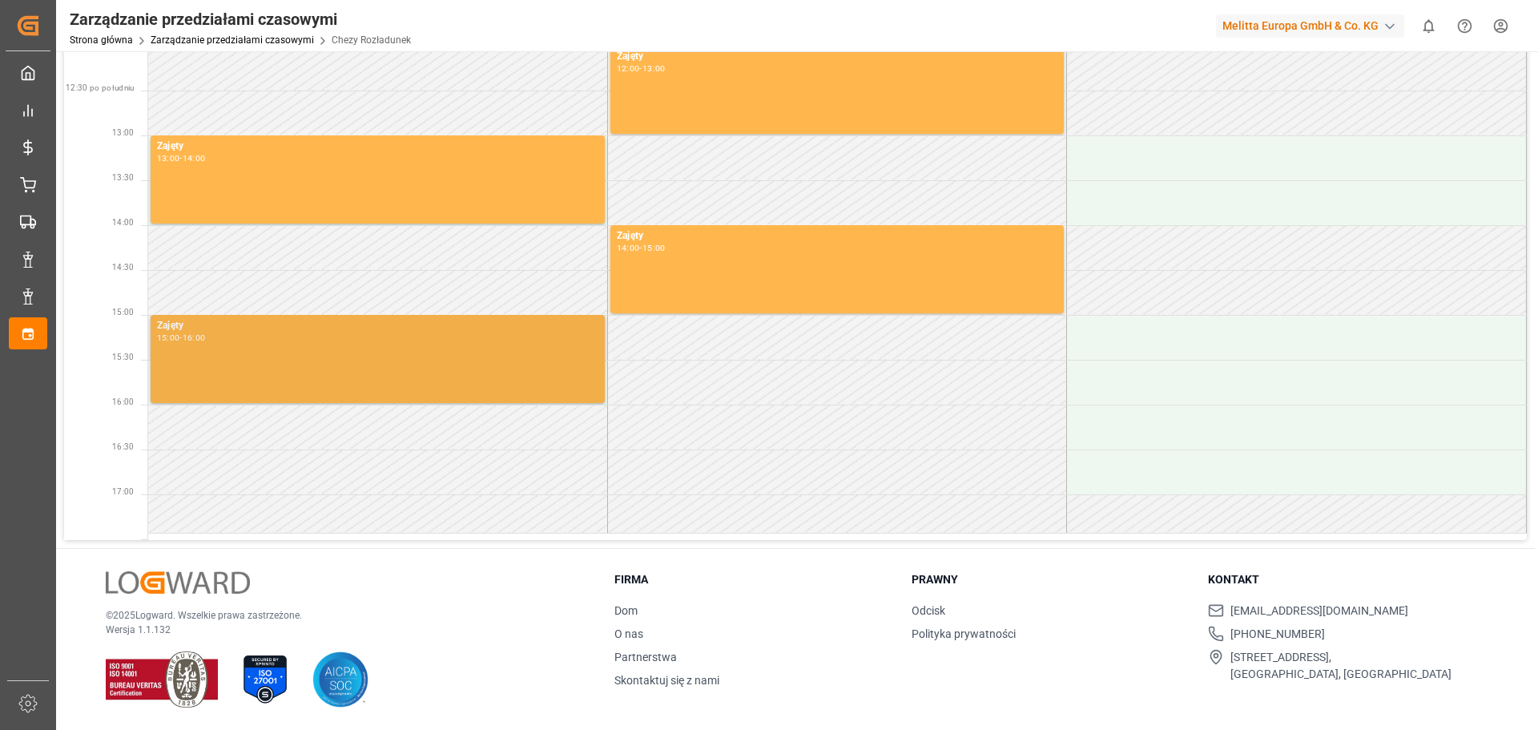
drag, startPoint x: 333, startPoint y: 356, endPoint x: 342, endPoint y: 352, distance: 9.7
click at [333, 356] on div "Zajęty 15:00 - 16:00" at bounding box center [377, 359] width 441 height 82
click at [251, 353] on div "Zajęty 15:00 - 16:00" at bounding box center [377, 359] width 441 height 82
click at [182, 341] on font "-" at bounding box center [180, 337] width 2 height 10
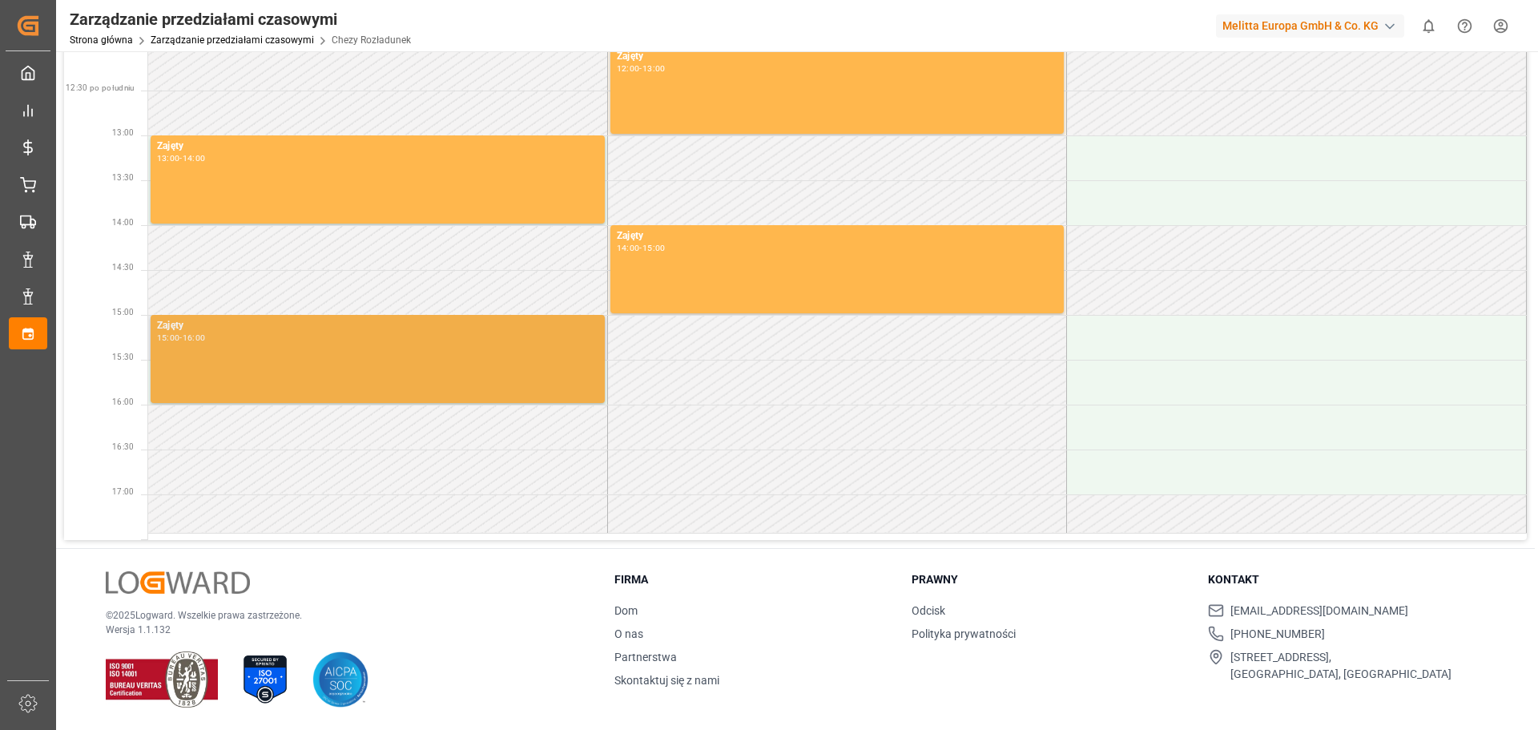
click at [182, 341] on font "-" at bounding box center [180, 337] width 2 height 10
click at [219, 339] on div "15:00 - 16:00" at bounding box center [377, 338] width 441 height 9
click at [378, 355] on div "Zajęty 15:00 - 16:00" at bounding box center [377, 359] width 441 height 82
click at [379, 355] on div "Zajęty 15:00 - 16:00" at bounding box center [377, 359] width 441 height 82
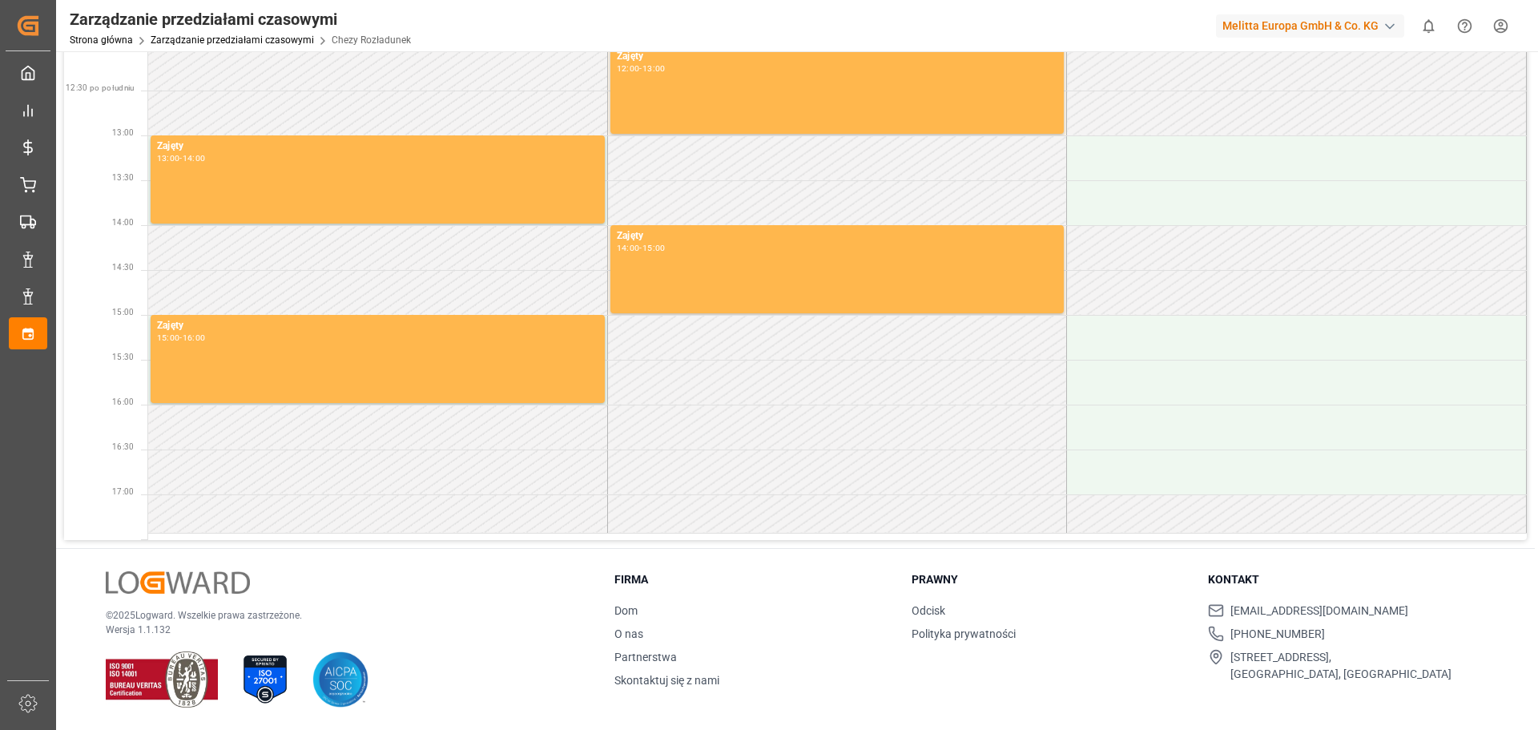
drag, startPoint x: 377, startPoint y: 356, endPoint x: 284, endPoint y: 304, distance: 106.9
click at [376, 289] on td at bounding box center [378, 292] width 460 height 45
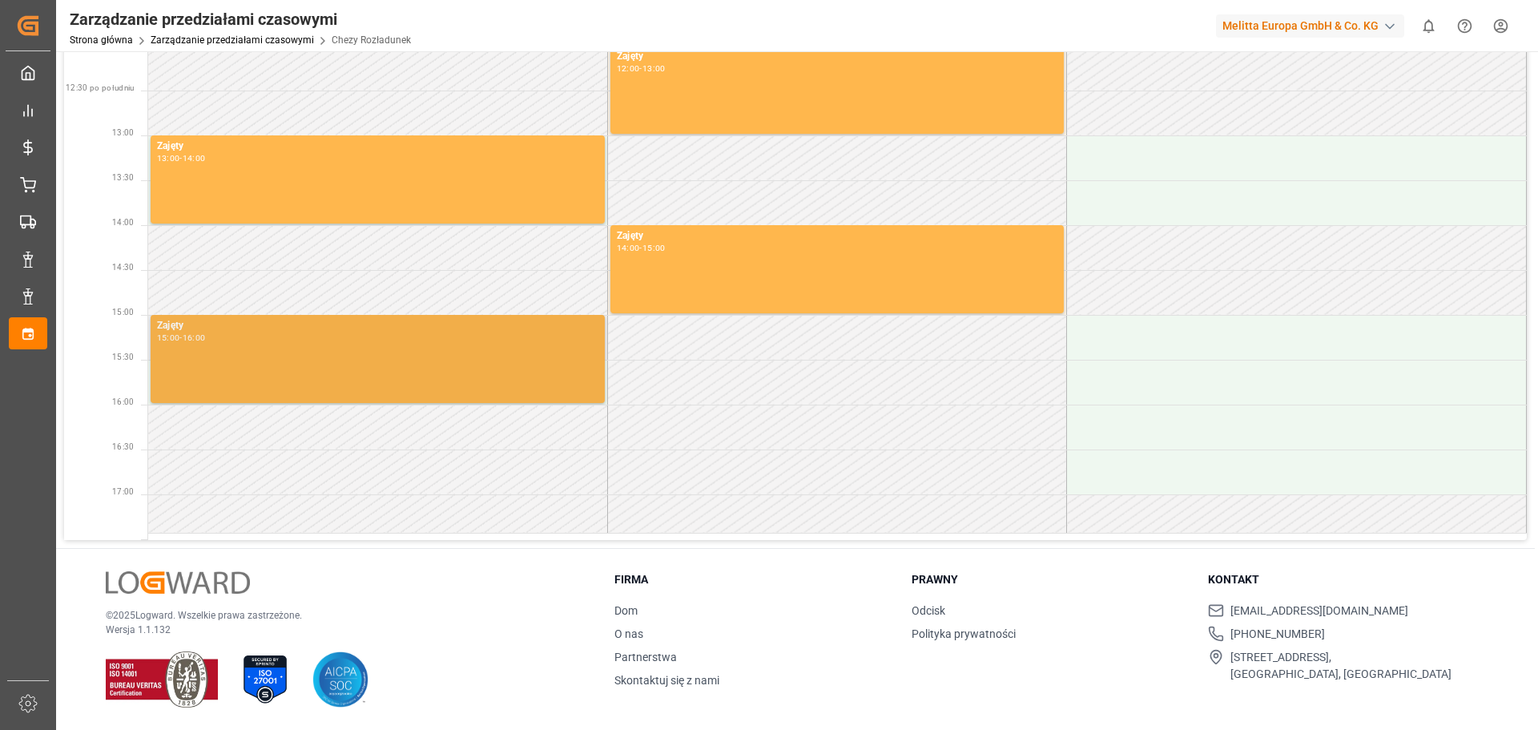
click at [213, 325] on div "Zajęty" at bounding box center [377, 326] width 441 height 16
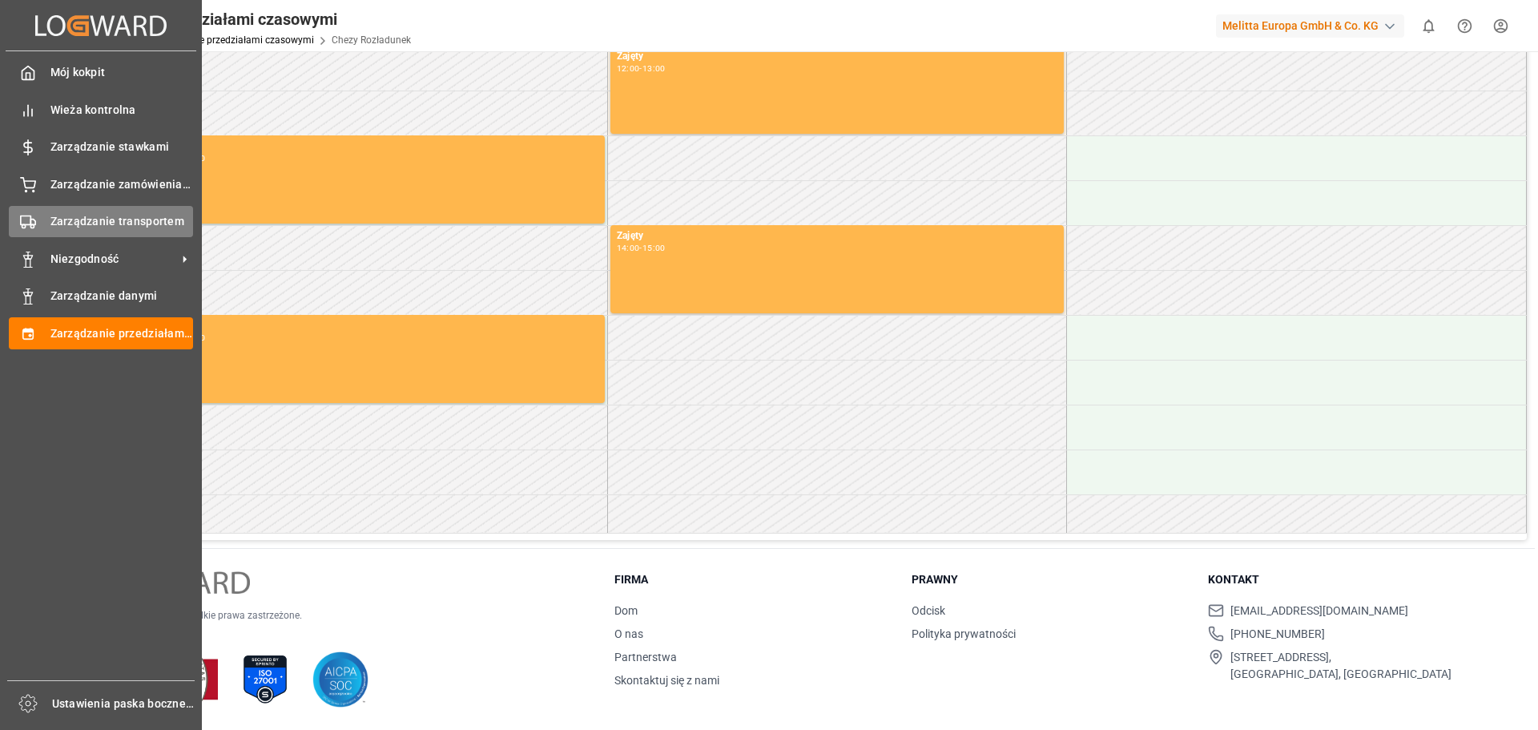
click at [88, 227] on font "Zarządzanie transportem" at bounding box center [117, 221] width 134 height 13
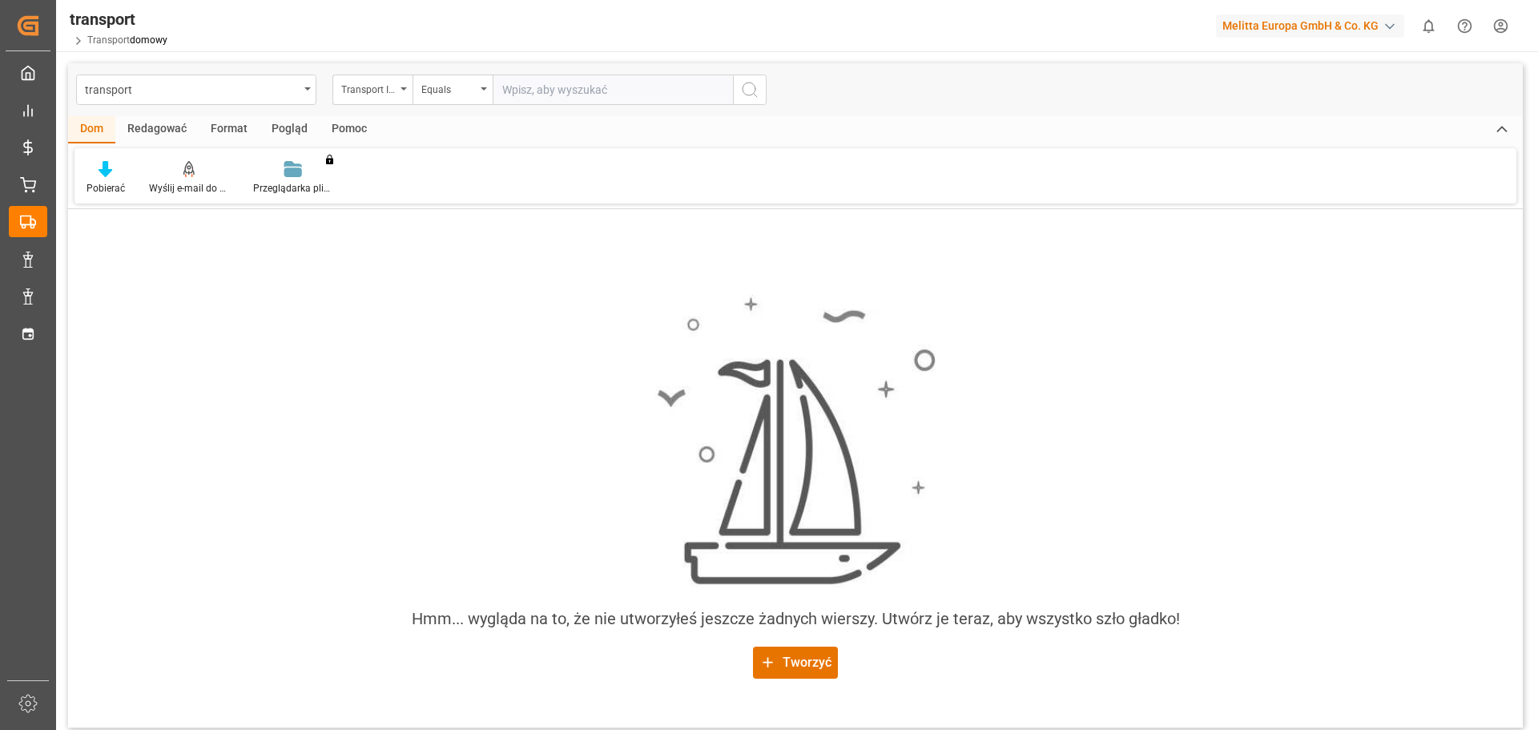
click at [149, 131] on font "Redagować" at bounding box center [156, 128] width 59 height 13
click at [234, 132] on font "Format" at bounding box center [229, 128] width 37 height 13
click at [280, 131] on font "Pogląd" at bounding box center [290, 128] width 36 height 13
click at [352, 129] on font "Pomoc" at bounding box center [349, 128] width 35 height 13
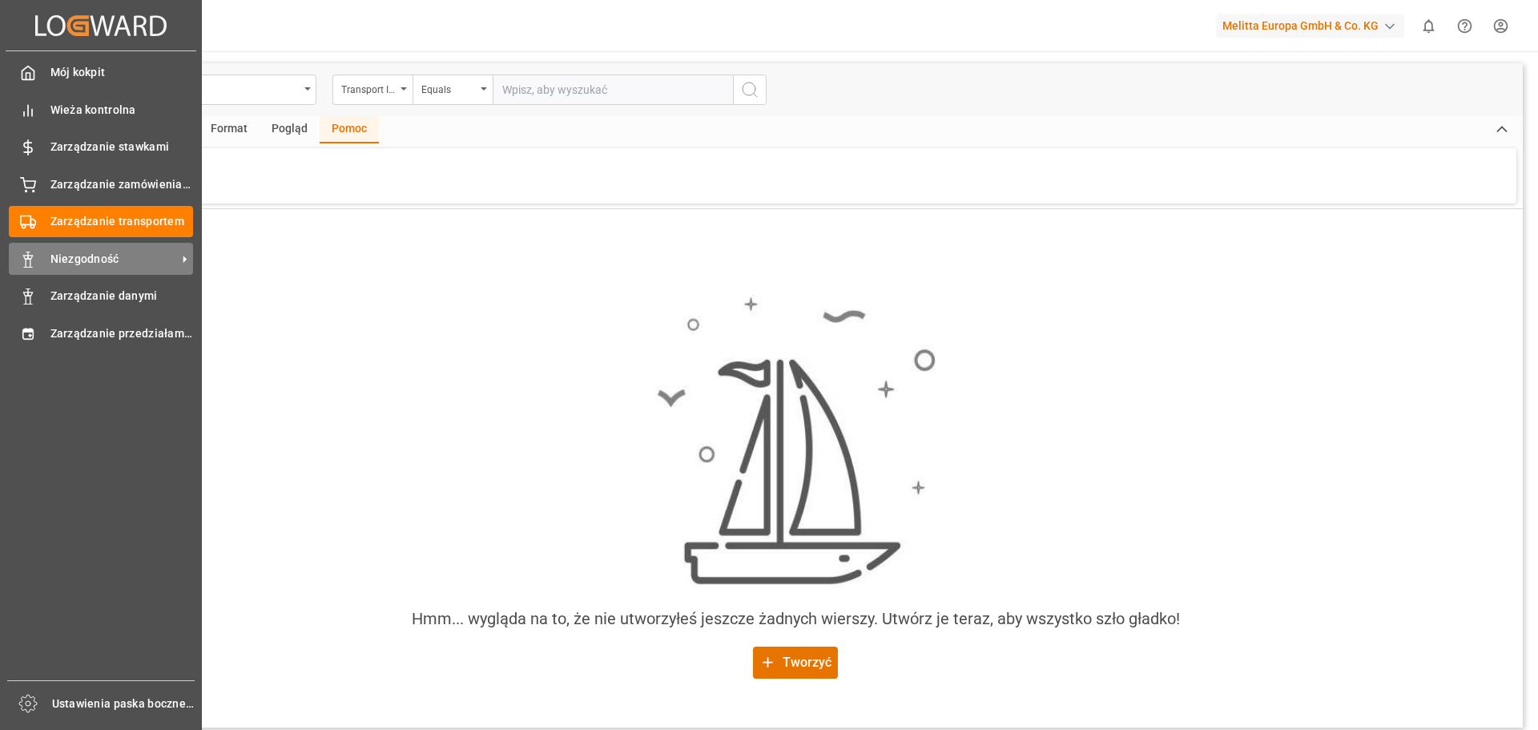
click at [183, 254] on icon at bounding box center [184, 259] width 17 height 17
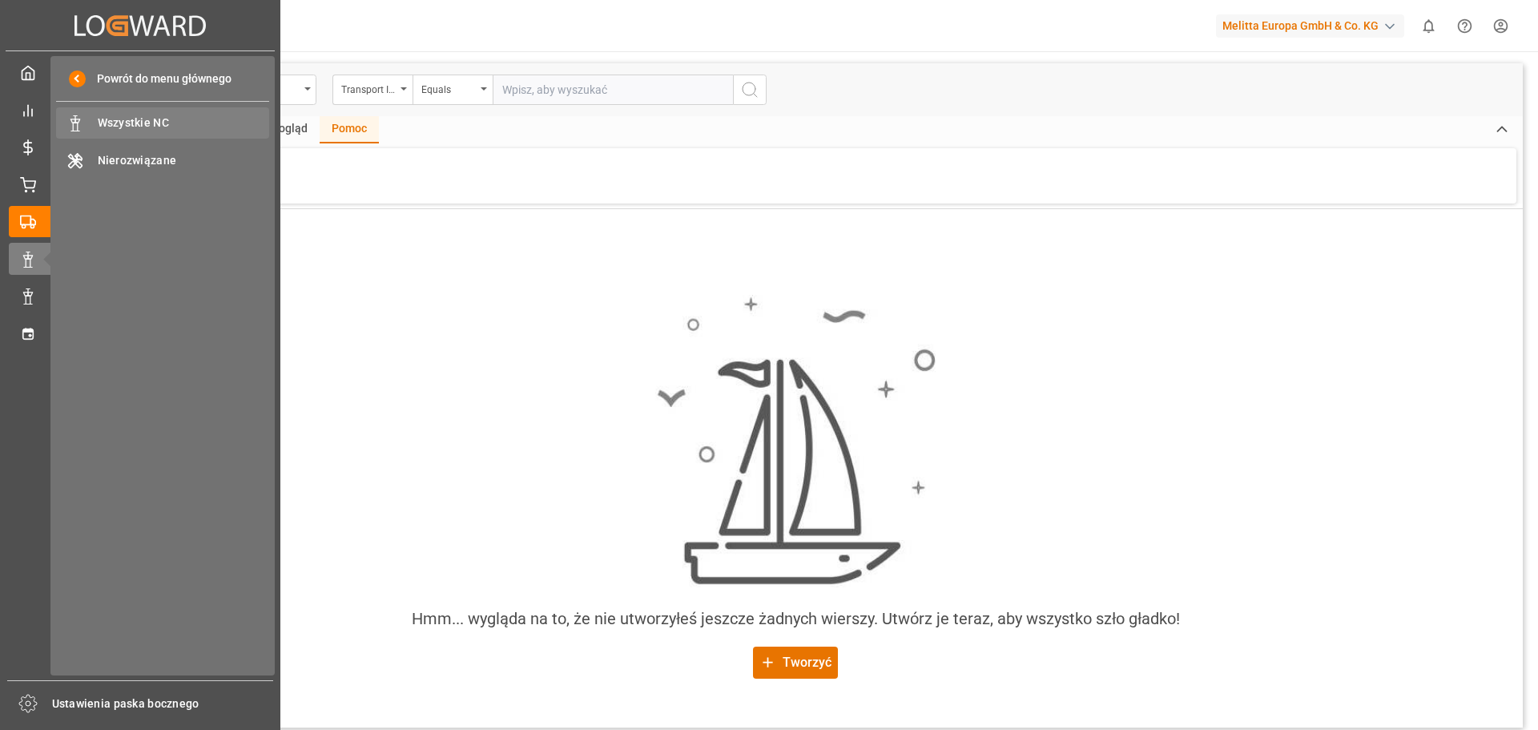
click at [152, 126] on font "Wszystkie NC" at bounding box center [133, 122] width 71 height 13
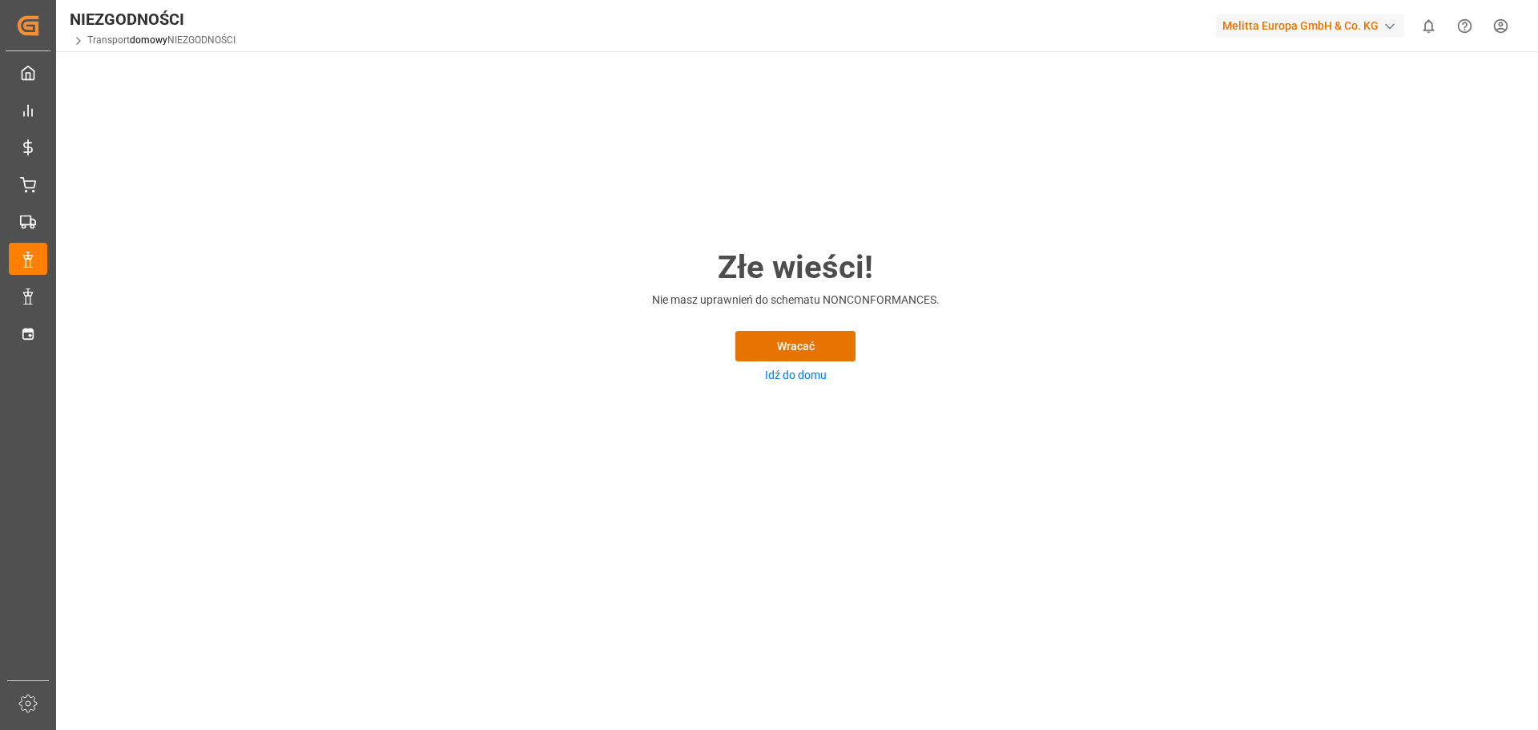
click at [815, 374] on font "Idź do domu" at bounding box center [796, 374] width 62 height 13
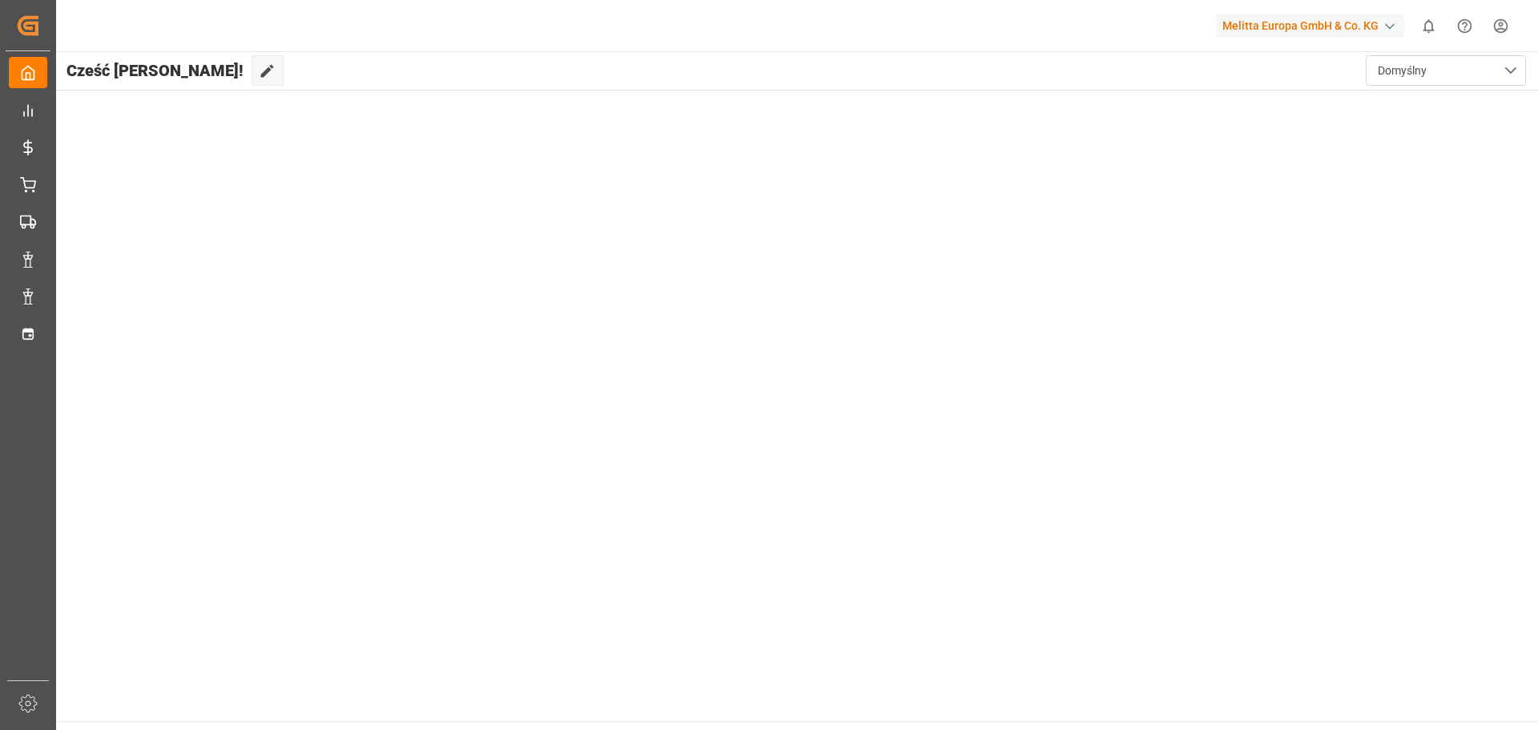
drag, startPoint x: 1267, startPoint y: 135, endPoint x: 879, endPoint y: 41, distance: 399.8
click at [289, 177] on main "Hello Jakub! Edit Cockpit Default" at bounding box center [796, 386] width 1484 height 670
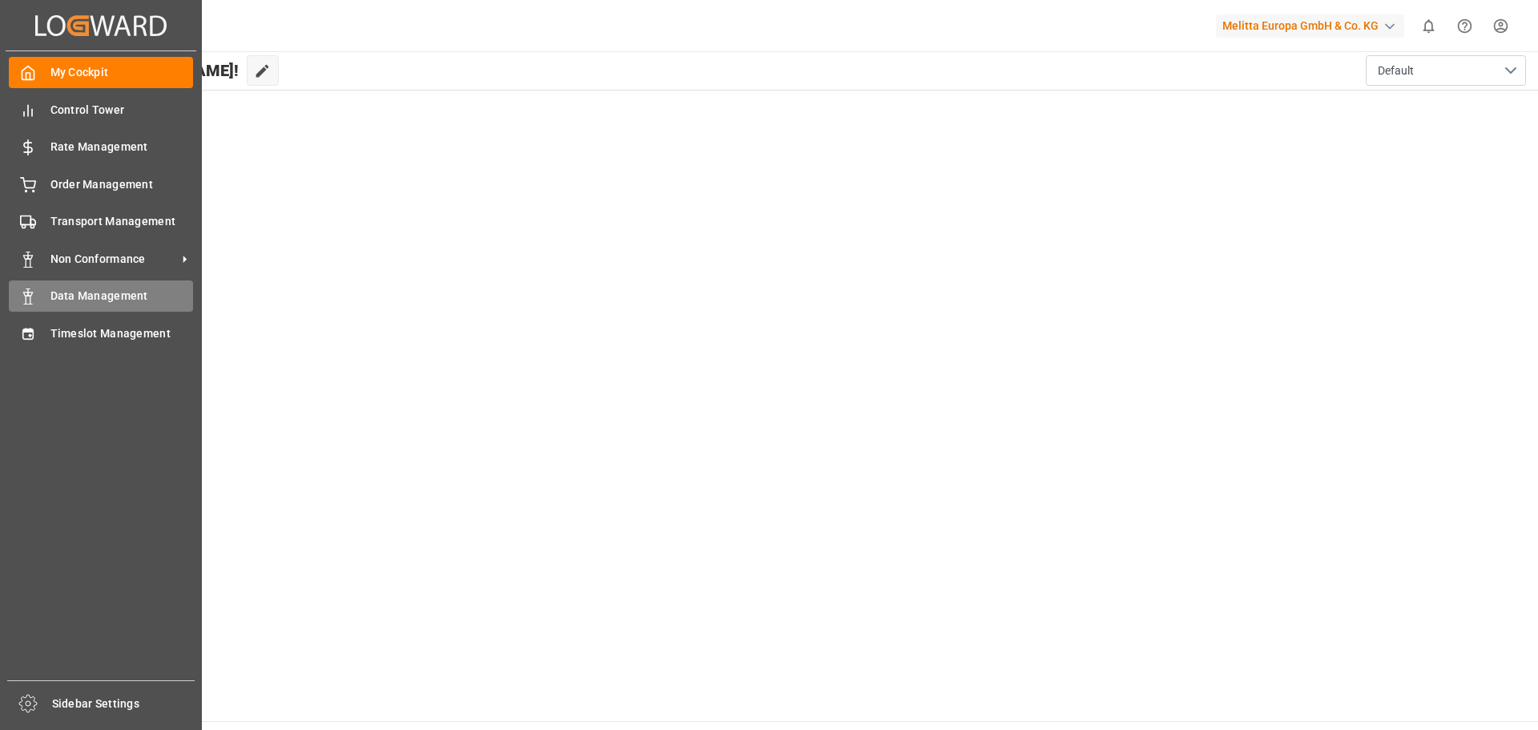
click at [79, 299] on span "Data Management" at bounding box center [121, 296] width 143 height 17
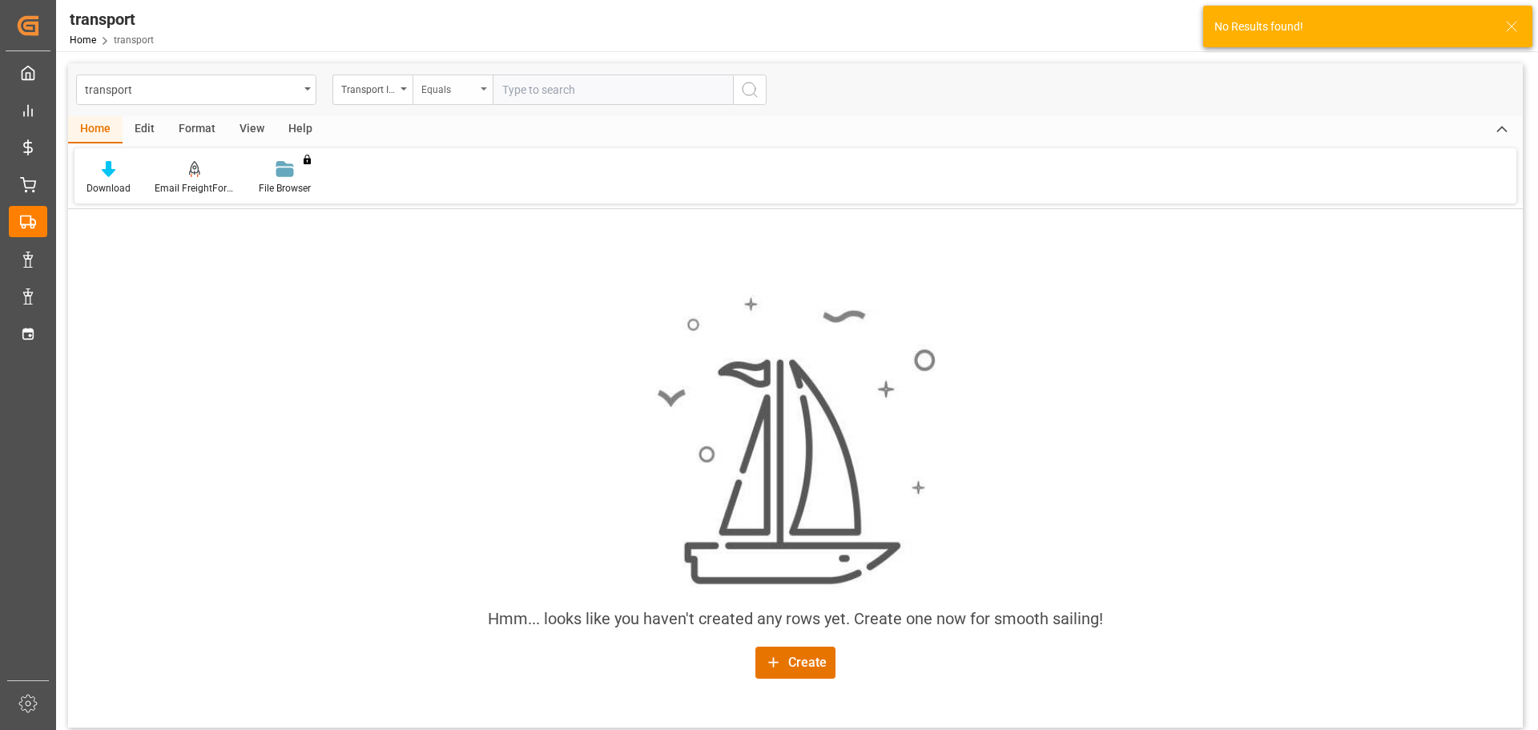
click at [483, 85] on div "Equals" at bounding box center [453, 89] width 80 height 30
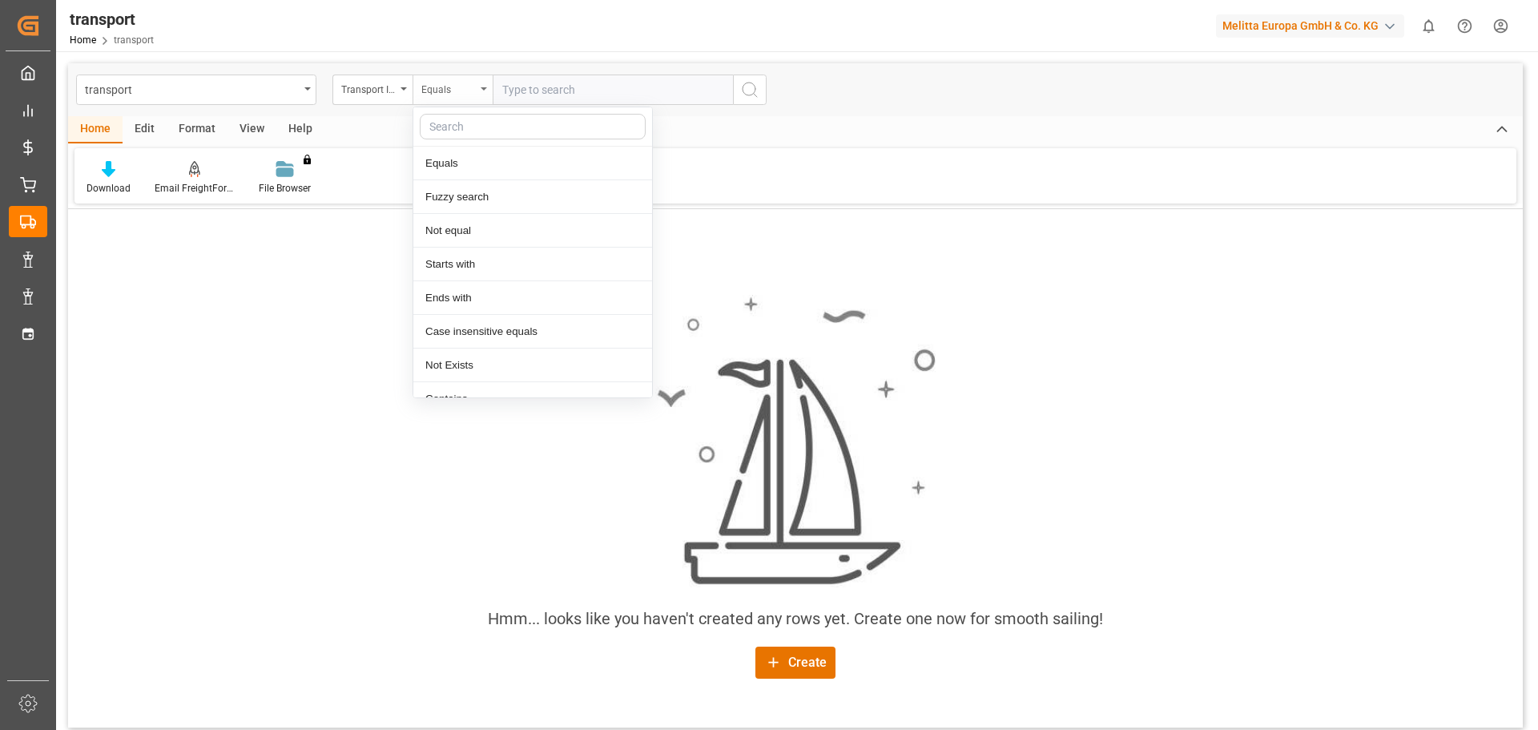
click at [483, 85] on div "Equals" at bounding box center [453, 89] width 80 height 30
click at [288, 92] on div "transport" at bounding box center [192, 89] width 214 height 20
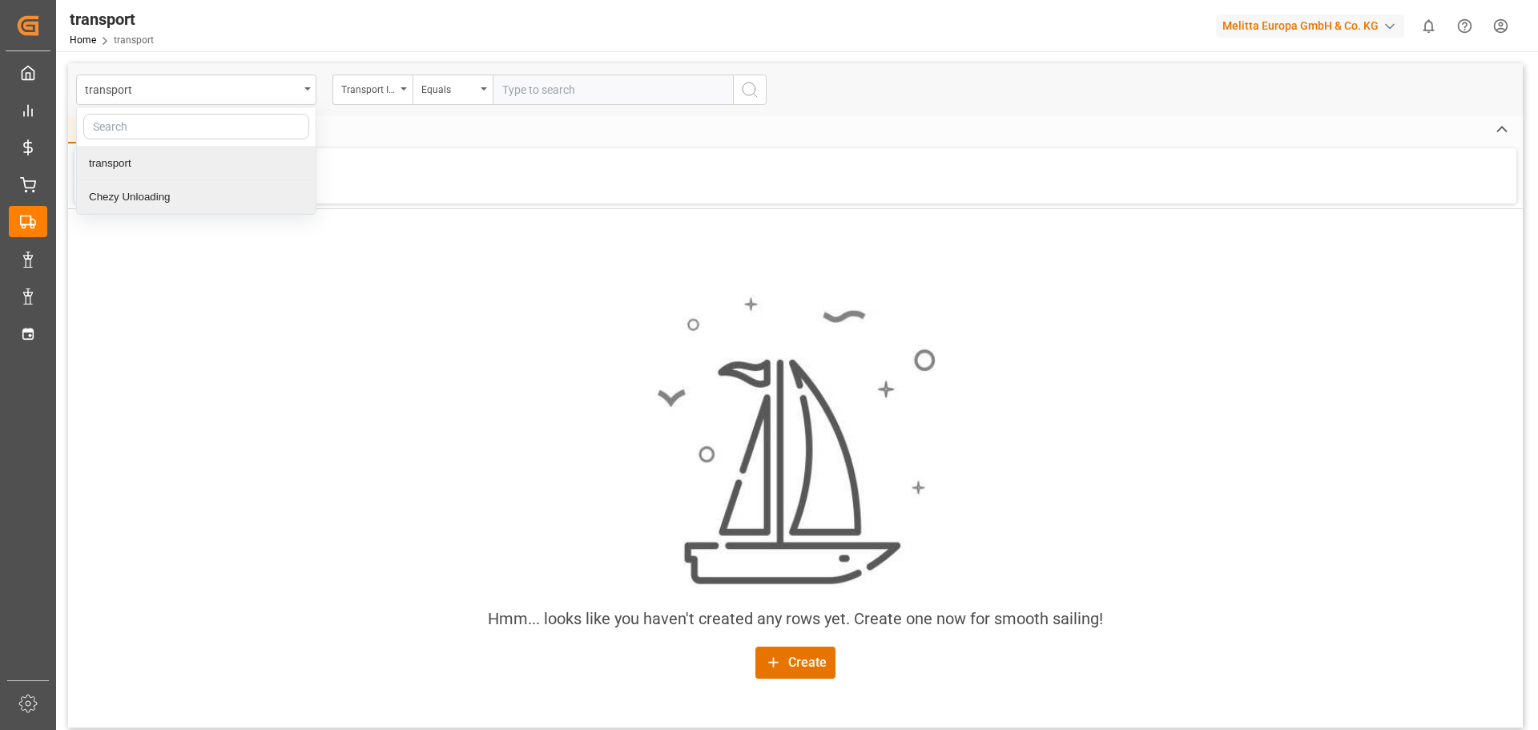
click at [232, 202] on div "Chezy Unloading" at bounding box center [196, 197] width 239 height 34
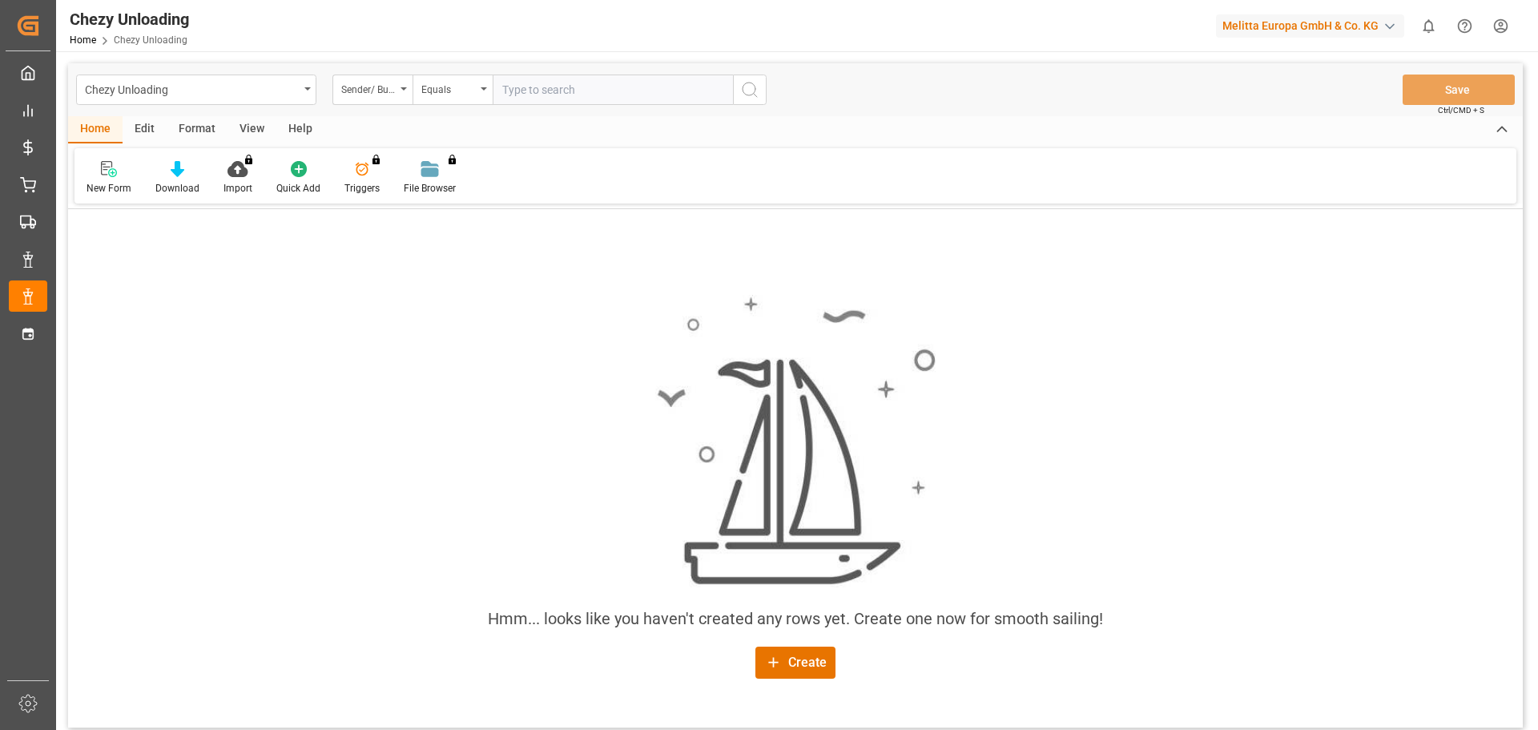
click at [147, 132] on div "Edit" at bounding box center [145, 129] width 44 height 27
click at [207, 122] on div "Format" at bounding box center [197, 129] width 61 height 27
click at [99, 127] on div "Home" at bounding box center [95, 129] width 54 height 27
click at [107, 191] on div "New Form" at bounding box center [109, 188] width 45 height 14
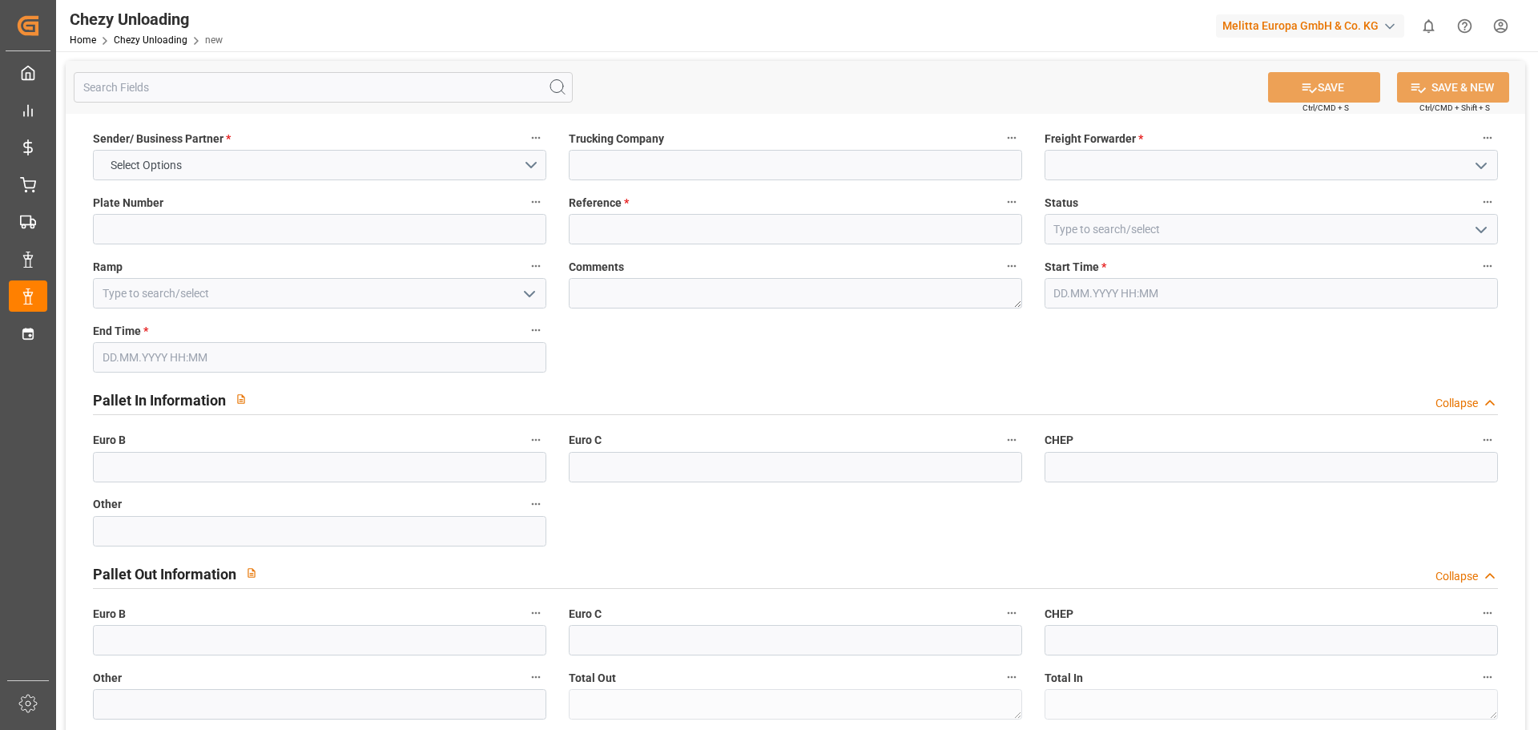
type input "0"
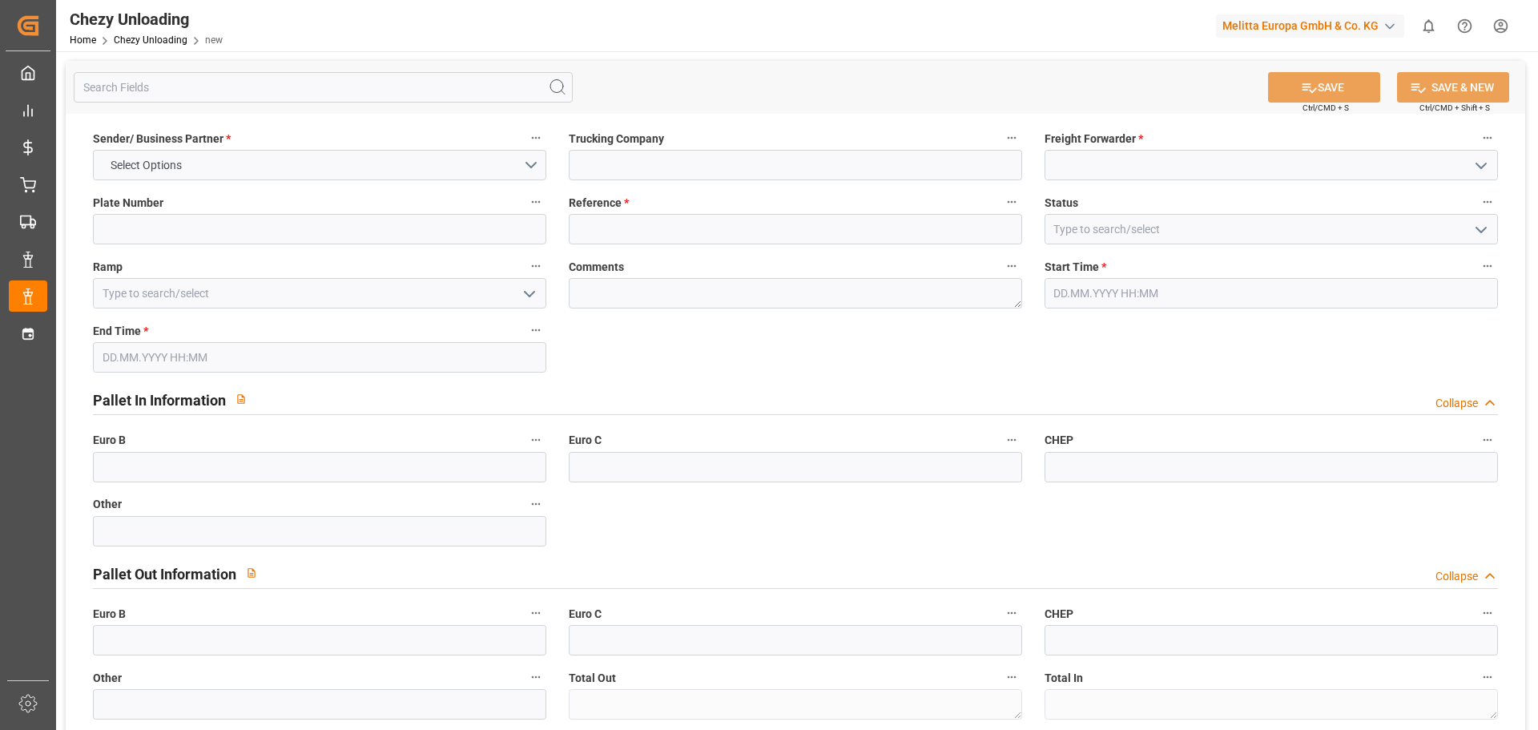
type input "0"
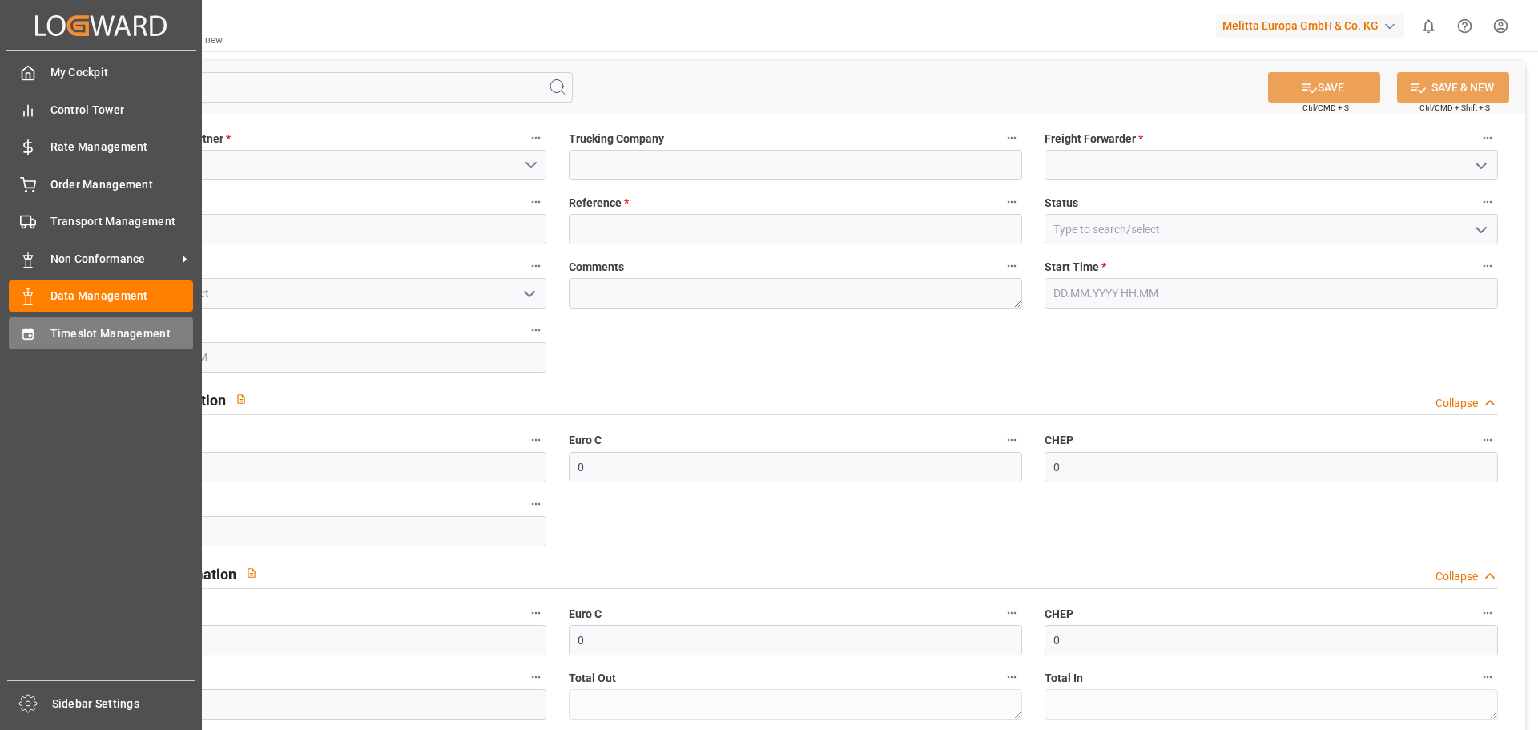
click at [79, 328] on span "Timeslot Management" at bounding box center [121, 333] width 143 height 17
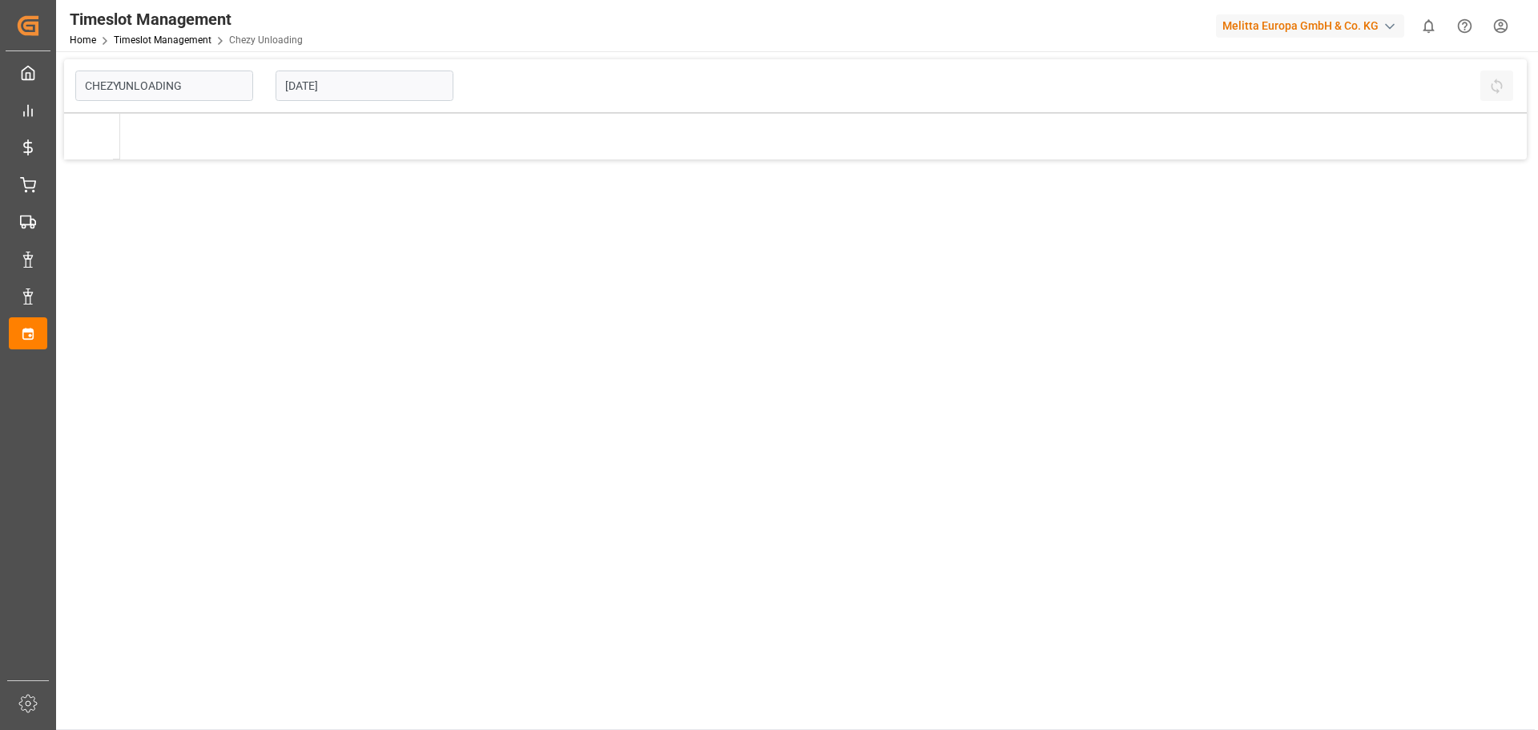
type input "Chezy Unloading"
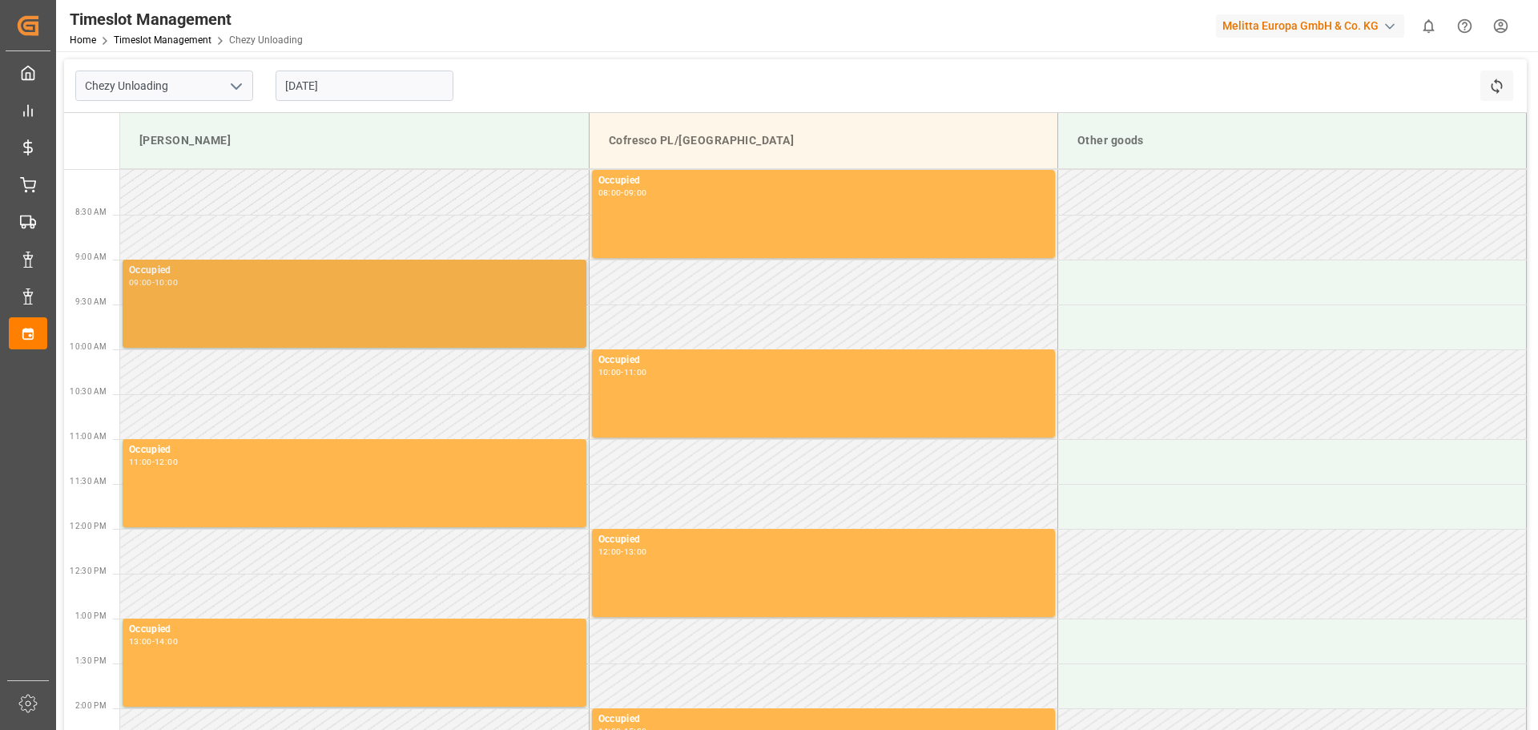
click at [277, 295] on div "Occupied 09:00 - 10:00" at bounding box center [354, 304] width 451 height 82
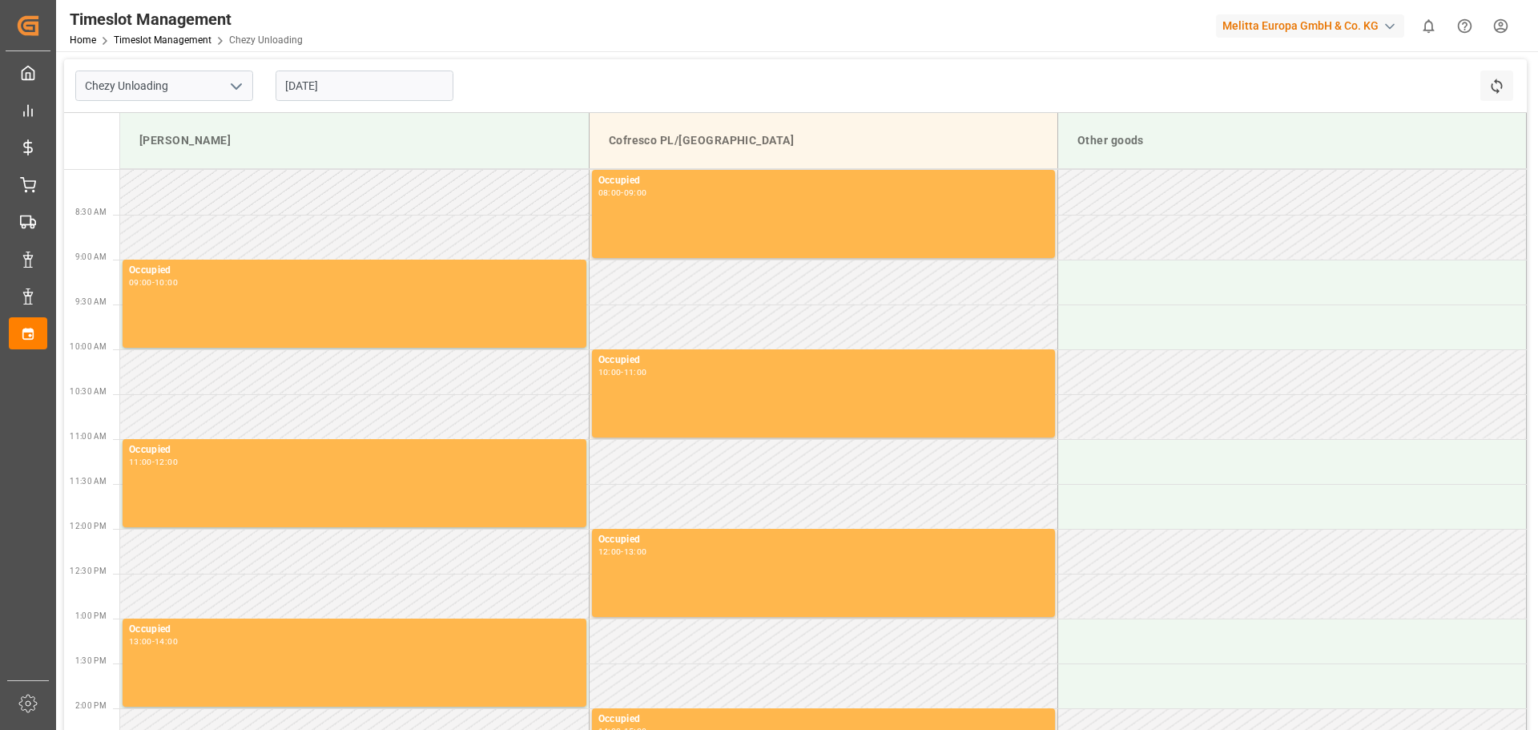
click at [266, 391] on td at bounding box center [354, 371] width 469 height 45
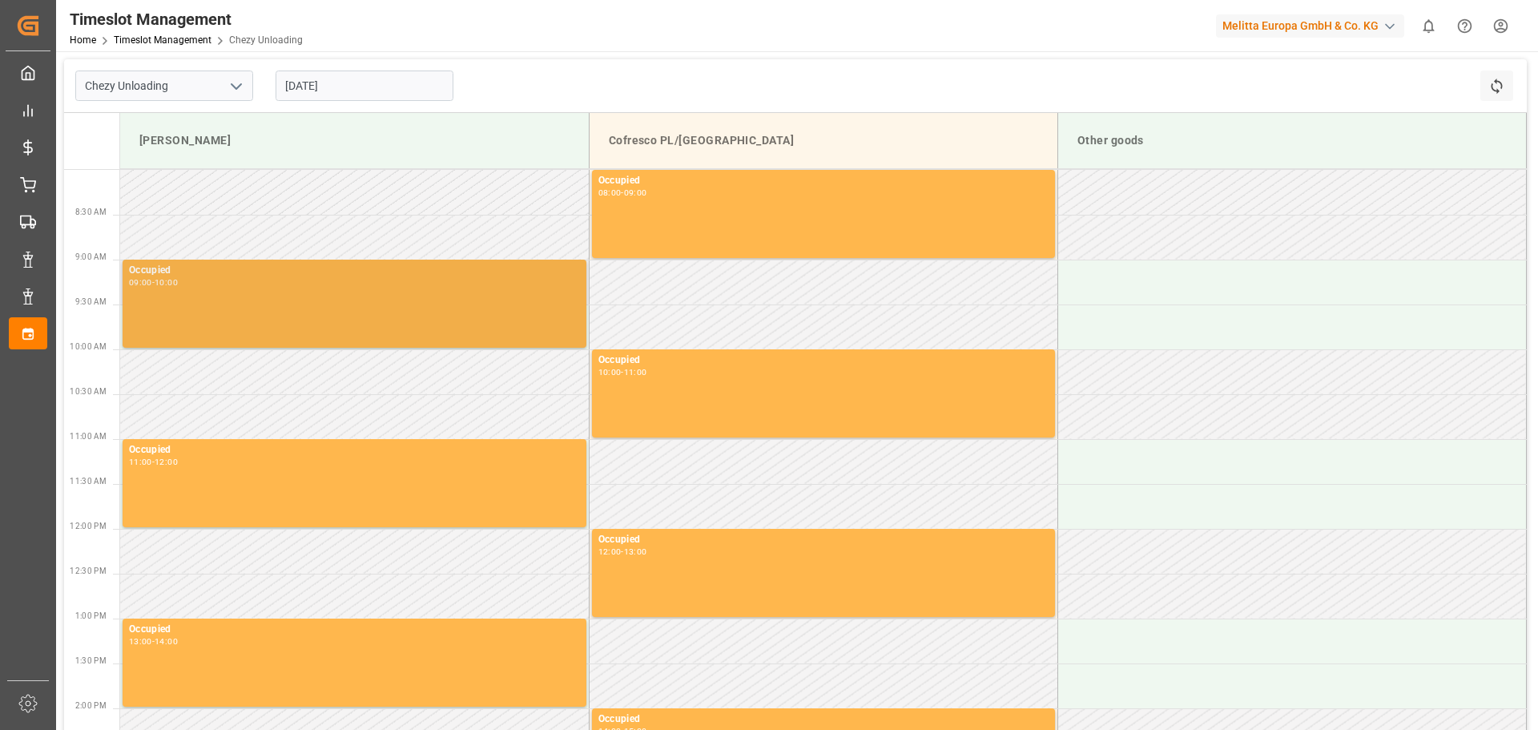
drag, startPoint x: 297, startPoint y: 354, endPoint x: 349, endPoint y: 269, distance: 99.6
click at [297, 353] on td at bounding box center [354, 371] width 469 height 45
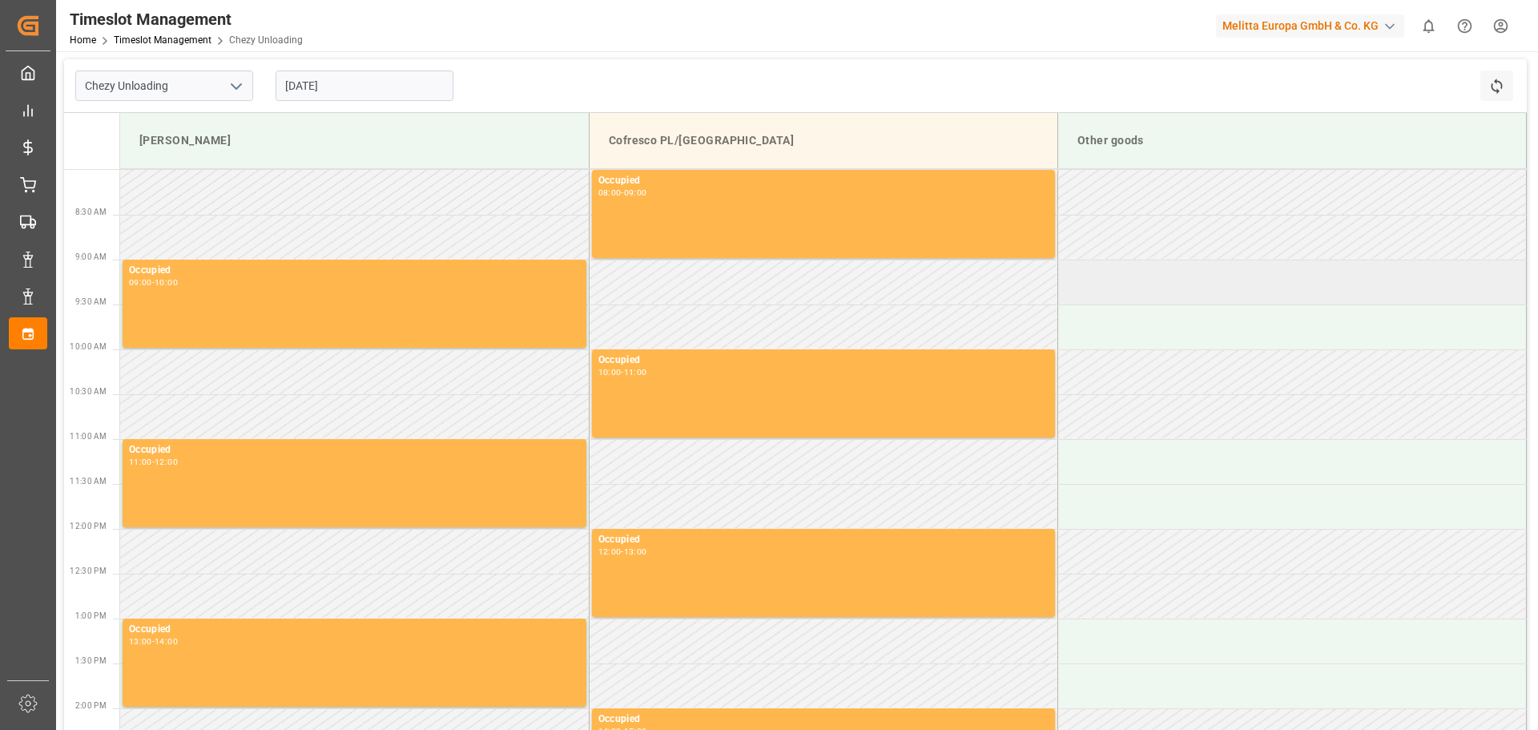
click at [1202, 288] on td at bounding box center [1291, 282] width 469 height 45
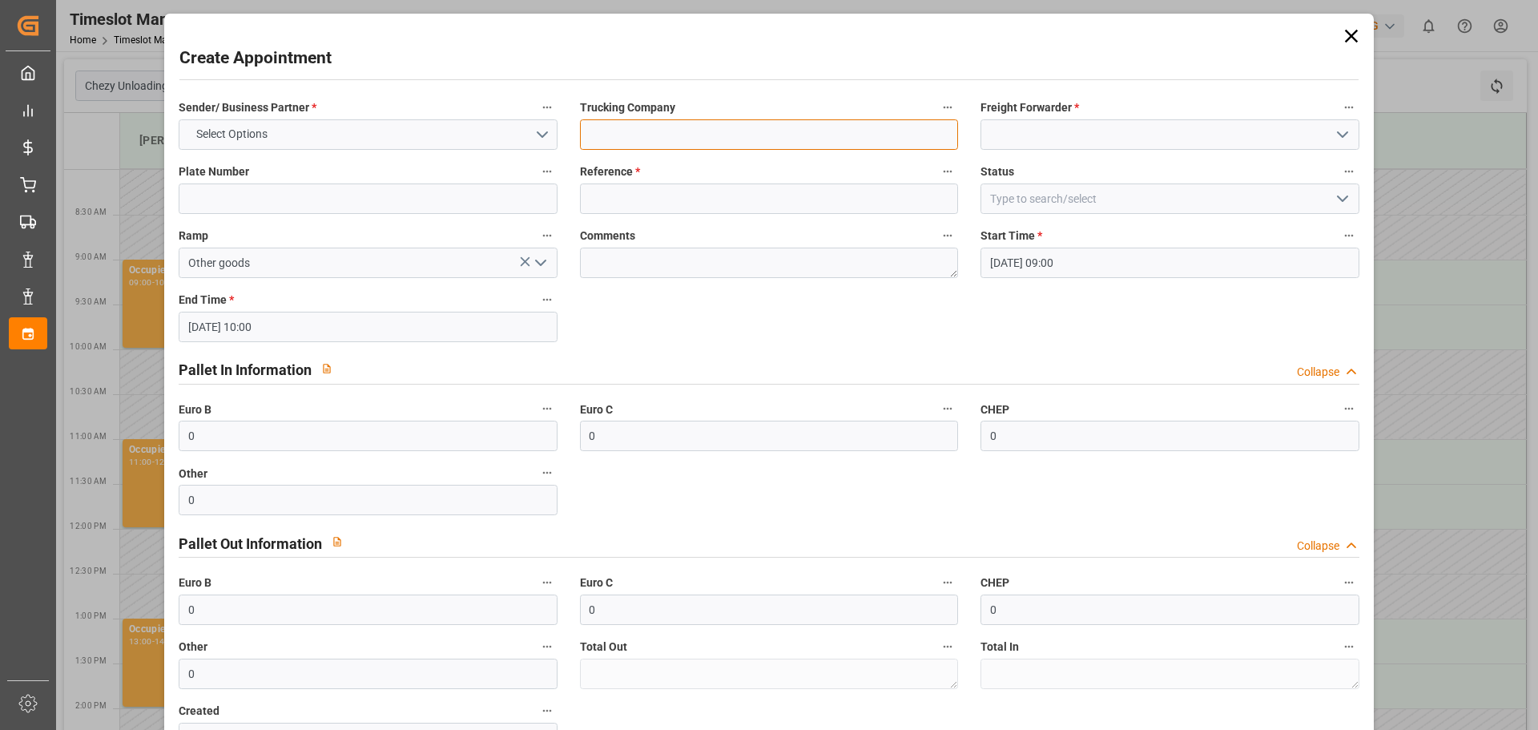
click at [872, 143] on input at bounding box center [769, 134] width 378 height 30
click at [1349, 34] on icon at bounding box center [1351, 36] width 22 height 22
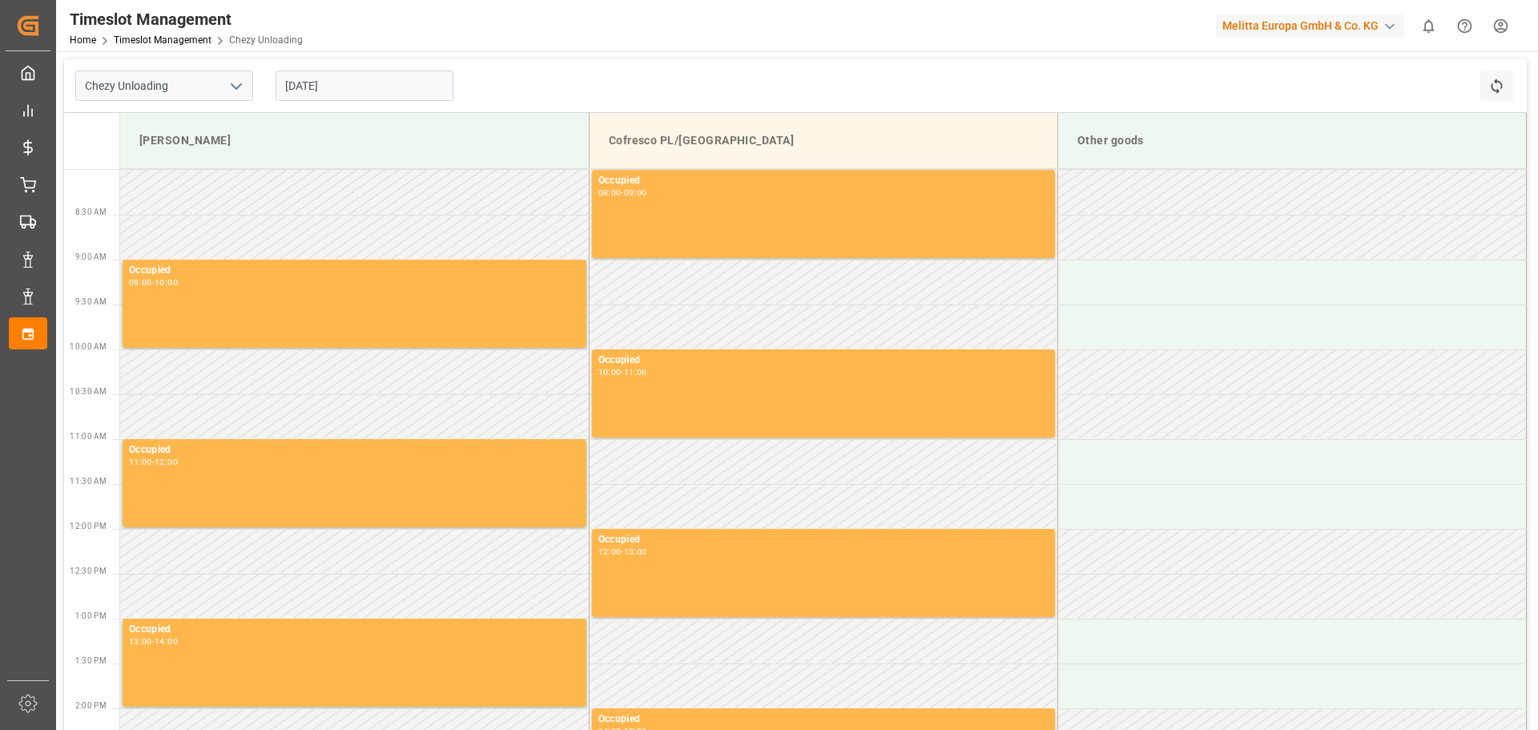
click at [341, 88] on input "[DATE]" at bounding box center [365, 85] width 178 height 30
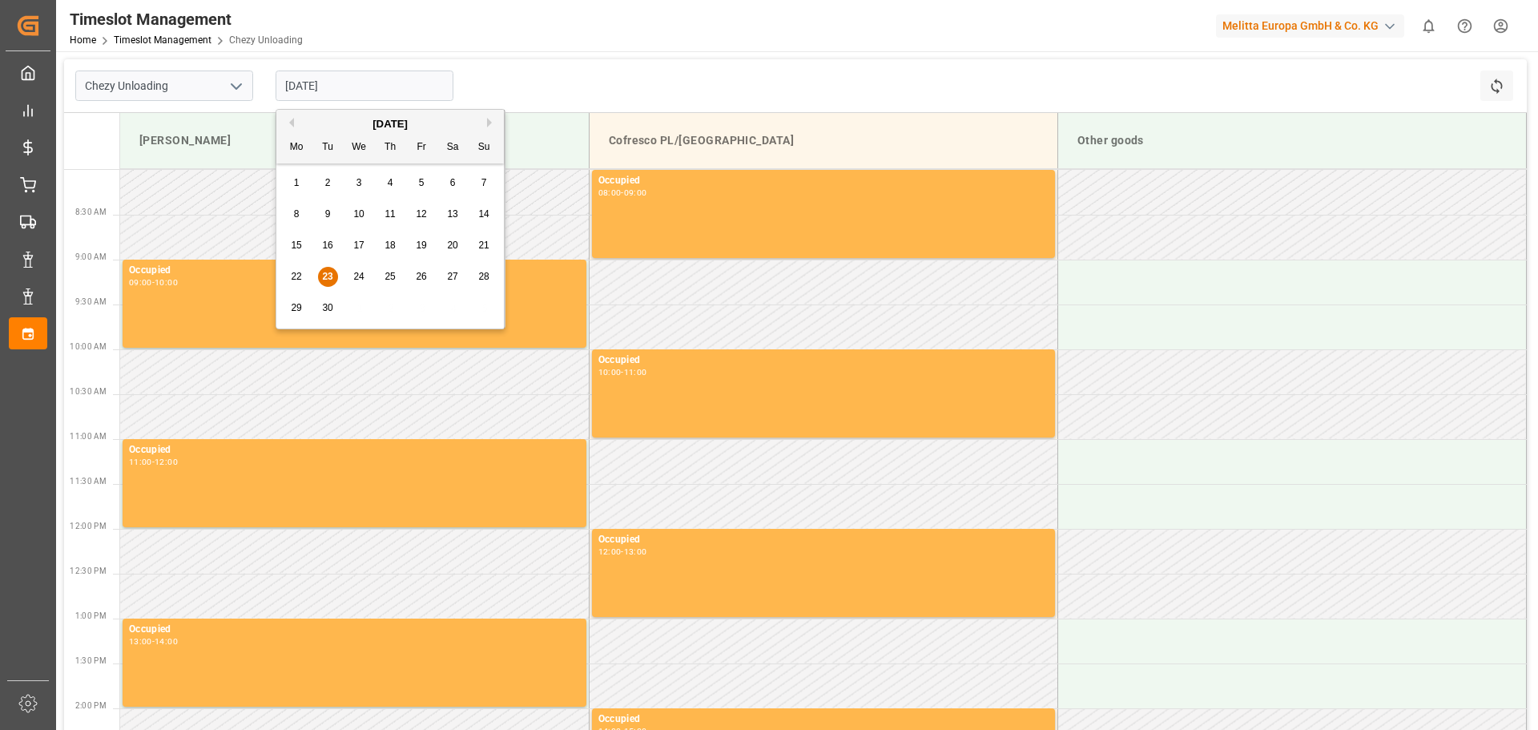
click at [421, 280] on span "26" at bounding box center [421, 276] width 10 height 11
type input "[DATE]"
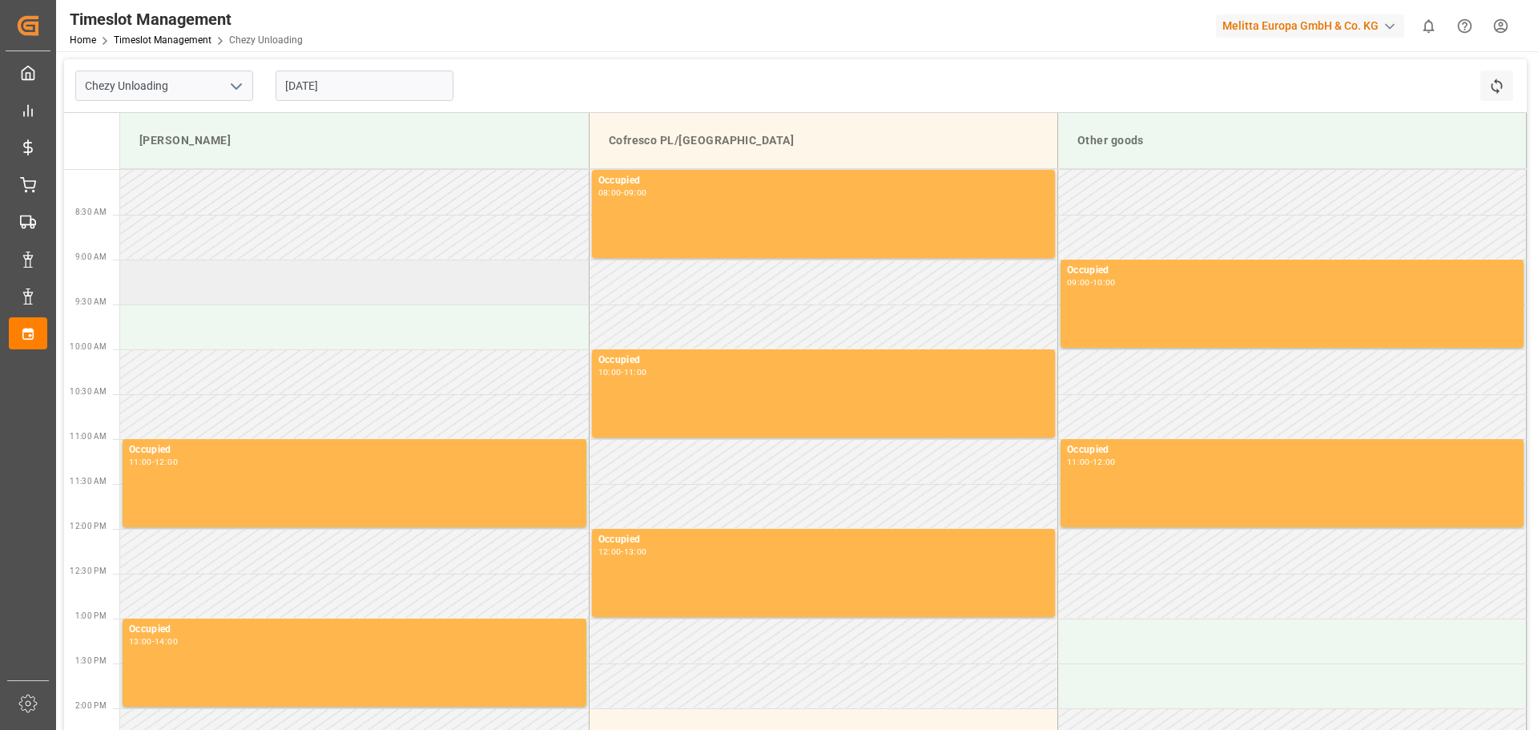
click at [201, 291] on td at bounding box center [354, 282] width 469 height 45
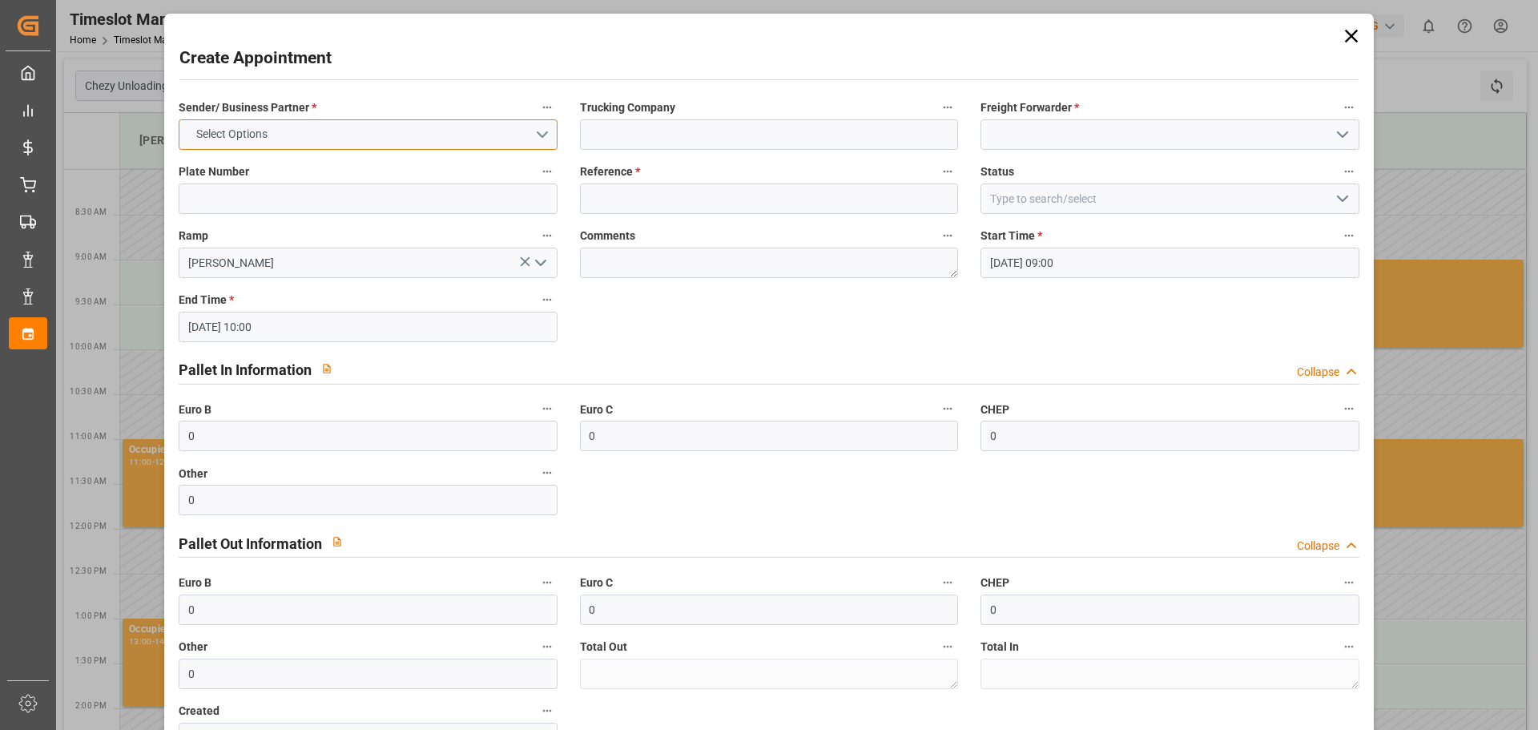
click at [371, 135] on button "Select Options" at bounding box center [368, 134] width 378 height 30
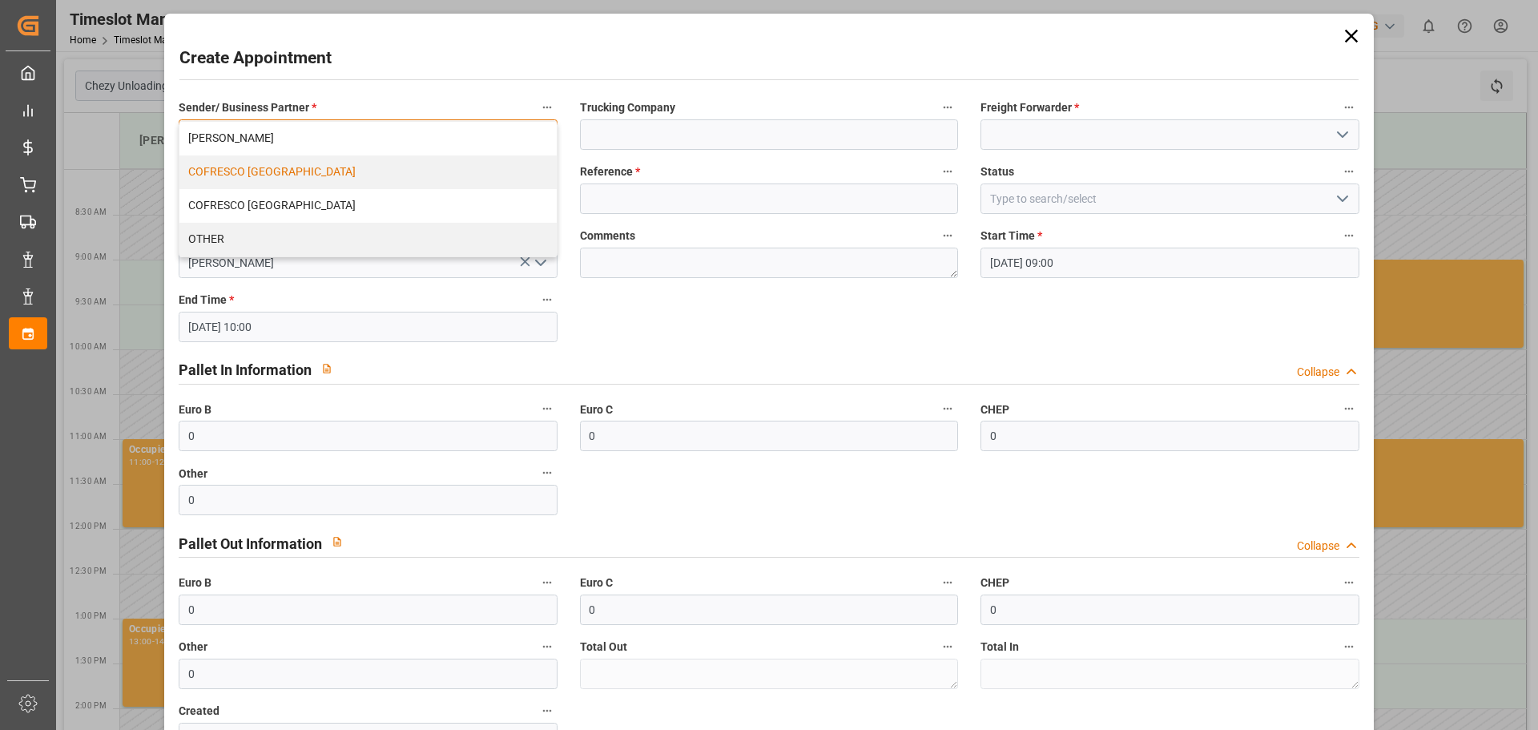
click at [271, 174] on div "COFRESCO [GEOGRAPHIC_DATA]" at bounding box center [367, 172] width 376 height 34
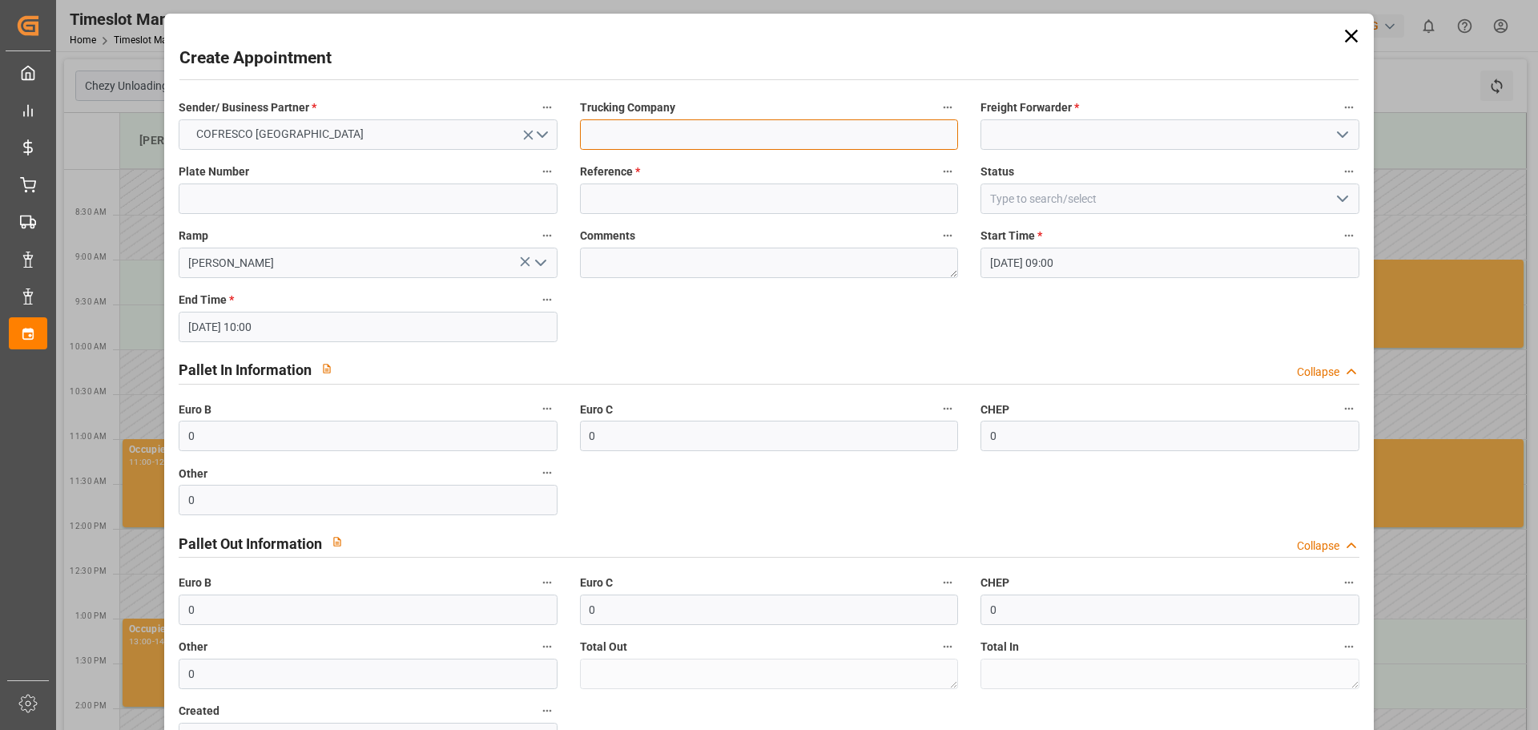
click at [618, 139] on input at bounding box center [769, 134] width 378 height 30
type input "EVEREST LOGISTICS SP. Z O. O."
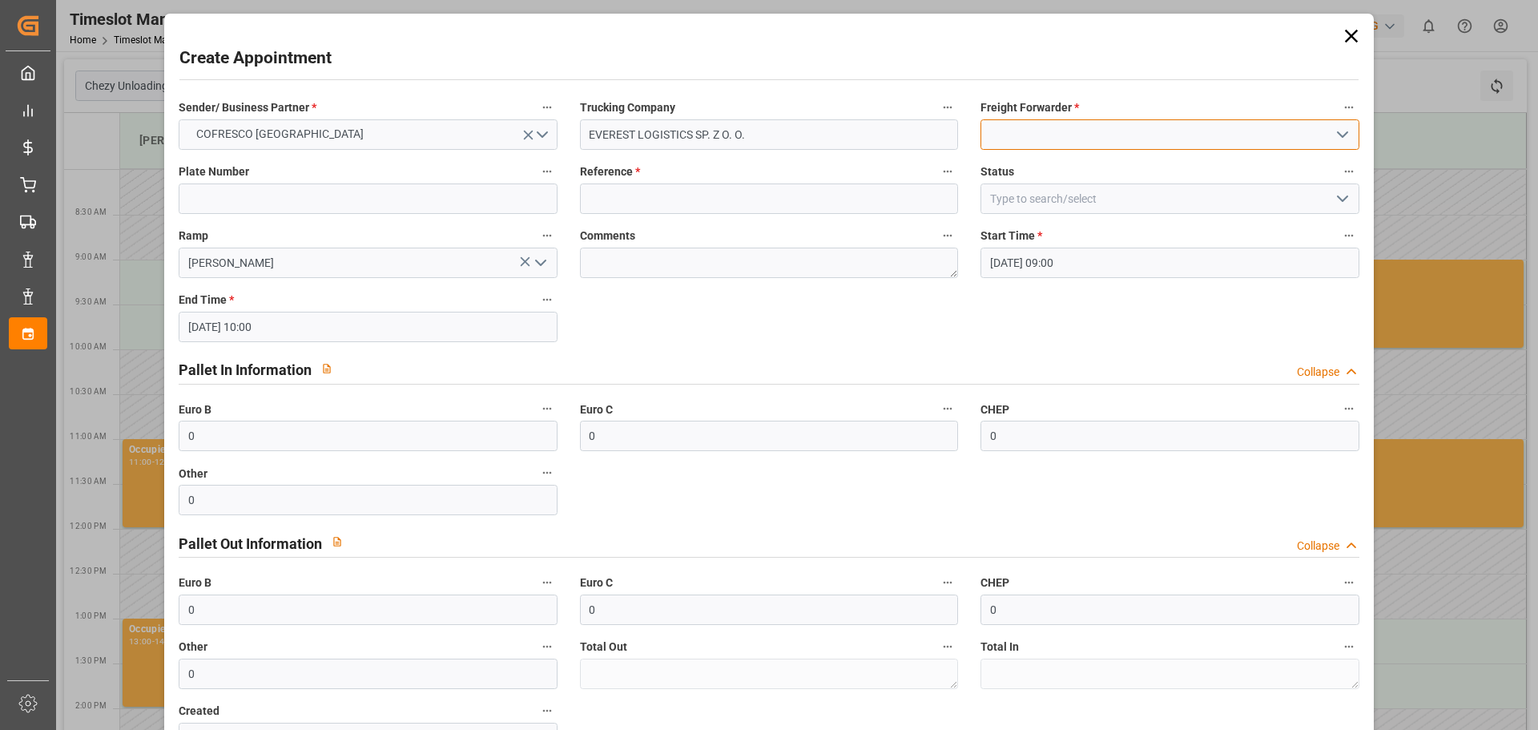
click at [1040, 136] on input at bounding box center [1169, 134] width 378 height 30
click at [1045, 132] on input at bounding box center [1169, 134] width 378 height 30
click at [1334, 131] on icon "open menu" at bounding box center [1342, 134] width 19 height 19
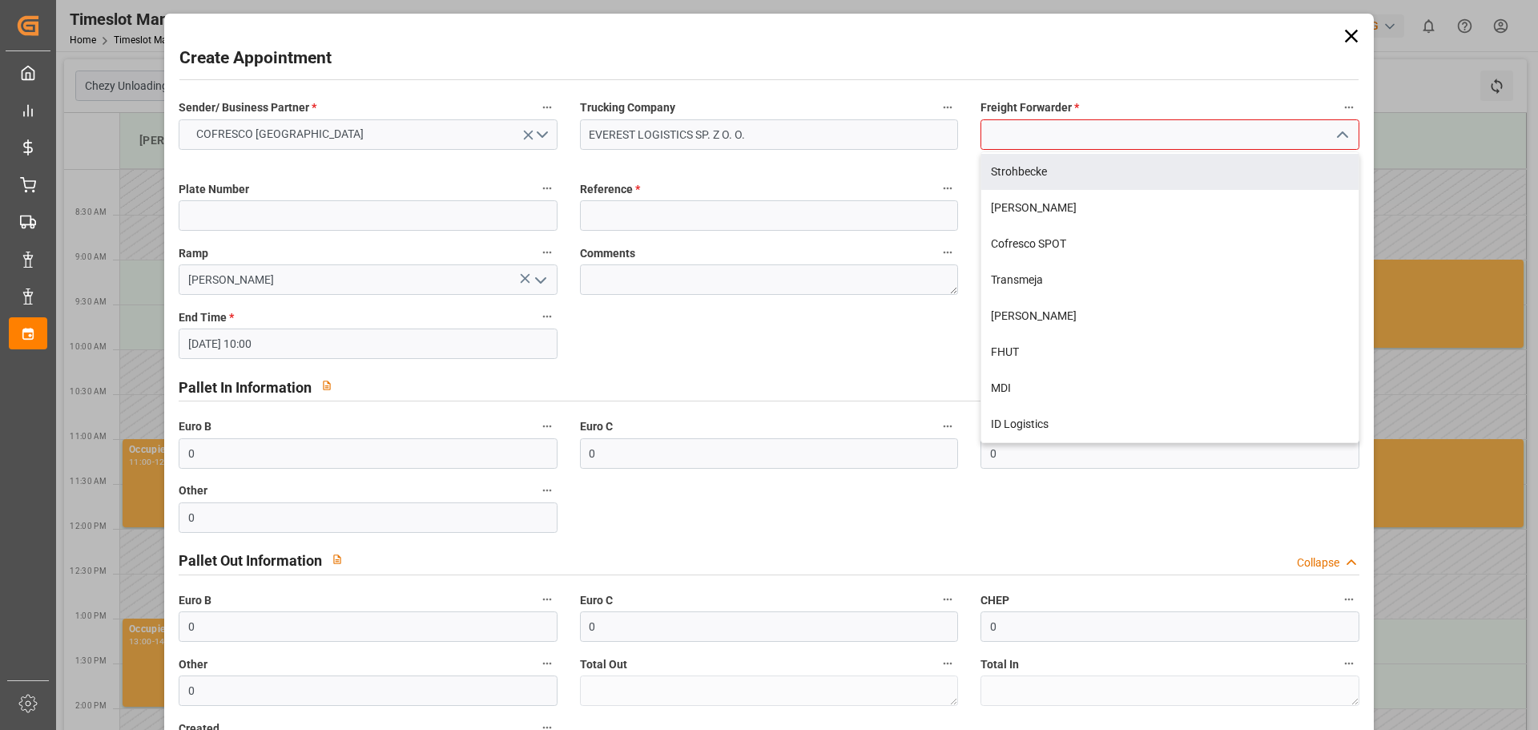
click at [1037, 130] on input at bounding box center [1169, 134] width 378 height 30
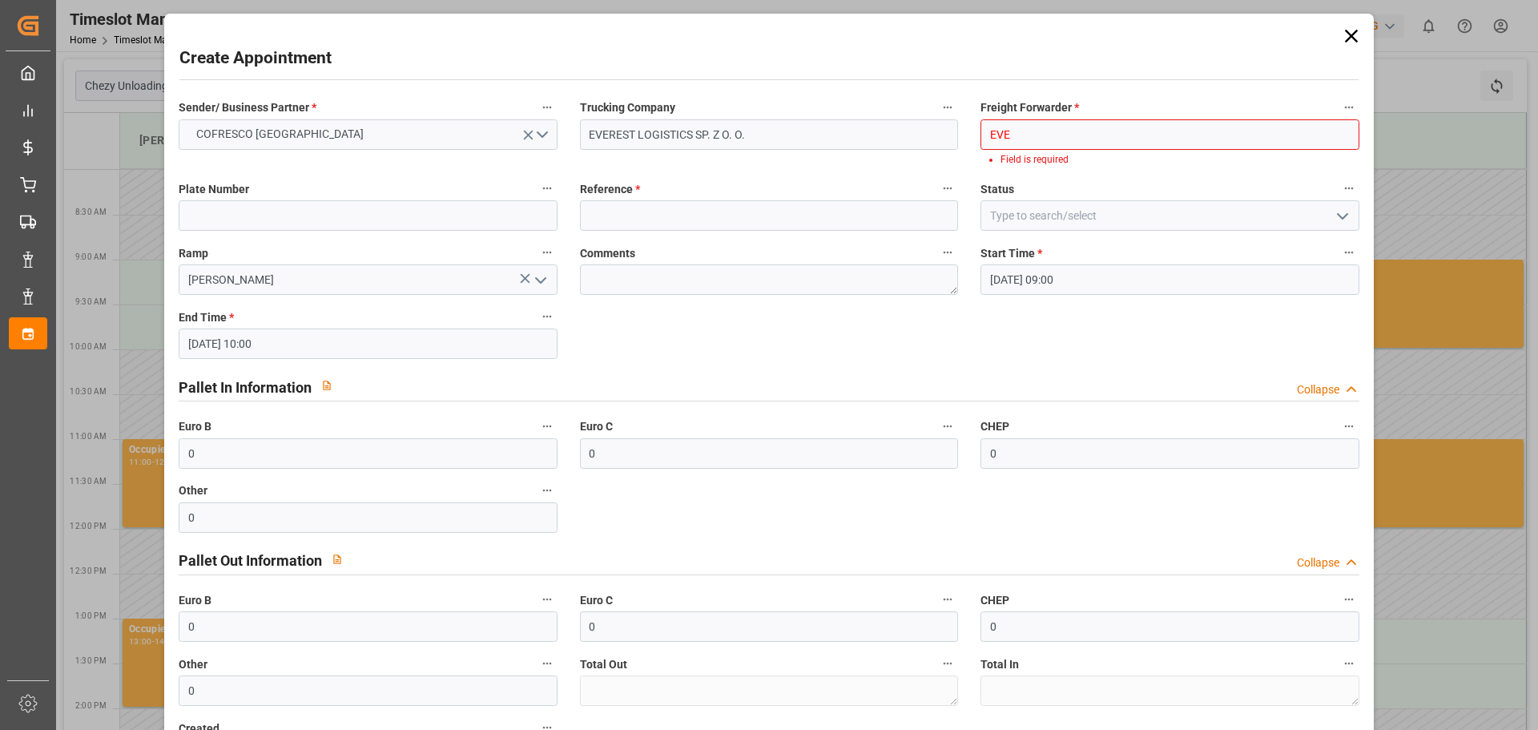
type input "EVER"
drag, startPoint x: 1031, startPoint y: 136, endPoint x: 948, endPoint y: 141, distance: 82.6
click at [948, 141] on div "Sender/ Business Partner * COFRESCO POLAND Trucking Company EVEREST LOGISTICS S…" at bounding box center [768, 433] width 1202 height 685
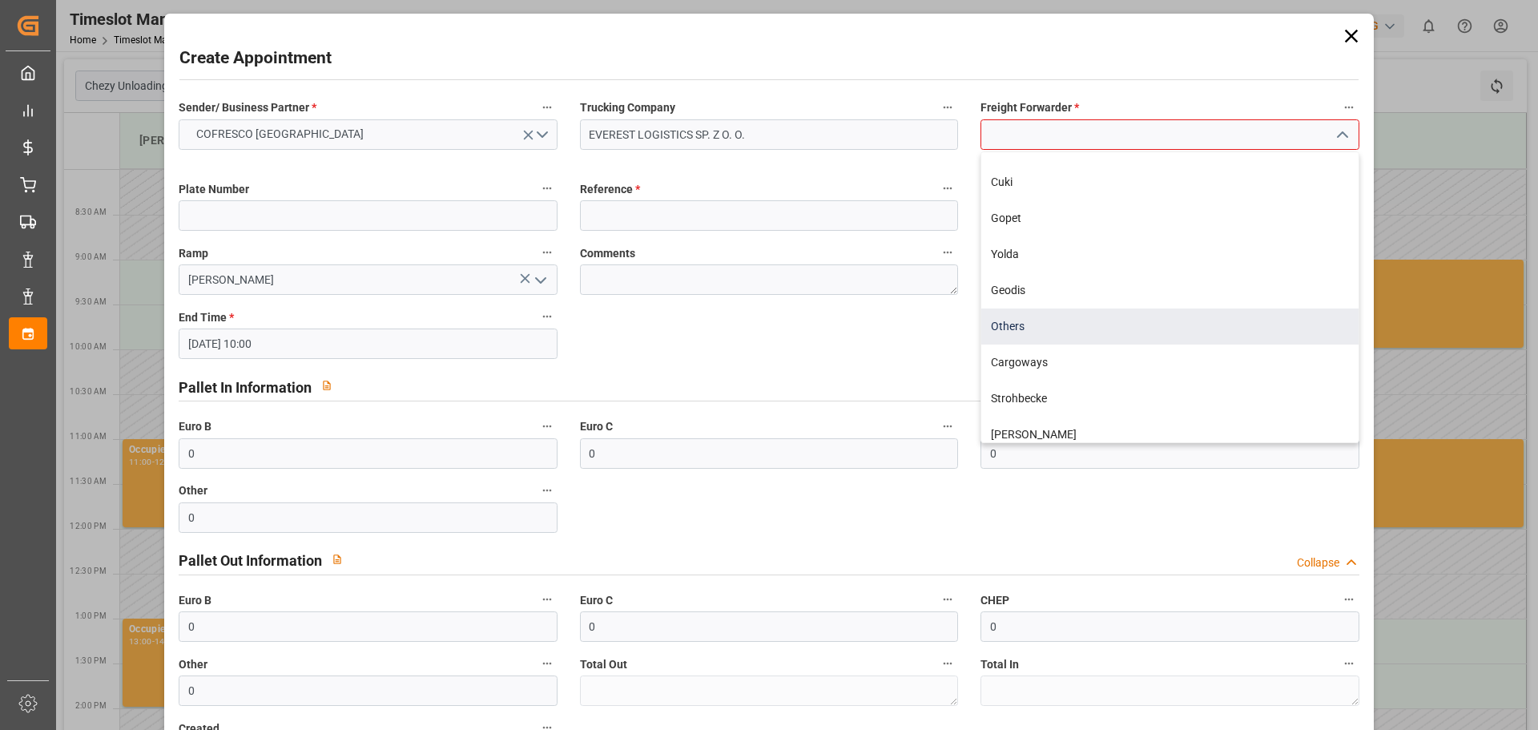
click at [1053, 325] on div "Others" at bounding box center [1169, 326] width 376 height 36
type input "Others"
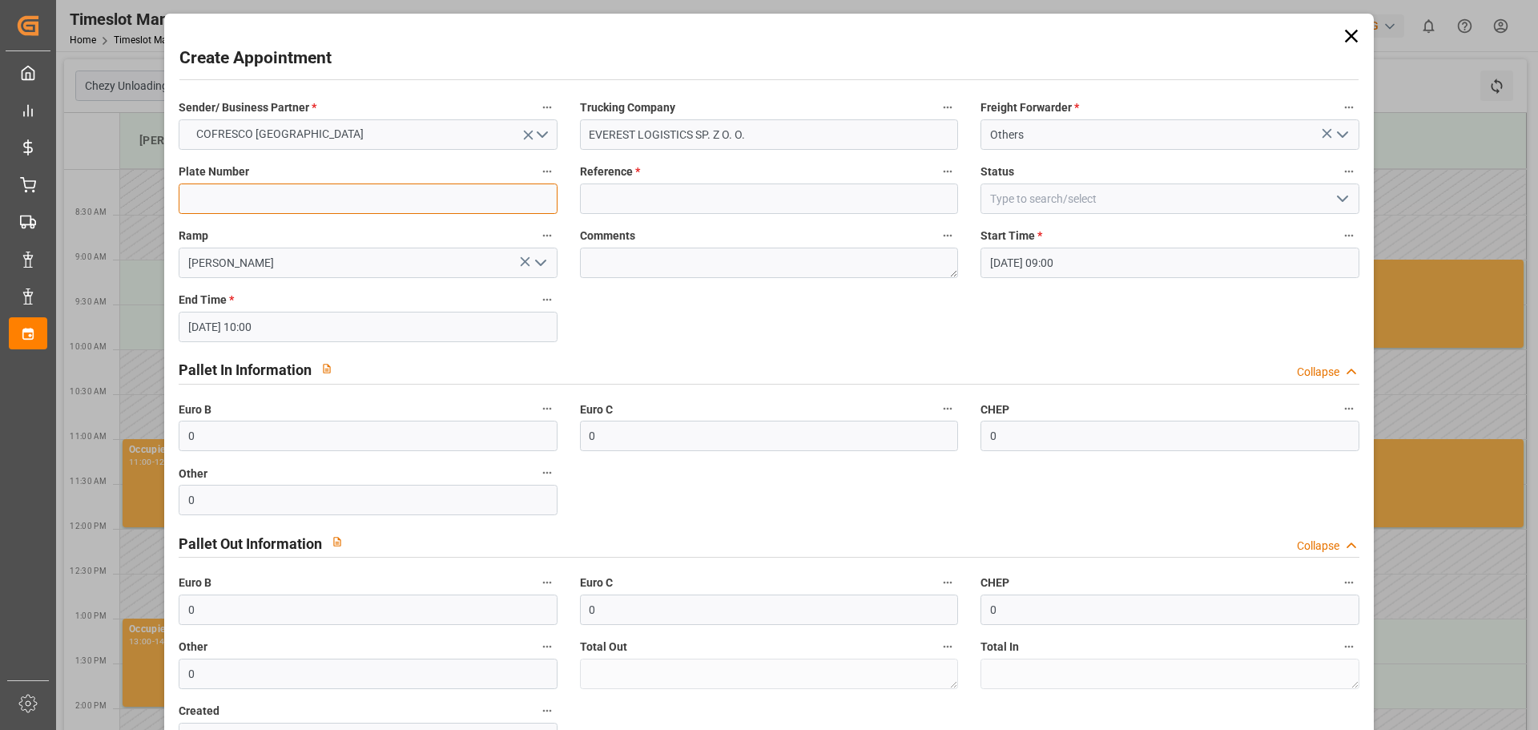
click at [319, 203] on input at bounding box center [368, 198] width 378 height 30
type input "WSE2XW7"
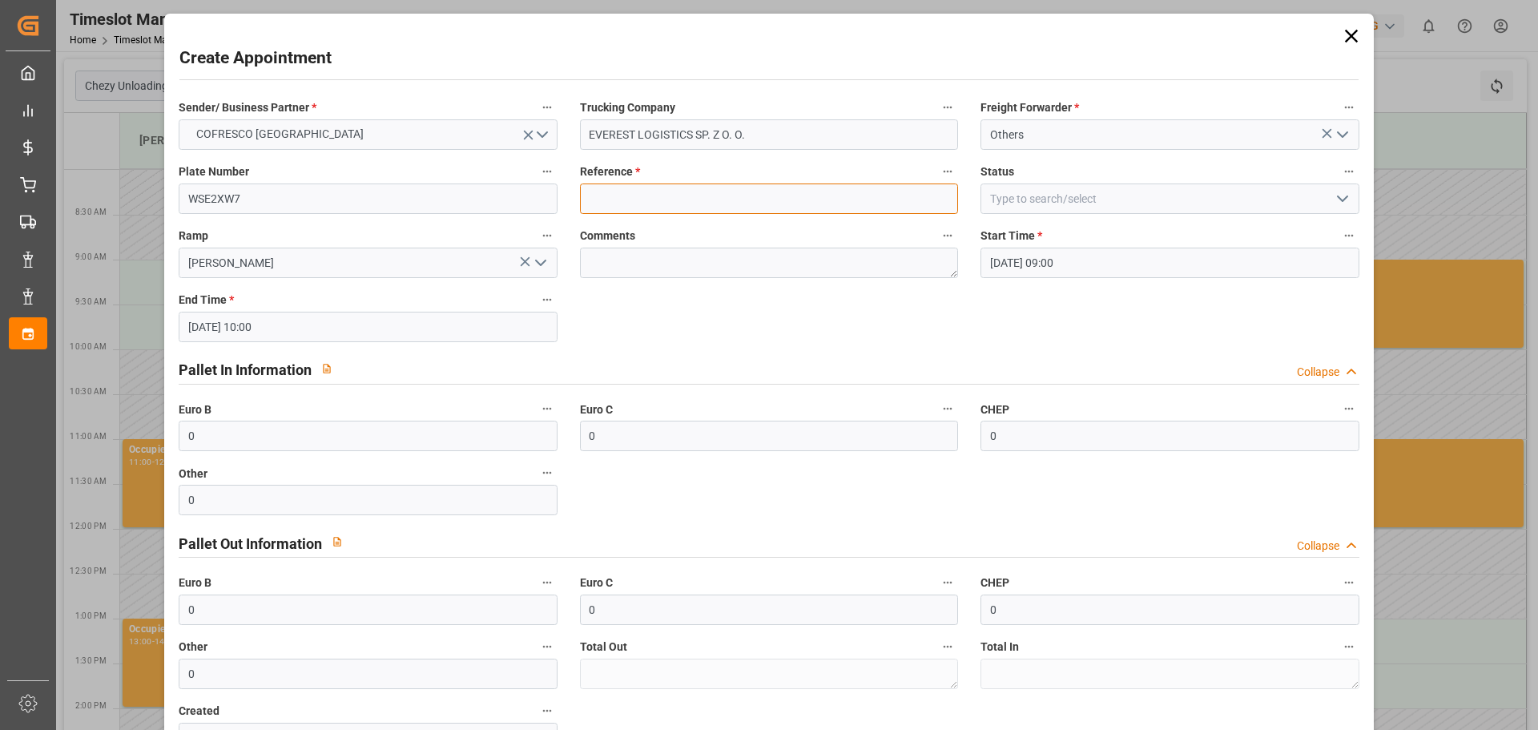
click at [635, 204] on input at bounding box center [769, 198] width 378 height 30
drag, startPoint x: 644, startPoint y: 197, endPoint x: 546, endPoint y: 197, distance: 98.5
click at [546, 198] on div "Sender/ Business Partner * COFRESCO POLAND Trucking Company EVEREST LOGISTICS S…" at bounding box center [768, 424] width 1202 height 667
type input "489445"
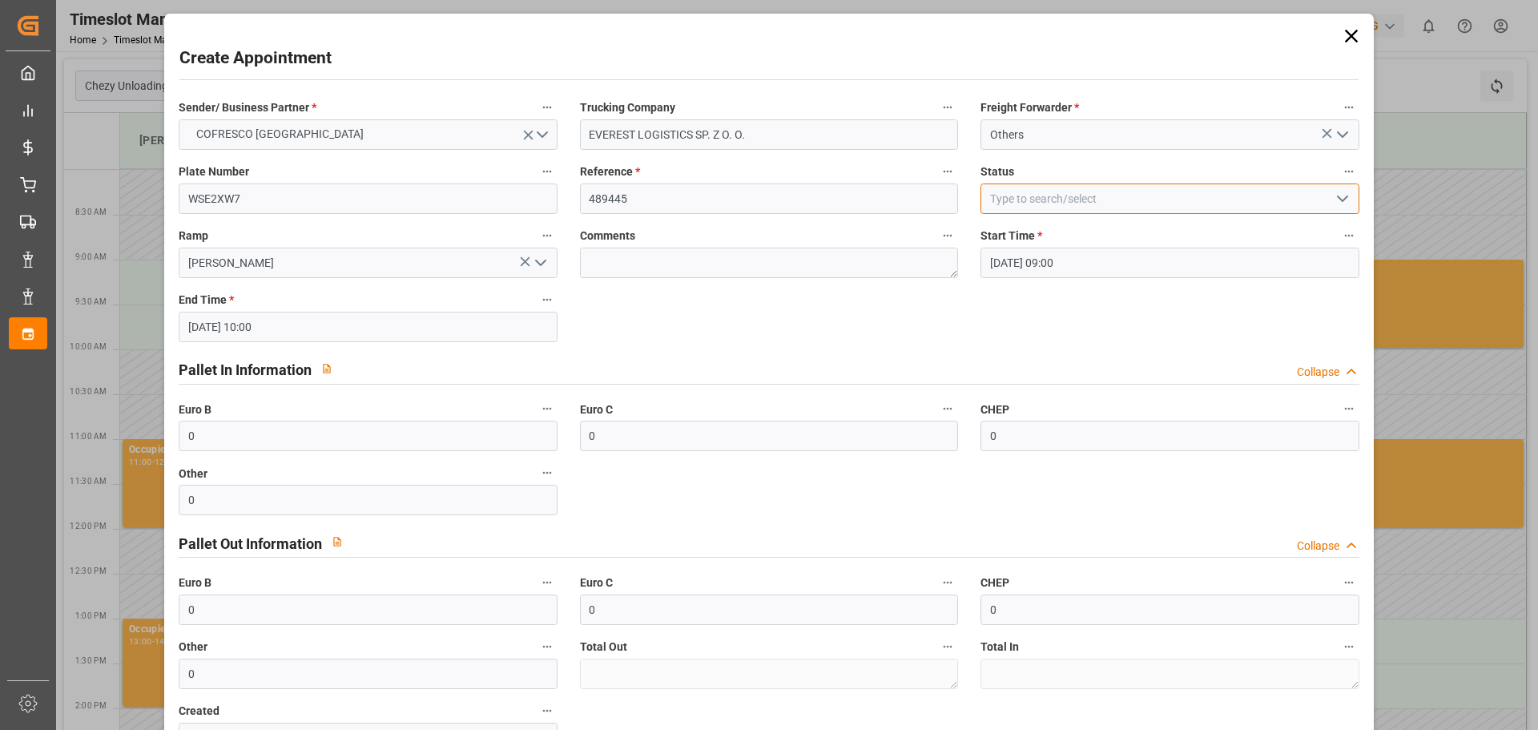
click at [1029, 201] on input at bounding box center [1169, 198] width 378 height 30
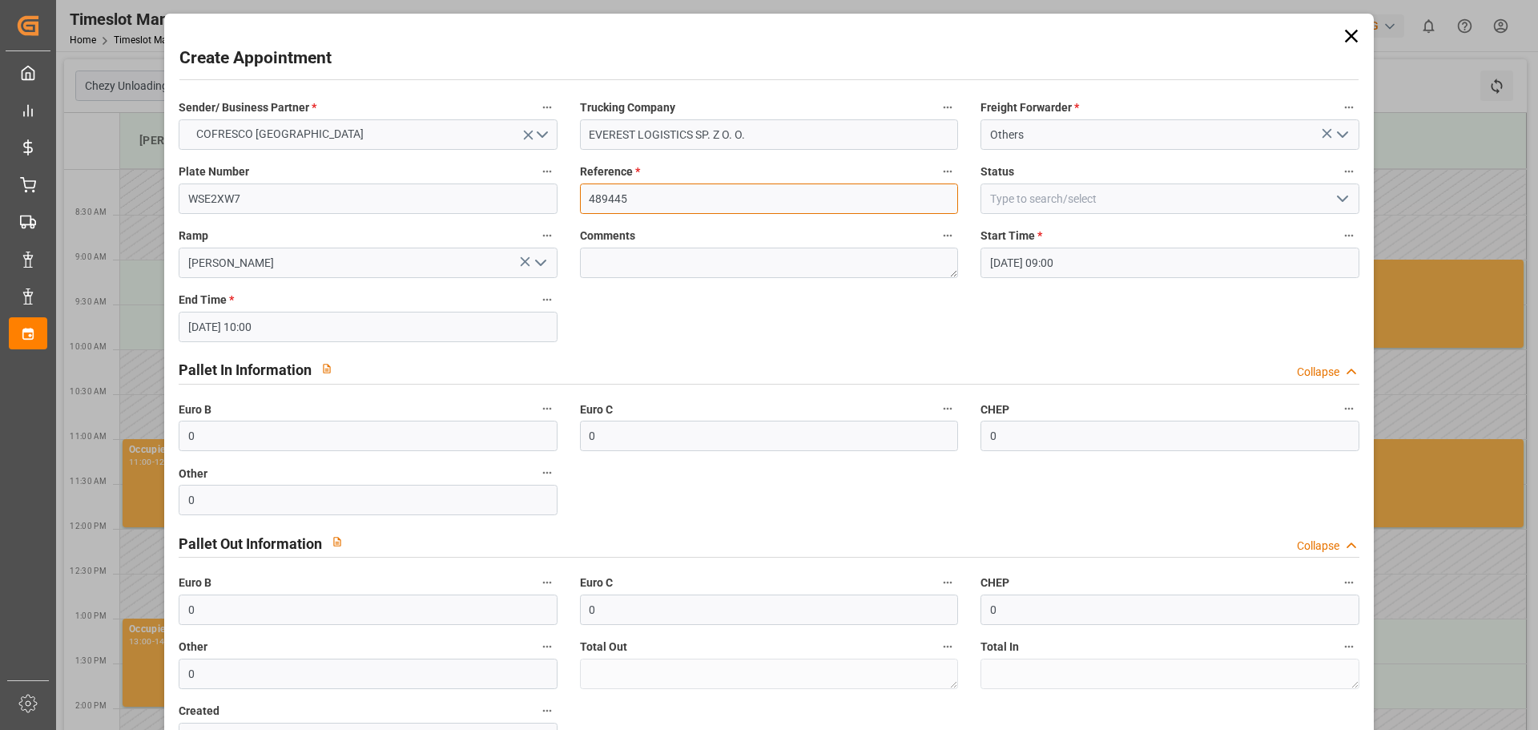
drag, startPoint x: 655, startPoint y: 195, endPoint x: 928, endPoint y: 185, distance: 272.6
click at [661, 192] on input "489445" at bounding box center [769, 198] width 378 height 30
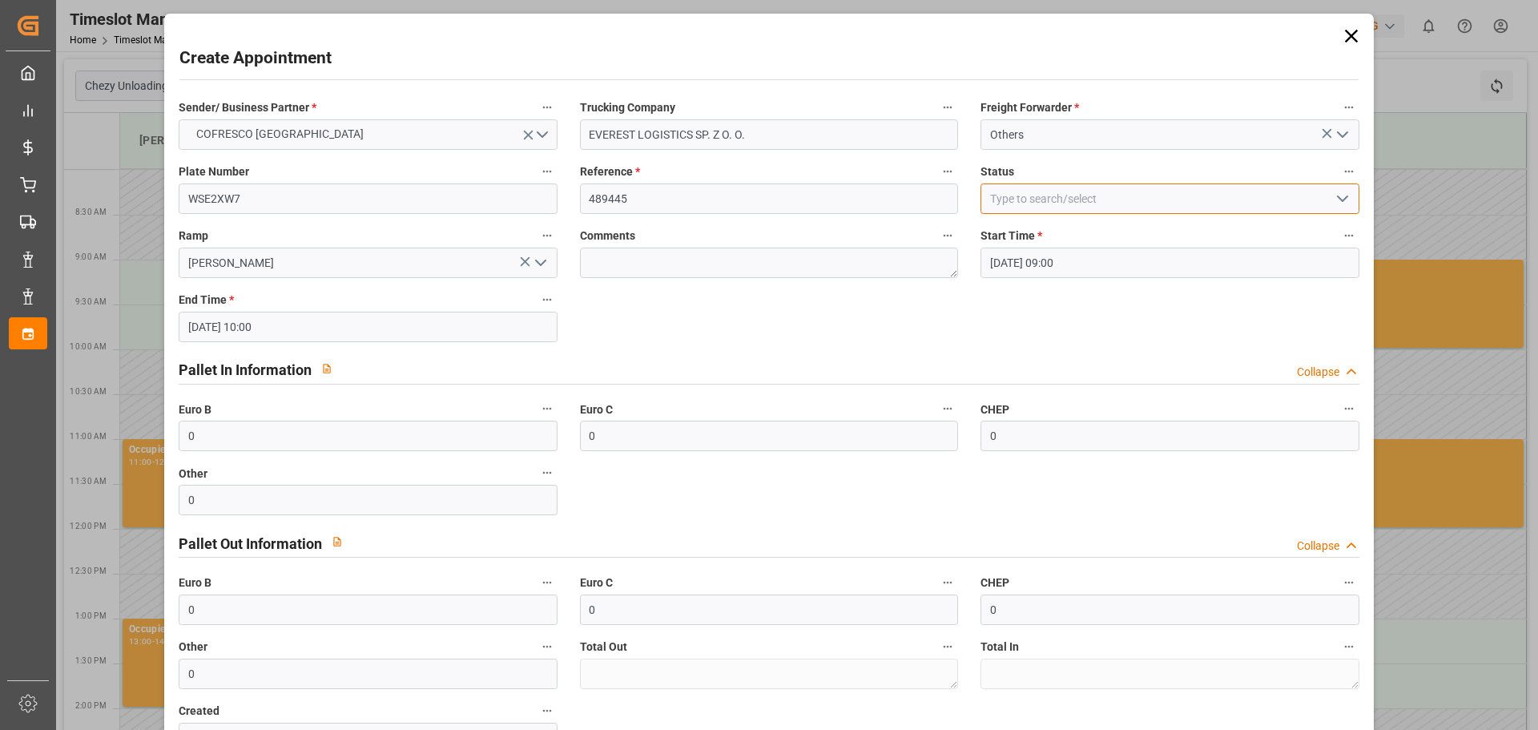
click at [1012, 192] on input at bounding box center [1169, 198] width 378 height 30
click at [1338, 196] on polyline "open menu" at bounding box center [1343, 198] width 10 height 5
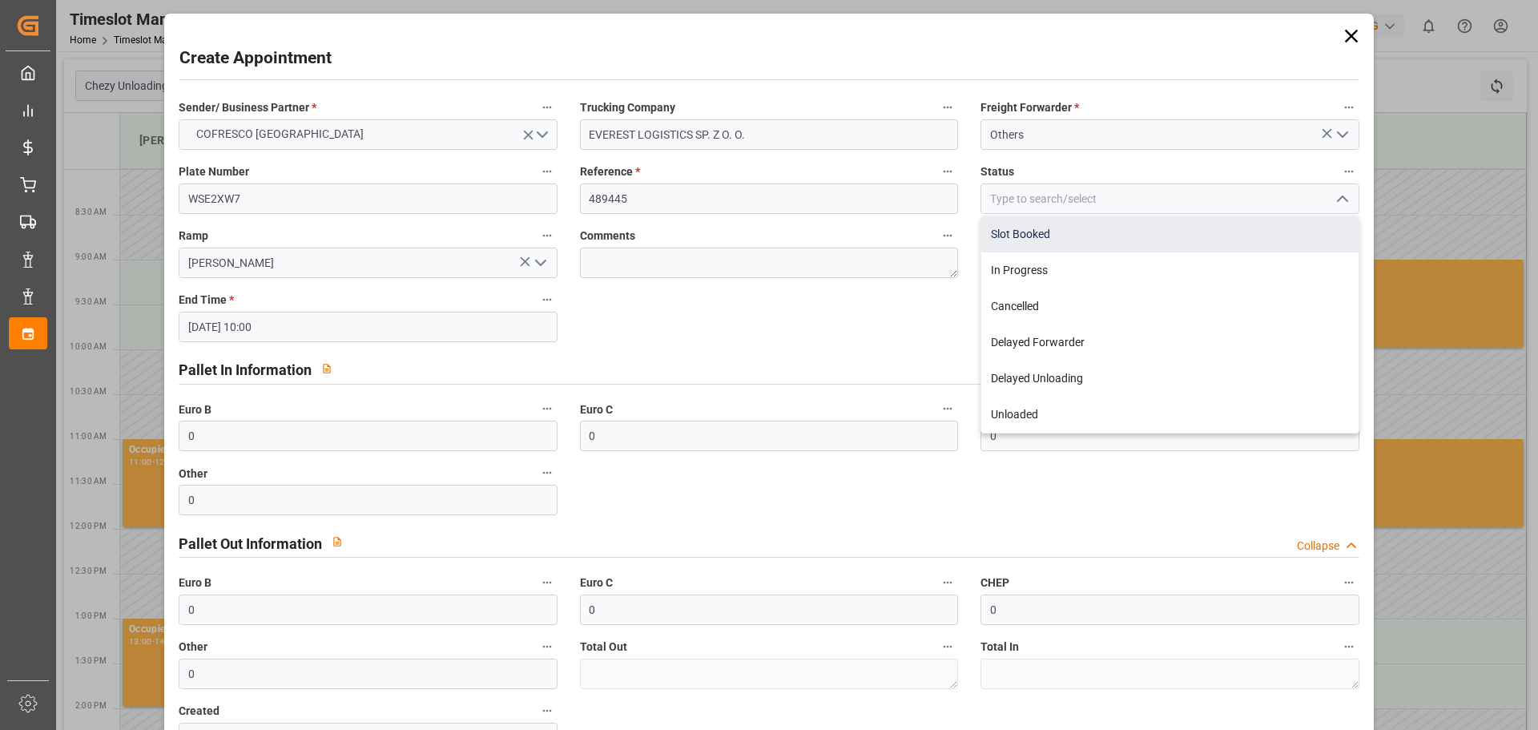
click at [1070, 238] on div "Slot Booked" at bounding box center [1169, 234] width 376 height 36
type input "Slot Booked"
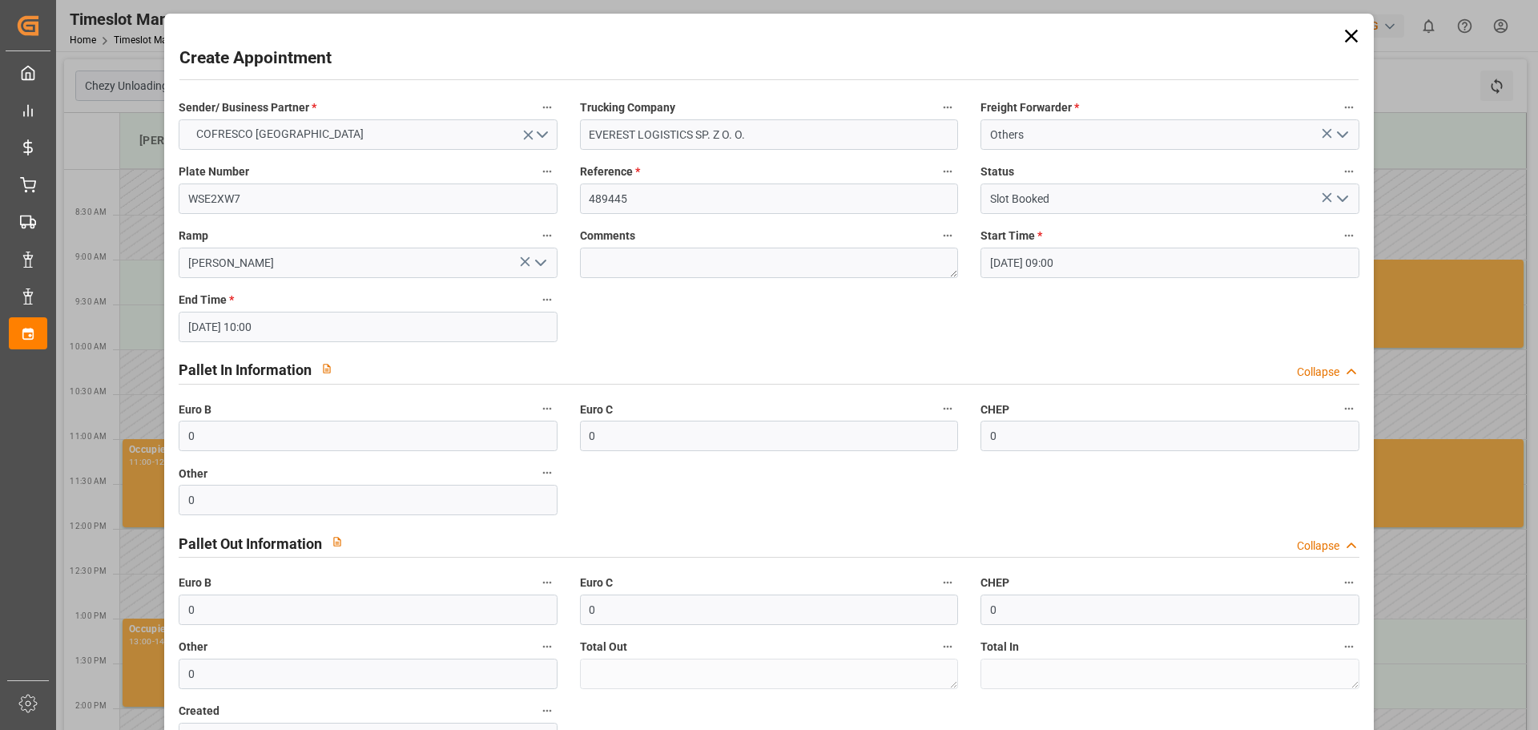
click at [546, 264] on icon "open menu" at bounding box center [540, 262] width 19 height 19
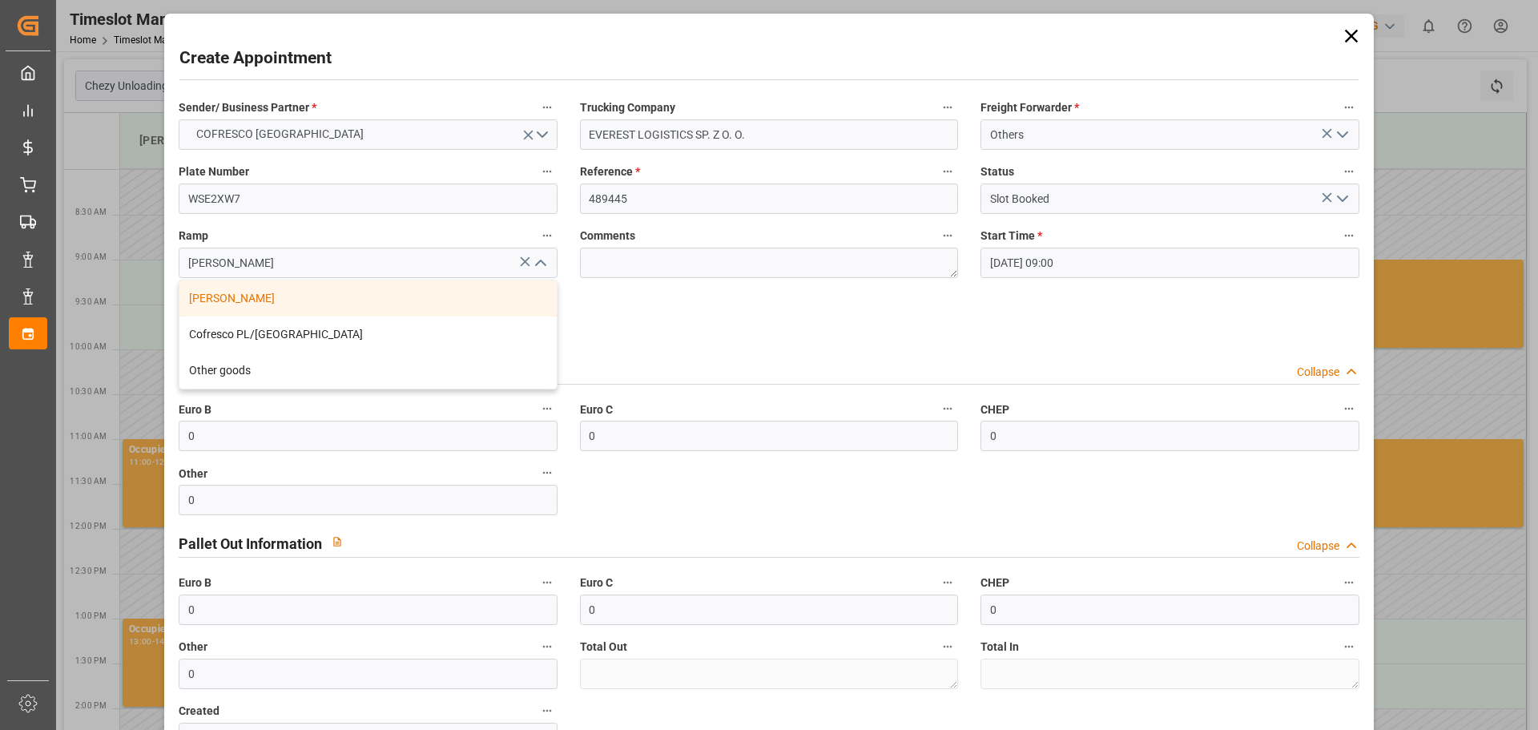
click at [263, 301] on div "[PERSON_NAME]" at bounding box center [367, 298] width 376 height 36
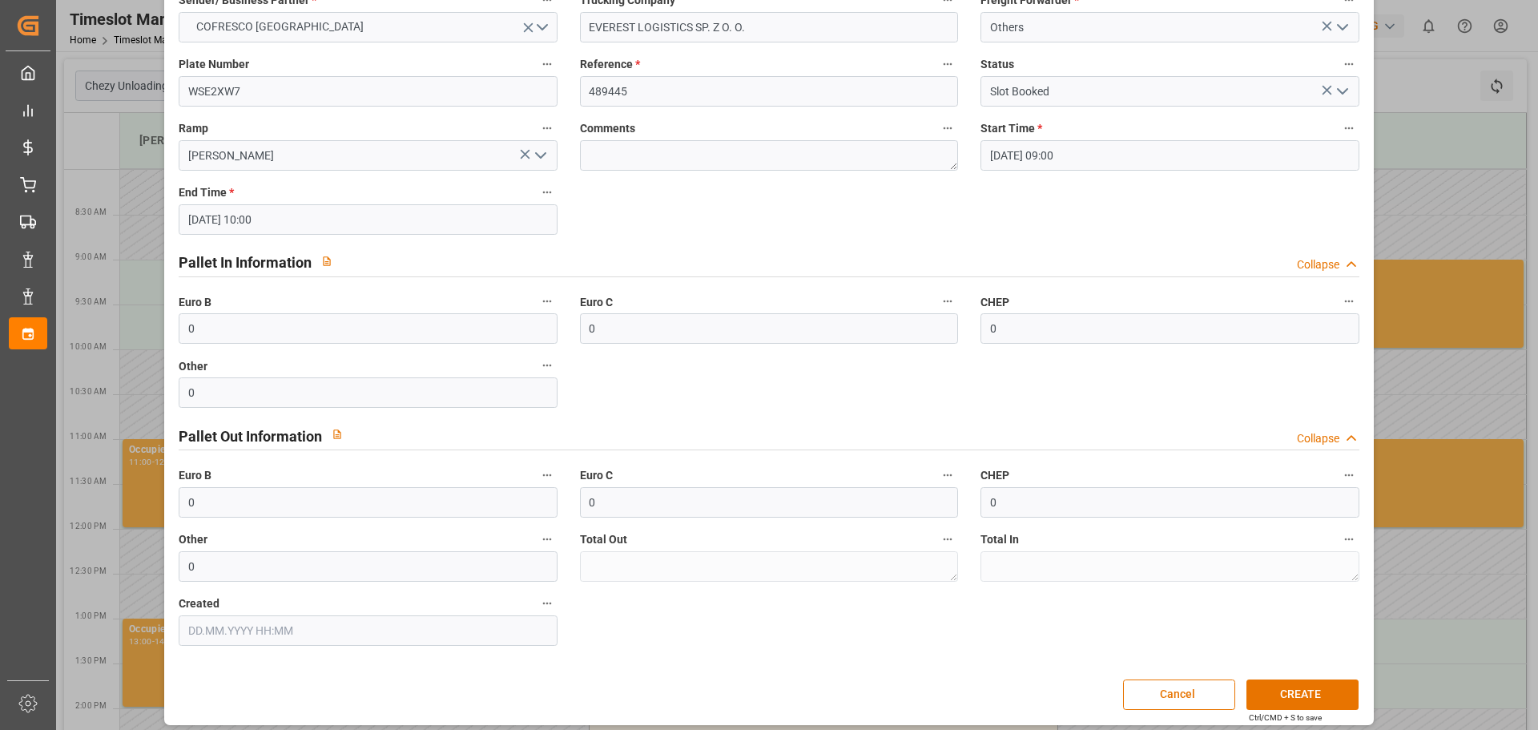
scroll to position [116, 0]
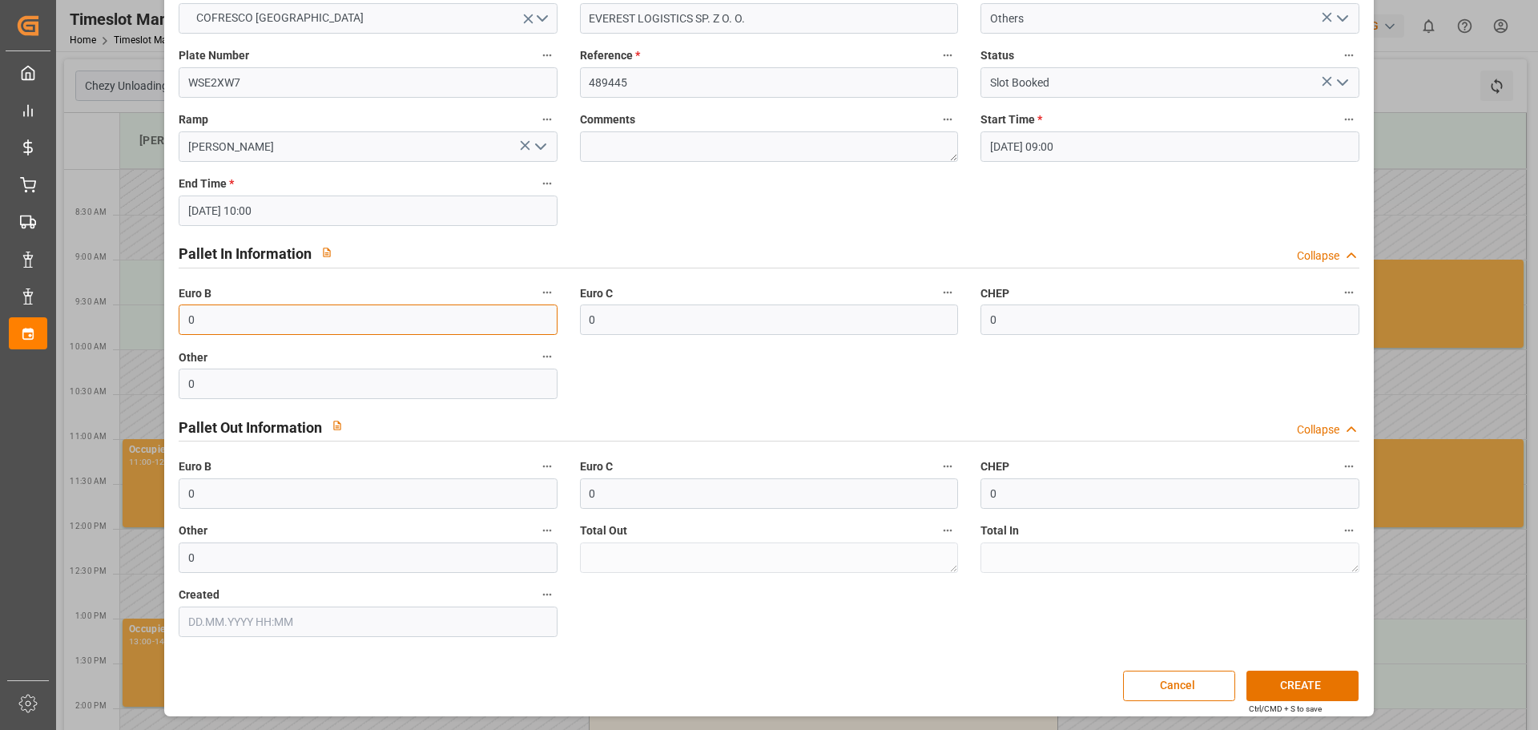
click at [279, 317] on input "0" at bounding box center [368, 319] width 378 height 30
drag, startPoint x: 251, startPoint y: 315, endPoint x: 110, endPoint y: 316, distance: 141.0
click at [110, 316] on div "Create Appointment Sender/ Business Partner * COFRESCO POLAND Trucking Company …" at bounding box center [769, 365] width 1538 height 730
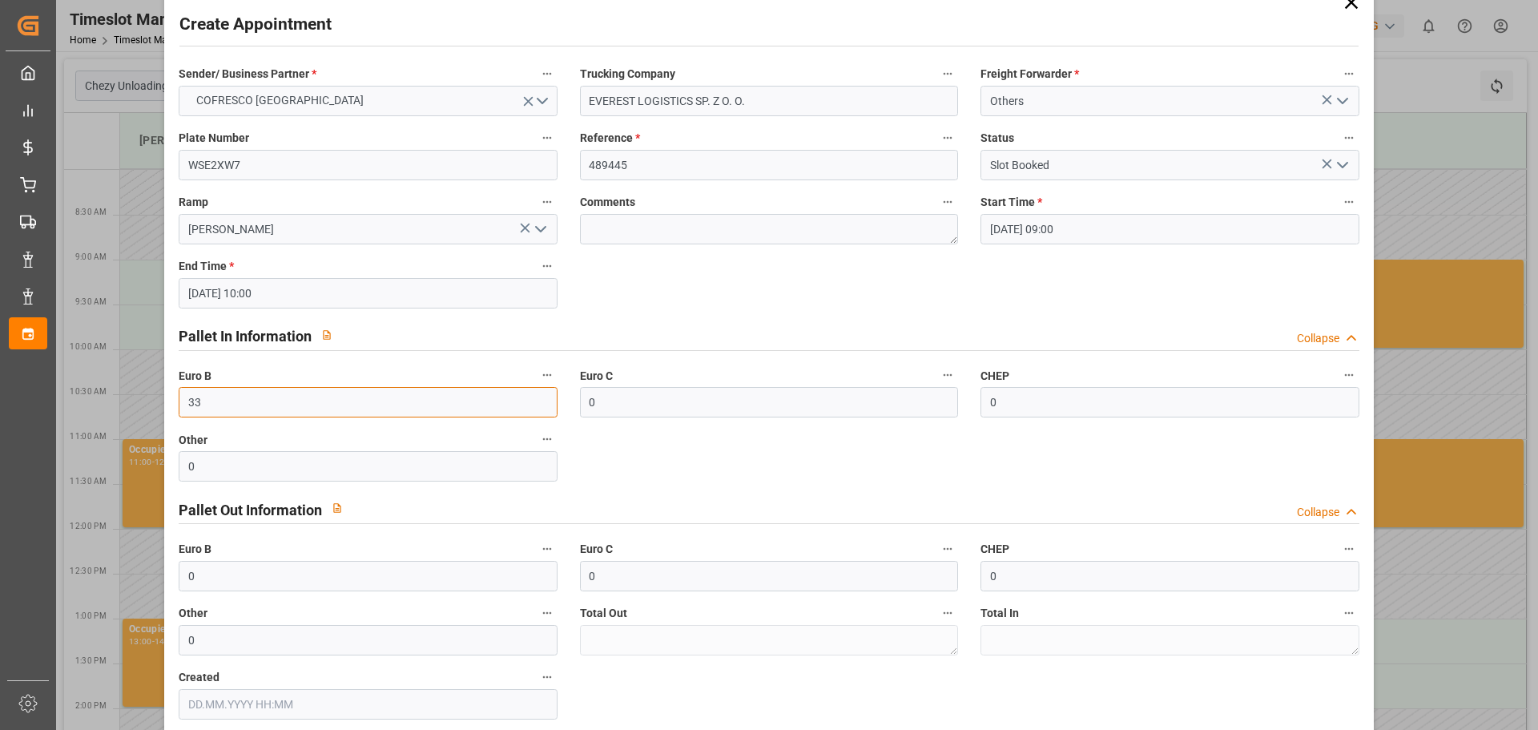
scroll to position [0, 0]
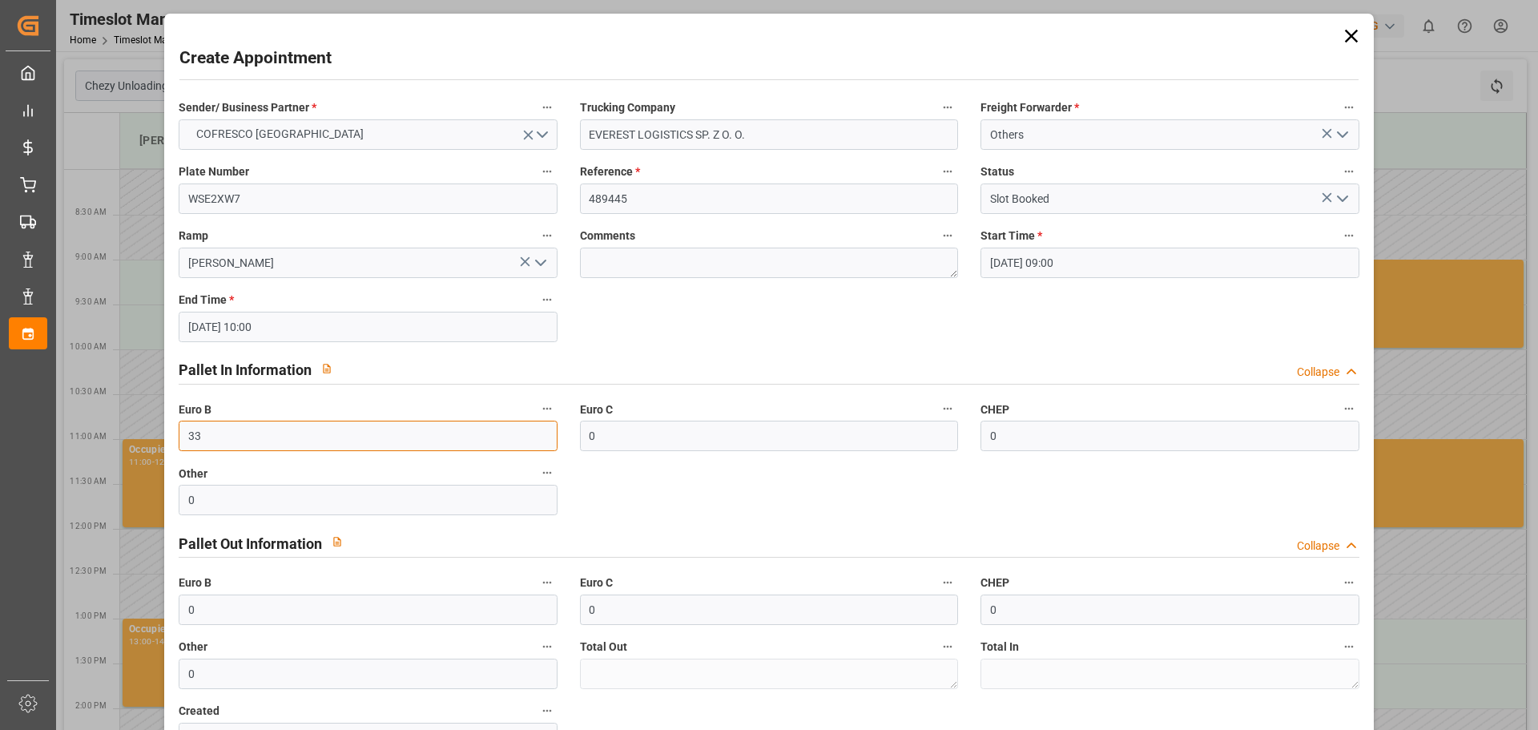
type input "33"
click at [1343, 194] on icon "open menu" at bounding box center [1342, 198] width 19 height 19
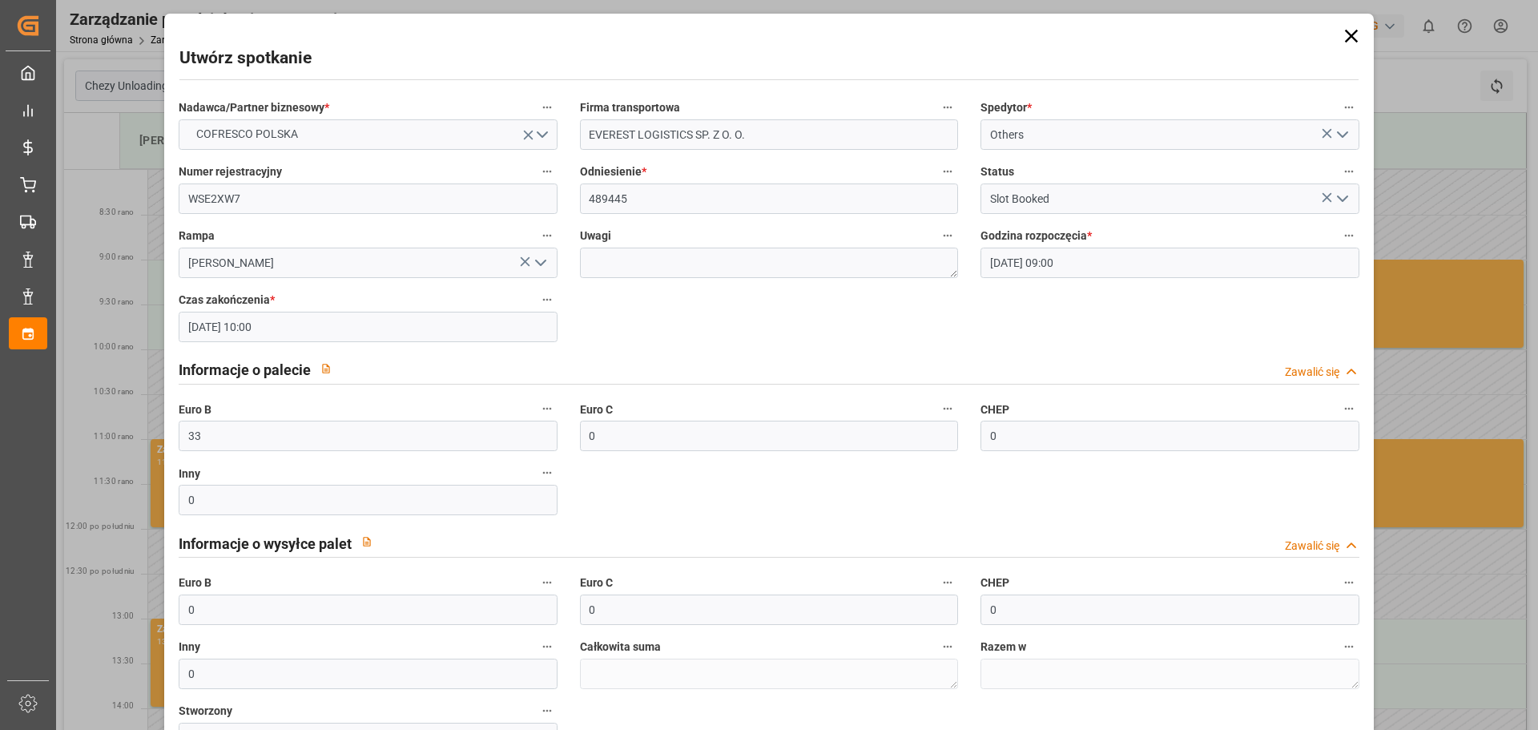
click at [1339, 200] on polyline "otwórz menu" at bounding box center [1343, 198] width 10 height 5
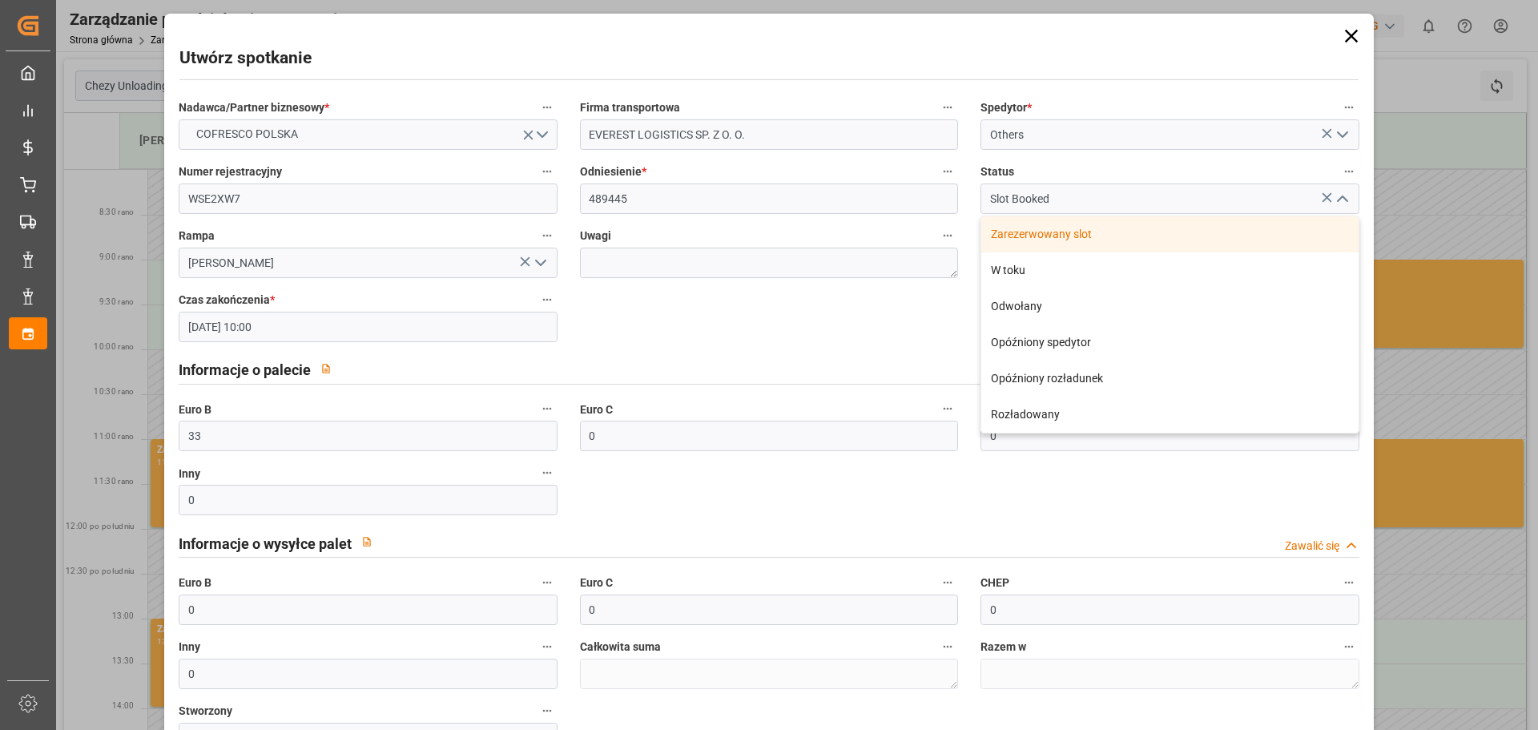
click at [1065, 232] on font "Zarezerwowany slot" at bounding box center [1041, 233] width 101 height 13
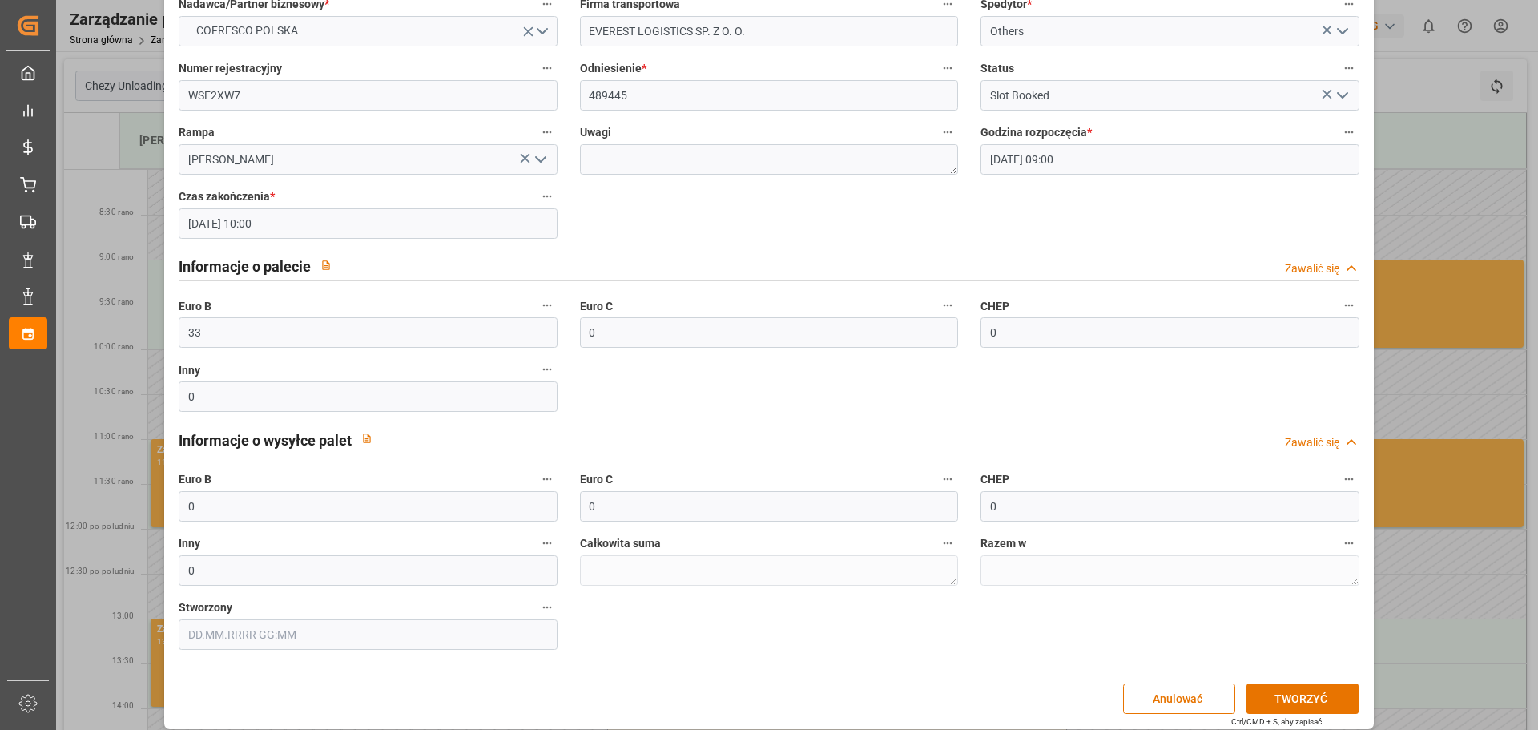
scroll to position [116, 0]
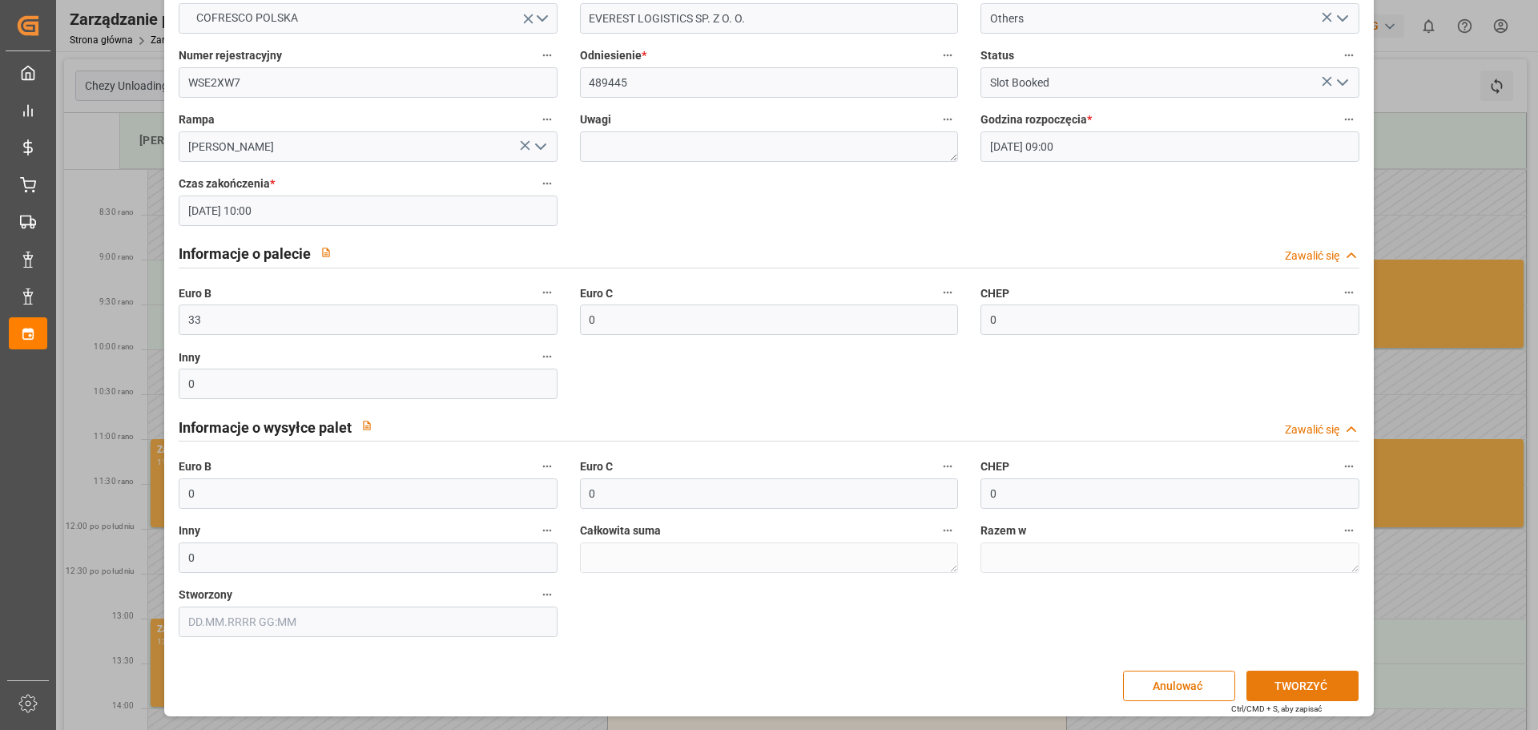
click at [1322, 691] on button "TWORZYĆ" at bounding box center [1302, 685] width 112 height 30
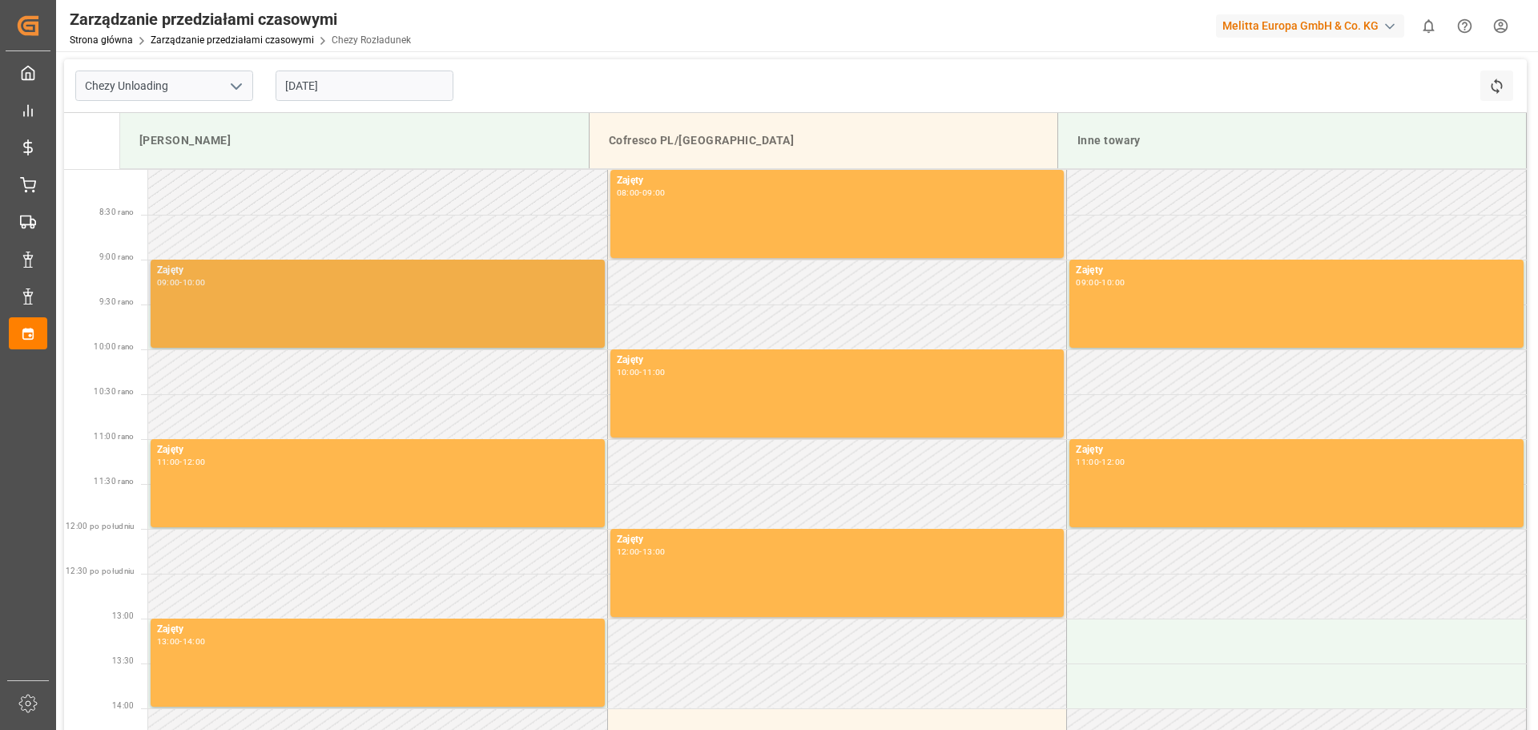
click at [252, 310] on div "Zajęty 09:00 - 10:00" at bounding box center [377, 304] width 441 height 82
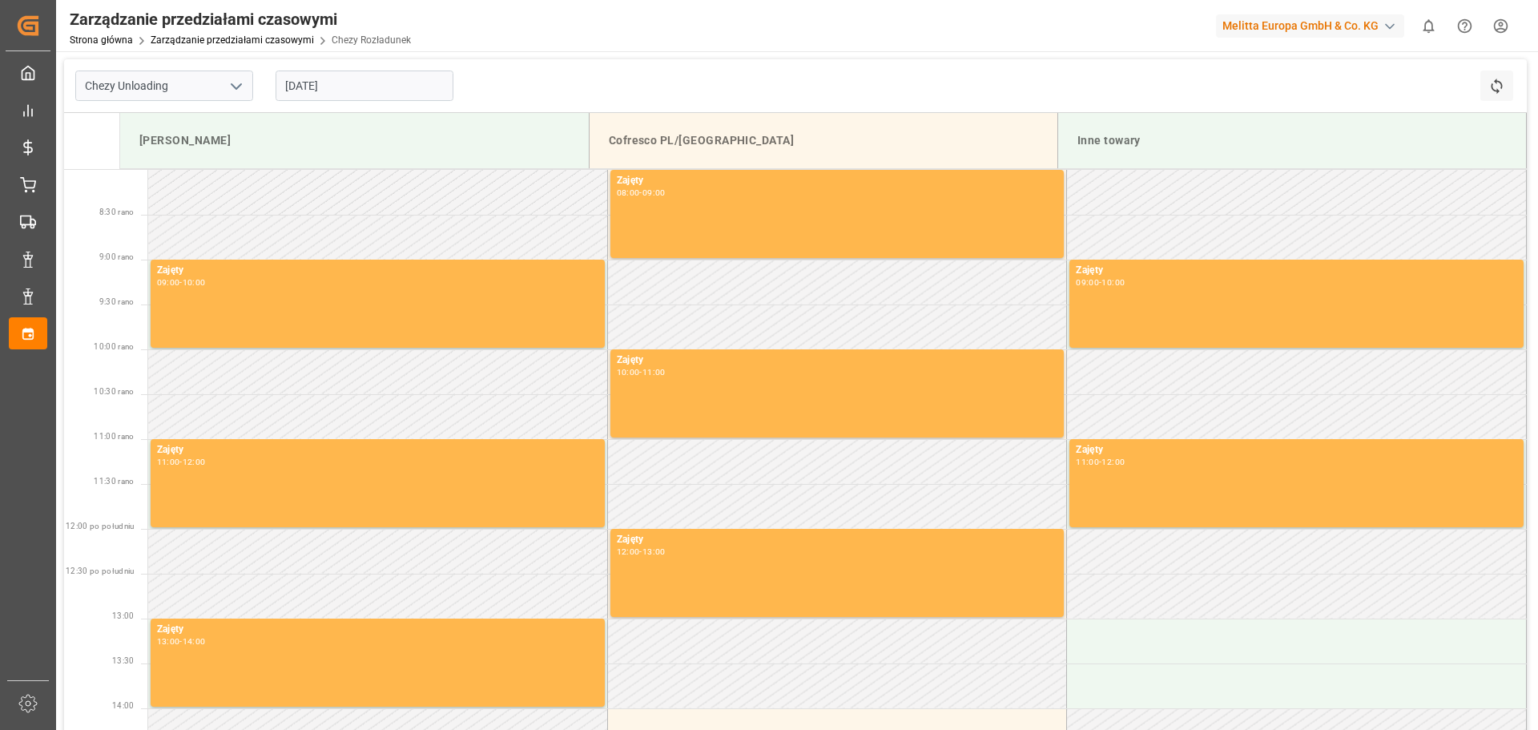
click at [292, 215] on td at bounding box center [378, 237] width 460 height 45
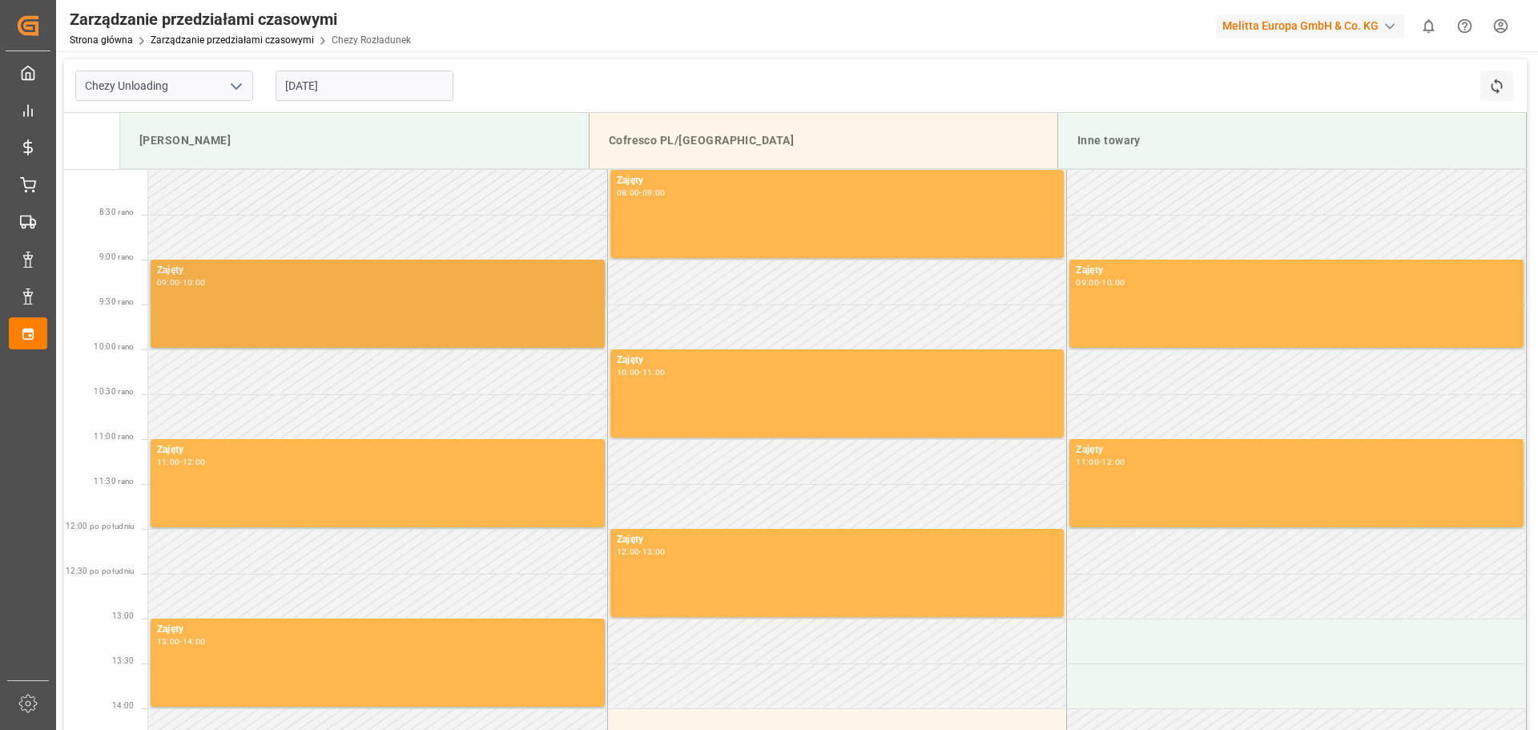
click at [299, 293] on div "Zajęty 09:00 - 10:00" at bounding box center [377, 304] width 441 height 82
click at [300, 293] on div "Zajęty 09:00 - 10:00" at bounding box center [377, 304] width 441 height 82
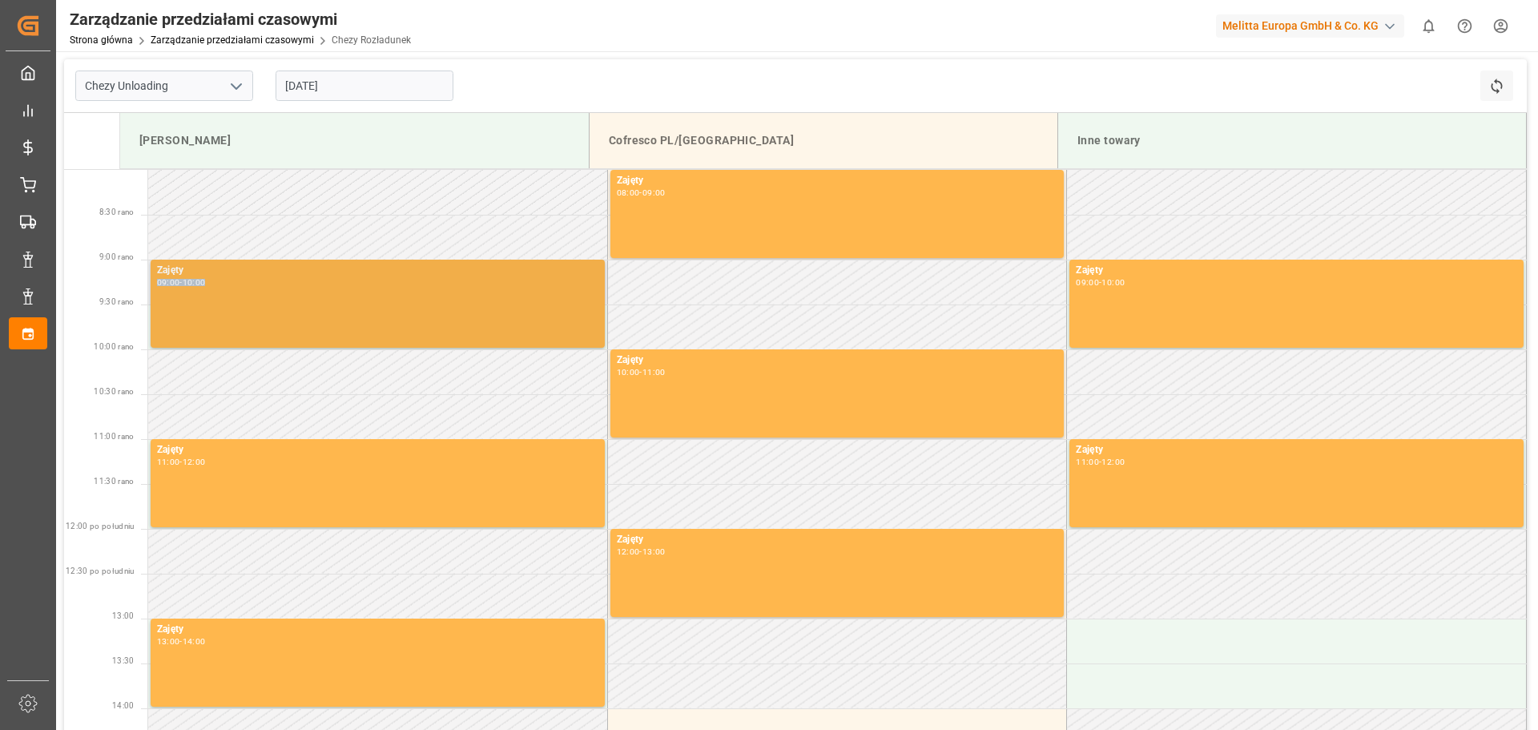
click at [300, 293] on div "Zajęty 09:00 - 10:00" at bounding box center [377, 304] width 441 height 82
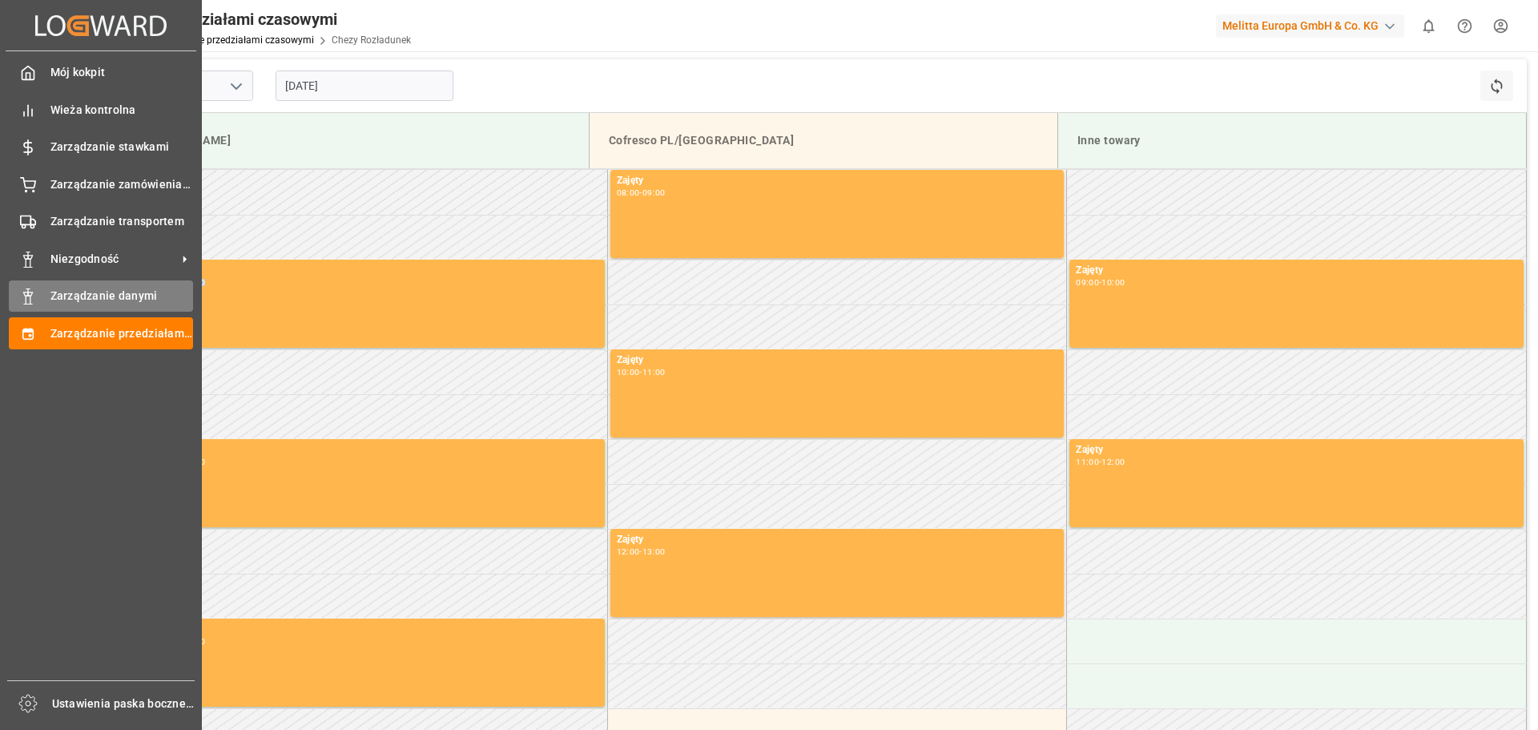
click at [43, 299] on div "Zarządzanie danymi Zarządzanie danymi" at bounding box center [101, 295] width 184 height 31
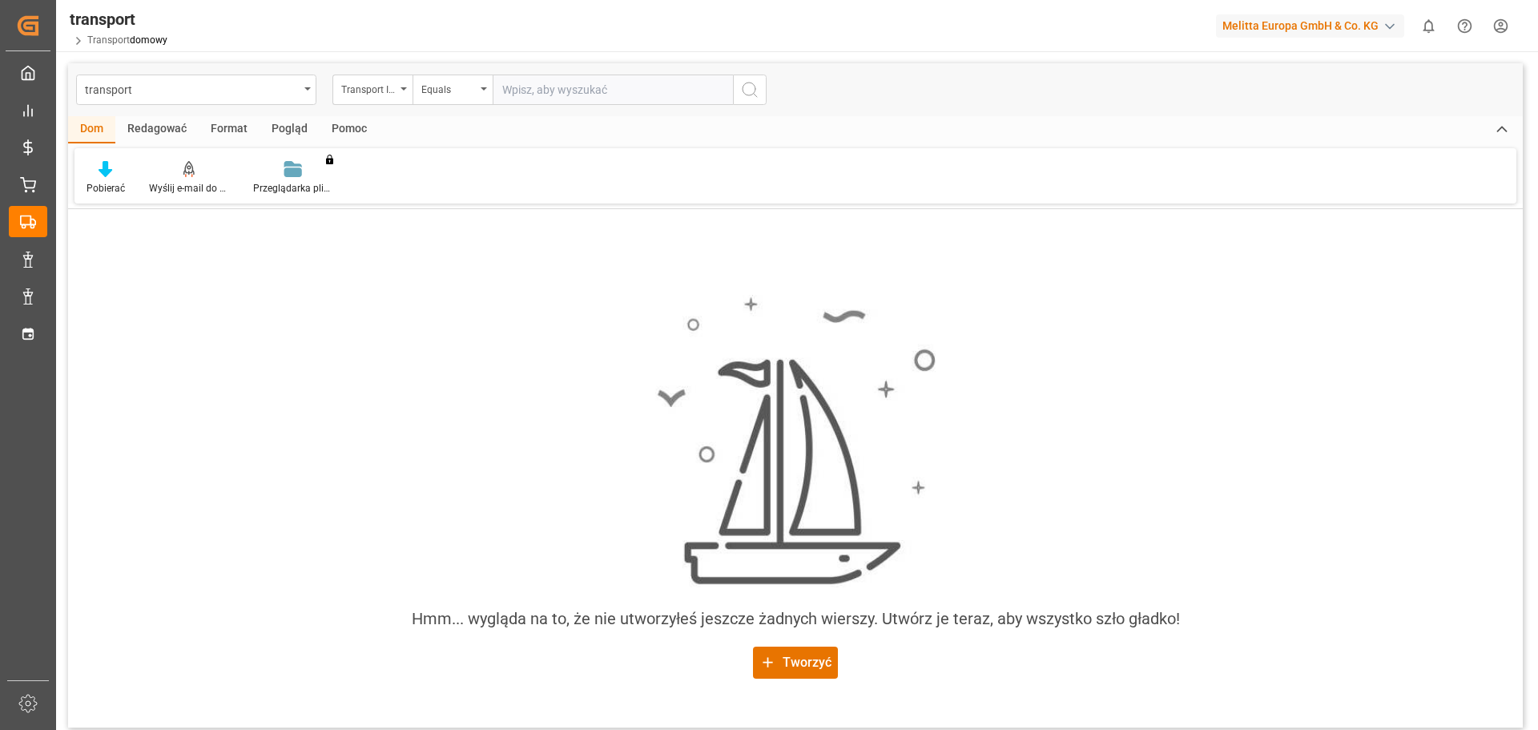
click at [443, 340] on div "Hmm... wygląda na to, że nie utworzyłeś jeszcze żadnych wierszy. Utwórz je tera…" at bounding box center [795, 486] width 1455 height 409
click at [212, 77] on div "transport" at bounding box center [196, 89] width 240 height 30
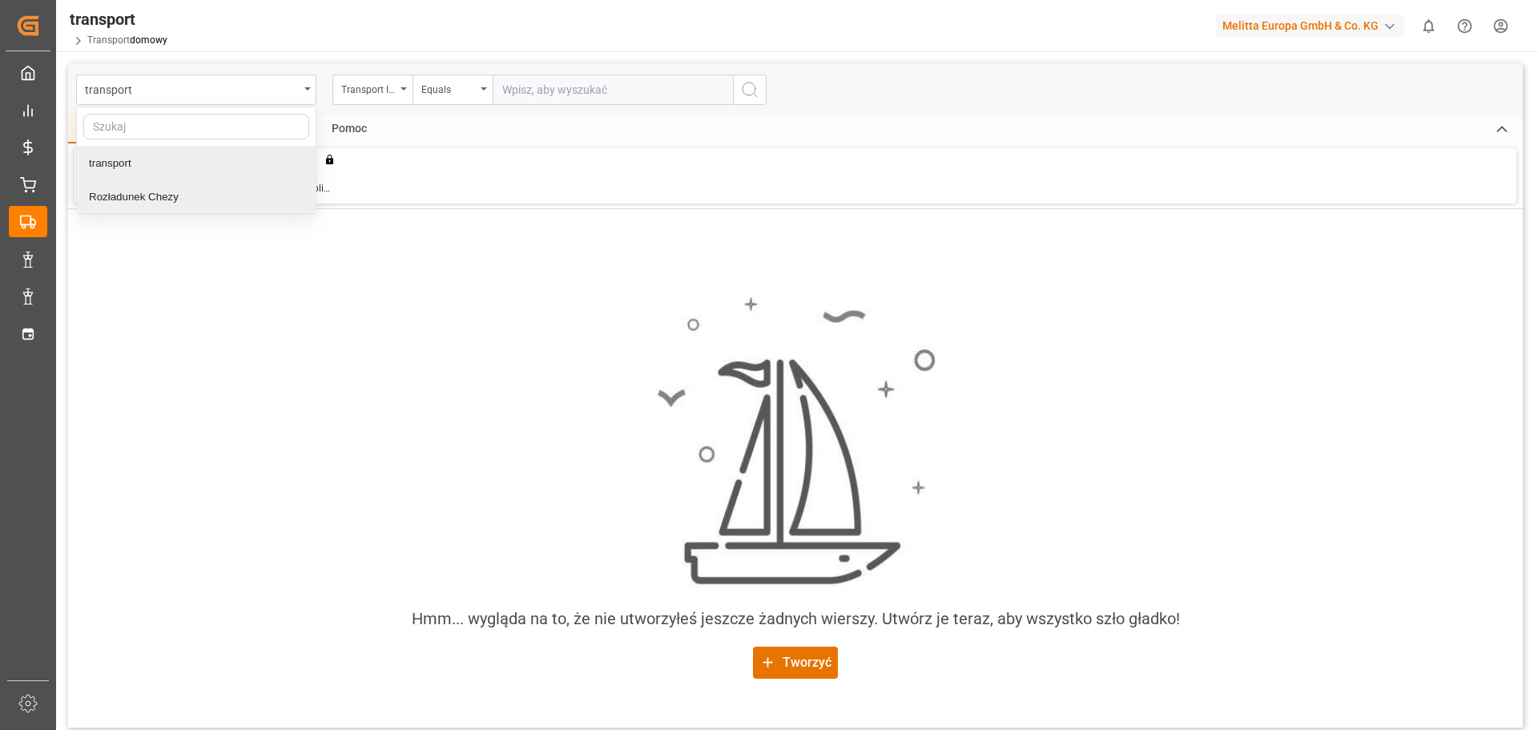
click at [119, 196] on font "Rozładunek Chezy" at bounding box center [134, 197] width 90 height 12
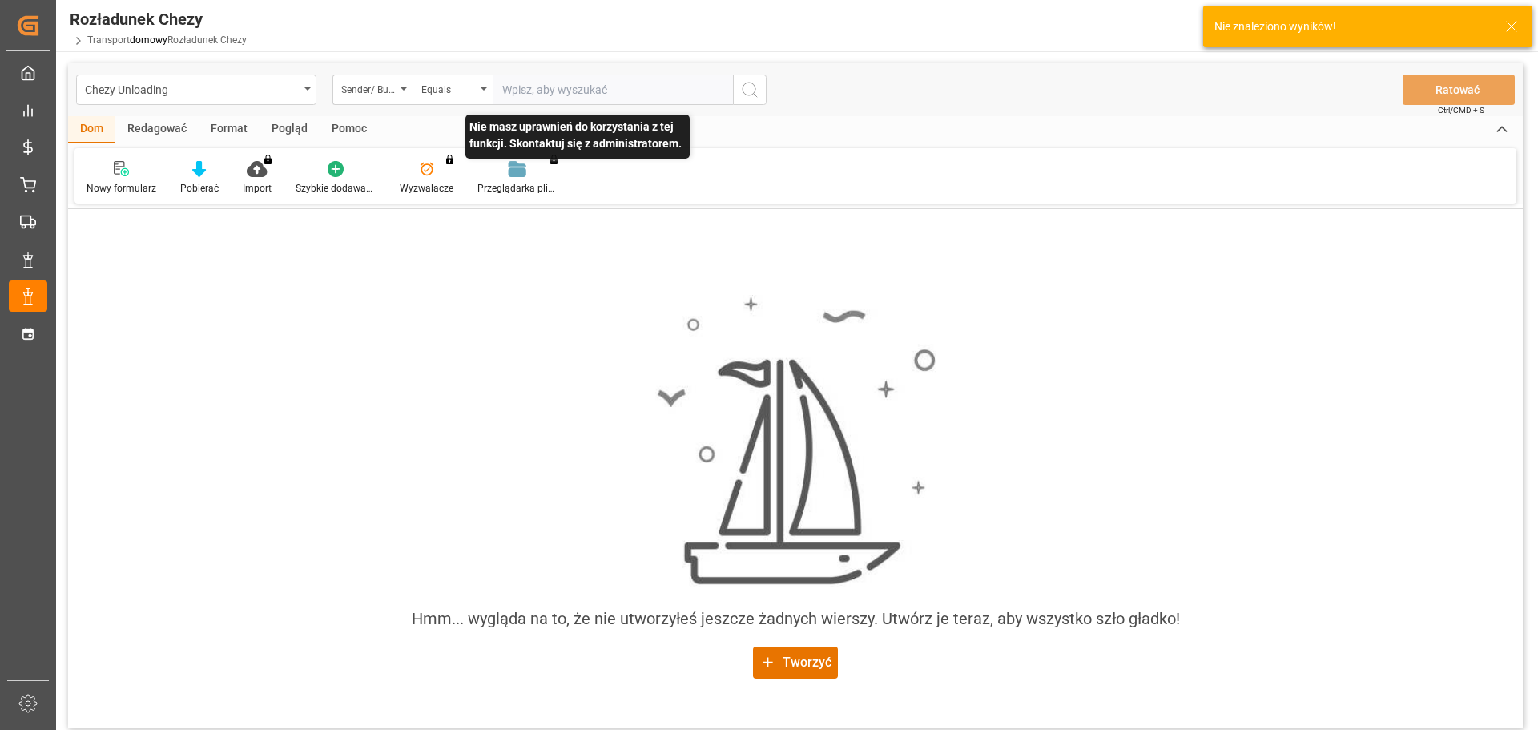
click at [525, 175] on div "Nie masz uprawnień do korzystania z tej funkcji. Skontaktuj się z administrator…" at bounding box center [517, 177] width 104 height 35
click at [424, 179] on div "Nie masz uprawnień do wyzwalaczy. Skontaktuj się z administratorem." at bounding box center [427, 177] width 78 height 35
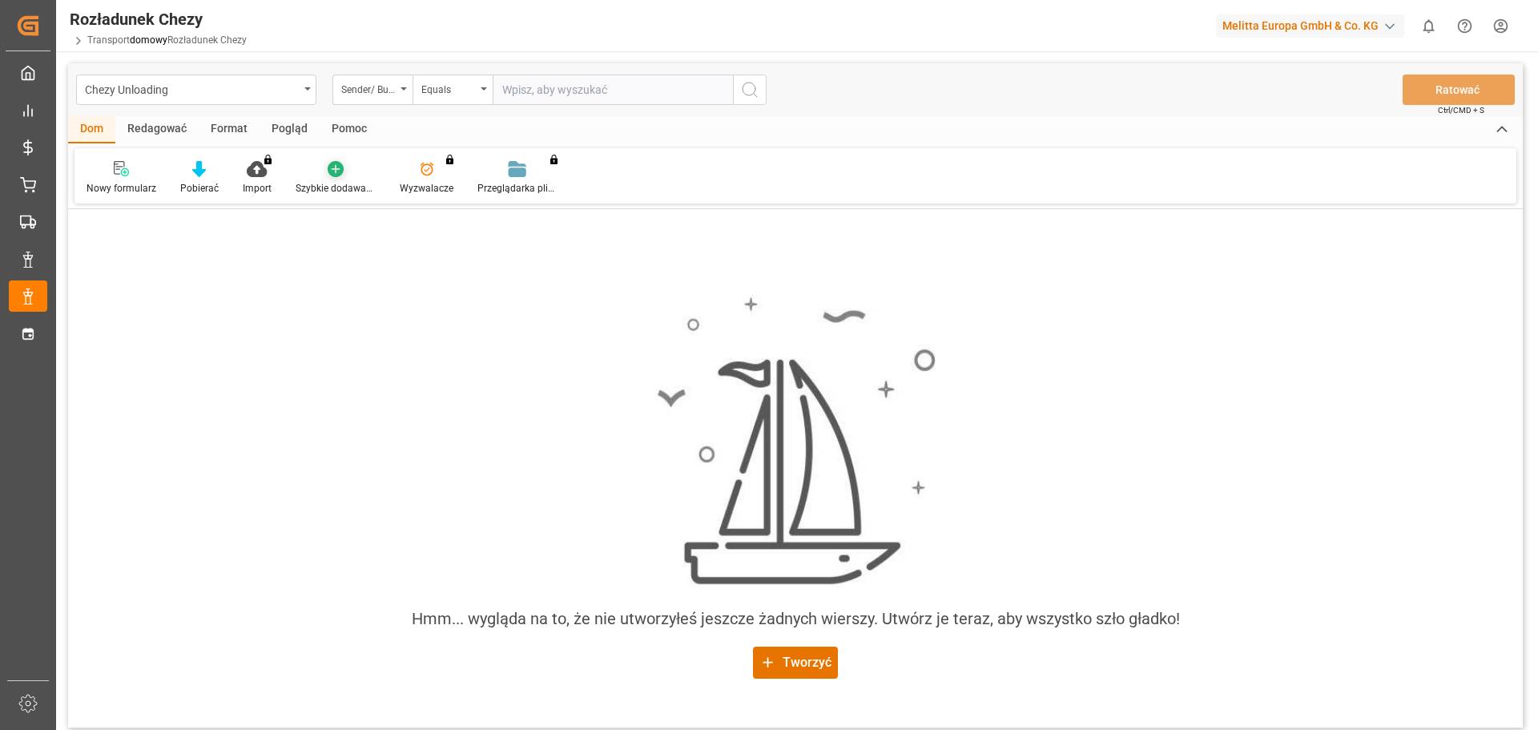
click at [331, 188] on font "Szybkie dodawanie" at bounding box center [337, 188] width 83 height 11
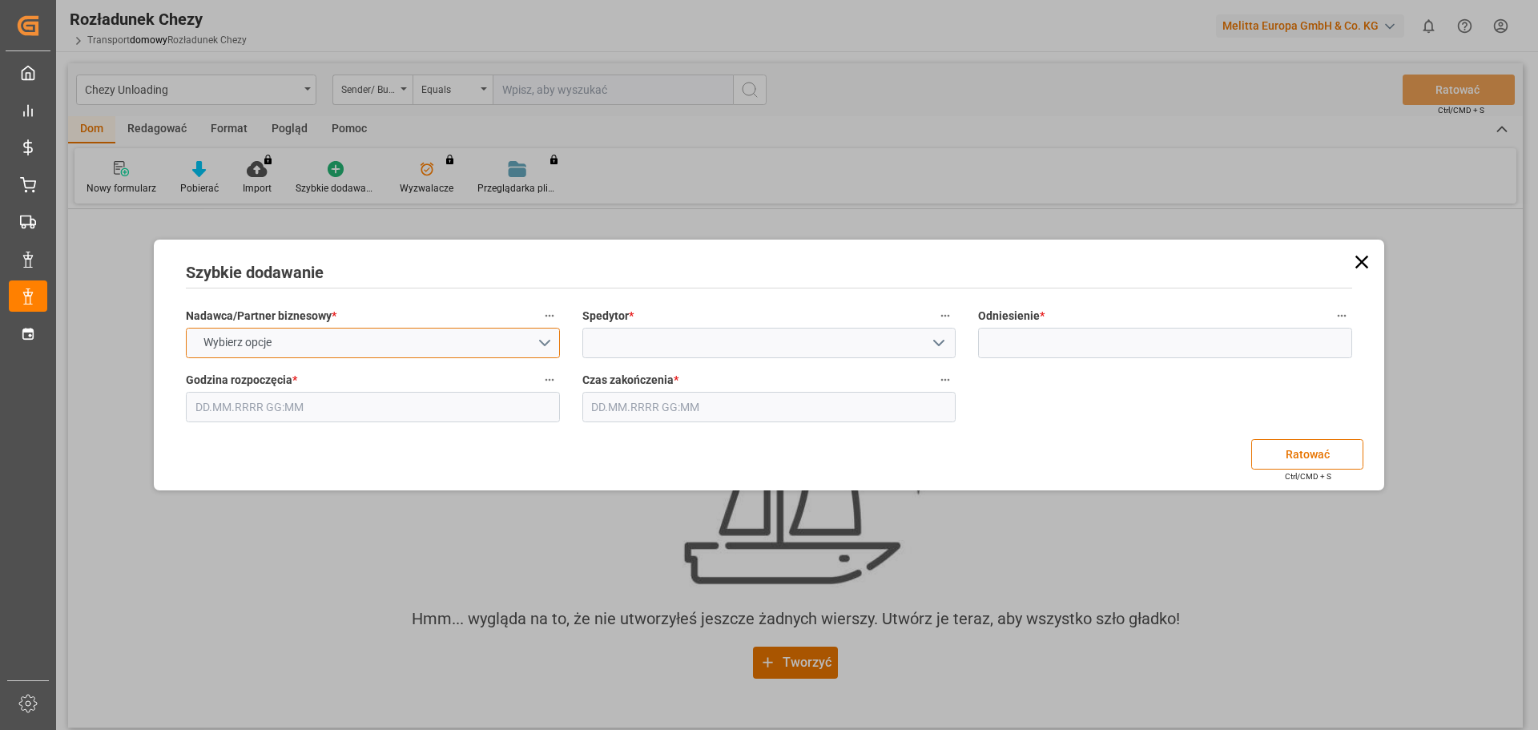
click at [234, 344] on font "Wybierz opcje" at bounding box center [237, 342] width 68 height 13
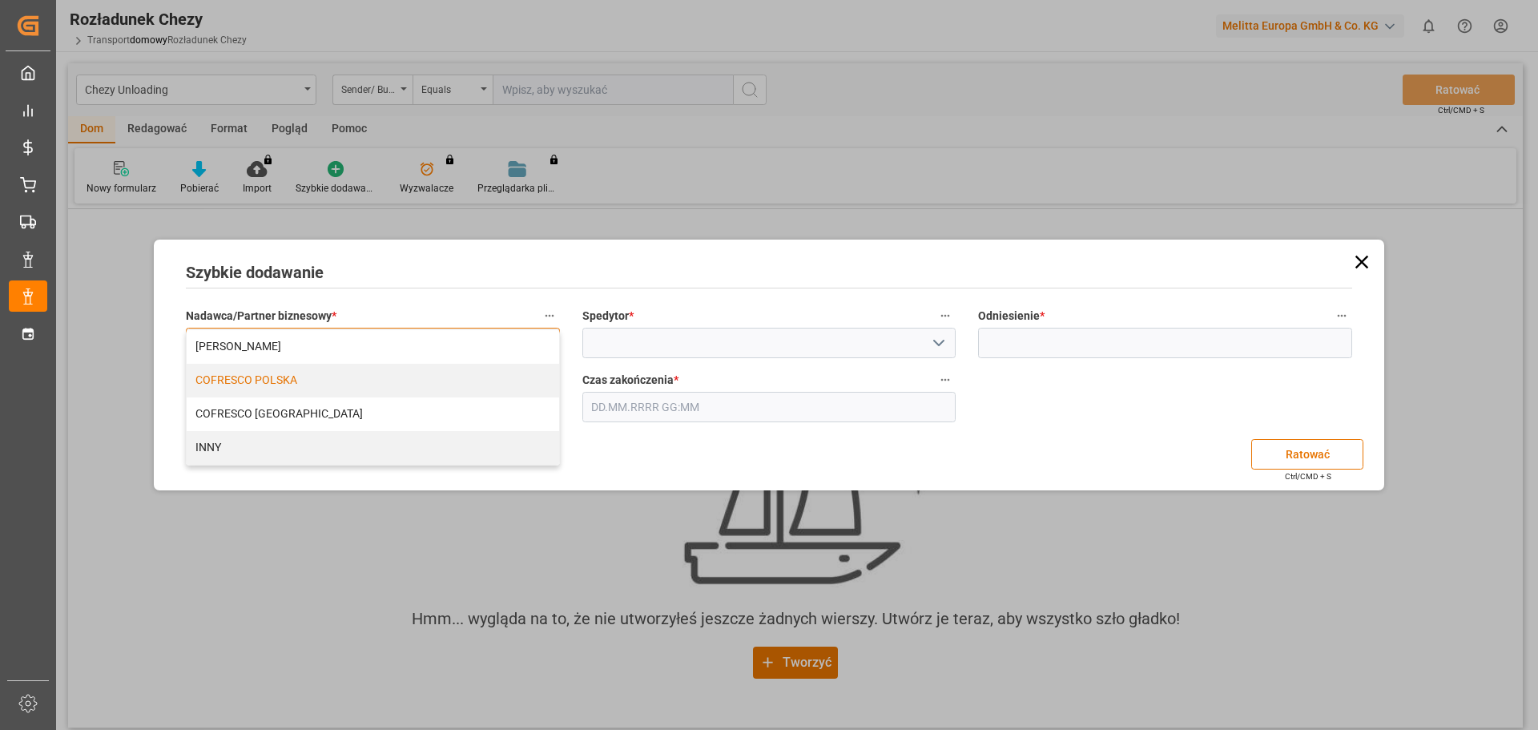
drag, startPoint x: 250, startPoint y: 377, endPoint x: 271, endPoint y: 375, distance: 21.0
click at [251, 377] on font "COFRESCO POLSKA" at bounding box center [246, 379] width 102 height 13
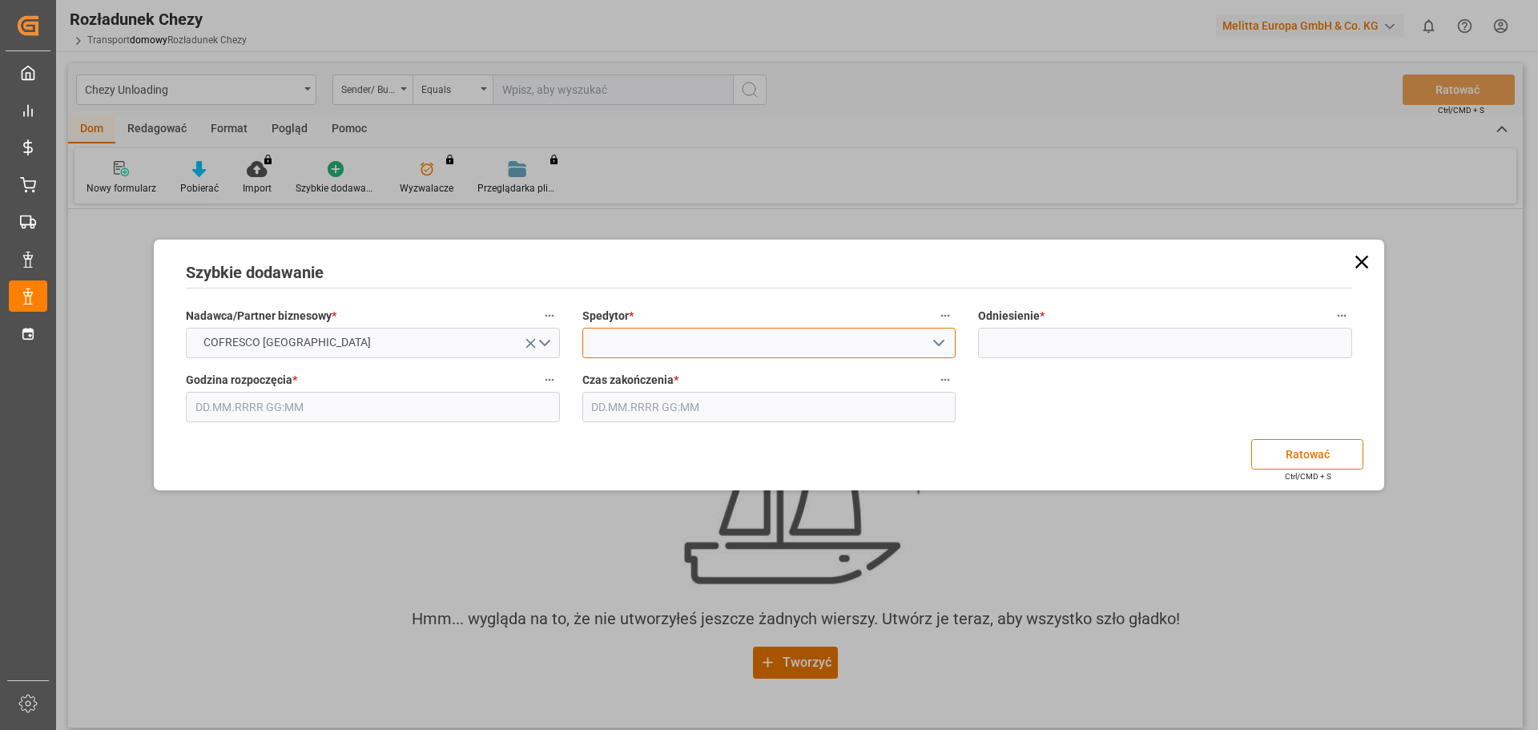
click at [657, 345] on input at bounding box center [769, 343] width 374 height 30
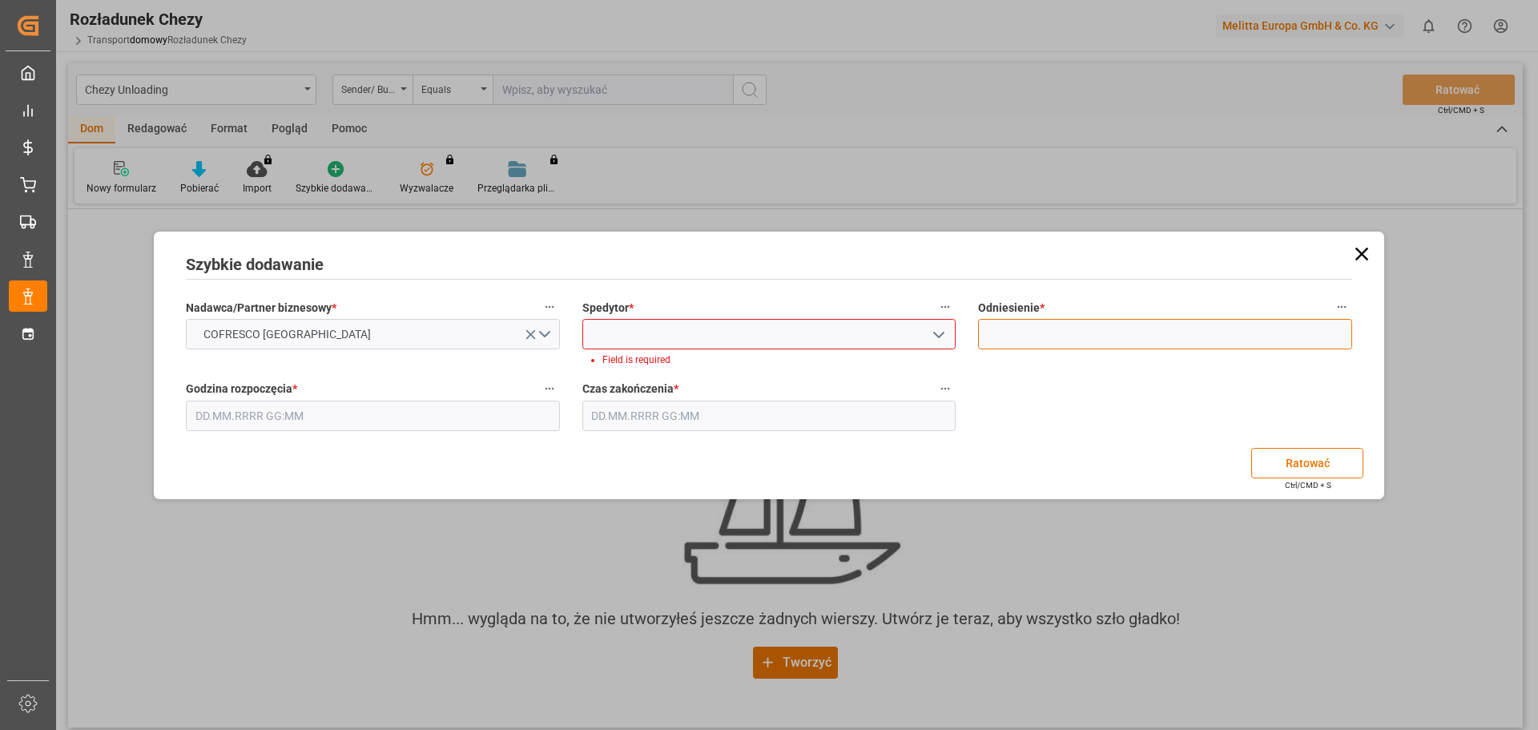
click at [1027, 336] on input at bounding box center [1165, 334] width 374 height 30
type input "489445"
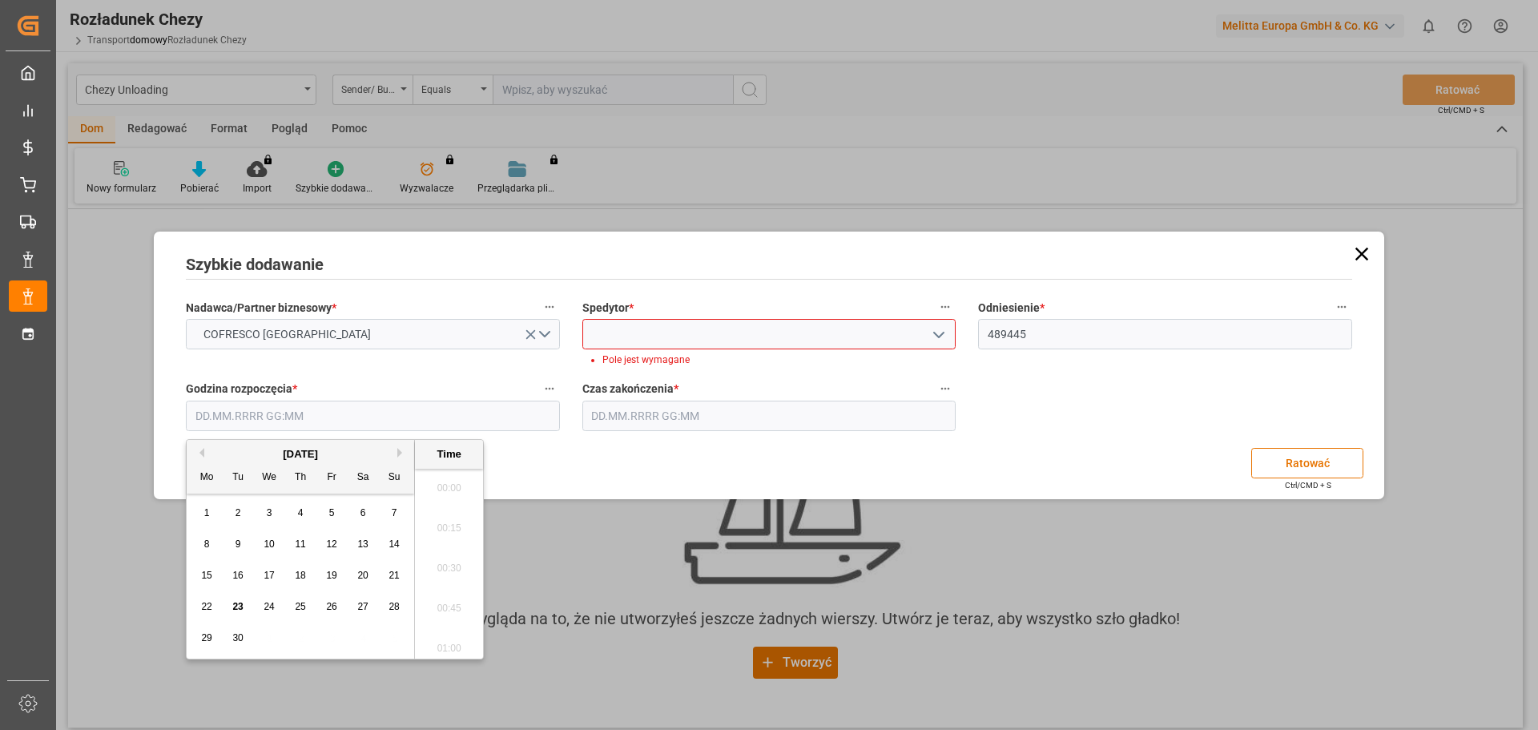
click at [289, 418] on input "text" at bounding box center [373, 416] width 374 height 30
click at [453, 479] on font "16:00" at bounding box center [449, 482] width 24 height 11
type input "[DATE] 16:00"
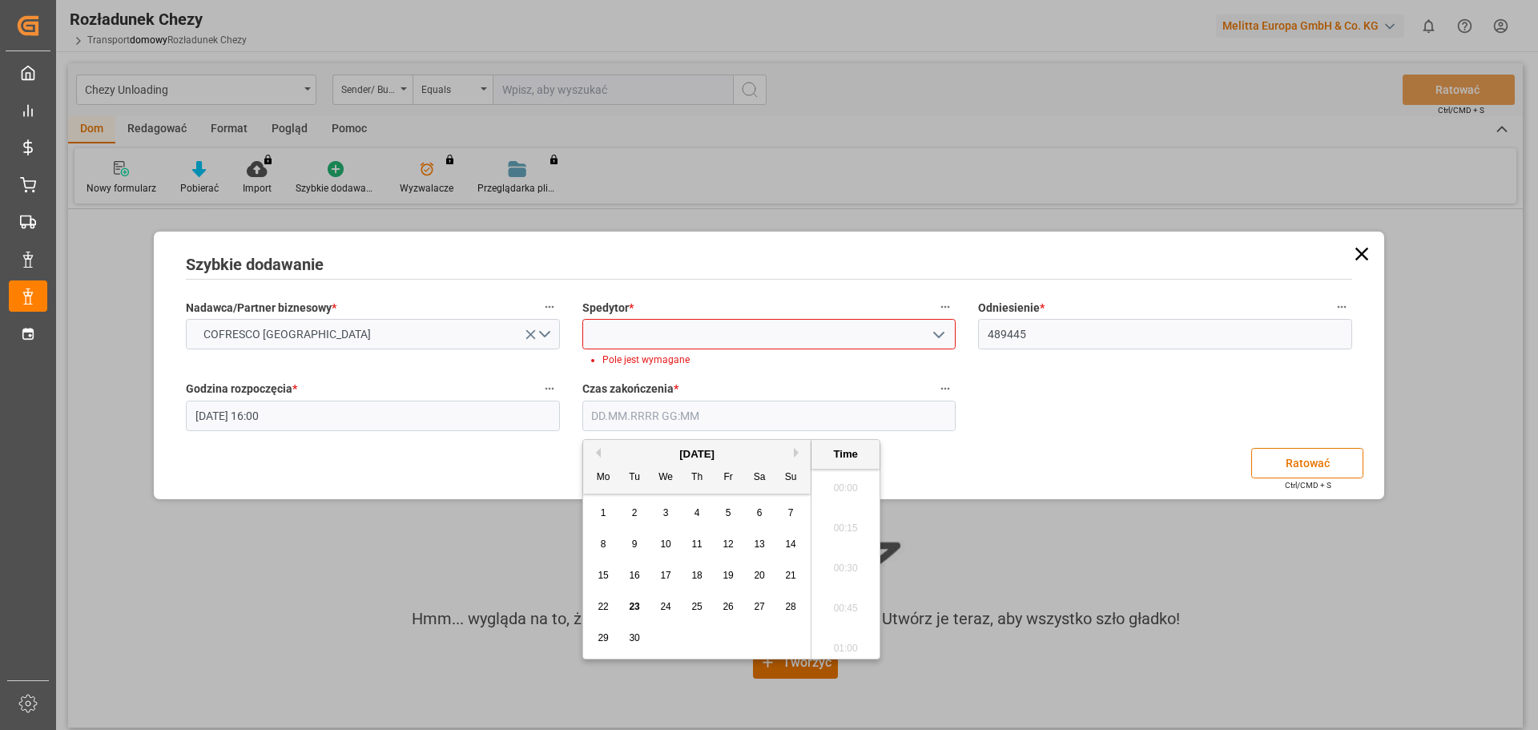
click at [716, 408] on input "text" at bounding box center [769, 416] width 374 height 30
type input "26.09.2025 10:00"
click at [1051, 414] on div "Nadawca/Partner biznesowy * COFRESCO POLAND Spedytor * Pole jest wymagane Odnie…" at bounding box center [769, 364] width 1189 height 146
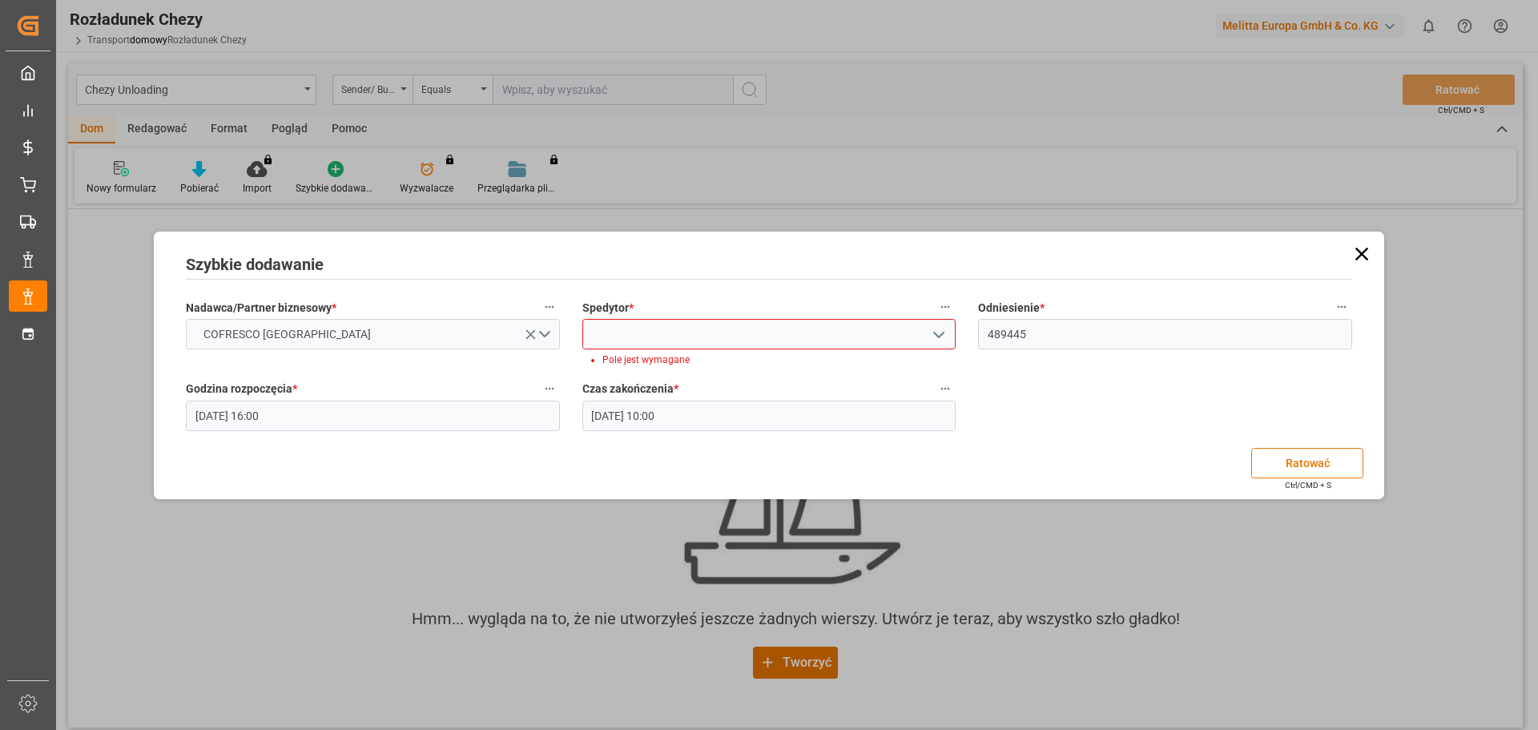
click at [690, 340] on input at bounding box center [769, 334] width 374 height 30
drag, startPoint x: 690, startPoint y: 340, endPoint x: 871, endPoint y: 336, distance: 181.1
click at [690, 340] on input at bounding box center [769, 334] width 374 height 30
click at [940, 335] on icon "otwórz menu" at bounding box center [938, 334] width 19 height 19
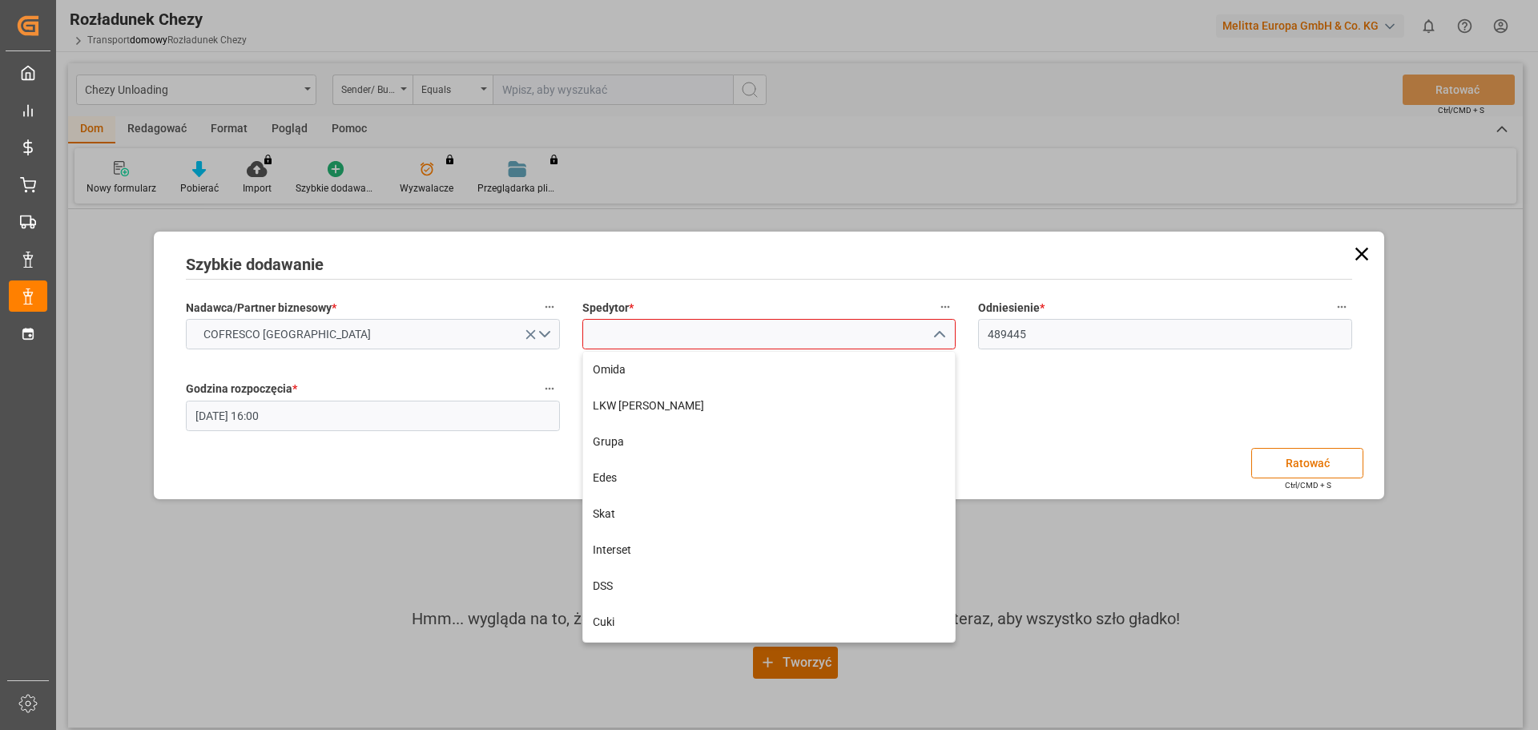
click at [704, 332] on input at bounding box center [769, 334] width 374 height 30
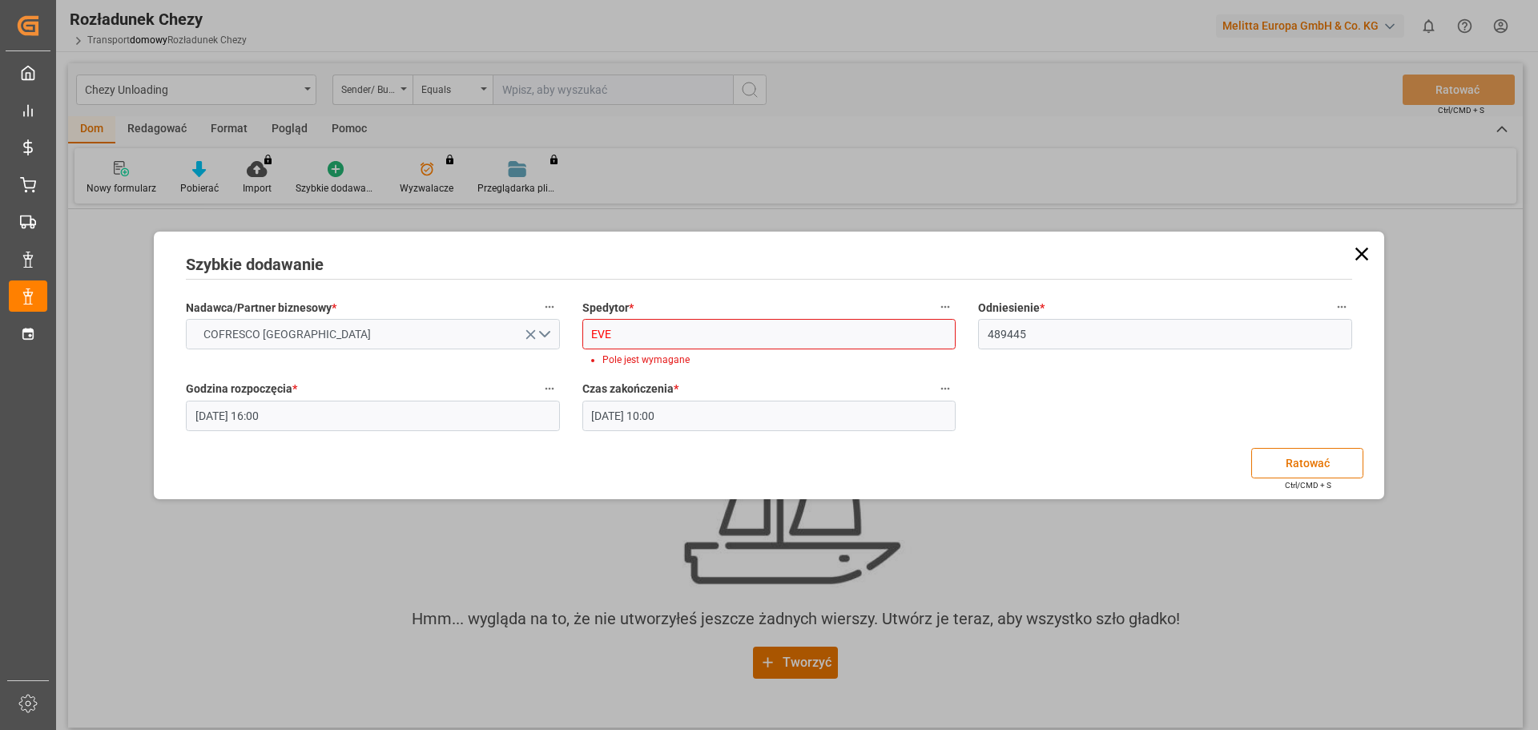
drag, startPoint x: 625, startPoint y: 333, endPoint x: 533, endPoint y: 333, distance: 91.3
click at [533, 333] on div "Nadawca/Partner biznesowy * COFRESCO POLAND Spedytor * EVE Pole jest wymagane O…" at bounding box center [769, 364] width 1189 height 146
click at [645, 375] on div "Inni" at bounding box center [769, 370] width 372 height 36
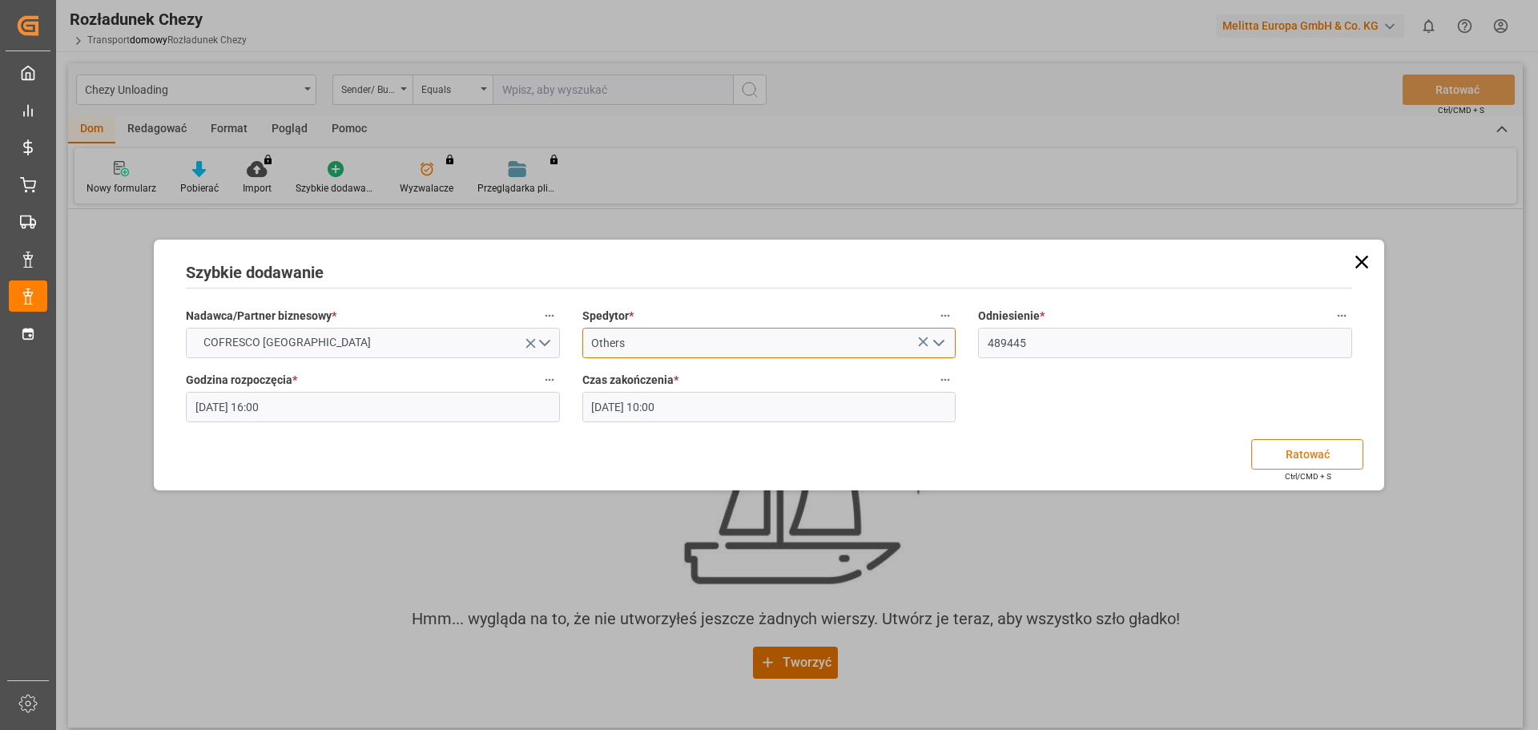
type input "Others"
click at [1286, 462] on font "Ratować" at bounding box center [1308, 454] width 44 height 18
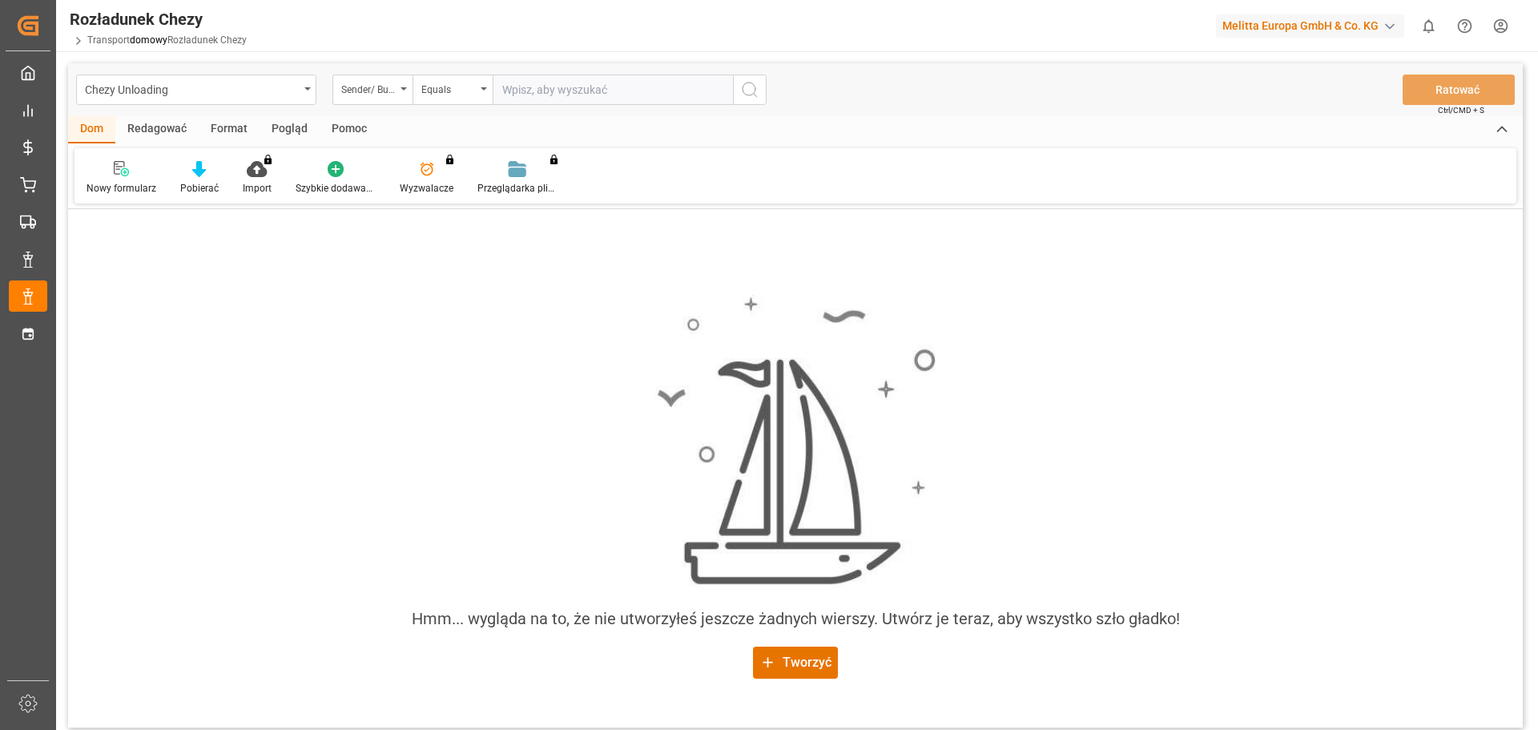
click at [147, 119] on div "Redagować" at bounding box center [156, 129] width 83 height 27
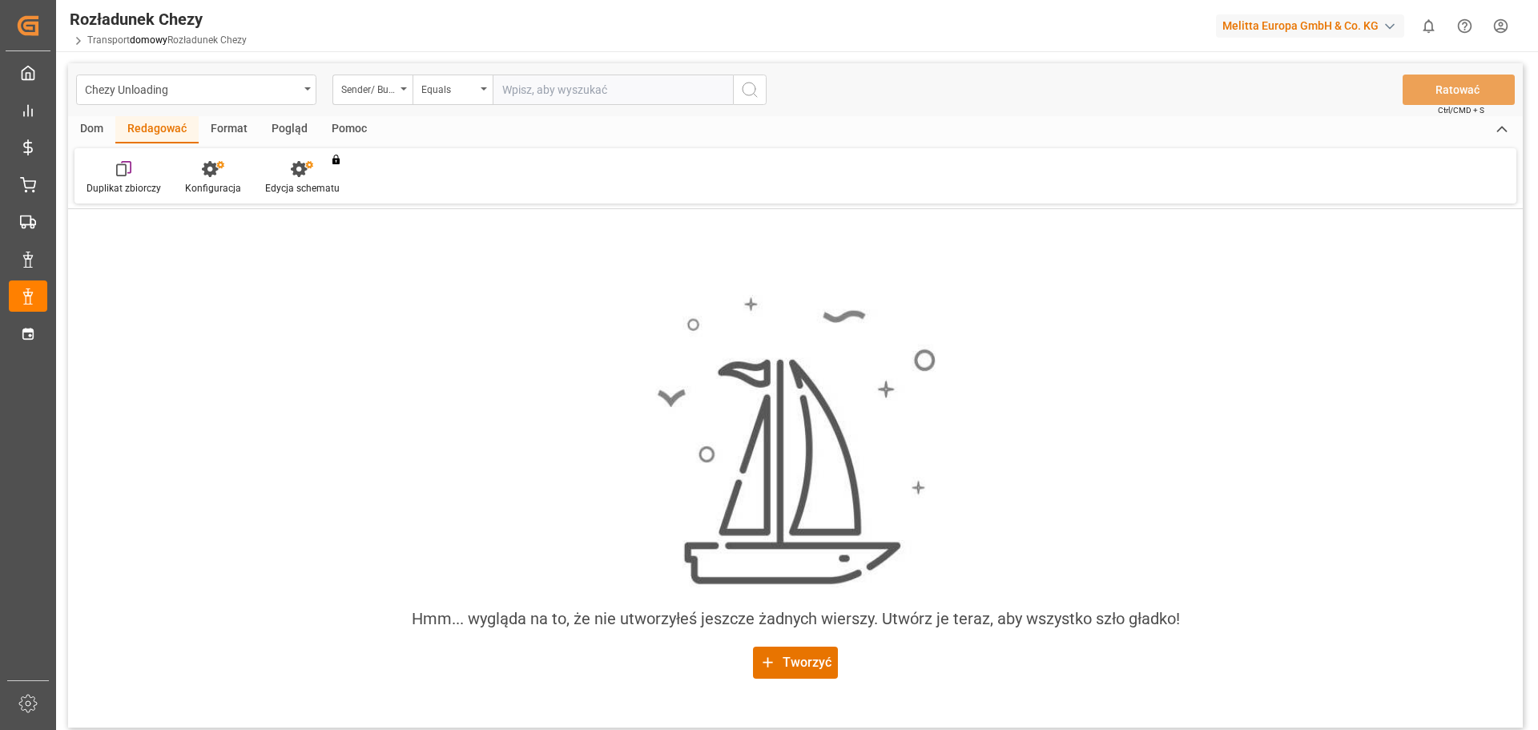
click at [223, 133] on font "Format" at bounding box center [229, 128] width 37 height 13
click at [283, 131] on font "Pogląd" at bounding box center [290, 128] width 36 height 13
click at [409, 90] on div "Sender/ Business Partner" at bounding box center [372, 89] width 80 height 30
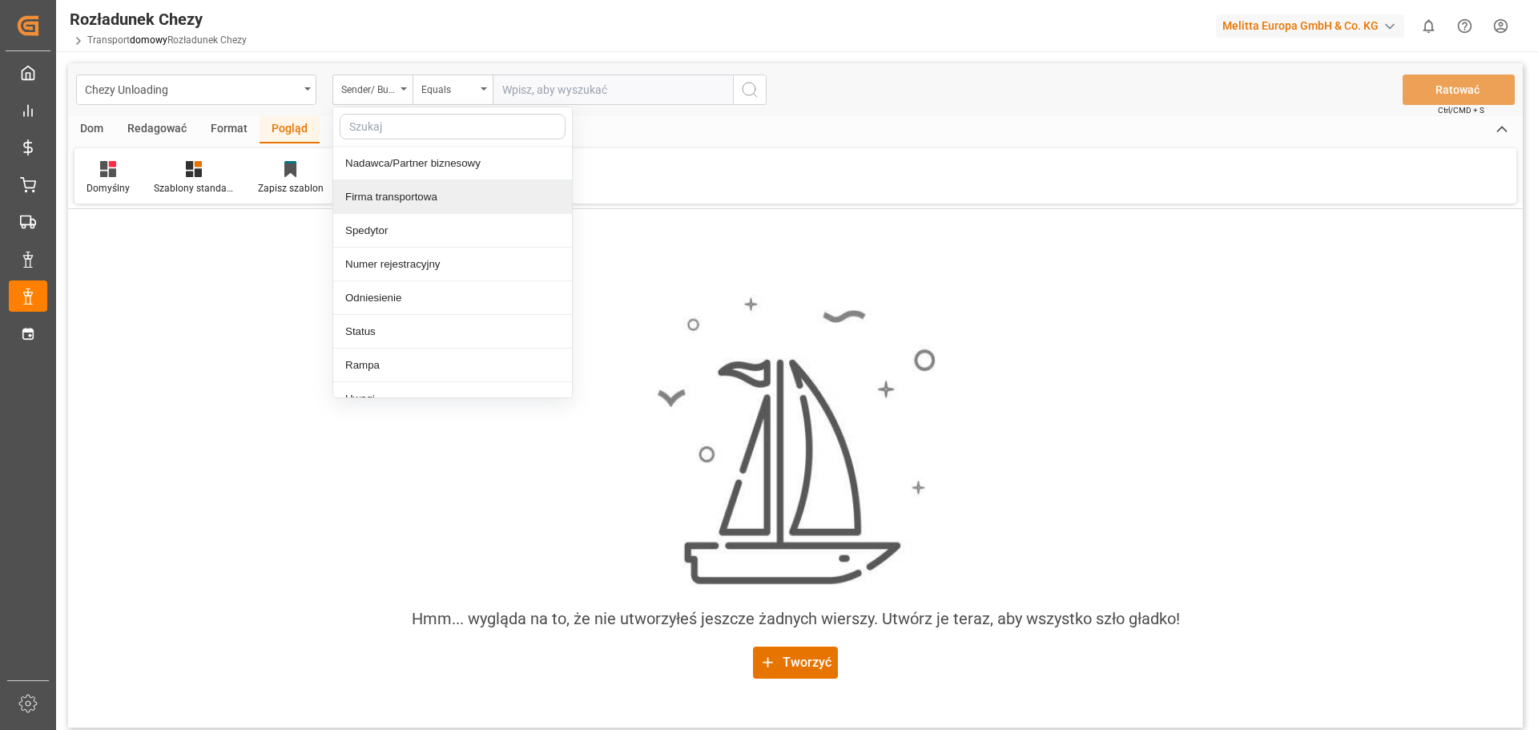
click at [419, 201] on font "Firma transportowa" at bounding box center [391, 197] width 92 height 12
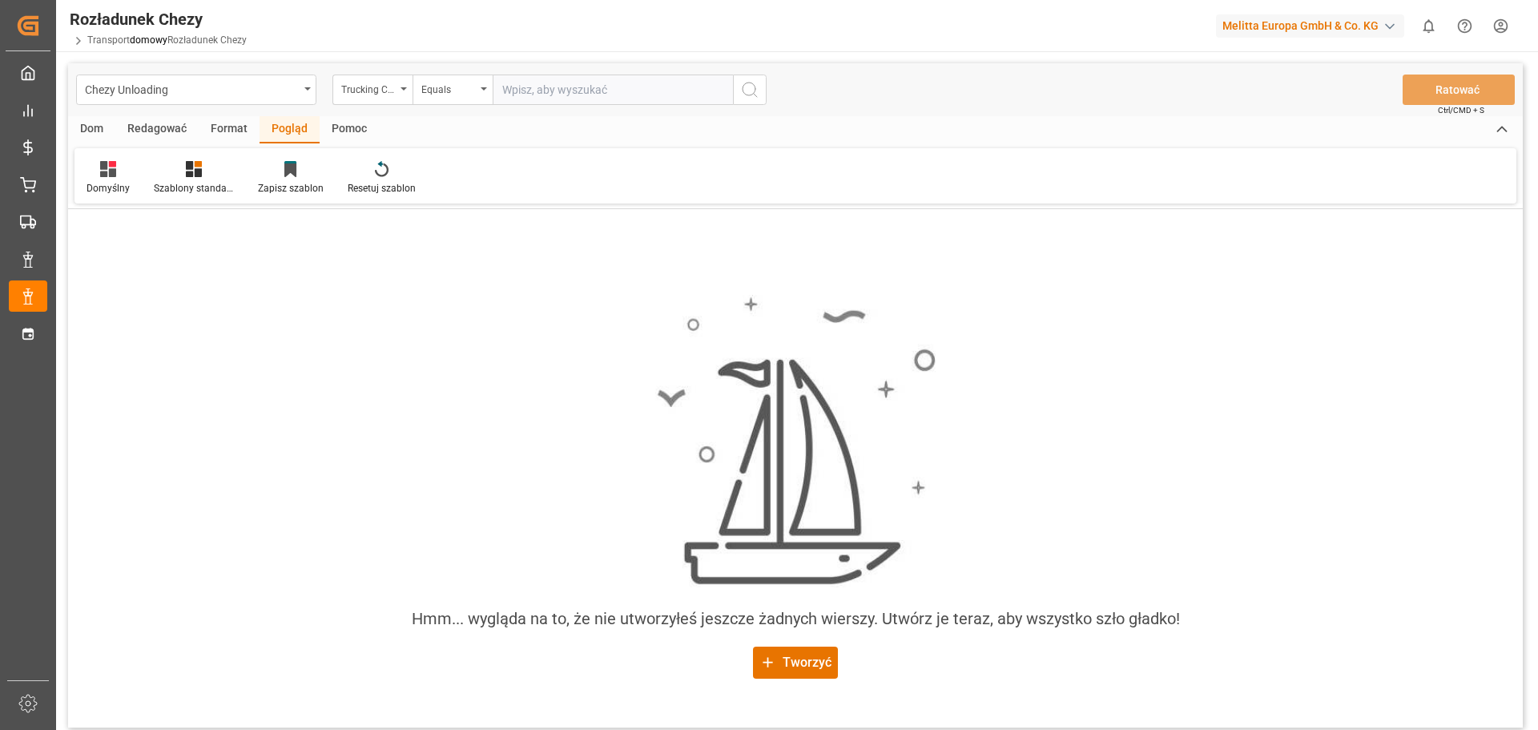
click at [1103, 263] on div "Hmm... wygląda na to, że nie utworzyłeś jeszcze żadnych wierszy. Utwórz je tera…" at bounding box center [795, 468] width 1455 height 518
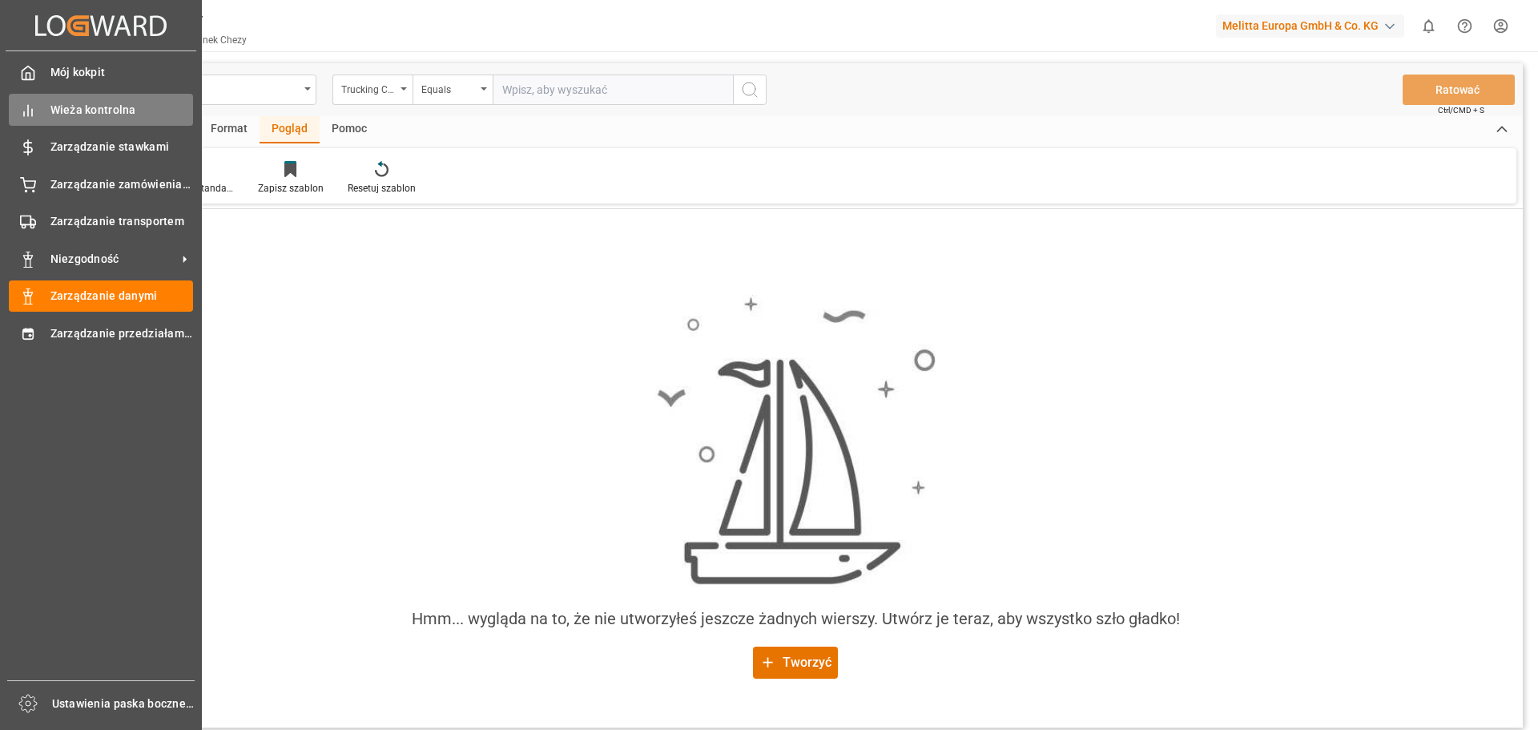
click at [88, 102] on span "Wieża kontrolna" at bounding box center [121, 110] width 143 height 17
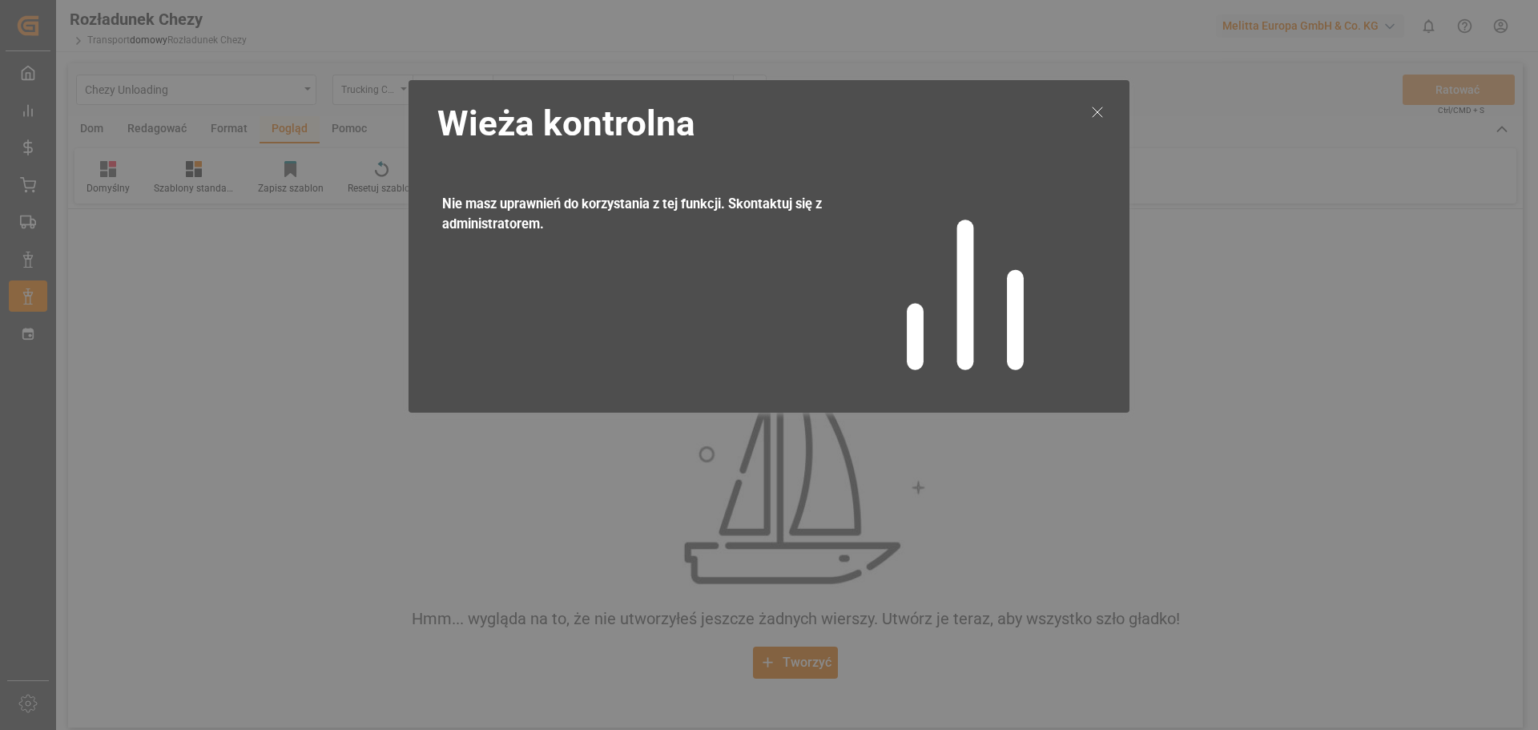
click at [1102, 108] on icon at bounding box center [1097, 112] width 19 height 19
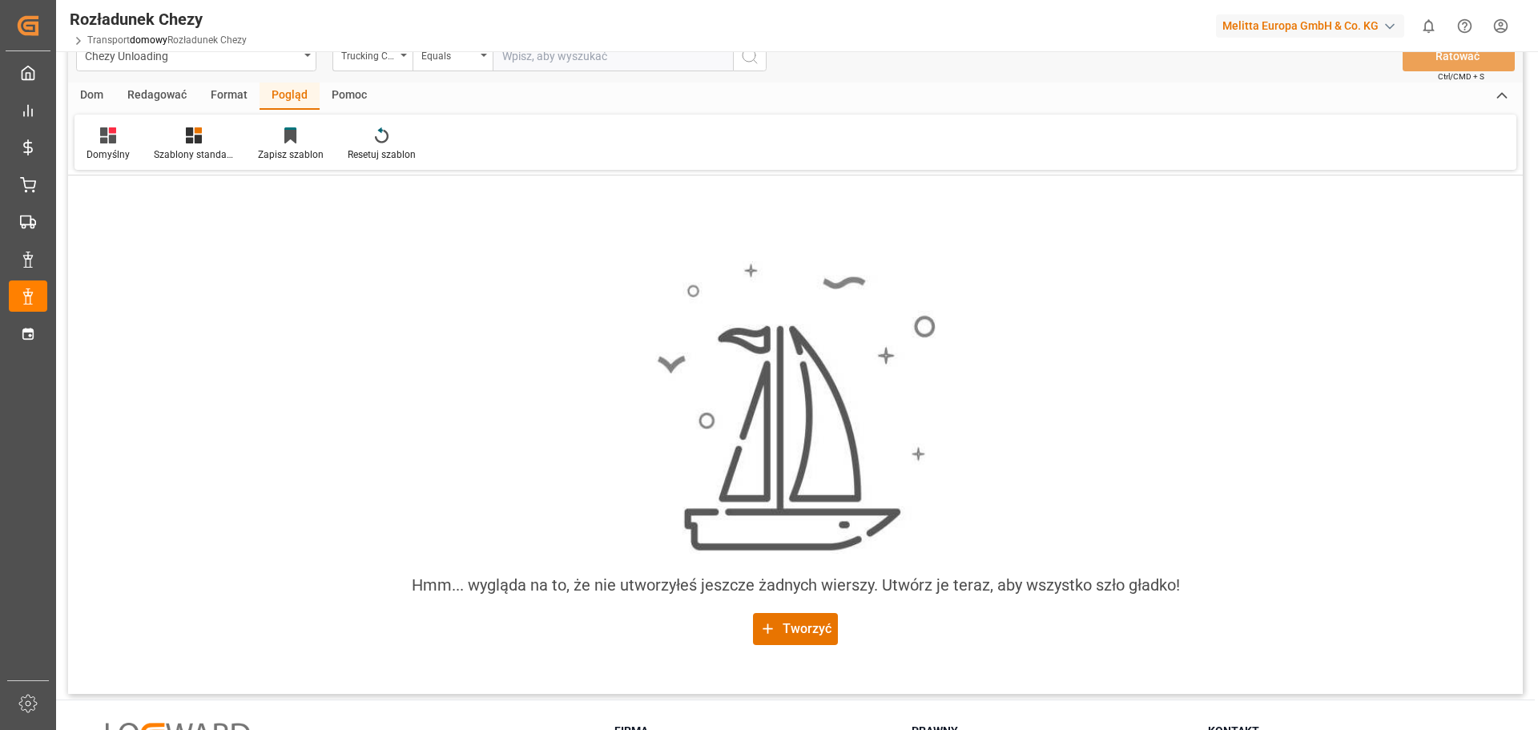
scroll to position [0, 0]
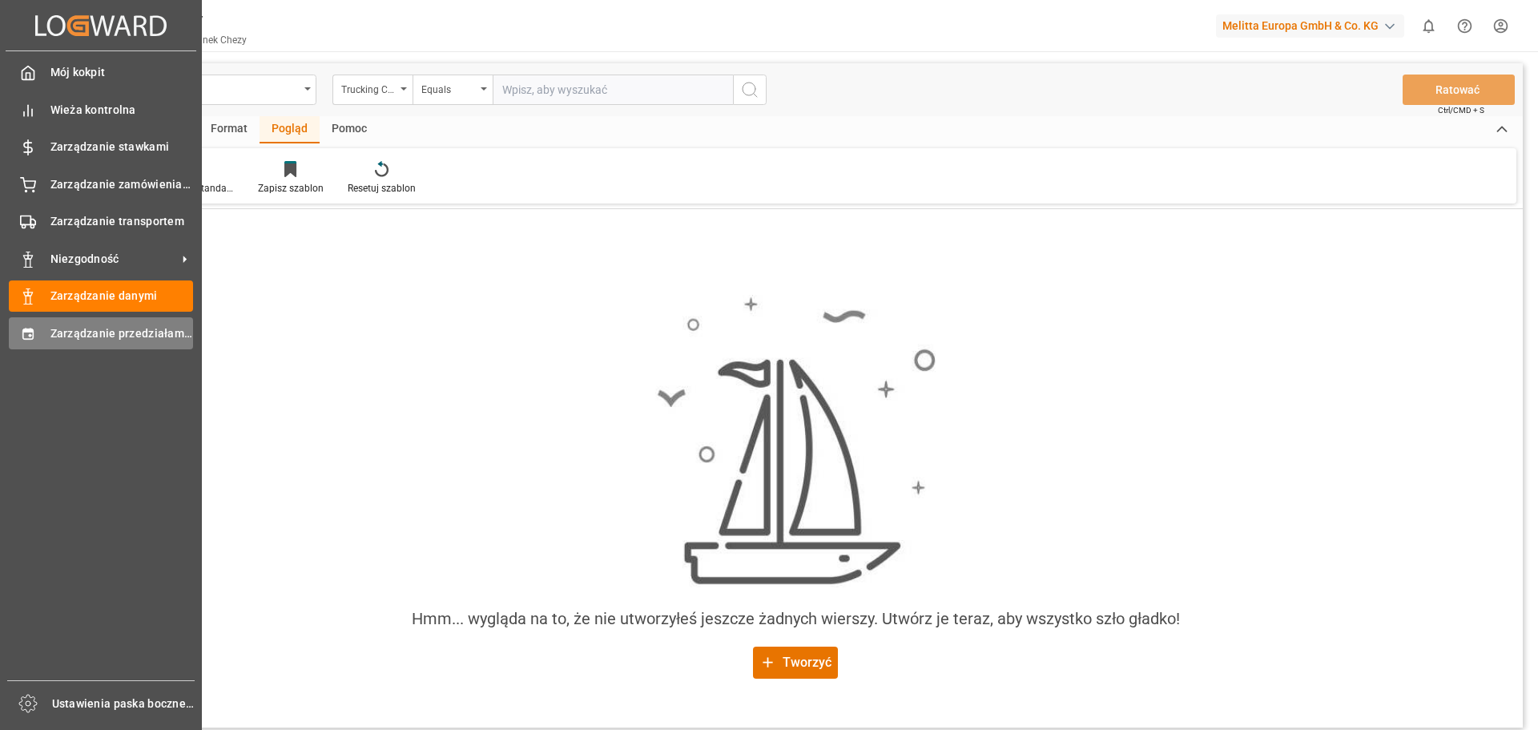
click at [109, 332] on font "Zarządzanie przedziałami czasowymi" at bounding box center [149, 333] width 199 height 13
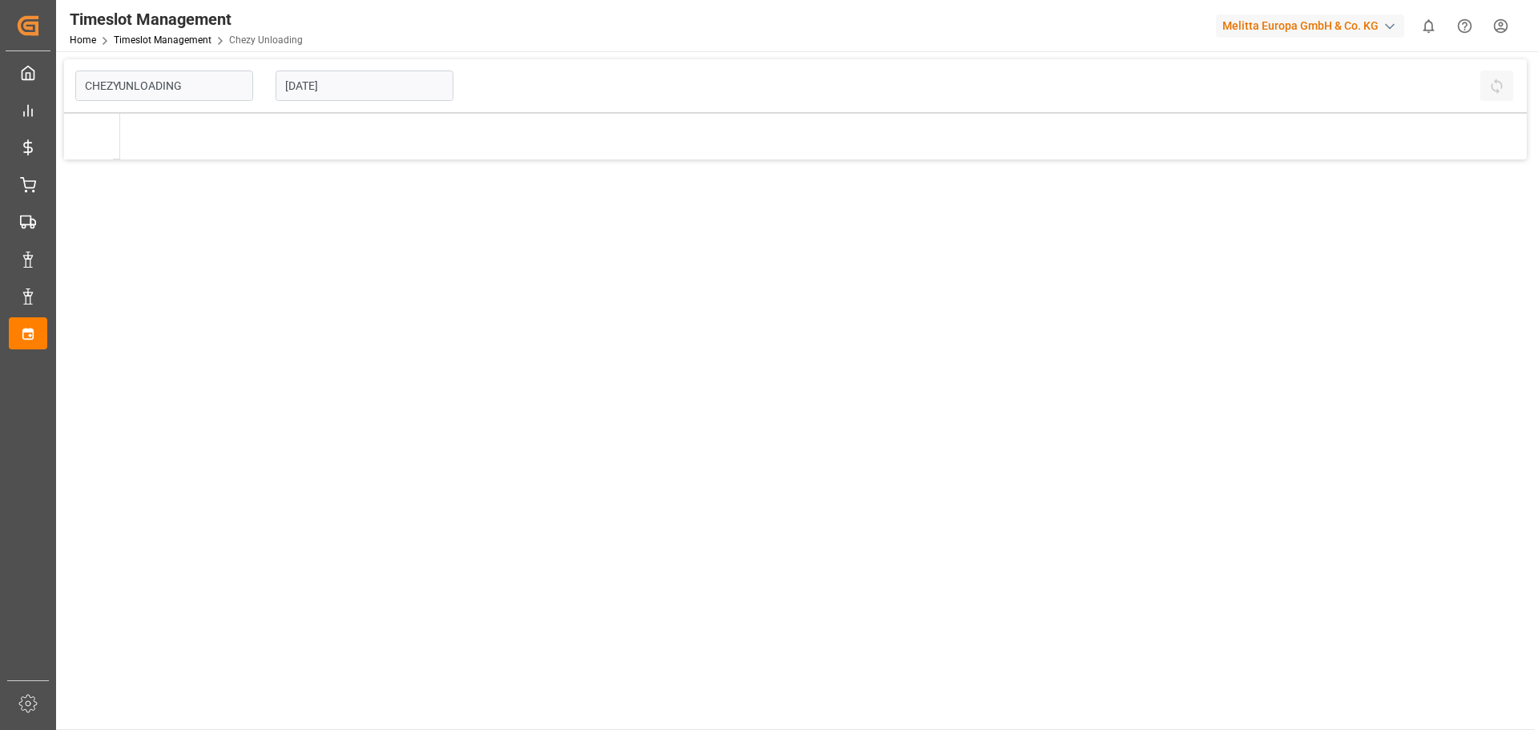
type input "Chezy Unloading"
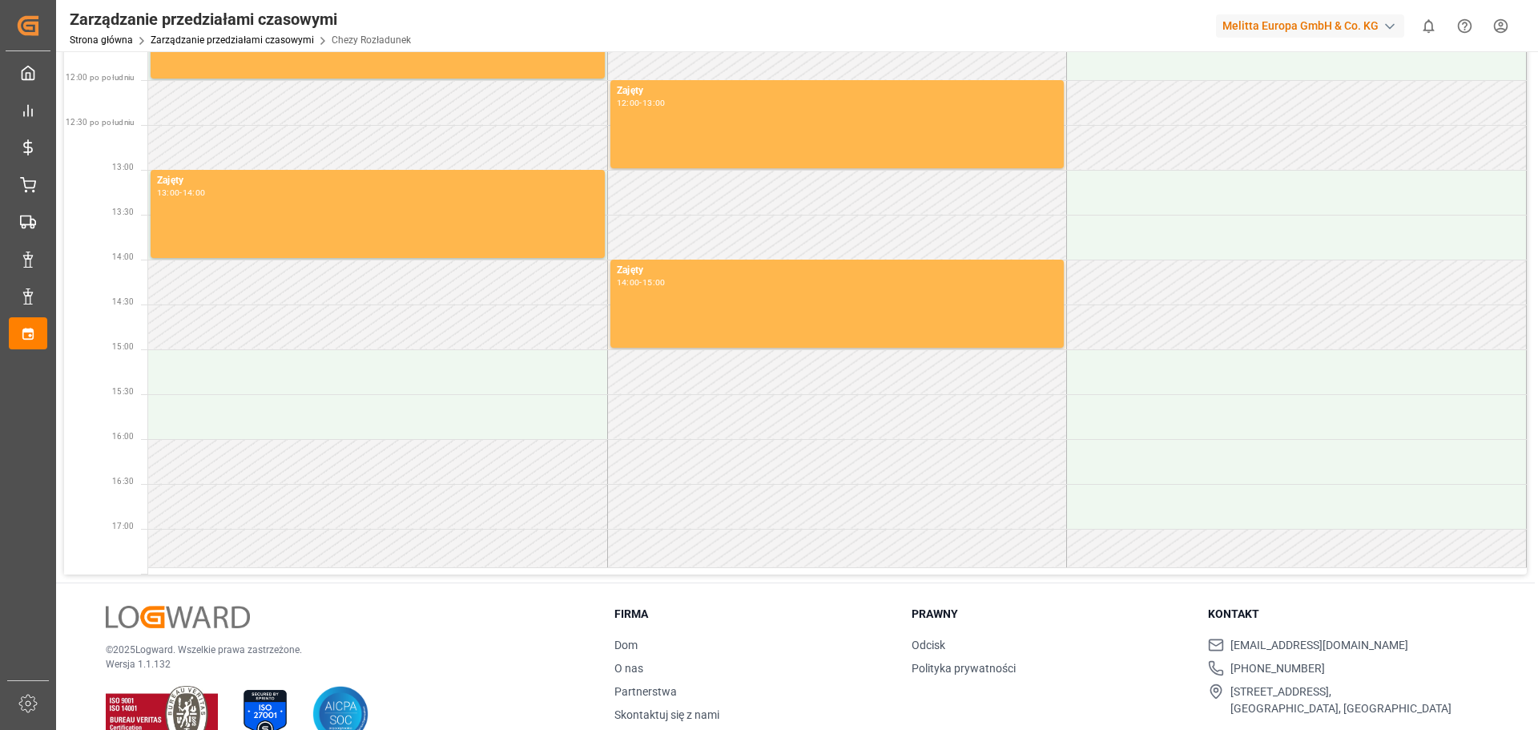
scroll to position [481, 0]
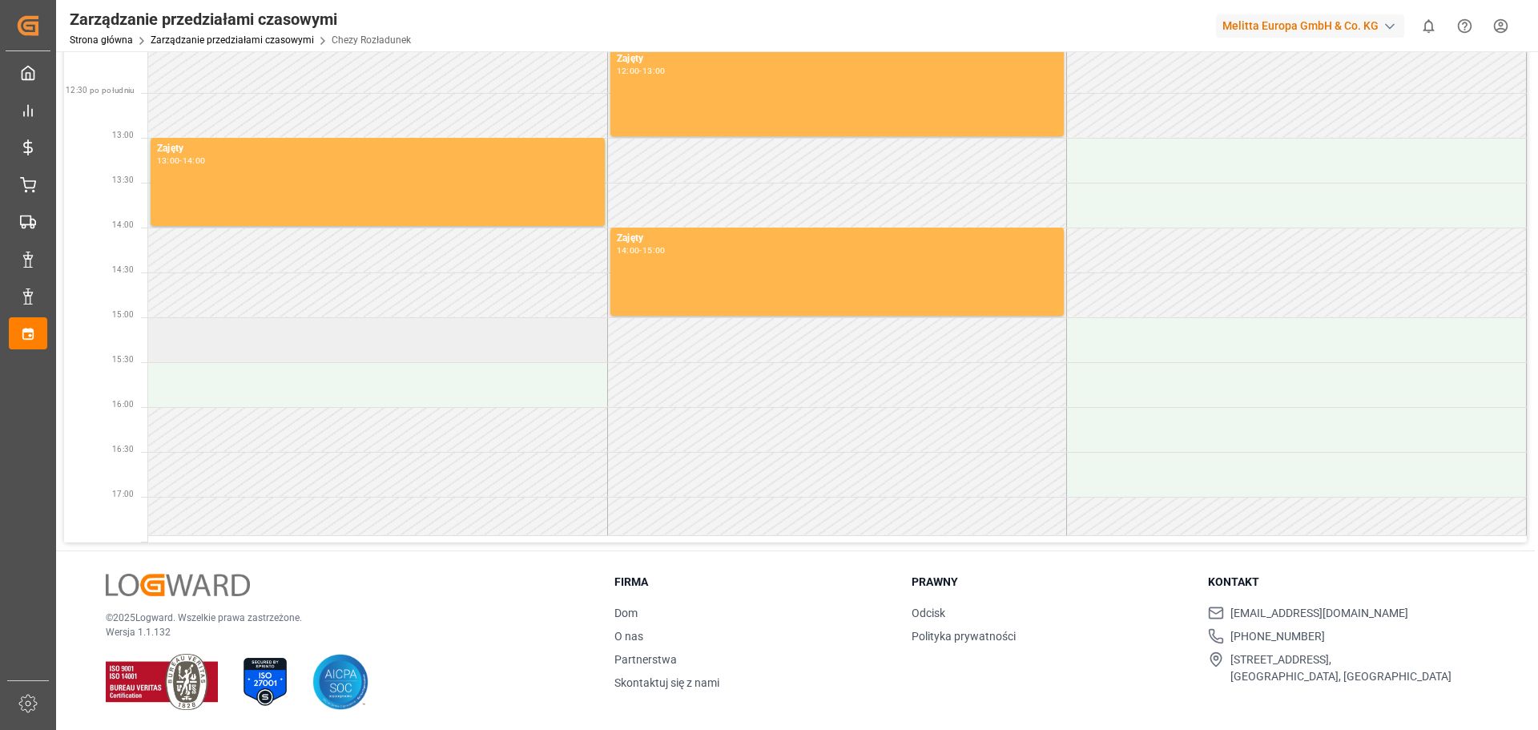
click at [324, 351] on td at bounding box center [378, 339] width 460 height 45
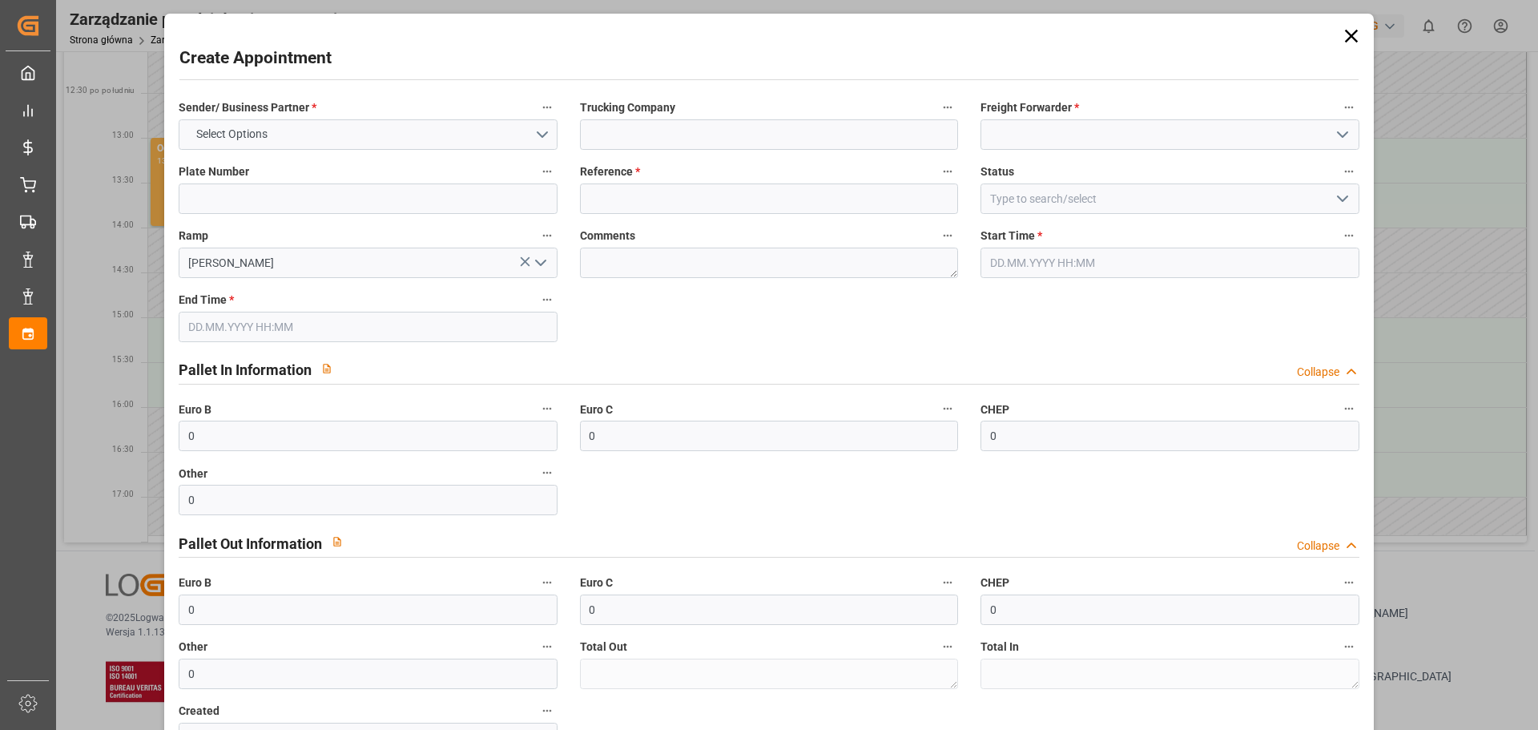
type input "[DATE] 15:00"
type input "[DATE] 16:00"
click at [1343, 34] on icon at bounding box center [1351, 36] width 22 height 22
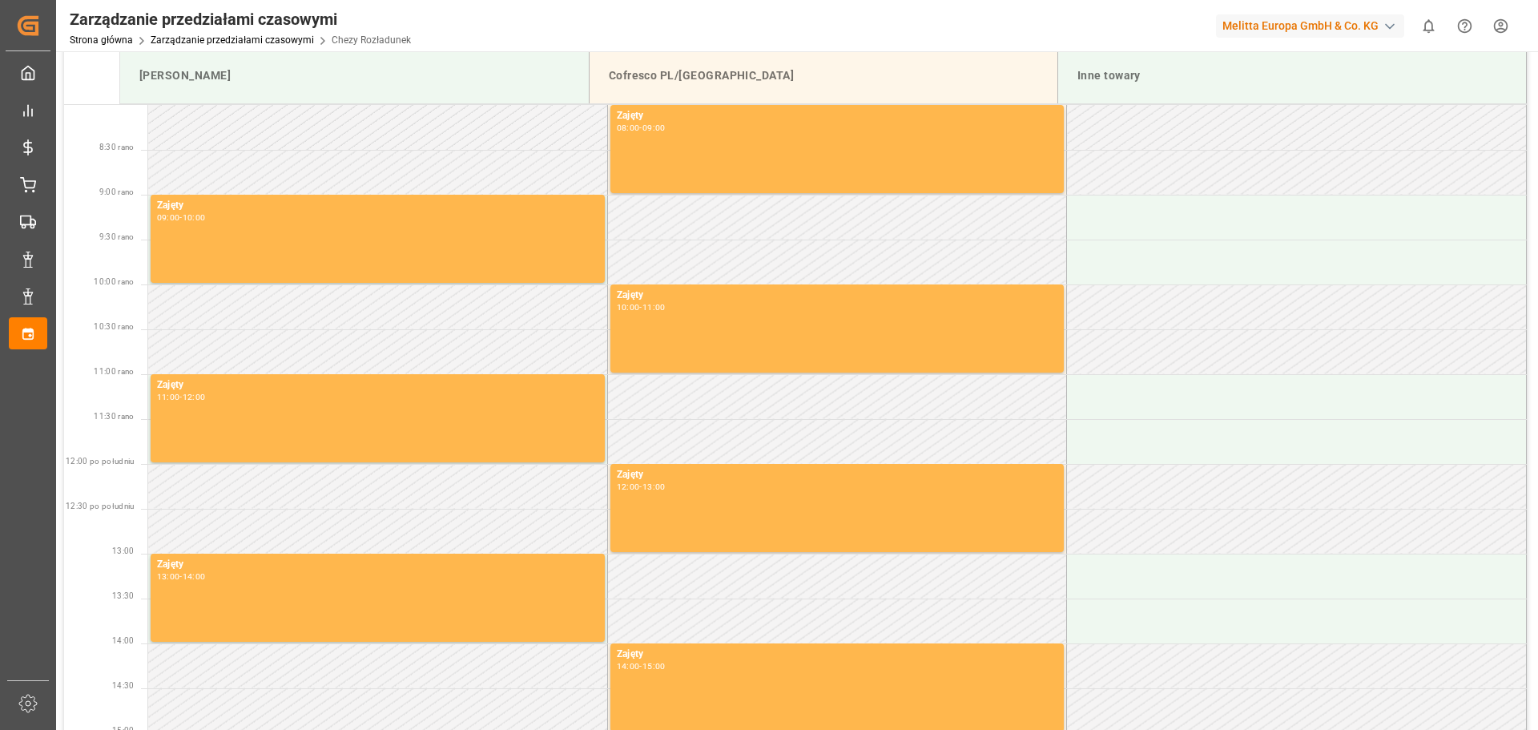
scroll to position [0, 0]
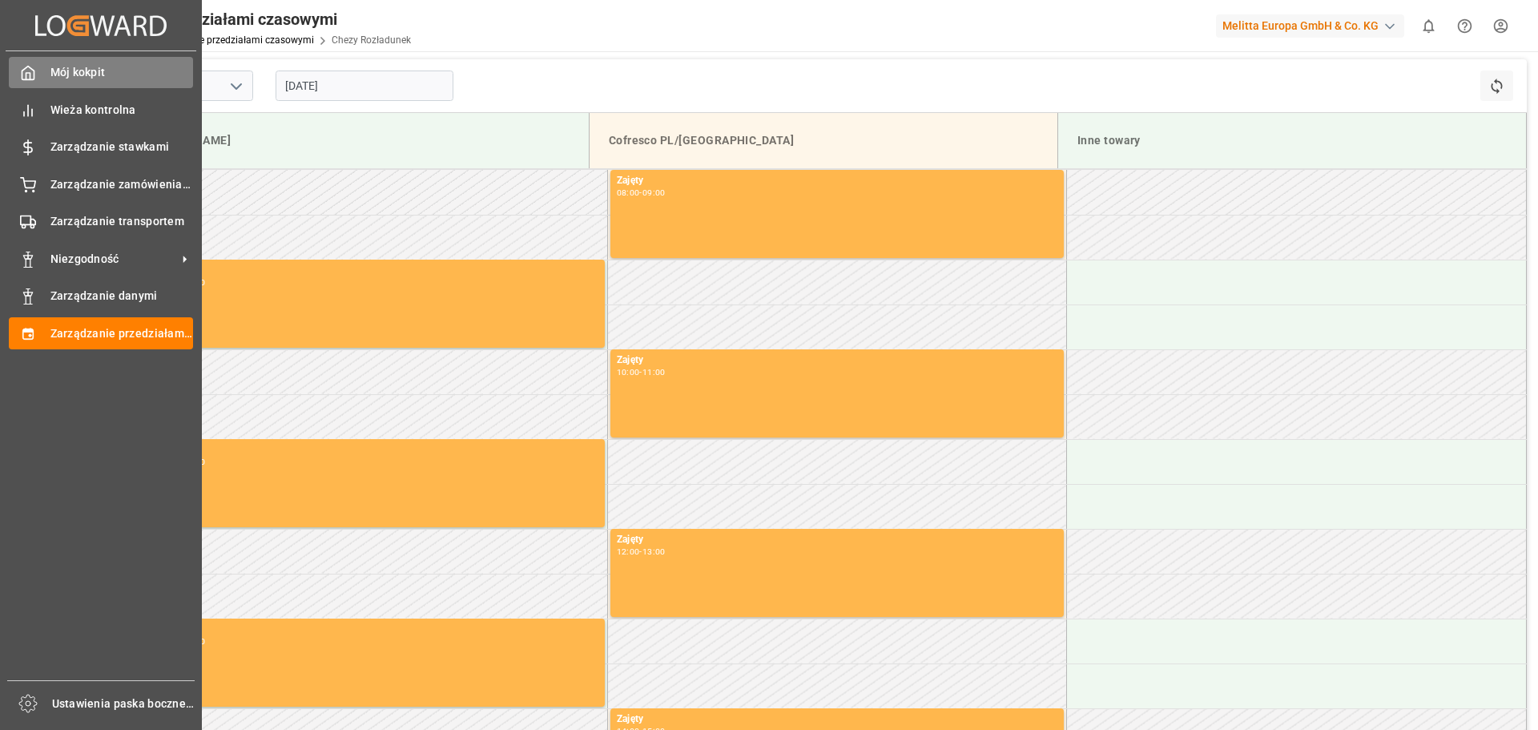
click at [26, 79] on polyline at bounding box center [28, 76] width 4 height 6
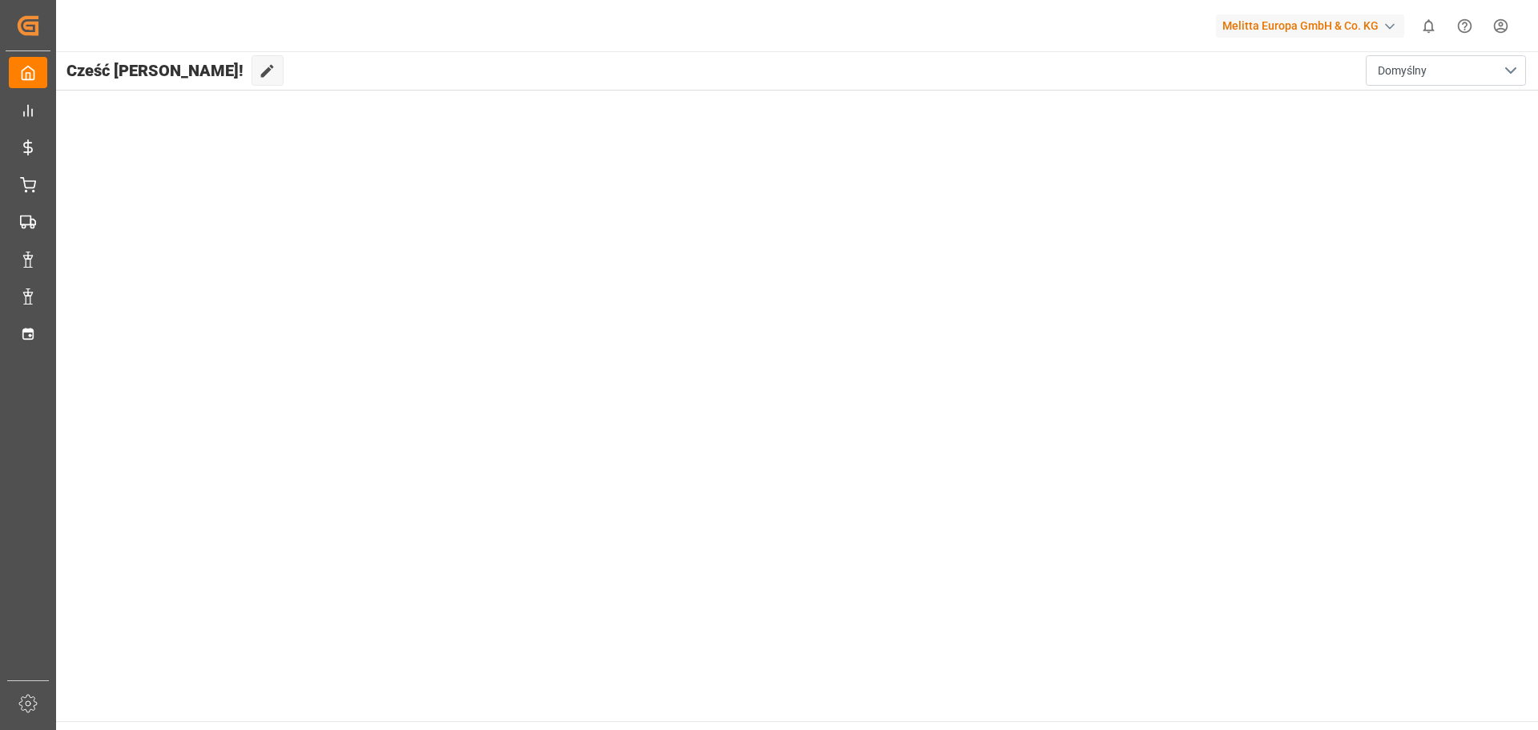
click at [1383, 25] on div "button" at bounding box center [1390, 26] width 16 height 16
click at [31, 334] on html "Created by potrace 1.15, written by Peter Selinger 2001-2017 Created by potrace…" at bounding box center [769, 365] width 1538 height 730
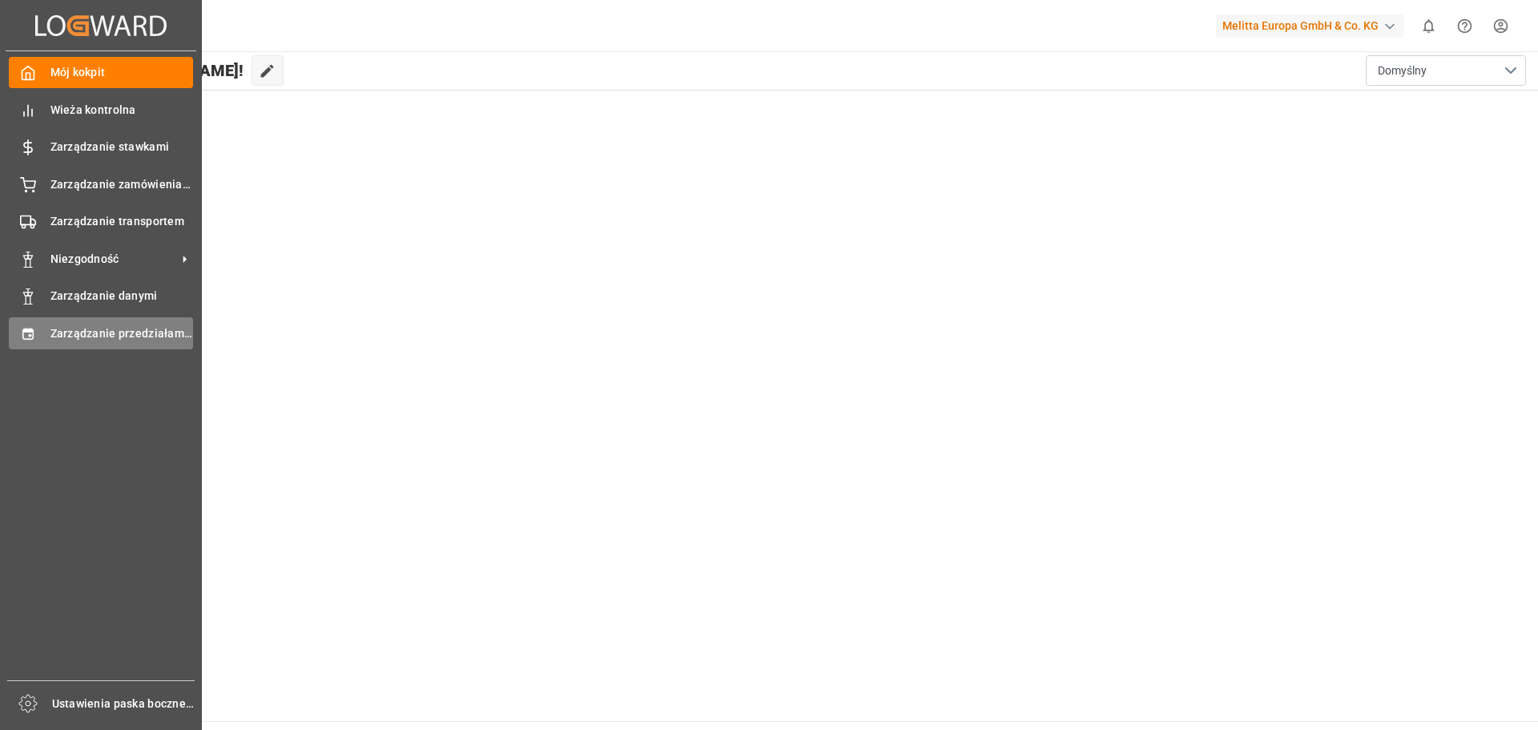
click at [88, 328] on font "Zarządzanie przedziałami czasowymi" at bounding box center [149, 333] width 199 height 13
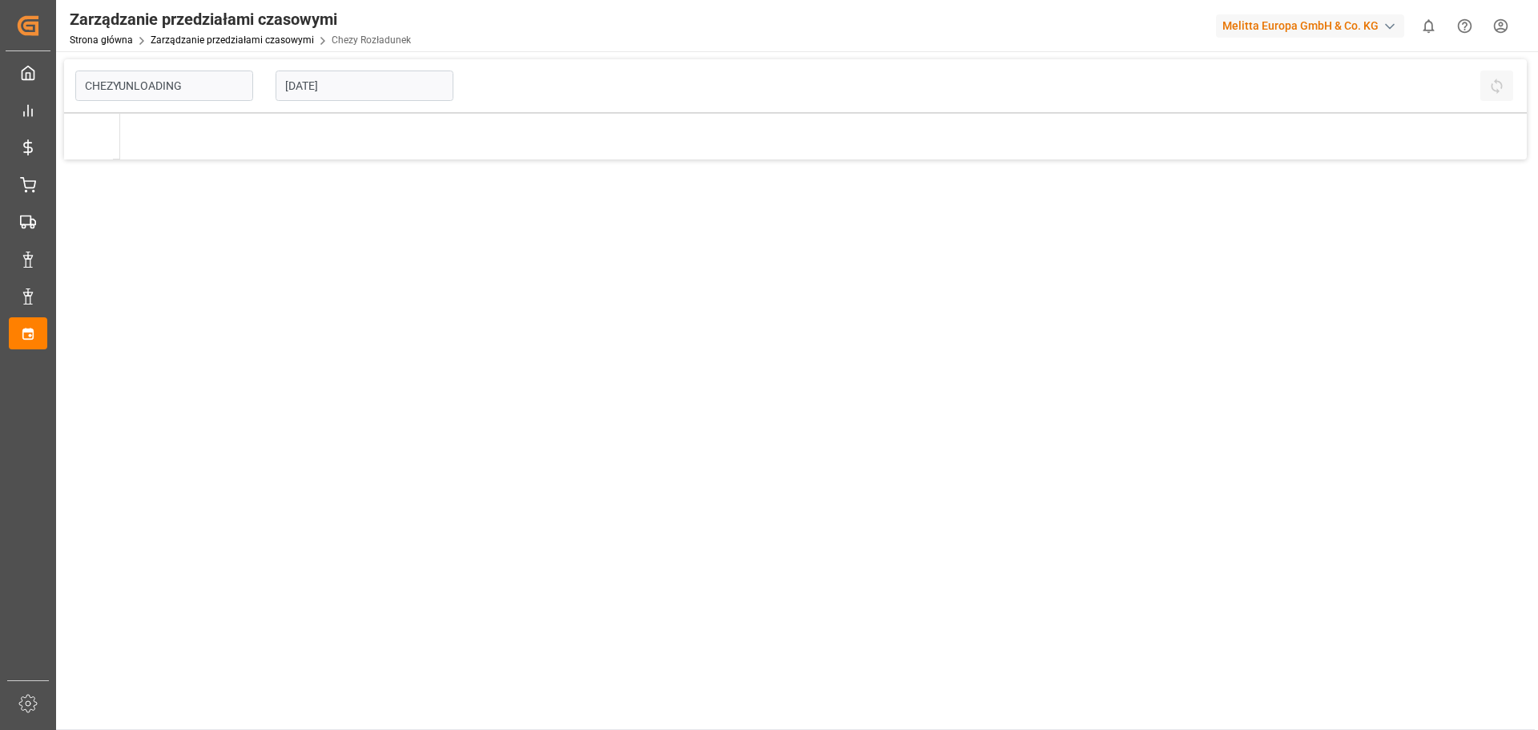
type input "Chezy Unloading"
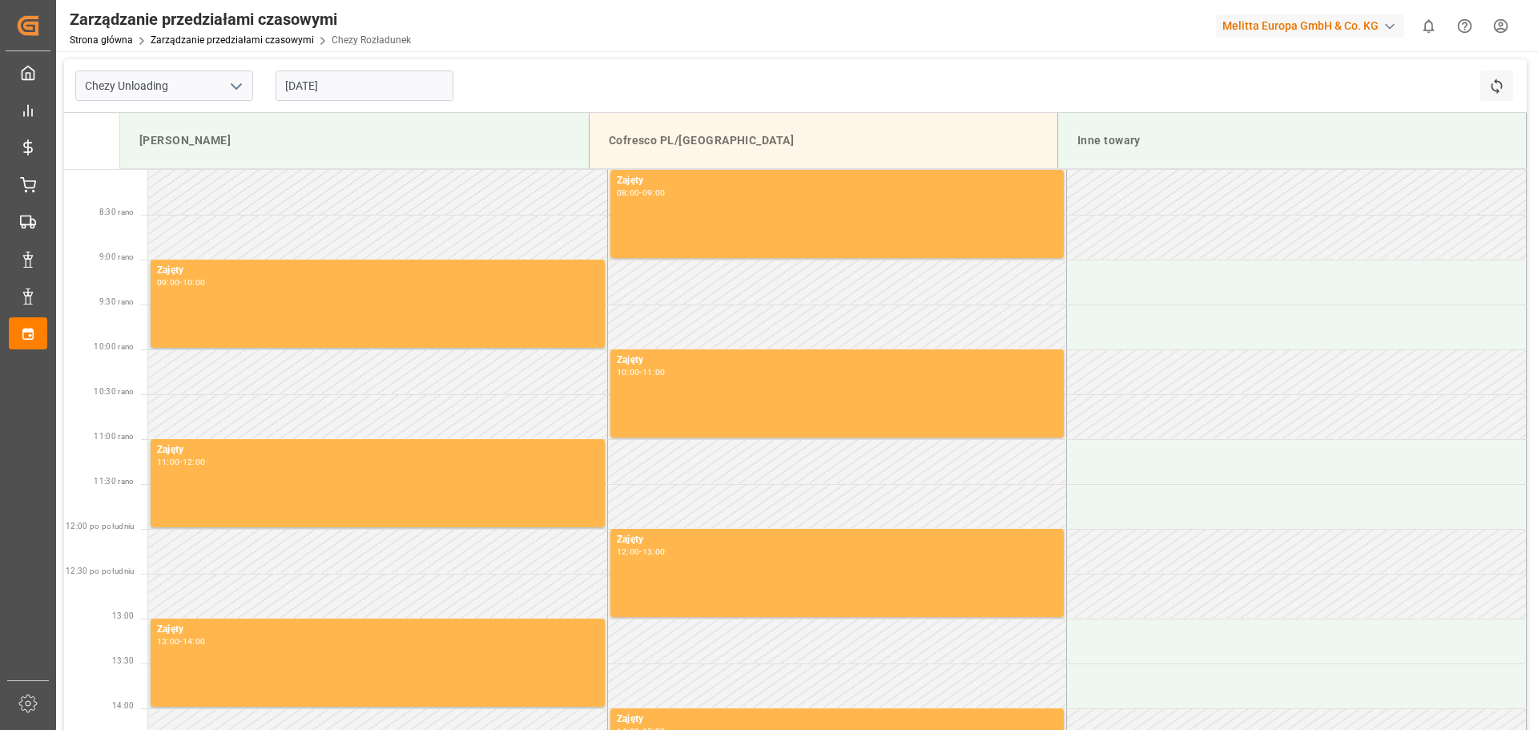
click at [243, 86] on icon "otwórz menu" at bounding box center [236, 86] width 19 height 19
click at [343, 86] on input "[DATE]" at bounding box center [365, 85] width 178 height 30
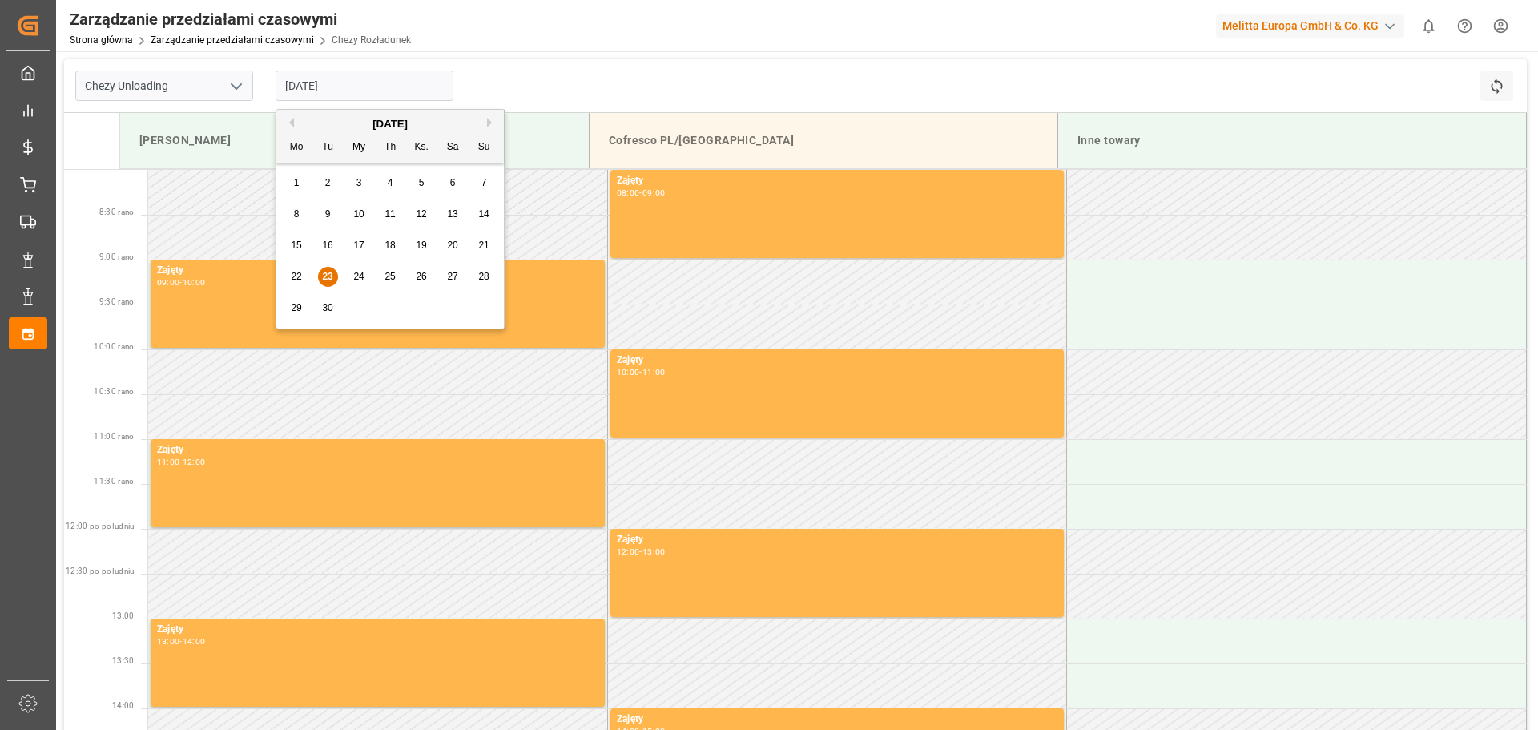
click at [397, 277] on div "25" at bounding box center [390, 277] width 20 height 19
type input "[DATE]"
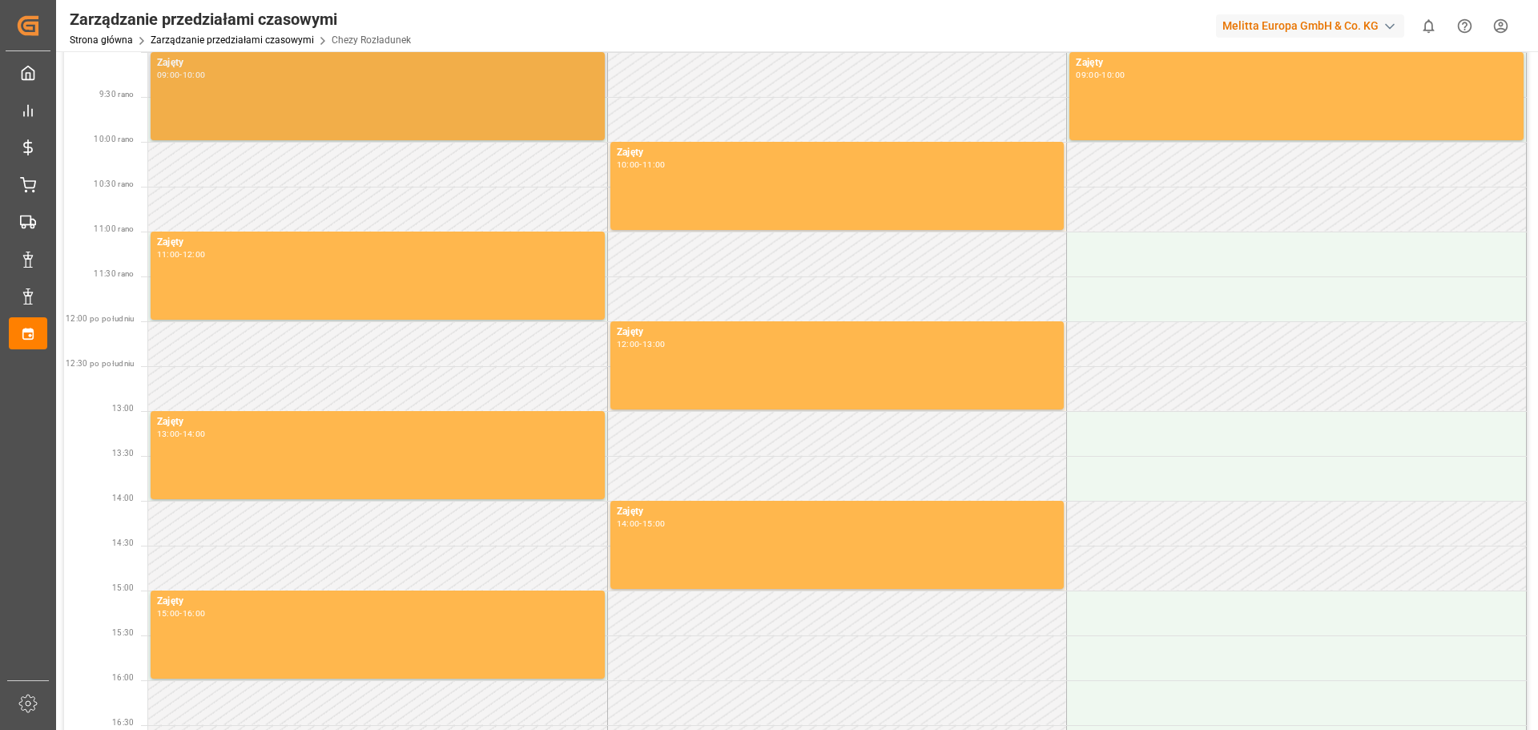
scroll to position [401, 0]
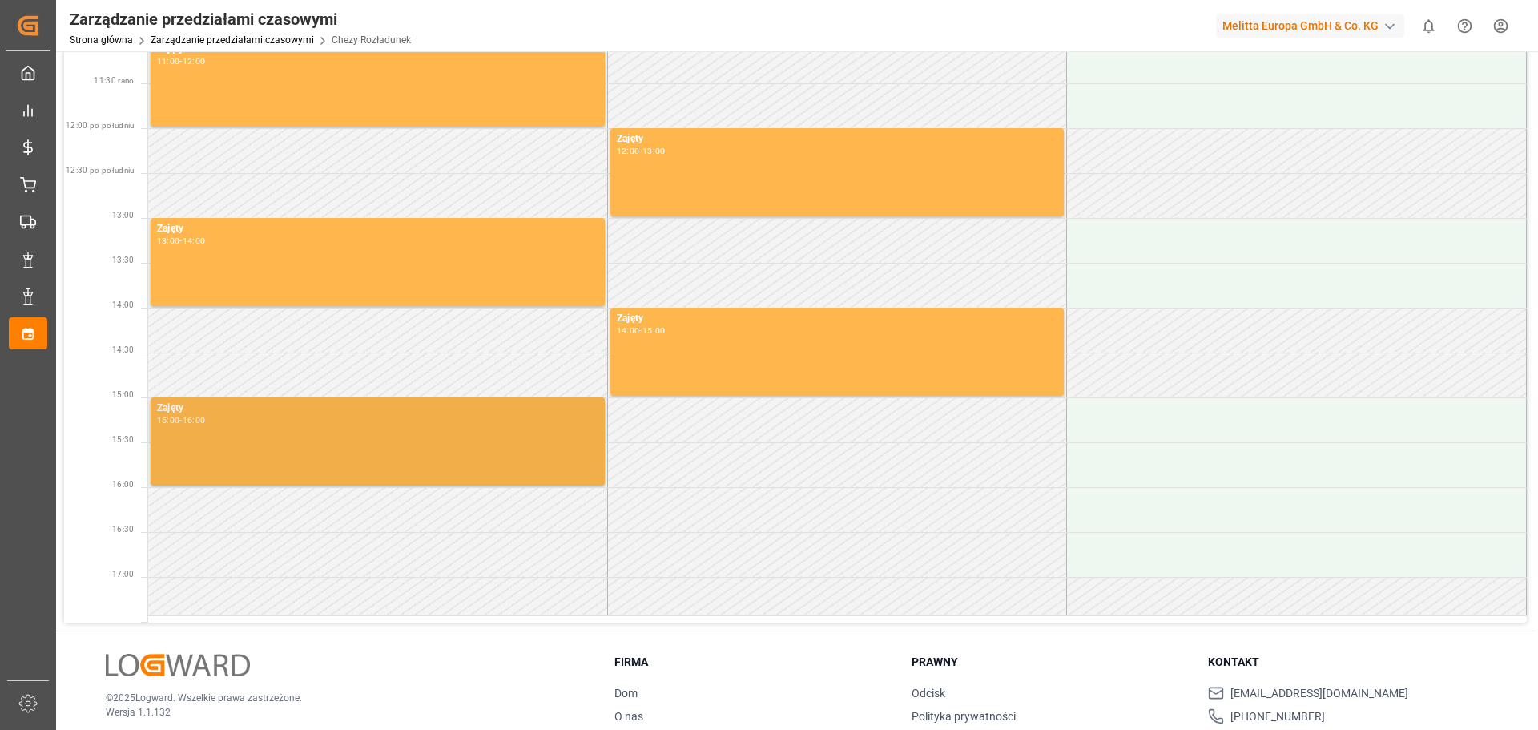
click at [241, 453] on div "Zajęty 15:00 - 16:00" at bounding box center [377, 442] width 441 height 82
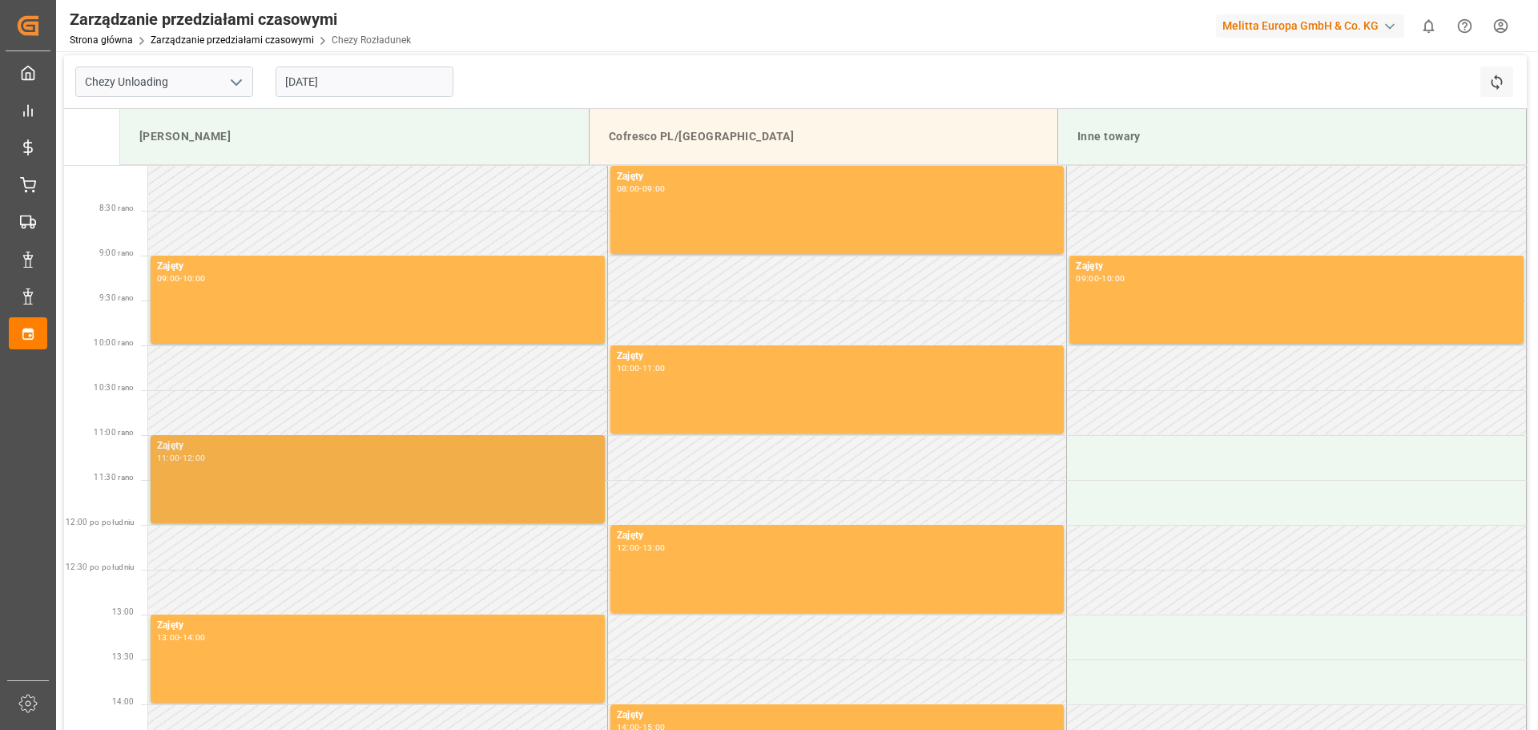
scroll to position [0, 0]
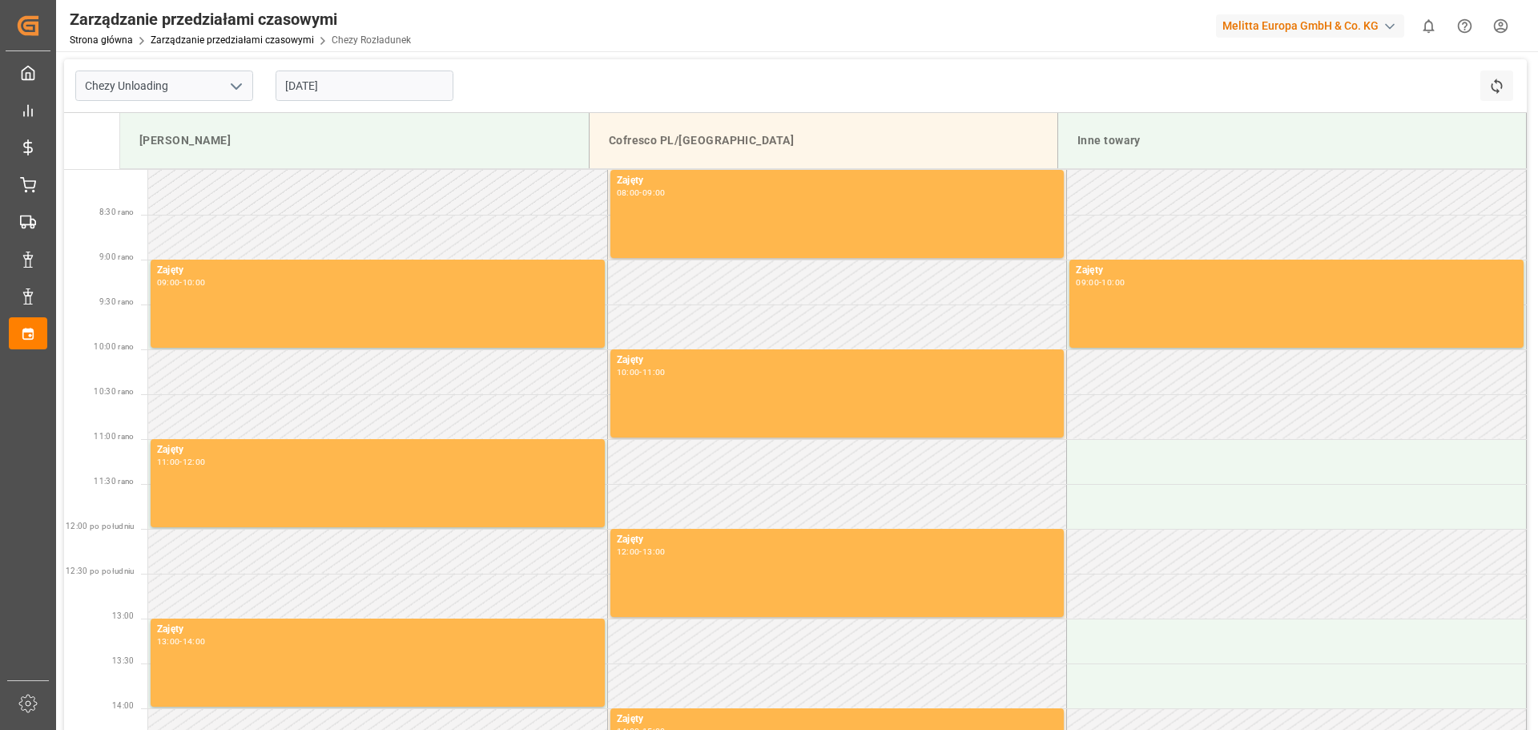
click at [235, 86] on icon "open menu" at bounding box center [236, 86] width 19 height 19
click at [169, 122] on font "Rozładunek Chezy" at bounding box center [132, 121] width 92 height 13
click at [195, 147] on div "[PERSON_NAME]" at bounding box center [354, 141] width 443 height 30
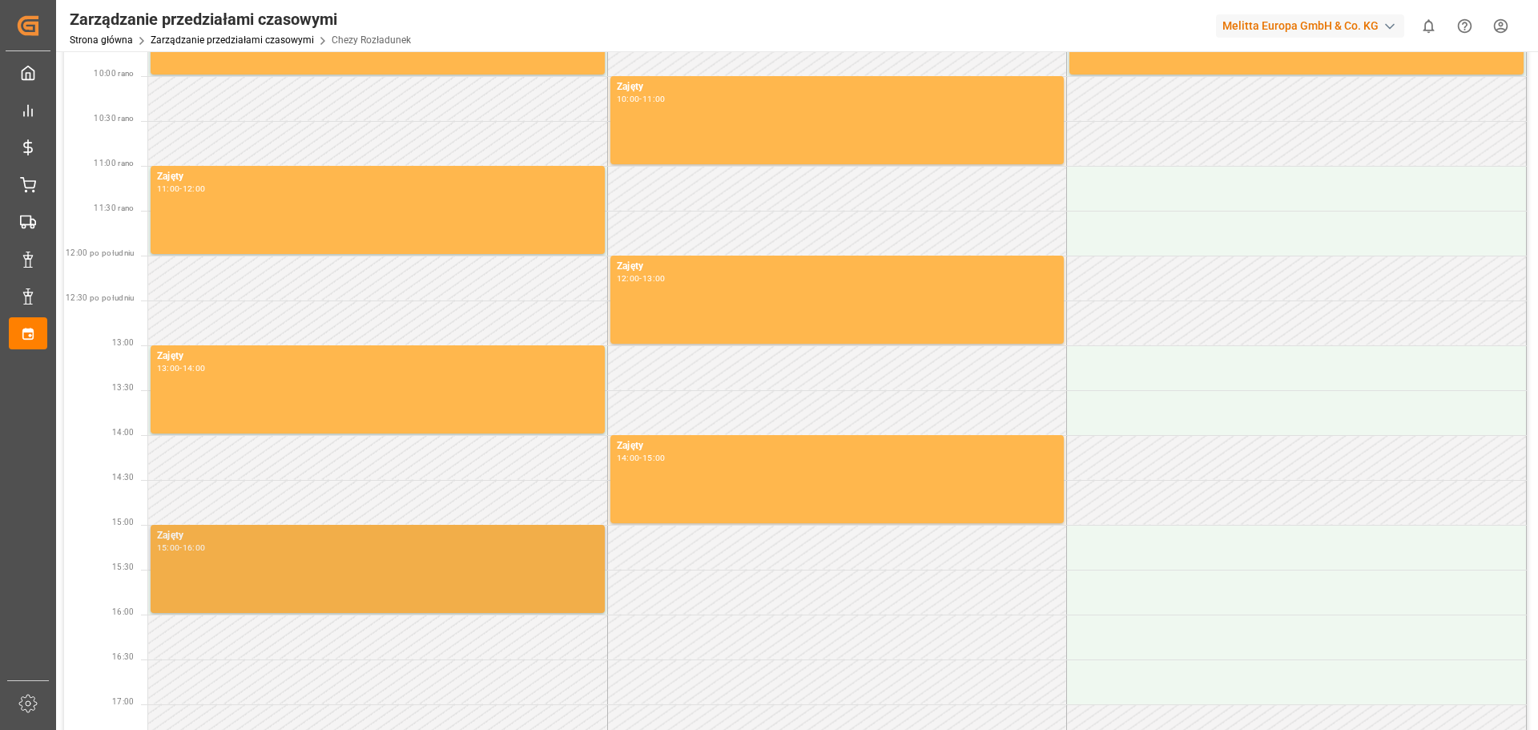
scroll to position [481, 0]
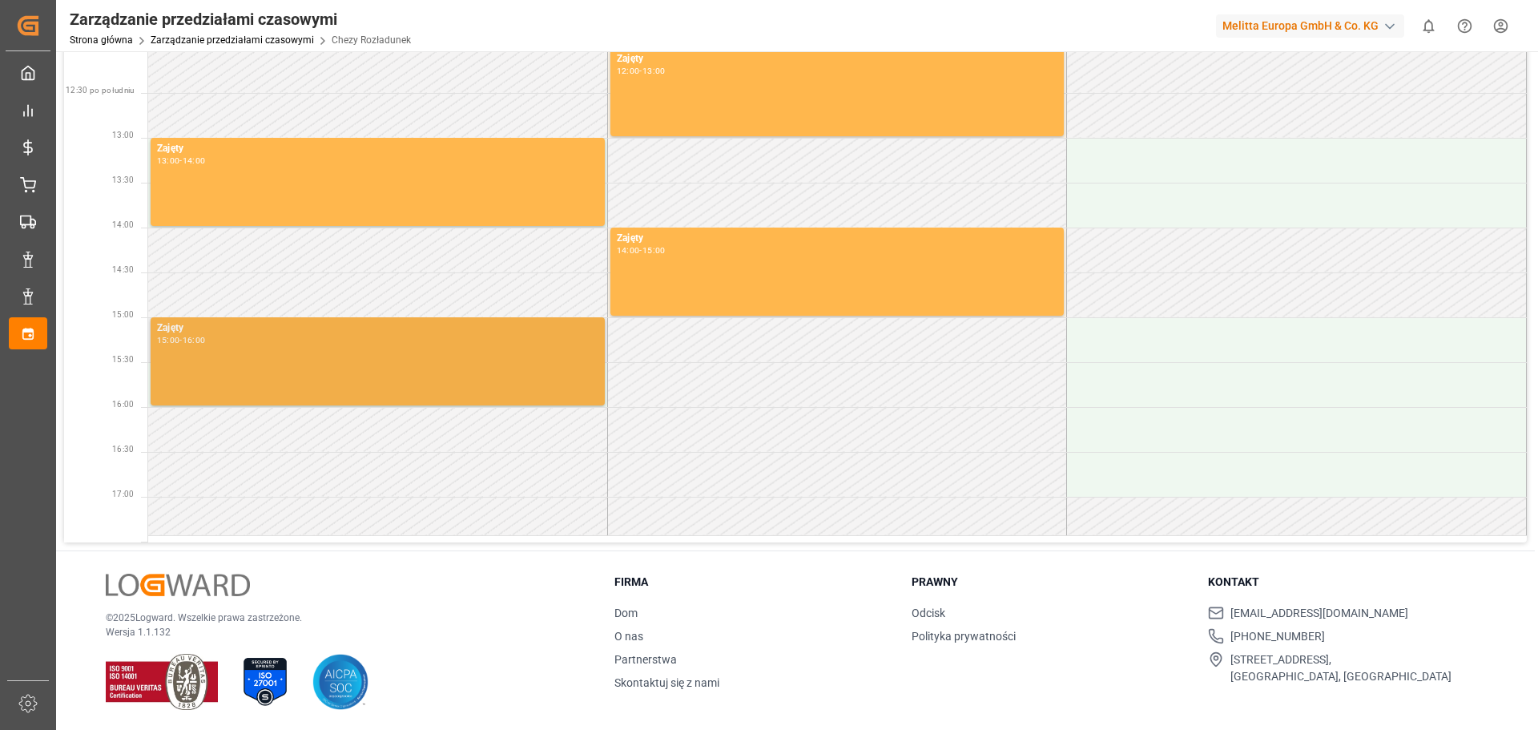
click at [280, 376] on div "Zajęty 15:00 - 16:00" at bounding box center [377, 361] width 441 height 82
click at [280, 372] on div "Zajęty 15:00 - 16:00" at bounding box center [377, 361] width 441 height 82
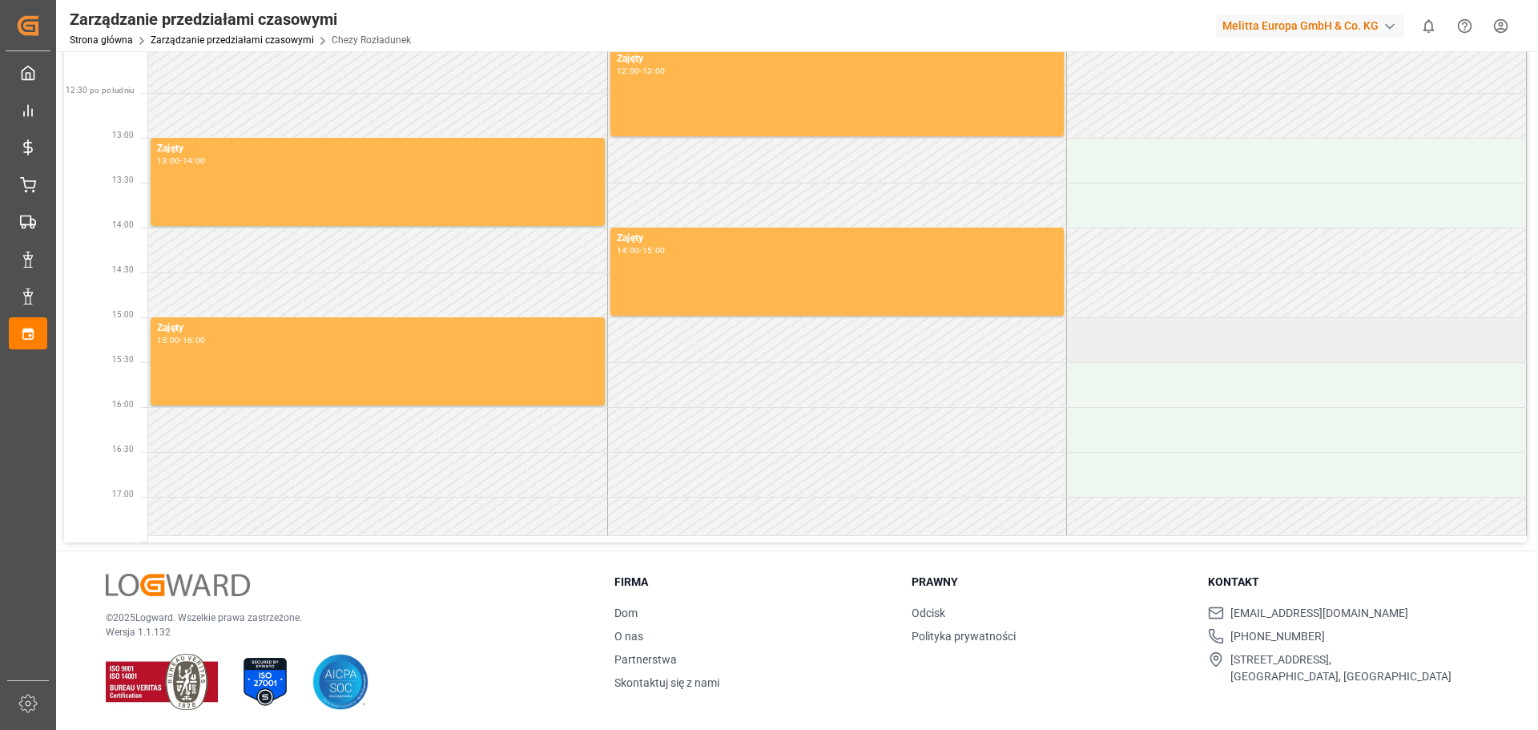
click at [1318, 341] on td at bounding box center [1297, 339] width 460 height 45
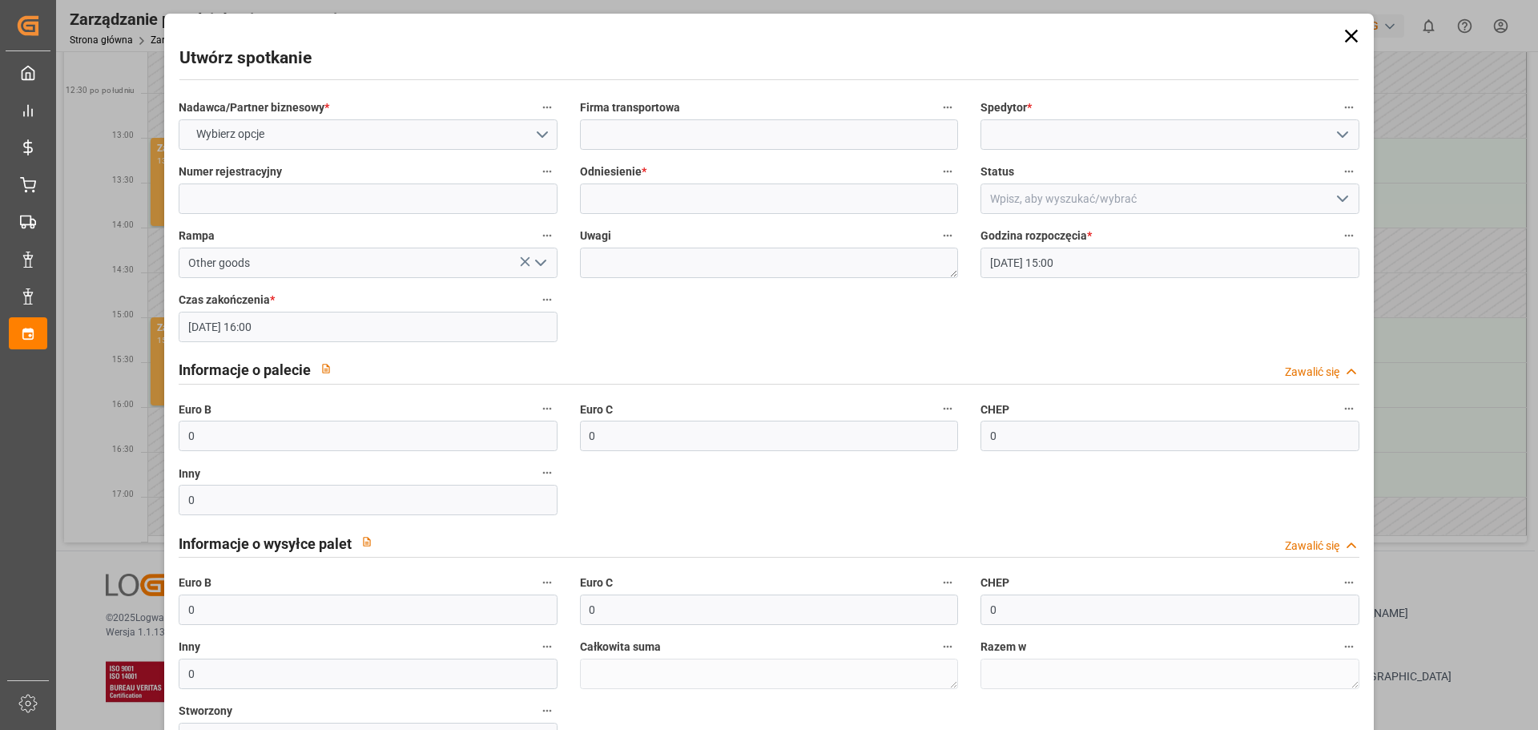
click at [1348, 36] on icon at bounding box center [1351, 36] width 22 height 22
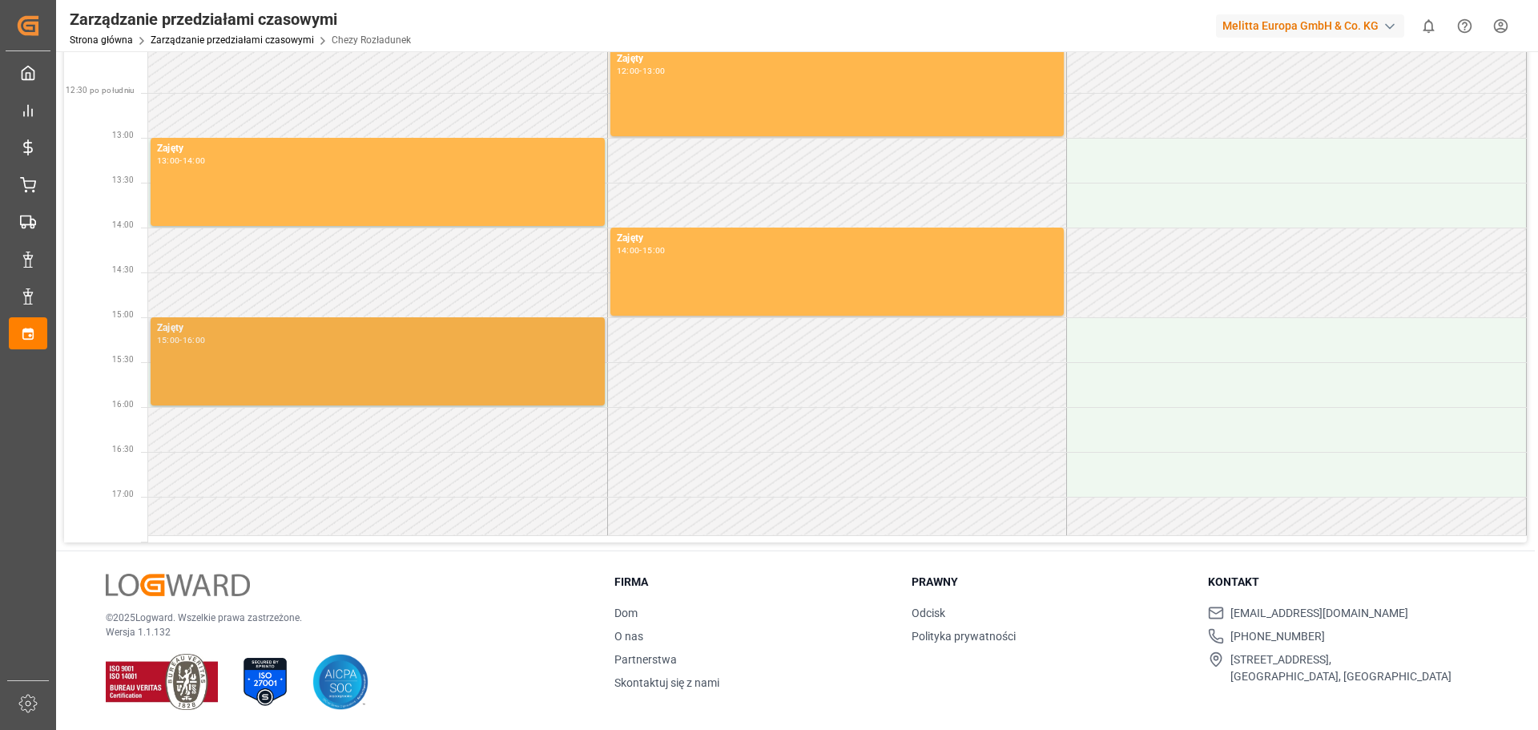
click at [264, 356] on div "Zajęty 15:00 - 16:00" at bounding box center [377, 361] width 441 height 82
click at [287, 379] on div "Zajęty 15:00 - 16:00" at bounding box center [377, 361] width 441 height 82
click at [287, 376] on div "Zajęty 15:00 - 16:00" at bounding box center [377, 361] width 441 height 82
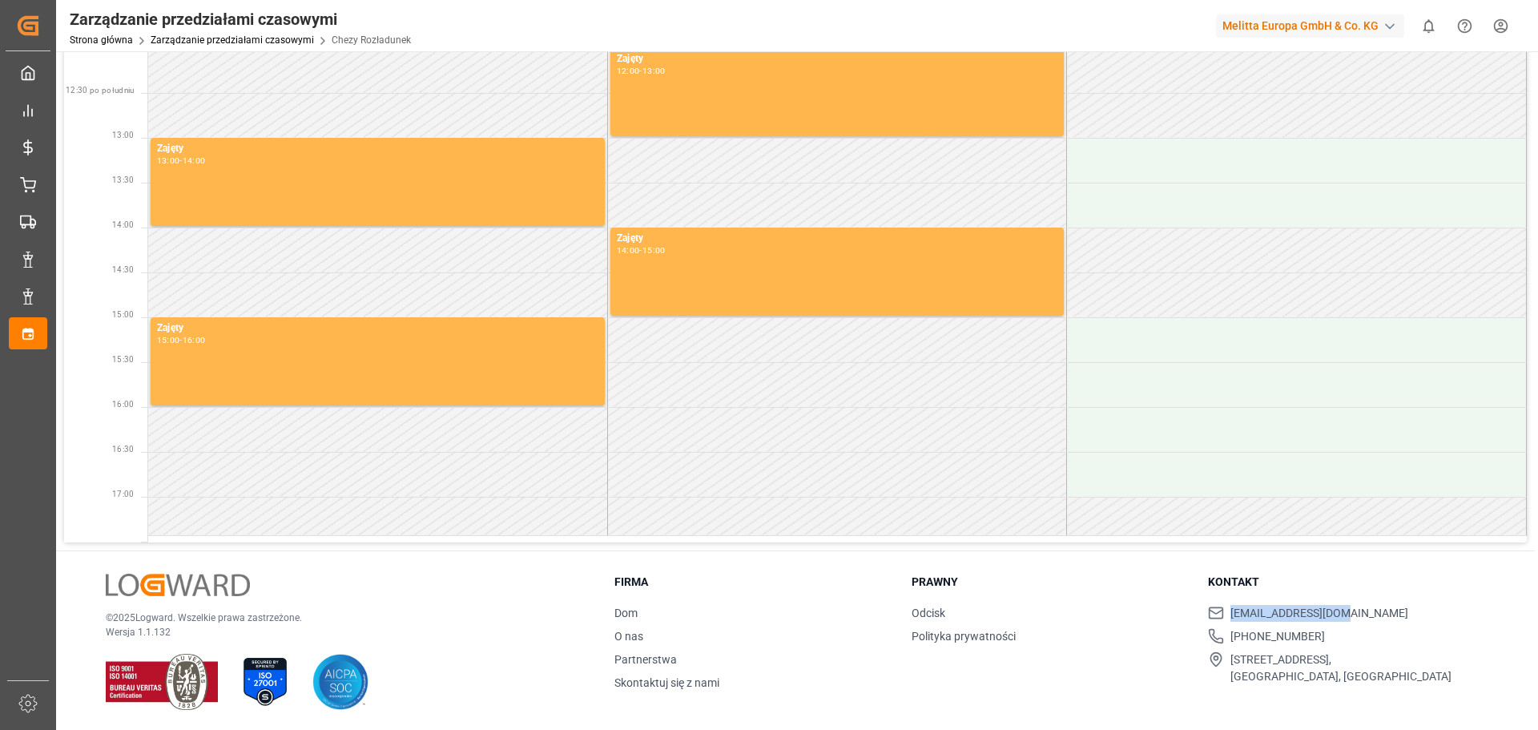
drag, startPoint x: 1362, startPoint y: 612, endPoint x: 1230, endPoint y: 614, distance: 131.4
click at [1230, 614] on li "[EMAIL_ADDRESS][DOMAIN_NAME]" at bounding box center [1346, 613] width 277 height 17
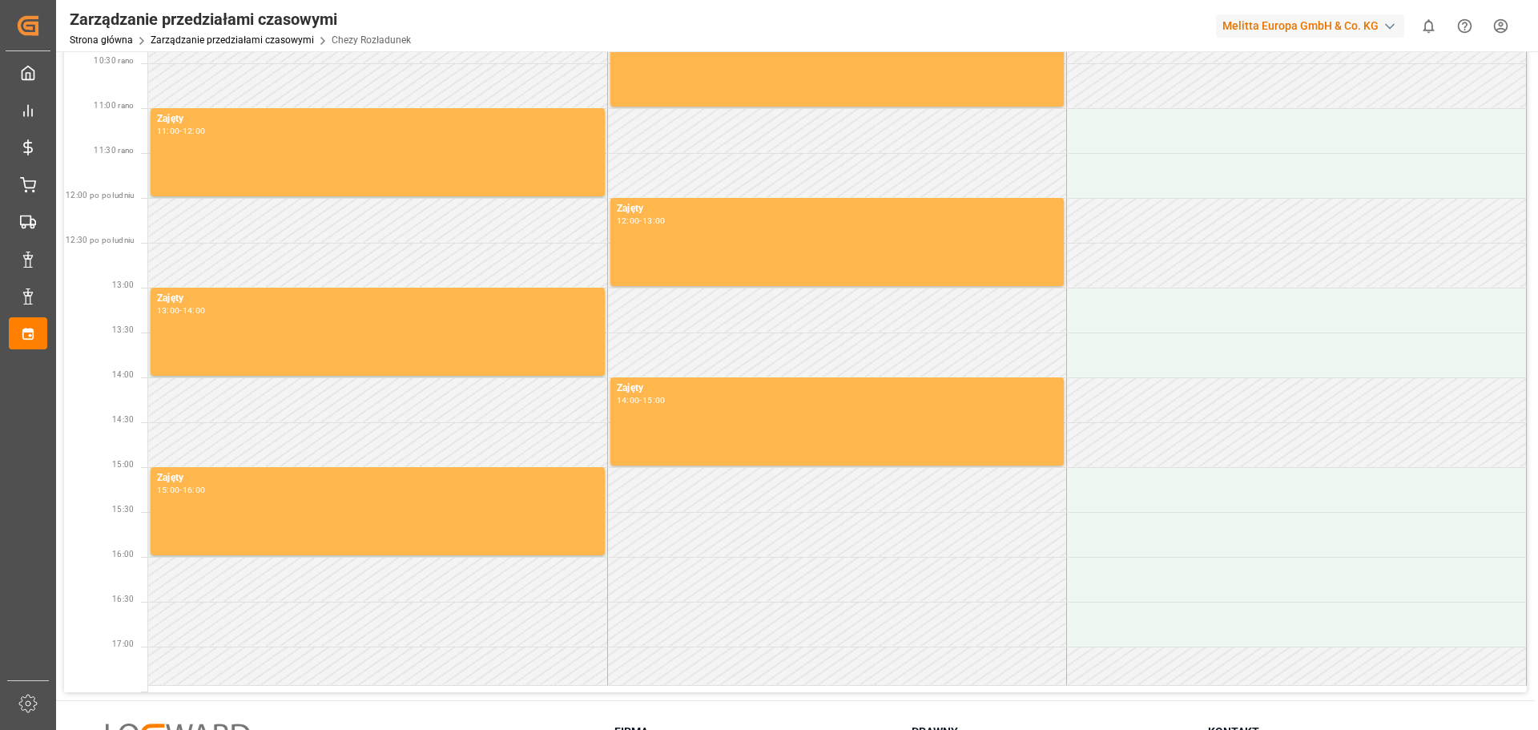
scroll to position [320, 0]
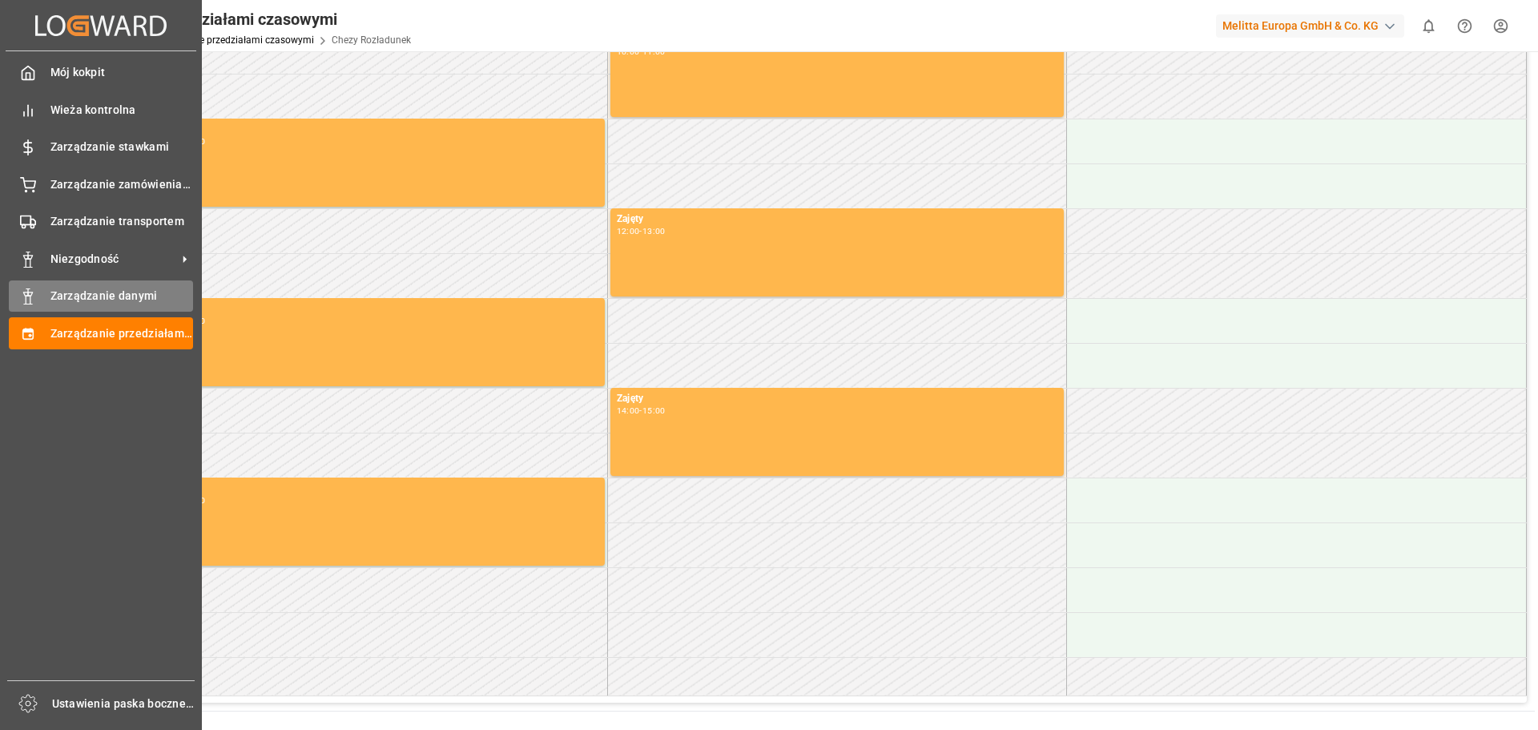
click at [60, 293] on font "Zarządzanie danymi" at bounding box center [103, 295] width 107 height 13
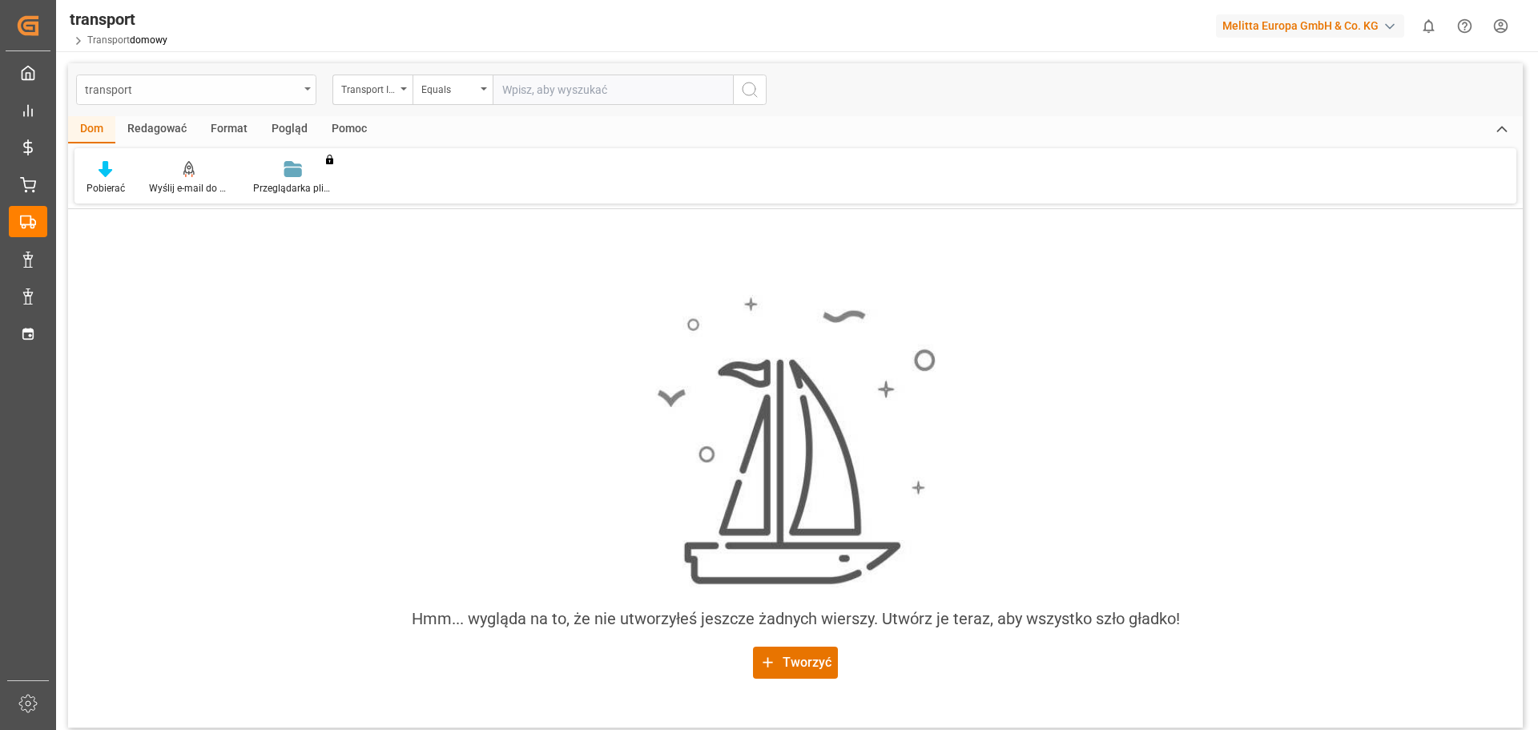
click at [164, 85] on div "transport" at bounding box center [192, 89] width 214 height 20
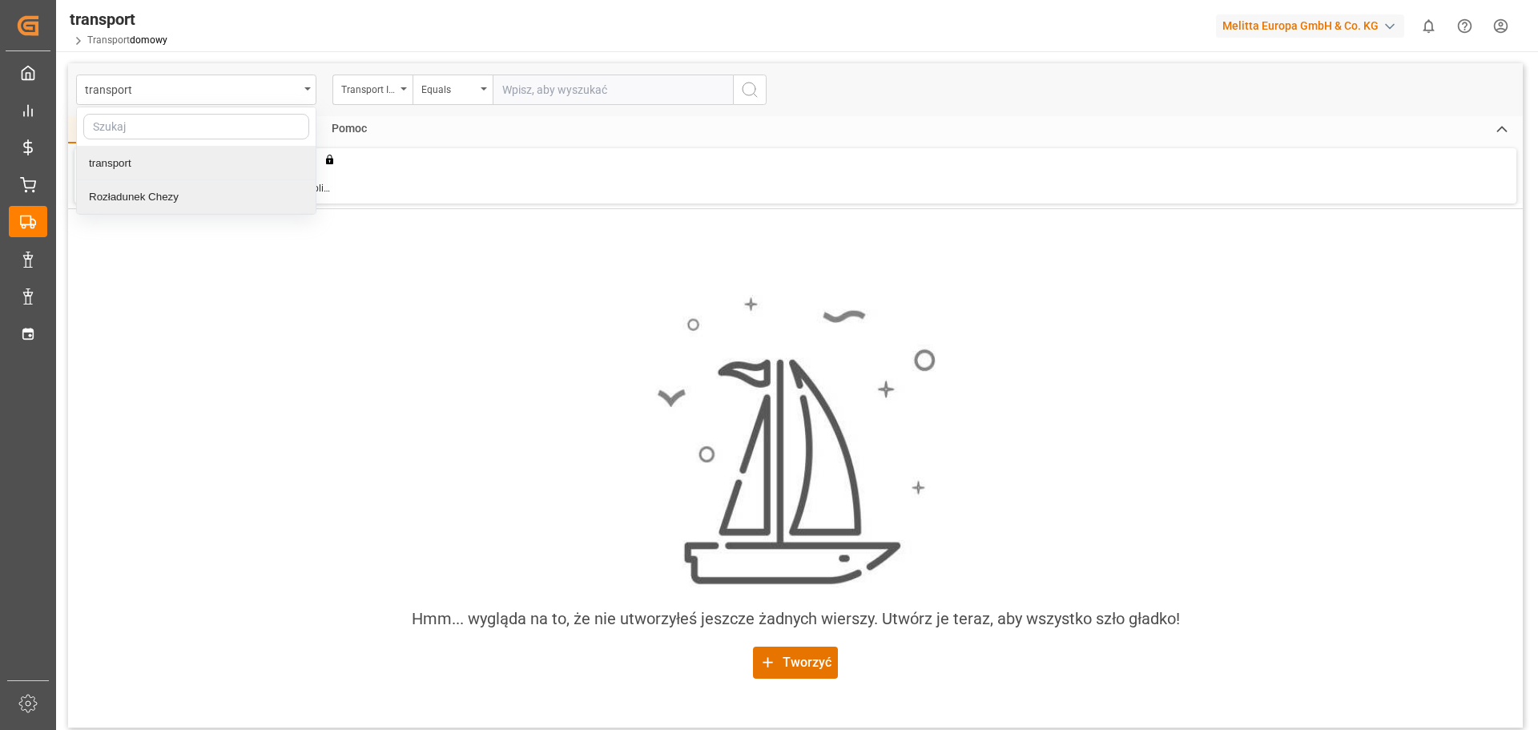
click at [127, 198] on font "Rozładunek Chezy" at bounding box center [134, 197] width 90 height 12
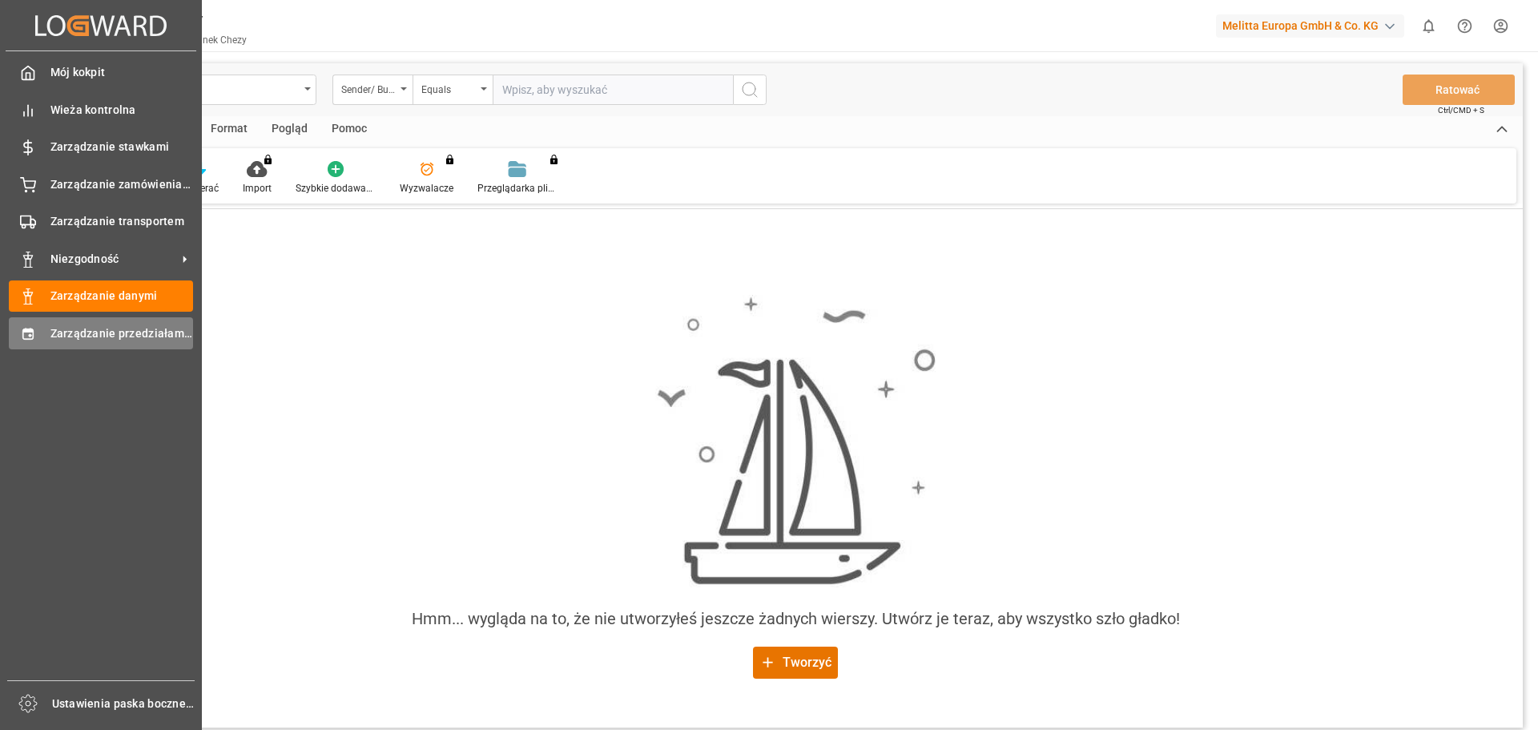
click at [89, 329] on font "Zarządzanie przedziałami czasowymi" at bounding box center [149, 333] width 199 height 13
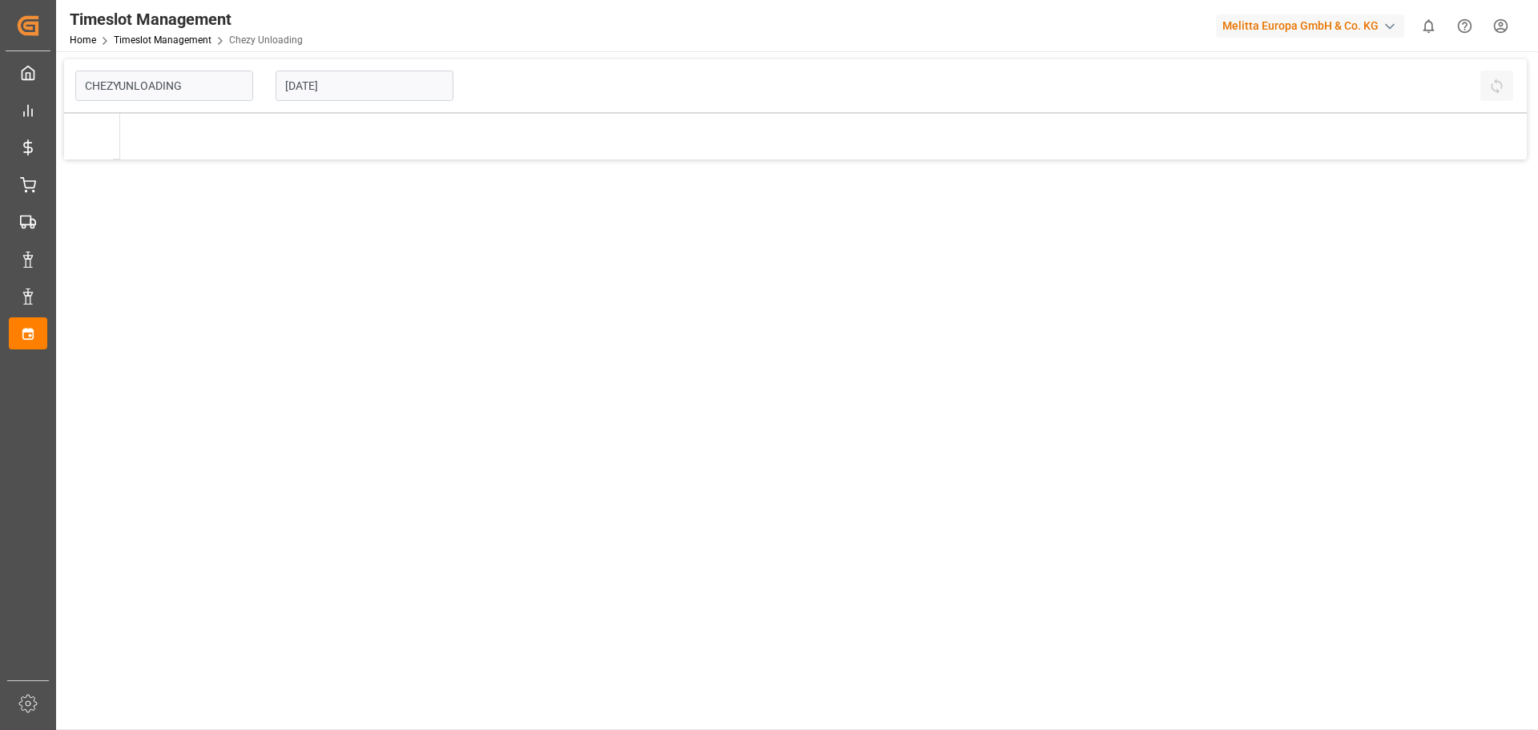
type input "Chezy Unloading"
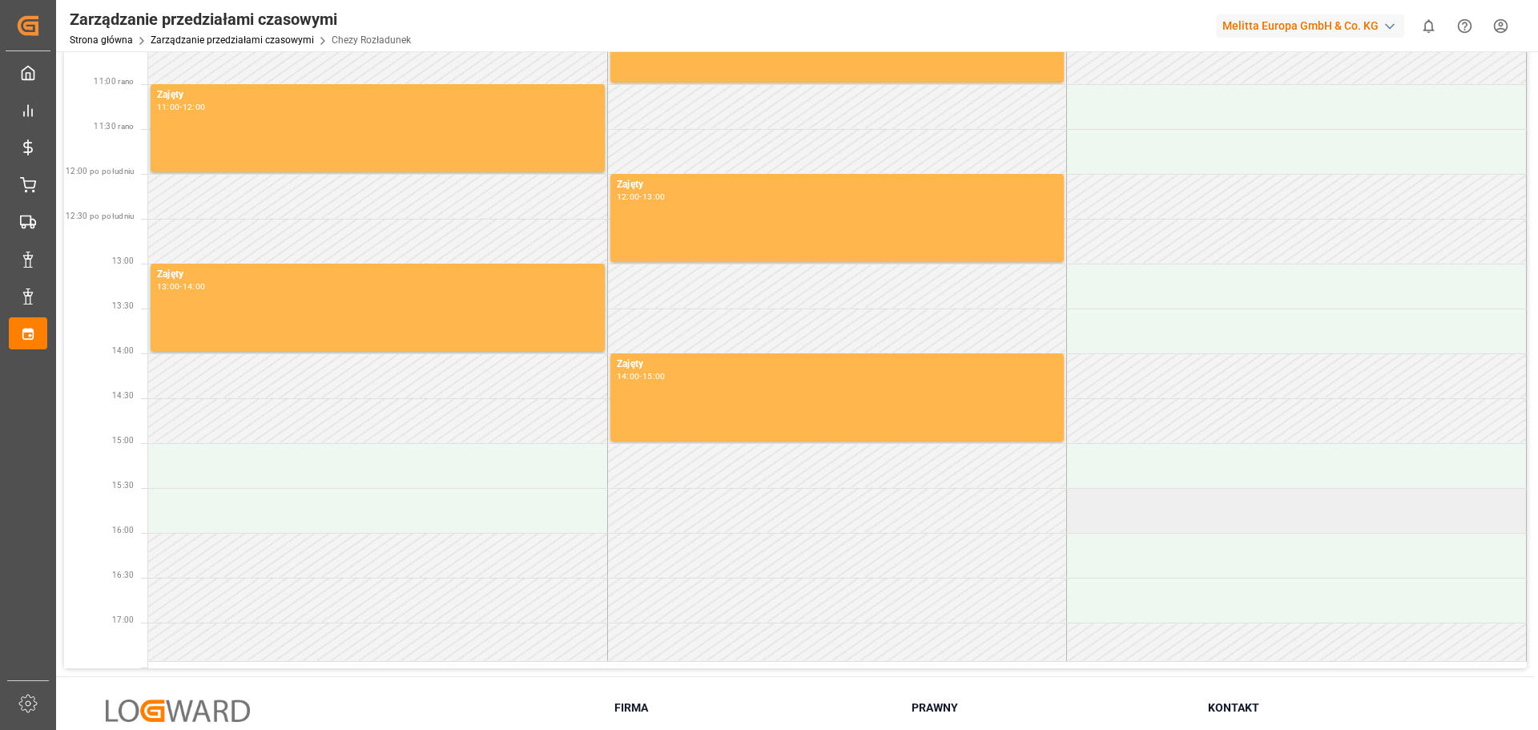
scroll to position [483, 0]
